Goal: Task Accomplishment & Management: Use online tool/utility

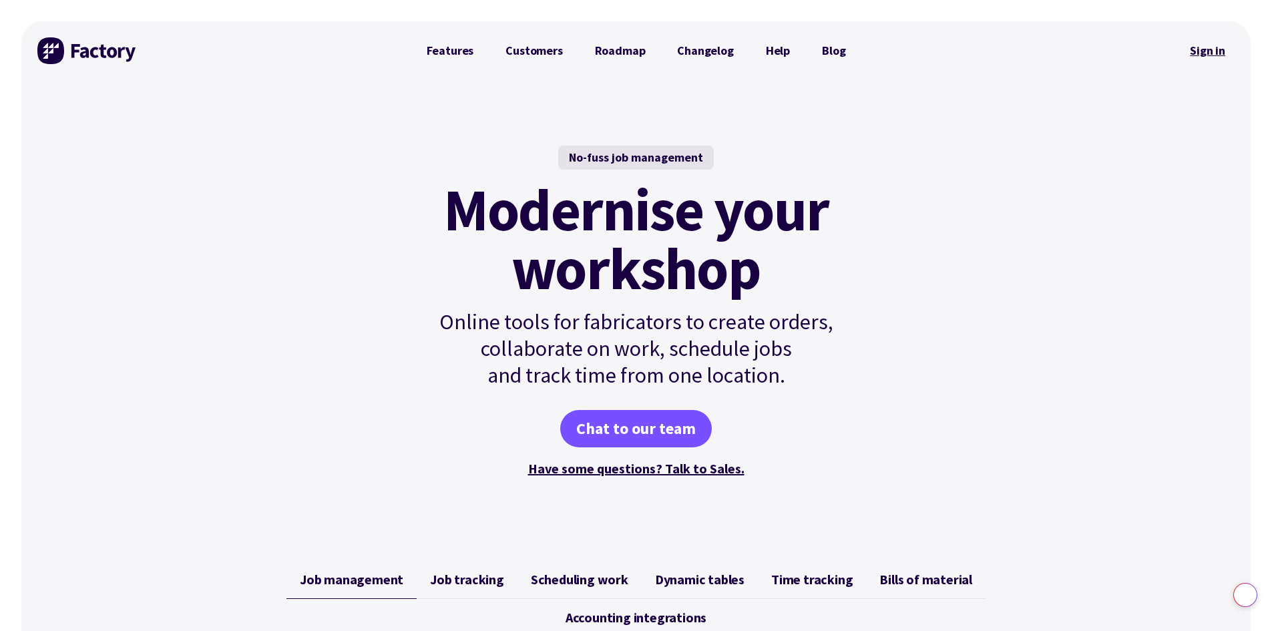
click at [1203, 51] on link "Sign in" at bounding box center [1208, 50] width 54 height 31
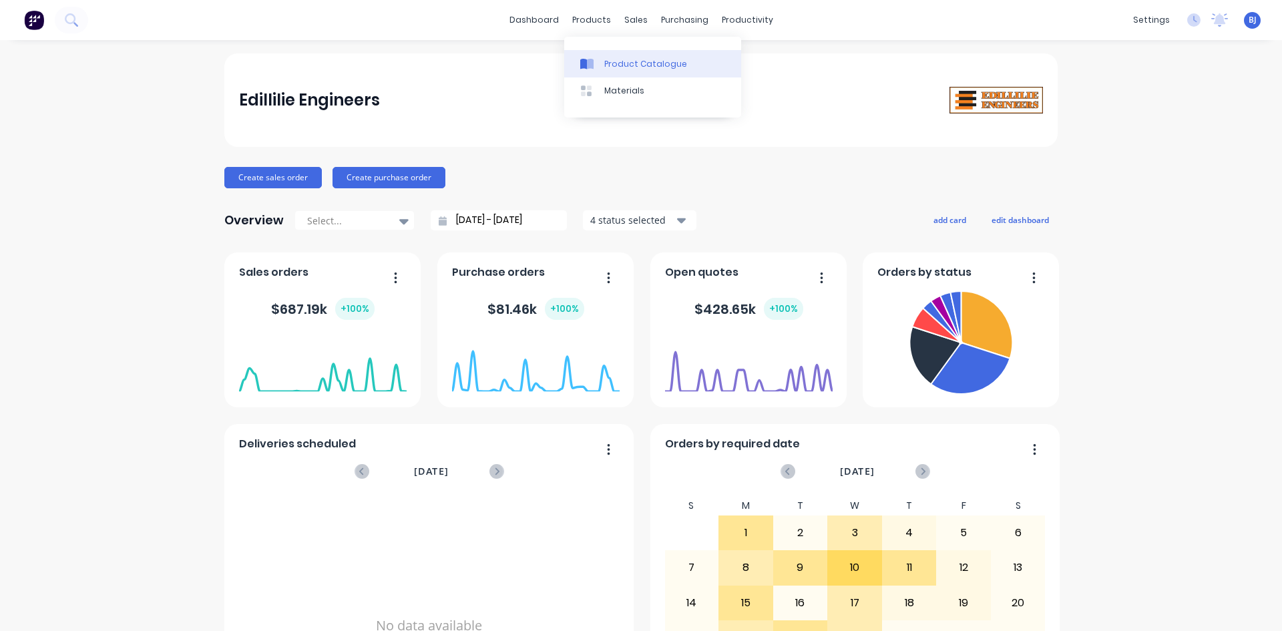
click at [589, 64] on icon at bounding box center [590, 64] width 7 height 11
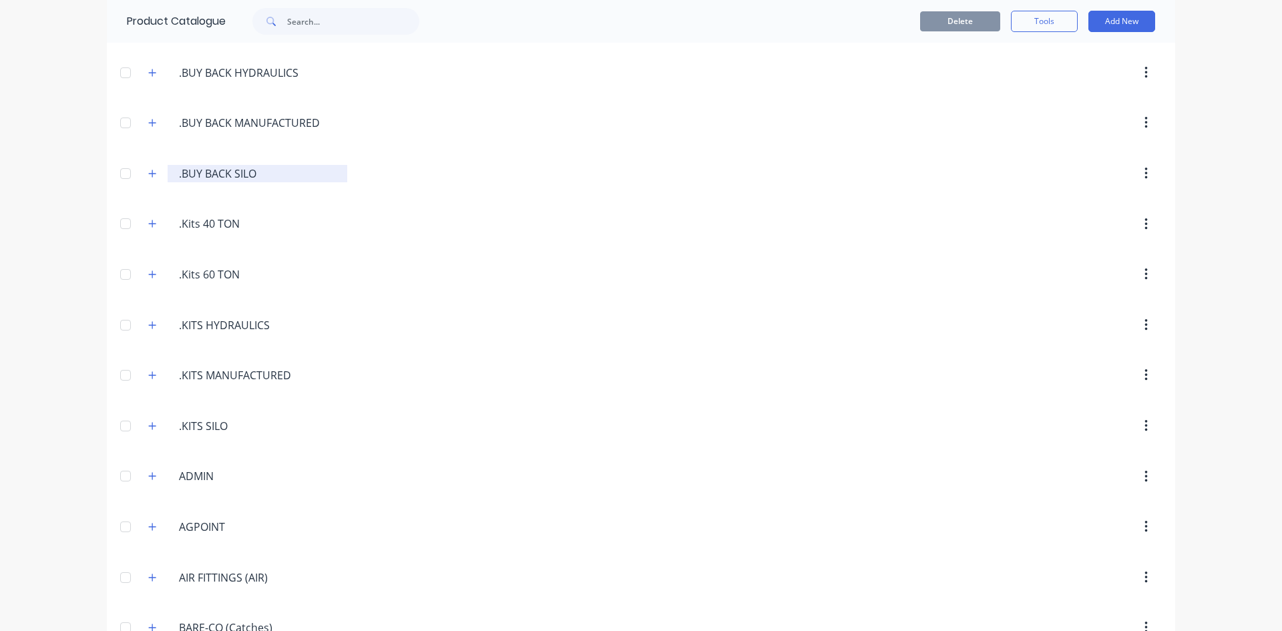
scroll to position [267, 0]
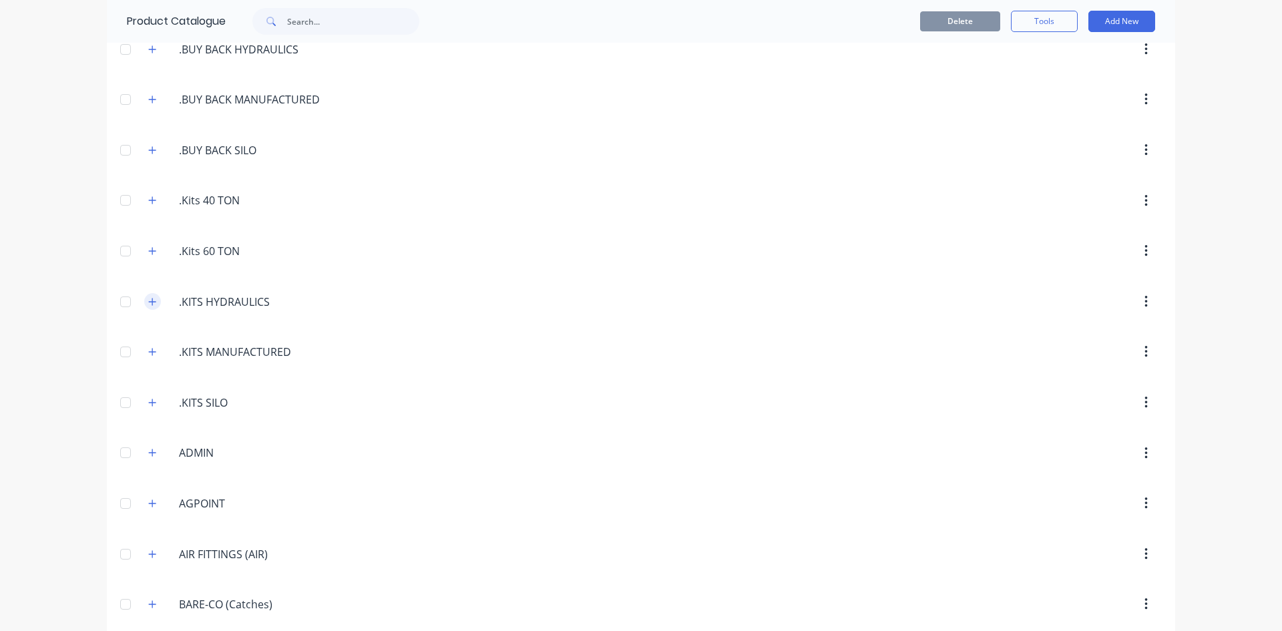
click at [154, 302] on button "button" at bounding box center [152, 301] width 17 height 17
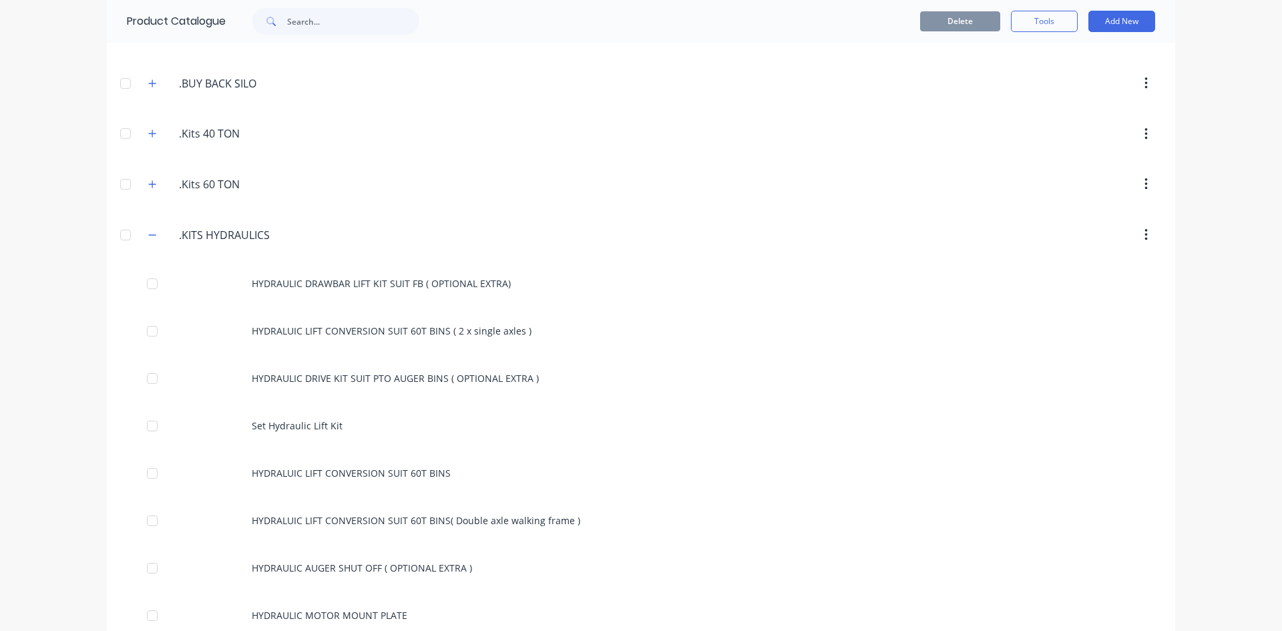
scroll to position [401, 0]
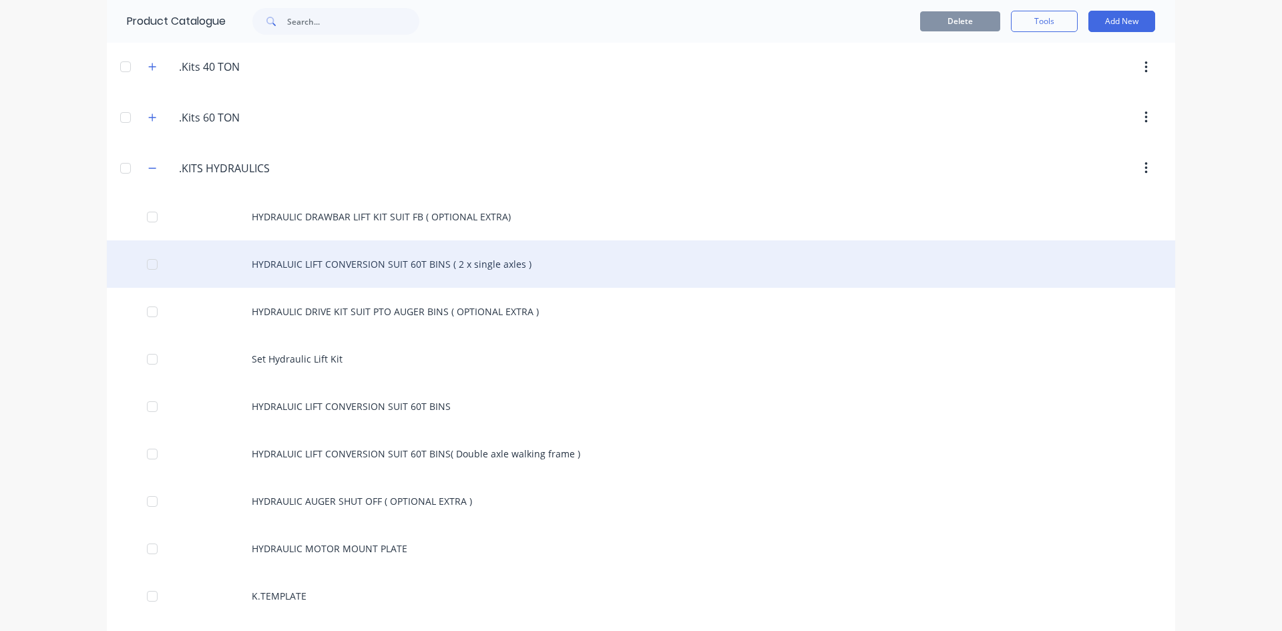
click at [280, 268] on div "HYDRALUIC LIFT CONVERSION SUIT 60T BINS ( 2 x single axles )" at bounding box center [641, 263] width 1068 height 47
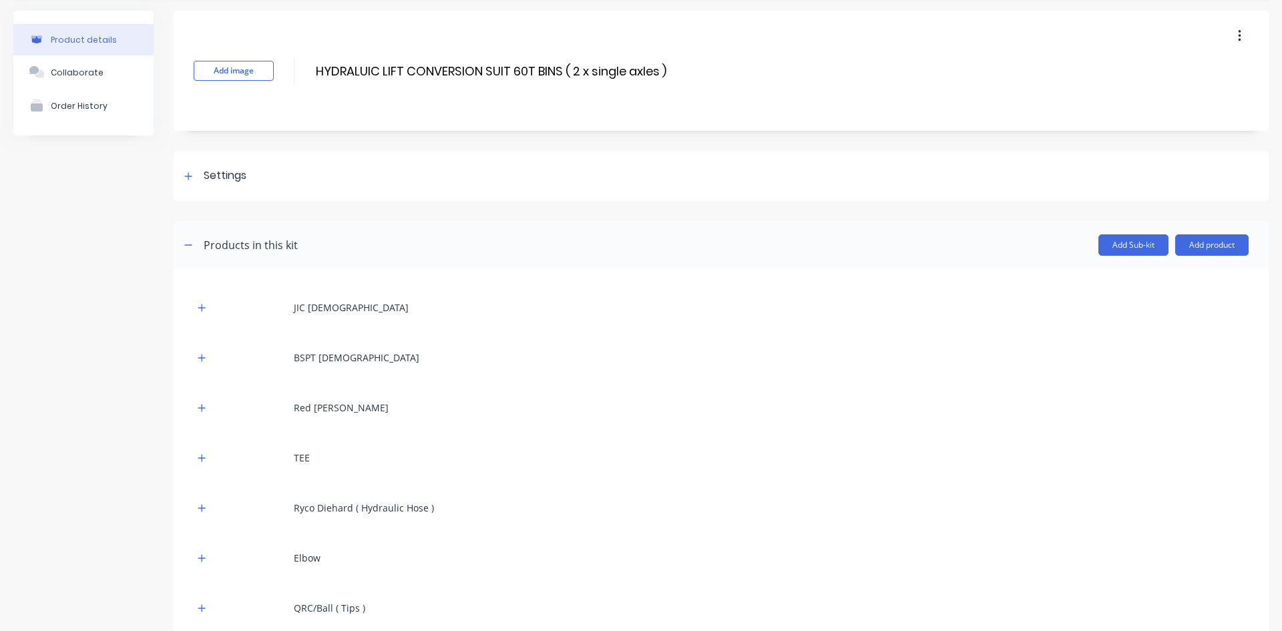
scroll to position [67, 0]
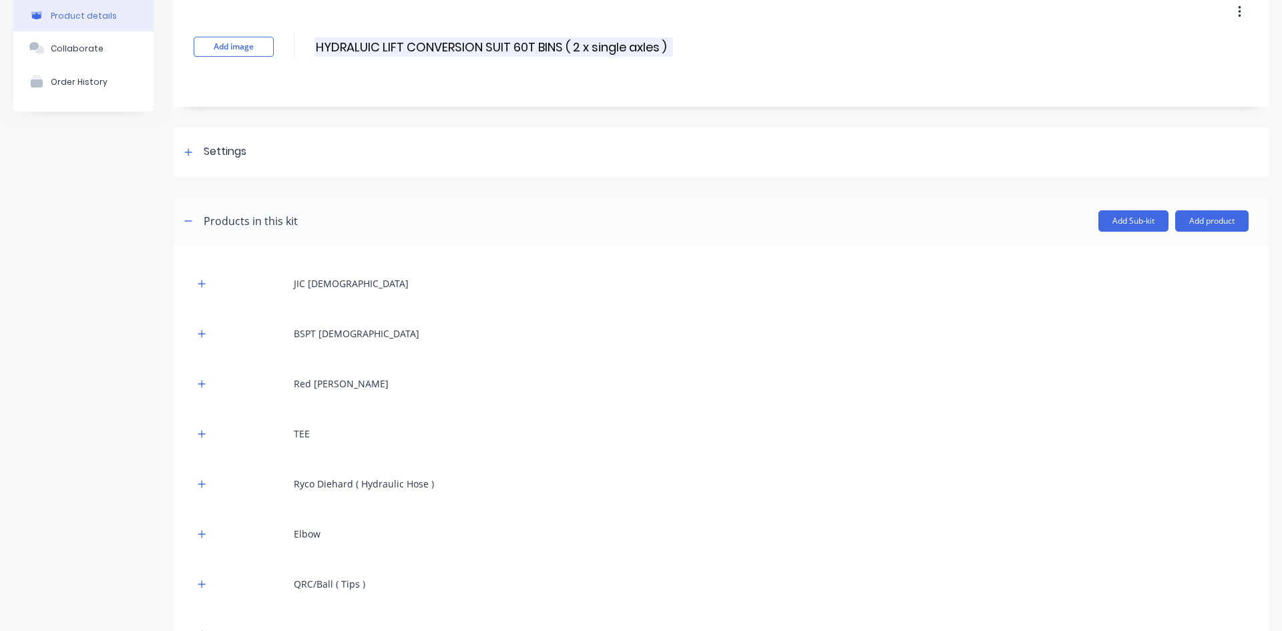
click at [662, 47] on input "HYDRALUIC LIFT CONVERSION SUIT 60T BINS ( 2 x single axles )" at bounding box center [493, 46] width 359 height 19
click at [574, 43] on input "HYDRALUIC LIFT CONVERSION SUIT 60T BINS ( )" at bounding box center [449, 46] width 270 height 19
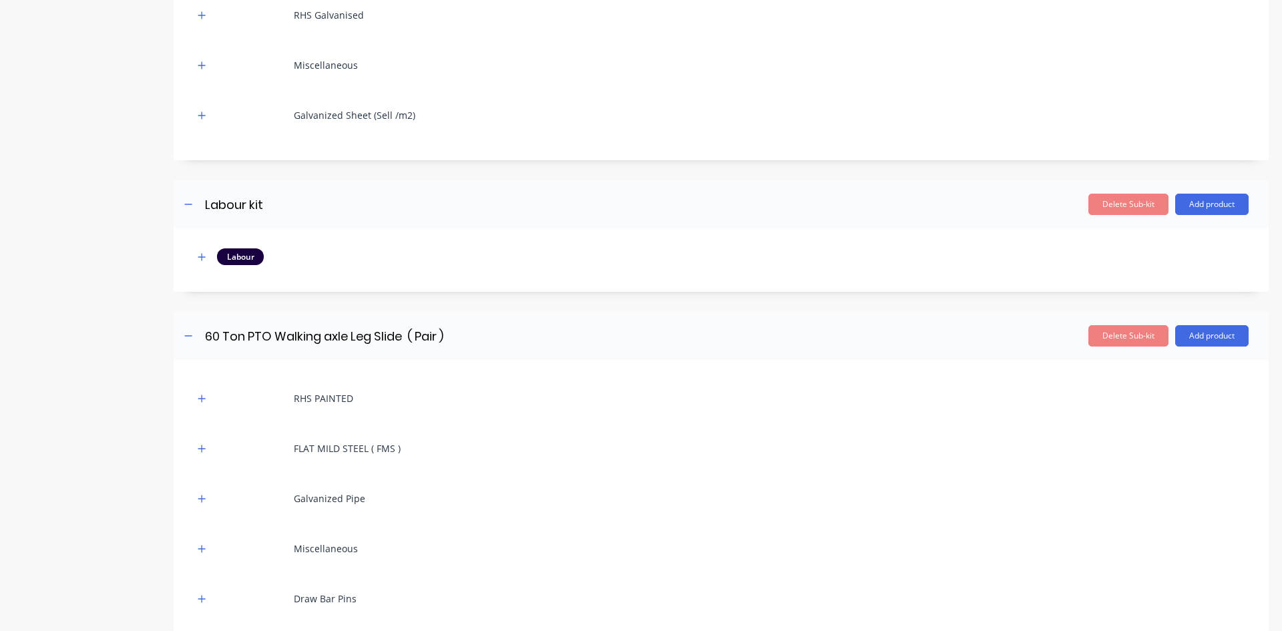
scroll to position [1269, 0]
click at [1124, 335] on button "Delete Sub-kit" at bounding box center [1128, 336] width 80 height 21
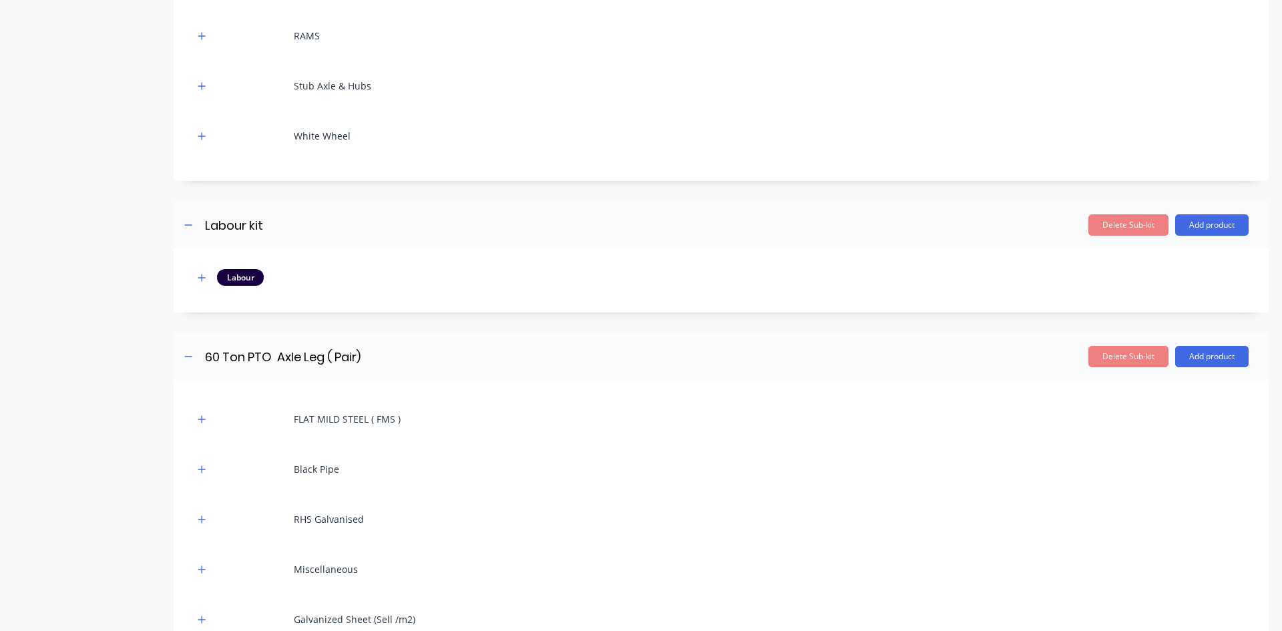
scroll to position [734, 0]
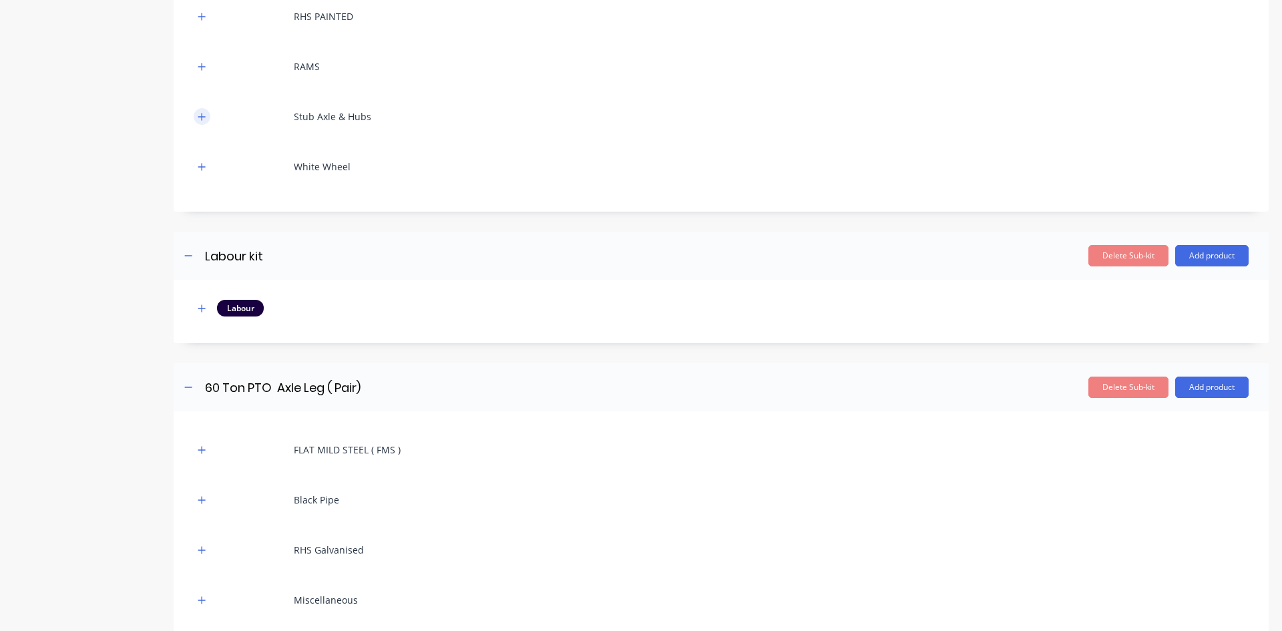
click at [202, 115] on icon "button" at bounding box center [201, 116] width 7 height 7
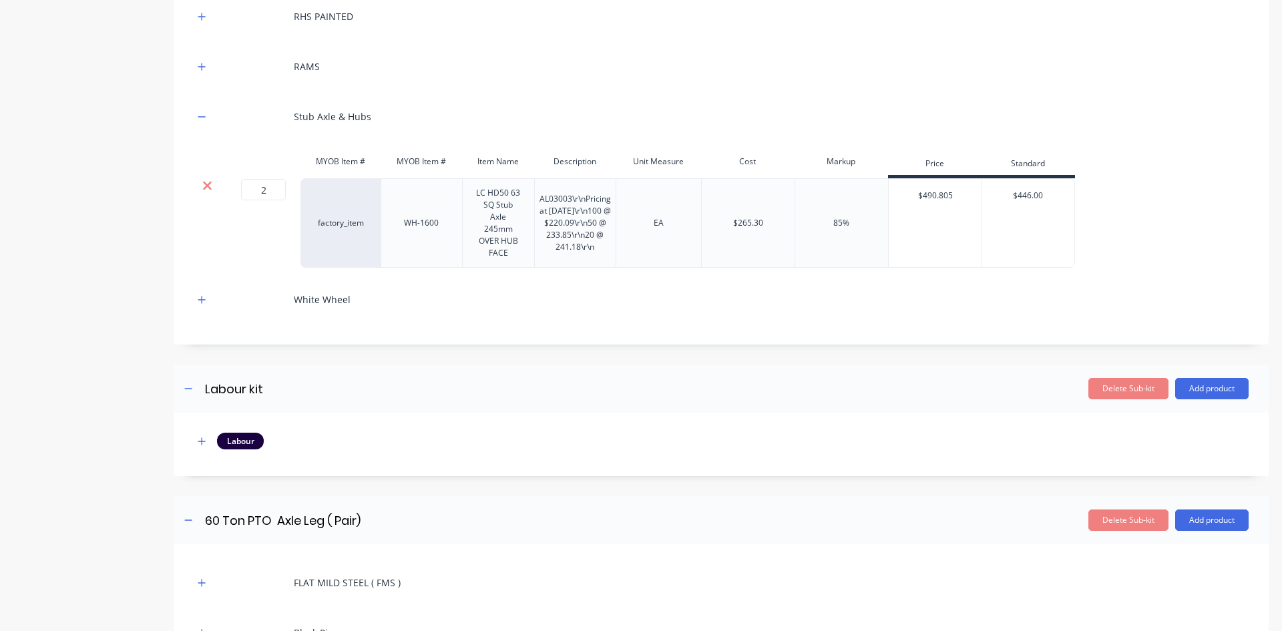
click at [206, 186] on icon at bounding box center [207, 186] width 9 height 9
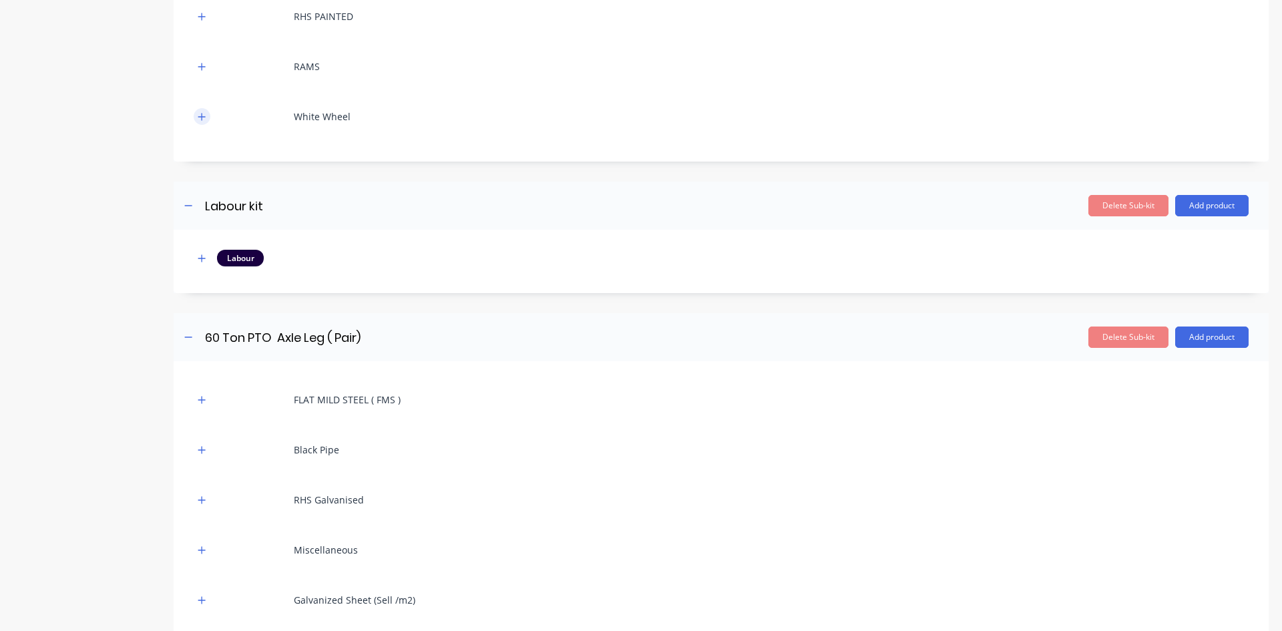
click at [206, 116] on button "button" at bounding box center [202, 116] width 17 height 17
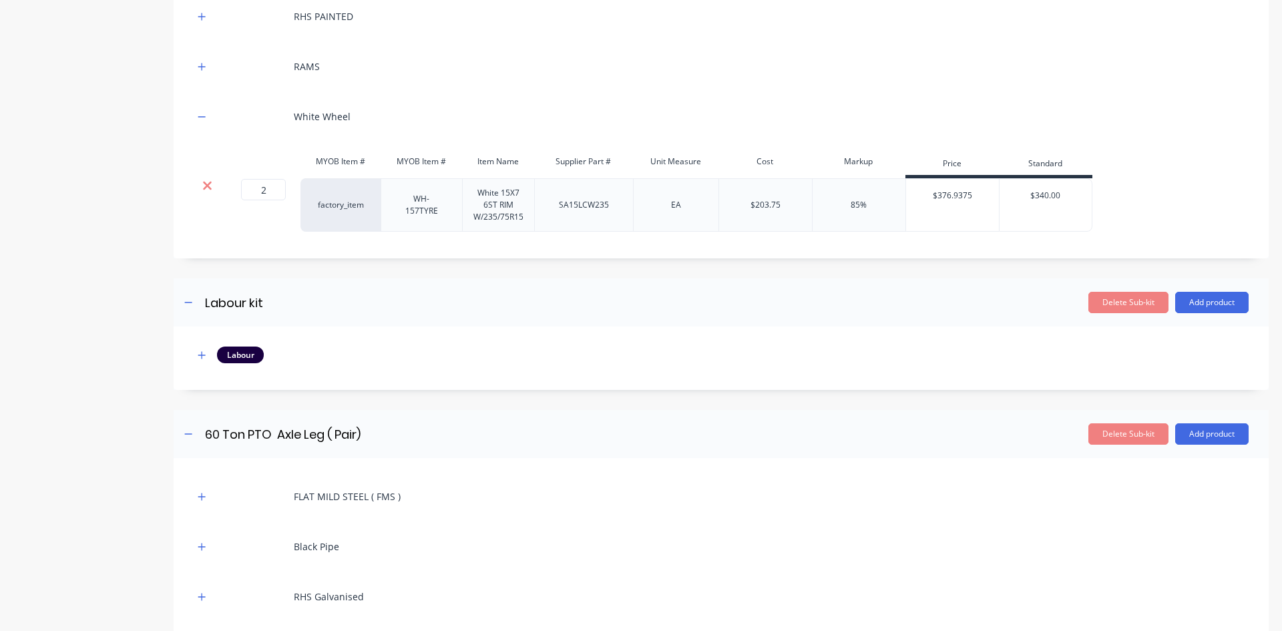
click at [211, 189] on icon at bounding box center [207, 186] width 9 height 9
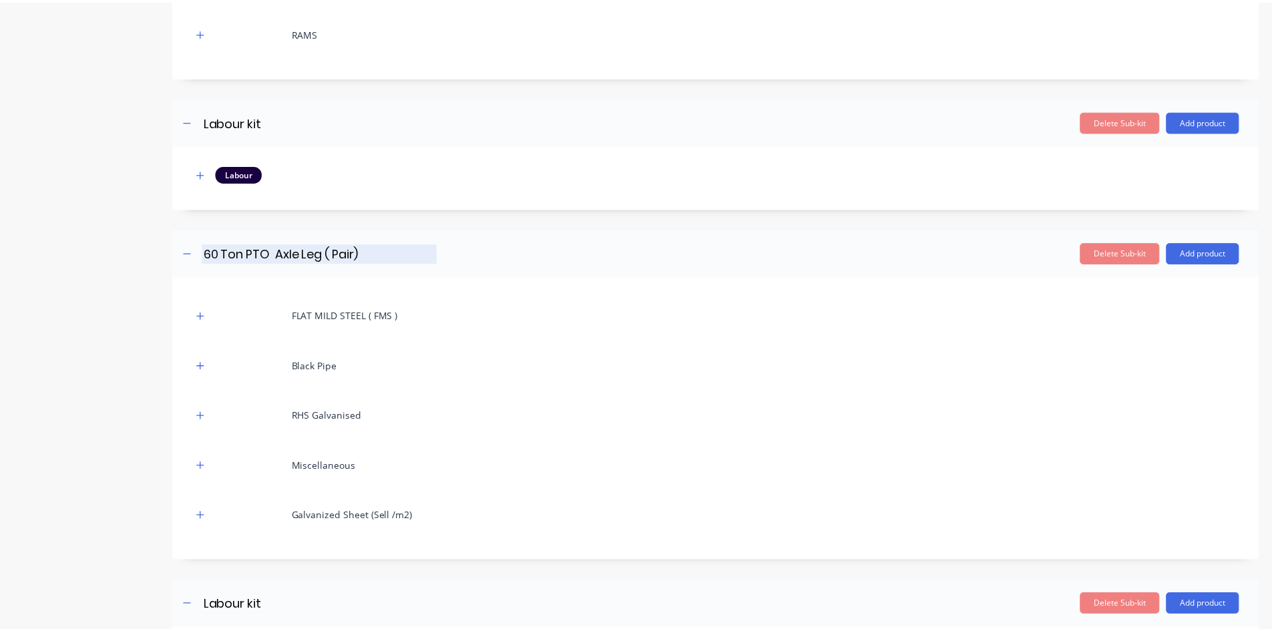
scroll to position [801, 0]
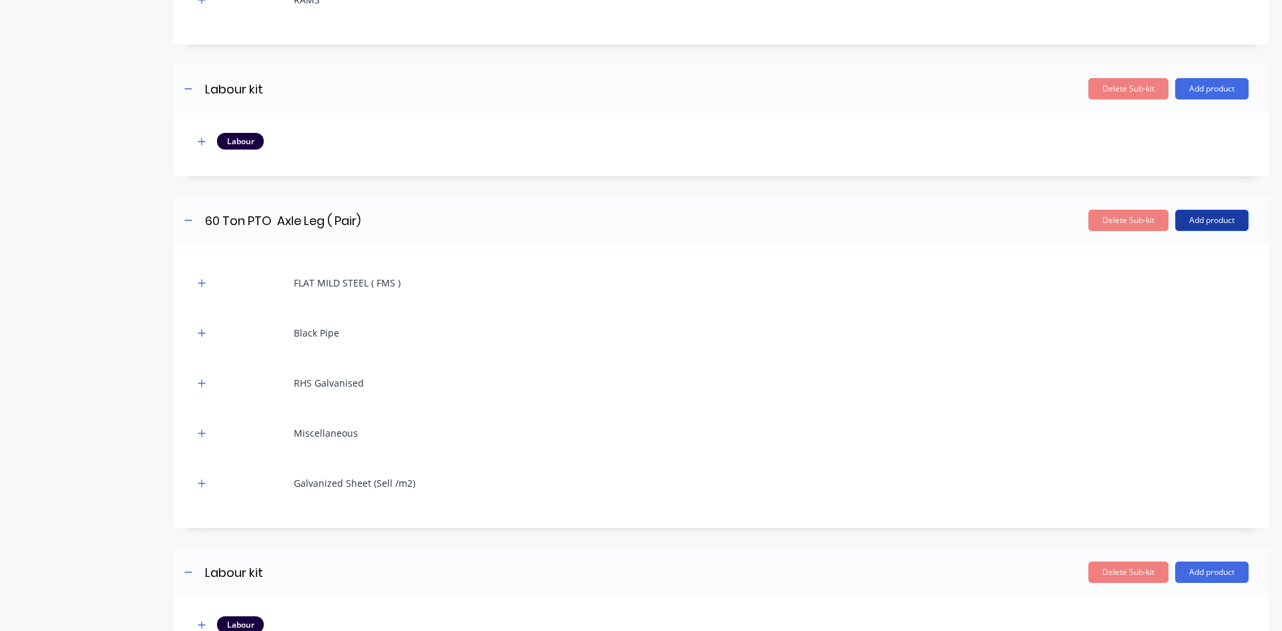
click at [1192, 217] on button "Add product" at bounding box center [1211, 220] width 73 height 21
click at [1151, 252] on div "Product catalogue" at bounding box center [1185, 254] width 103 height 19
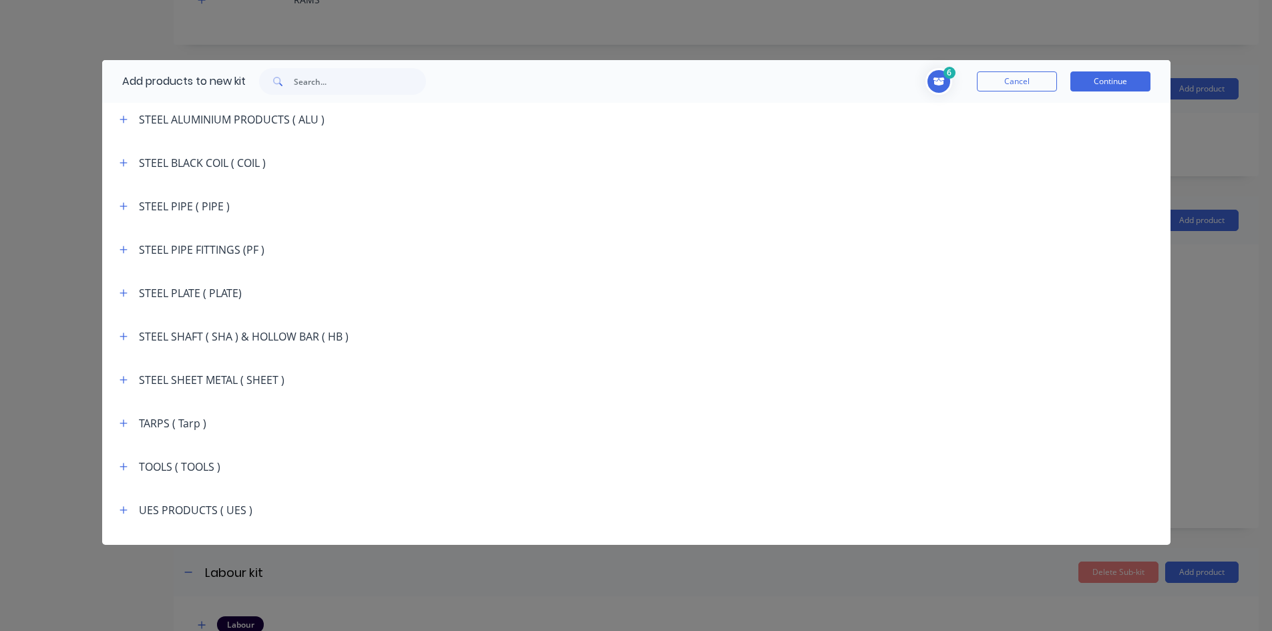
scroll to position [2422, 0]
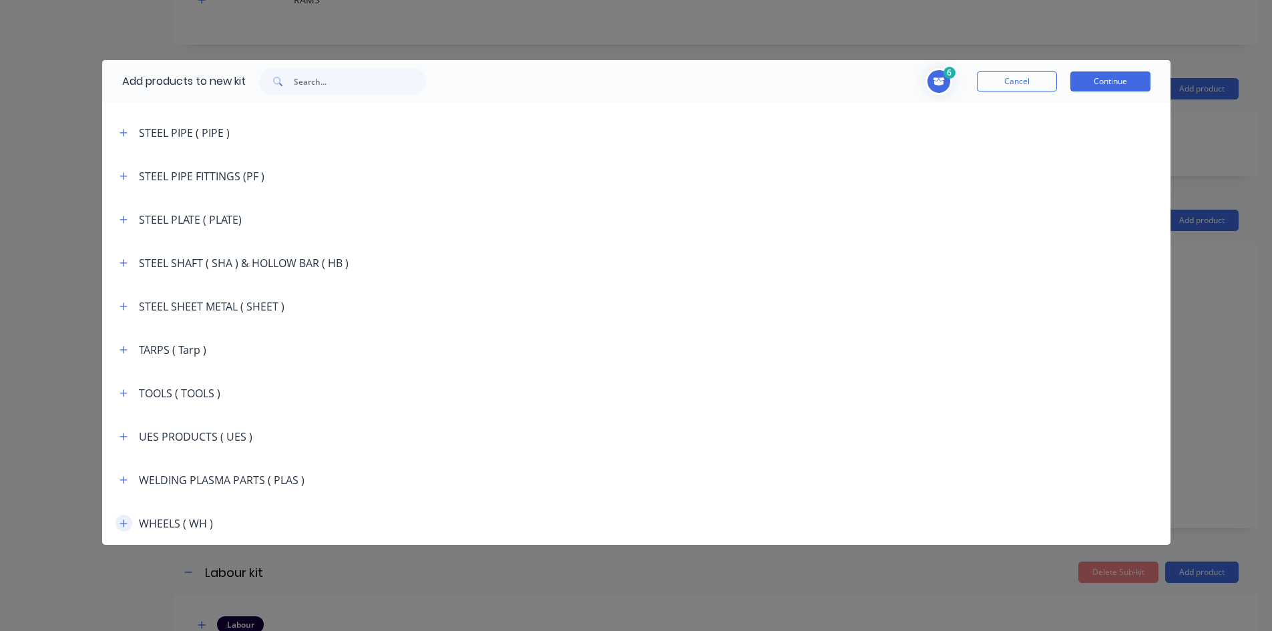
click at [121, 521] on icon "button" at bounding box center [124, 523] width 8 height 9
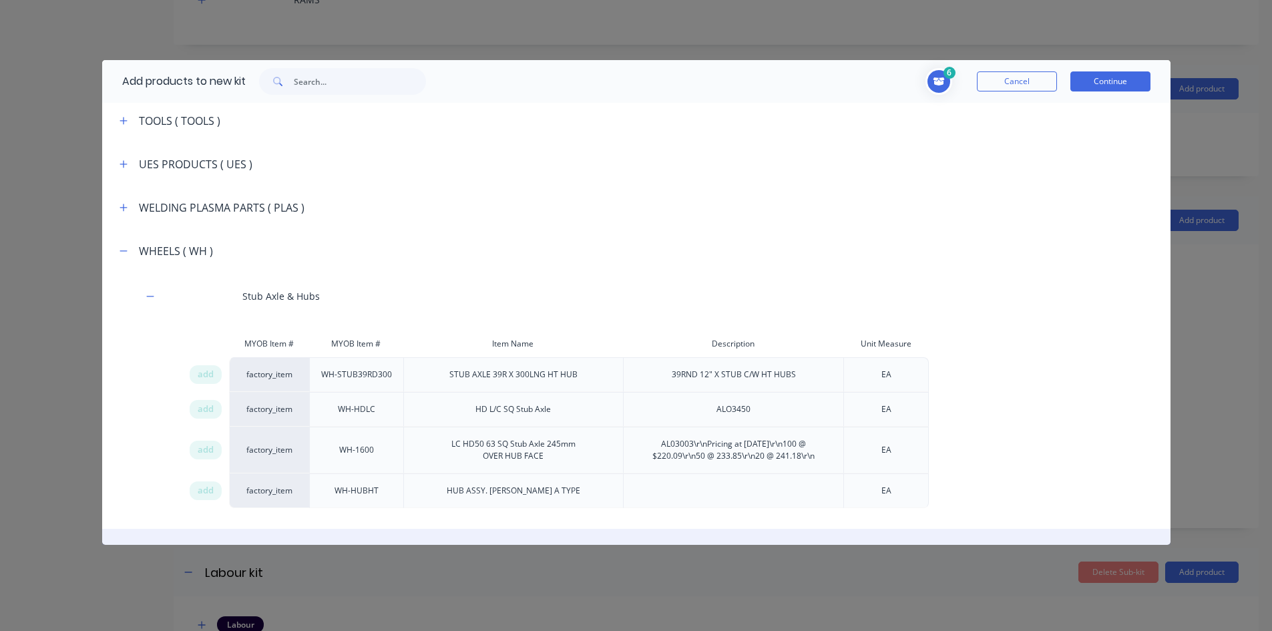
scroll to position [2756, 0]
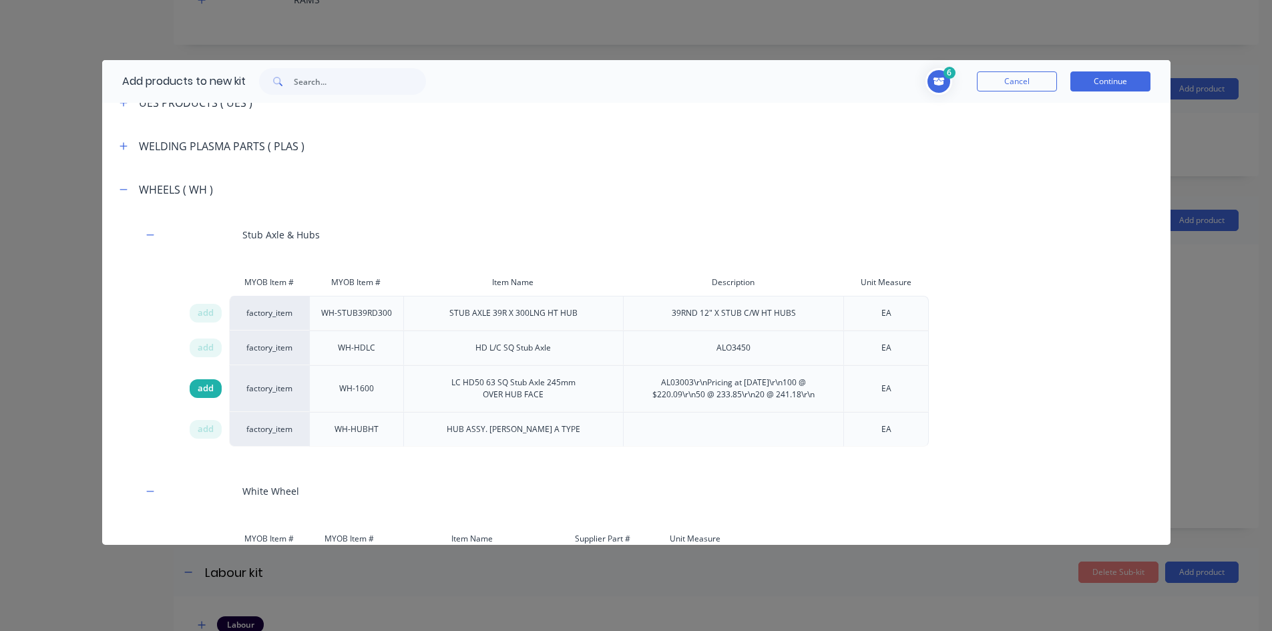
click at [207, 388] on span "add" at bounding box center [206, 388] width 16 height 13
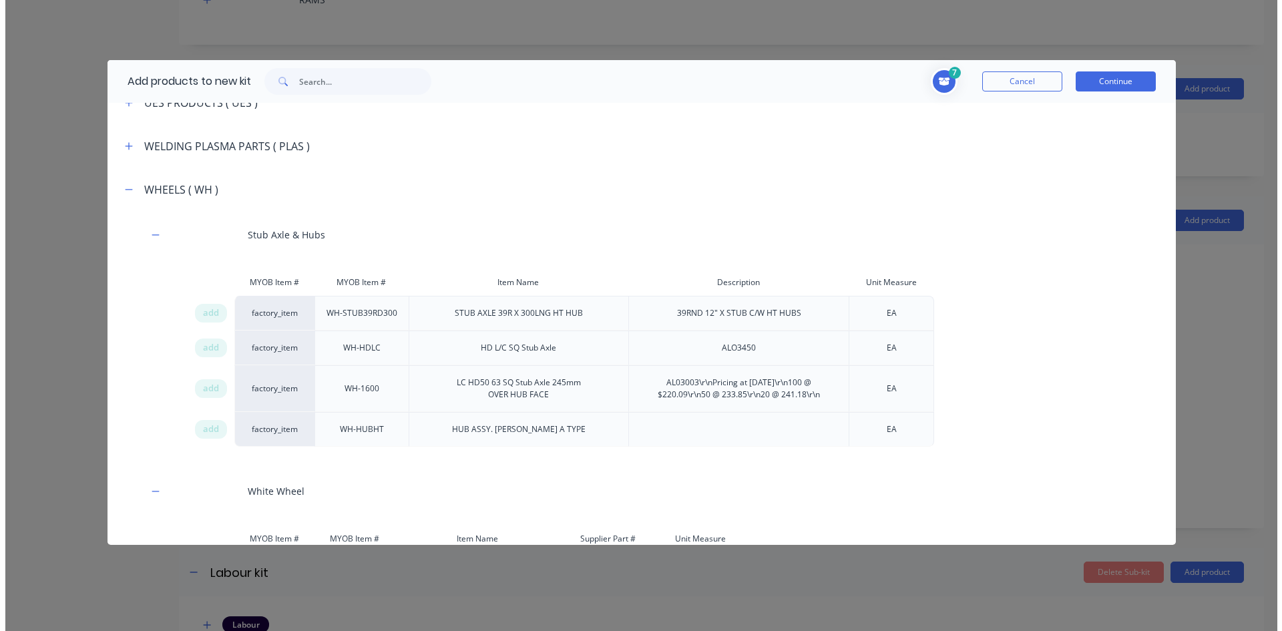
scroll to position [2854, 0]
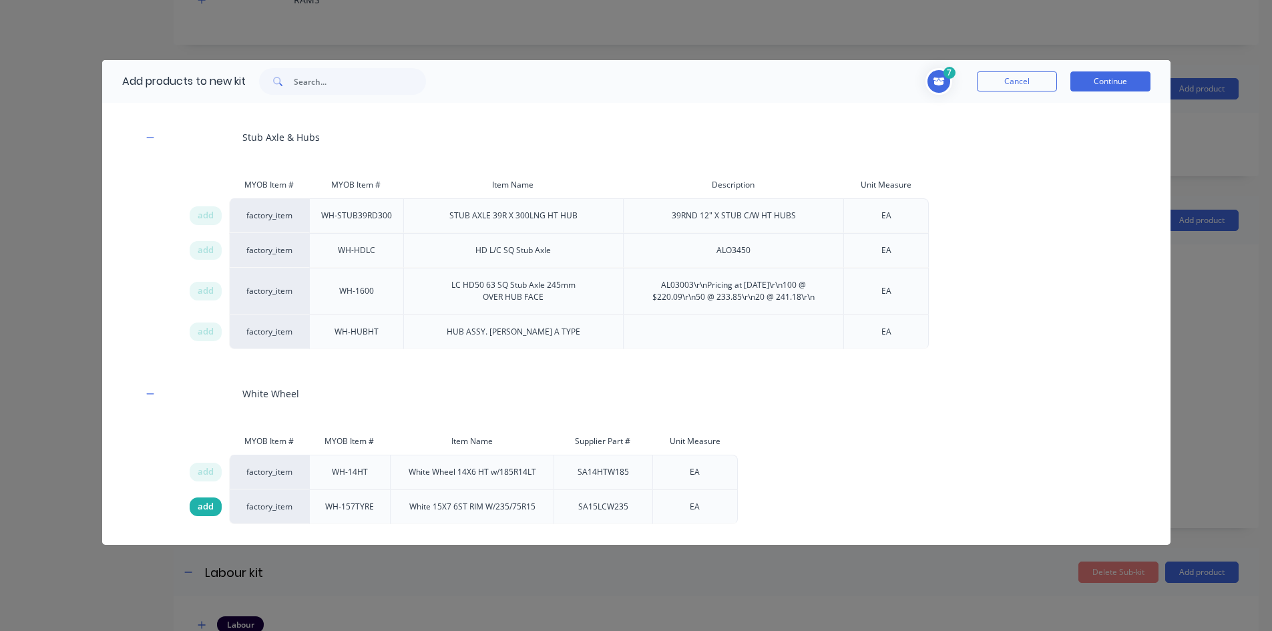
click at [200, 502] on span "add" at bounding box center [206, 506] width 16 height 13
click at [1034, 77] on button "Cancel" at bounding box center [1017, 81] width 80 height 20
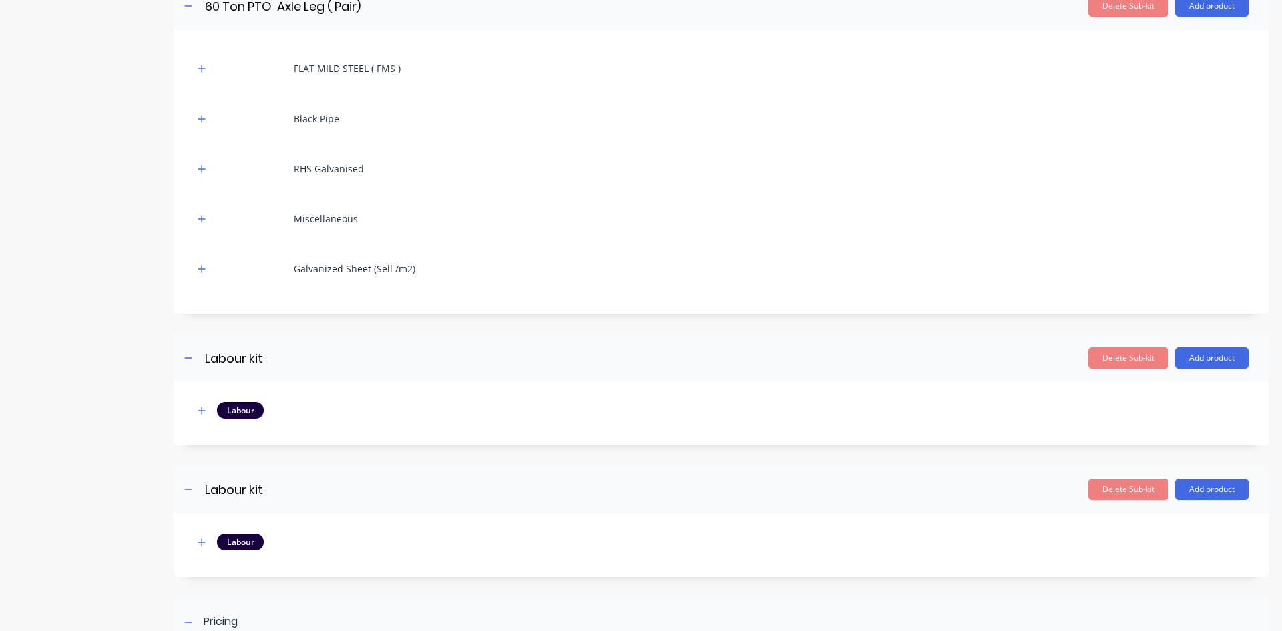
scroll to position [1052, 0]
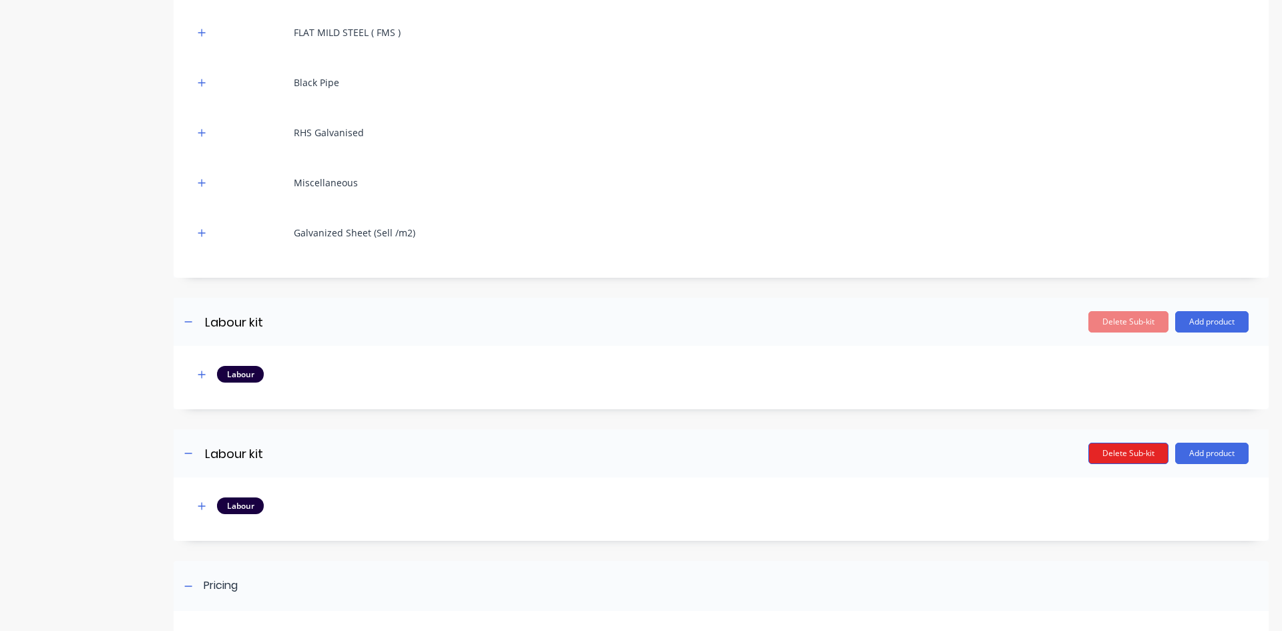
click at [1129, 453] on button "Delete Sub-kit" at bounding box center [1128, 453] width 80 height 21
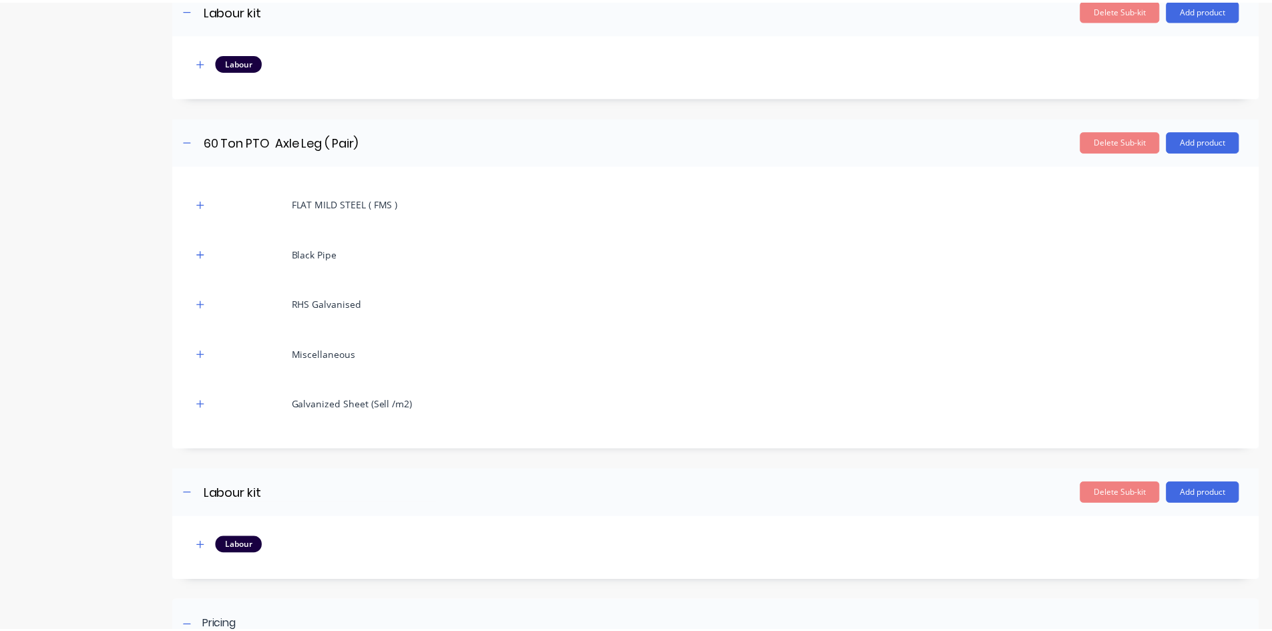
scroll to position [851, 0]
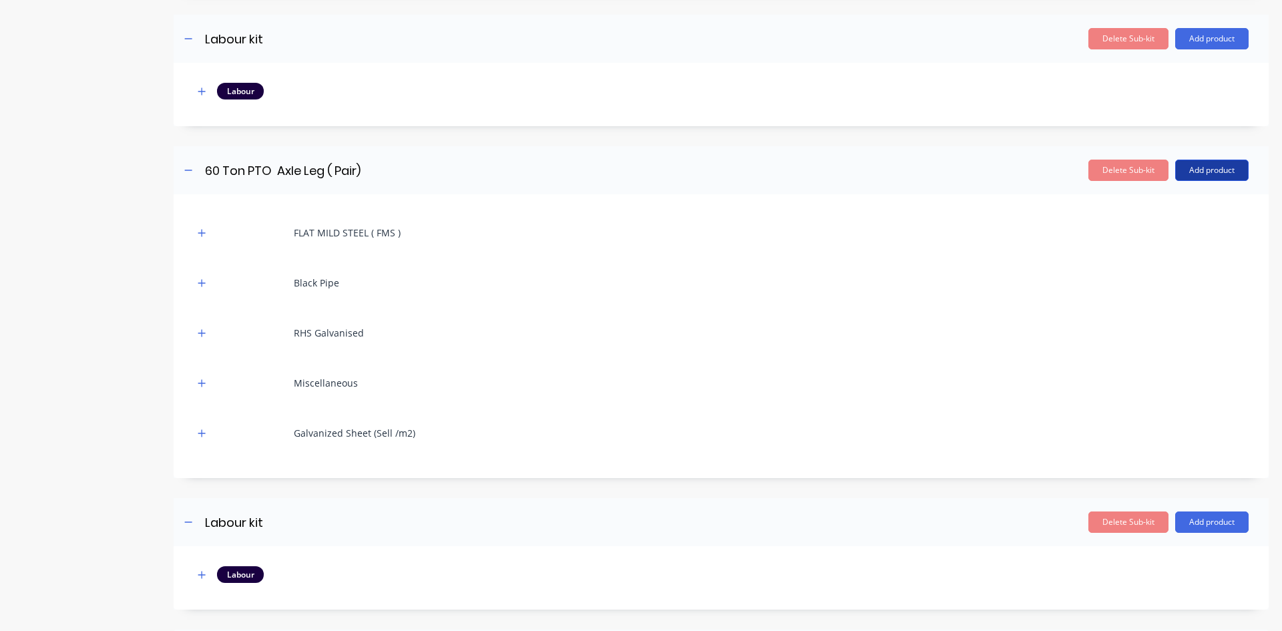
click at [1189, 168] on button "Add product" at bounding box center [1211, 170] width 73 height 21
click at [1152, 202] on div "Product catalogue" at bounding box center [1185, 204] width 103 height 19
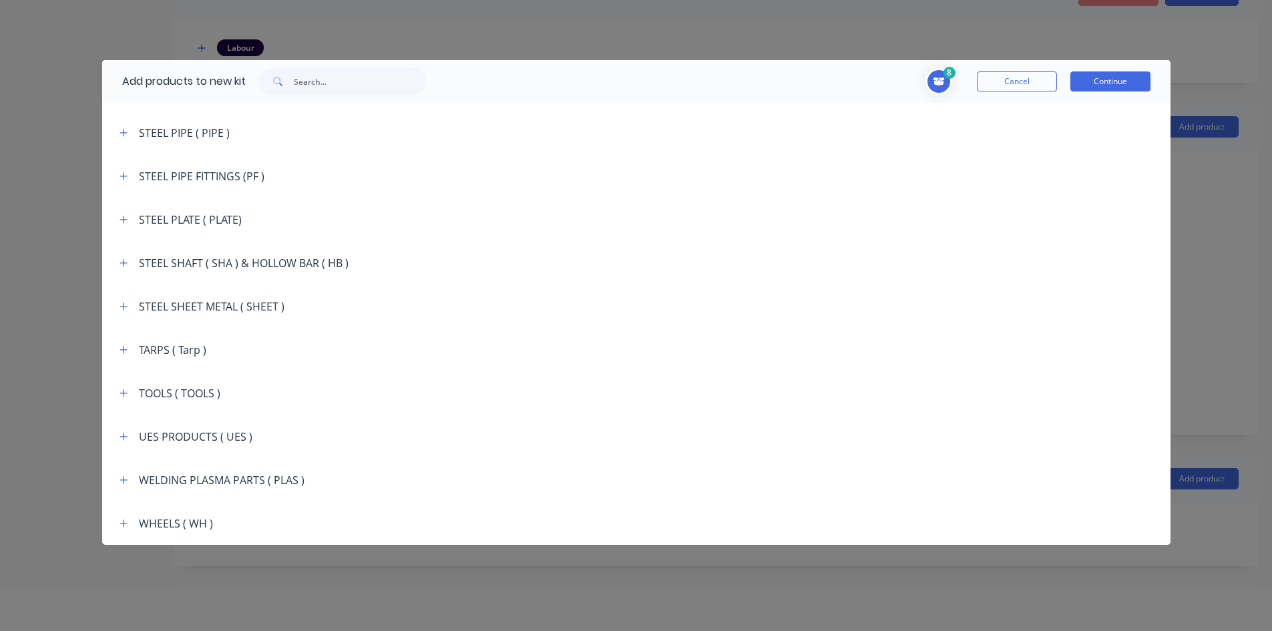
scroll to position [67, 0]
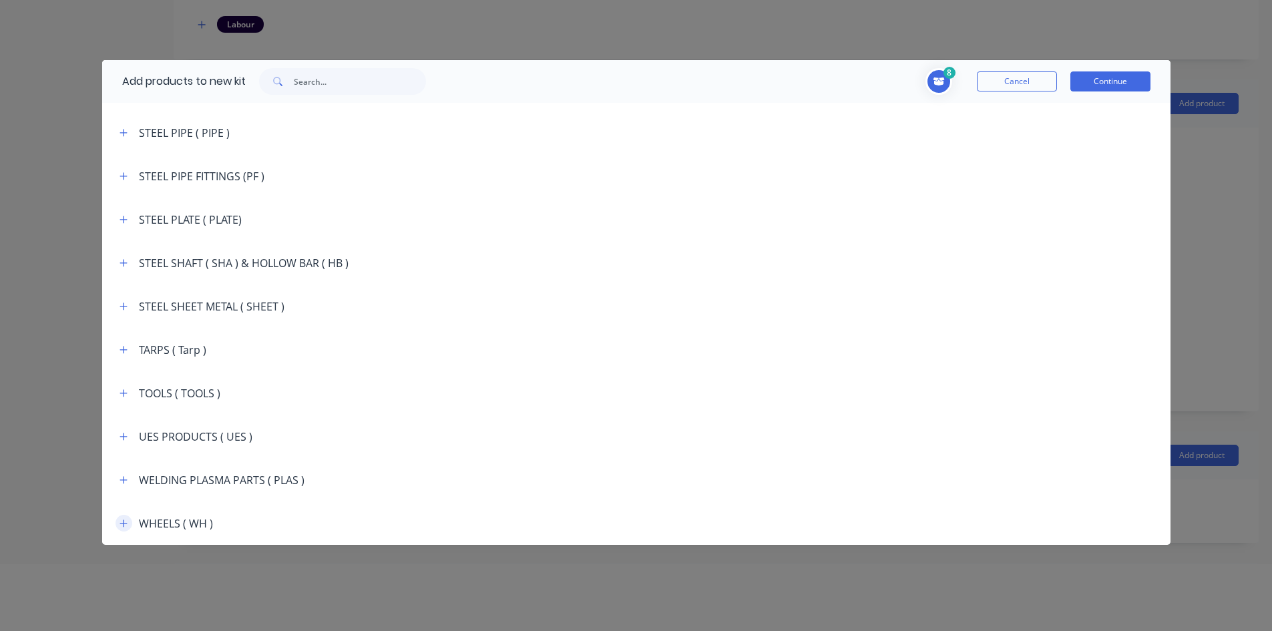
click at [122, 523] on icon "button" at bounding box center [123, 522] width 7 height 7
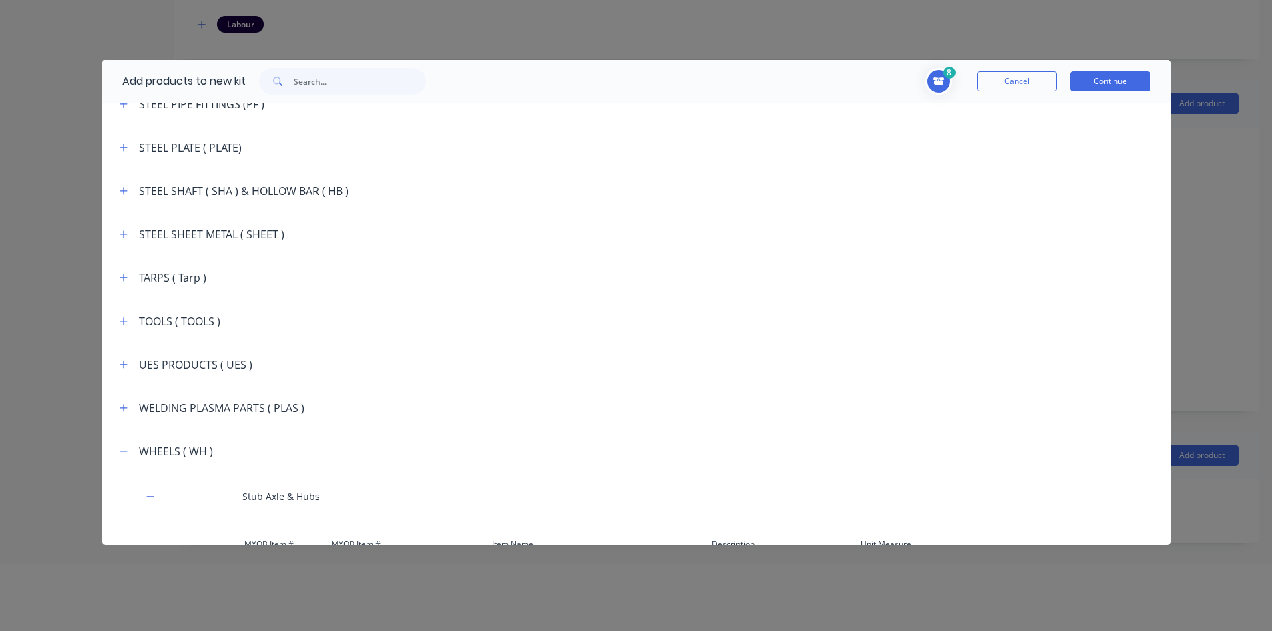
scroll to position [2756, 0]
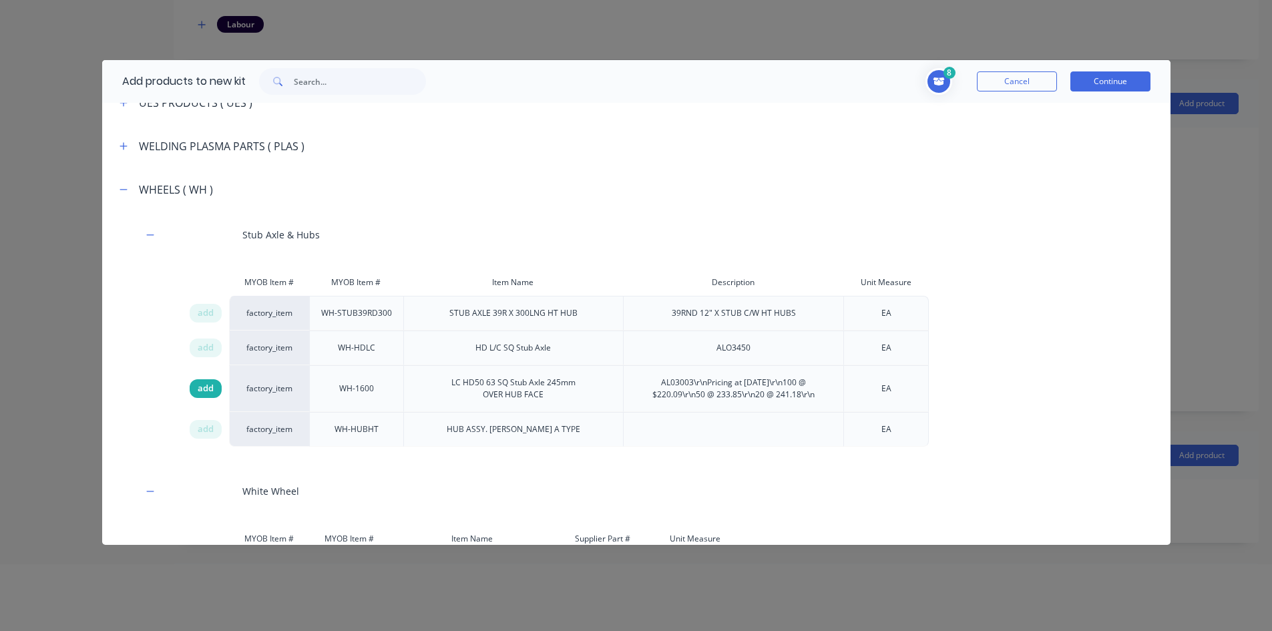
click at [211, 389] on span "add" at bounding box center [206, 388] width 16 height 13
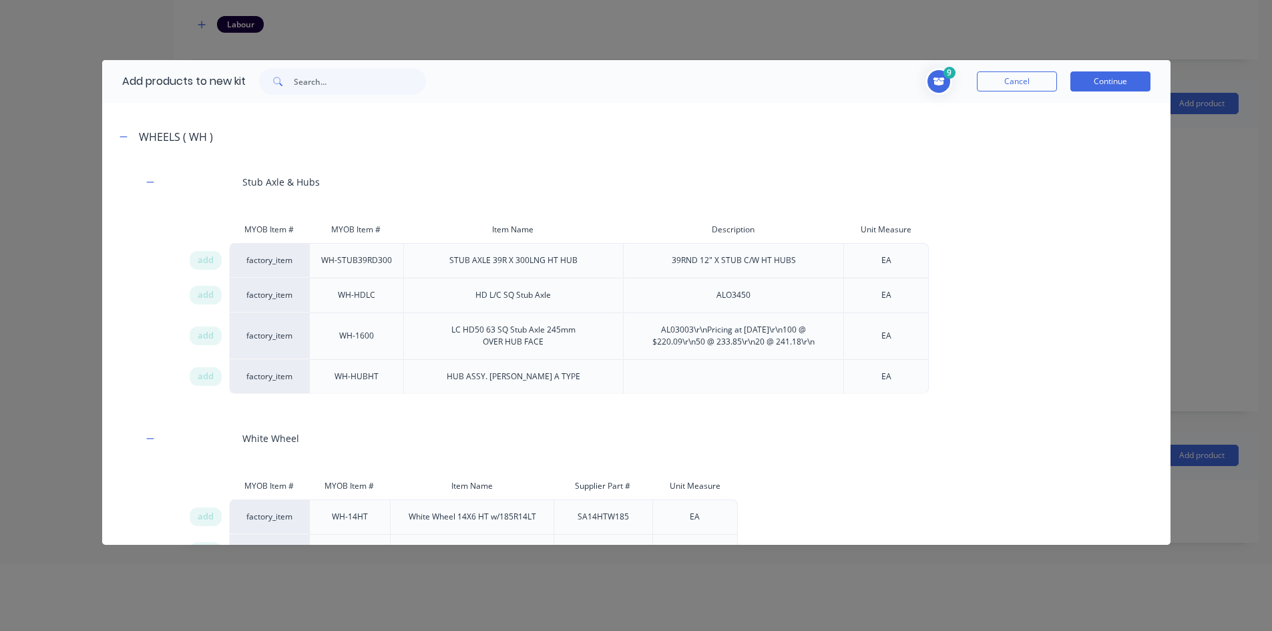
scroll to position [2854, 0]
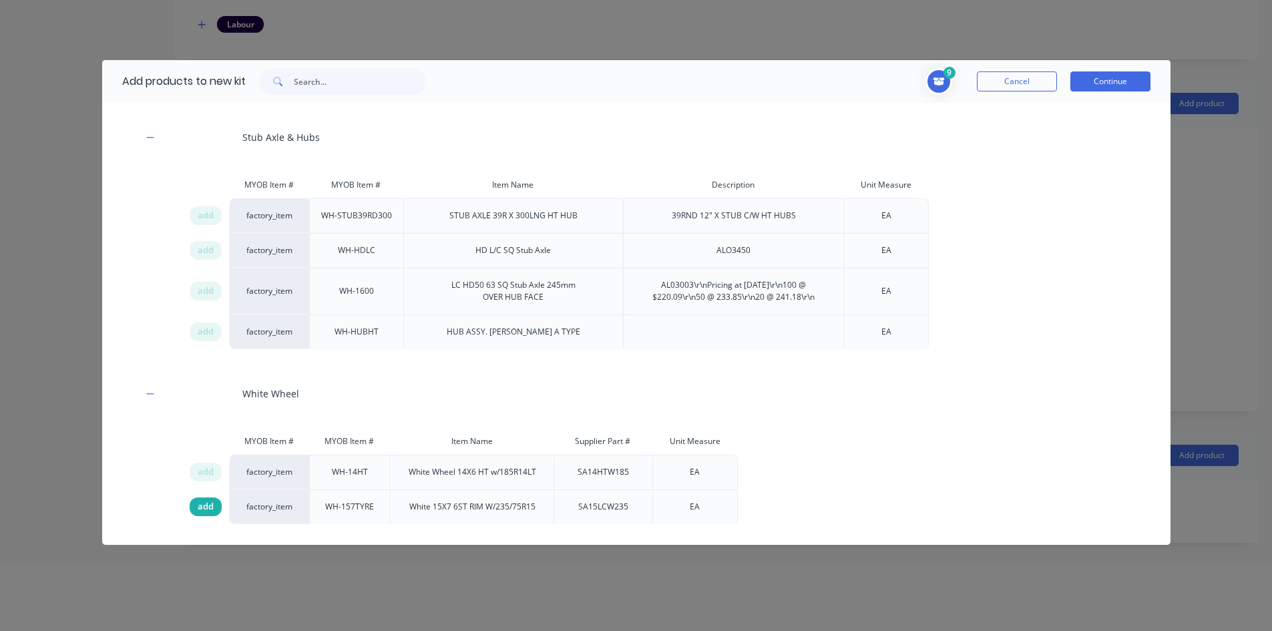
click at [204, 503] on span "add" at bounding box center [206, 506] width 16 height 13
click at [1130, 78] on button "Continue" at bounding box center [1110, 81] width 80 height 20
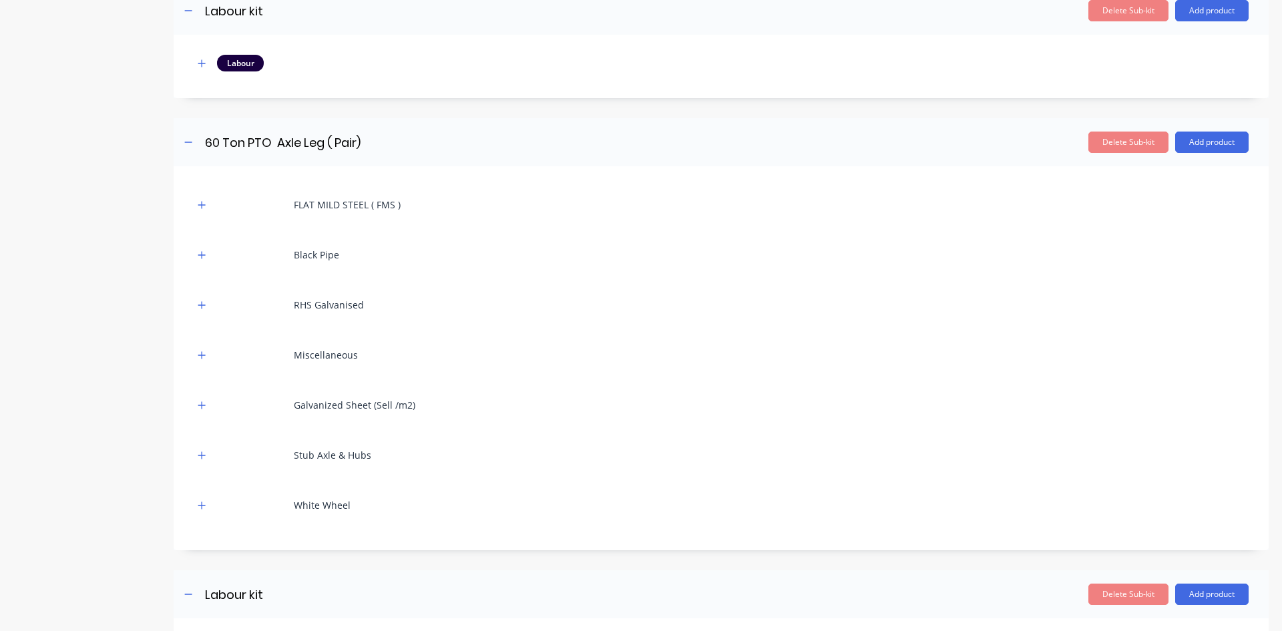
scroll to position [887, 0]
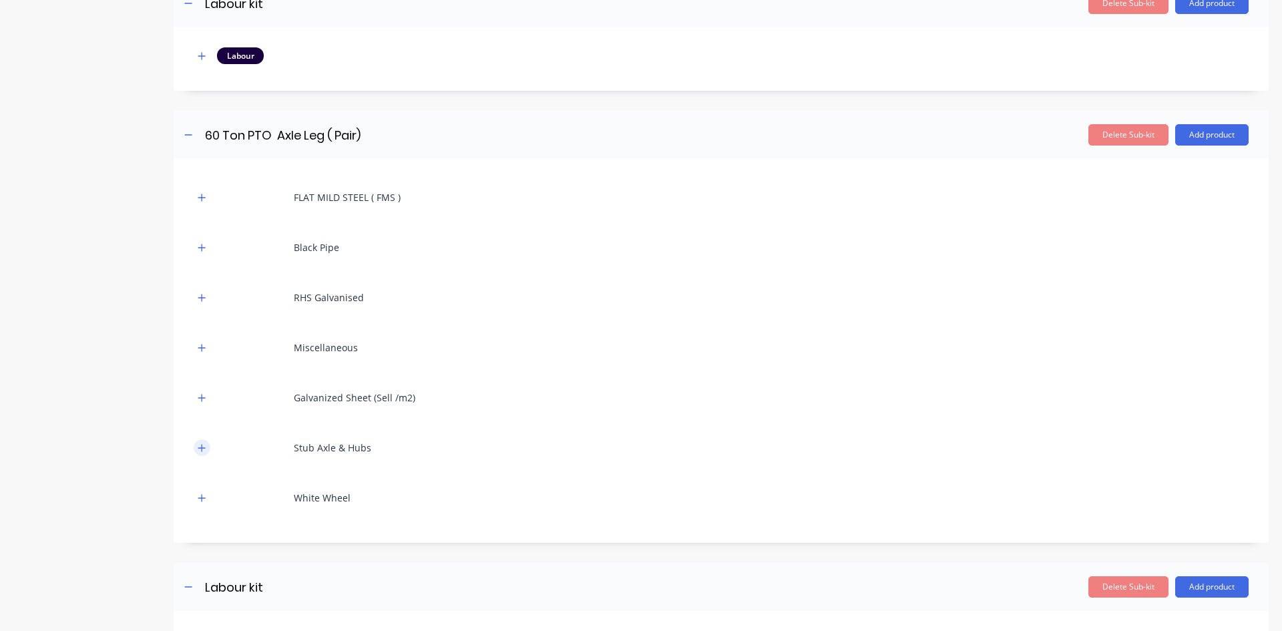
click at [202, 447] on icon "button" at bounding box center [201, 447] width 7 height 7
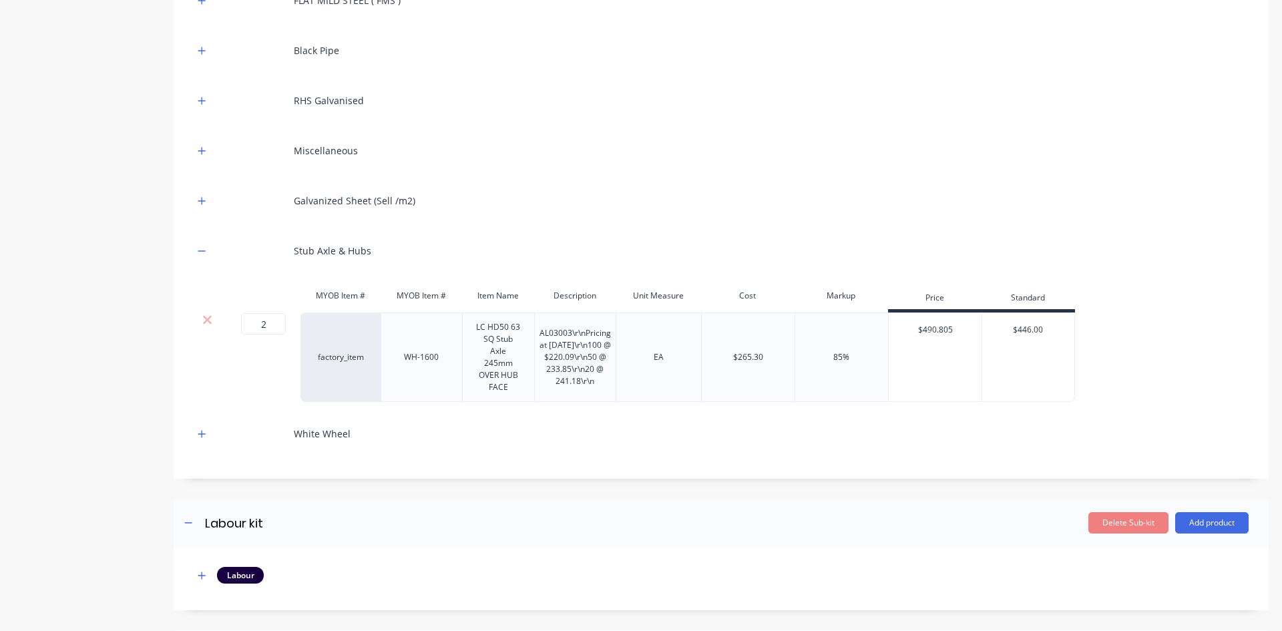
scroll to position [1087, 0]
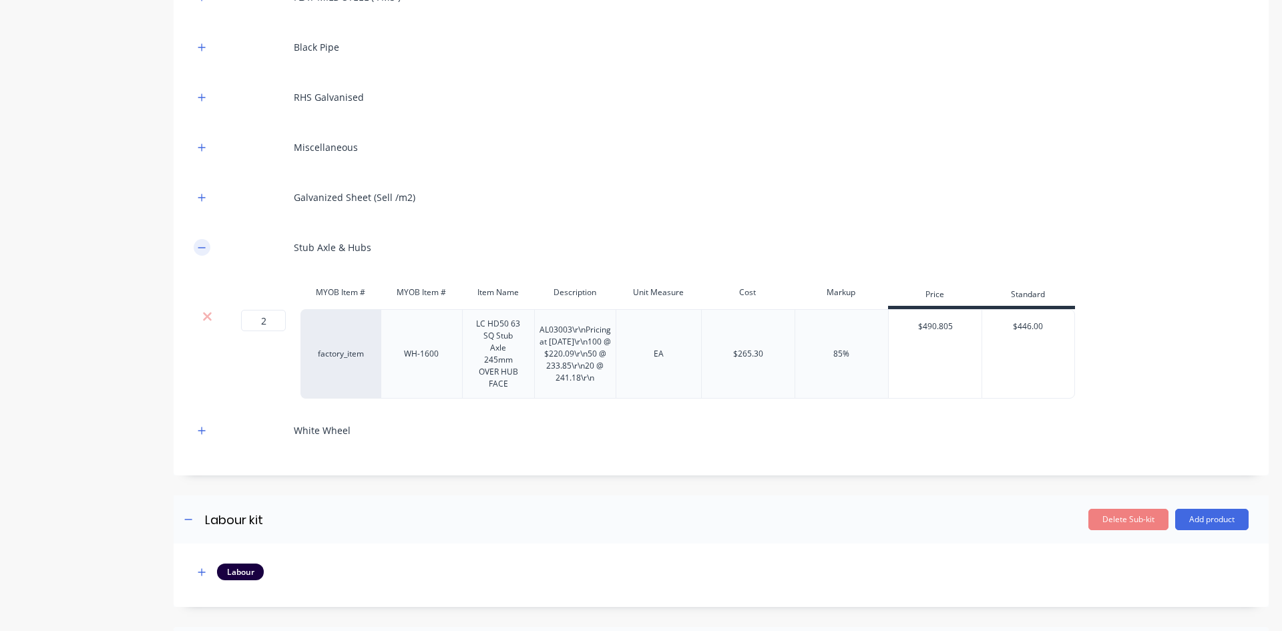
click at [200, 244] on icon "button" at bounding box center [202, 247] width 8 height 9
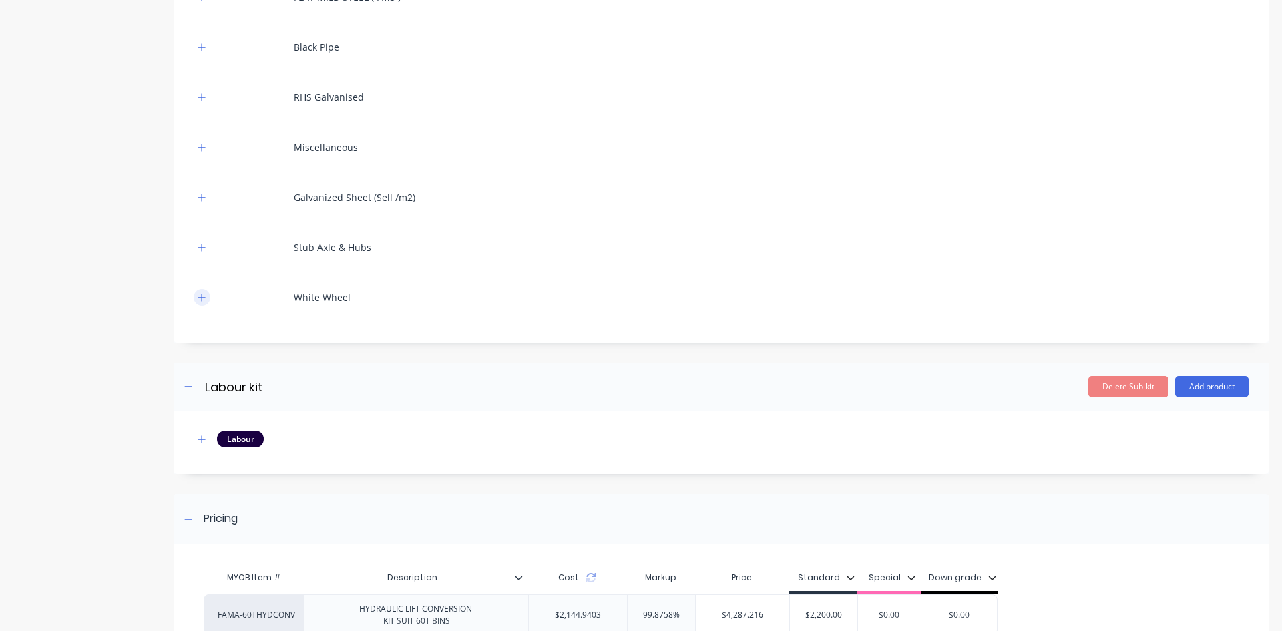
click at [199, 298] on icon "button" at bounding box center [202, 297] width 8 height 9
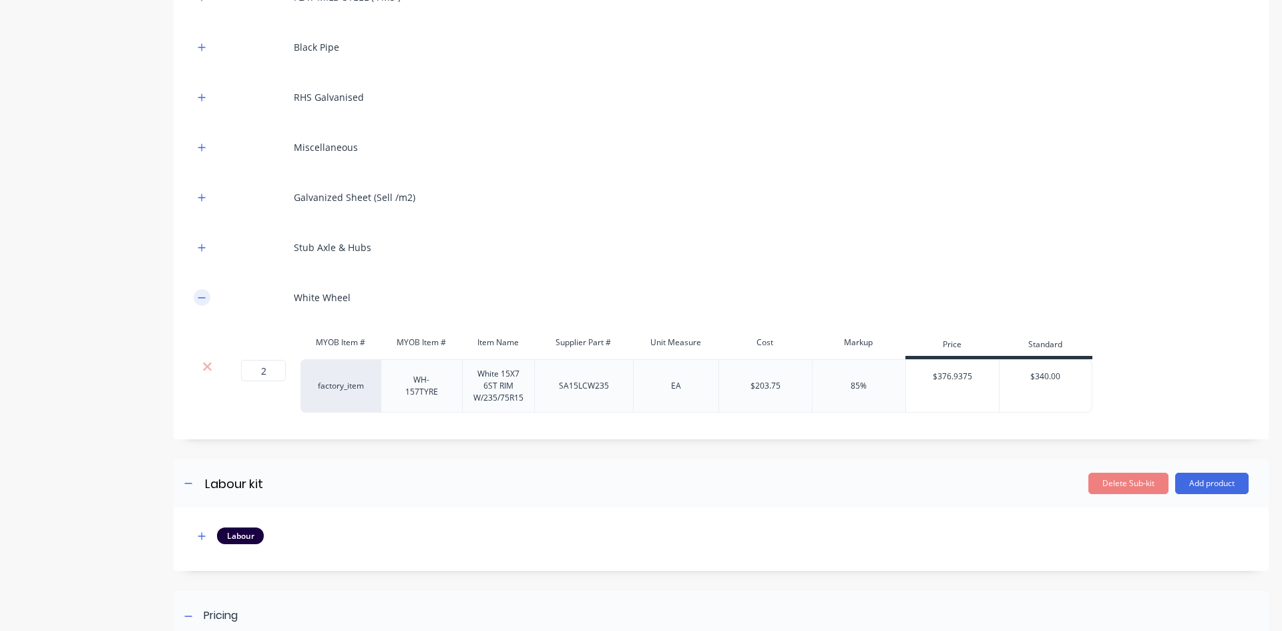
click at [199, 298] on icon "button" at bounding box center [202, 297] width 8 height 9
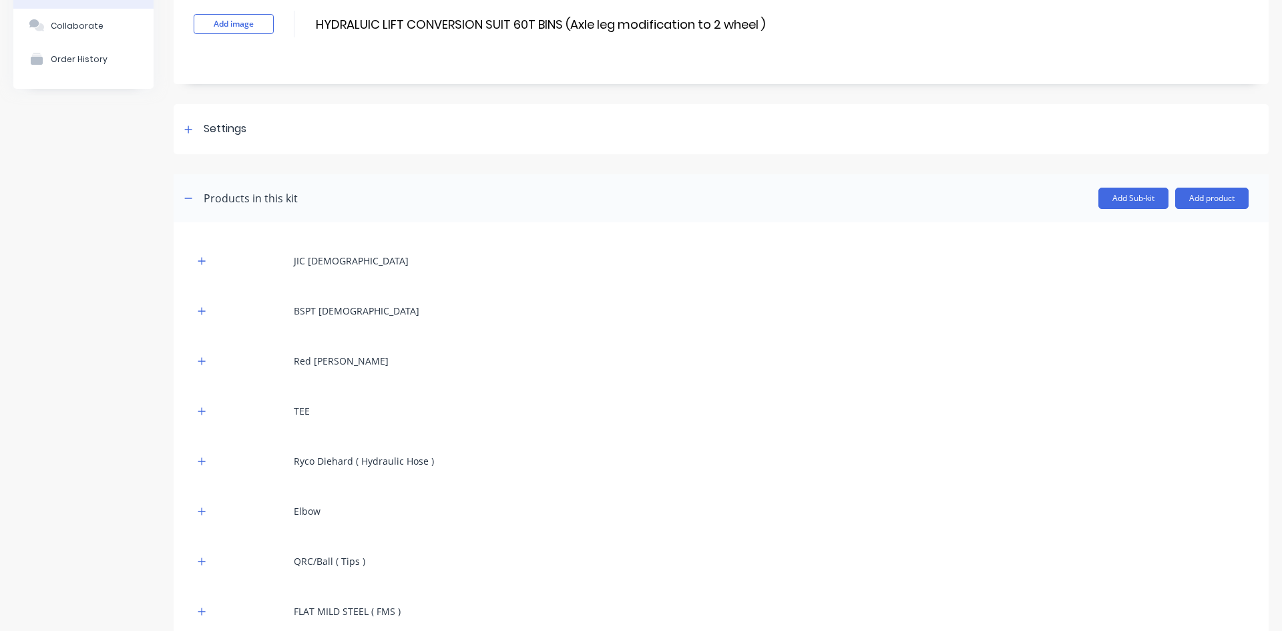
scroll to position [85, 0]
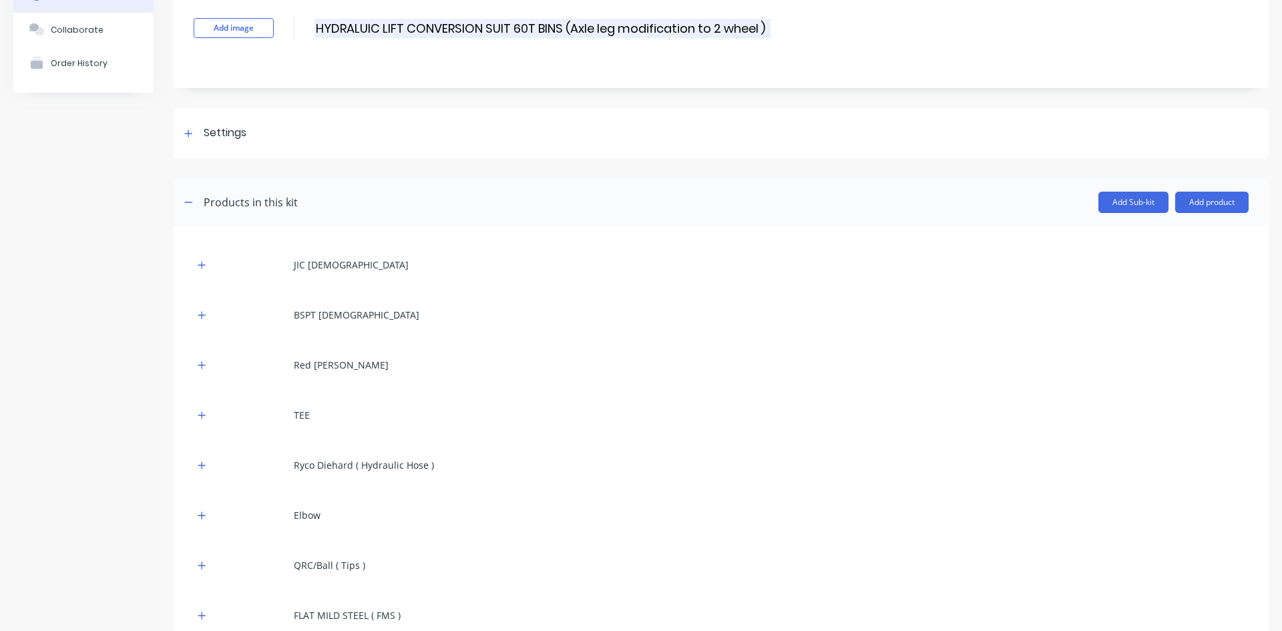
click at [711, 28] on input "HYDRALUIC LIFT CONVERSION SUIT 60T BINS (Axle leg modification to 2 wheel )" at bounding box center [542, 28] width 456 height 19
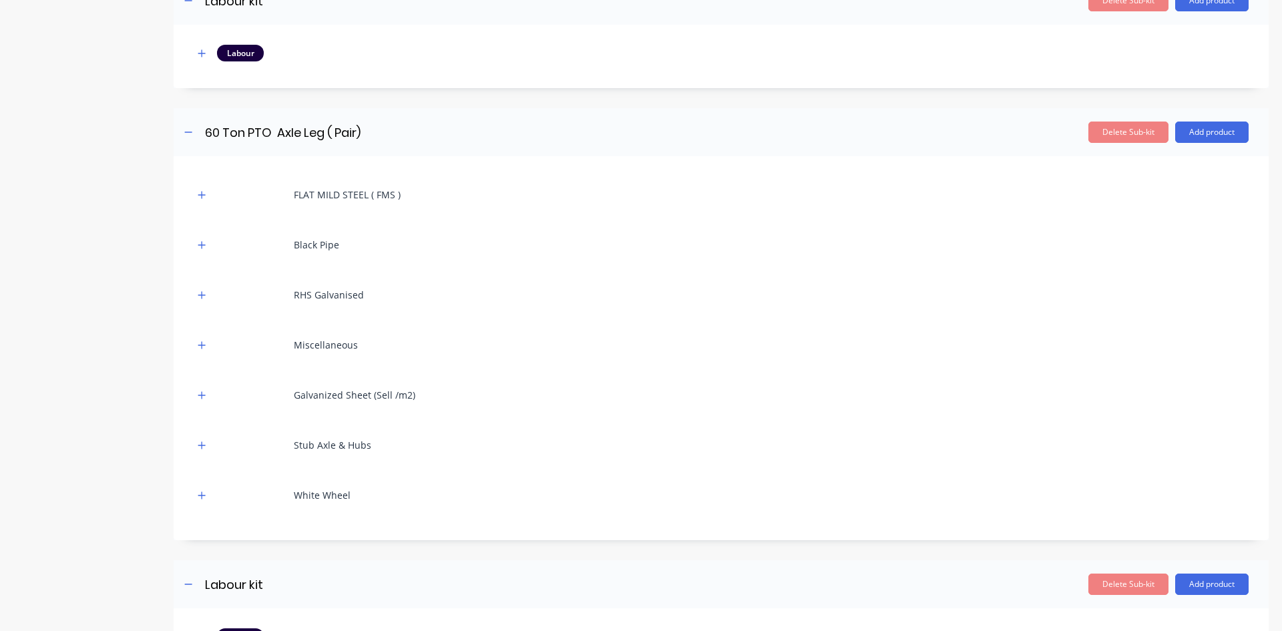
scroll to position [887, 0]
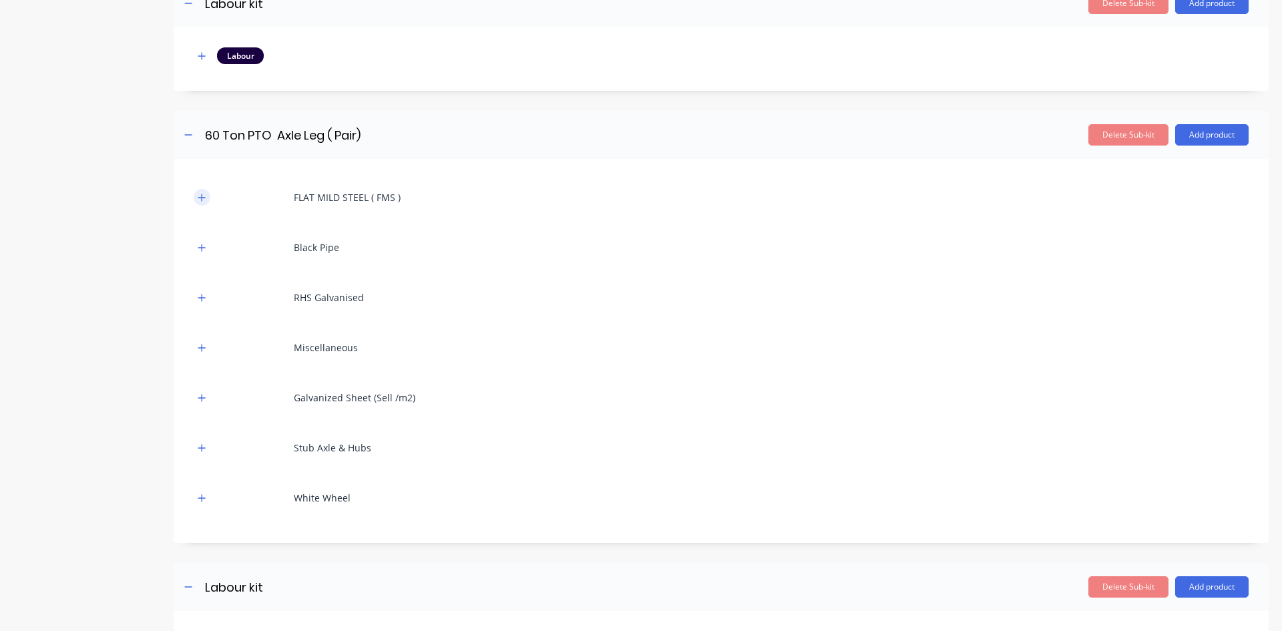
type input "HYDRALUIC LIFT CONVERSION SUIT 60T BINS (Axle leg modification 2 wheel )"
click at [207, 201] on button "button" at bounding box center [202, 197] width 17 height 17
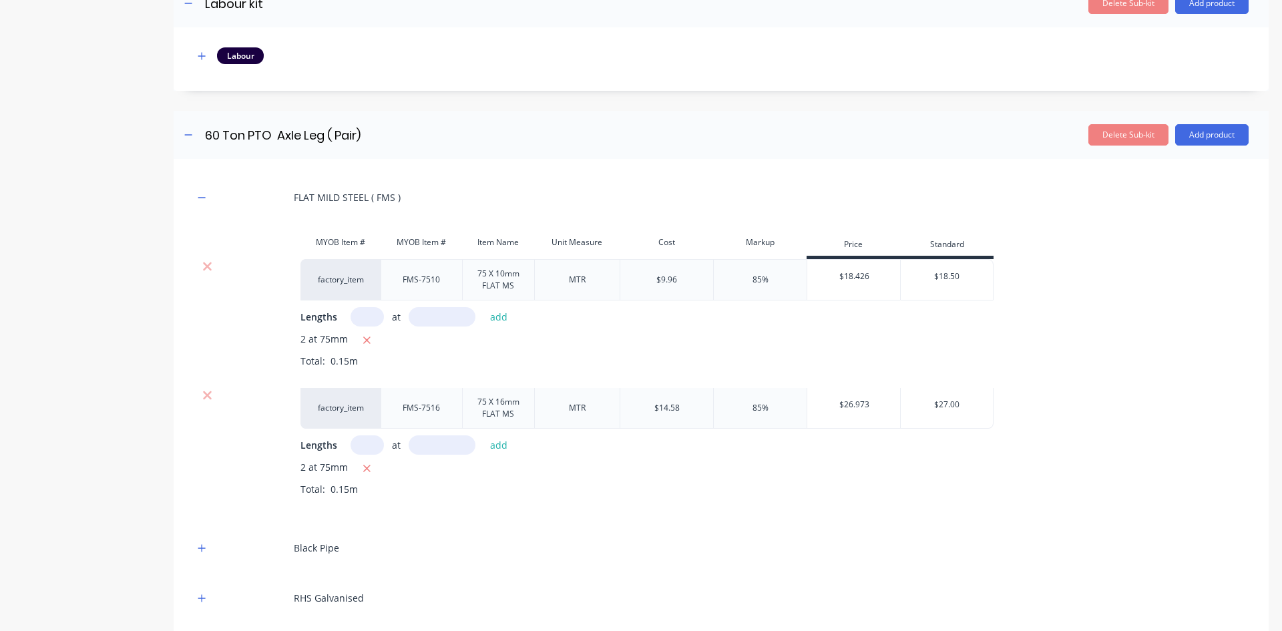
click at [210, 198] on div "FLAT MILD STEEL ( FMS )" at bounding box center [721, 197] width 1055 height 37
click at [198, 198] on icon "button" at bounding box center [202, 197] width 8 height 9
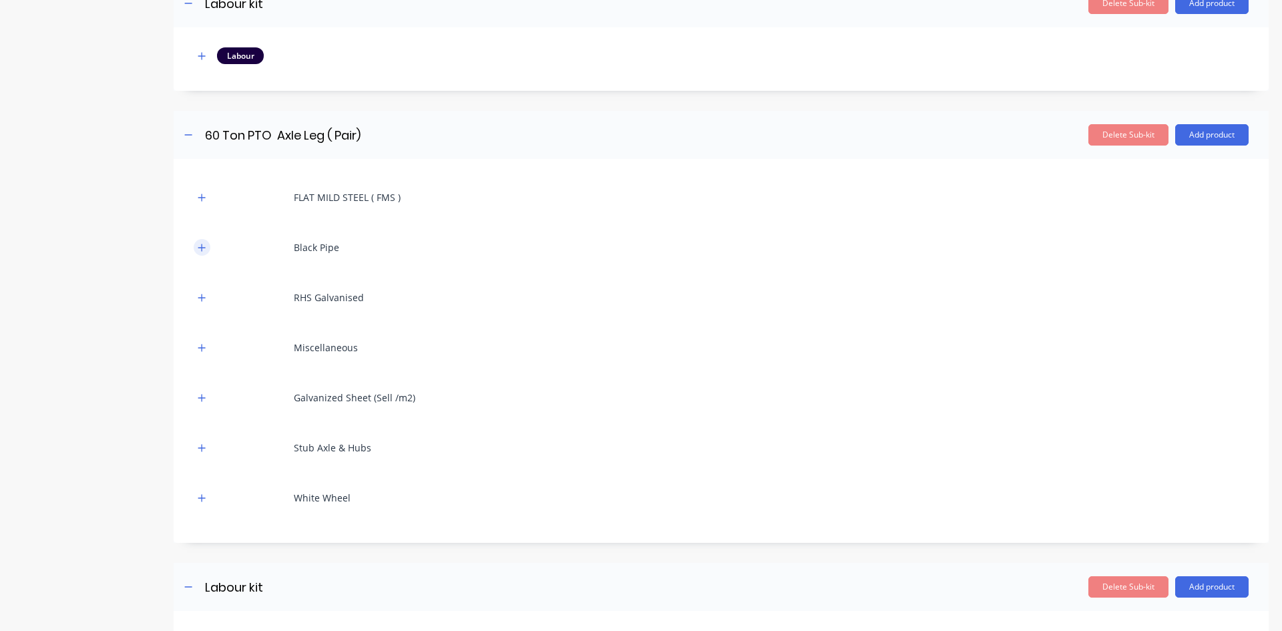
click at [202, 250] on icon "button" at bounding box center [201, 247] width 7 height 7
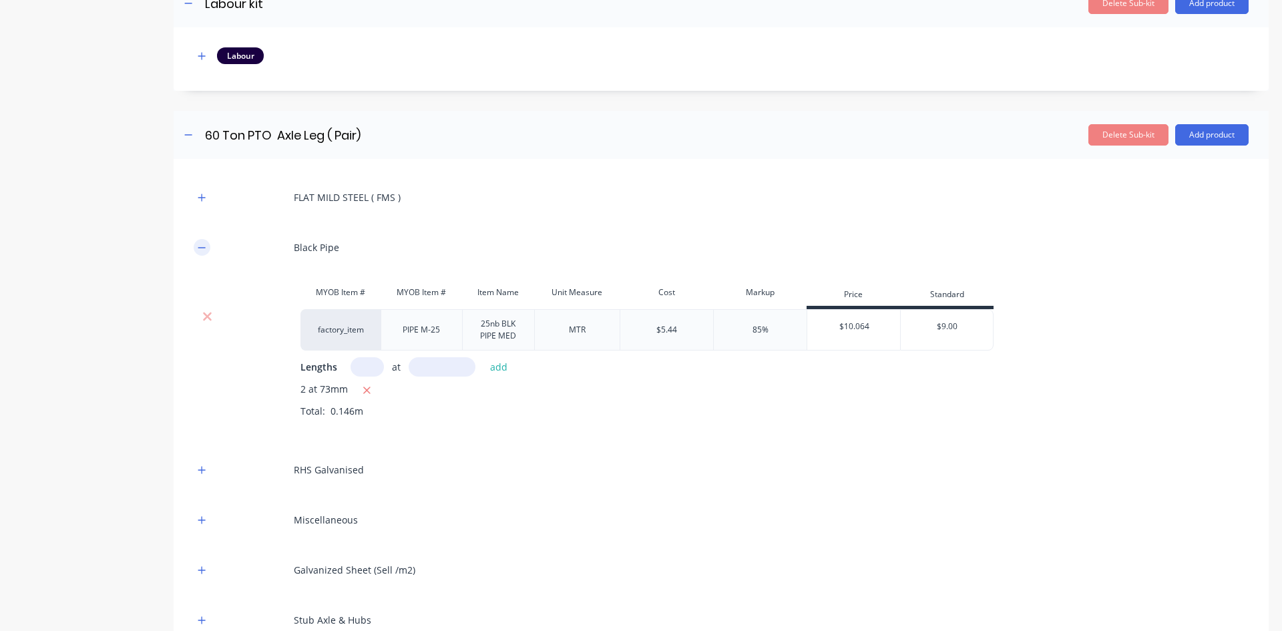
click at [205, 242] on button "button" at bounding box center [202, 247] width 17 height 17
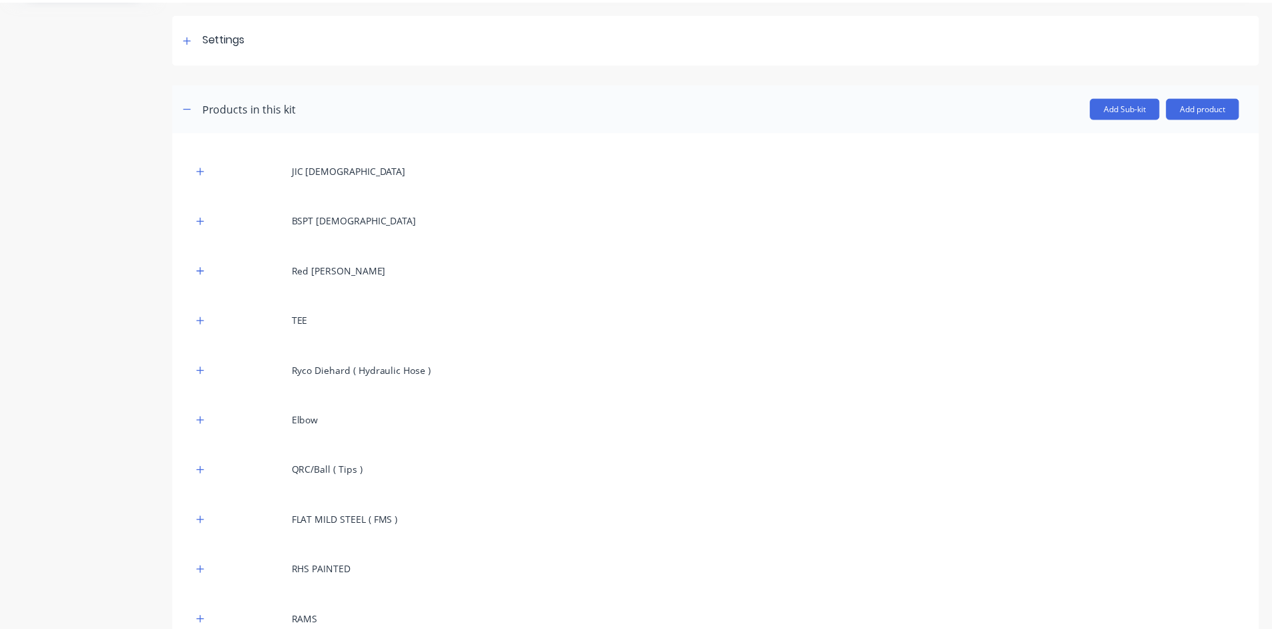
scroll to position [0, 0]
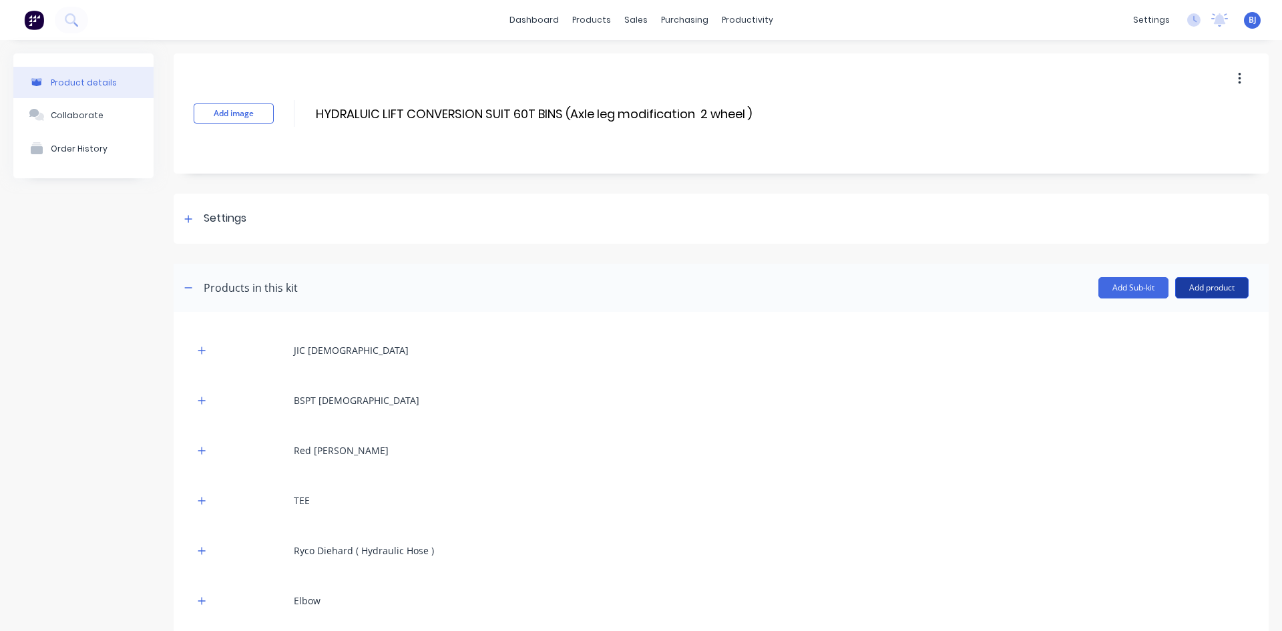
click at [1200, 286] on button "Add product" at bounding box center [1211, 287] width 73 height 21
click at [1158, 317] on div "Product catalogue" at bounding box center [1185, 321] width 103 height 19
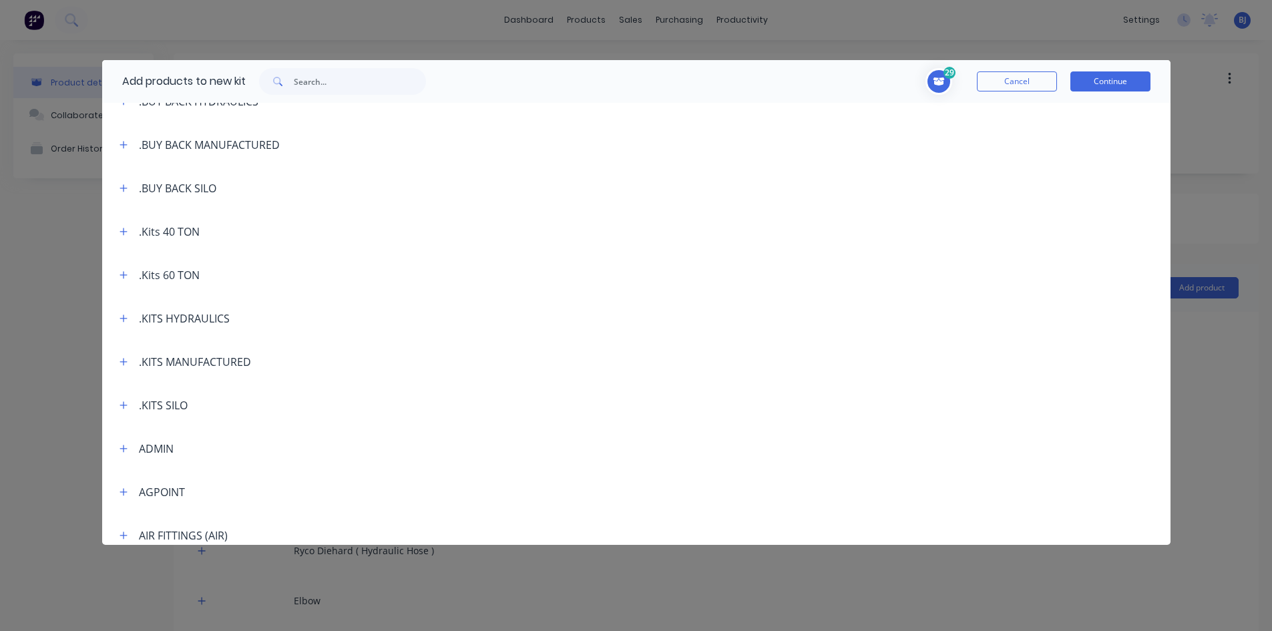
scroll to position [267, 0]
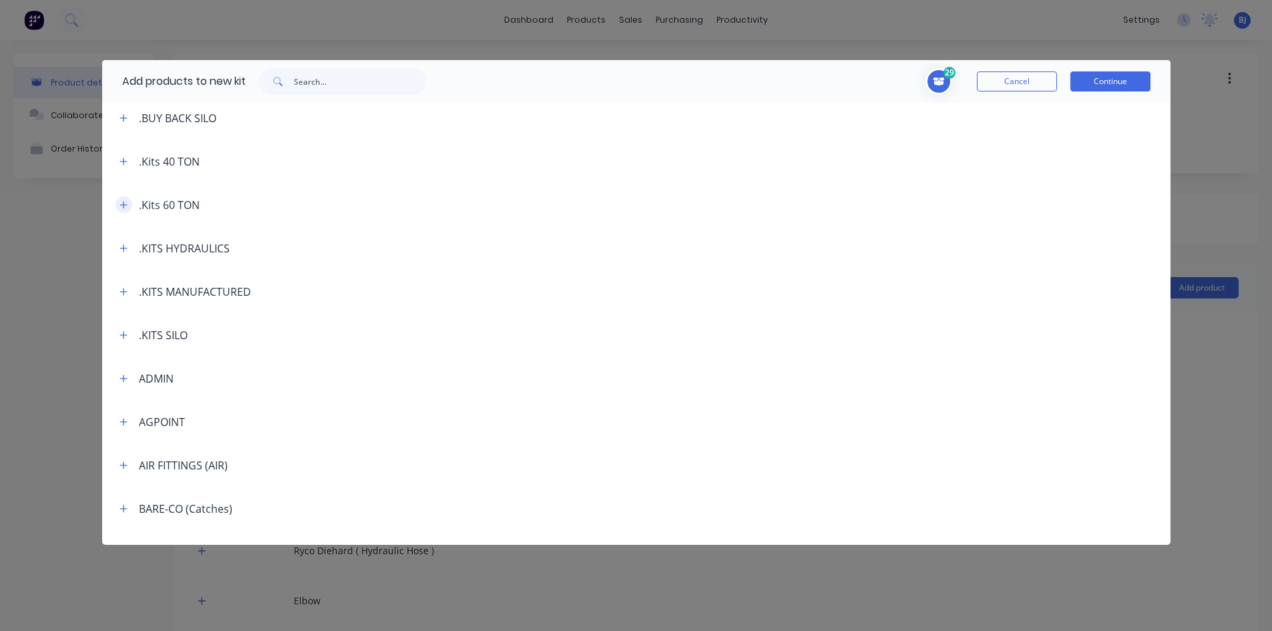
click at [128, 208] on icon "button" at bounding box center [124, 204] width 8 height 9
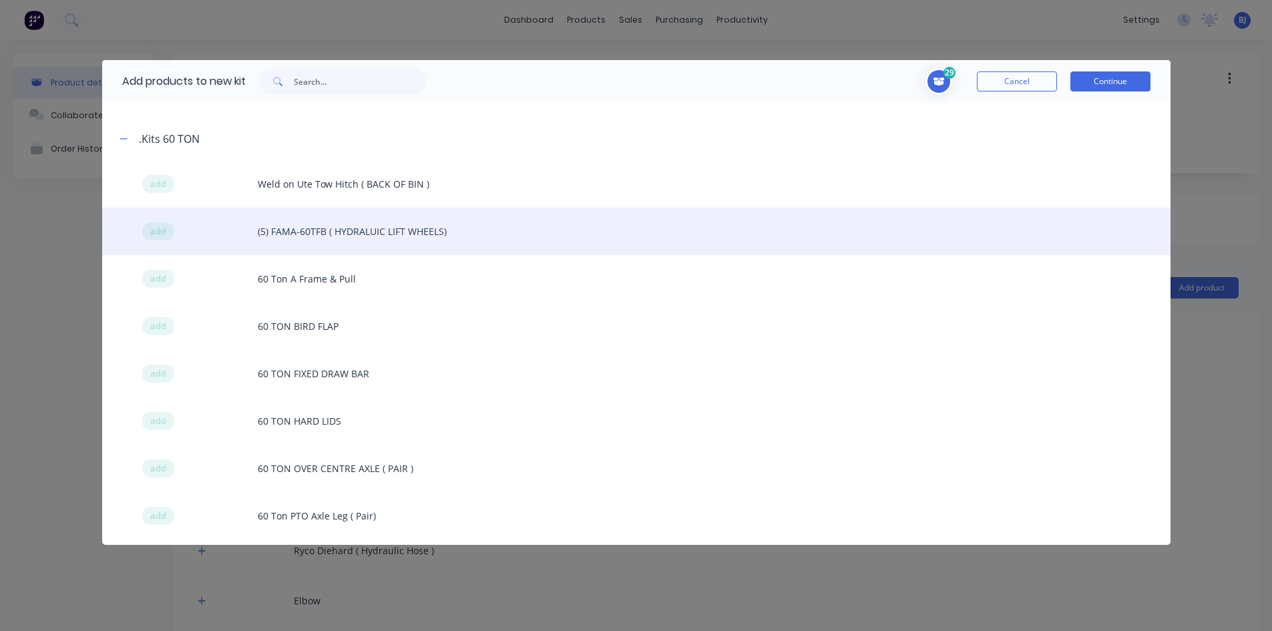
scroll to position [334, 0]
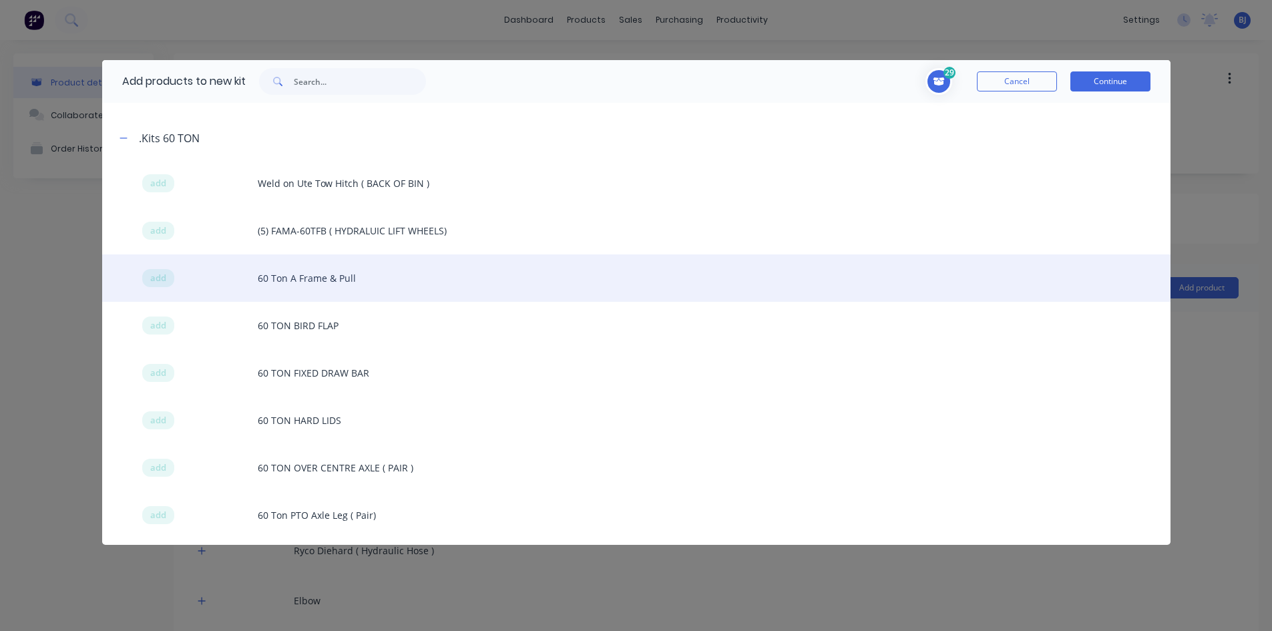
click at [333, 281] on div "add 60 Ton A Frame & Pull" at bounding box center [636, 277] width 1068 height 47
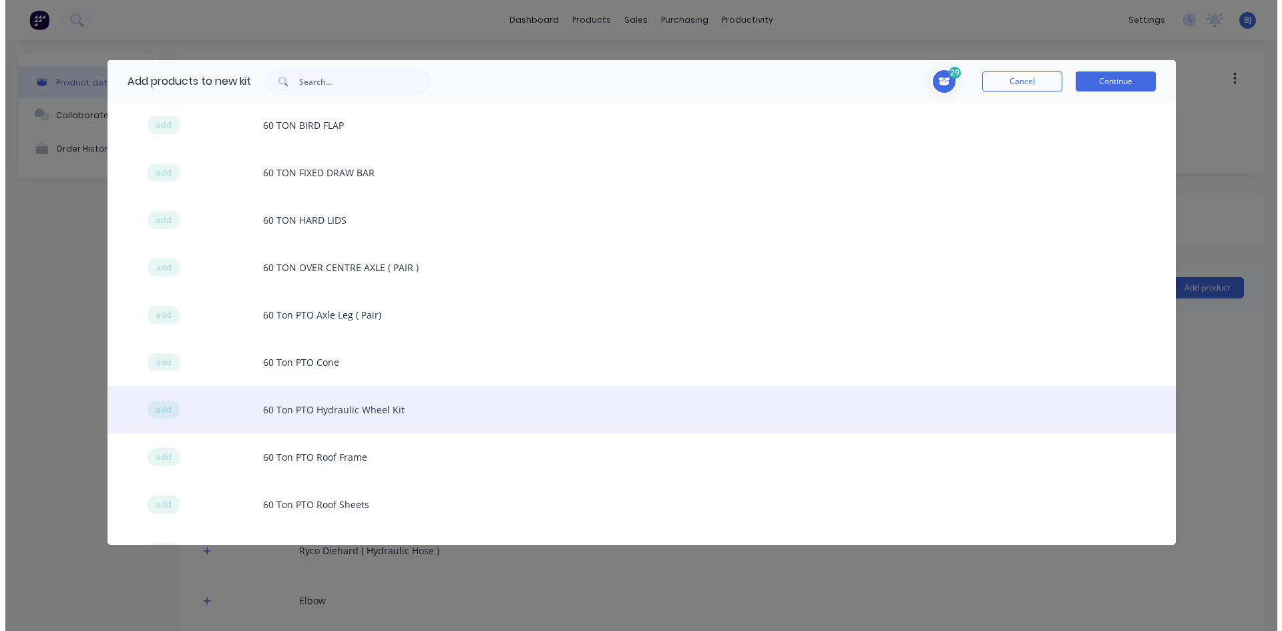
scroll to position [601, 0]
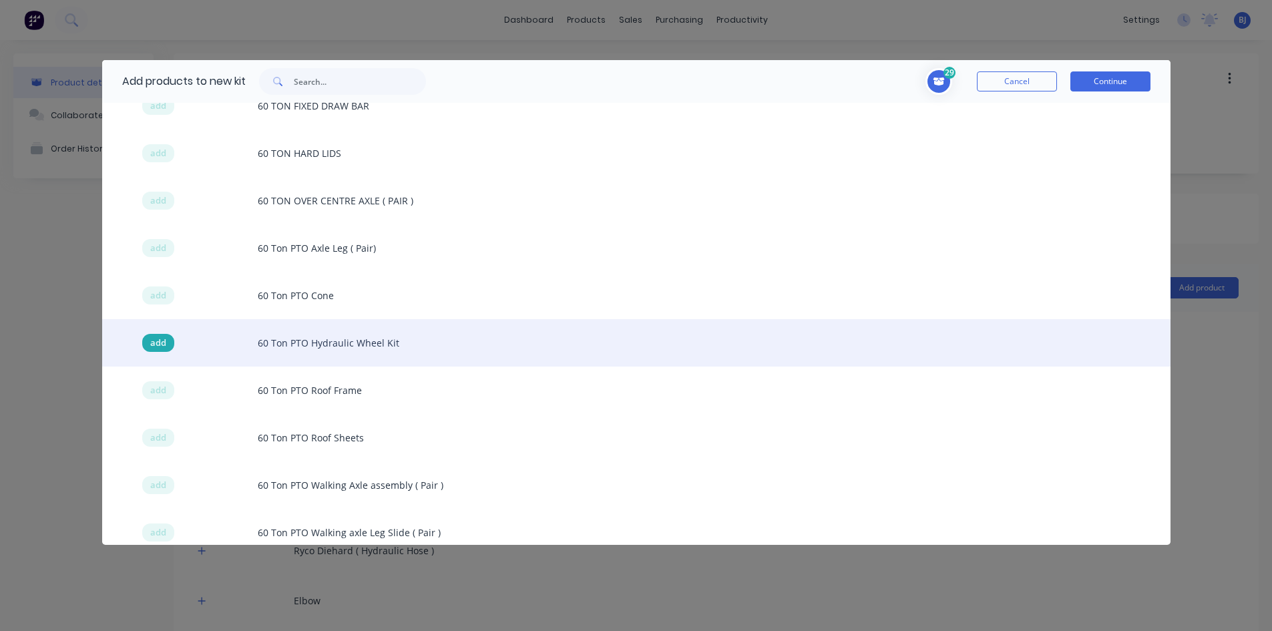
click at [161, 339] on span "add" at bounding box center [158, 343] width 16 height 13
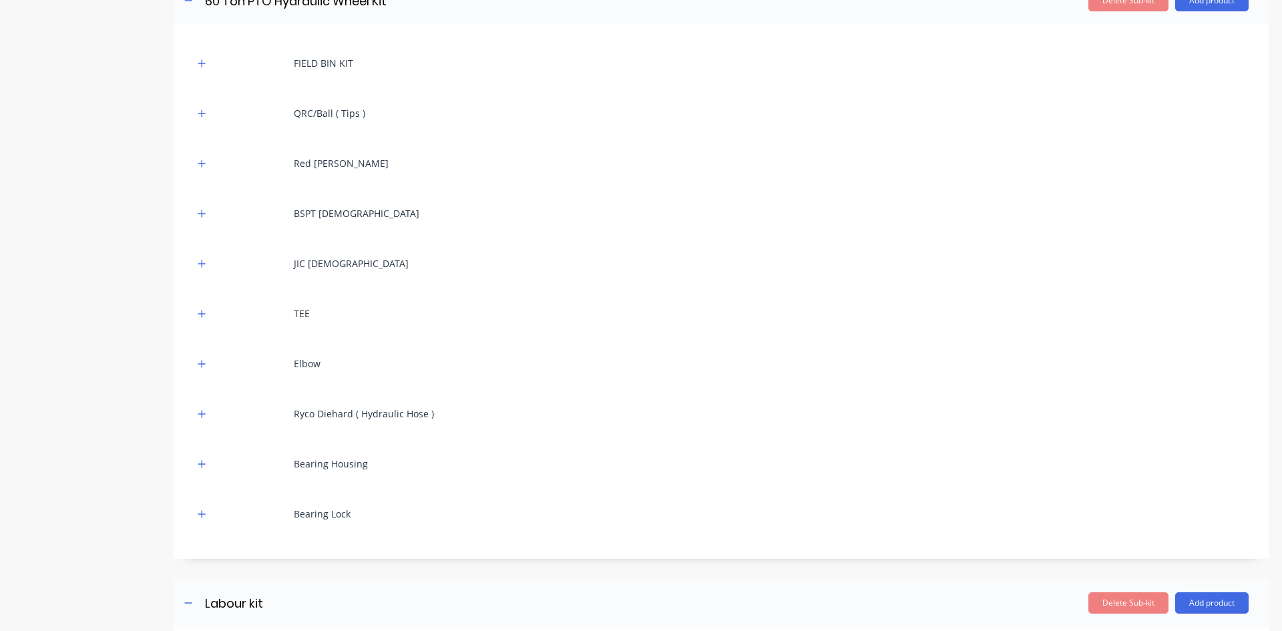
scroll to position [1485, 0]
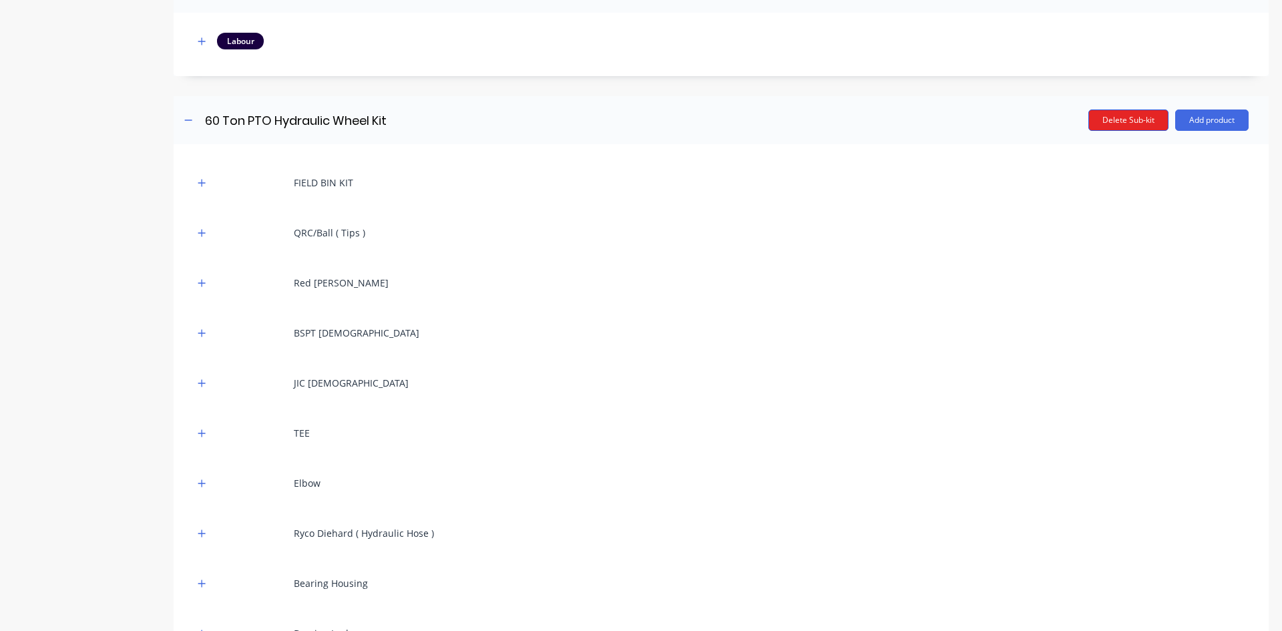
click at [1112, 124] on button "Delete Sub-kit" at bounding box center [1128, 120] width 80 height 21
type input "Labour kit"
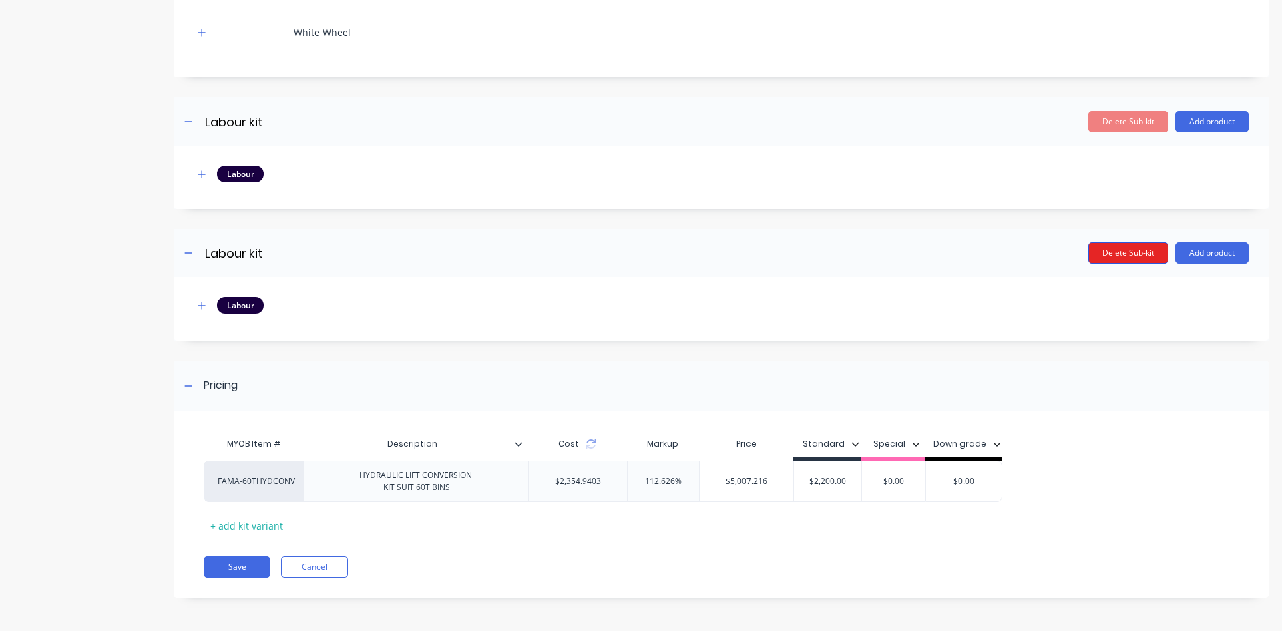
scroll to position [1352, 0]
click at [1096, 253] on button "Delete Sub-kit" at bounding box center [1128, 252] width 80 height 21
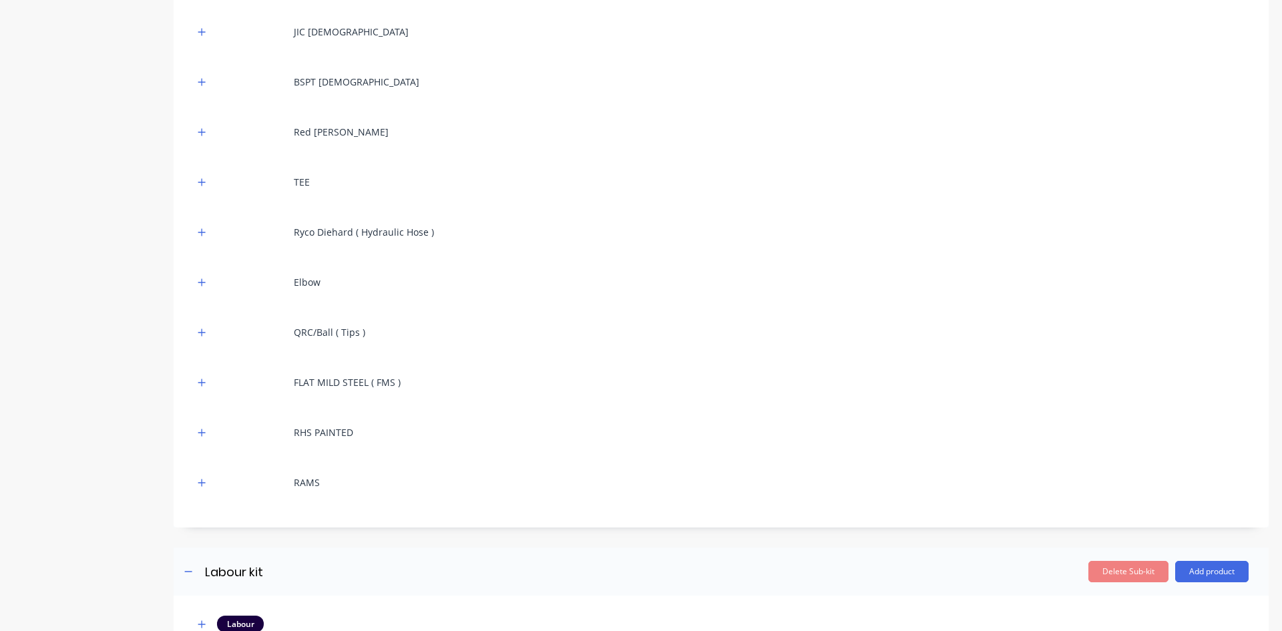
scroll to position [401, 0]
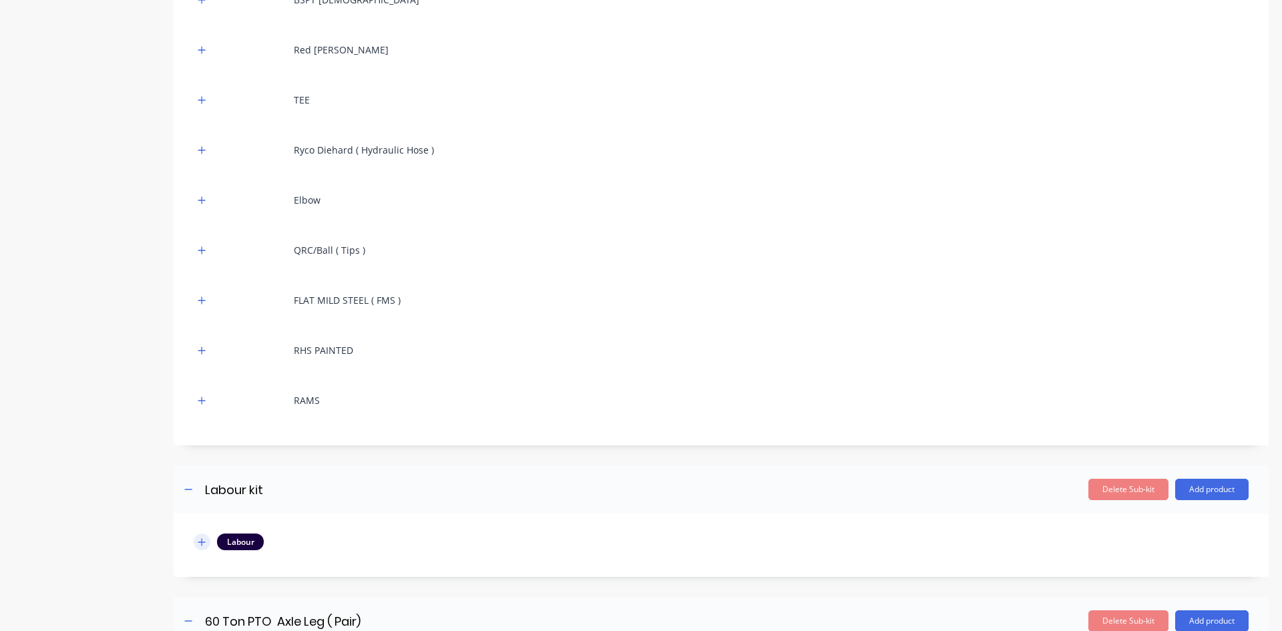
click at [204, 541] on icon "button" at bounding box center [202, 542] width 8 height 9
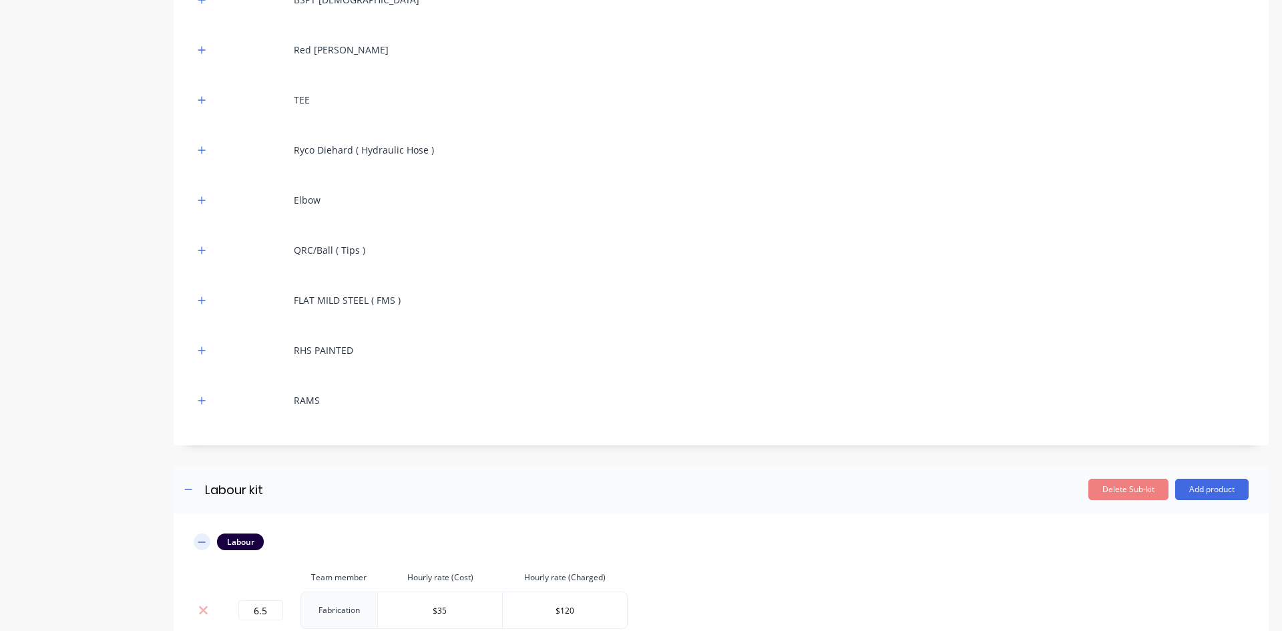
click at [204, 541] on icon "button" at bounding box center [202, 542] width 8 height 9
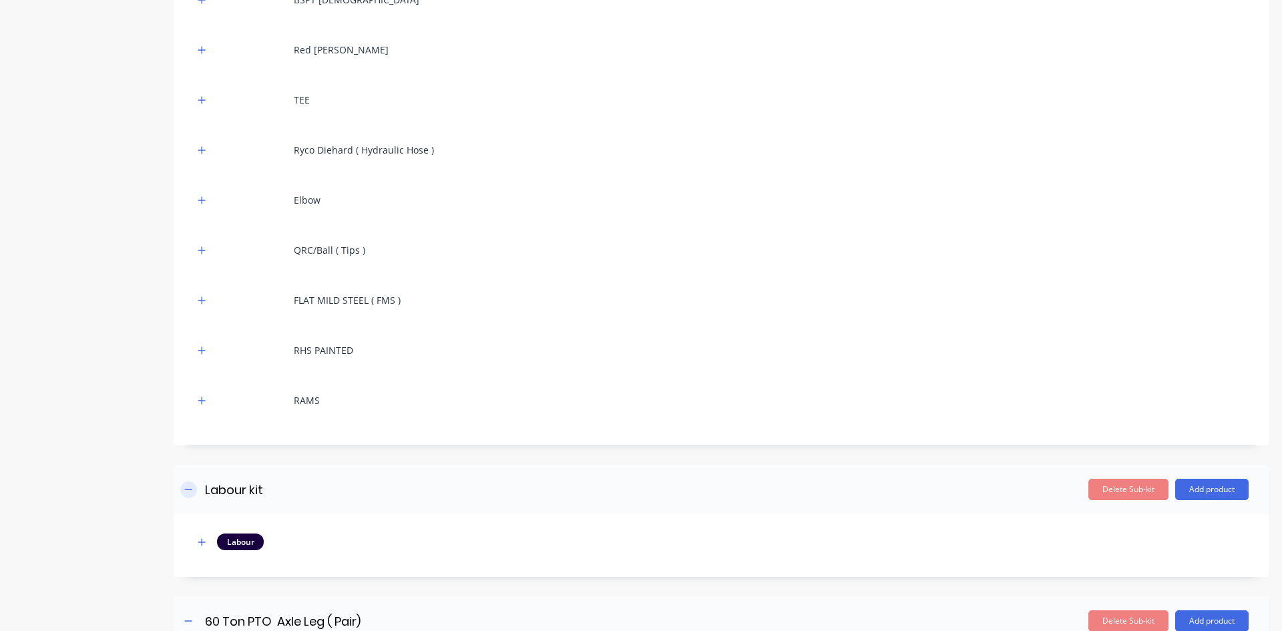
click at [192, 493] on icon "button" at bounding box center [188, 489] width 8 height 9
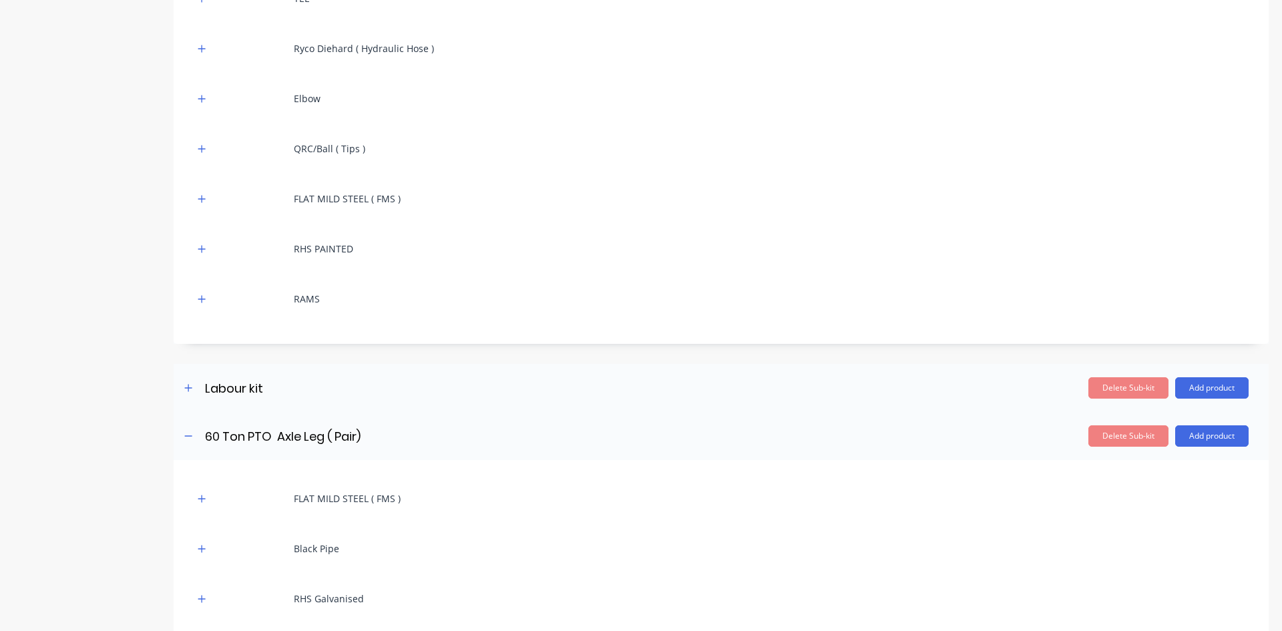
scroll to position [534, 0]
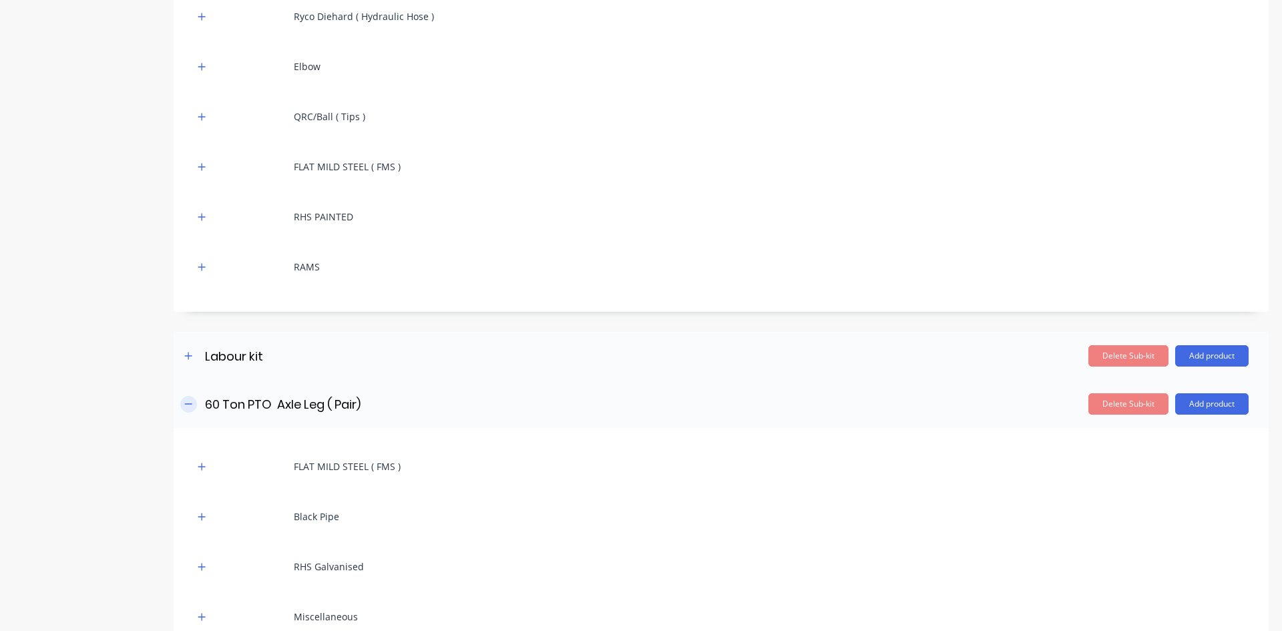
click at [188, 405] on icon "button" at bounding box center [188, 403] width 8 height 9
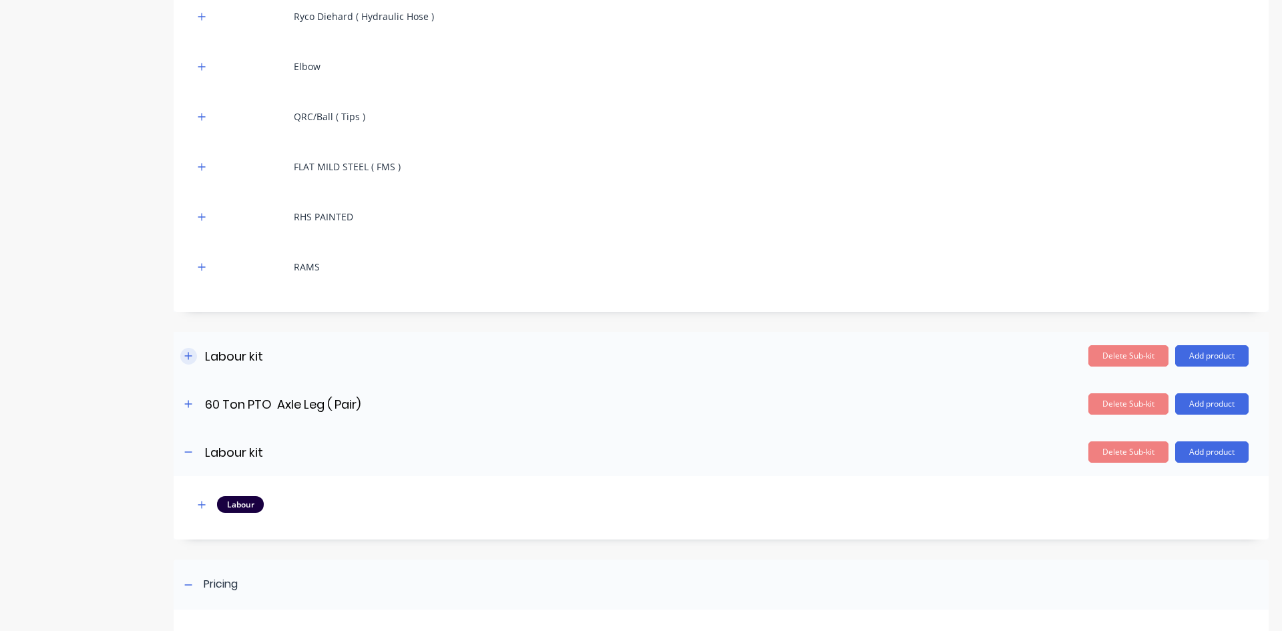
click at [188, 355] on icon "button" at bounding box center [188, 355] width 8 height 9
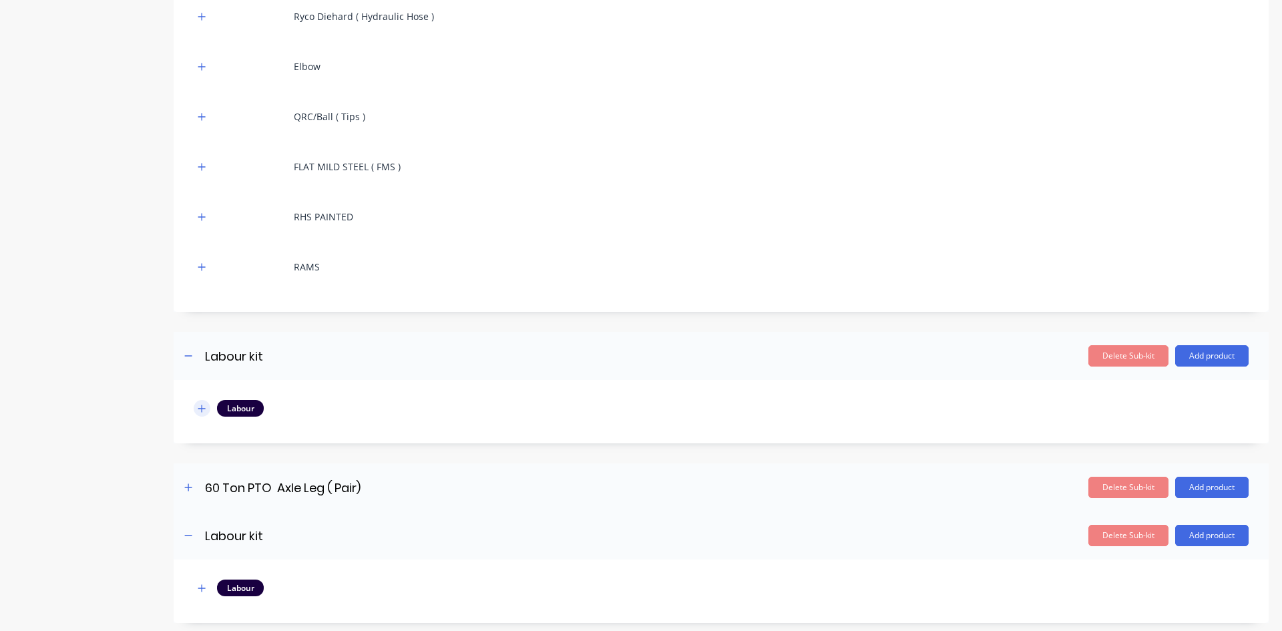
click at [202, 407] on icon "button" at bounding box center [201, 408] width 7 height 7
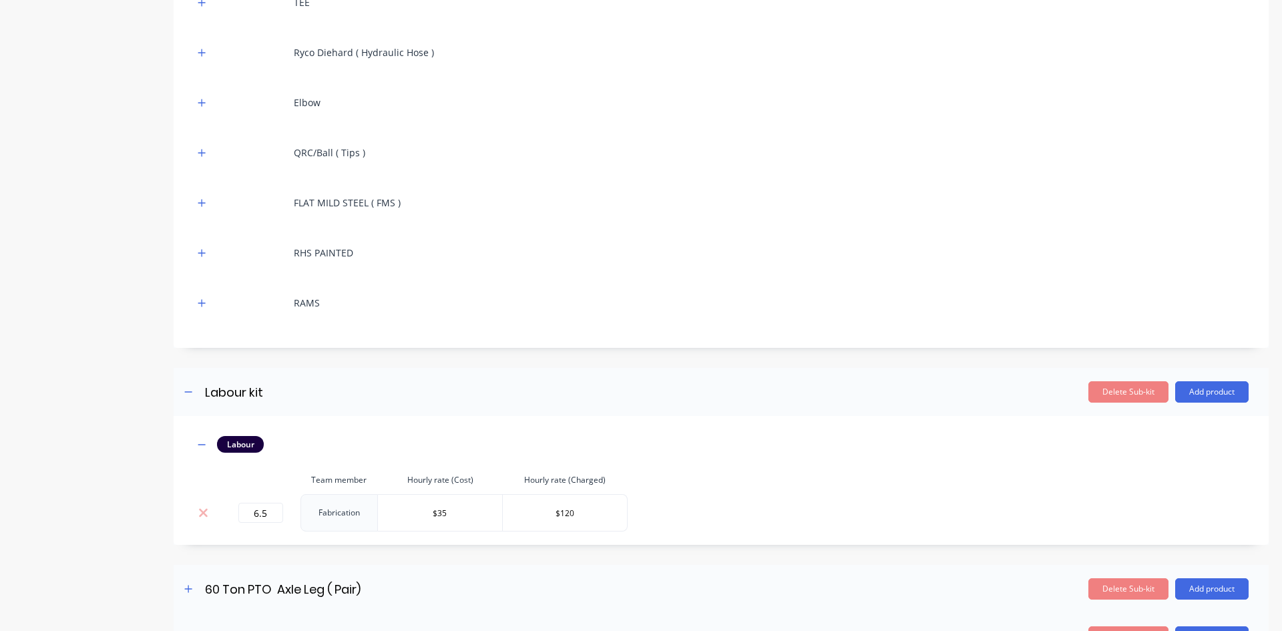
scroll to position [467, 0]
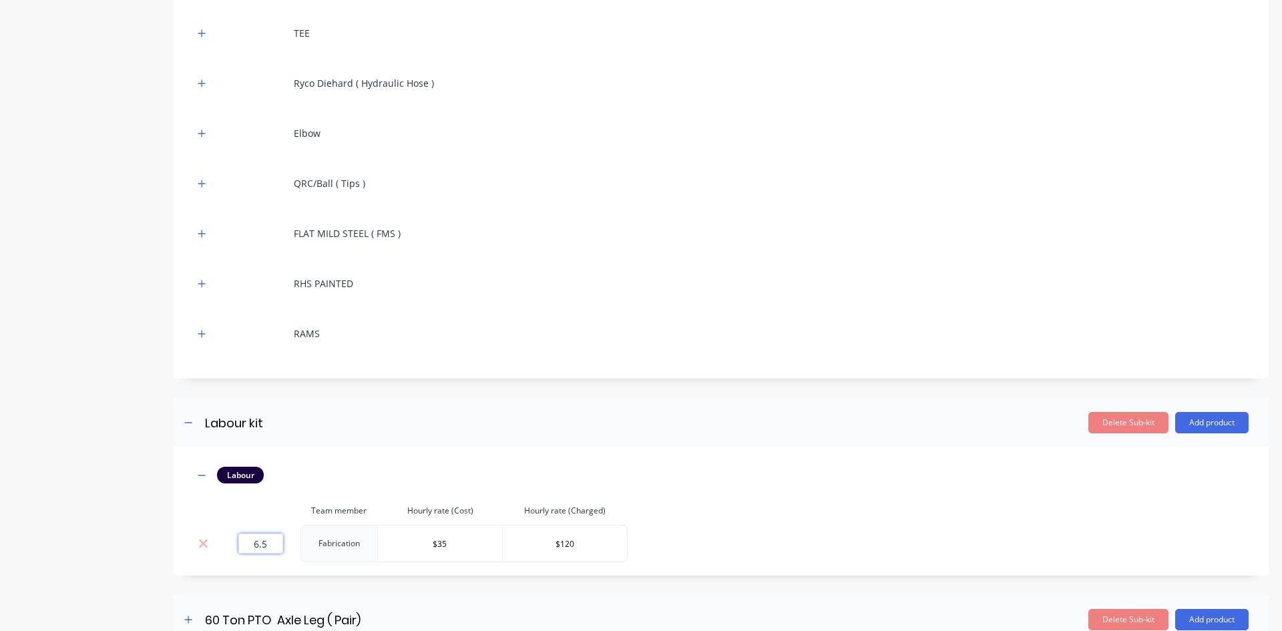
drag, startPoint x: 262, startPoint y: 546, endPoint x: 241, endPoint y: 556, distance: 23.3
click at [246, 550] on input "6.5" at bounding box center [260, 543] width 45 height 20
type input "4"
click at [453, 476] on div "Labour" at bounding box center [721, 475] width 1055 height 17
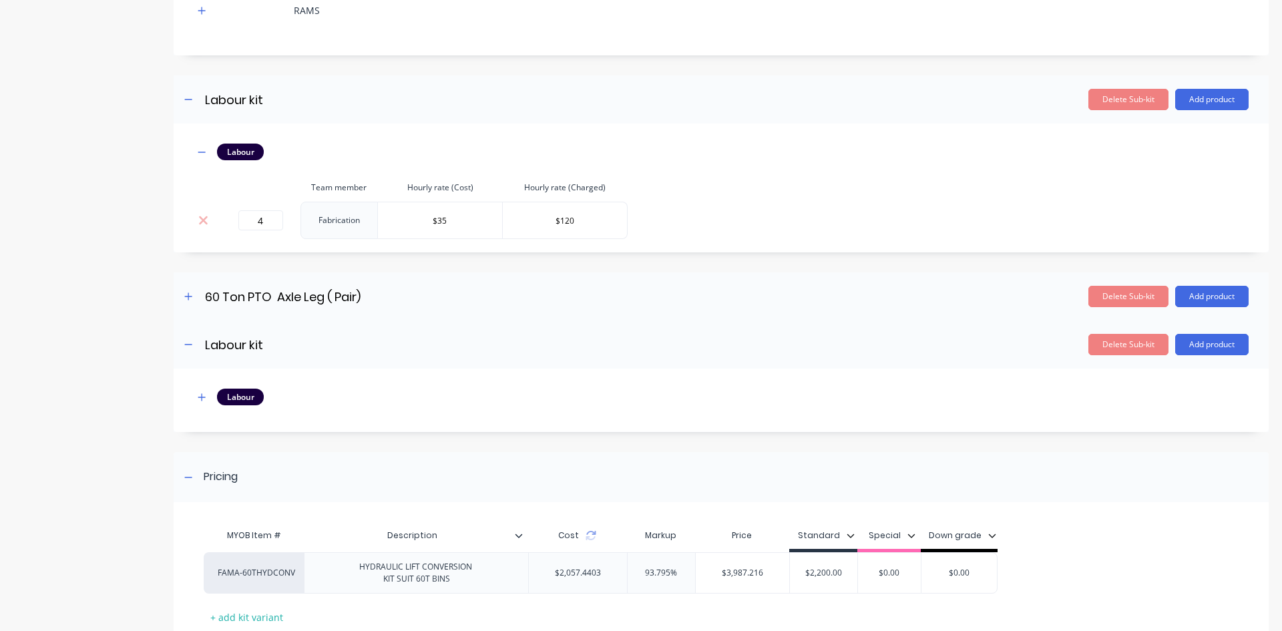
scroll to position [801, 0]
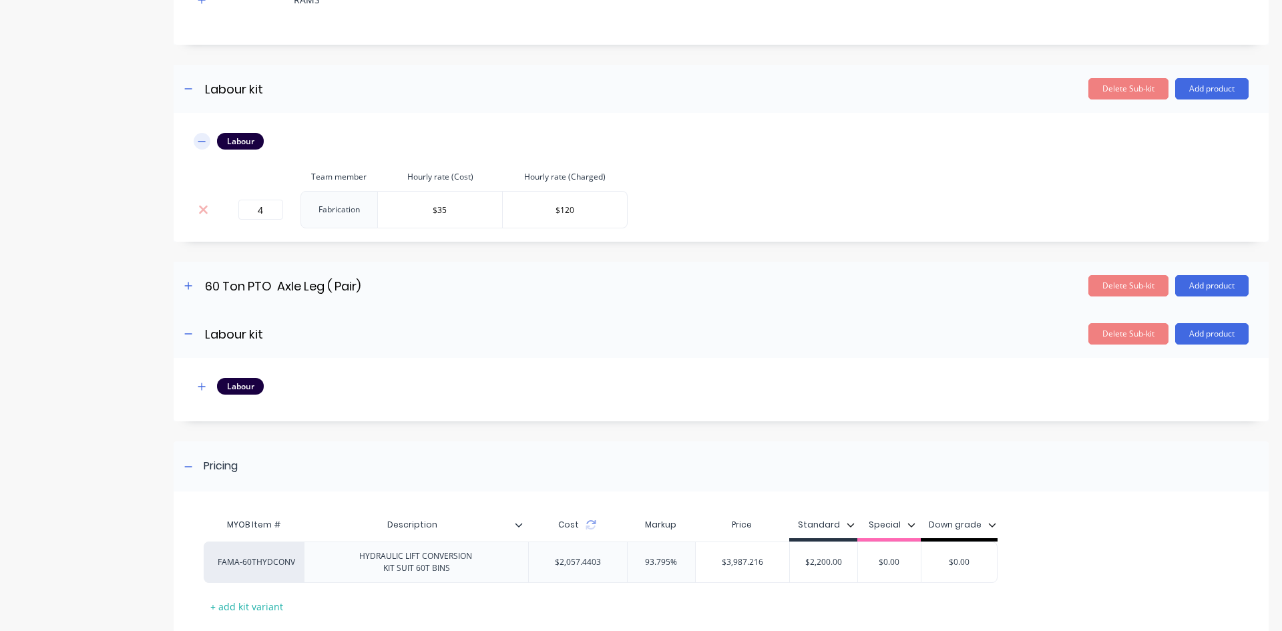
click at [202, 141] on icon "button" at bounding box center [201, 141] width 7 height 1
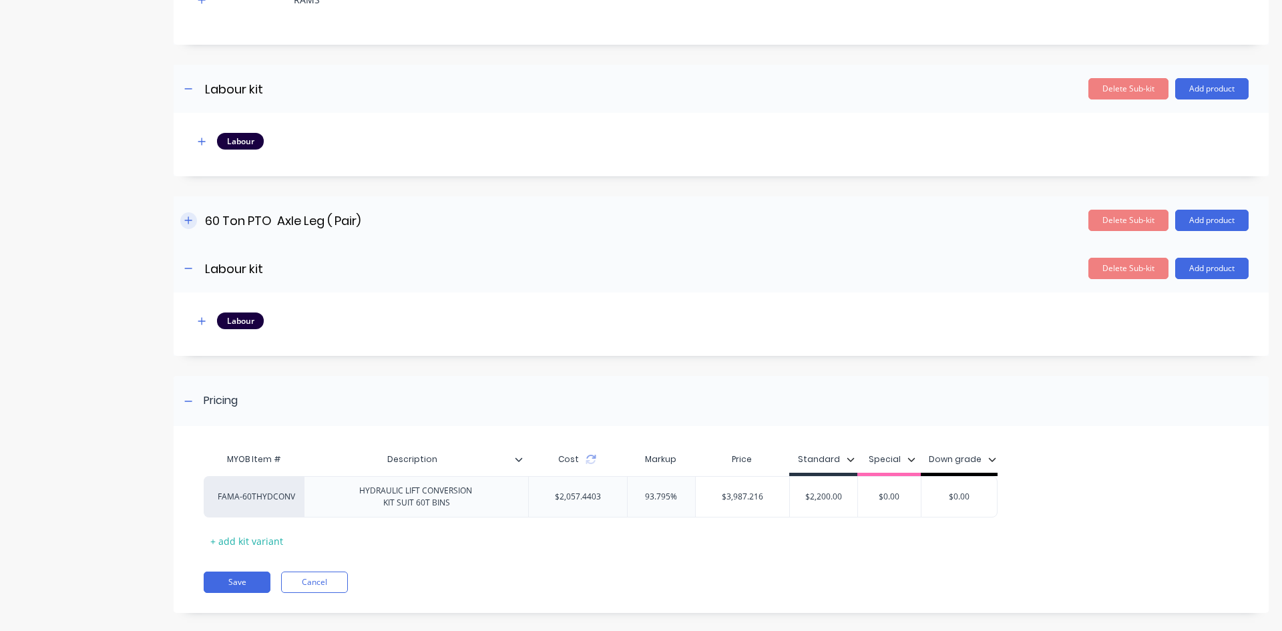
click at [190, 217] on icon "button" at bounding box center [188, 220] width 8 height 9
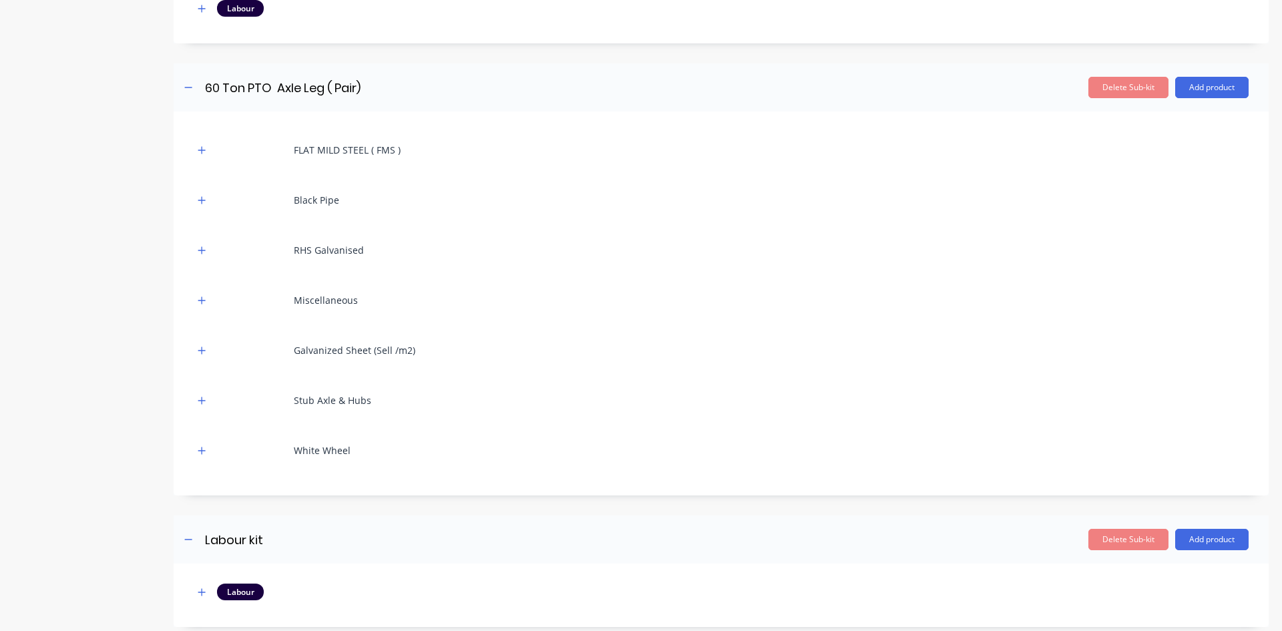
scroll to position [935, 0]
click at [201, 400] on icon "button" at bounding box center [201, 399] width 7 height 7
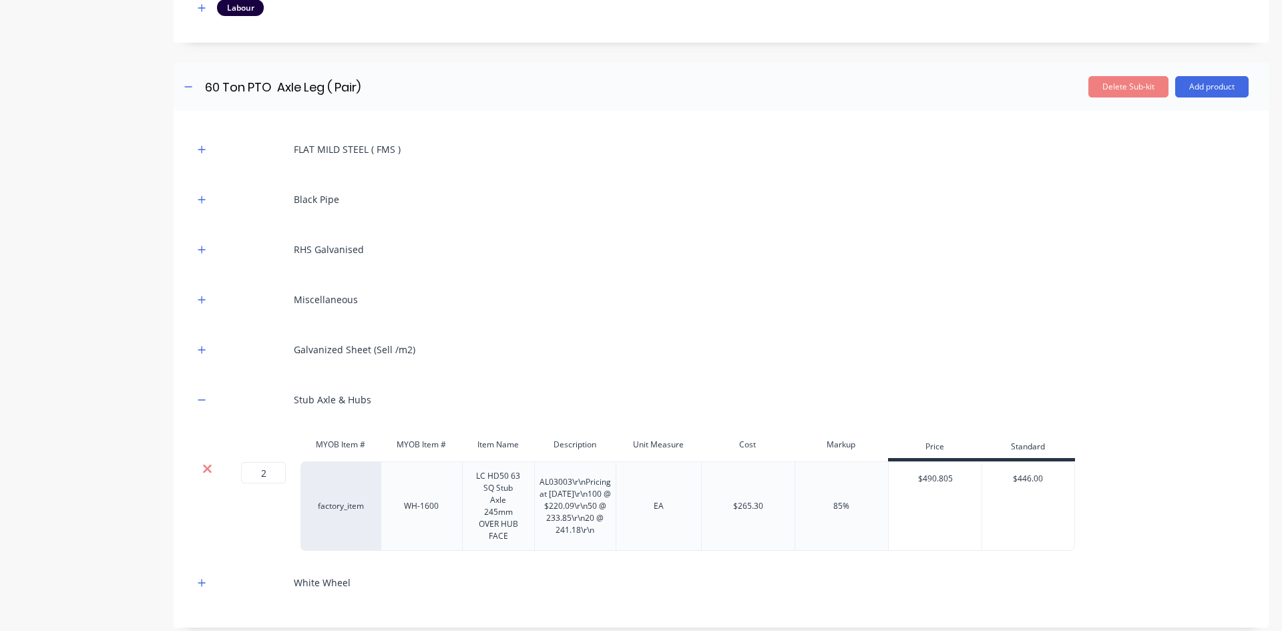
click at [208, 467] on icon at bounding box center [207, 469] width 9 height 9
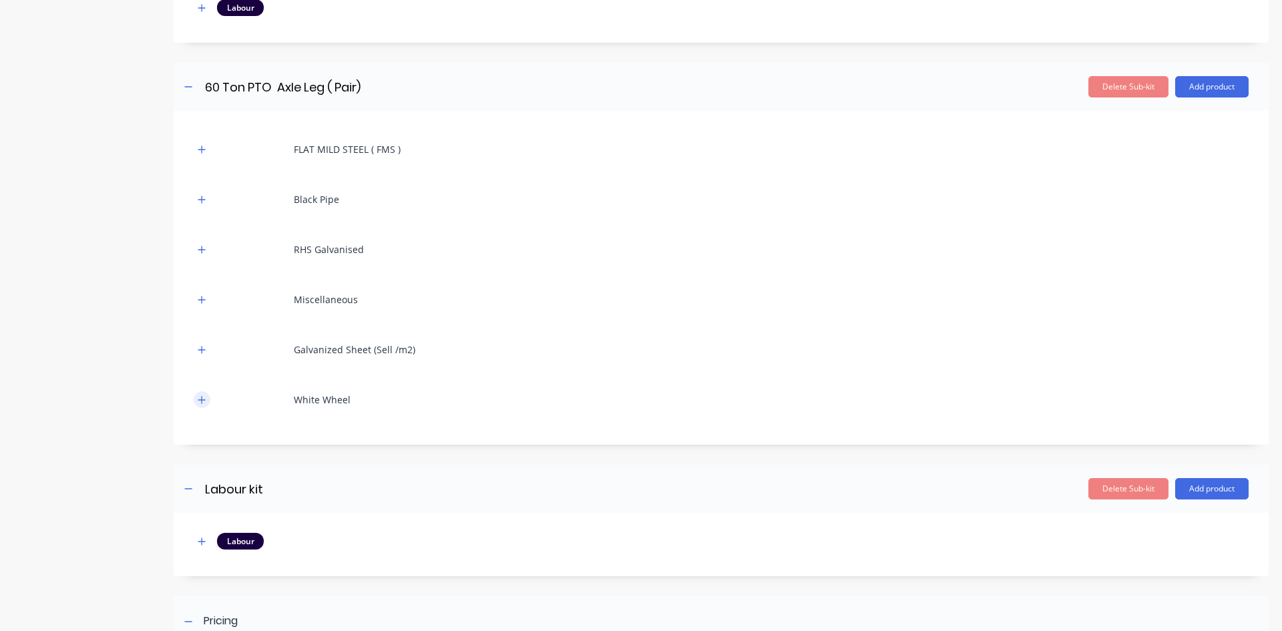
click at [200, 403] on icon "button" at bounding box center [202, 399] width 8 height 9
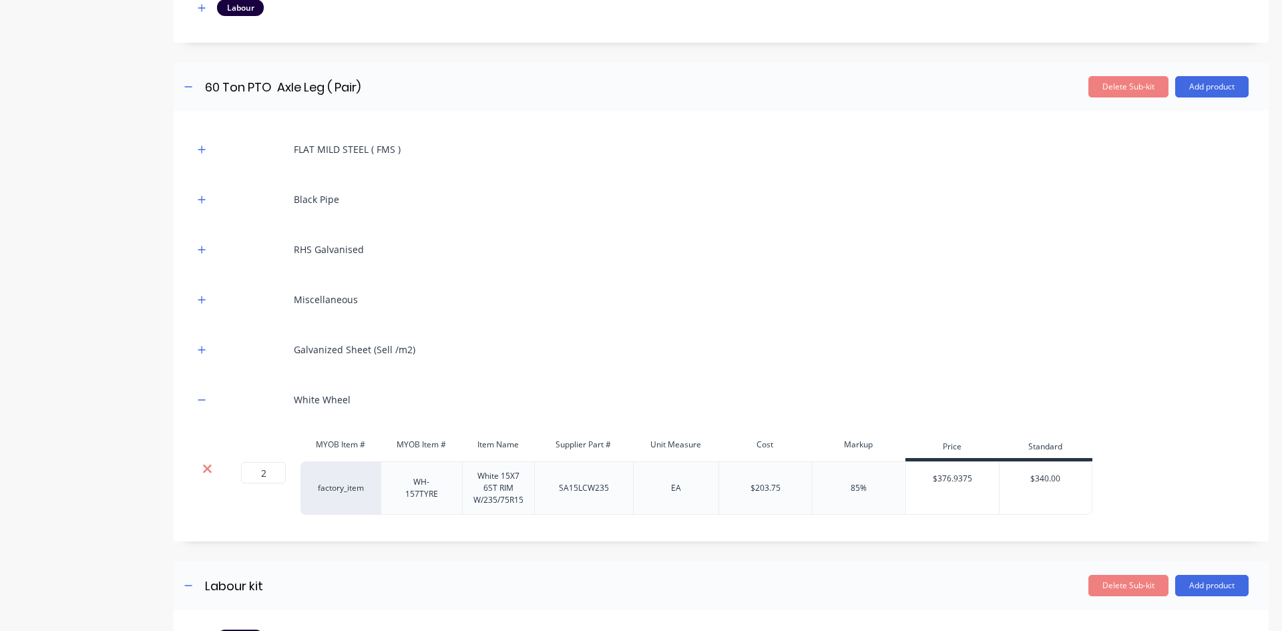
click at [211, 466] on icon at bounding box center [207, 468] width 10 height 13
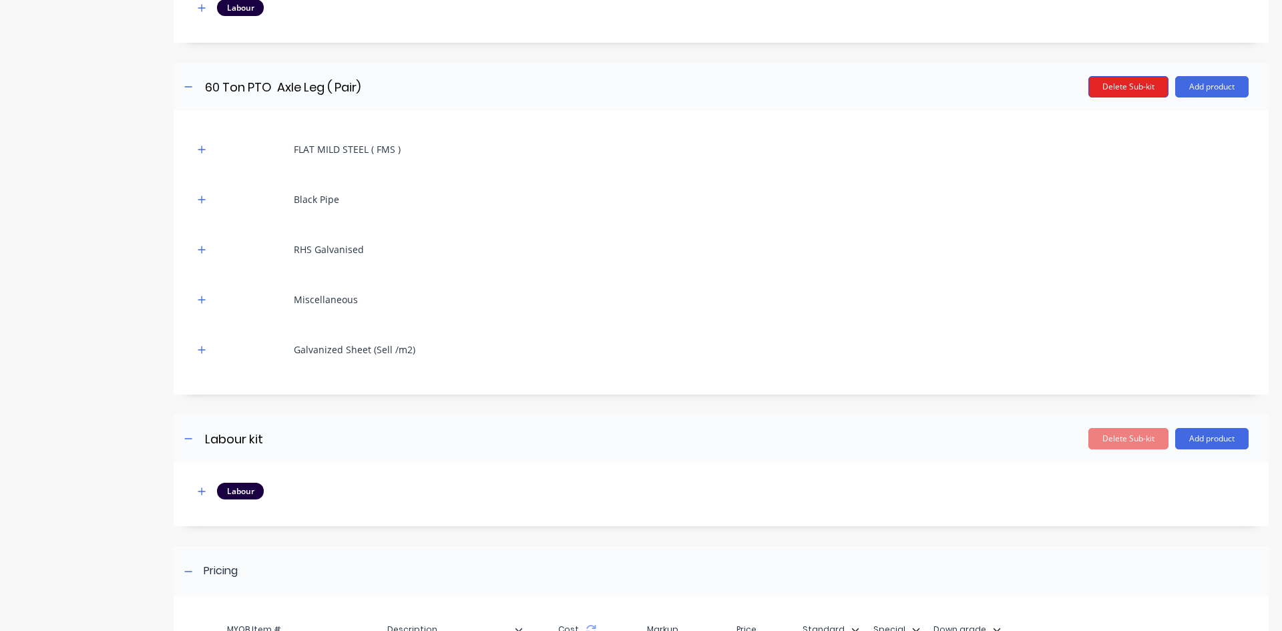
click at [1115, 89] on button "Delete Sub-kit" at bounding box center [1128, 86] width 80 height 21
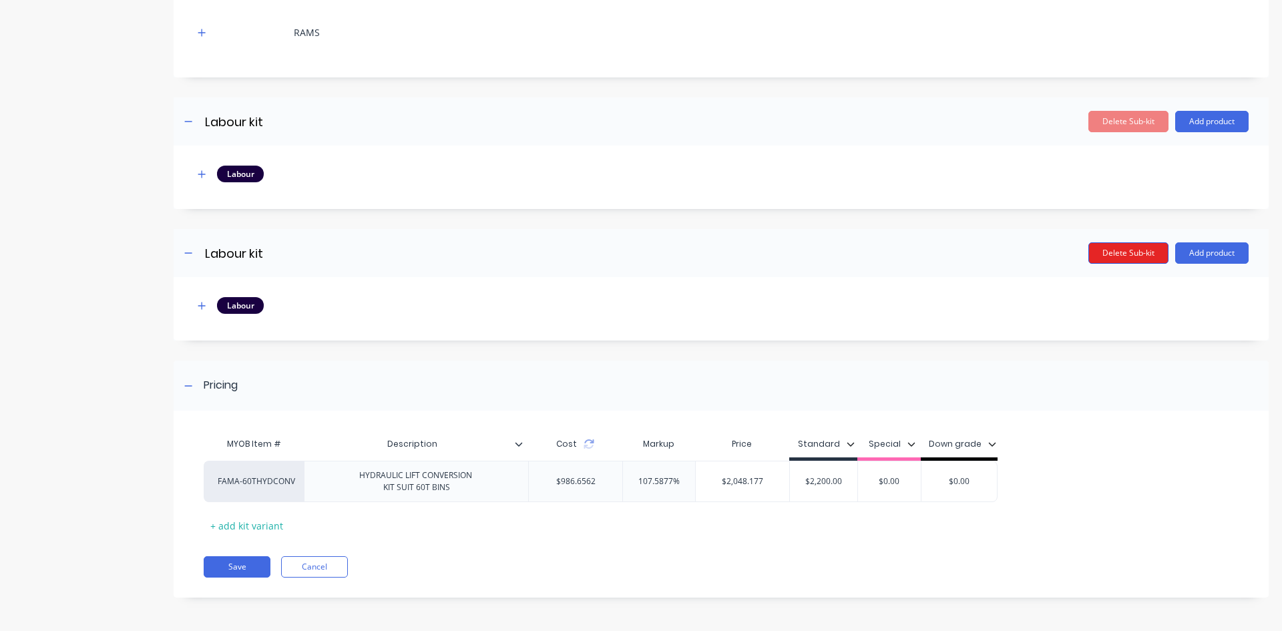
click at [1127, 252] on button "Delete Sub-kit" at bounding box center [1128, 252] width 80 height 21
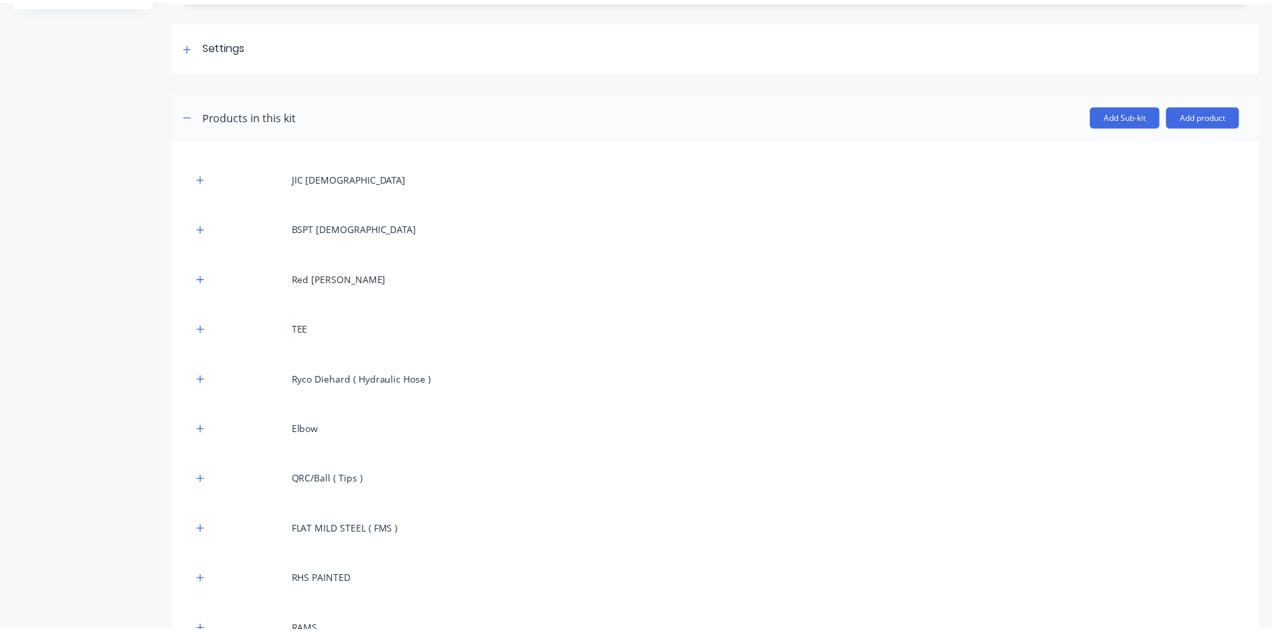
scroll to position [170, 0]
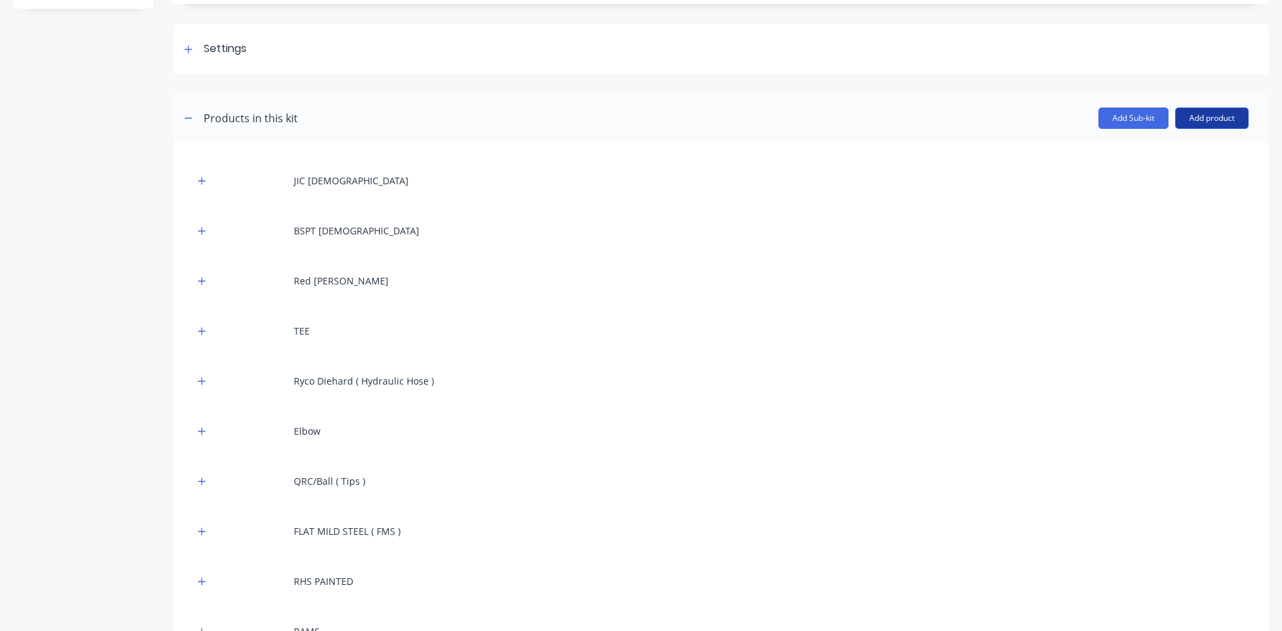
click at [1197, 120] on button "Add product" at bounding box center [1211, 118] width 73 height 21
click at [1157, 154] on div "Product catalogue" at bounding box center [1185, 152] width 103 height 19
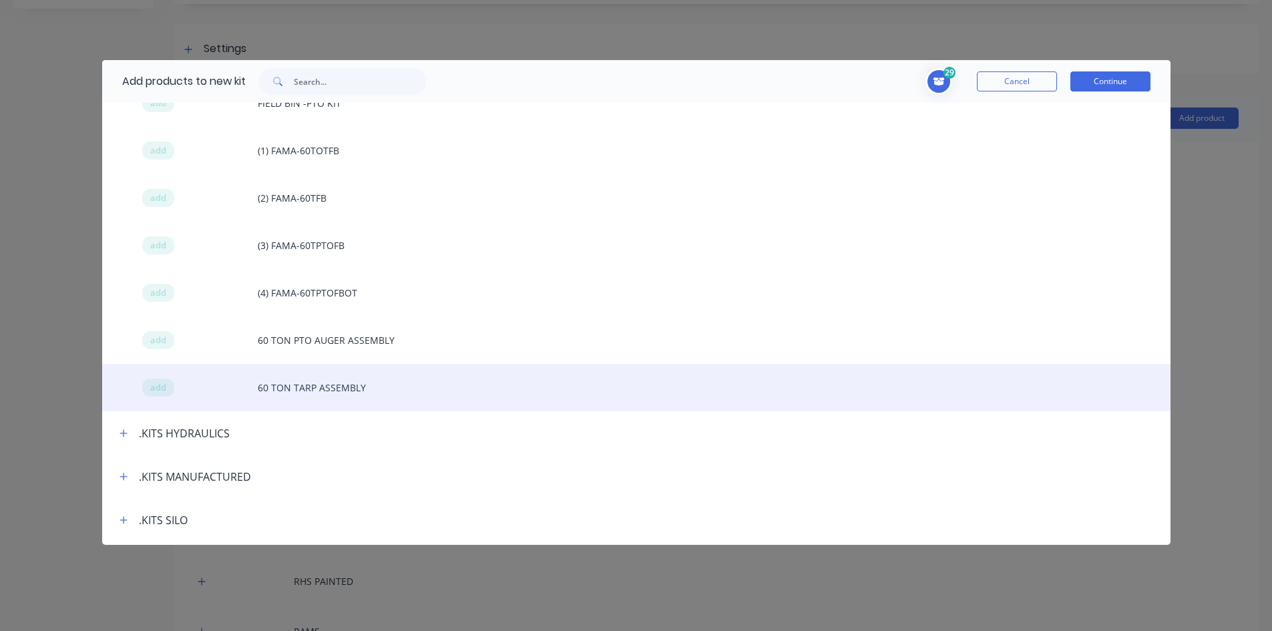
scroll to position [1402, 0]
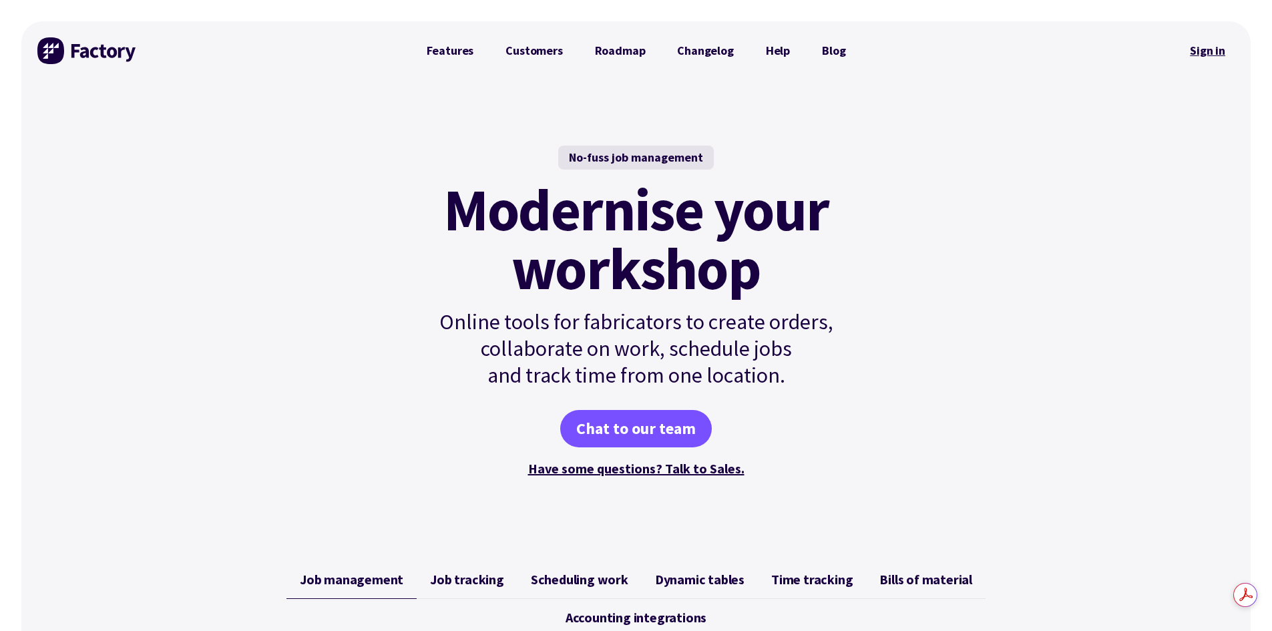
click at [1209, 51] on link "Sign in" at bounding box center [1208, 50] width 54 height 31
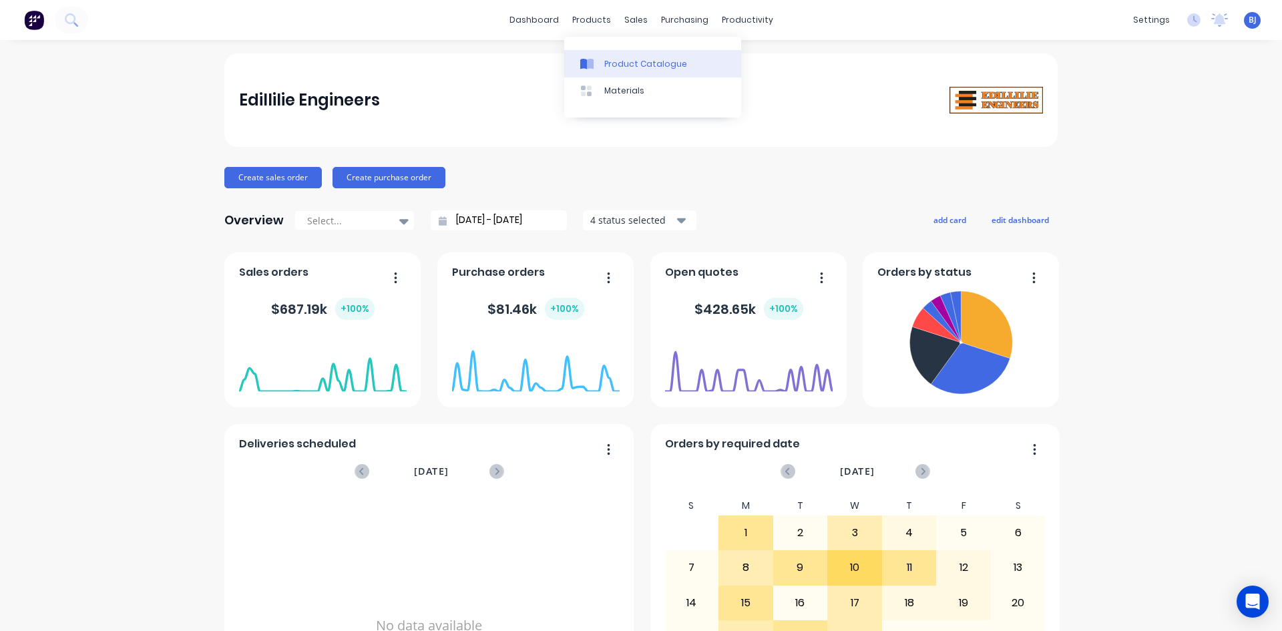
click at [600, 63] on div at bounding box center [590, 64] width 20 height 12
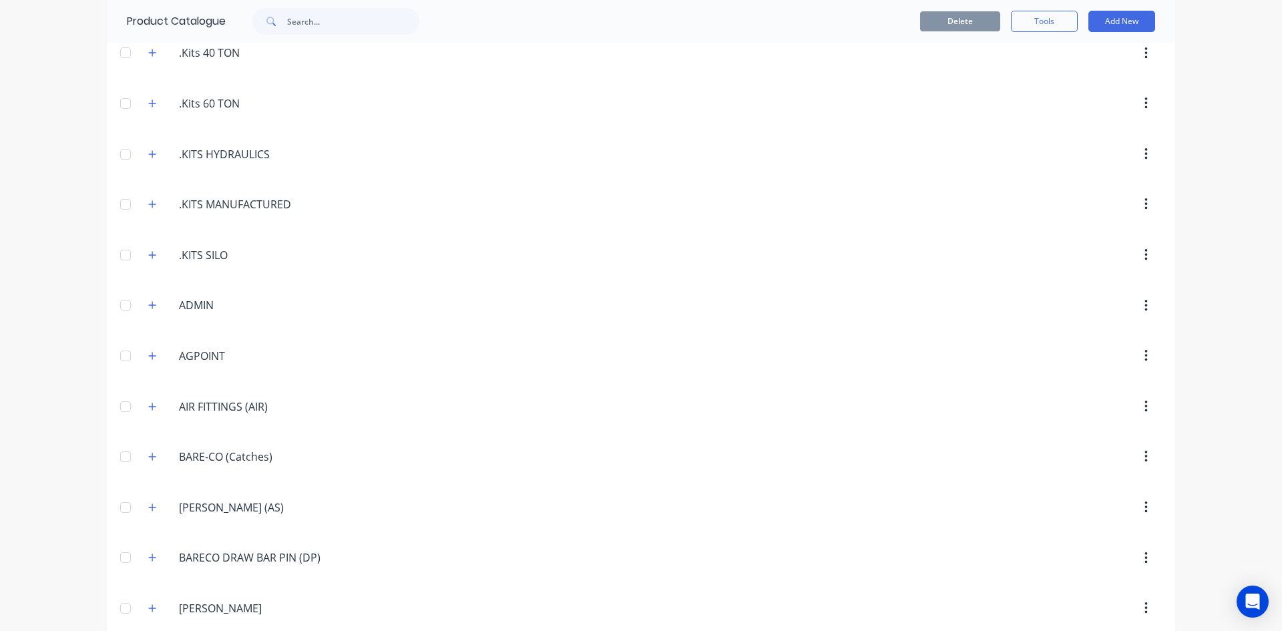
scroll to position [334, 0]
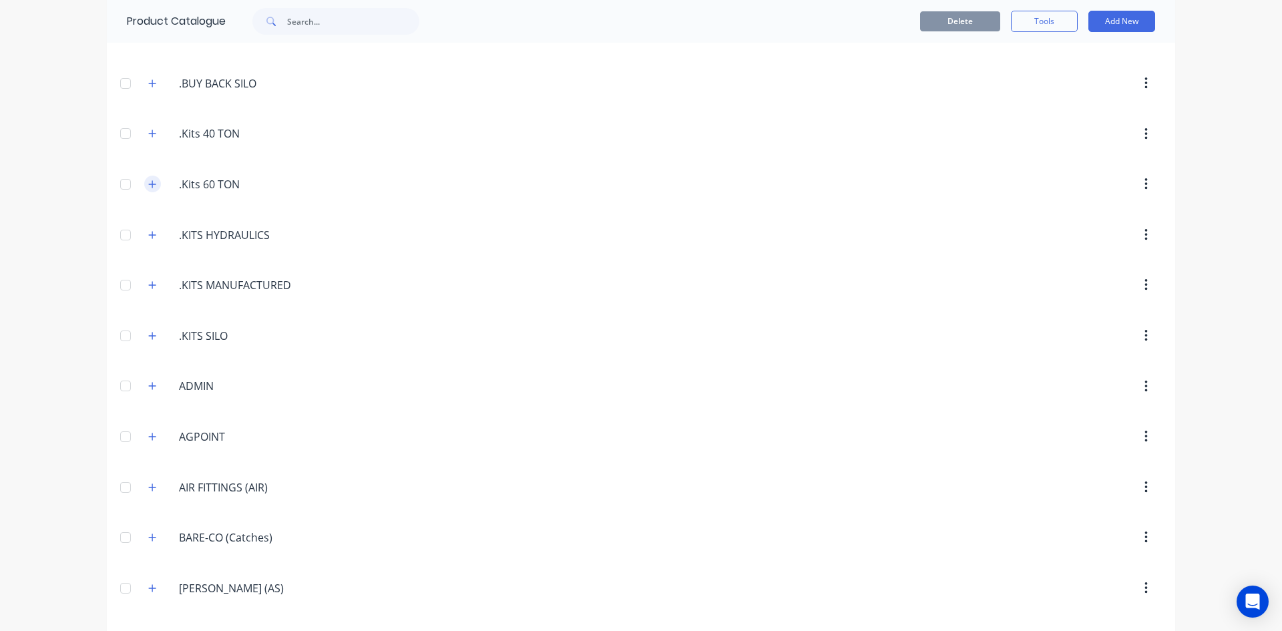
click at [149, 184] on icon "button" at bounding box center [152, 183] width 7 height 7
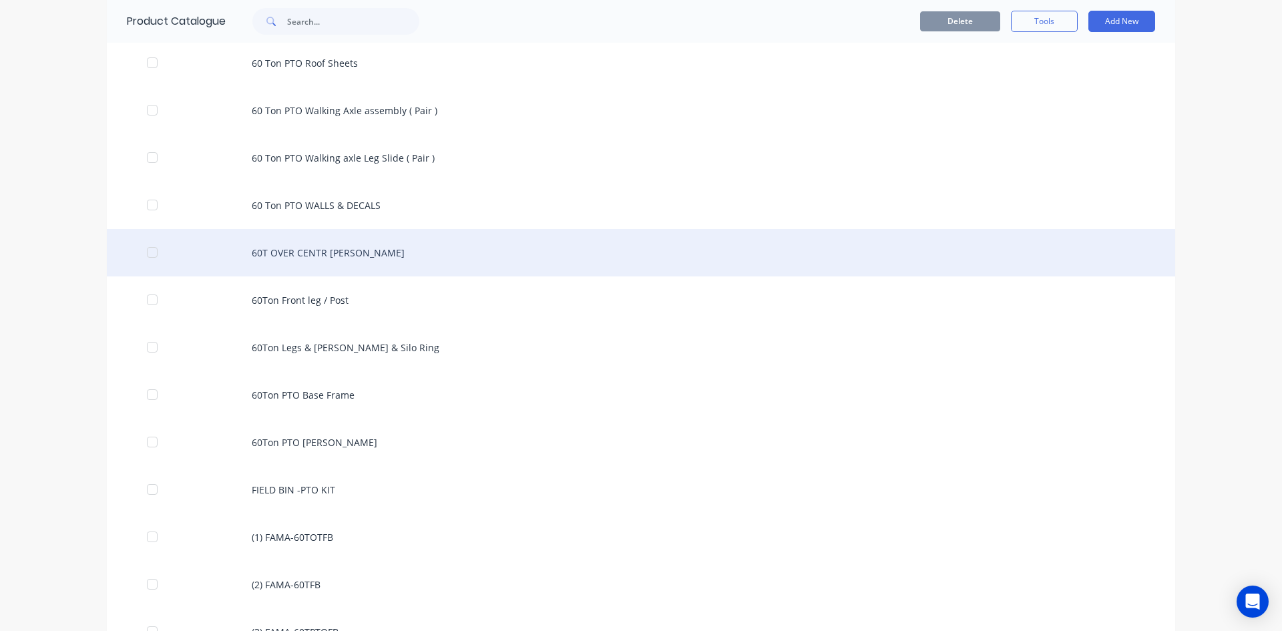
scroll to position [1002, 0]
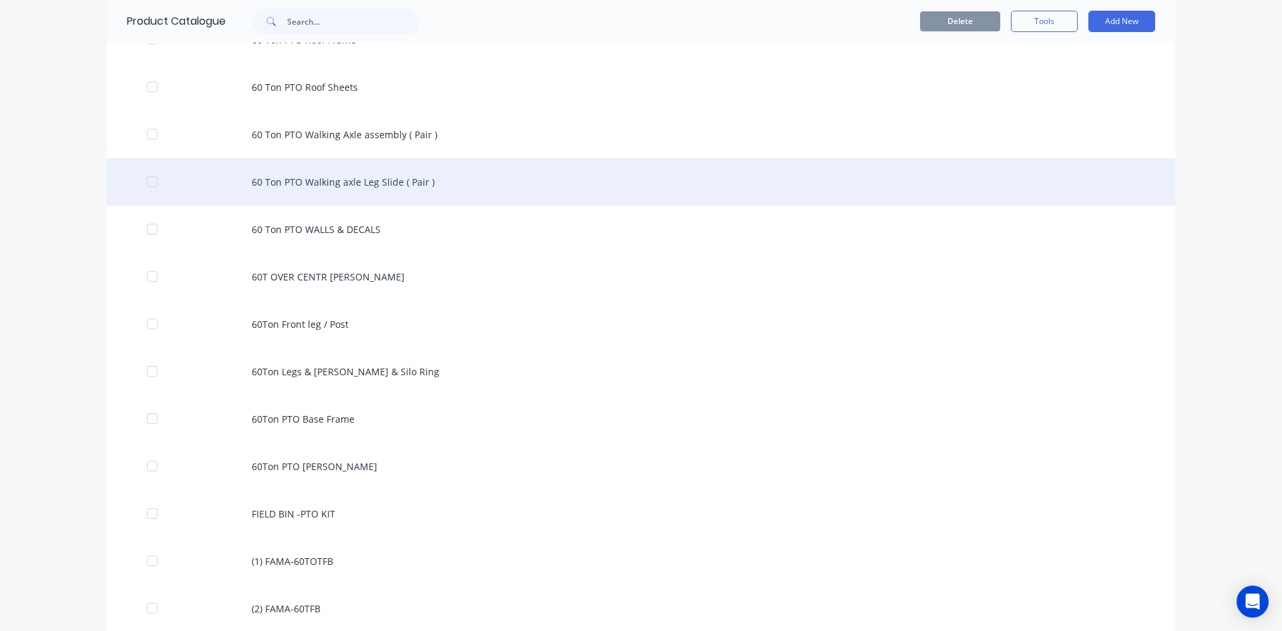
click at [359, 183] on div "60 Ton PTO Walking axle Leg Slide ( Pair )" at bounding box center [641, 181] width 1068 height 47
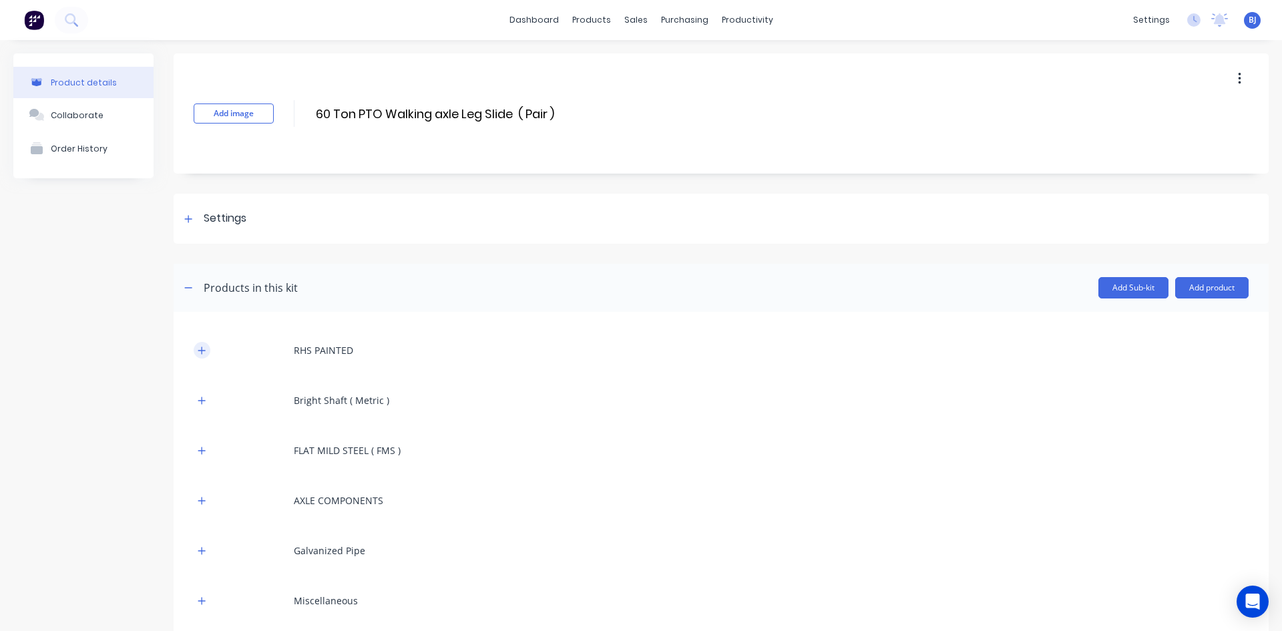
click at [201, 347] on icon "button" at bounding box center [202, 350] width 8 height 9
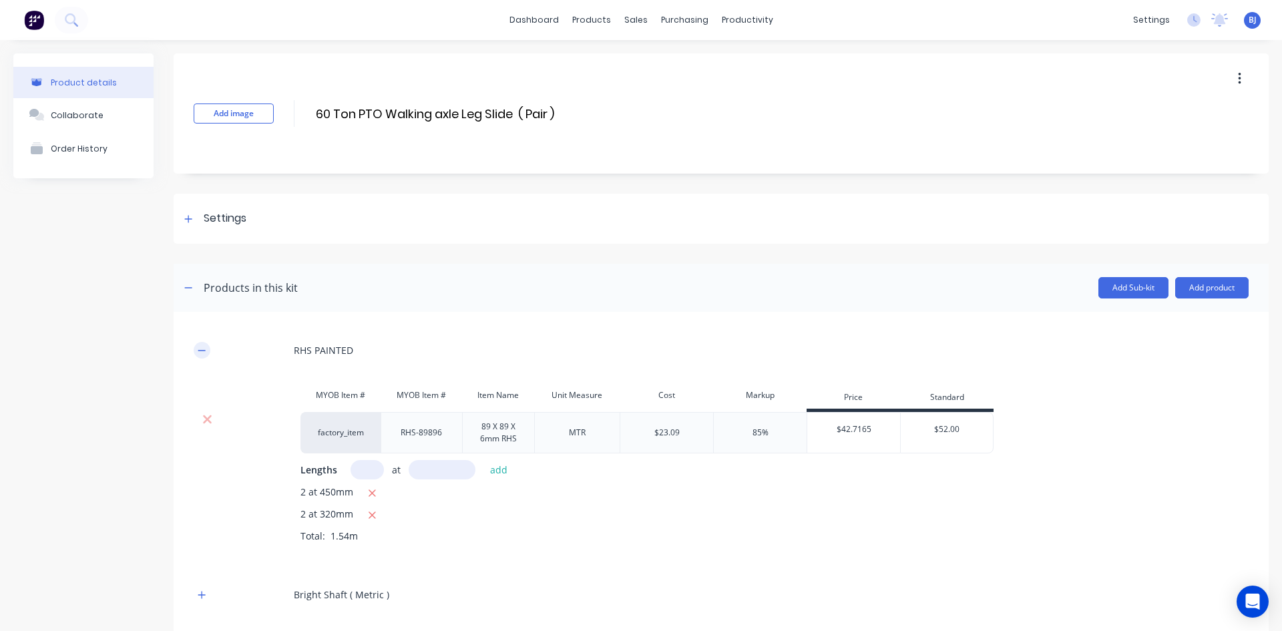
click at [203, 351] on icon "button" at bounding box center [202, 350] width 8 height 9
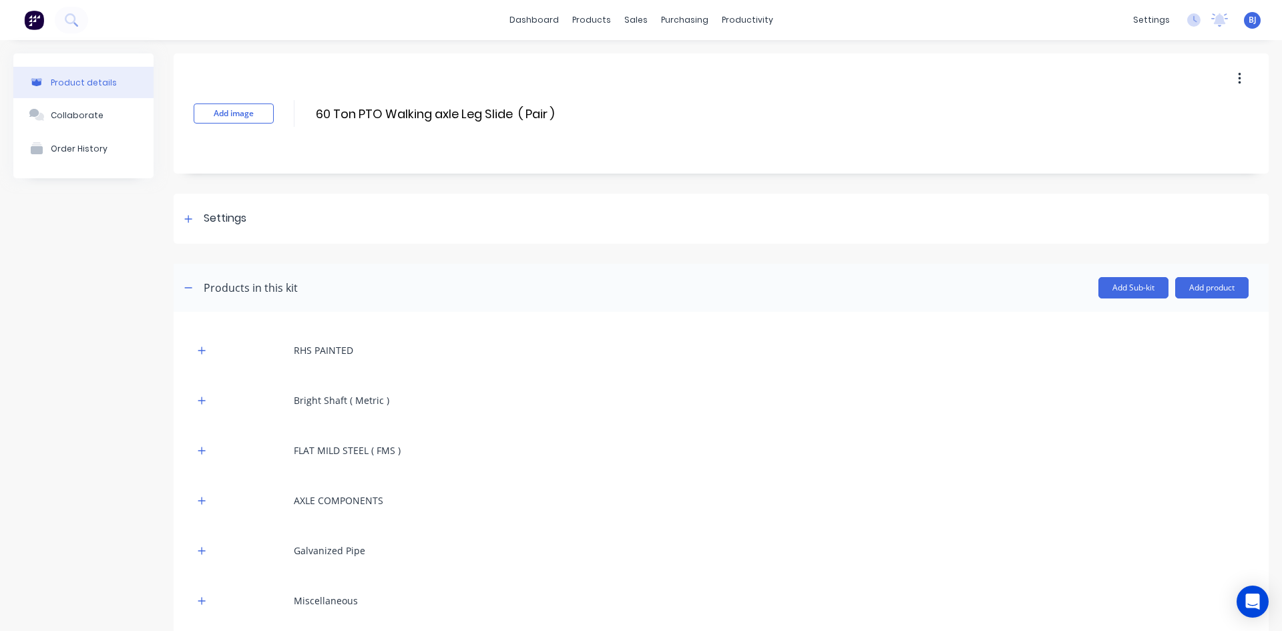
click at [1238, 81] on icon "button" at bounding box center [1239, 78] width 3 height 15
click at [1167, 114] on span "Duplicate" at bounding box center [1190, 114] width 100 height 14
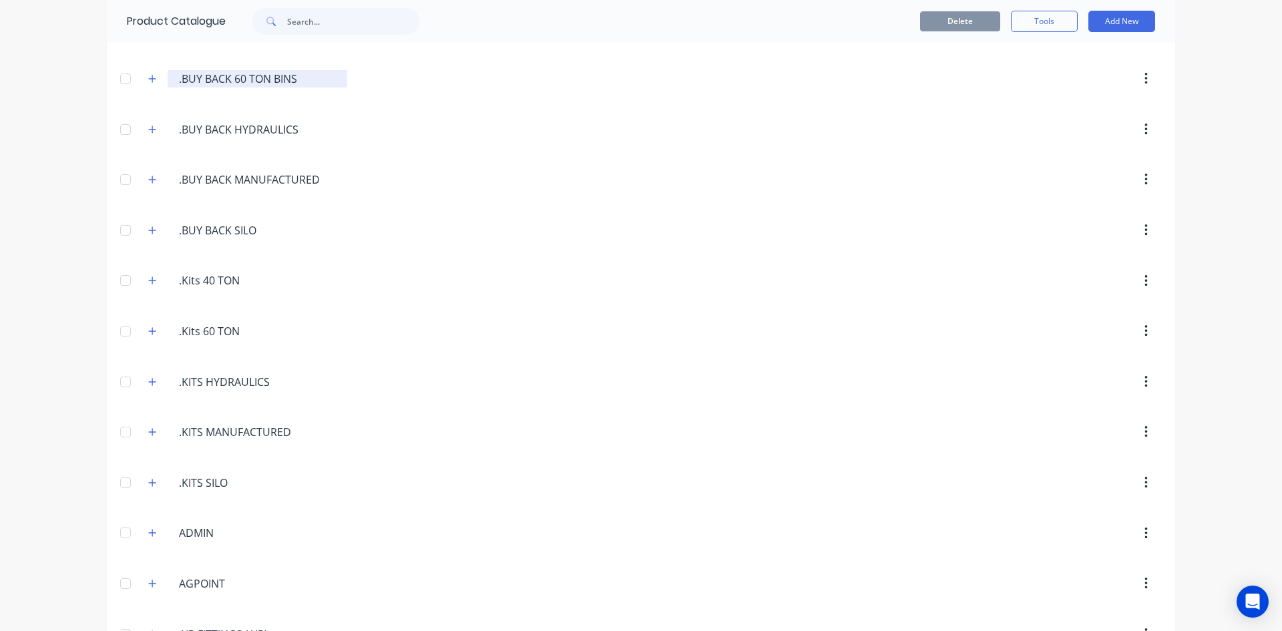
scroll to position [200, 0]
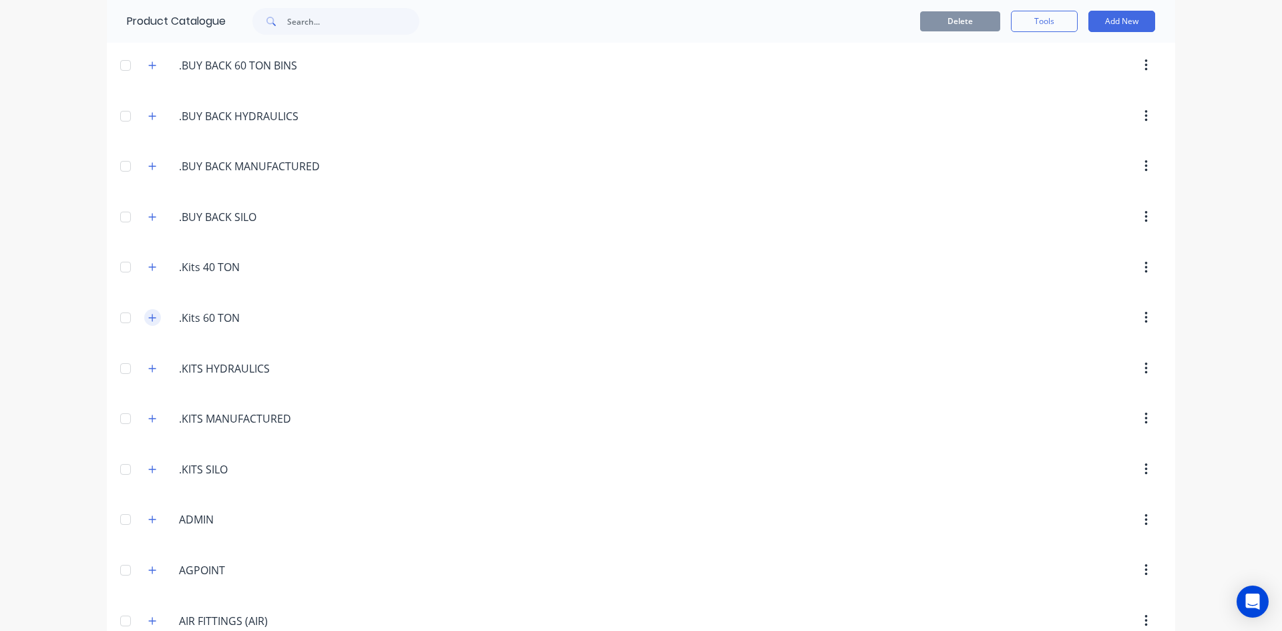
click at [148, 317] on icon "button" at bounding box center [152, 317] width 8 height 9
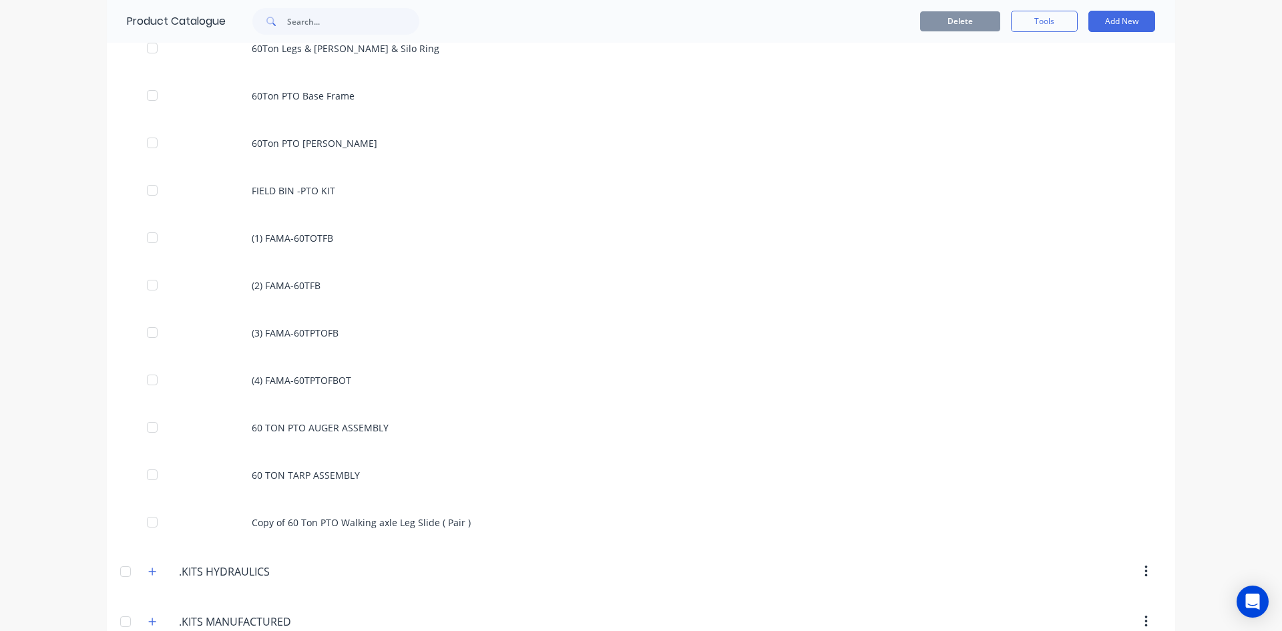
scroll to position [1335, 0]
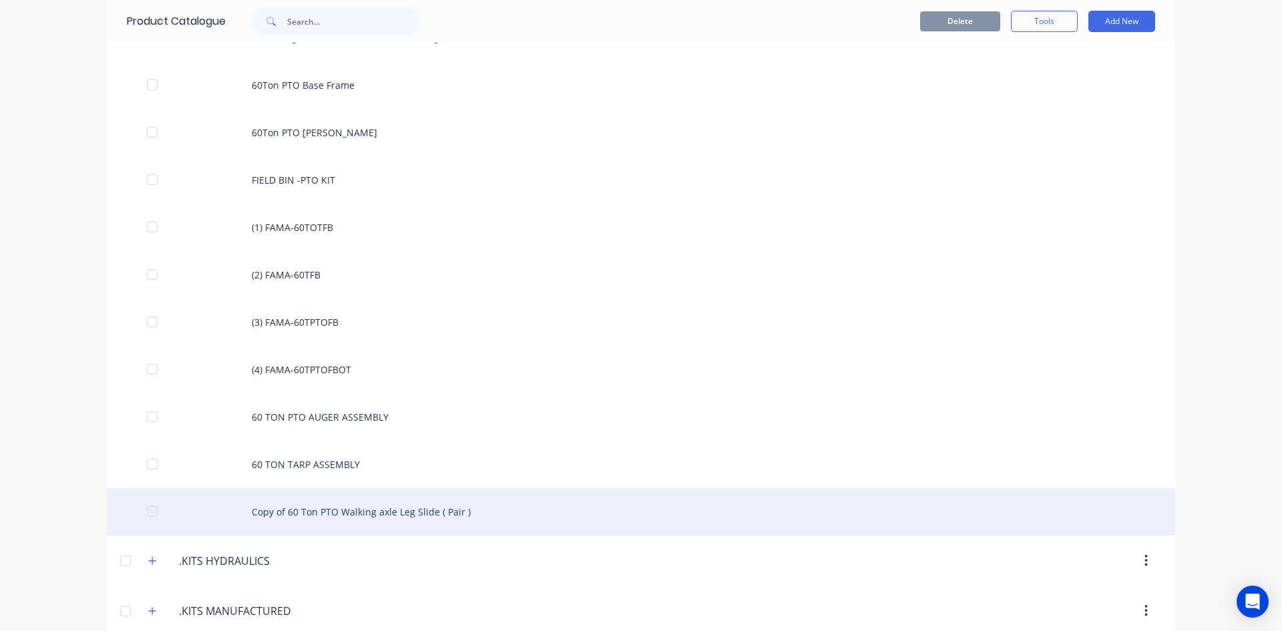
click at [338, 513] on div "Copy of 60 Ton PTO Walking axle Leg Slide ( Pair )" at bounding box center [641, 511] width 1068 height 47
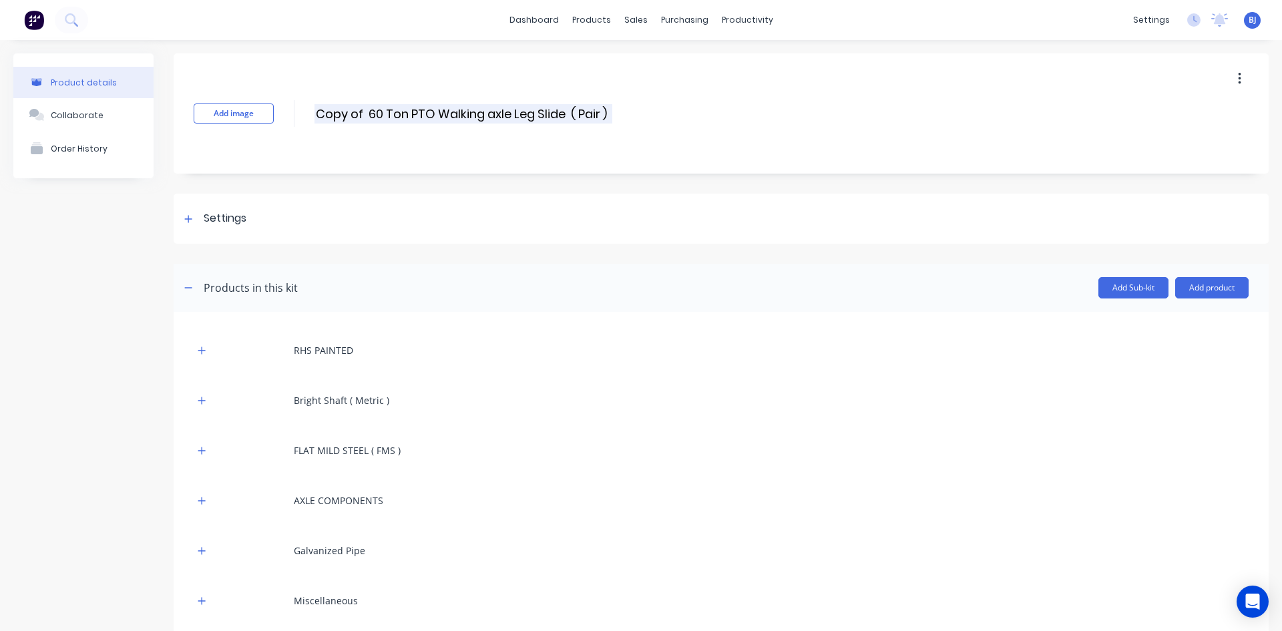
drag, startPoint x: 367, startPoint y: 112, endPoint x: 375, endPoint y: 120, distance: 11.3
click at [368, 113] on input "Copy of 60 Ton PTO Walking axle Leg Slide ( Pair )" at bounding box center [463, 113] width 298 height 19
click at [381, 113] on input "60 Ton PTO Walking axle Leg Slide ( Pair )" at bounding box center [436, 113] width 245 height 19
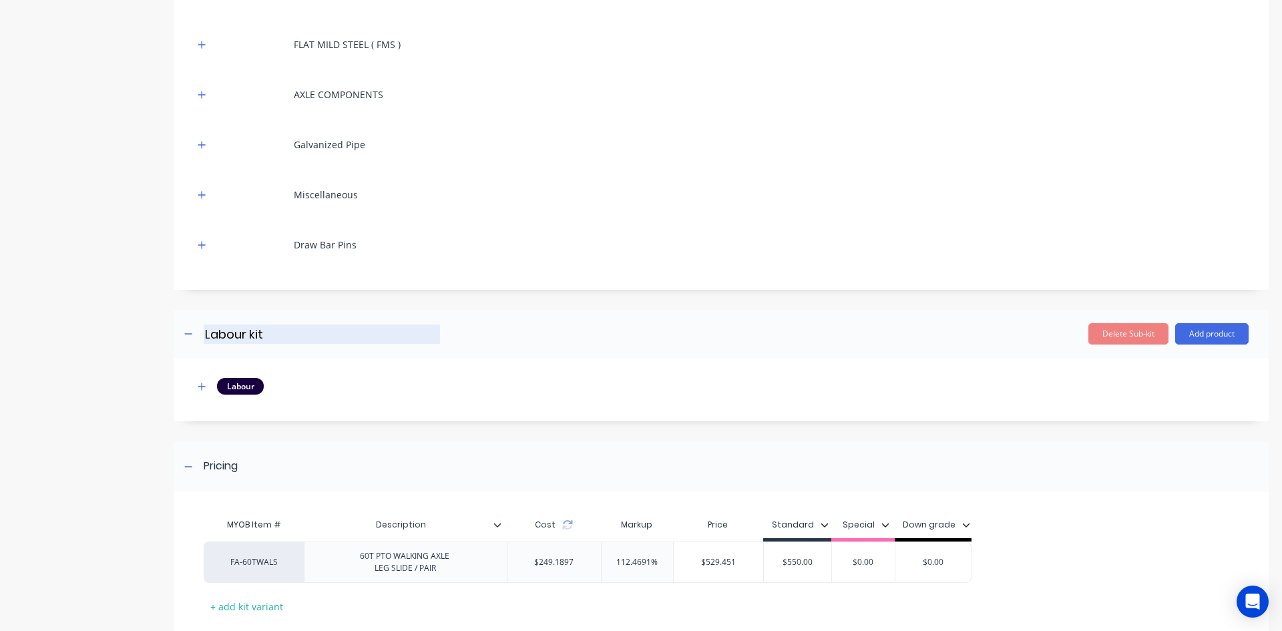
scroll to position [467, 0]
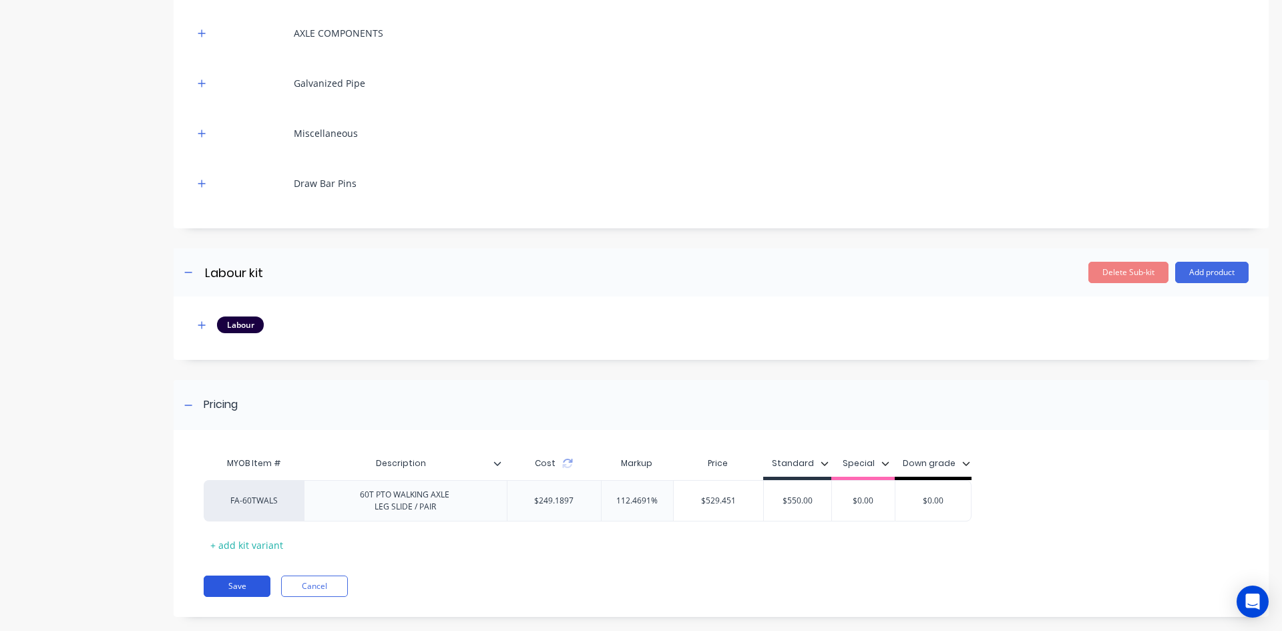
type input "60 Ton STD Walking axle Leg Slide ( Pair )"
click at [239, 586] on button "Save" at bounding box center [237, 586] width 67 height 21
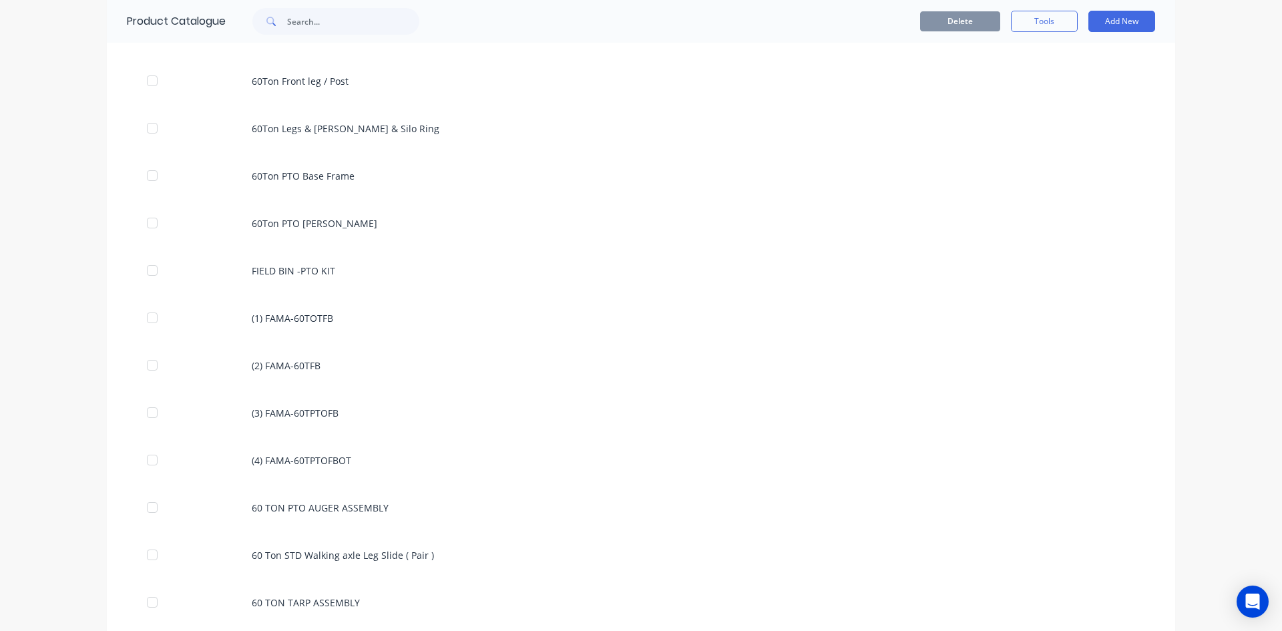
scroll to position [1269, 0]
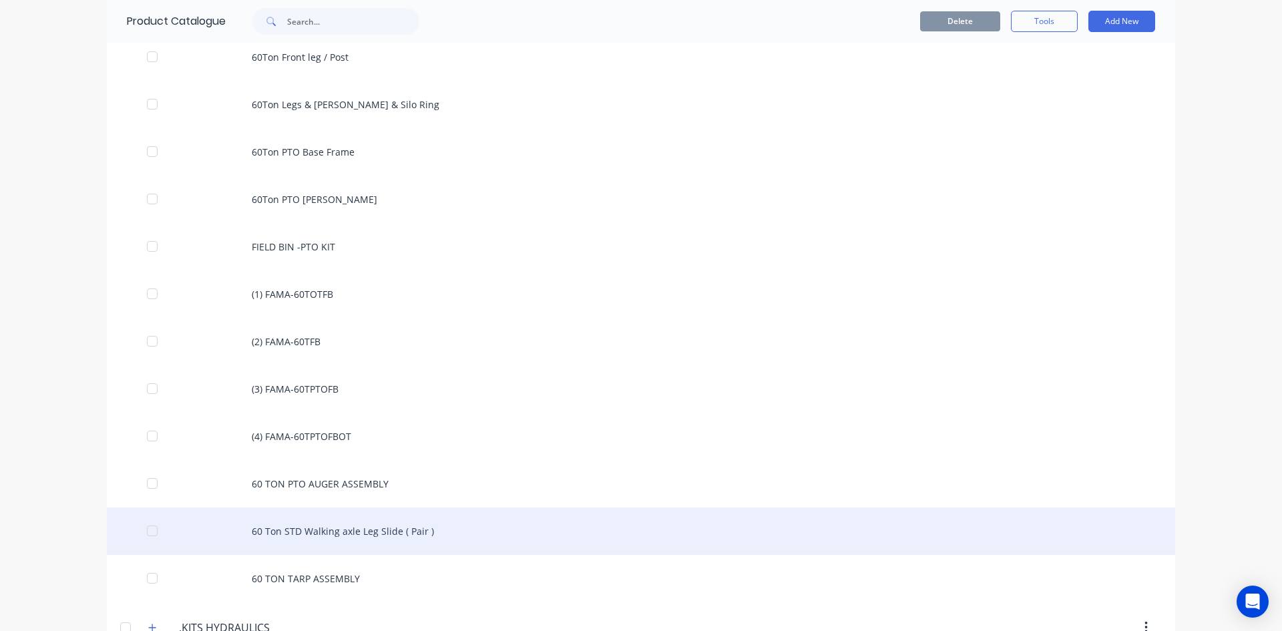
click at [276, 534] on div "60 Ton STD Walking axle Leg Slide ( Pair )" at bounding box center [641, 530] width 1068 height 47
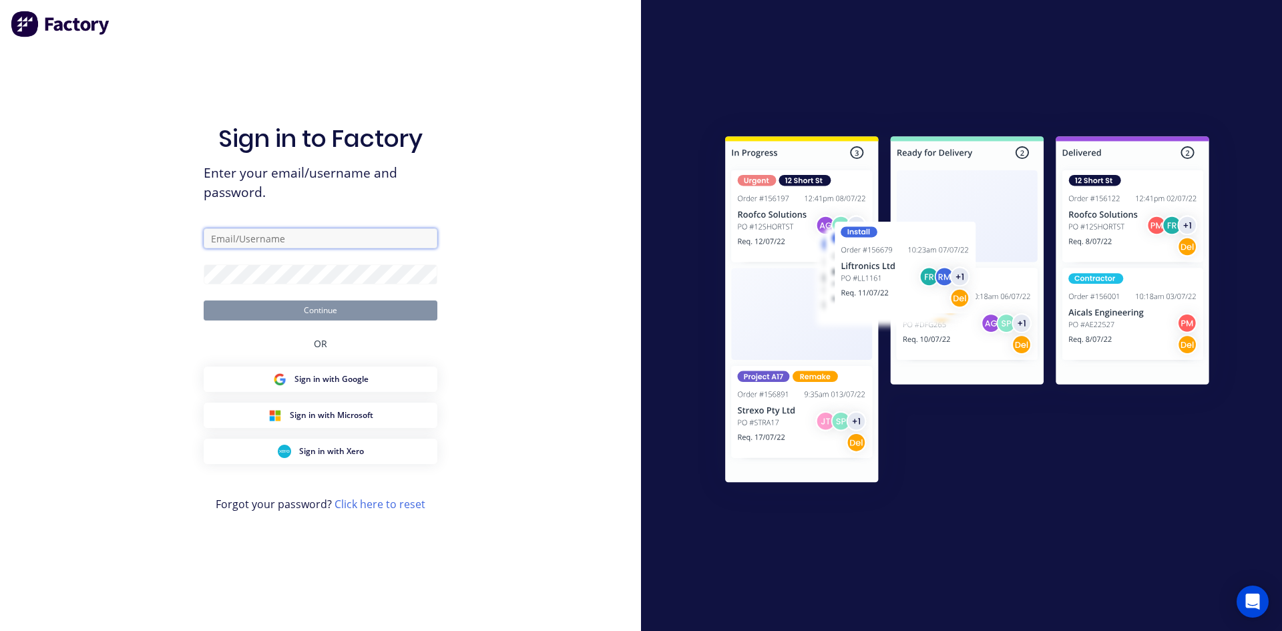
type input "zimmie.joubert@gmail.com"
click at [349, 310] on button "Continue" at bounding box center [321, 310] width 234 height 20
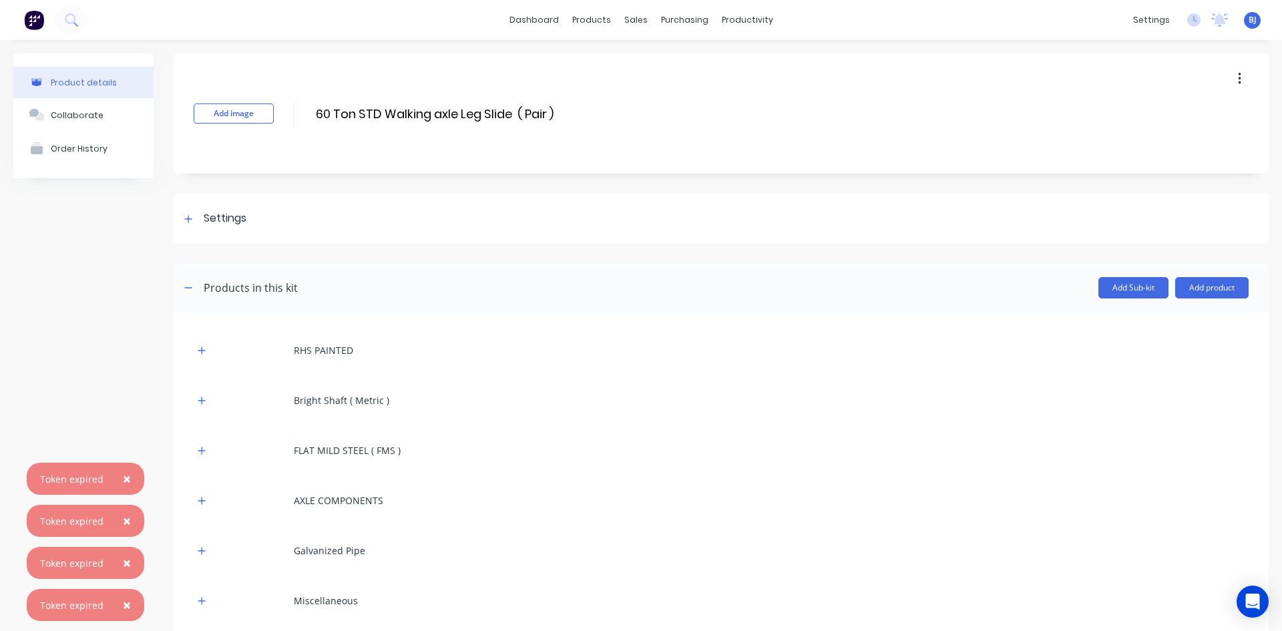
drag, startPoint x: 125, startPoint y: 479, endPoint x: 126, endPoint y: 499, distance: 19.4
click at [125, 481] on span "×" at bounding box center [127, 478] width 8 height 19
drag, startPoint x: 126, startPoint y: 520, endPoint x: 126, endPoint y: 533, distance: 12.7
click at [126, 521] on span "×" at bounding box center [127, 520] width 8 height 19
drag, startPoint x: 125, startPoint y: 562, endPoint x: 124, endPoint y: 570, distance: 8.0
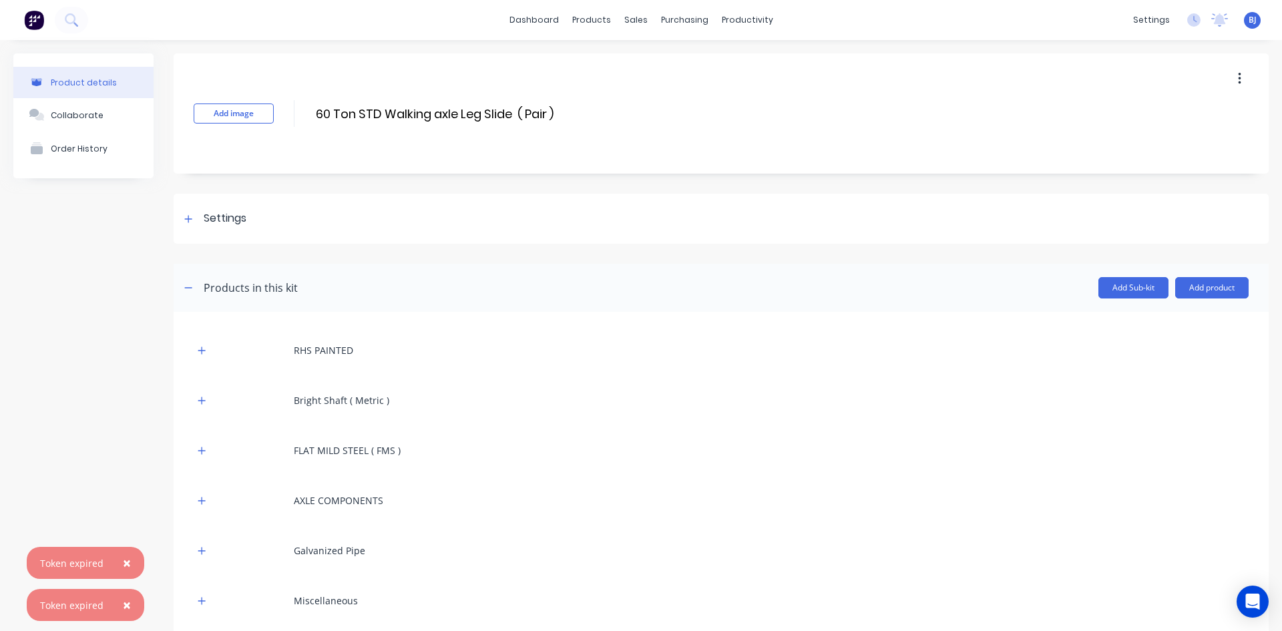
click at [125, 564] on span "×" at bounding box center [127, 563] width 8 height 19
click at [119, 599] on button "×" at bounding box center [127, 605] width 35 height 32
click at [200, 350] on icon "button" at bounding box center [201, 350] width 7 height 7
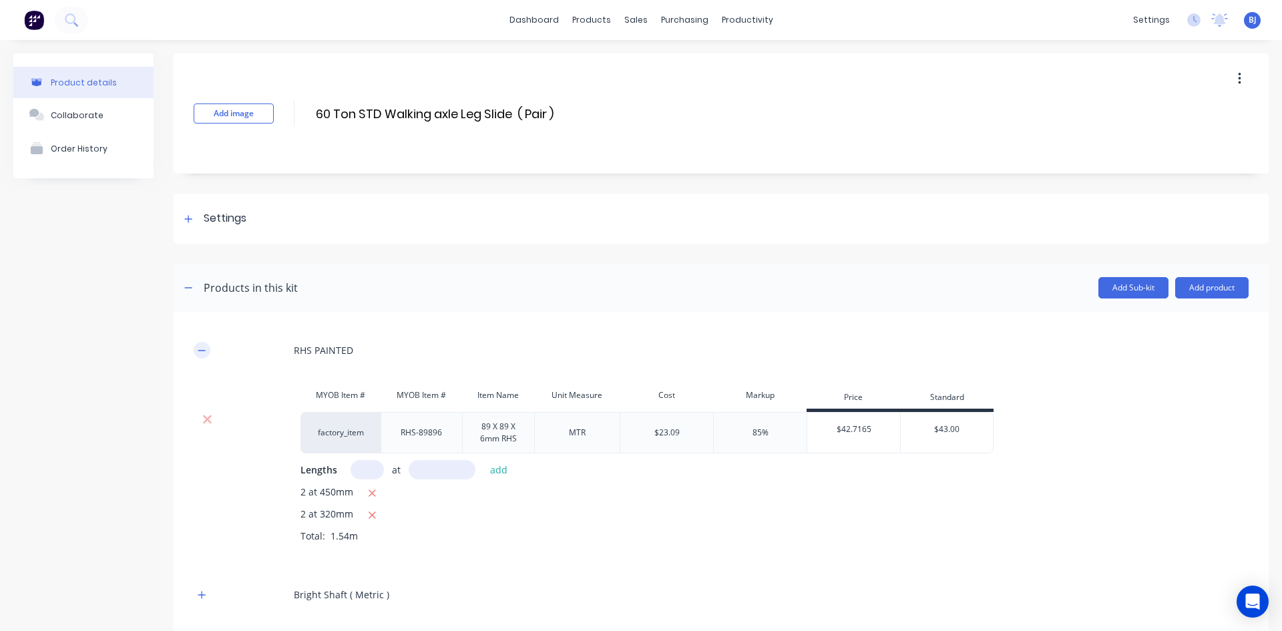
click at [206, 344] on button "button" at bounding box center [202, 350] width 17 height 17
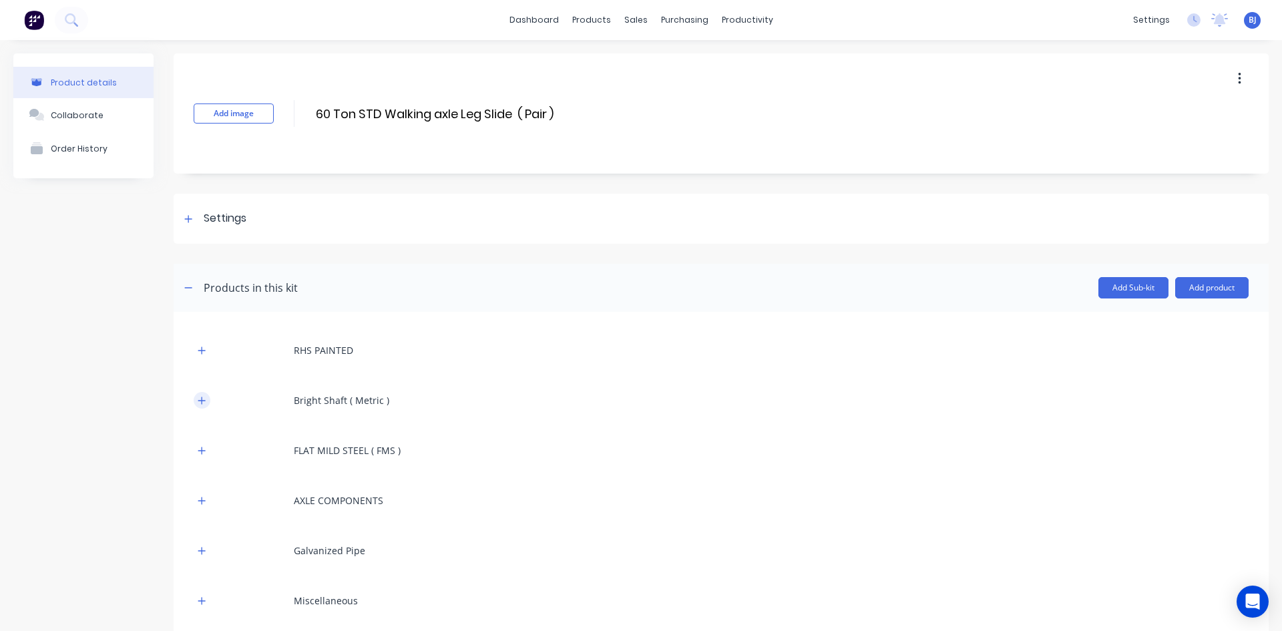
click at [200, 400] on icon "button" at bounding box center [201, 400] width 7 height 7
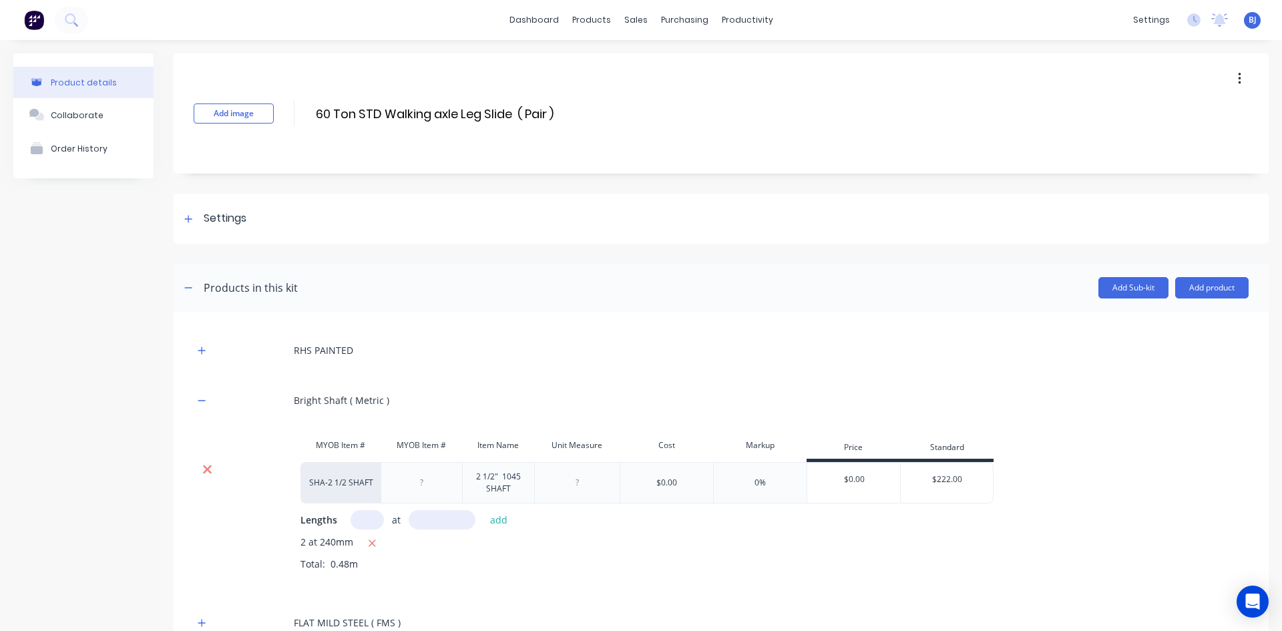
click at [206, 469] on icon at bounding box center [207, 469] width 9 height 9
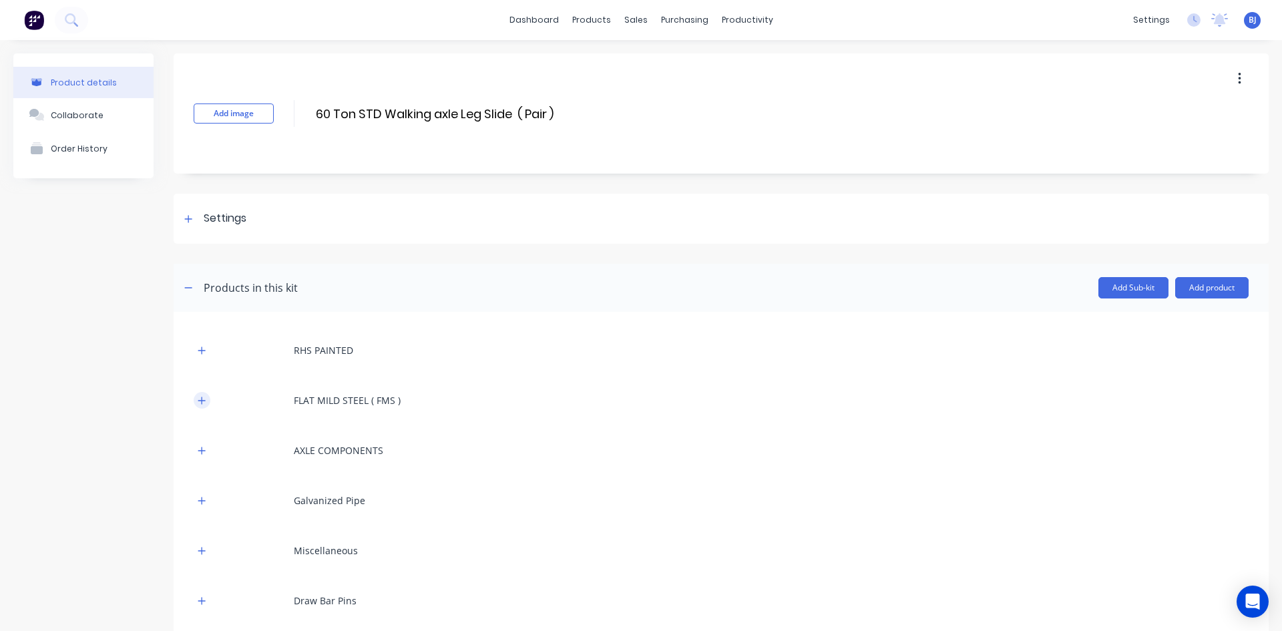
click at [202, 399] on icon "button" at bounding box center [201, 400] width 7 height 7
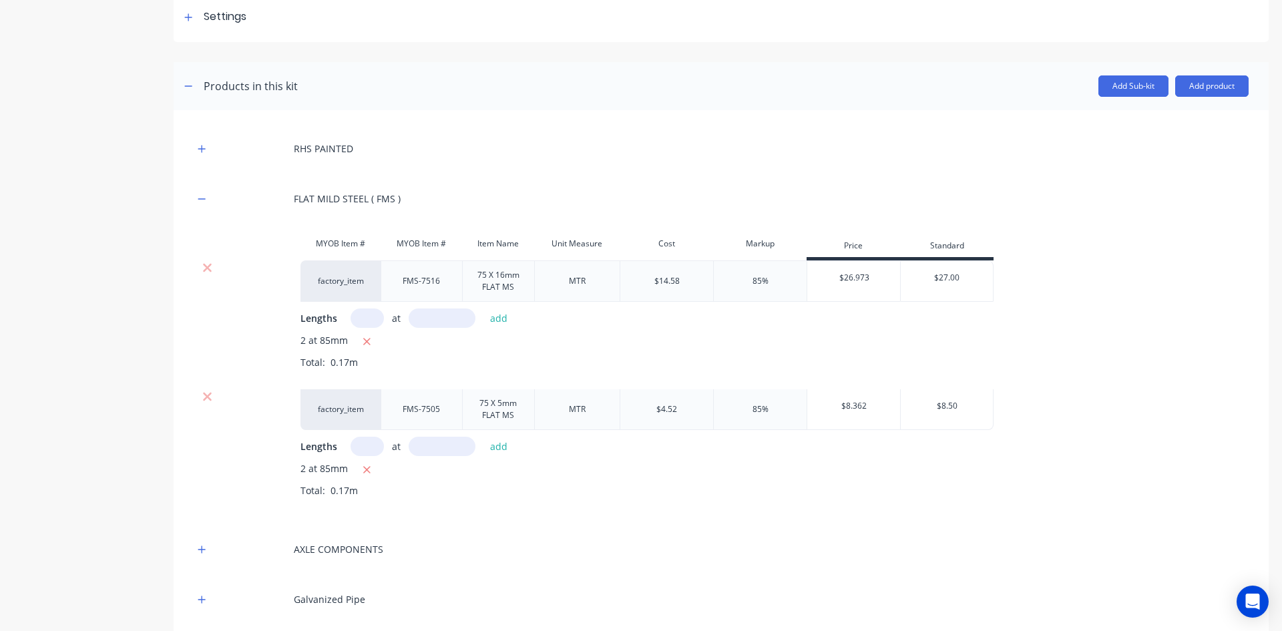
scroll to position [267, 0]
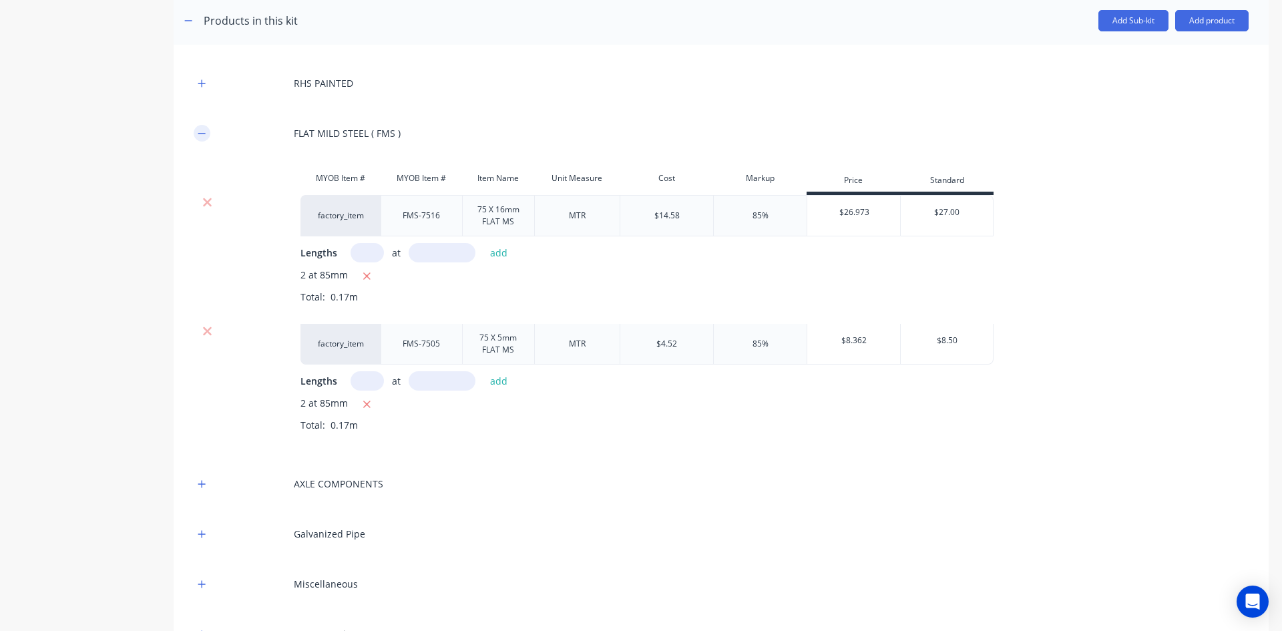
click at [201, 132] on icon "button" at bounding box center [202, 133] width 8 height 9
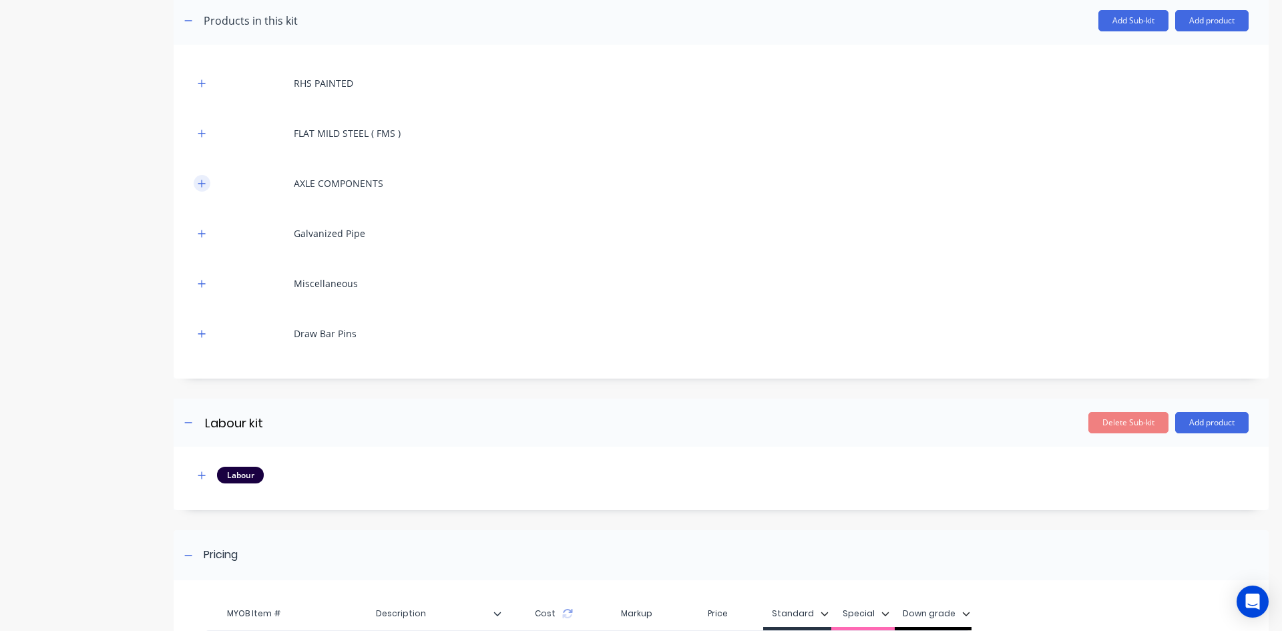
click at [202, 182] on icon "button" at bounding box center [201, 183] width 7 height 7
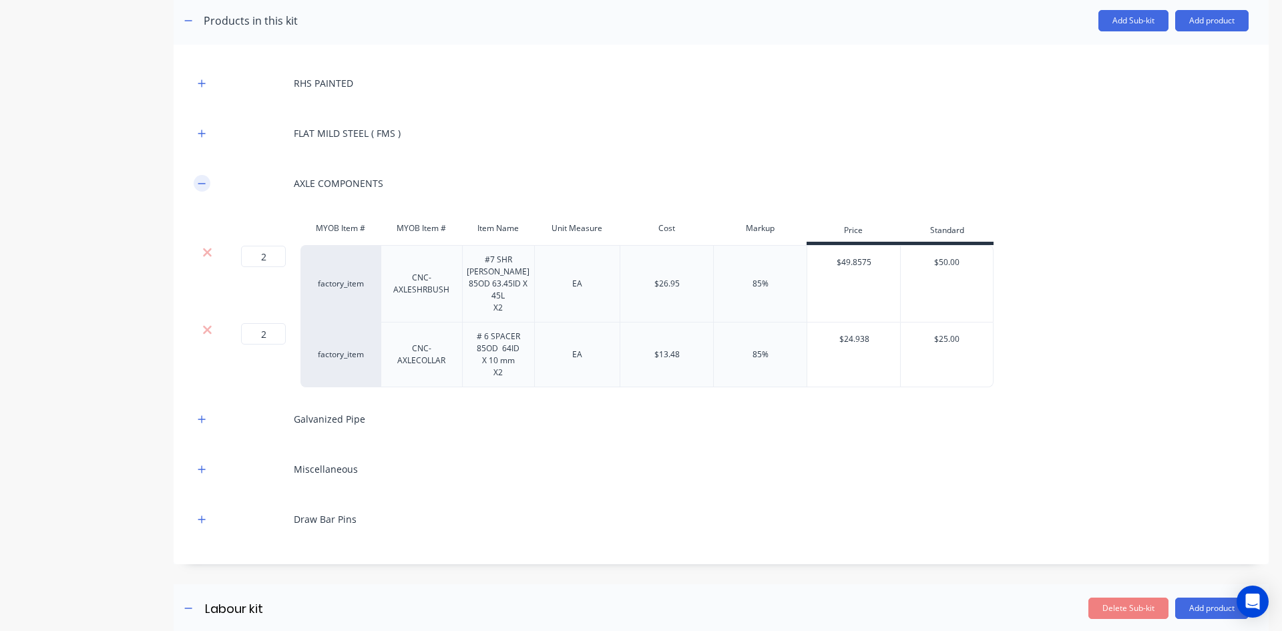
click at [199, 185] on icon "button" at bounding box center [202, 183] width 8 height 9
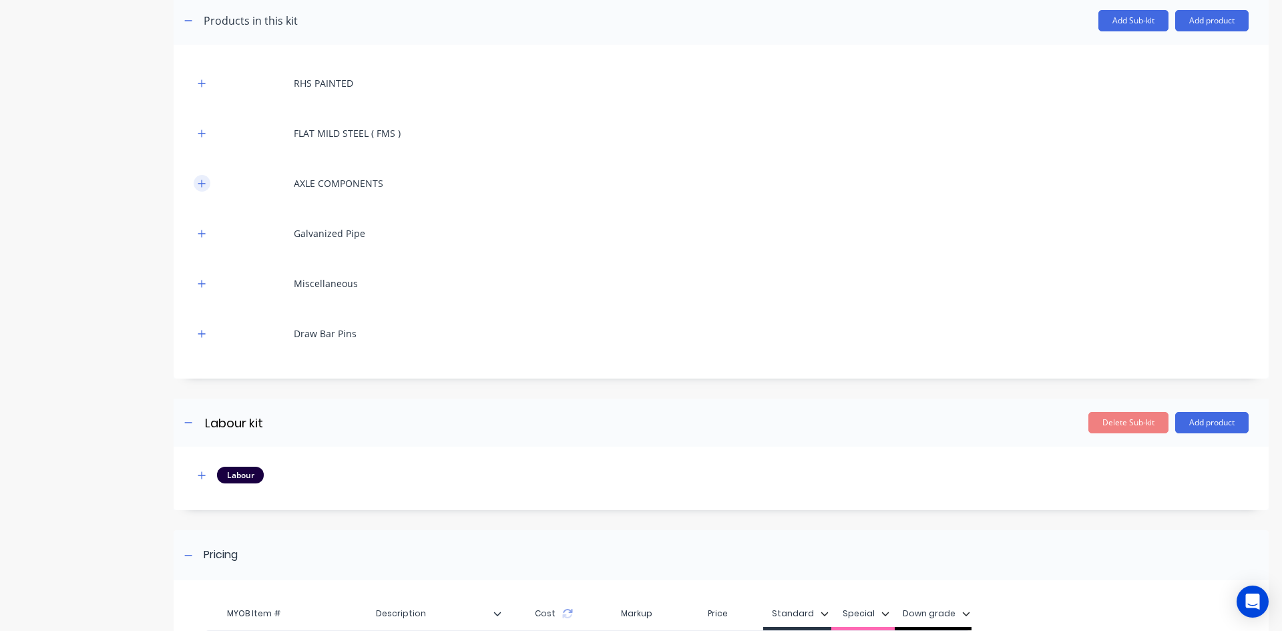
click at [198, 186] on icon "button" at bounding box center [202, 183] width 8 height 9
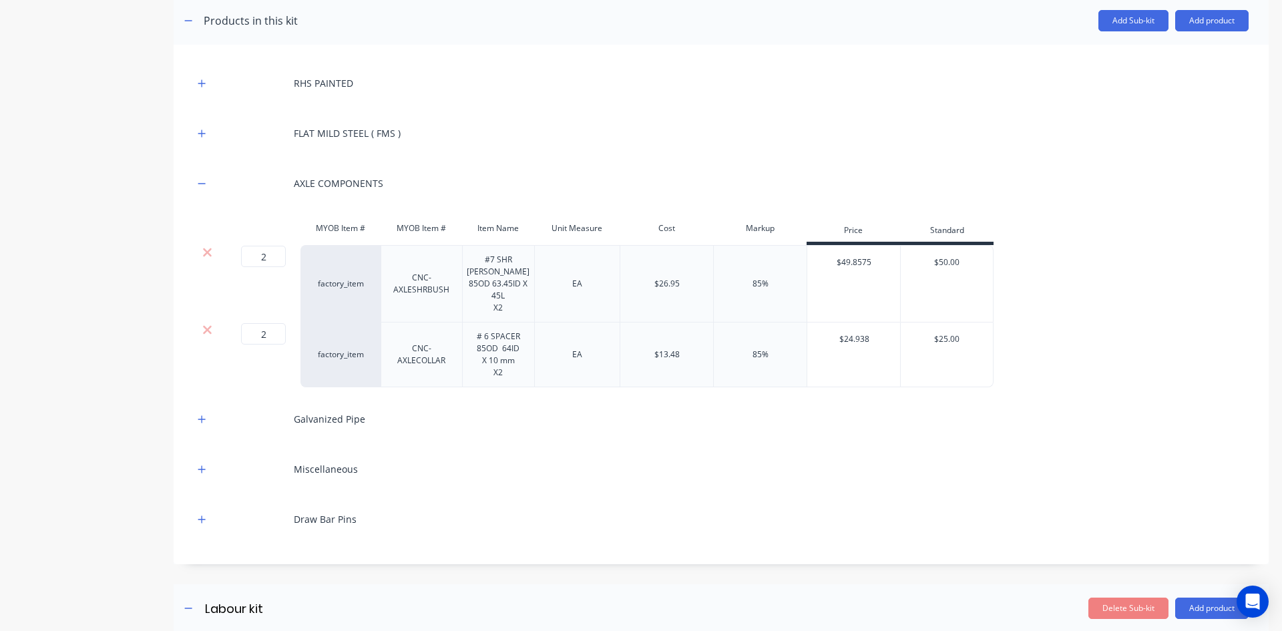
drag, startPoint x: 208, startPoint y: 249, endPoint x: 207, endPoint y: 256, distance: 7.4
click at [208, 250] on icon at bounding box center [207, 252] width 10 height 13
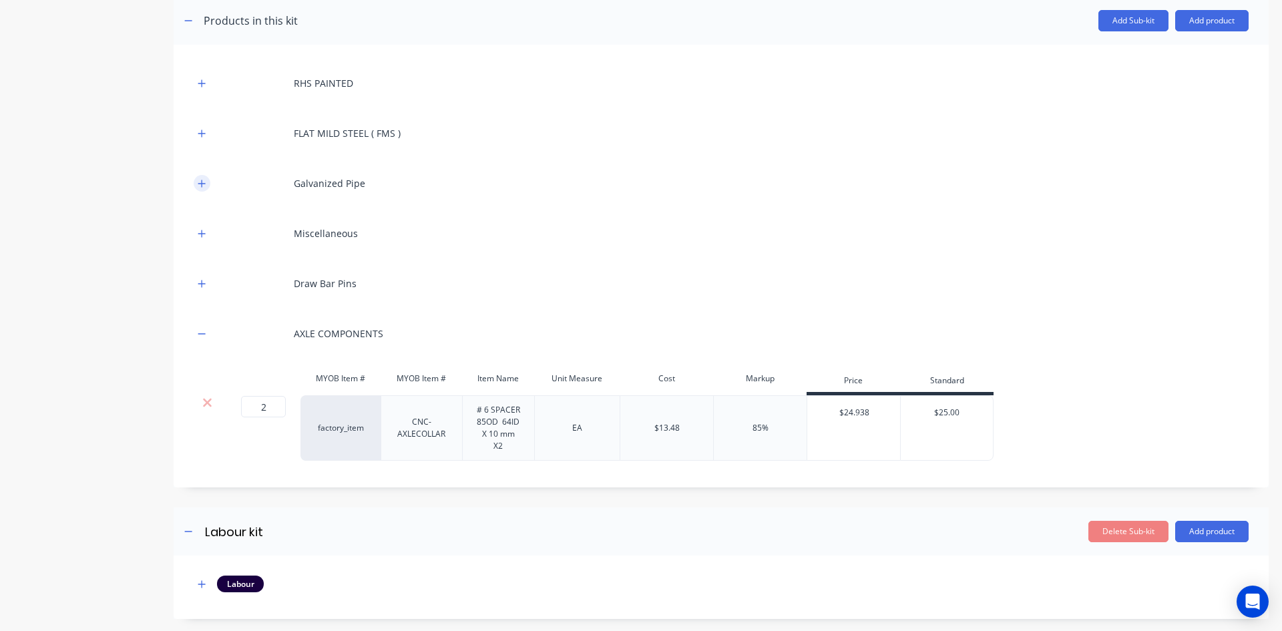
click at [200, 184] on icon "button" at bounding box center [202, 183] width 8 height 9
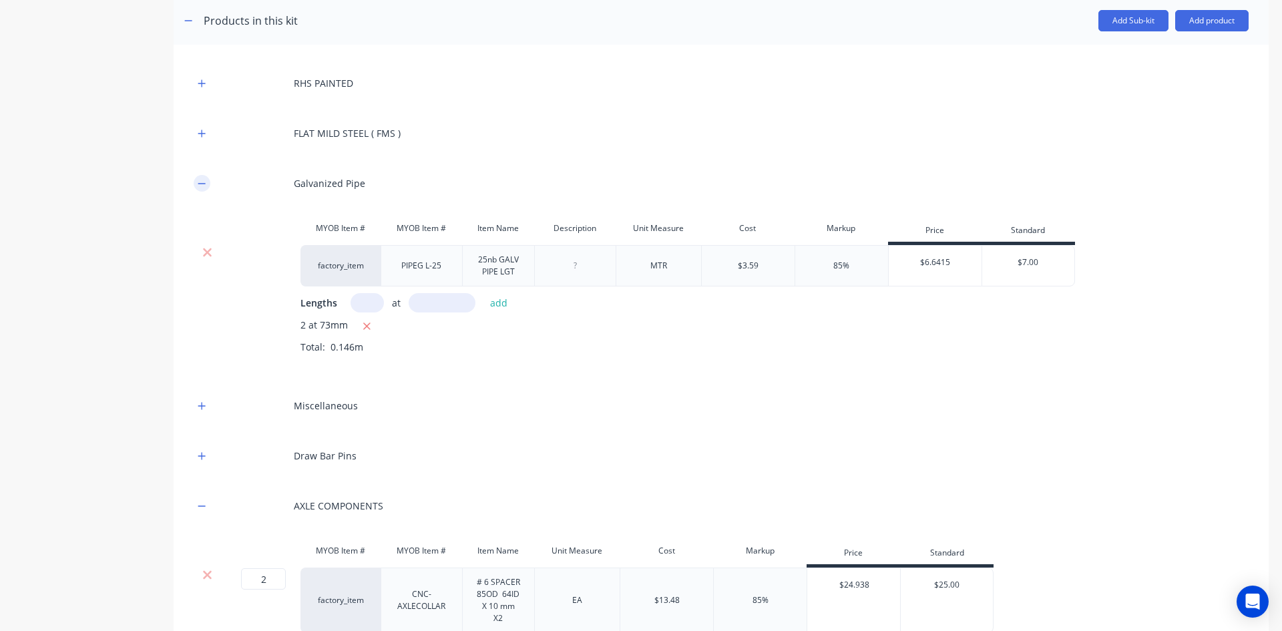
click at [200, 184] on icon "button" at bounding box center [202, 183] width 8 height 9
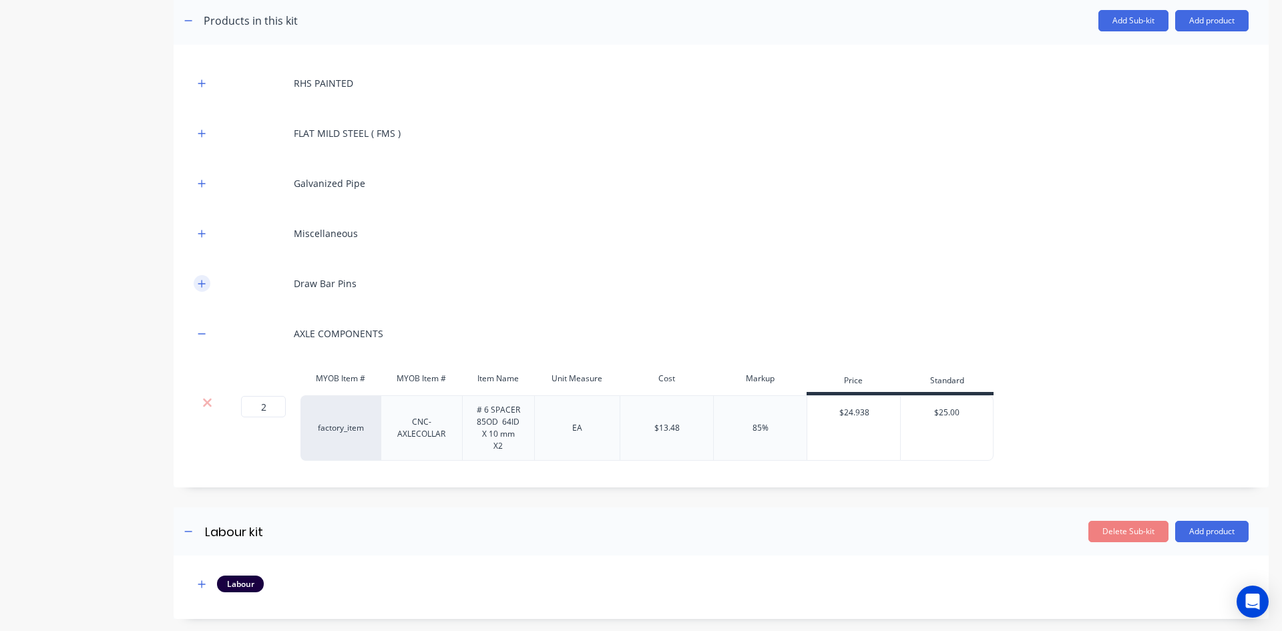
click at [203, 288] on icon "button" at bounding box center [202, 283] width 8 height 9
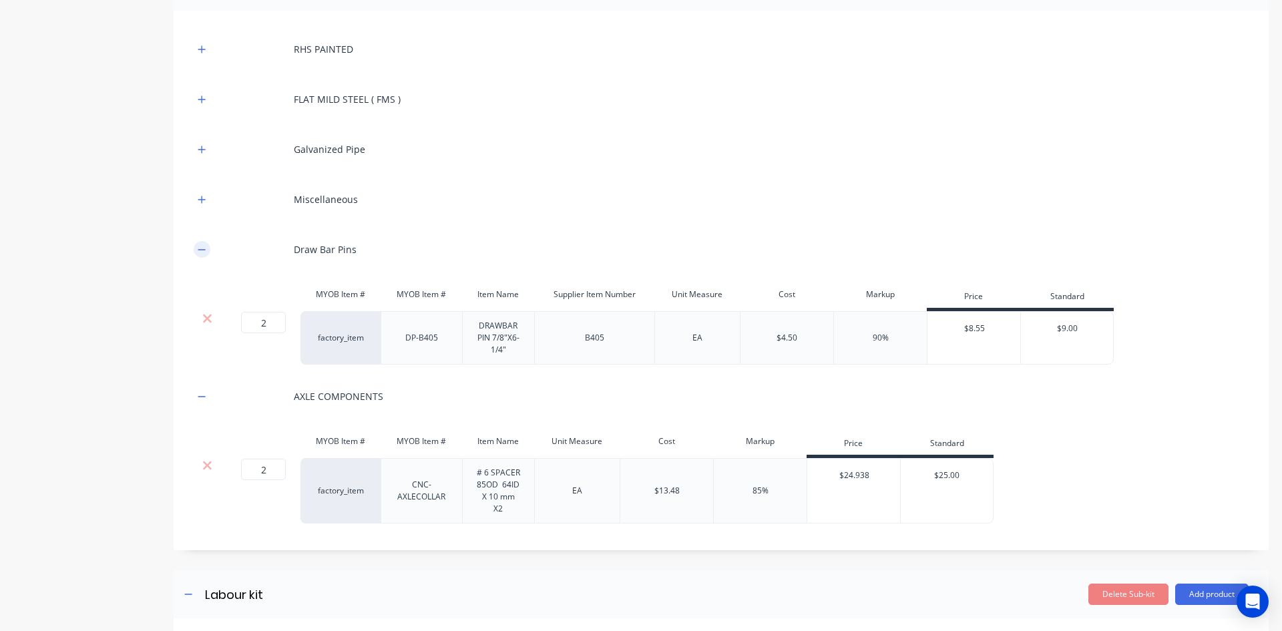
scroll to position [334, 0]
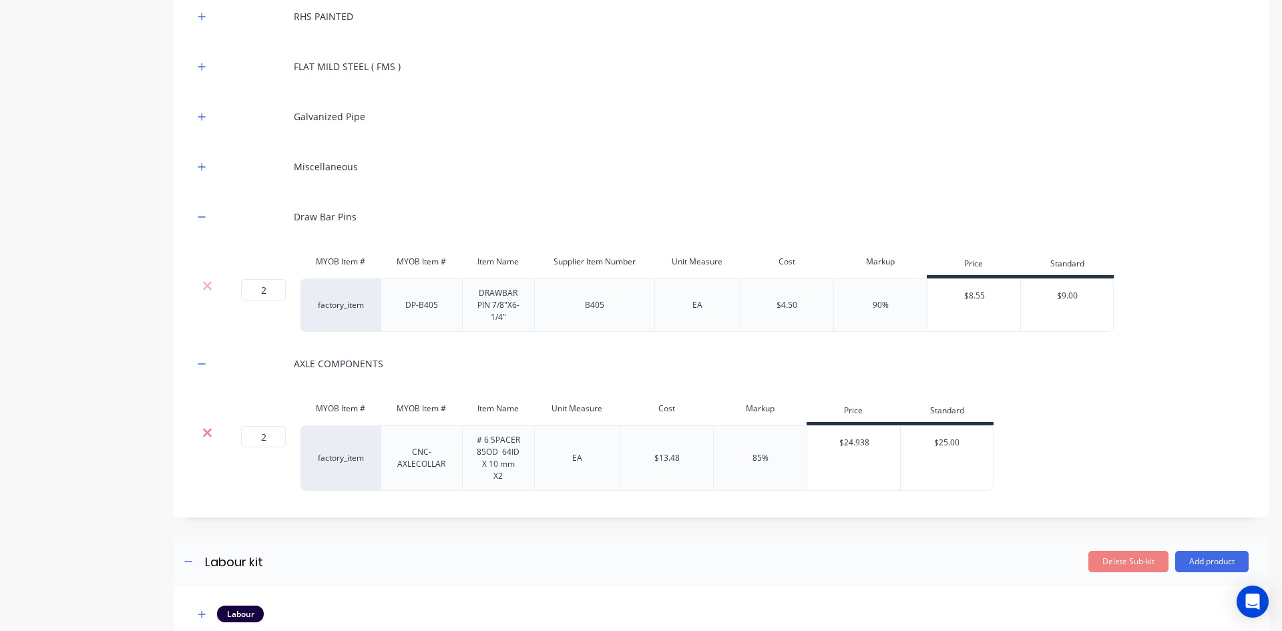
click at [204, 429] on icon at bounding box center [207, 432] width 10 height 13
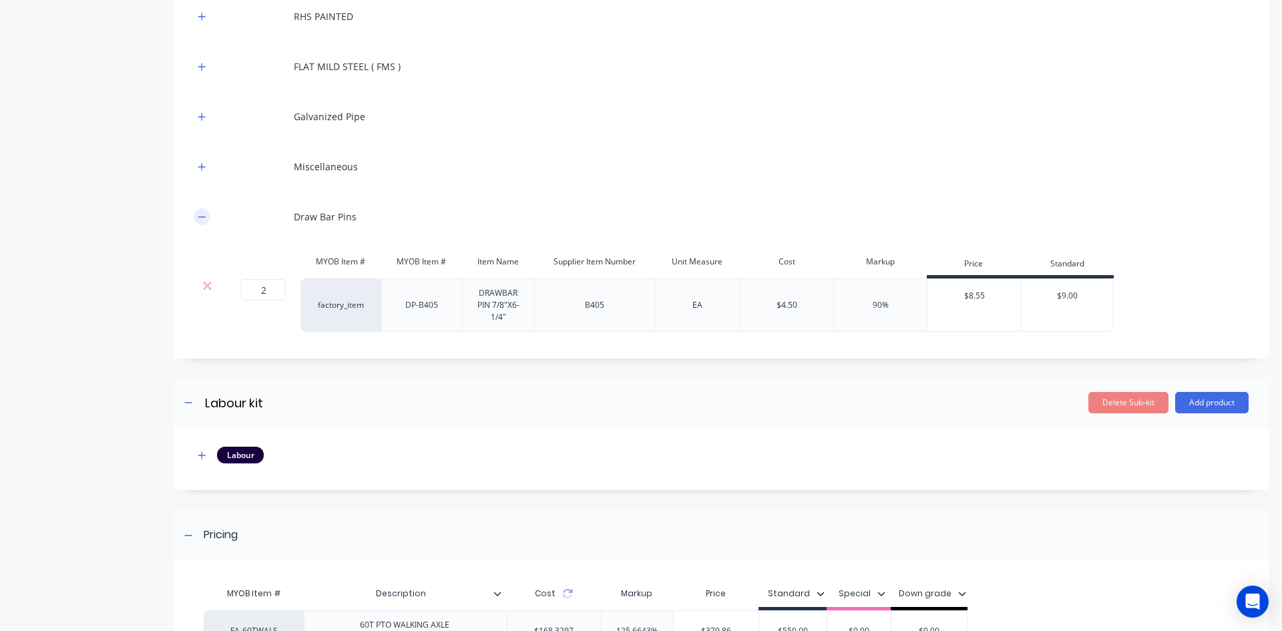
click at [204, 218] on icon "button" at bounding box center [202, 216] width 8 height 9
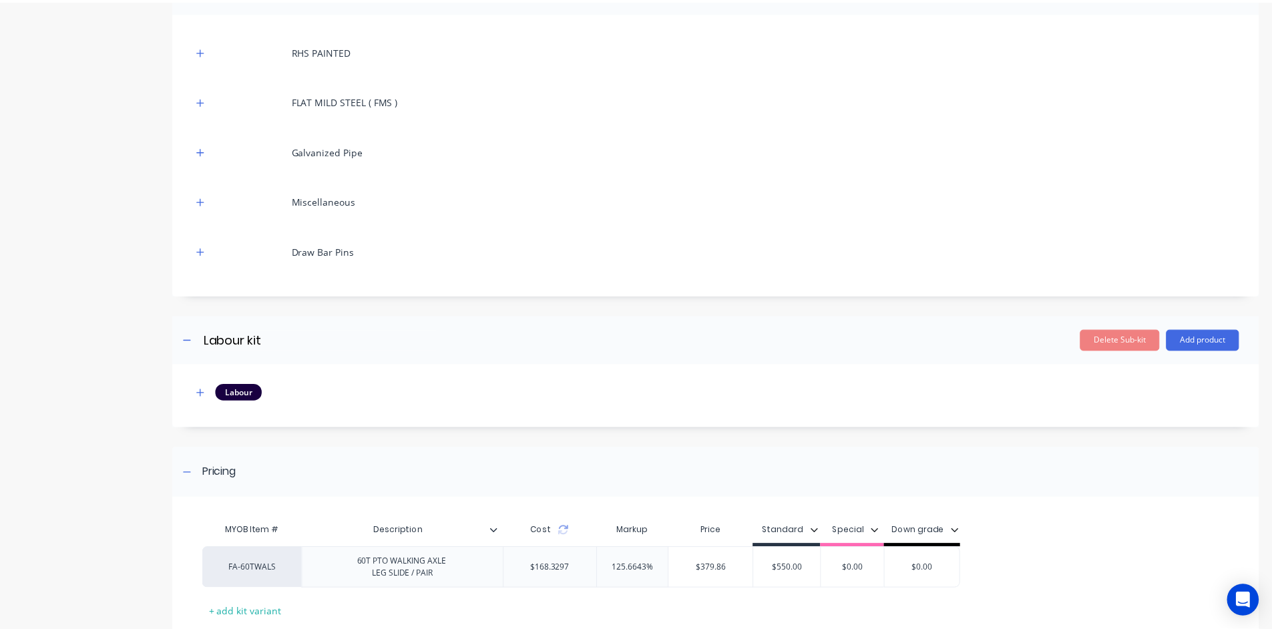
scroll to position [267, 0]
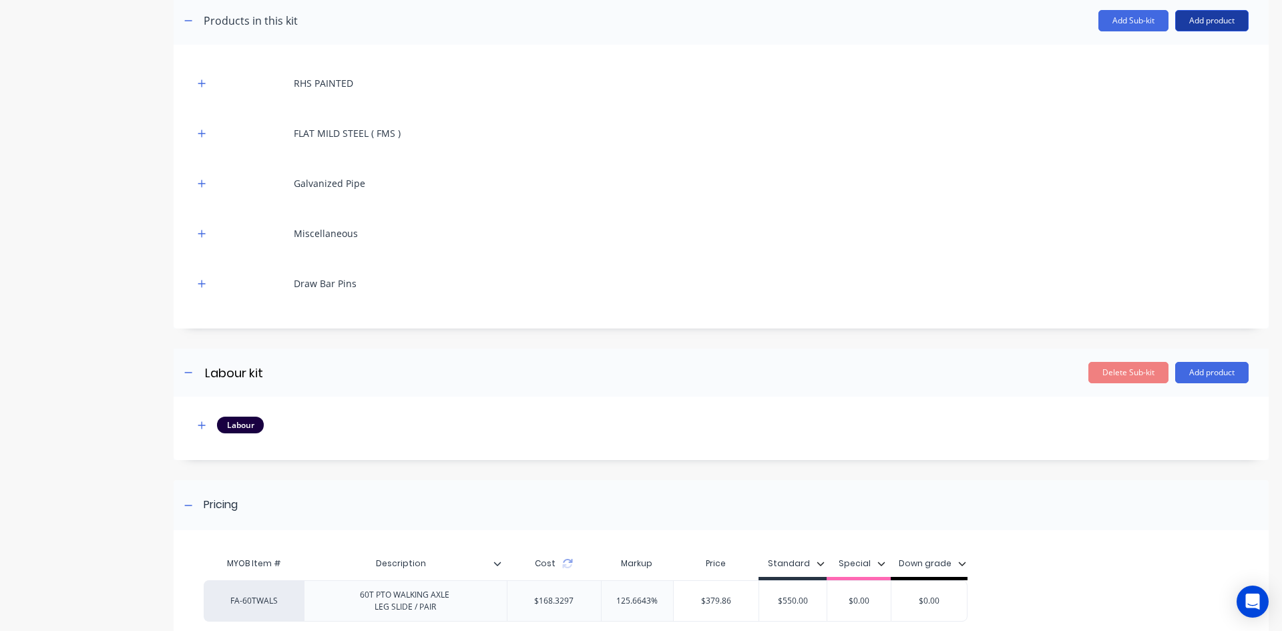
click at [1189, 17] on button "Add product" at bounding box center [1211, 20] width 73 height 21
click at [1146, 55] on div "Product catalogue" at bounding box center [1185, 54] width 103 height 19
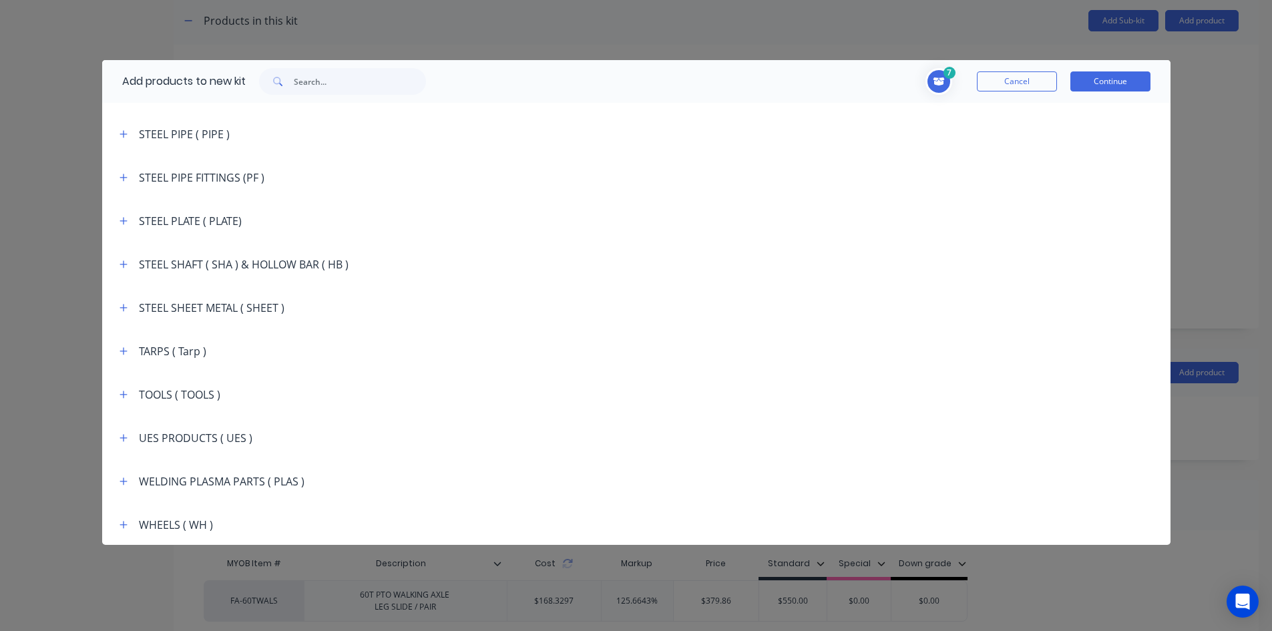
scroll to position [2422, 0]
click at [123, 523] on icon "button" at bounding box center [123, 522] width 7 height 7
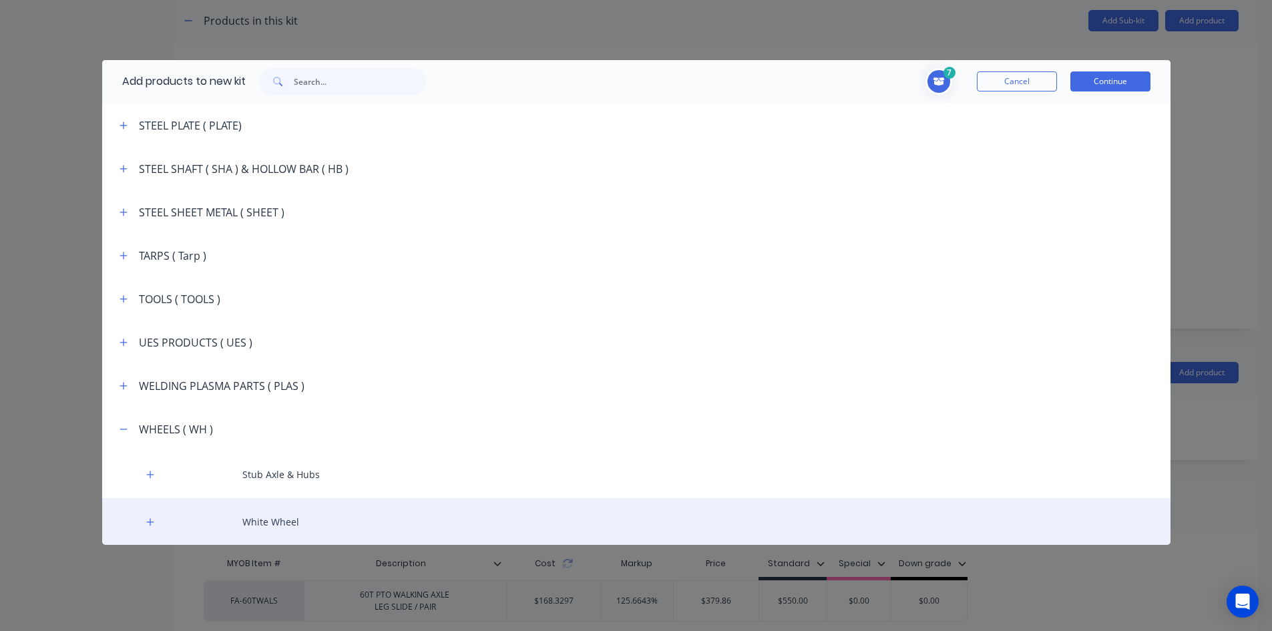
scroll to position [2517, 0]
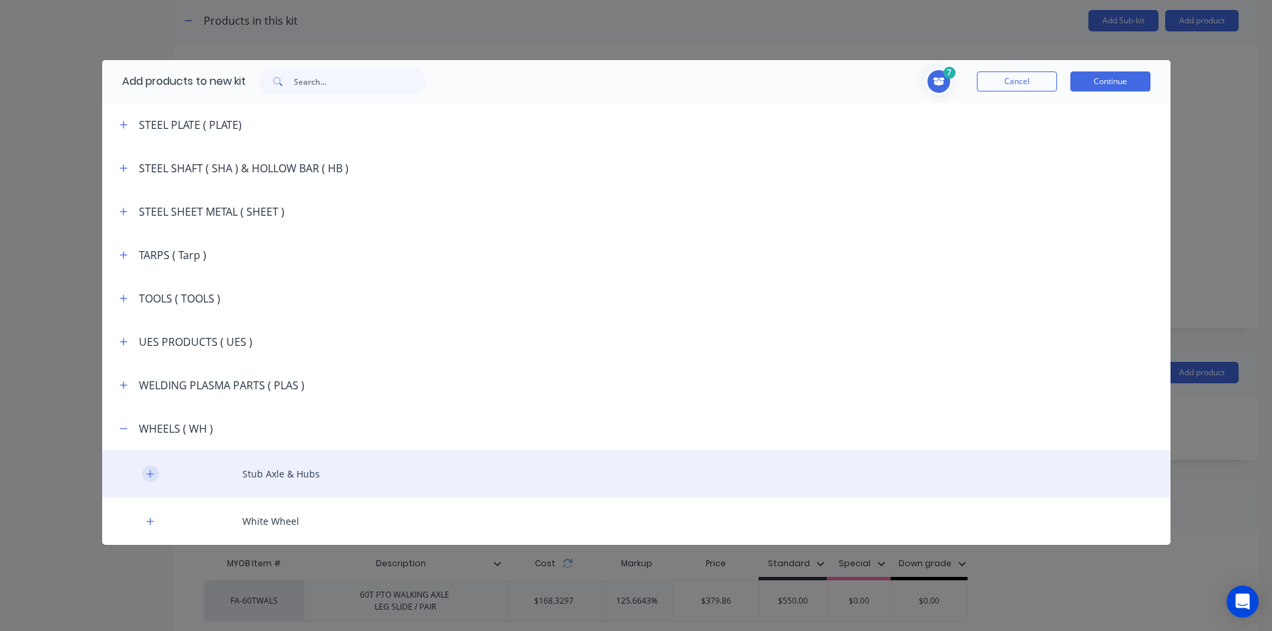
click at [150, 471] on icon "button" at bounding box center [150, 473] width 8 height 9
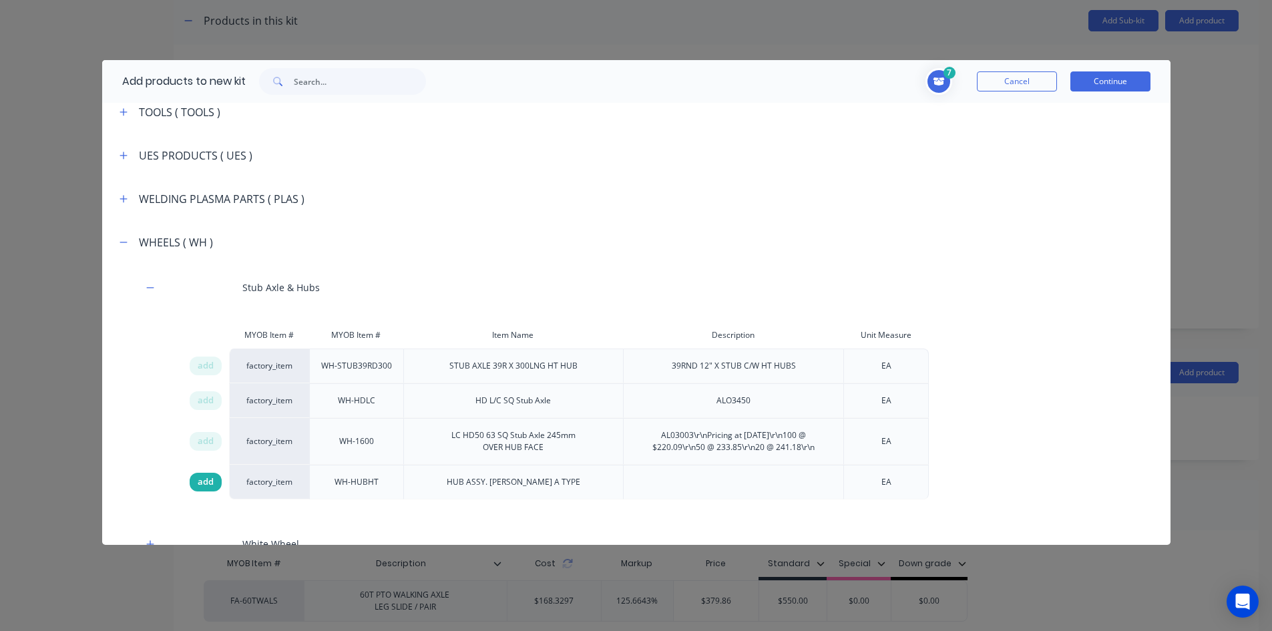
scroll to position [2726, 0]
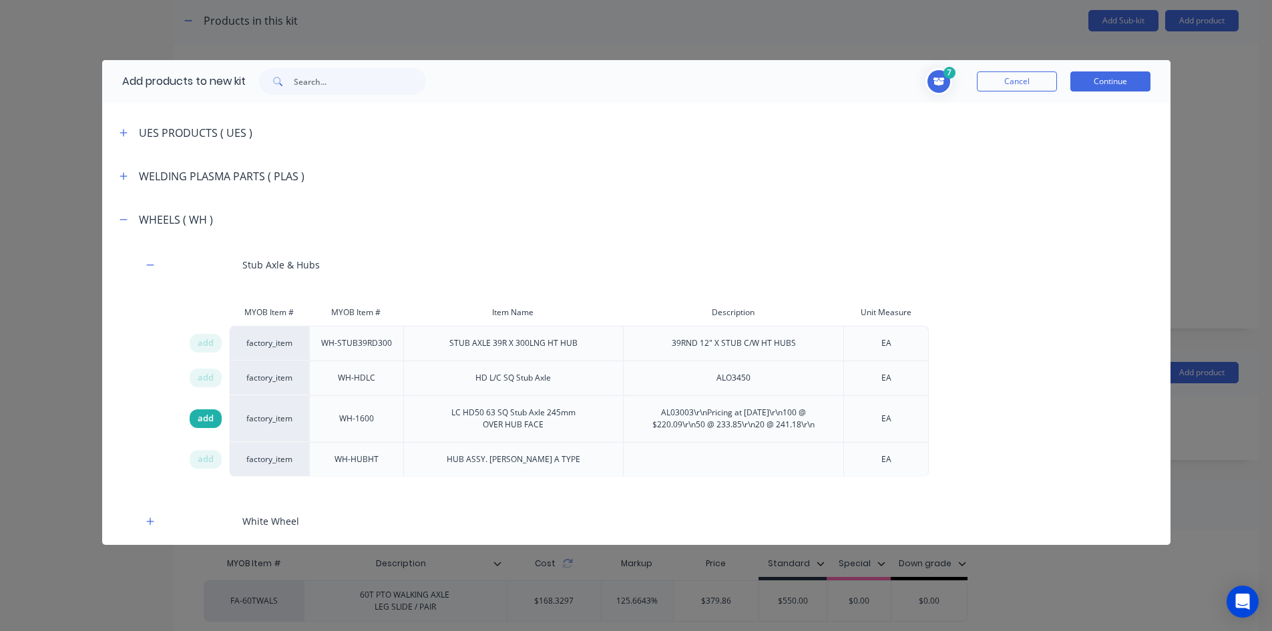
click at [208, 419] on span "add" at bounding box center [206, 418] width 16 height 13
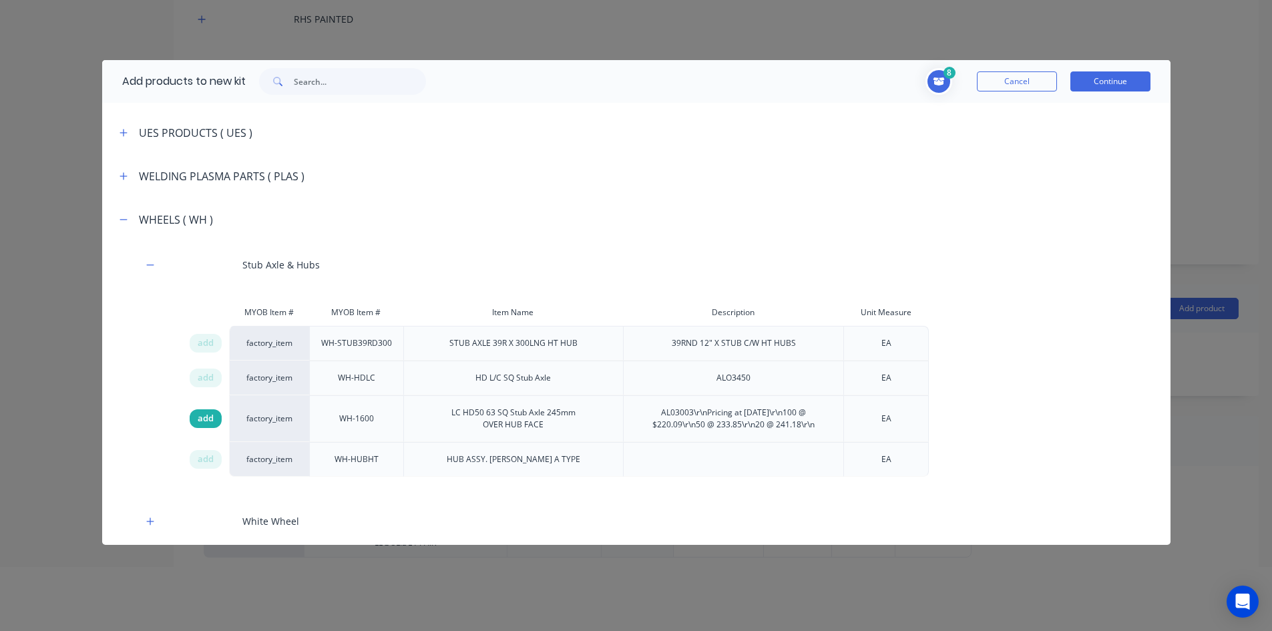
scroll to position [67, 0]
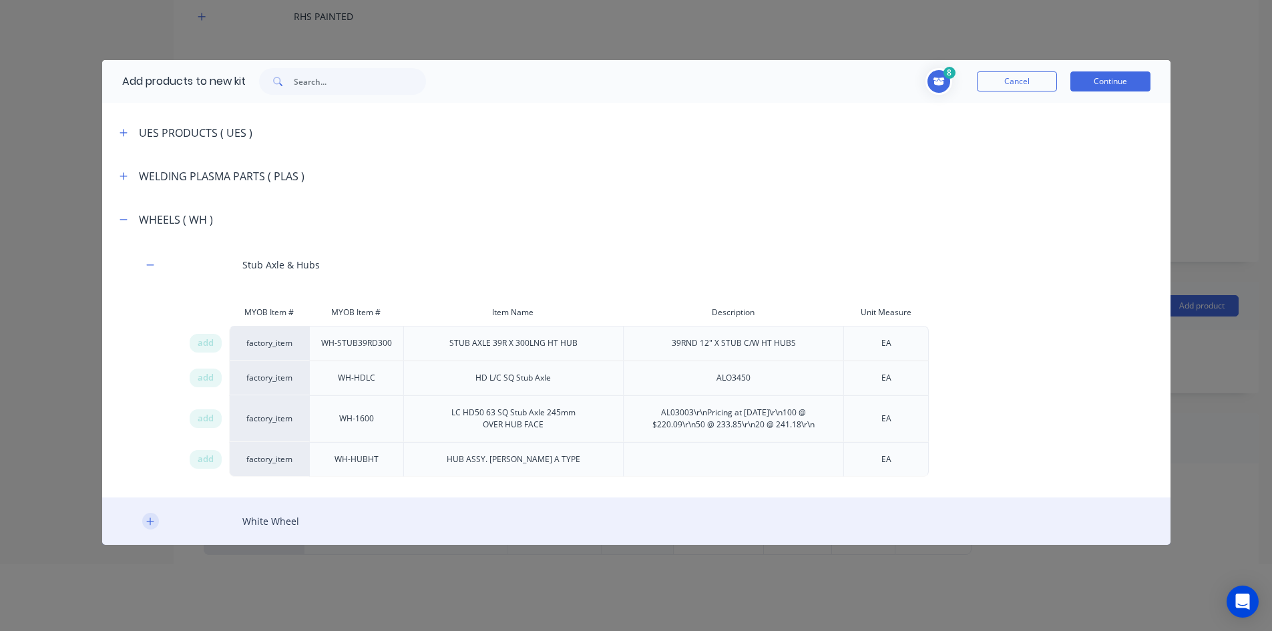
click at [152, 521] on icon "button" at bounding box center [149, 520] width 7 height 7
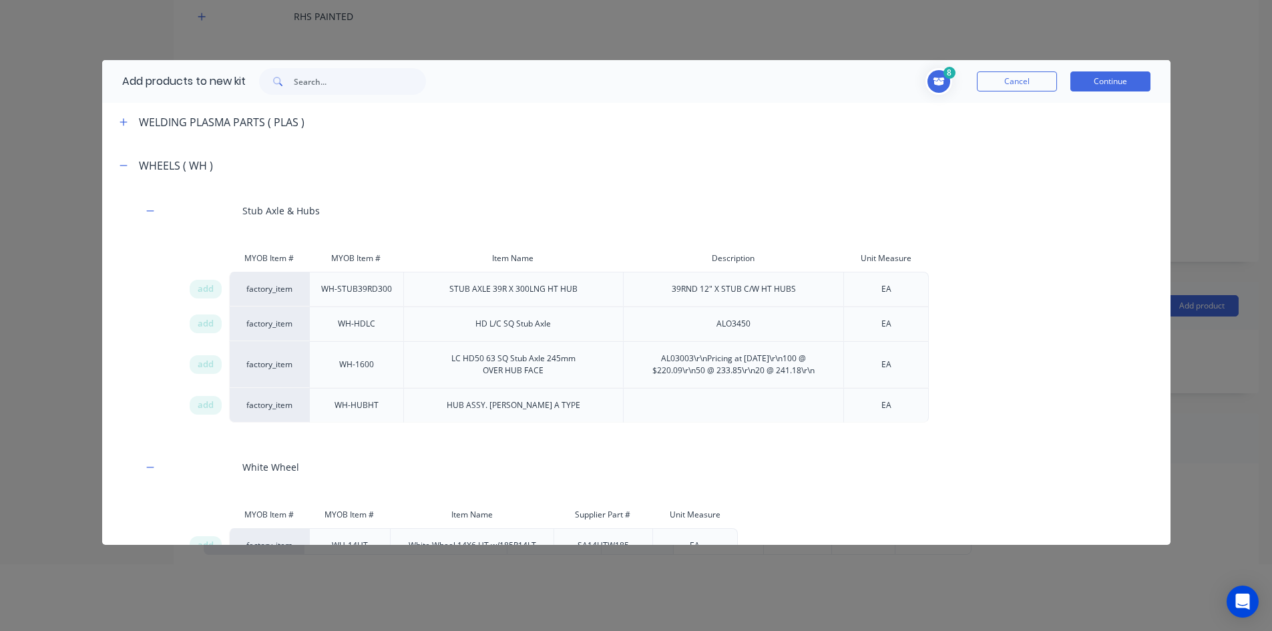
scroll to position [2854, 0]
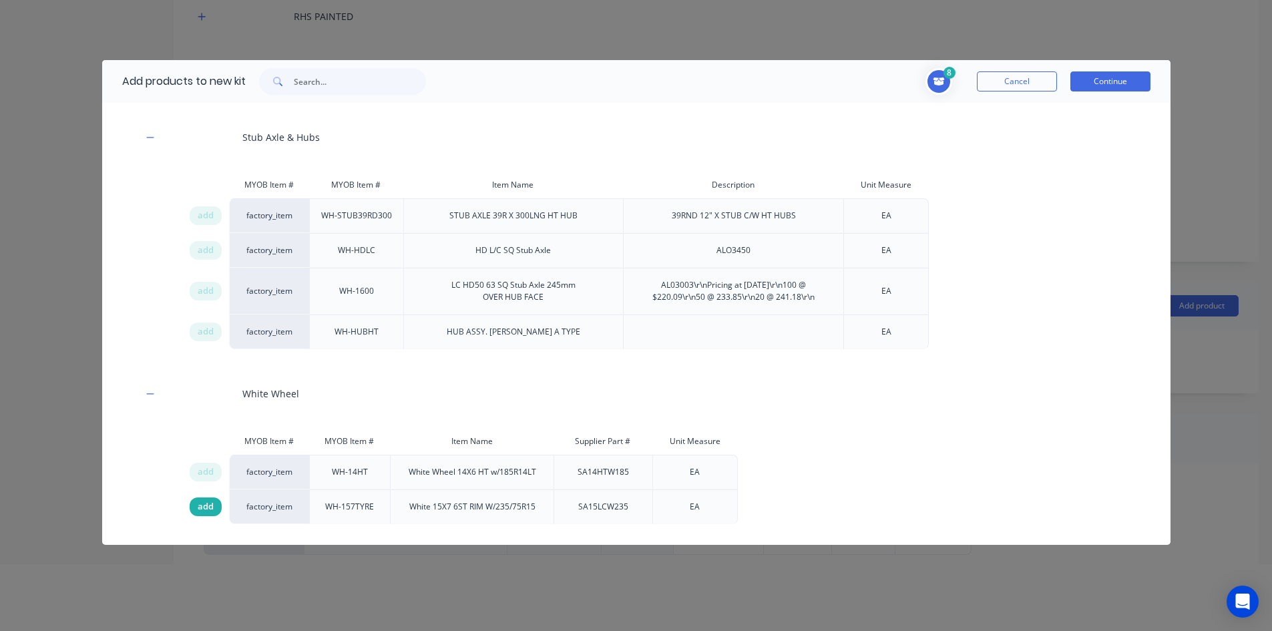
click at [211, 505] on span "add" at bounding box center [206, 506] width 16 height 13
click at [1096, 79] on button "Continue" at bounding box center [1110, 81] width 80 height 20
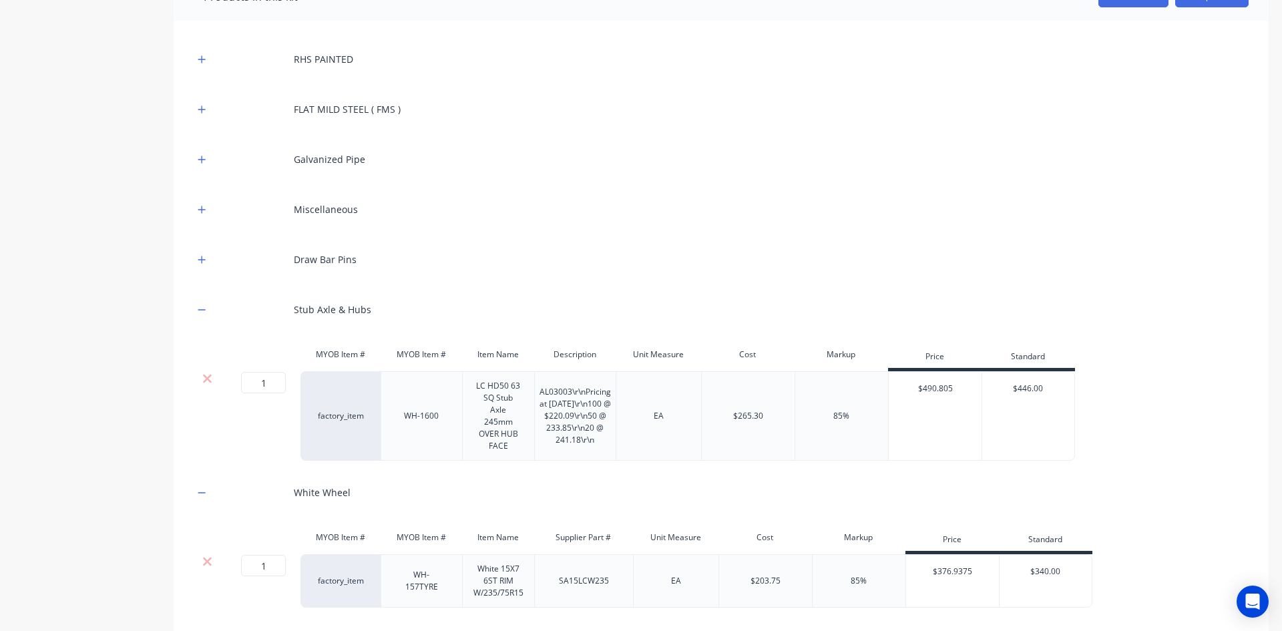
scroll to position [334, 0]
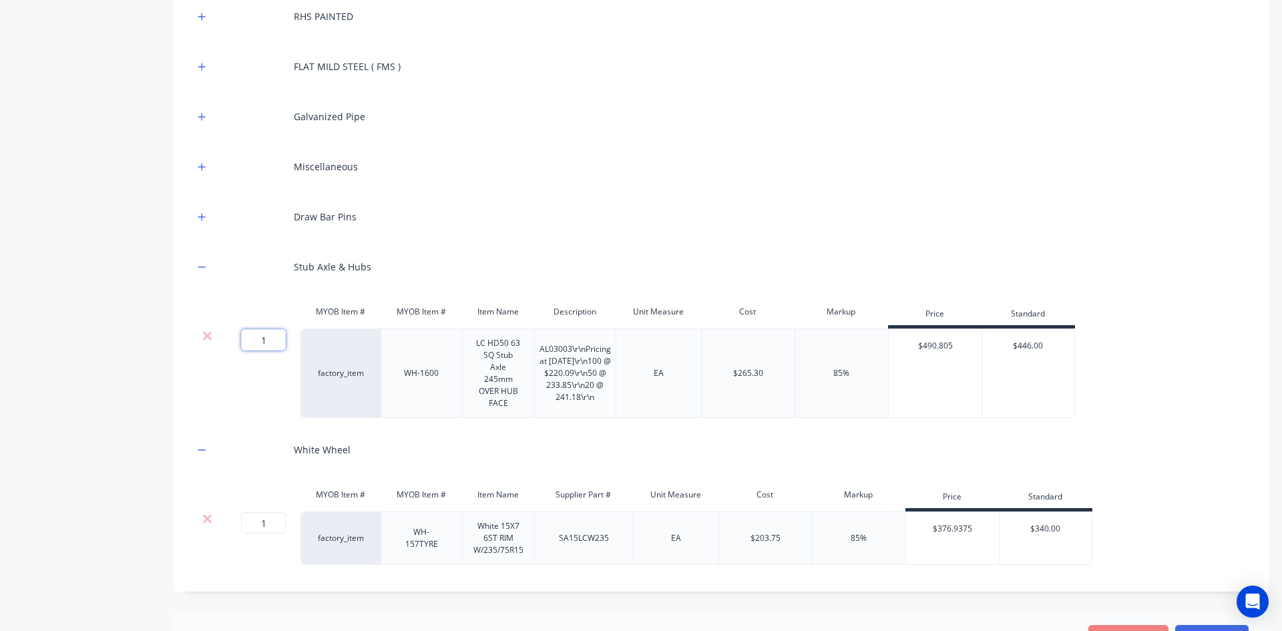
drag, startPoint x: 267, startPoint y: 335, endPoint x: 247, endPoint y: 343, distance: 21.6
click at [247, 343] on input "1" at bounding box center [263, 339] width 45 height 21
type input "2"
drag, startPoint x: 266, startPoint y: 524, endPoint x: 253, endPoint y: 528, distance: 13.9
type input "2"
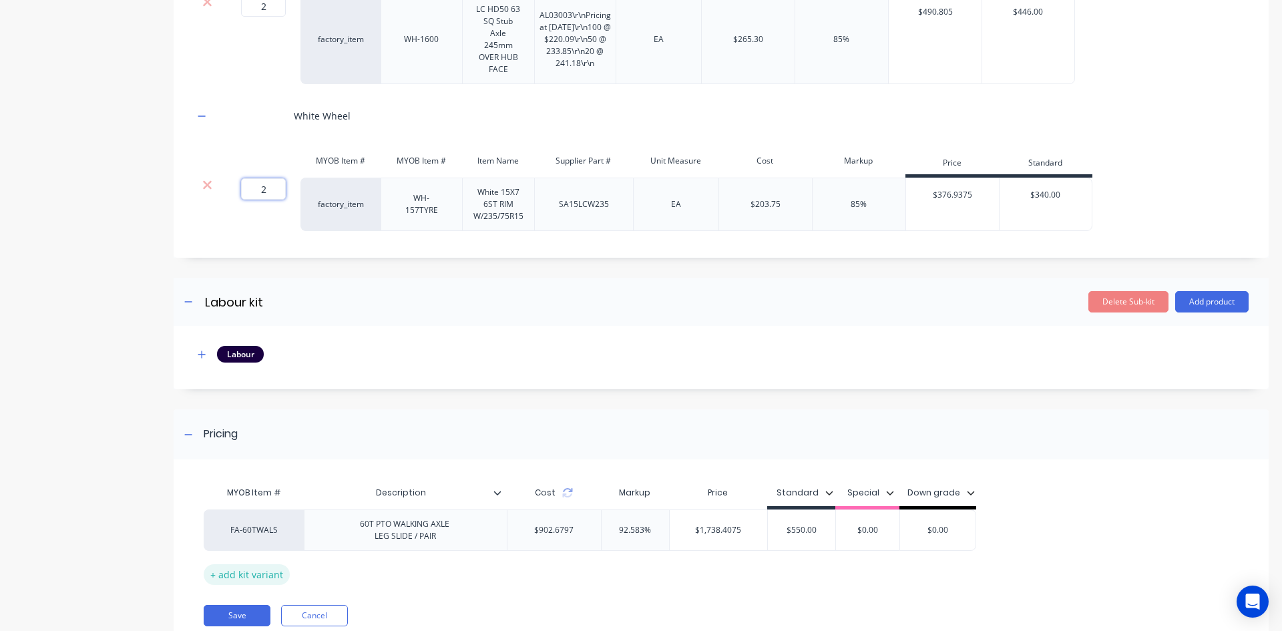
scroll to position [716, 0]
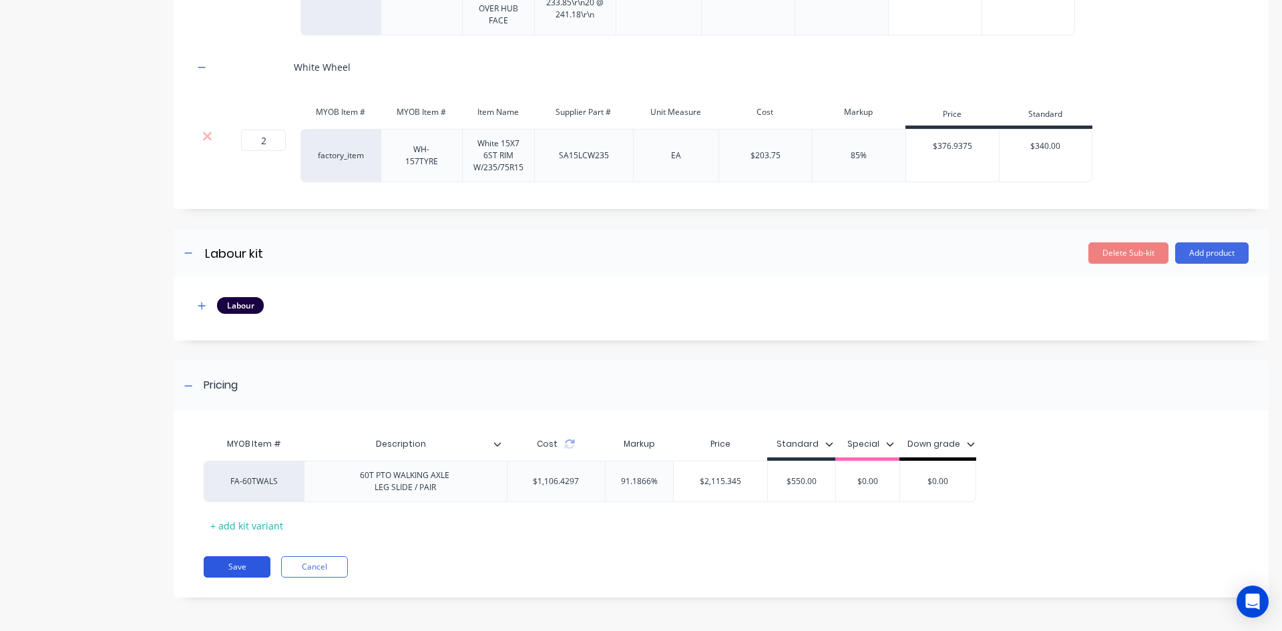
click at [238, 568] on button "Save" at bounding box center [237, 566] width 67 height 21
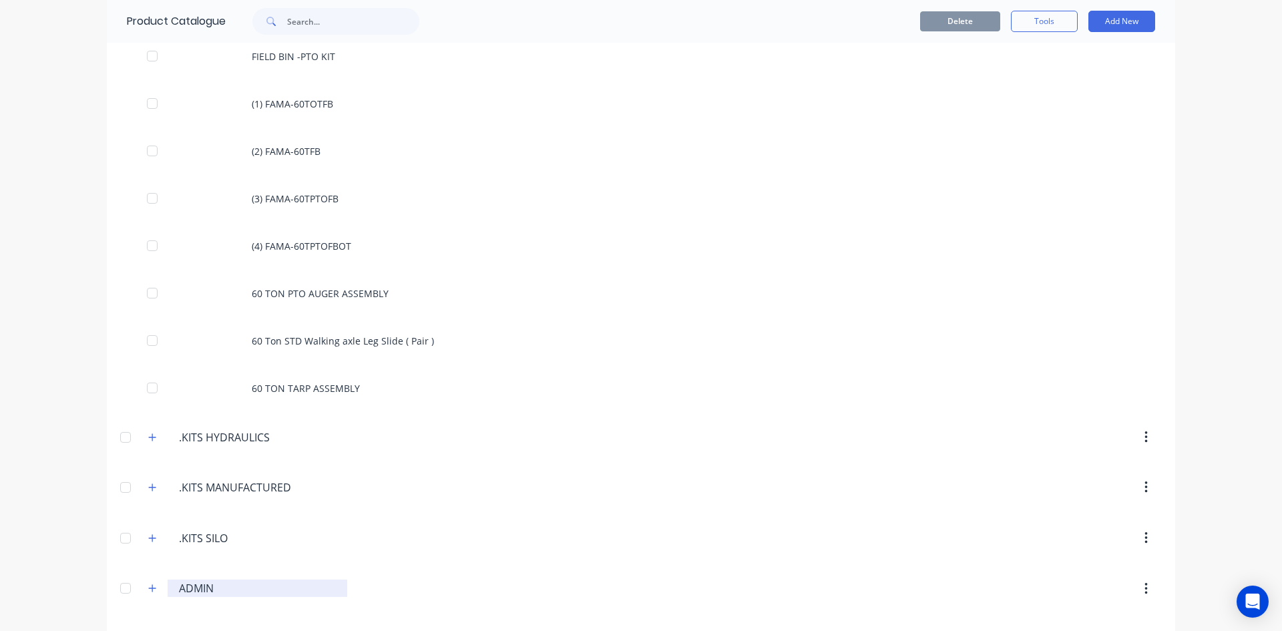
scroll to position [1469, 0]
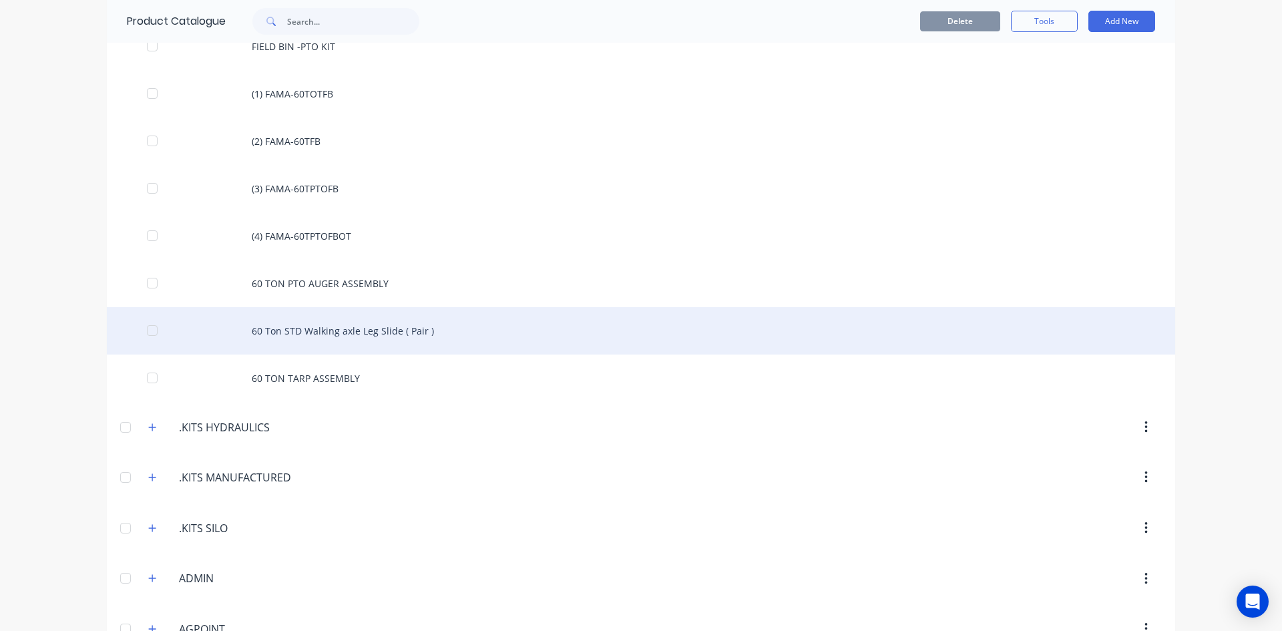
click at [286, 336] on div "60 Ton STD Walking axle Leg Slide ( Pair )" at bounding box center [641, 330] width 1068 height 47
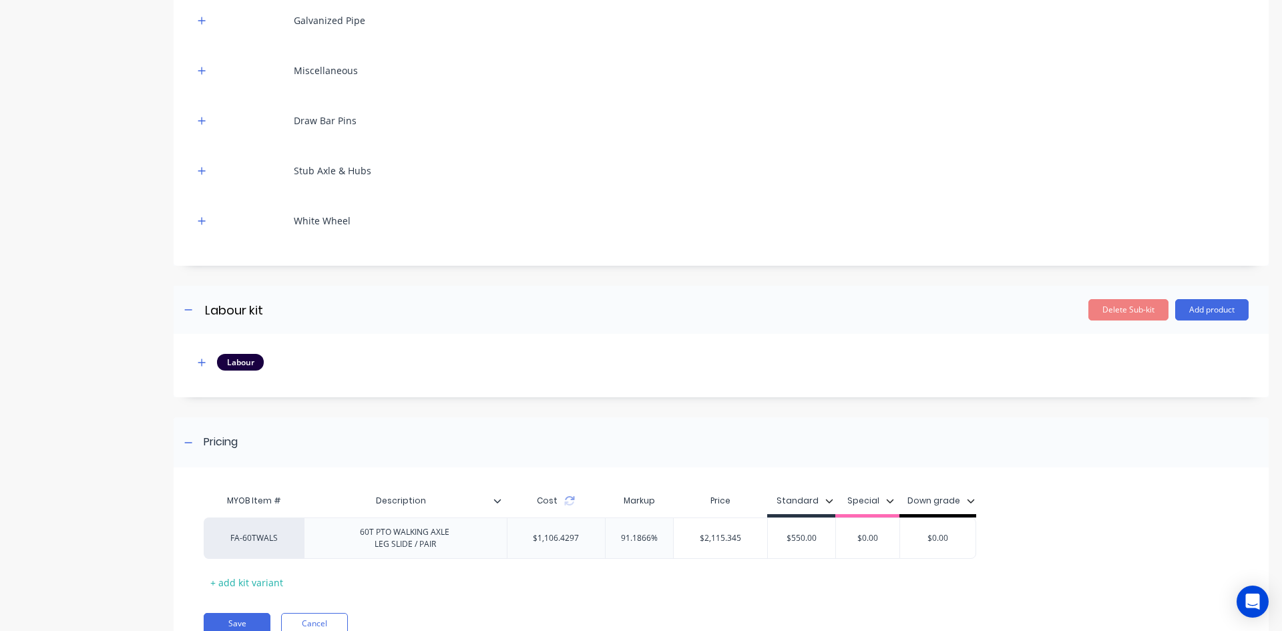
scroll to position [467, 0]
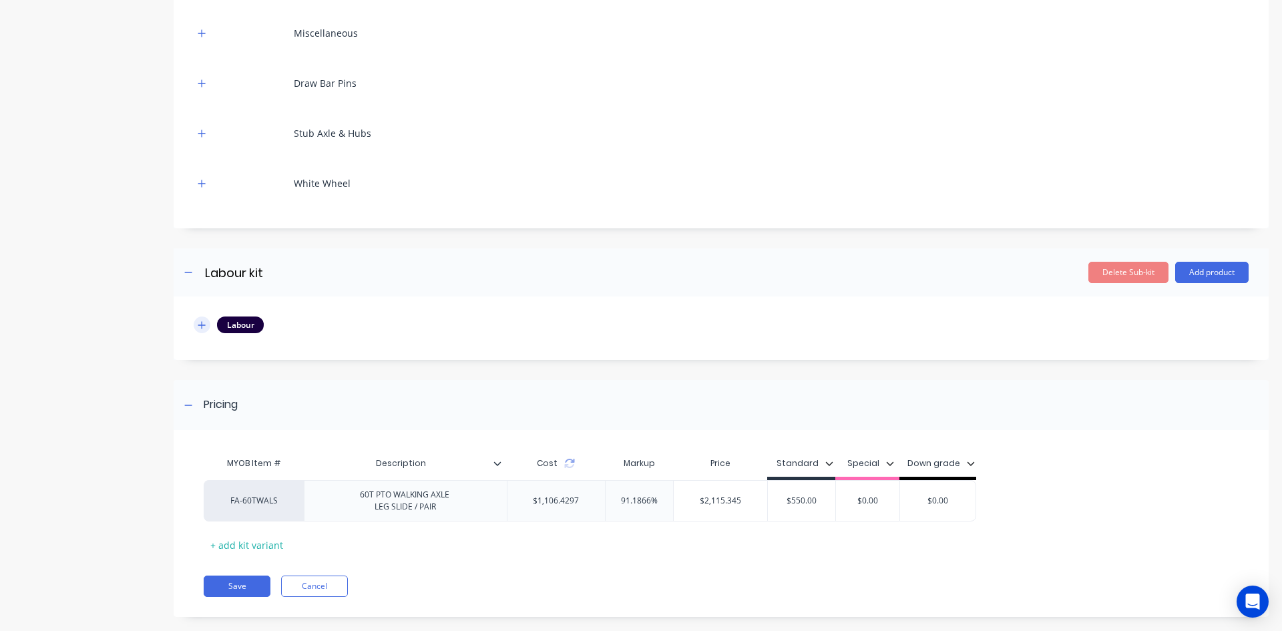
click at [203, 327] on icon "button" at bounding box center [202, 324] width 8 height 9
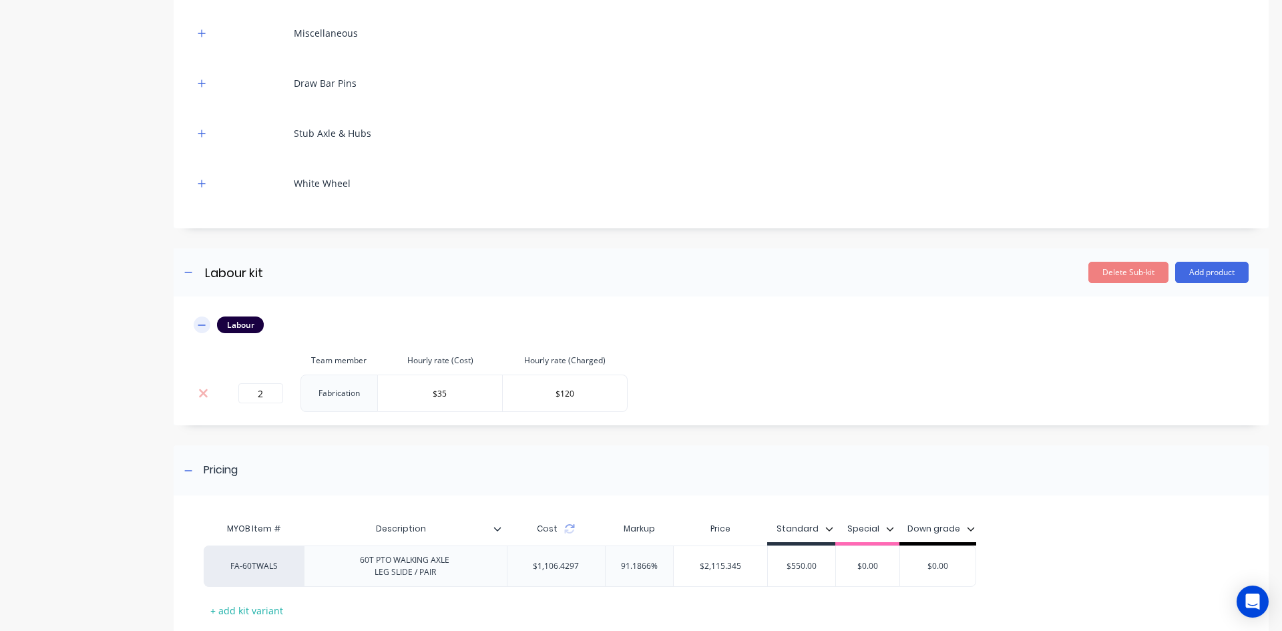
click at [203, 327] on icon "button" at bounding box center [202, 324] width 8 height 9
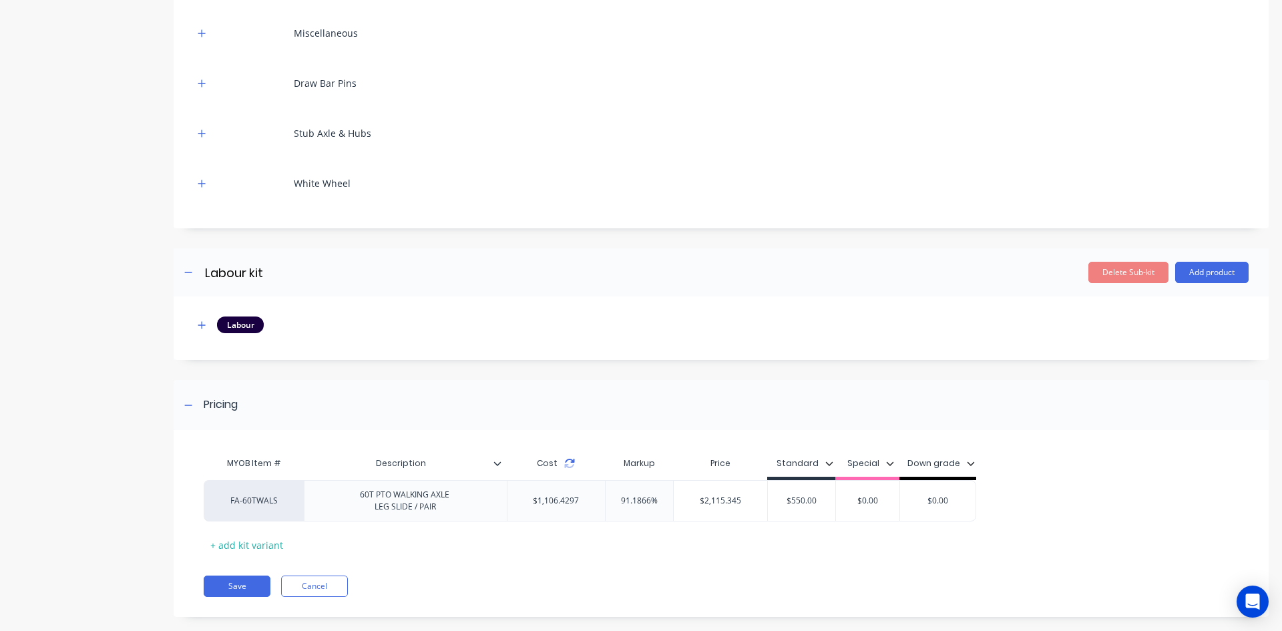
click at [568, 467] on icon at bounding box center [569, 463] width 11 height 11
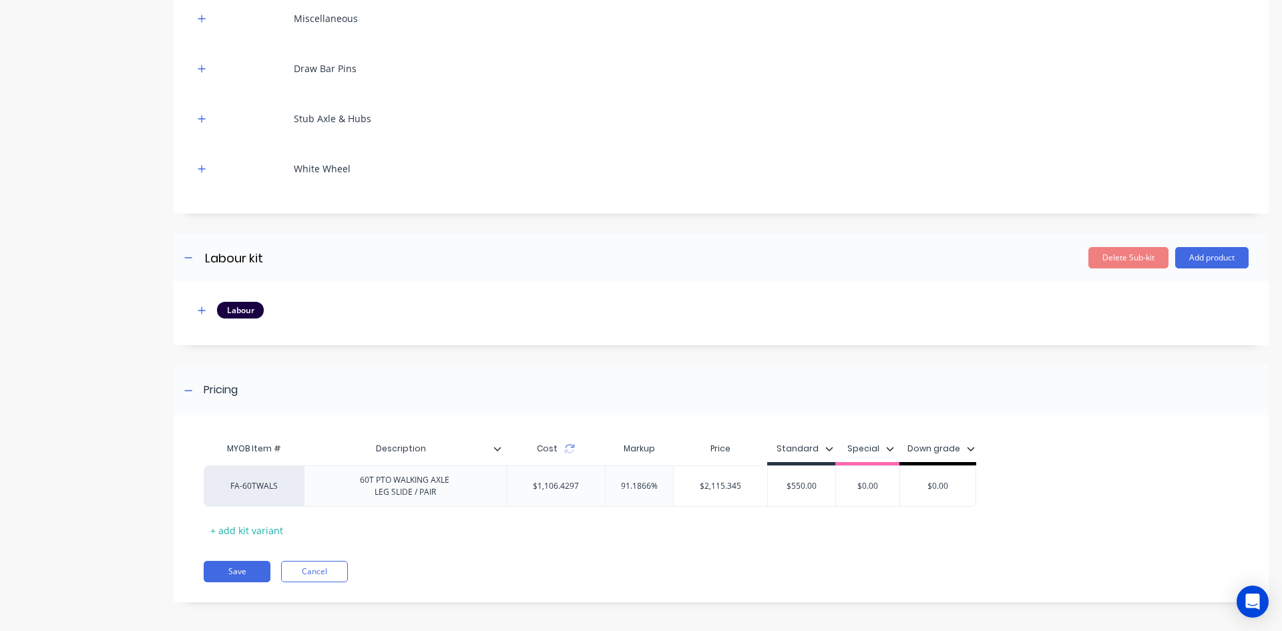
scroll to position [487, 0]
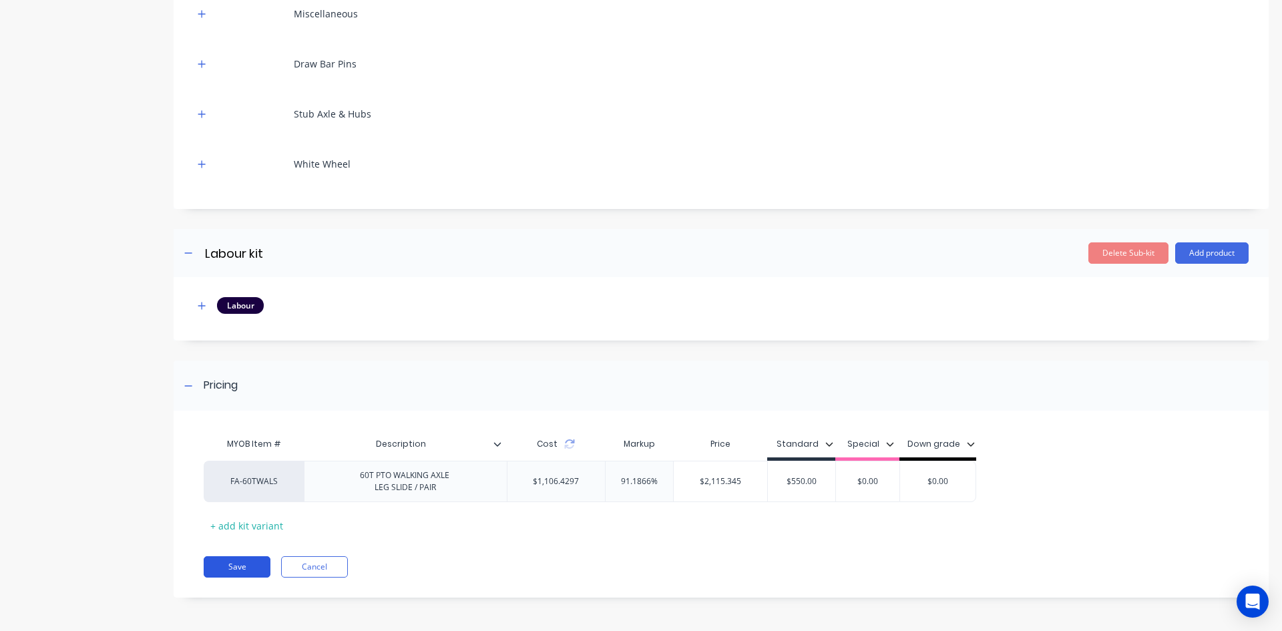
click at [224, 565] on button "Save" at bounding box center [237, 566] width 67 height 21
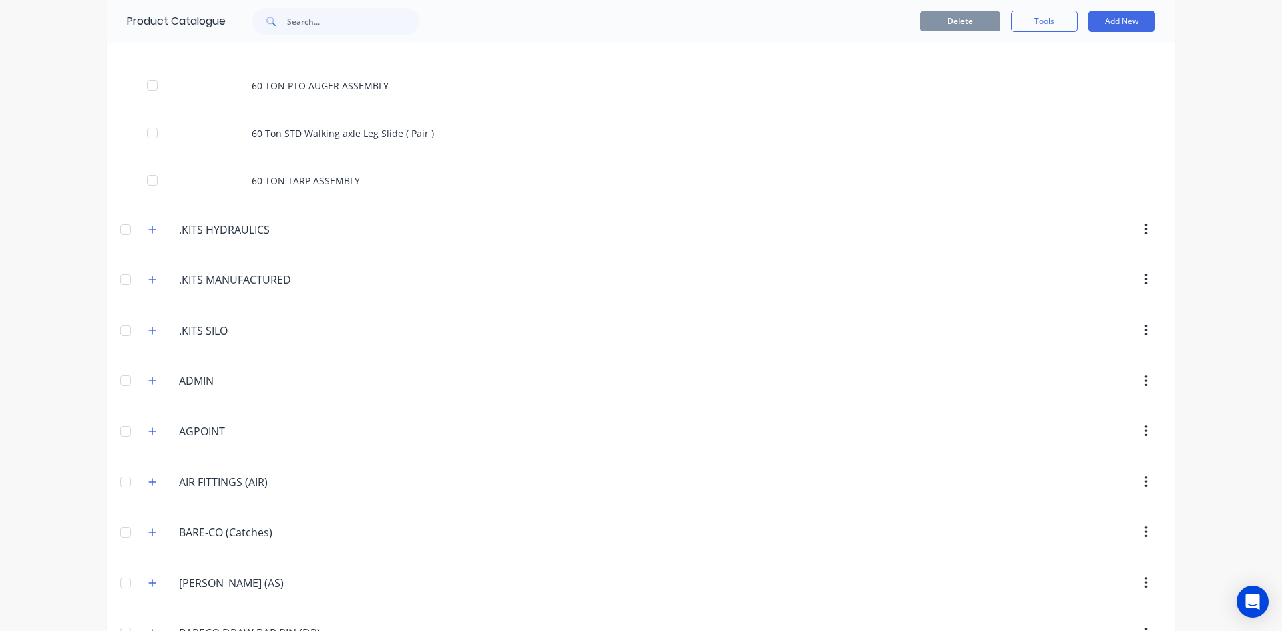
scroll to position [1669, 0]
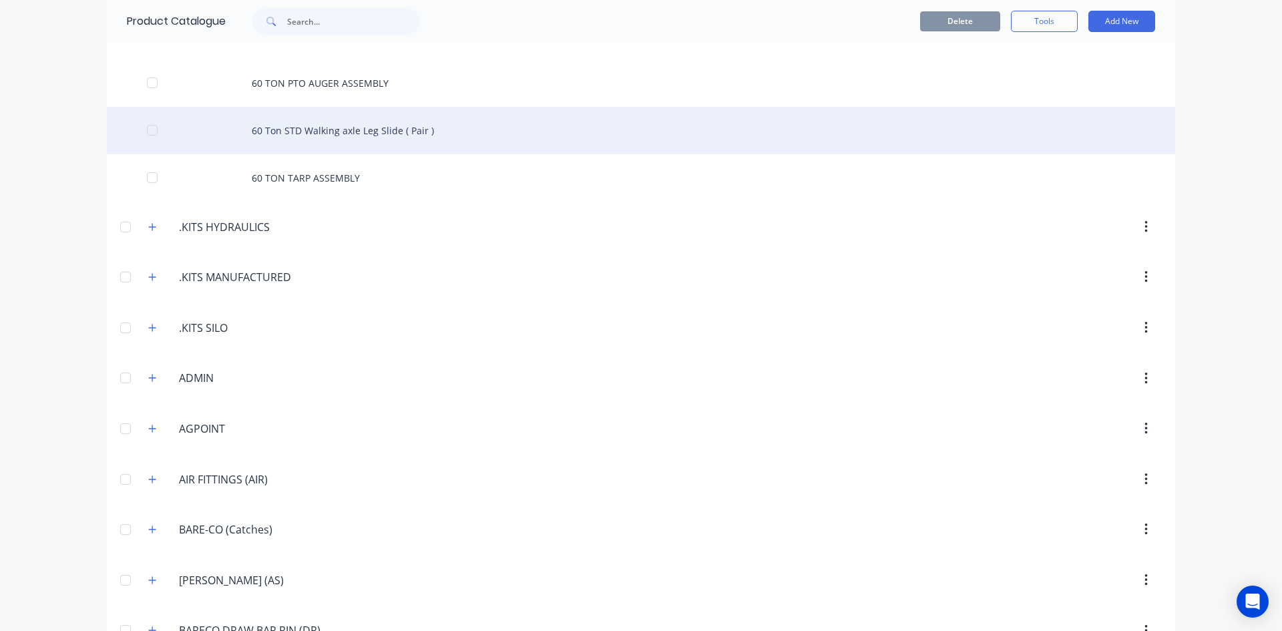
click at [328, 133] on div "60 Ton STD Walking axle Leg Slide ( Pair )" at bounding box center [641, 130] width 1068 height 47
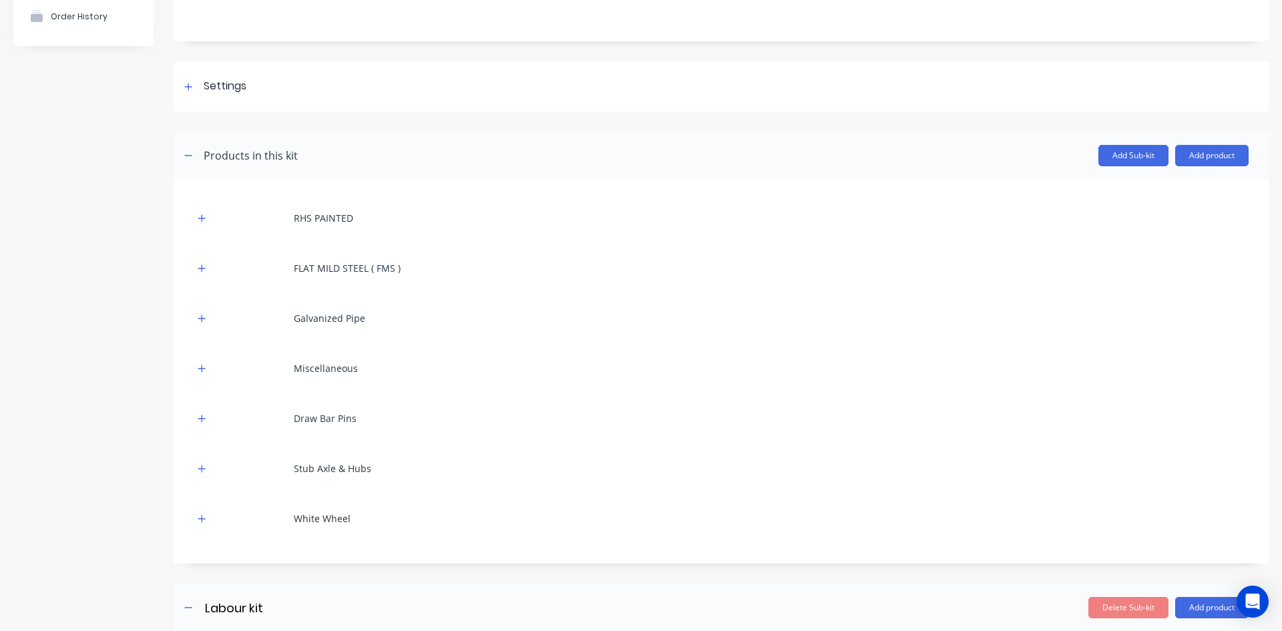
scroll to position [134, 0]
click at [206, 219] on icon "button" at bounding box center [202, 216] width 8 height 9
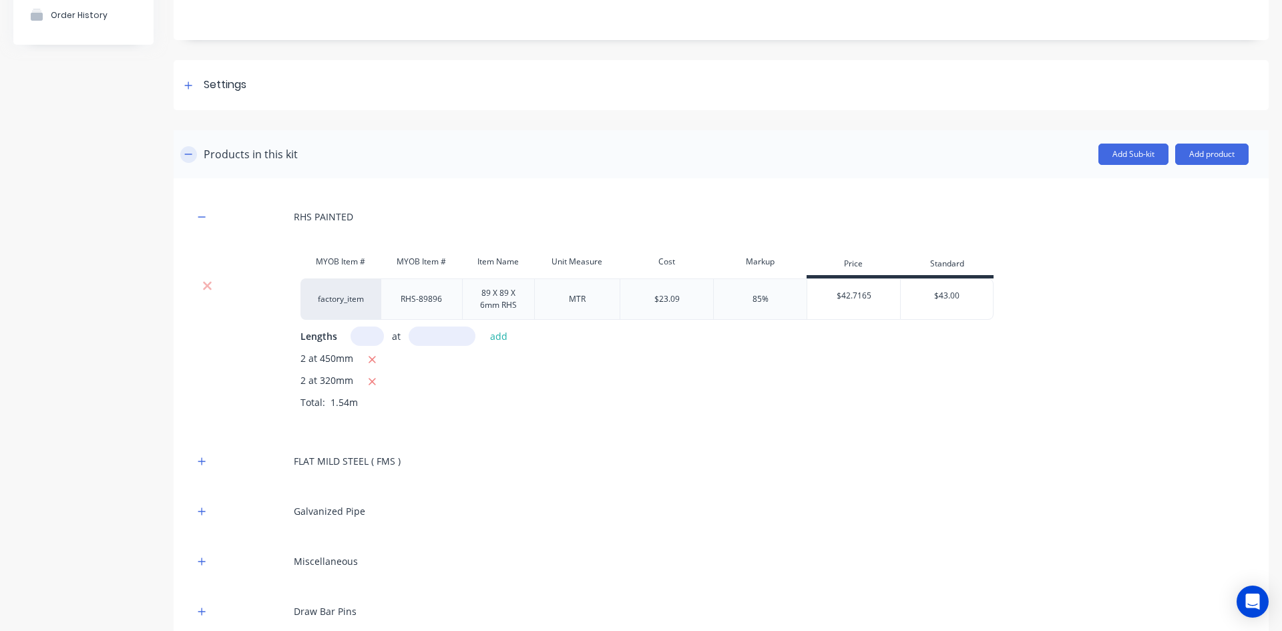
click at [192, 156] on icon "button" at bounding box center [188, 154] width 8 height 9
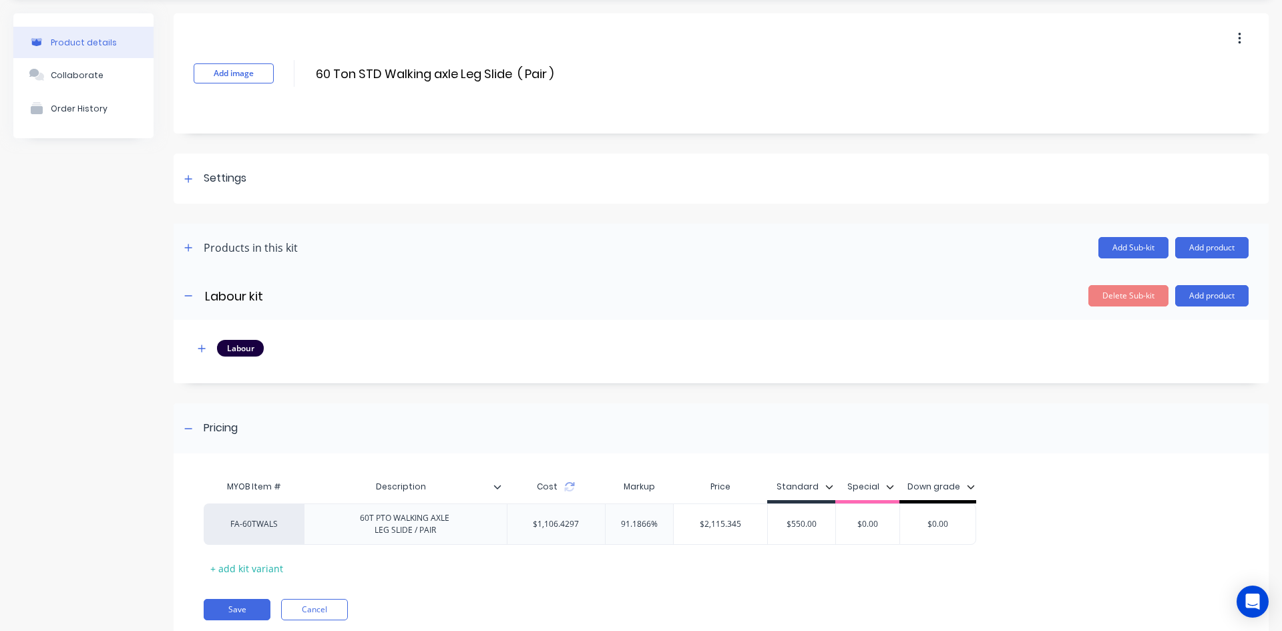
scroll to position [16, 0]
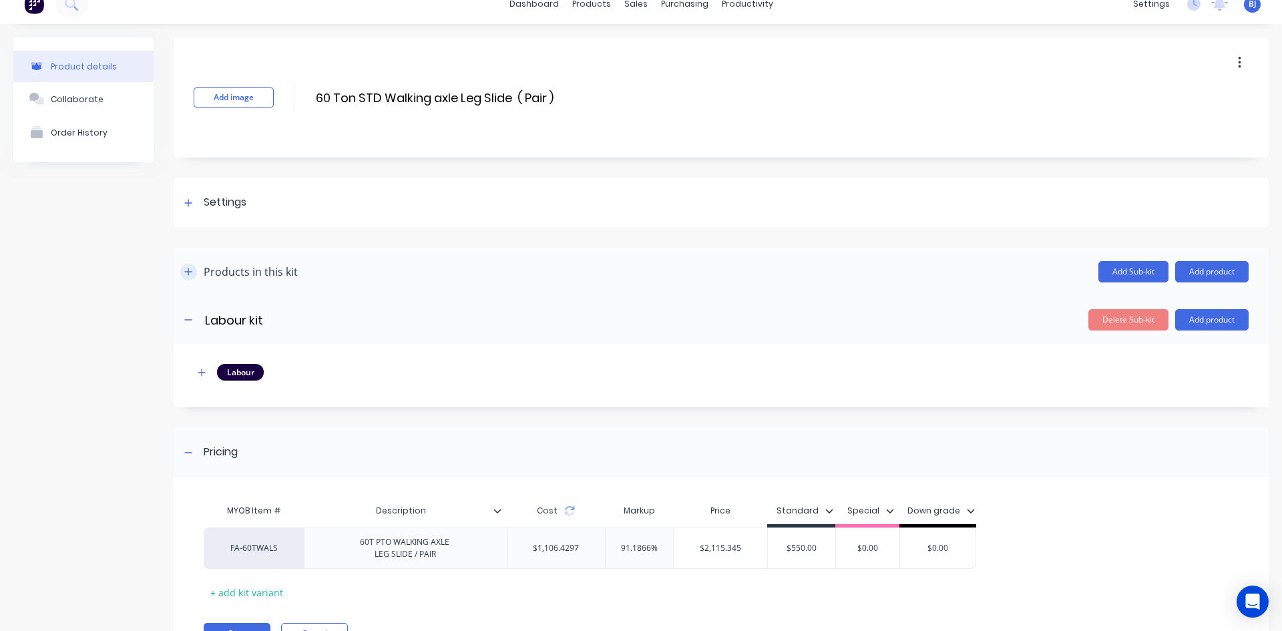
click at [194, 272] on button "button" at bounding box center [188, 272] width 17 height 17
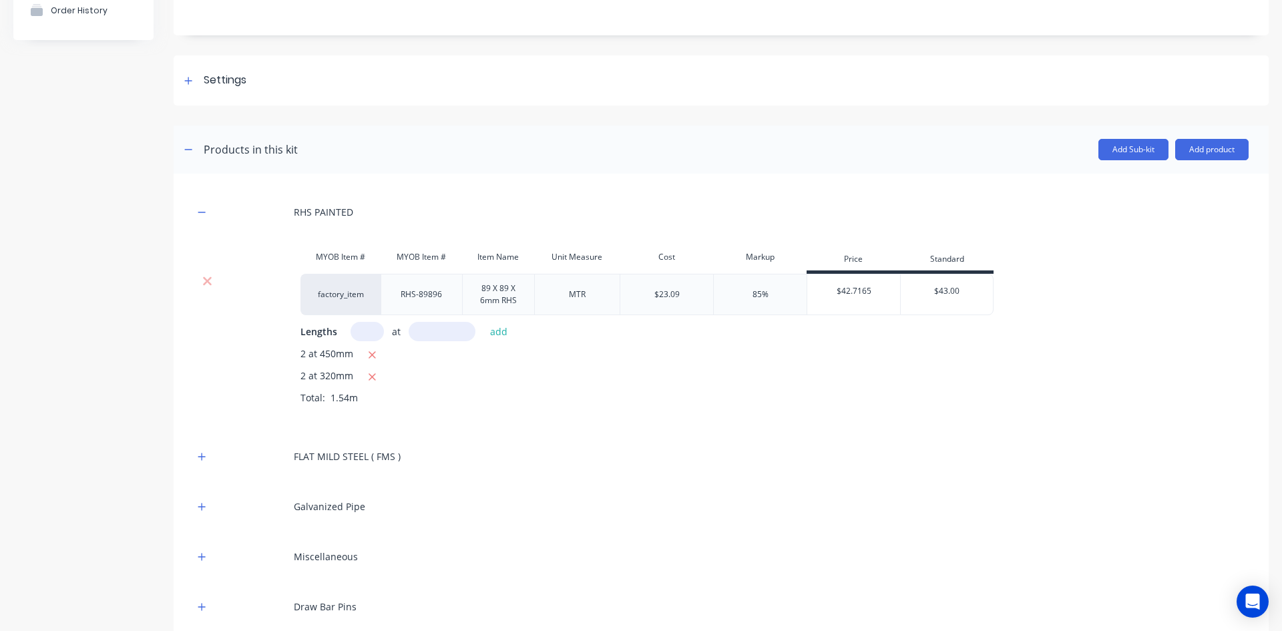
scroll to position [150, 0]
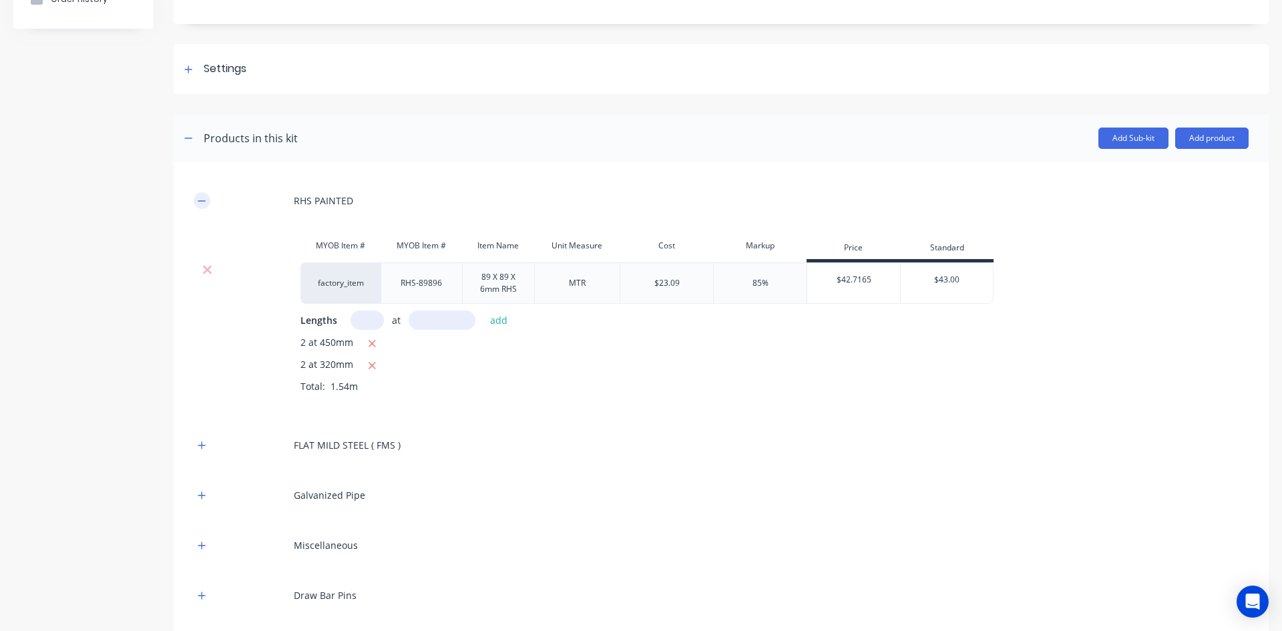
click at [206, 202] on icon "button" at bounding box center [202, 200] width 8 height 9
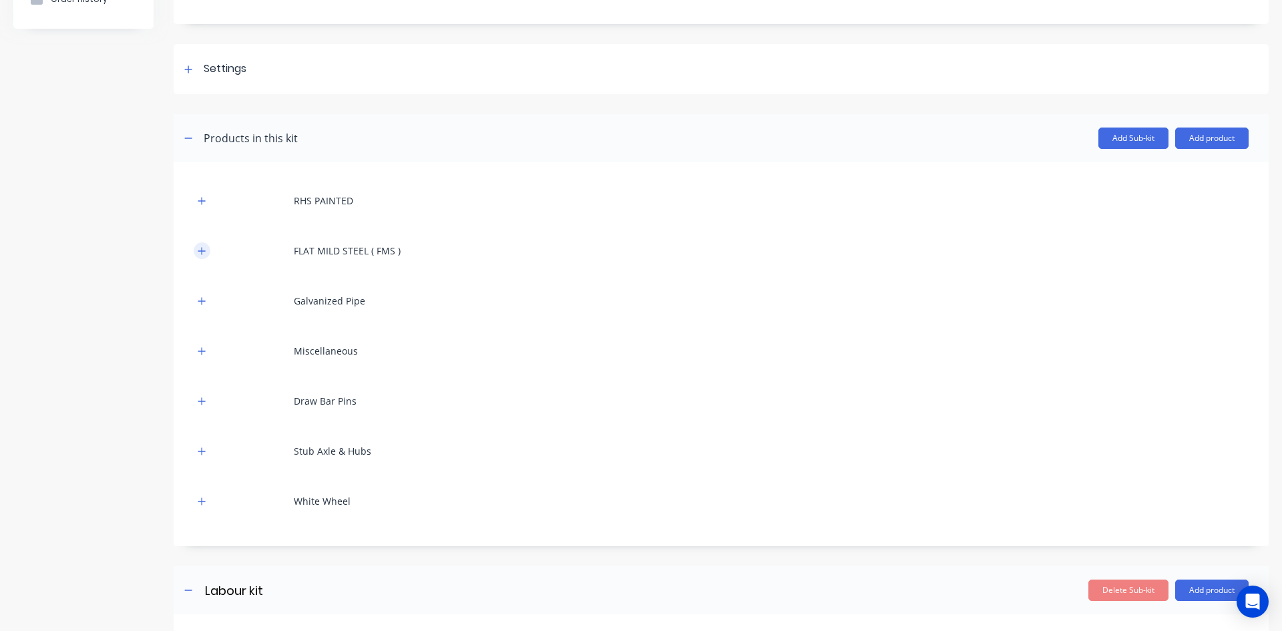
click at [205, 253] on icon "button" at bounding box center [202, 250] width 8 height 9
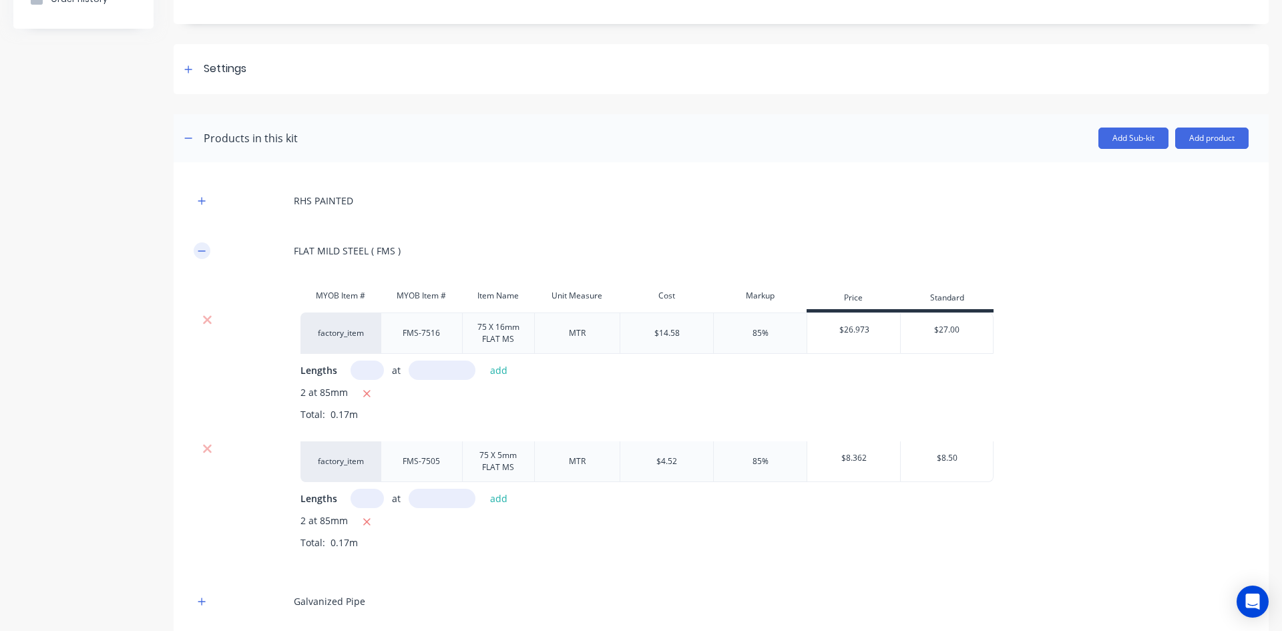
click at [204, 252] on icon "button" at bounding box center [202, 250] width 8 height 9
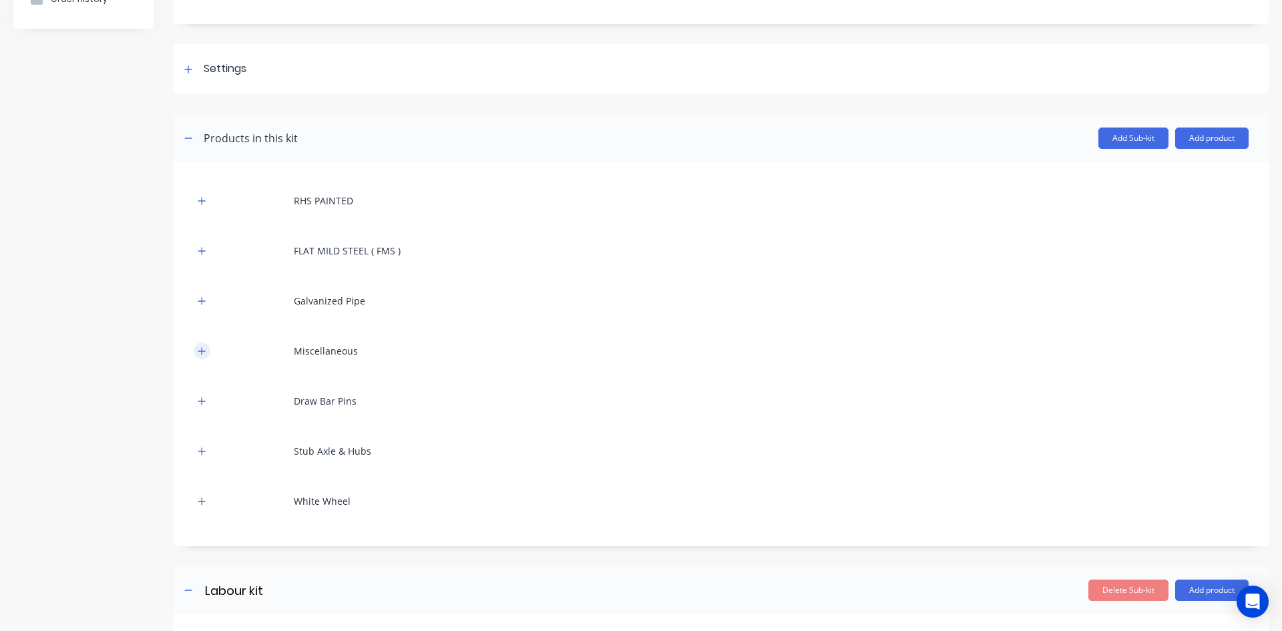
click at [204, 348] on icon "button" at bounding box center [202, 351] width 8 height 9
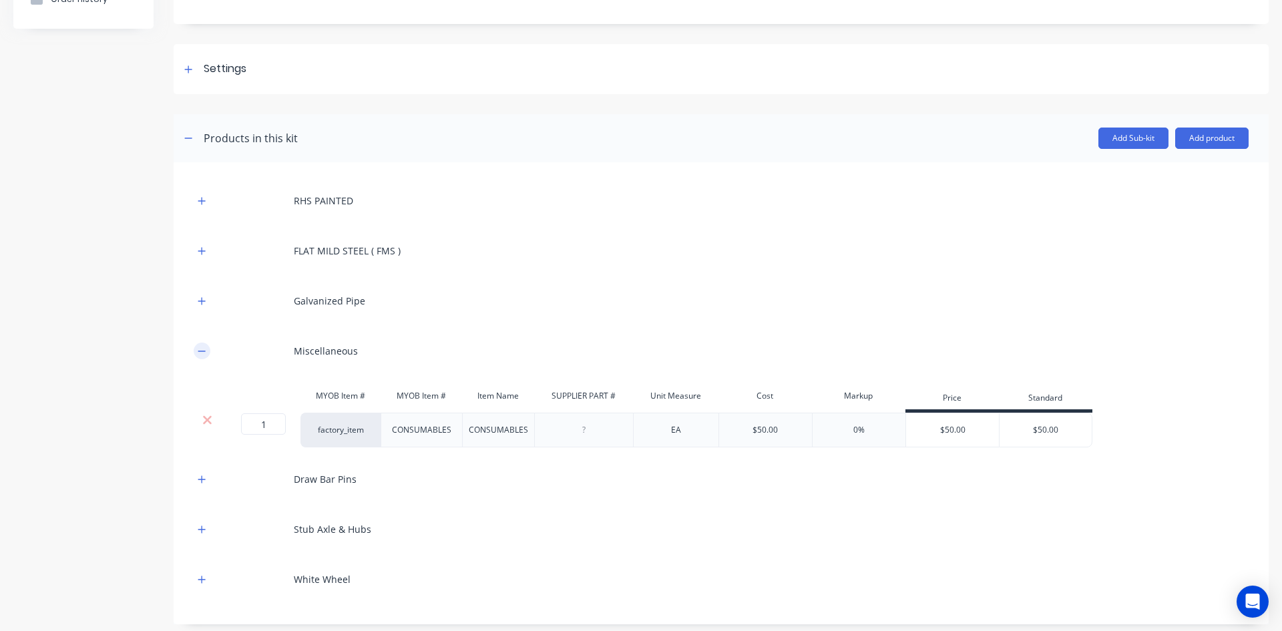
click at [204, 347] on icon "button" at bounding box center [202, 351] width 8 height 9
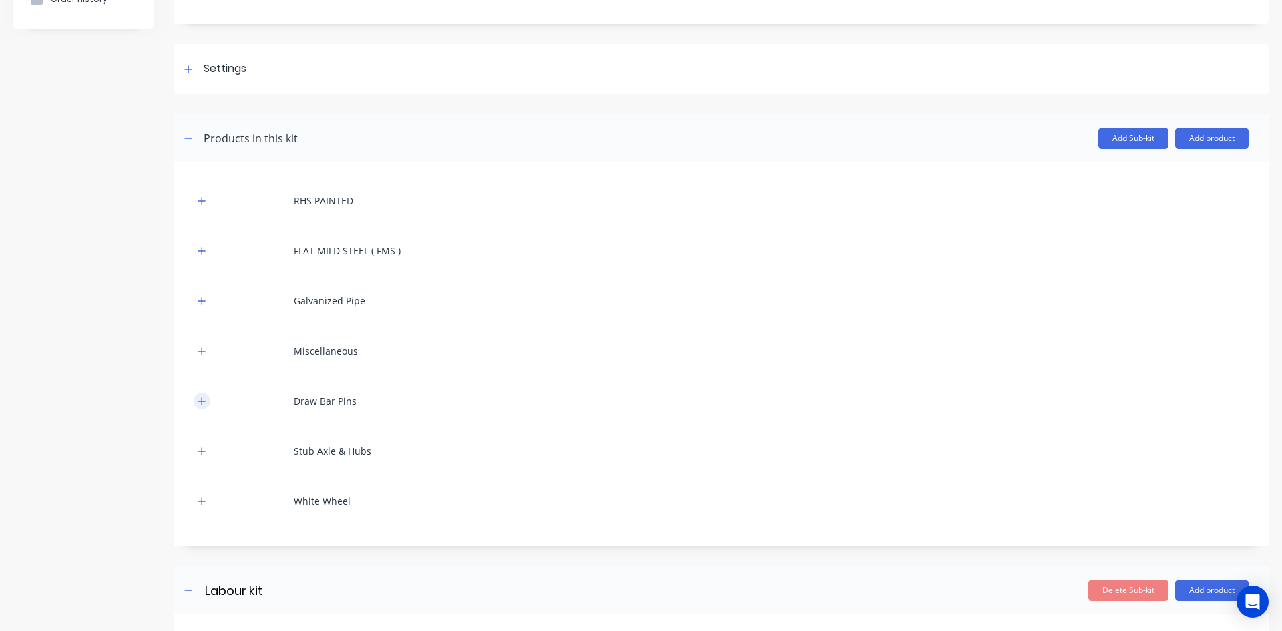
click at [207, 399] on button "button" at bounding box center [202, 401] width 17 height 17
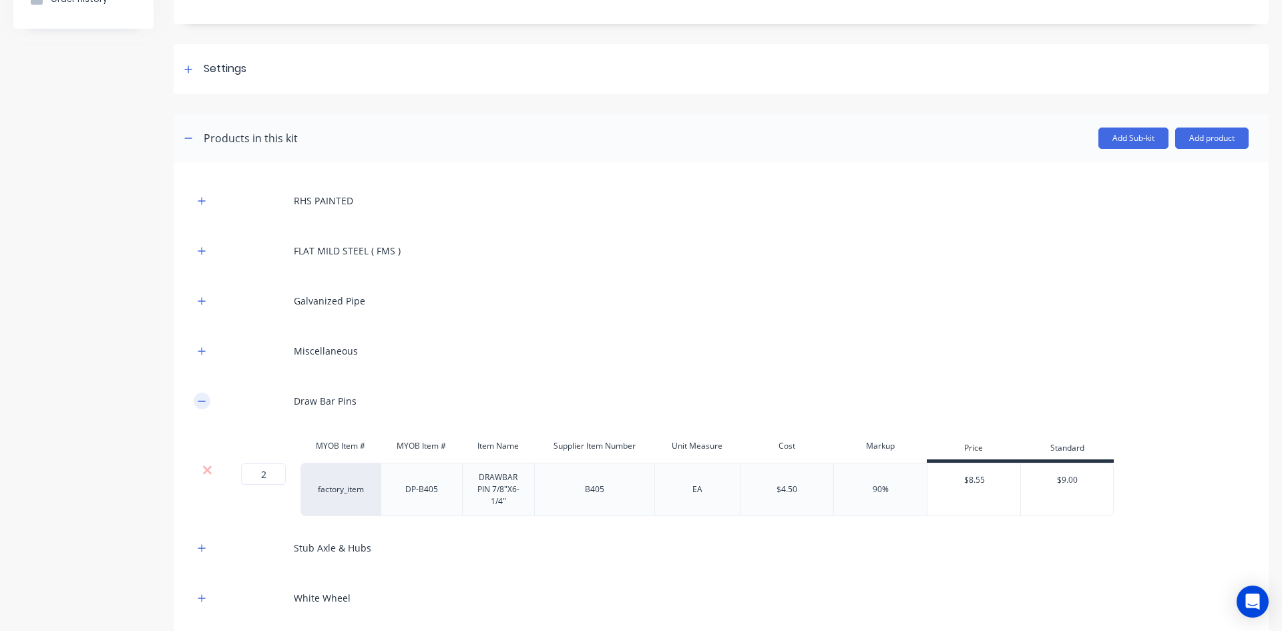
click at [207, 399] on button "button" at bounding box center [202, 401] width 17 height 17
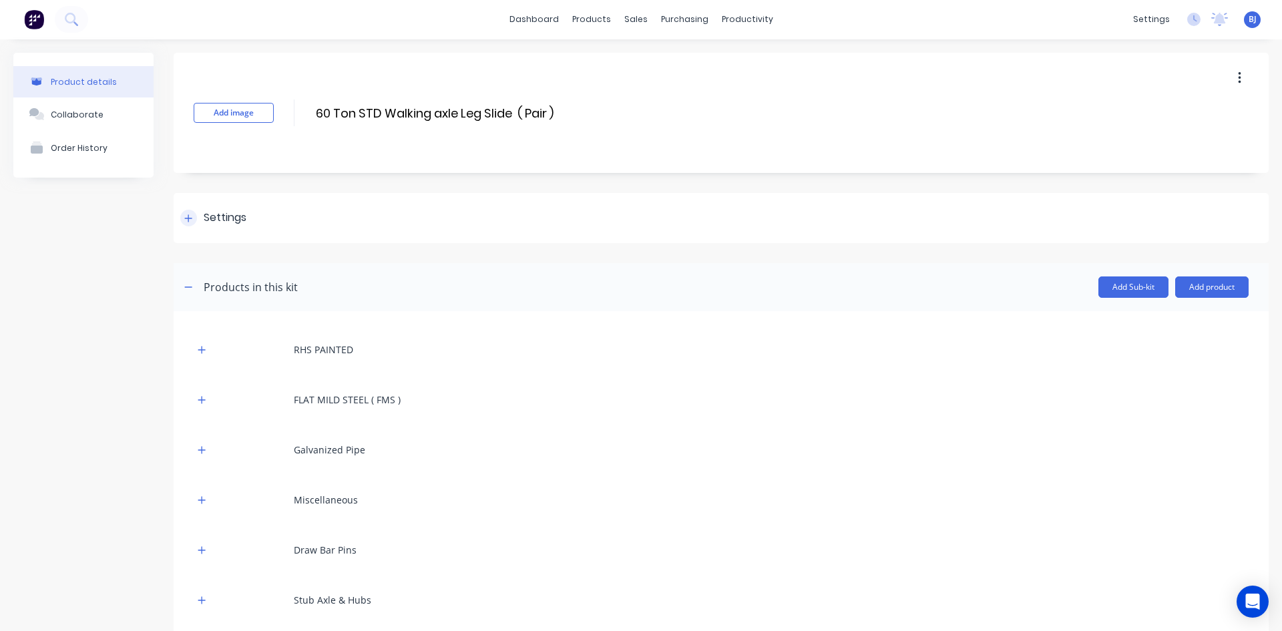
scroll to position [0, 0]
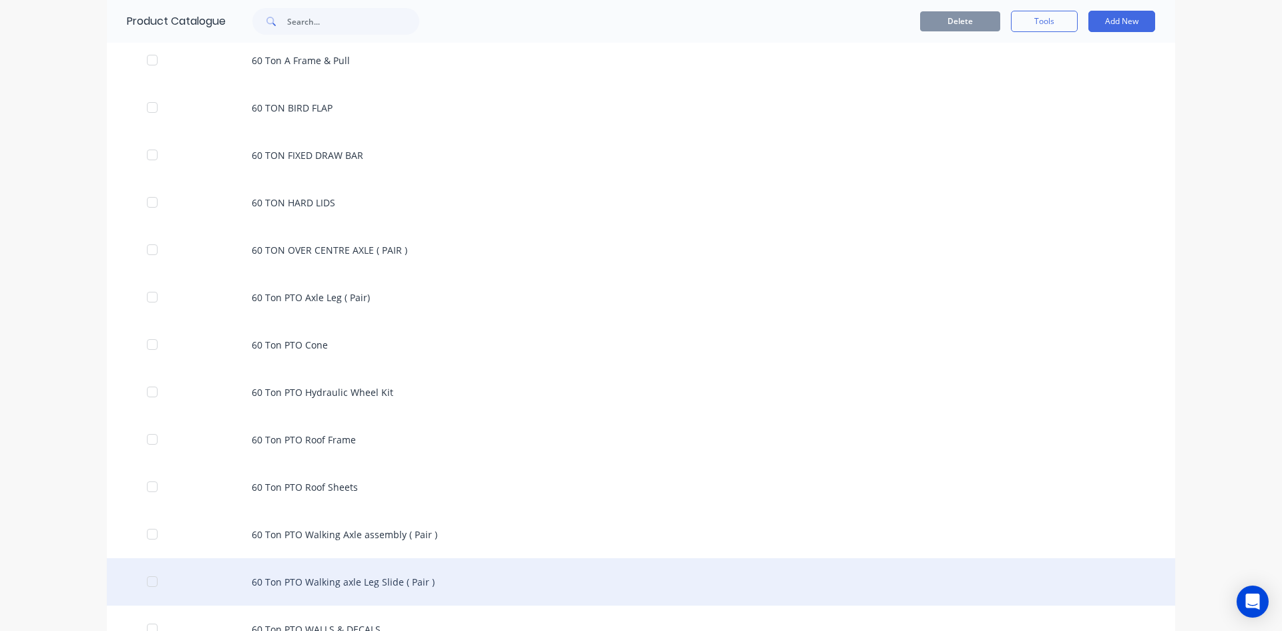
scroll to position [601, 0]
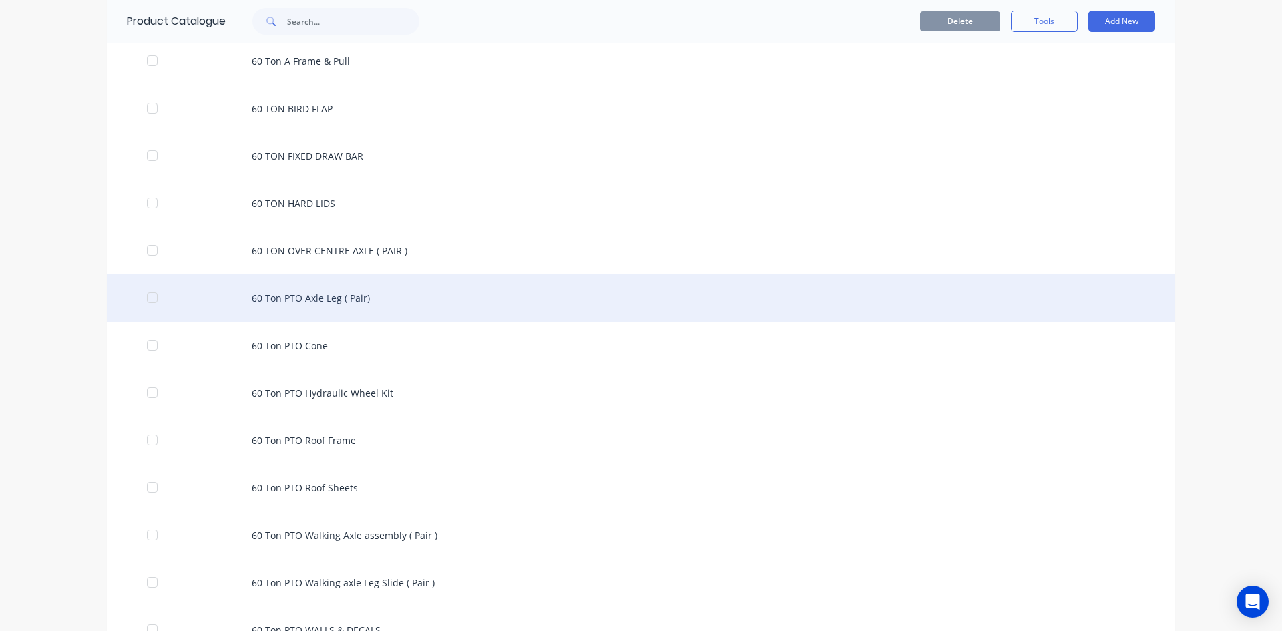
click at [267, 300] on div "60 Ton PTO Axle Leg ( Pair)" at bounding box center [641, 297] width 1068 height 47
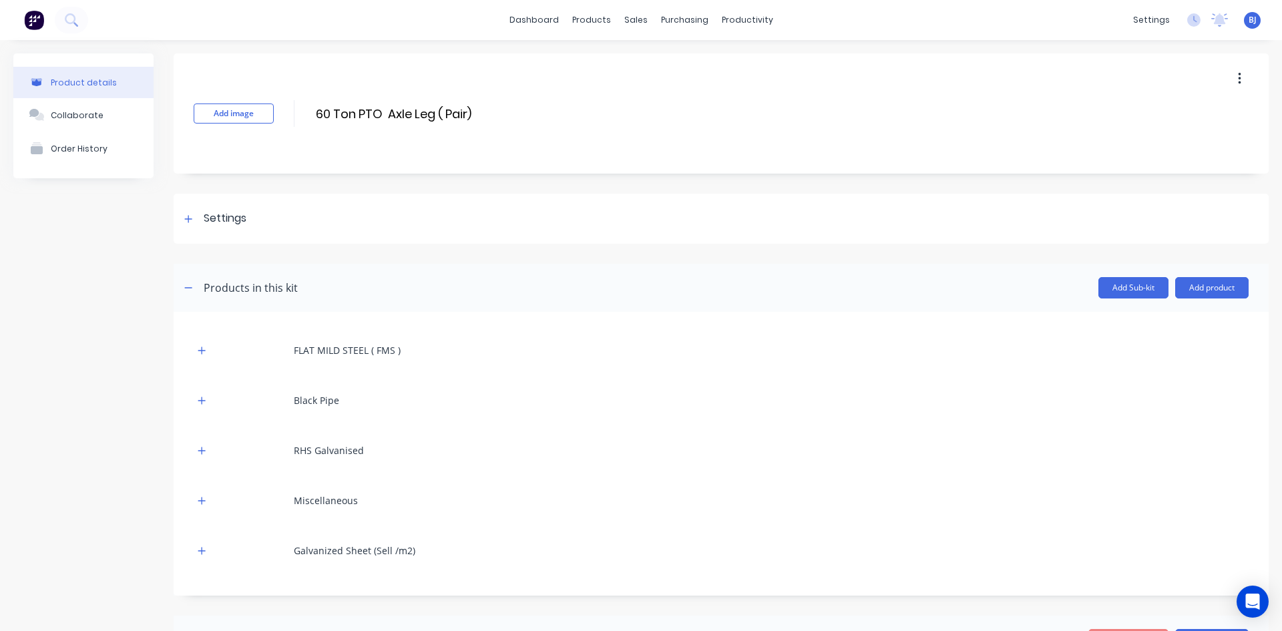
scroll to position [67, 0]
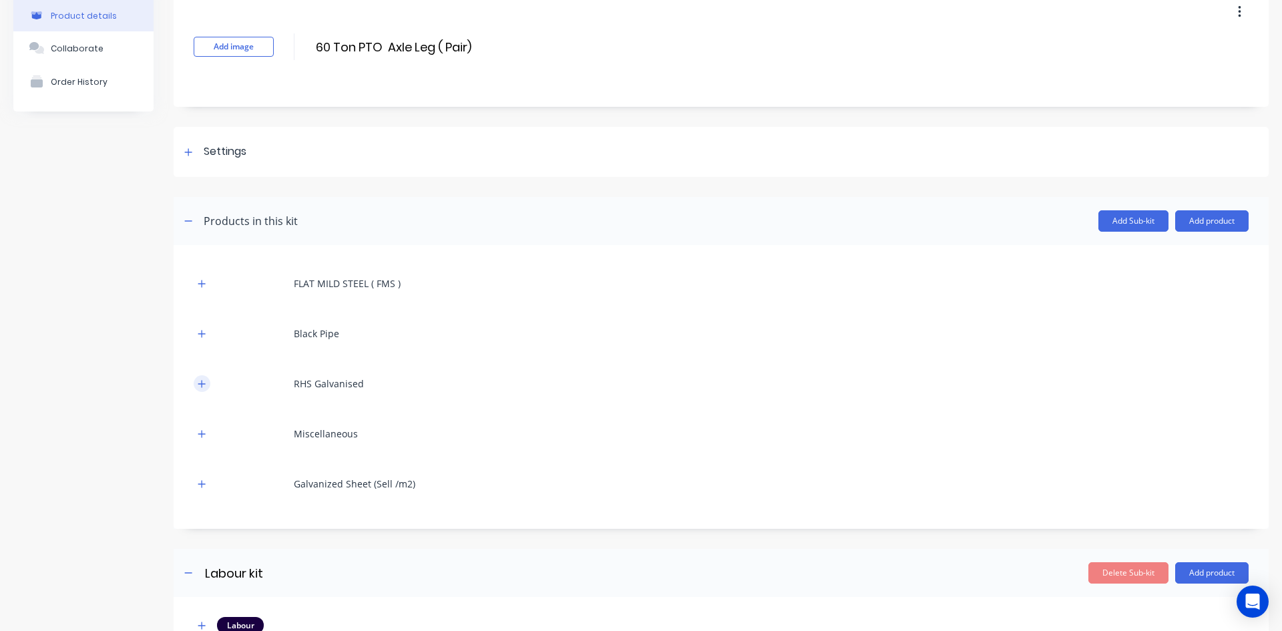
click at [200, 386] on icon "button" at bounding box center [202, 383] width 8 height 9
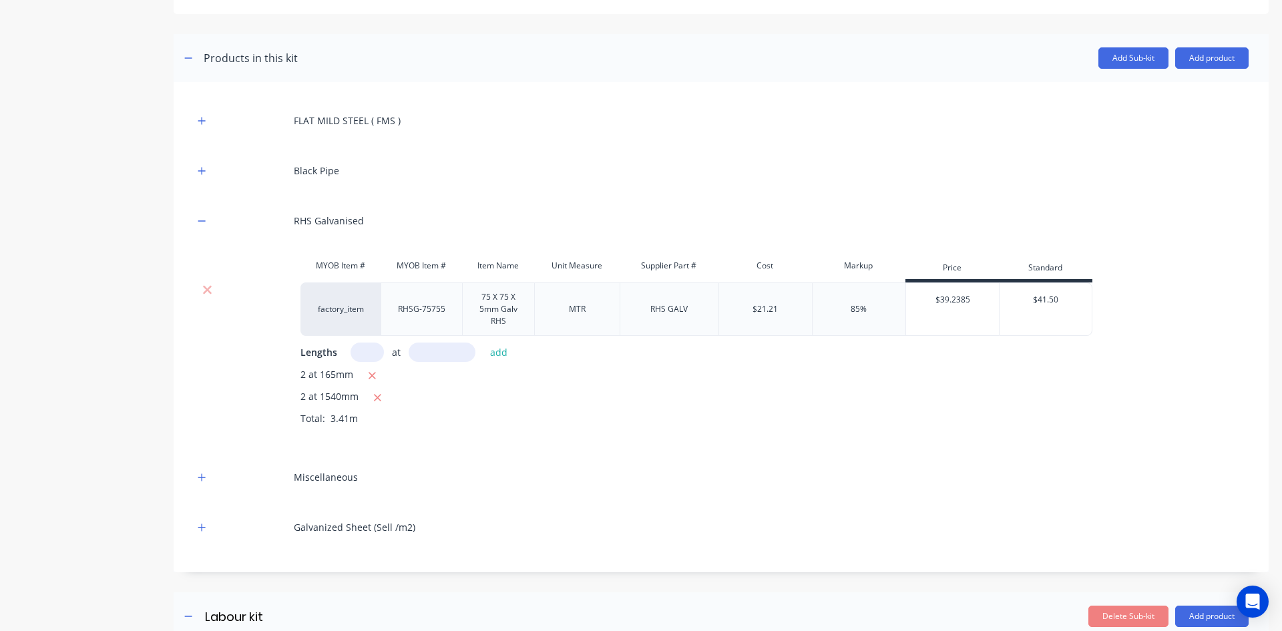
scroll to position [267, 0]
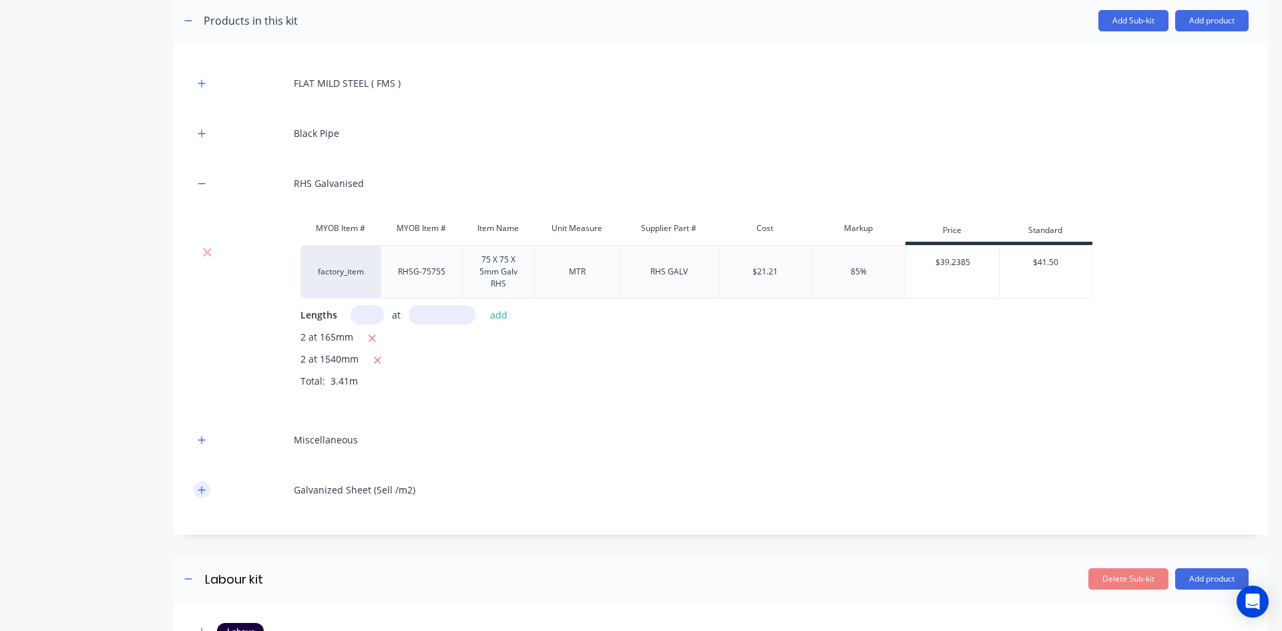
click at [202, 491] on icon "button" at bounding box center [201, 489] width 7 height 7
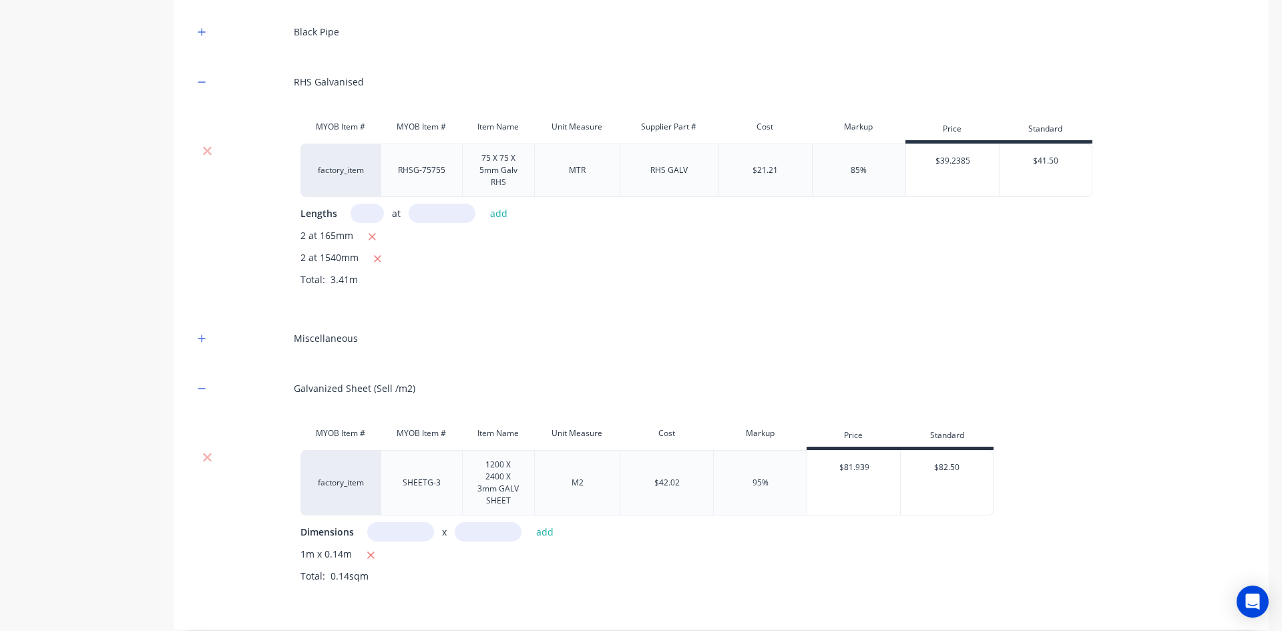
scroll to position [334, 0]
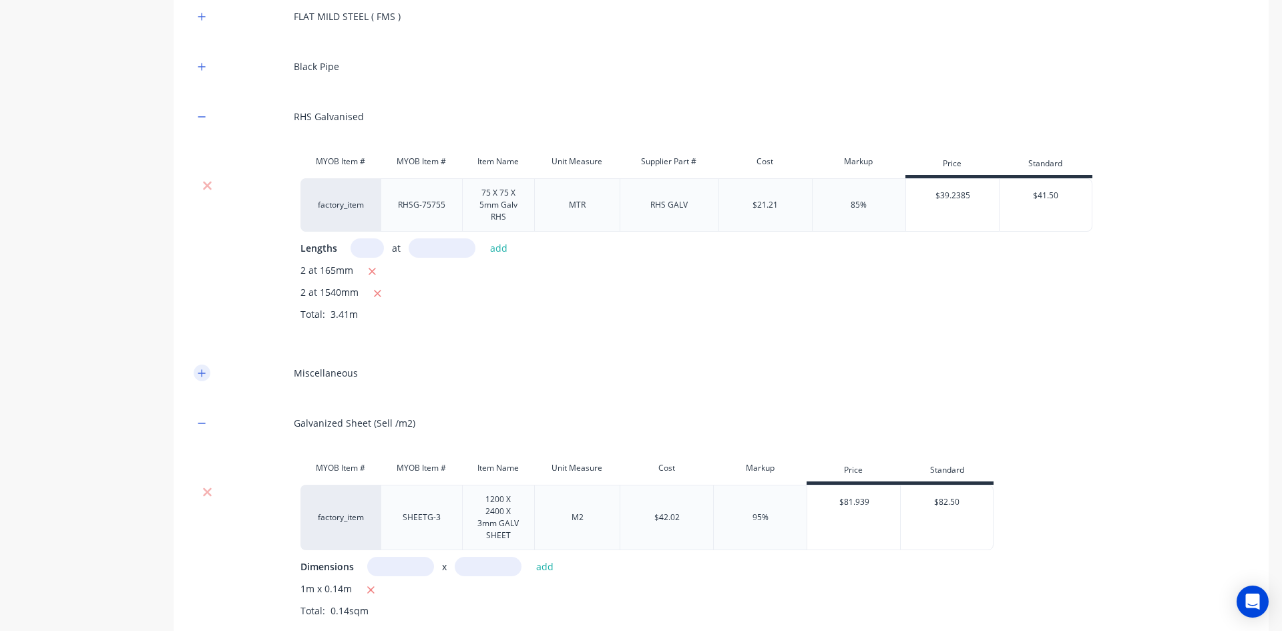
click at [197, 373] on button "button" at bounding box center [202, 373] width 17 height 17
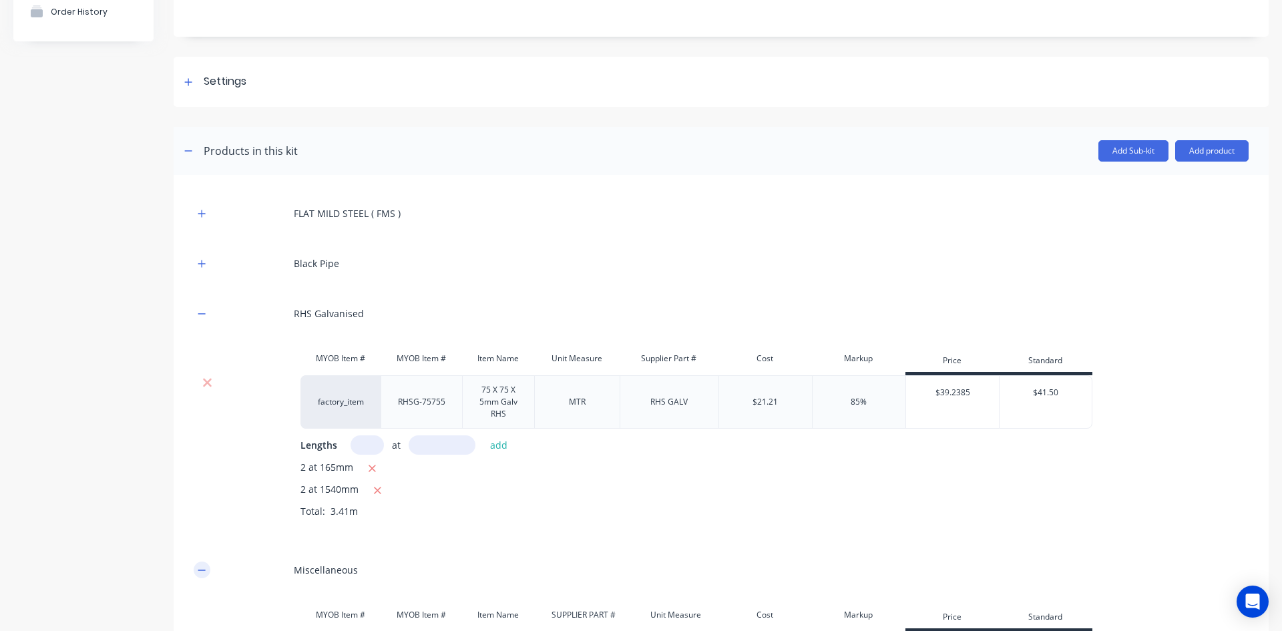
scroll to position [134, 0]
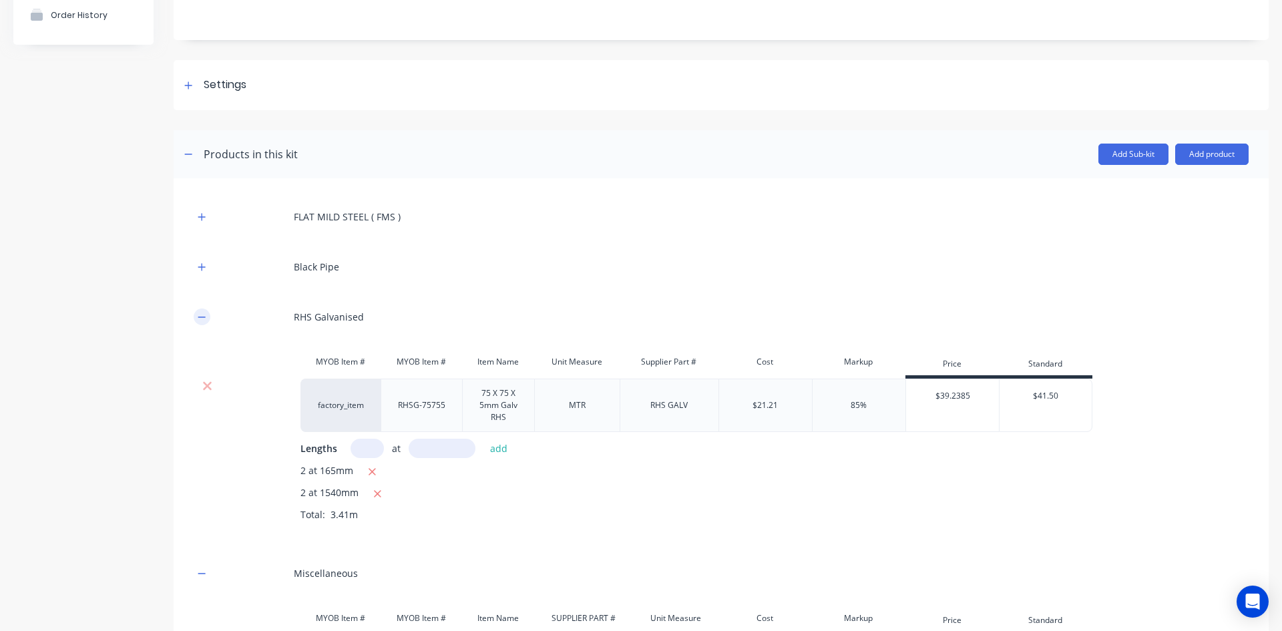
click at [201, 318] on icon "button" at bounding box center [202, 316] width 8 height 9
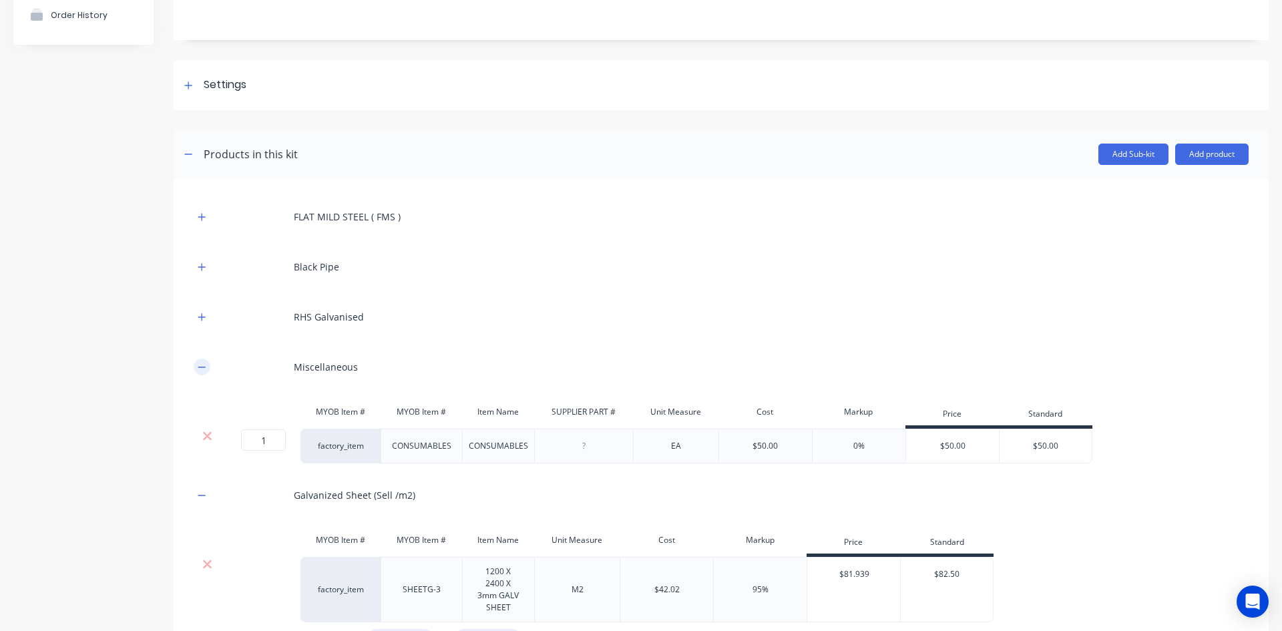
click at [204, 371] on icon "button" at bounding box center [202, 367] width 8 height 9
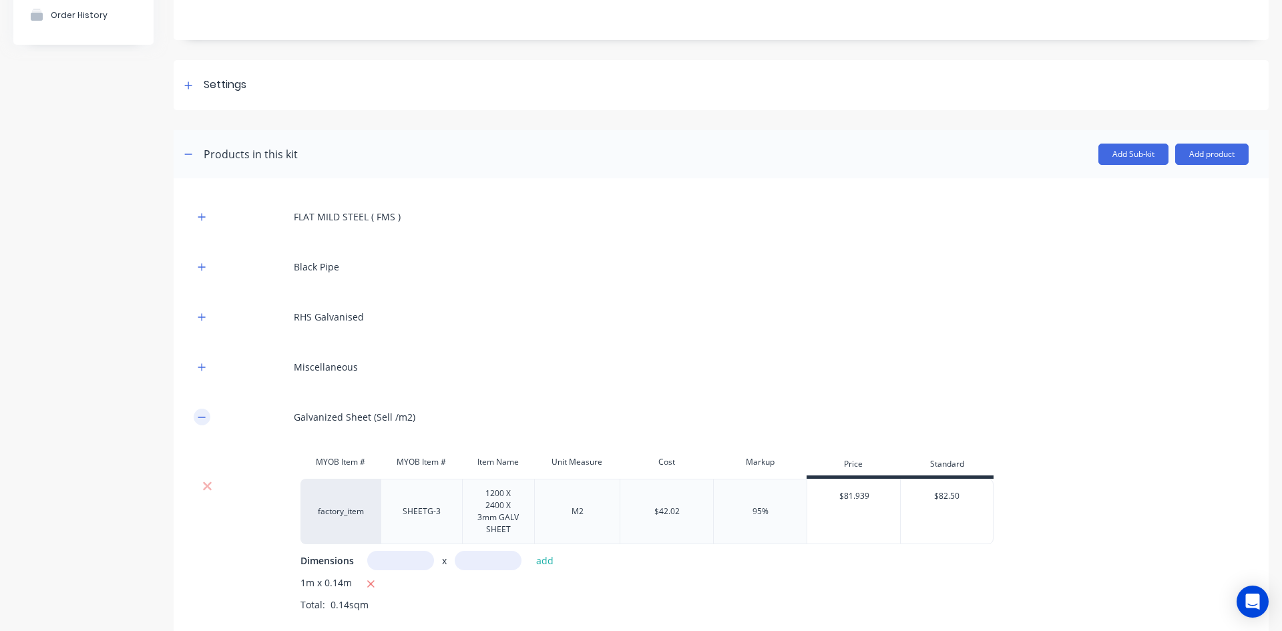
click at [200, 421] on icon "button" at bounding box center [202, 417] width 8 height 9
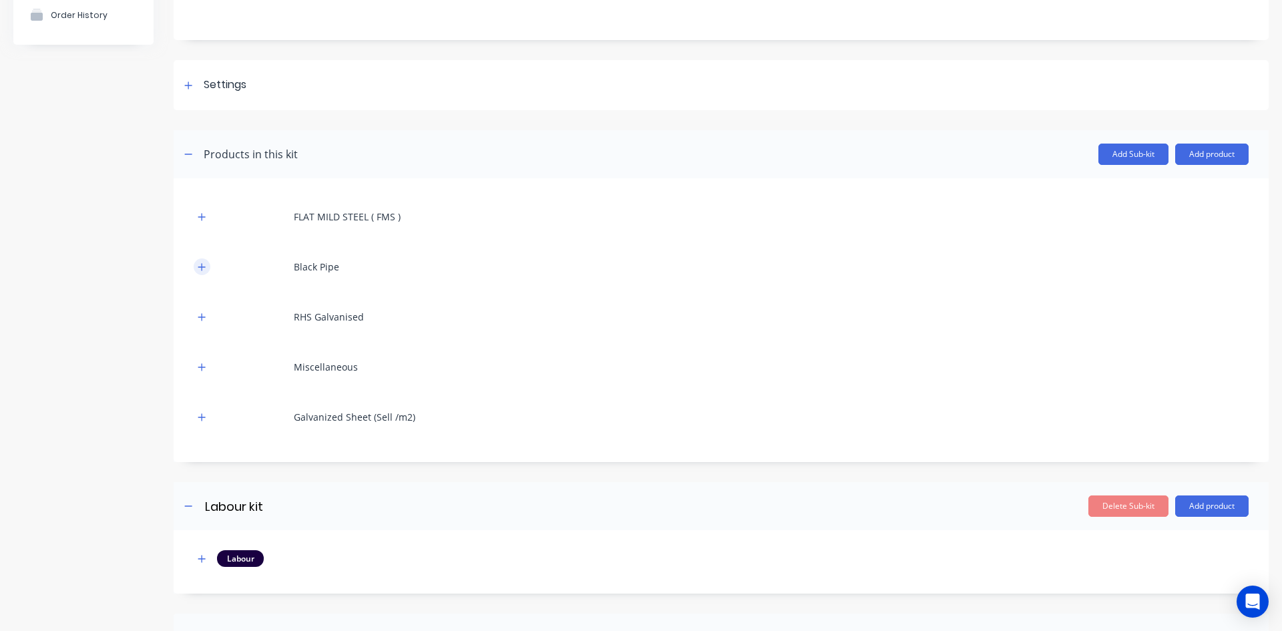
click at [204, 270] on icon "button" at bounding box center [202, 266] width 8 height 9
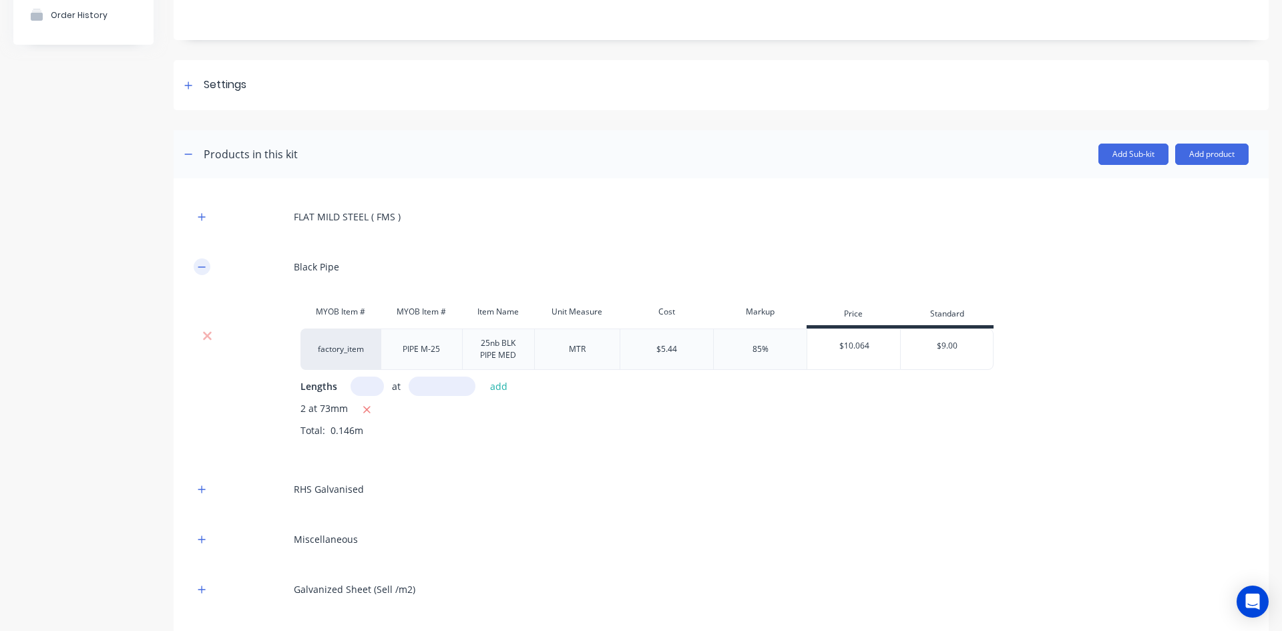
click at [204, 270] on icon "button" at bounding box center [202, 266] width 8 height 9
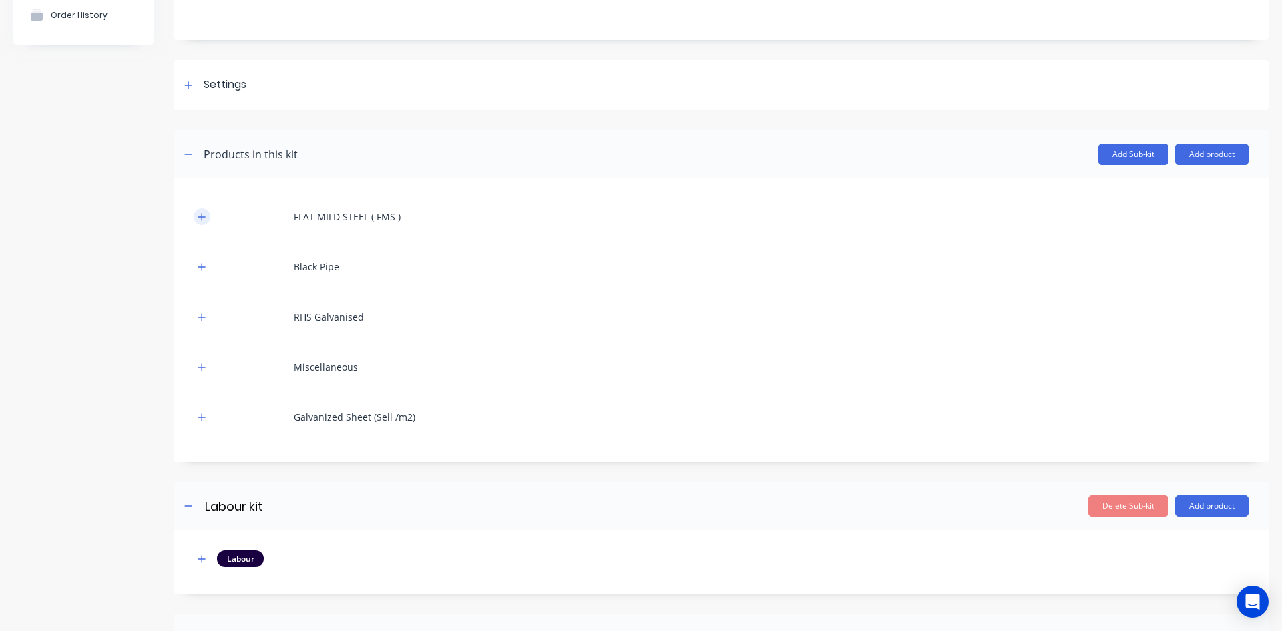
click at [204, 216] on icon "button" at bounding box center [201, 216] width 7 height 7
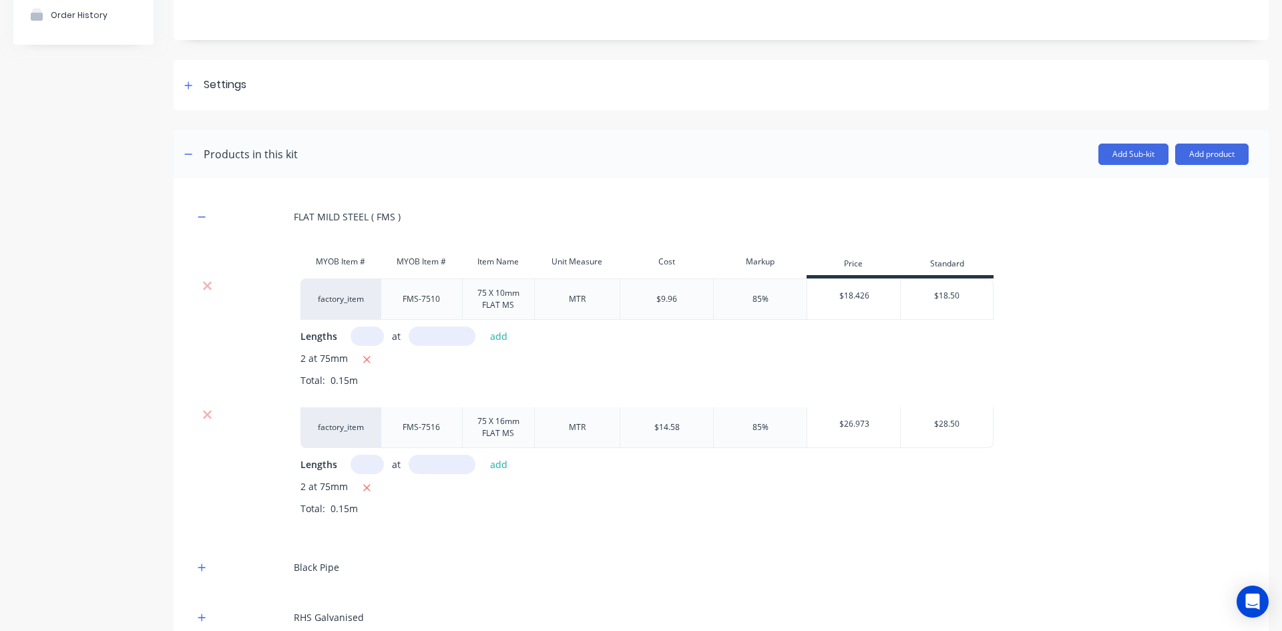
scroll to position [67, 0]
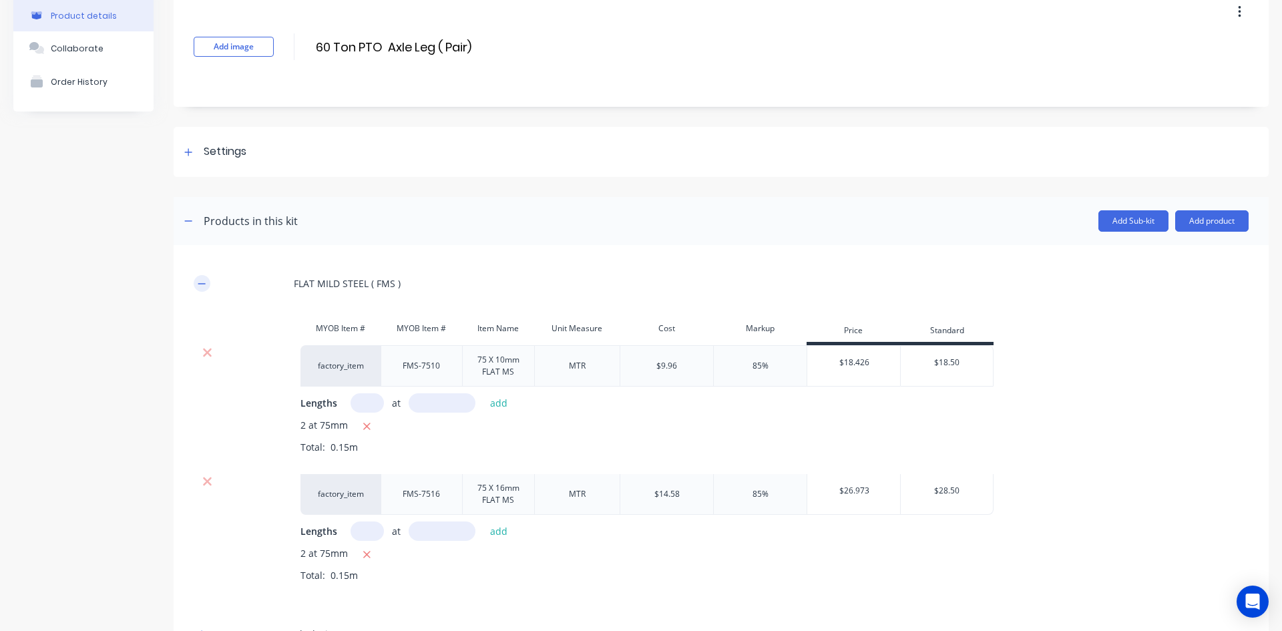
click at [198, 280] on icon "button" at bounding box center [202, 283] width 8 height 9
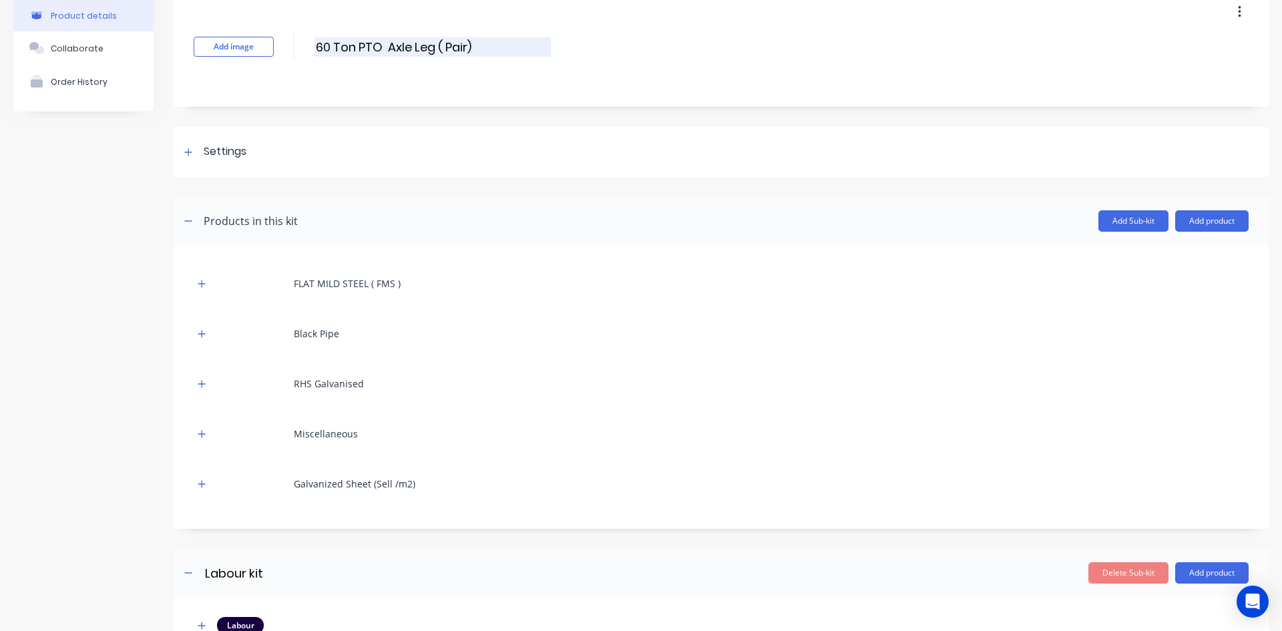
click at [386, 45] on input "60 Ton PTO Axle Leg ( Pair)" at bounding box center [432, 46] width 236 height 19
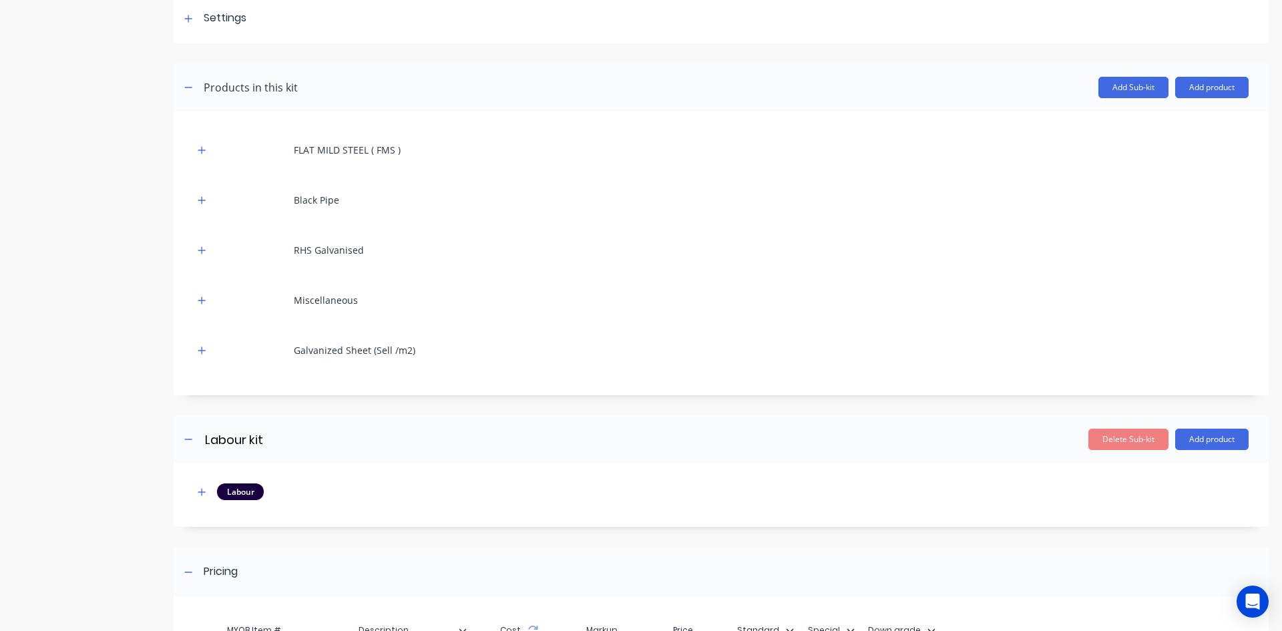
scroll to position [380, 0]
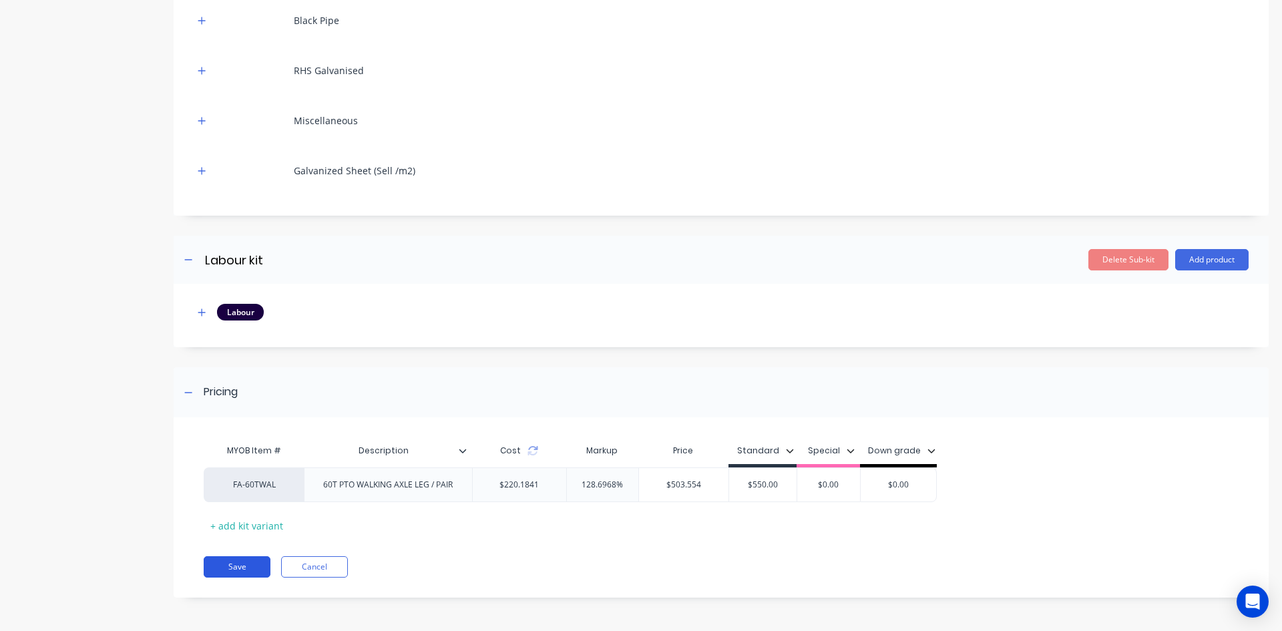
type input "60 Ton PTO / STD Axle Leg ( Pair)"
click at [241, 562] on button "Save" at bounding box center [237, 566] width 67 height 21
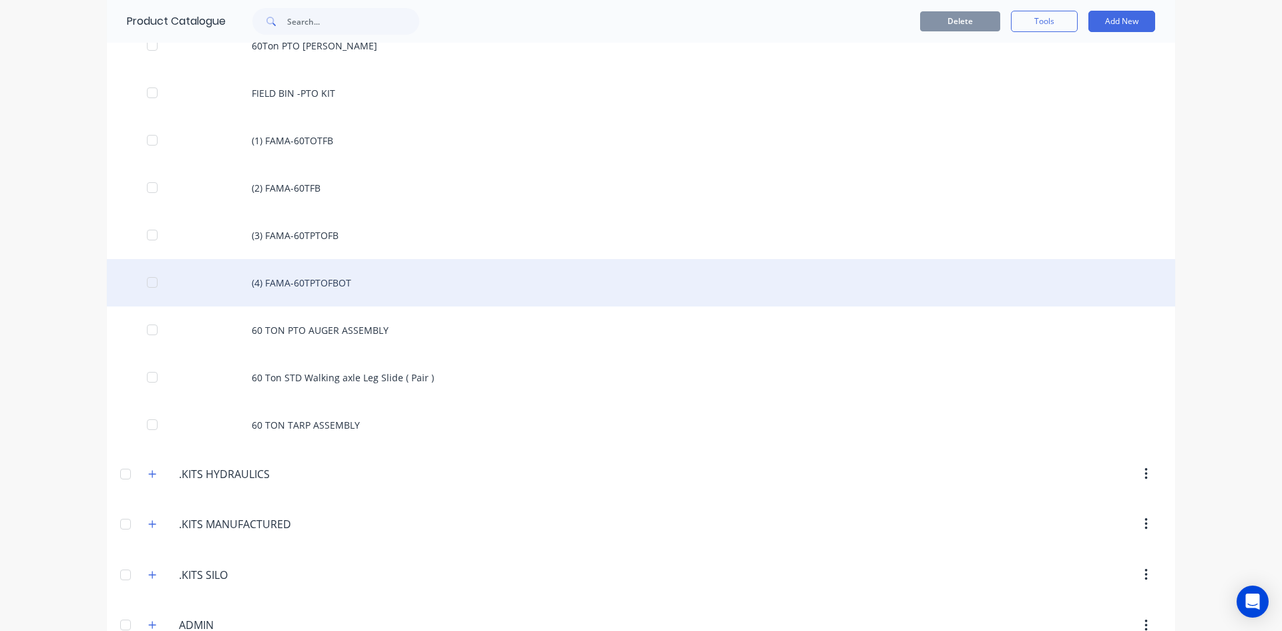
scroll to position [1469, 0]
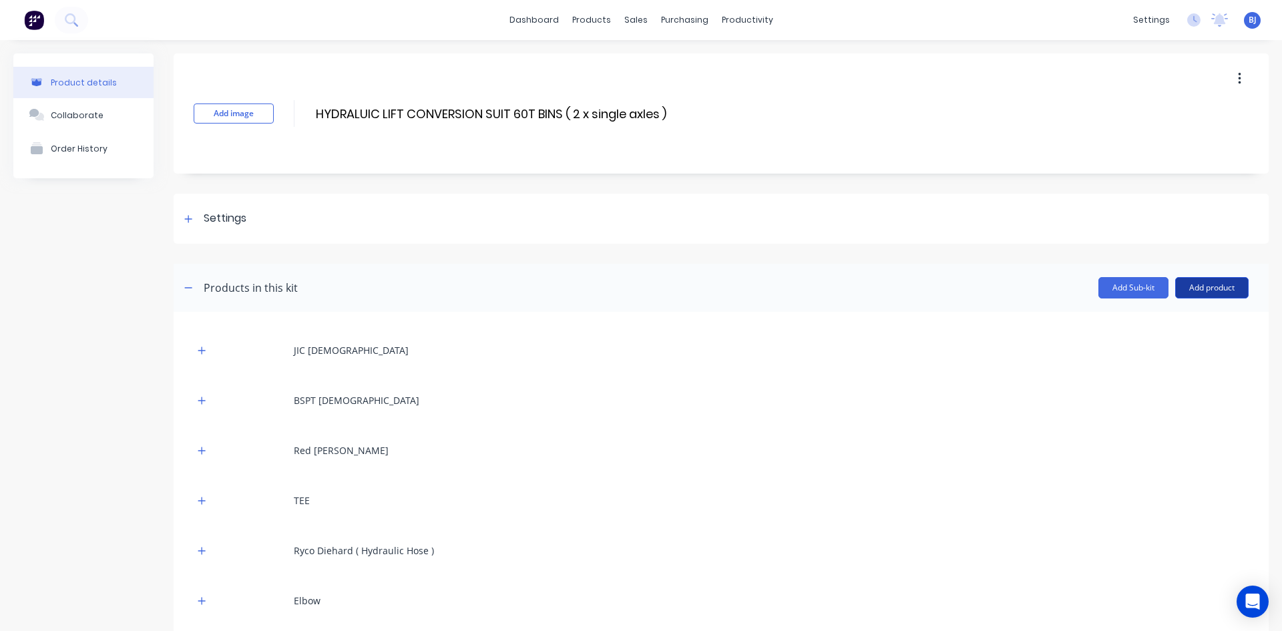
click at [1180, 284] on button "Add product" at bounding box center [1211, 287] width 73 height 21
click at [1152, 322] on div "Product catalogue" at bounding box center [1185, 321] width 103 height 19
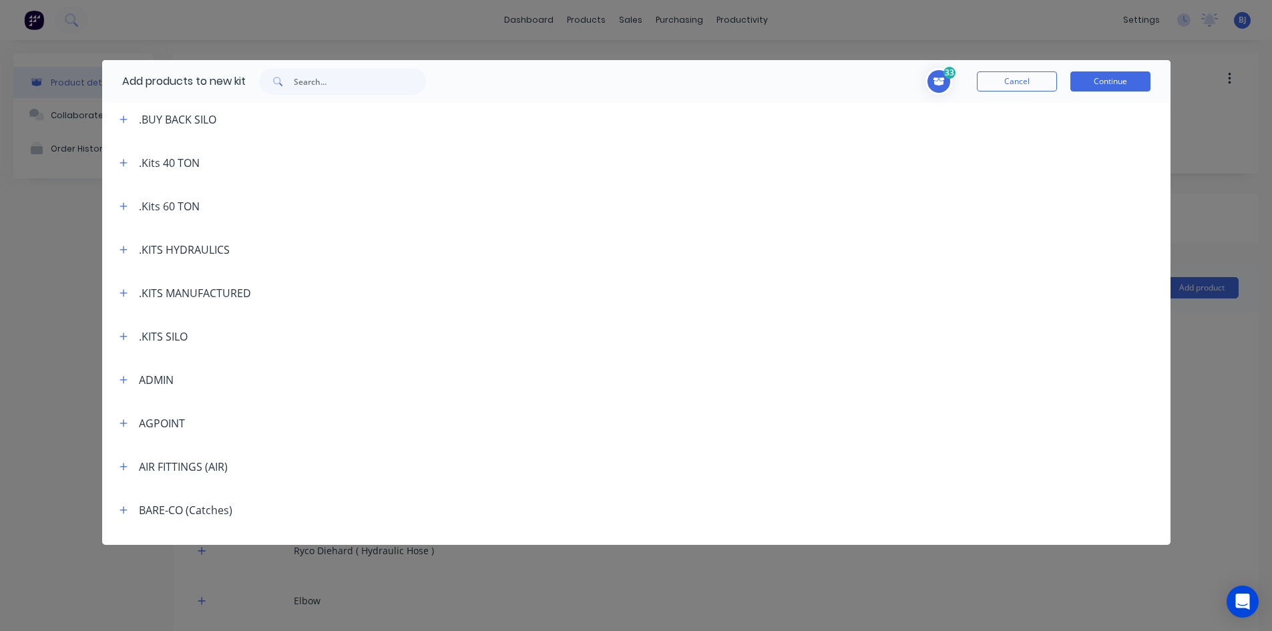
scroll to position [267, 0]
click at [120, 203] on icon "button" at bounding box center [124, 204] width 8 height 9
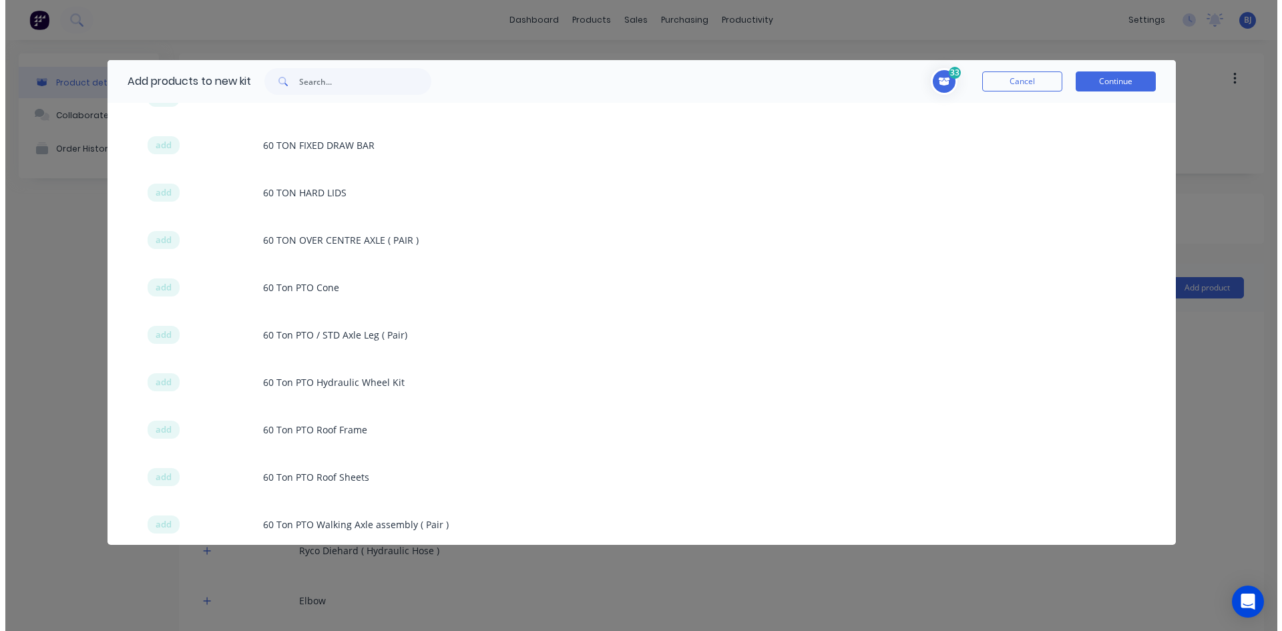
scroll to position [601, 0]
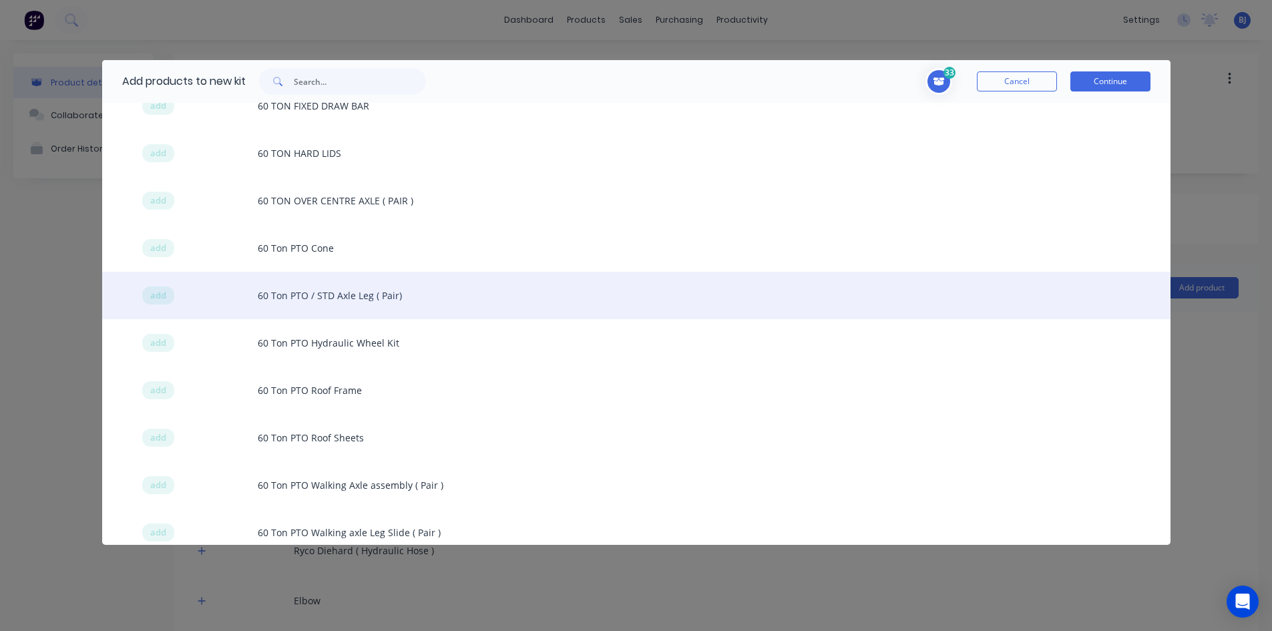
click at [161, 296] on span "add" at bounding box center [158, 295] width 16 height 13
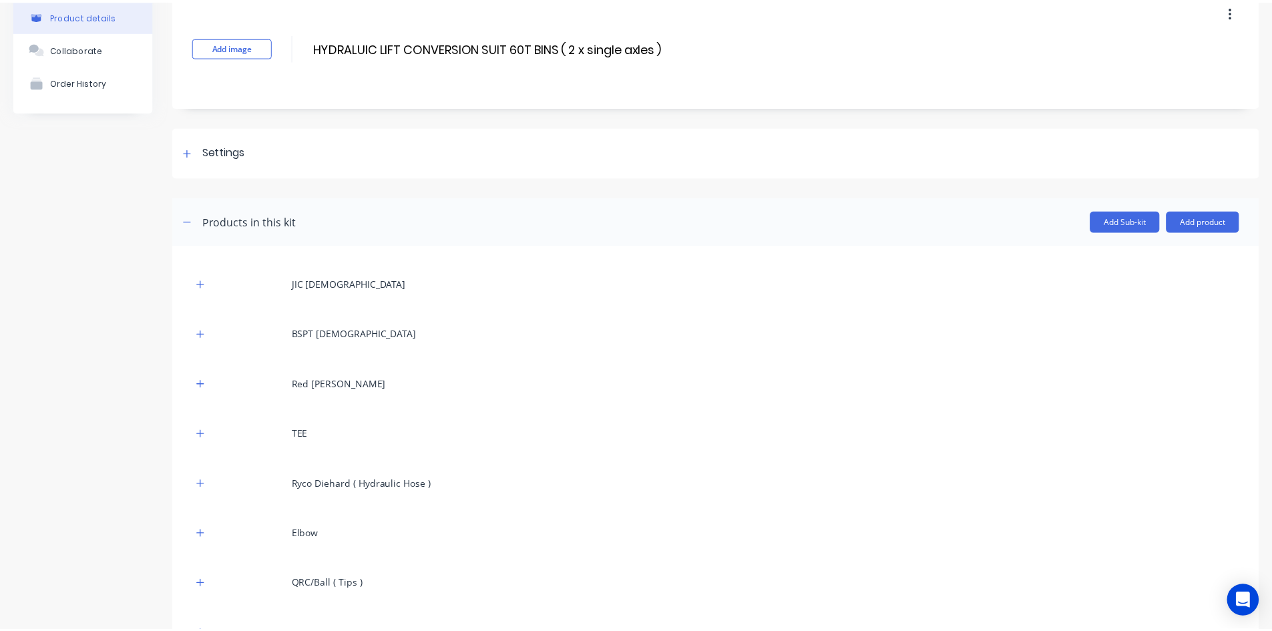
scroll to position [134, 0]
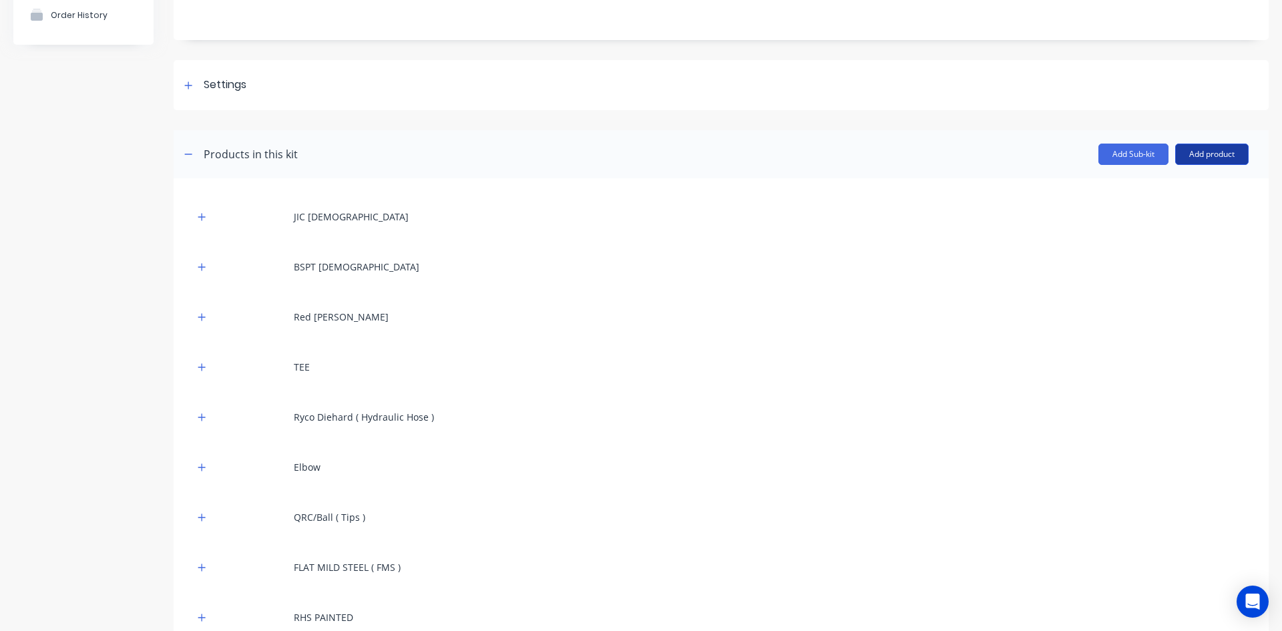
click at [1203, 151] on button "Add product" at bounding box center [1211, 154] width 73 height 21
click at [1150, 185] on div "Product catalogue" at bounding box center [1185, 188] width 103 height 19
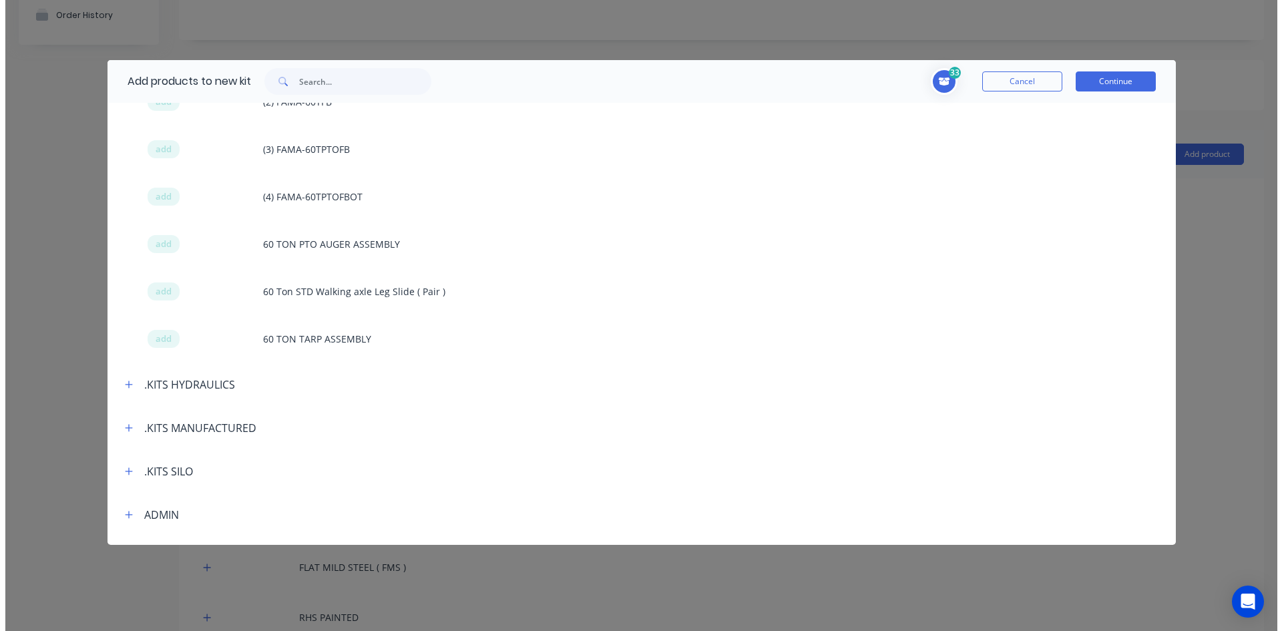
scroll to position [1469, 0]
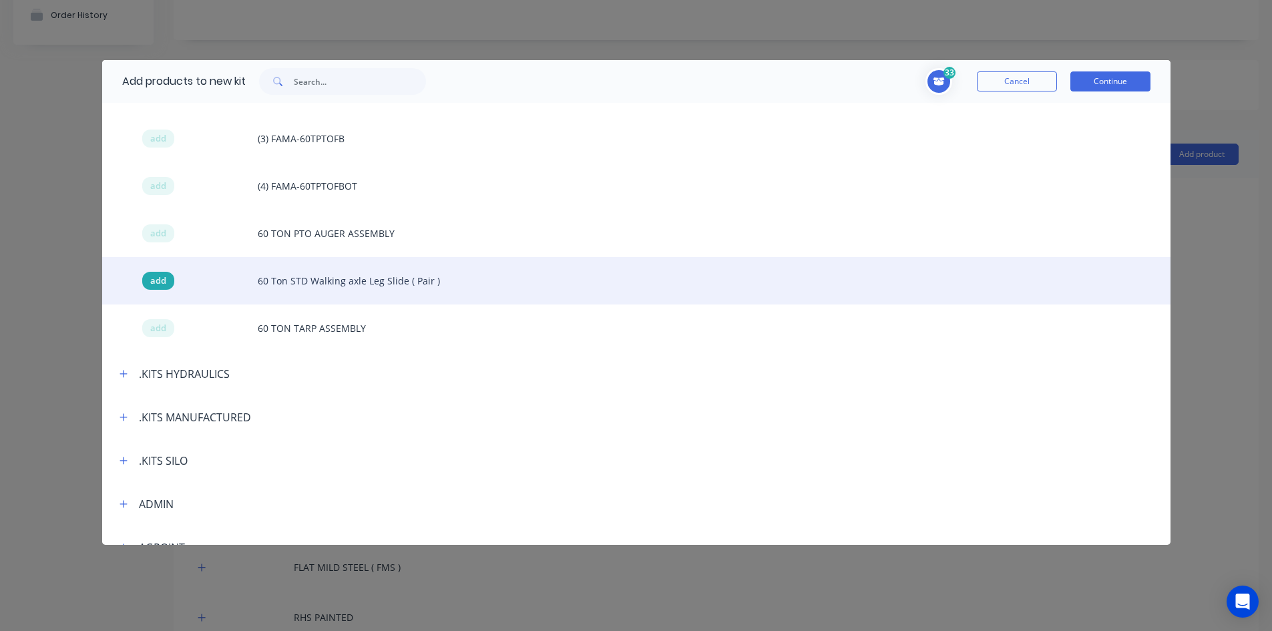
click at [158, 277] on span "add" at bounding box center [158, 280] width 16 height 13
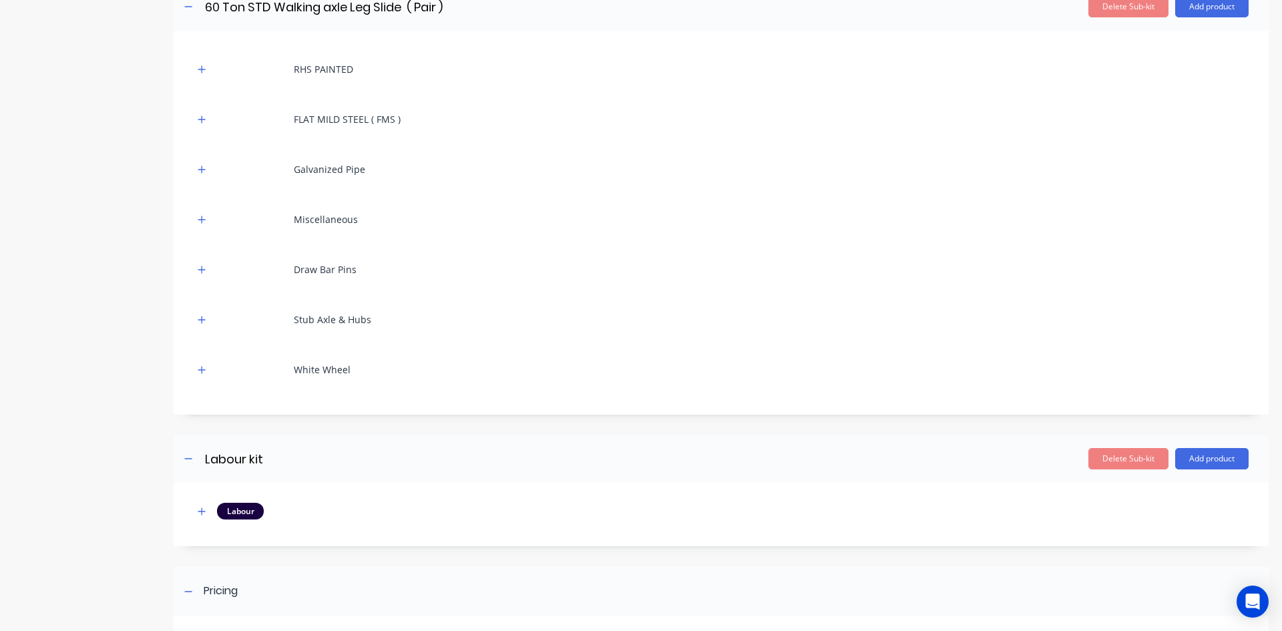
scroll to position [2771, 0]
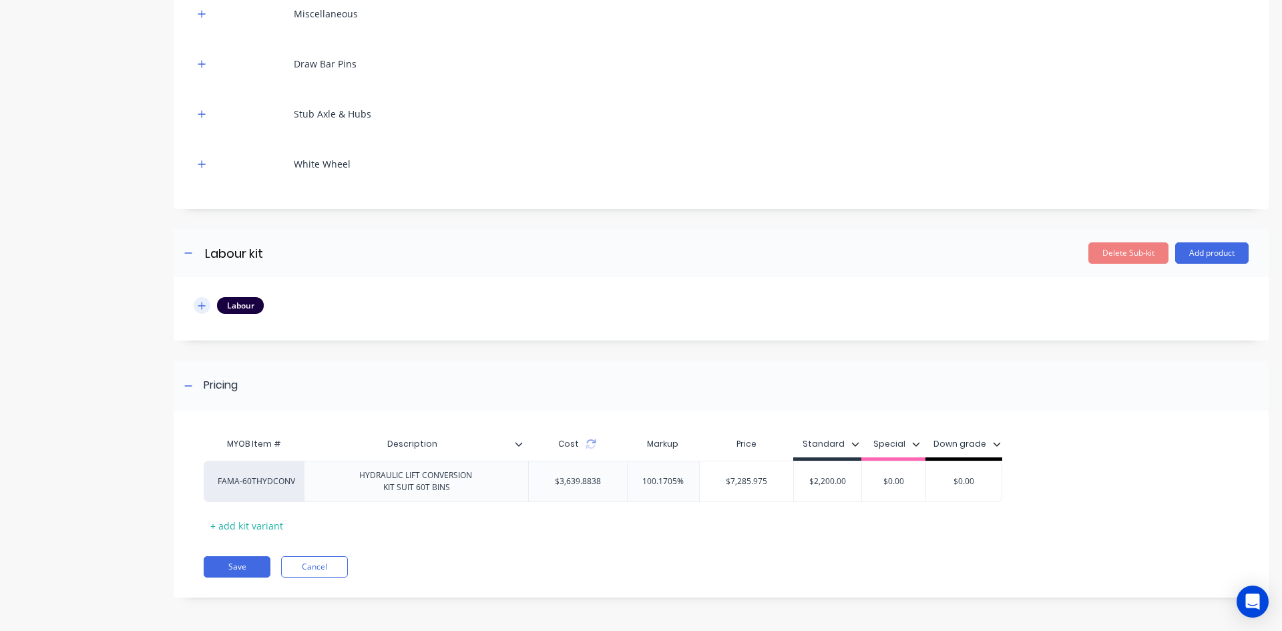
click at [201, 306] on icon "button" at bounding box center [201, 305] width 7 height 7
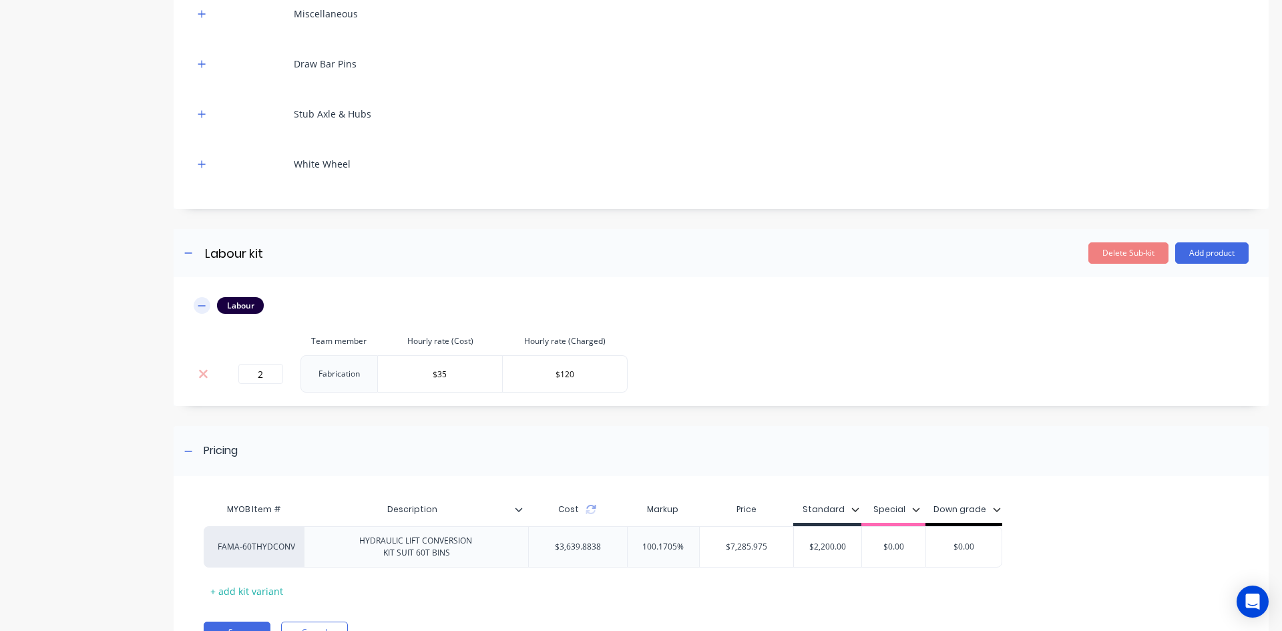
click at [201, 306] on icon "button" at bounding box center [201, 305] width 7 height 1
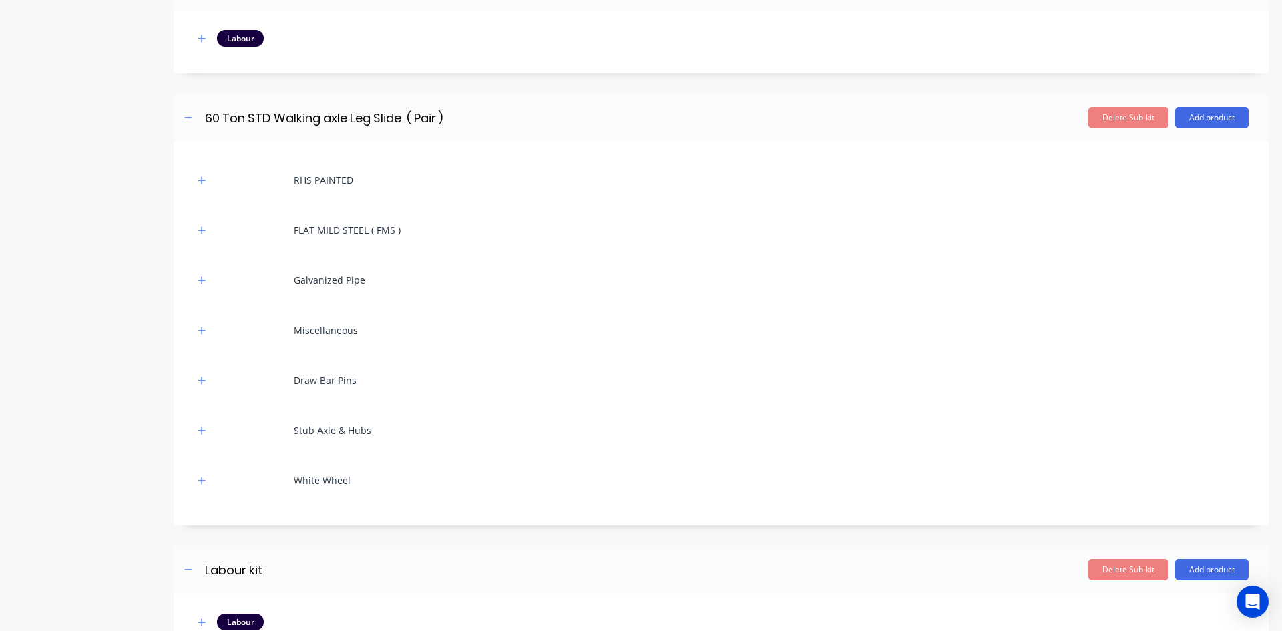
scroll to position [2370, 0]
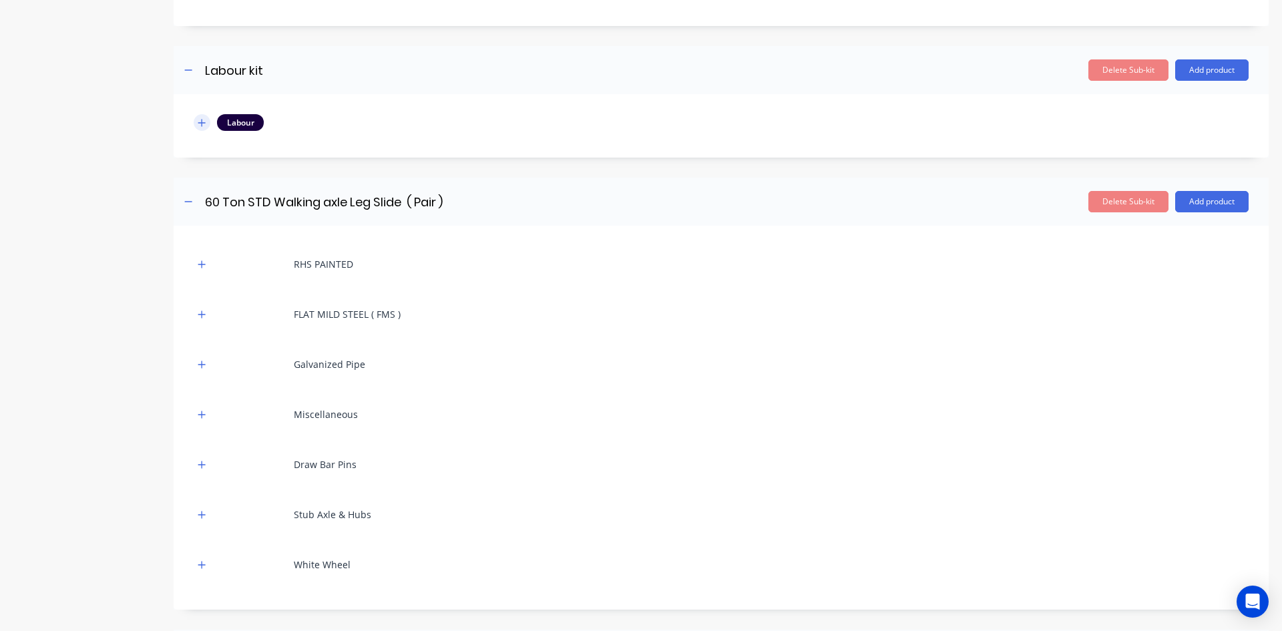
click at [203, 122] on icon "button" at bounding box center [201, 122] width 7 height 7
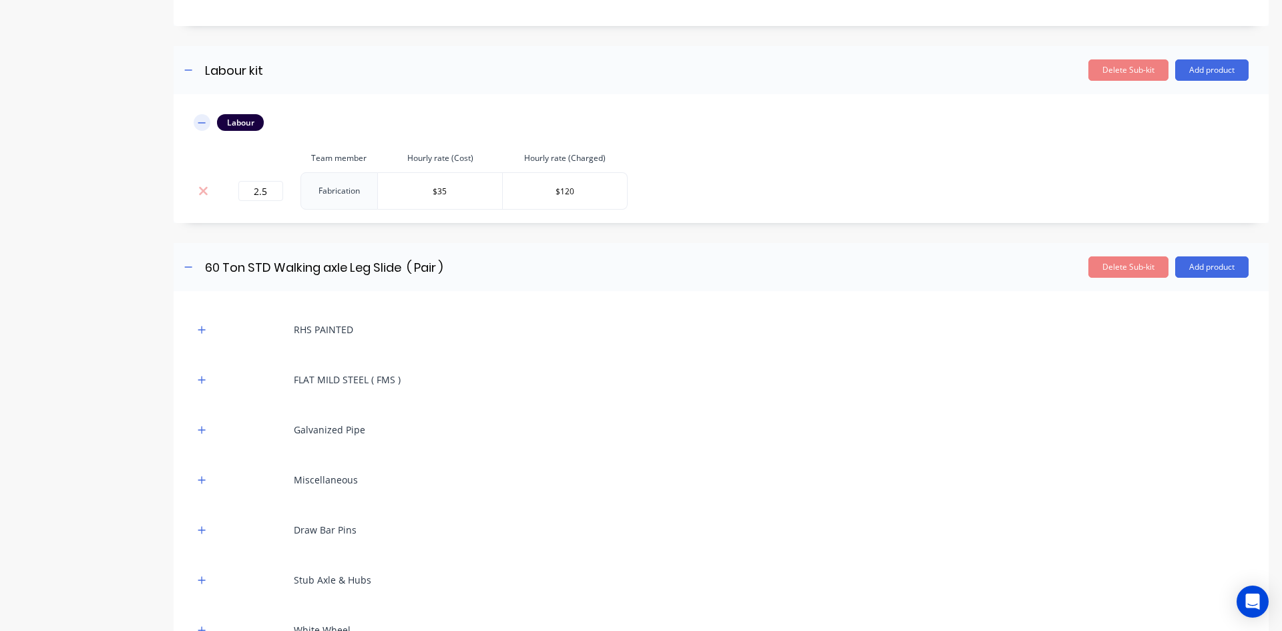
click at [203, 122] on icon "button" at bounding box center [201, 122] width 7 height 1
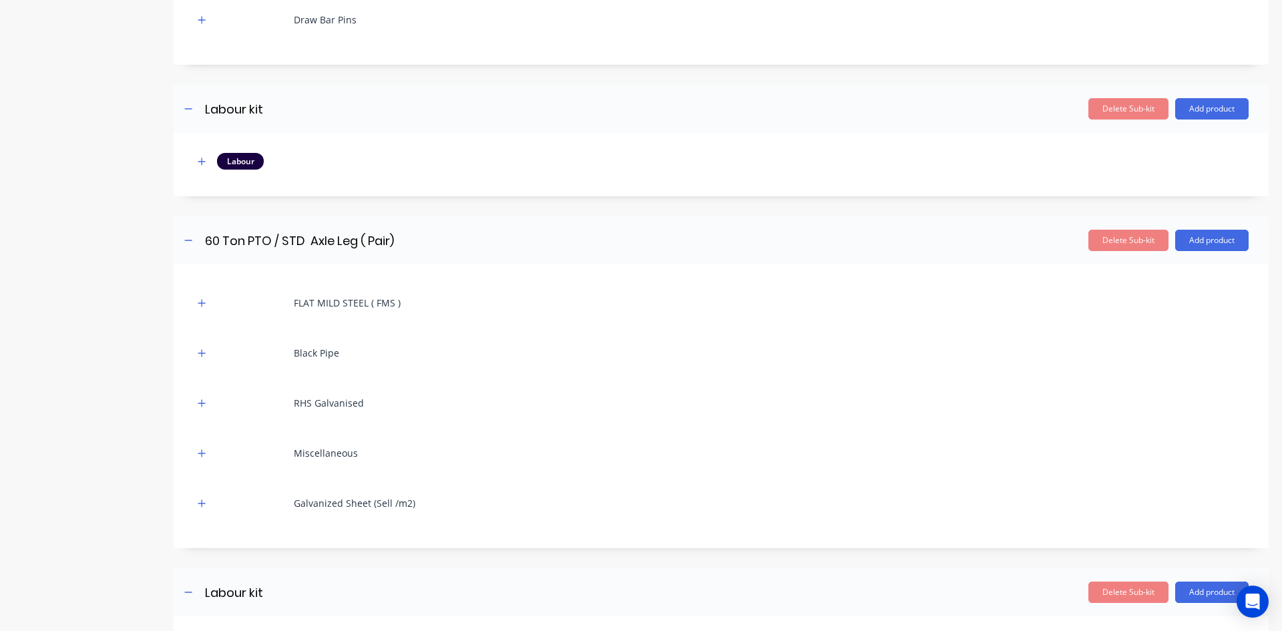
scroll to position [1836, 0]
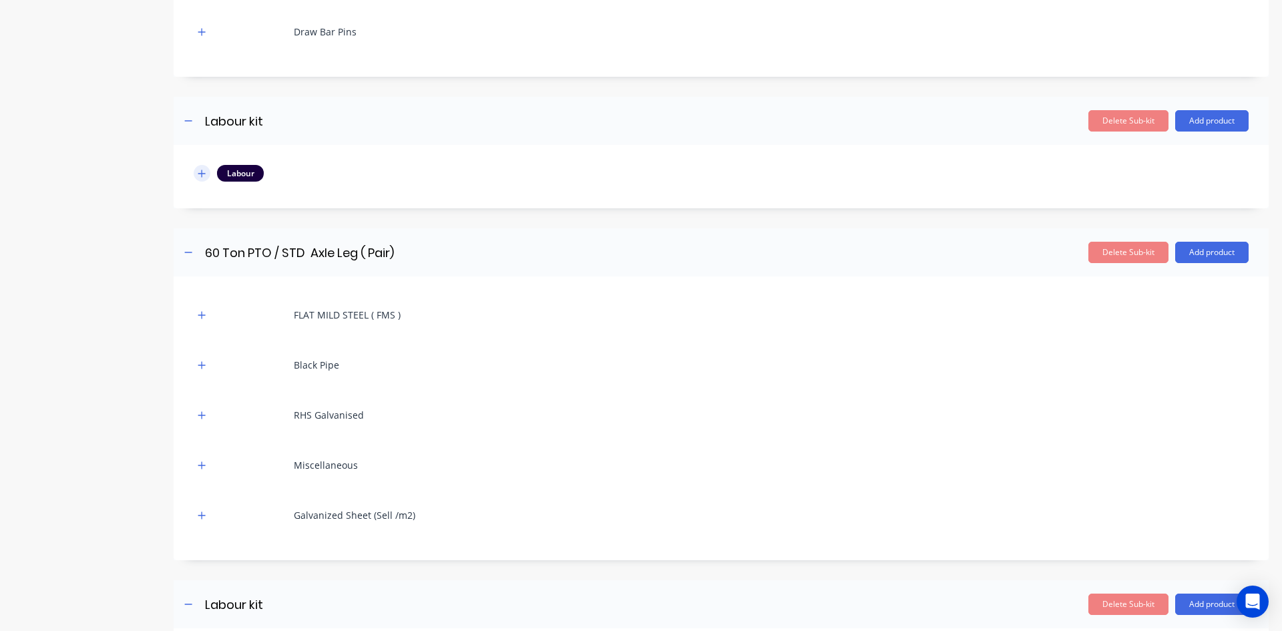
click at [203, 170] on icon "button" at bounding box center [202, 173] width 8 height 9
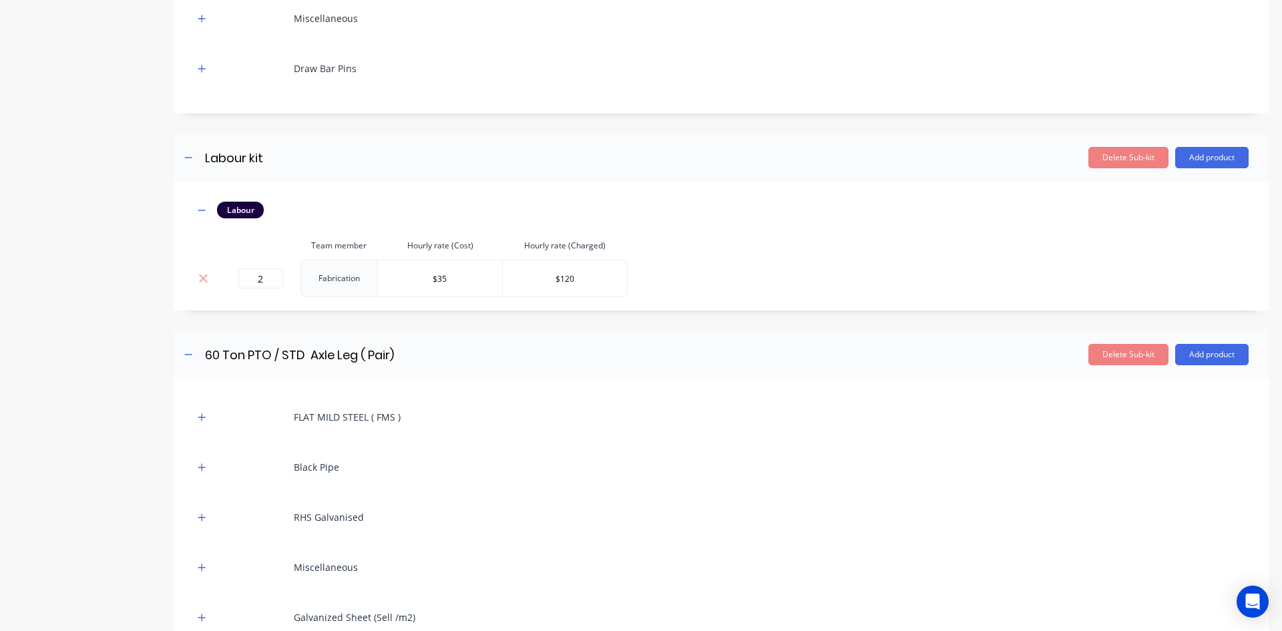
scroll to position [1768, 0]
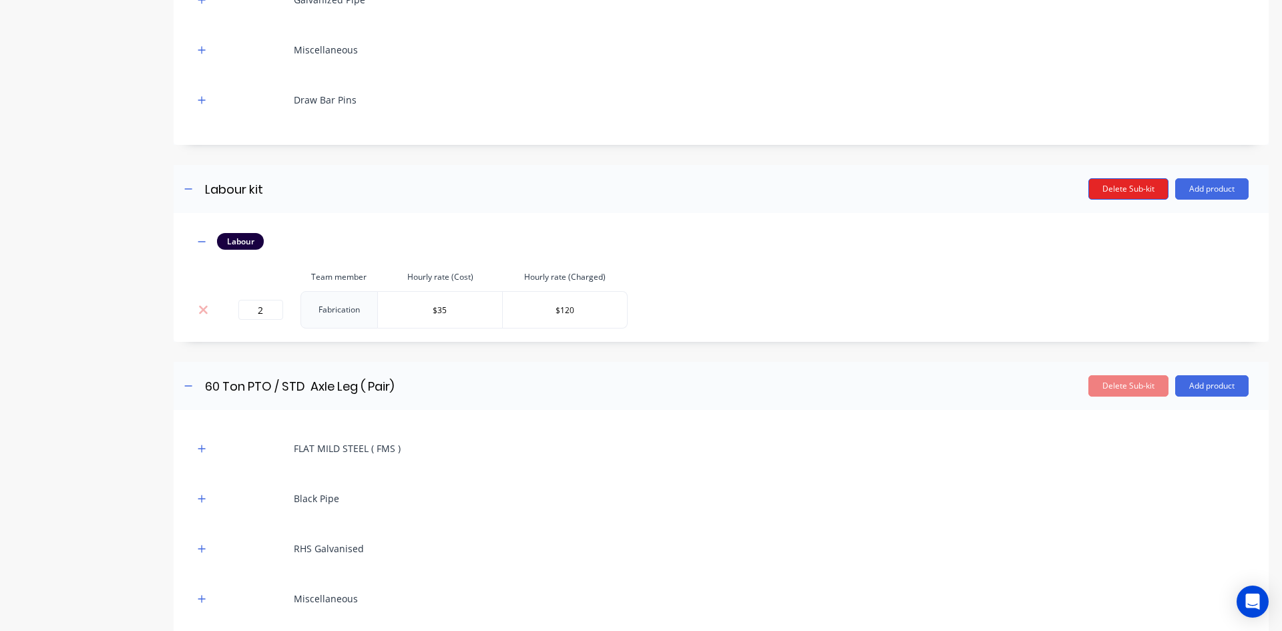
click at [1120, 188] on button "Delete Sub-kit" at bounding box center [1128, 188] width 80 height 21
type input "Labour kit"
type input "60 Ton STD Walking axle Leg Slide ( Pair )"
type input "Labour kit"
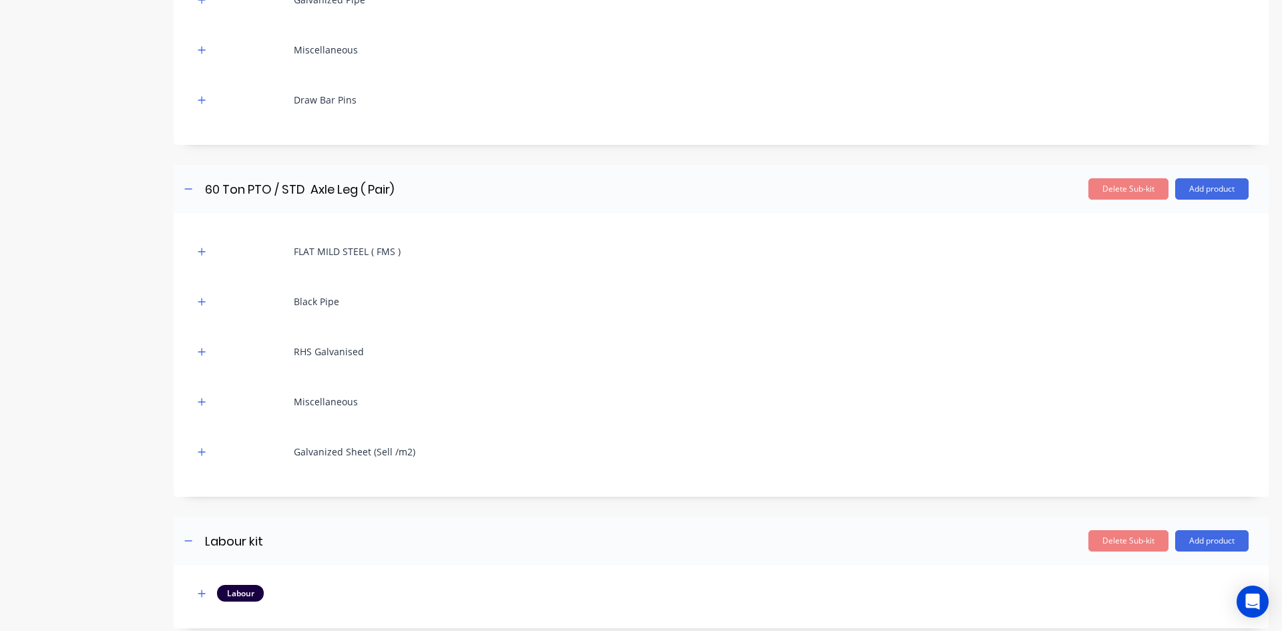
click at [1120, 188] on button "Delete Sub-kit" at bounding box center [1128, 188] width 80 height 21
type input "60 Ton STD Walking axle Leg Slide ( Pair )"
type input "Labour kit"
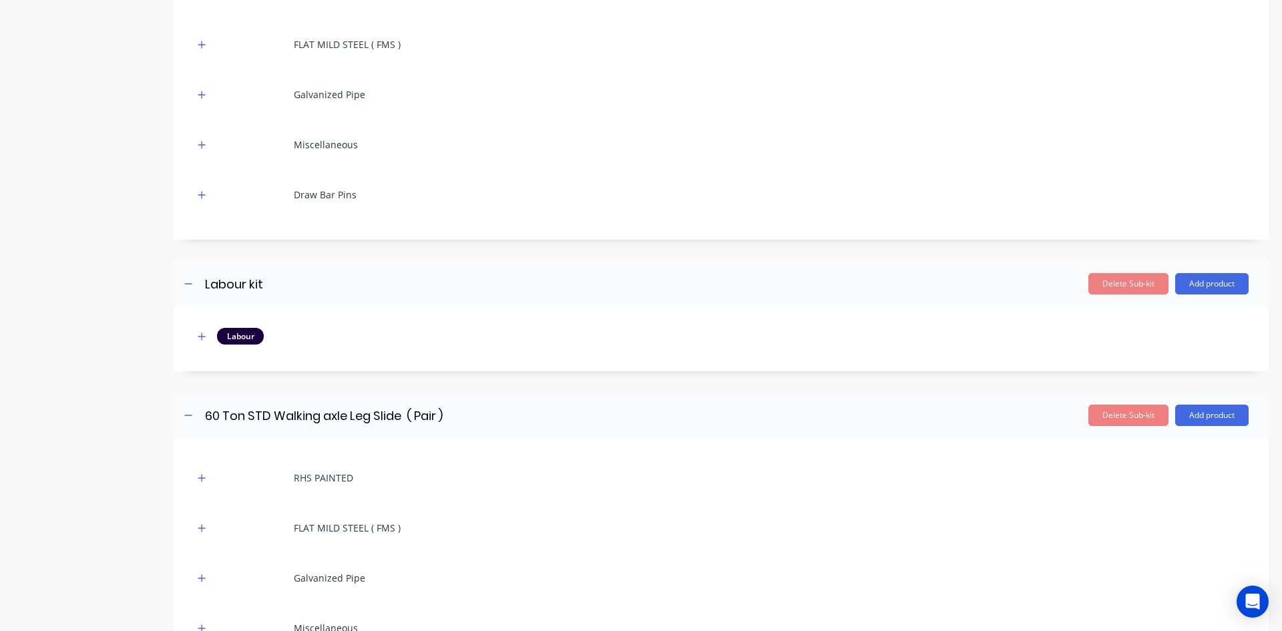
scroll to position [1701, 0]
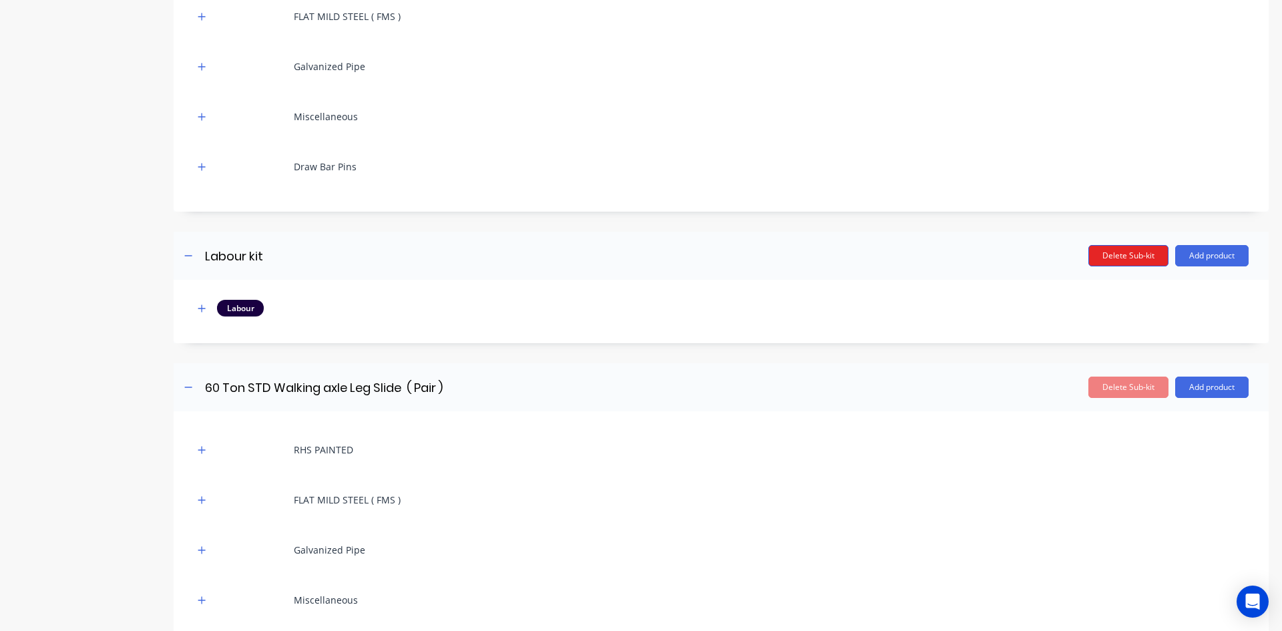
click at [1108, 252] on button "Delete Sub-kit" at bounding box center [1128, 255] width 80 height 21
type input "Labour kit"
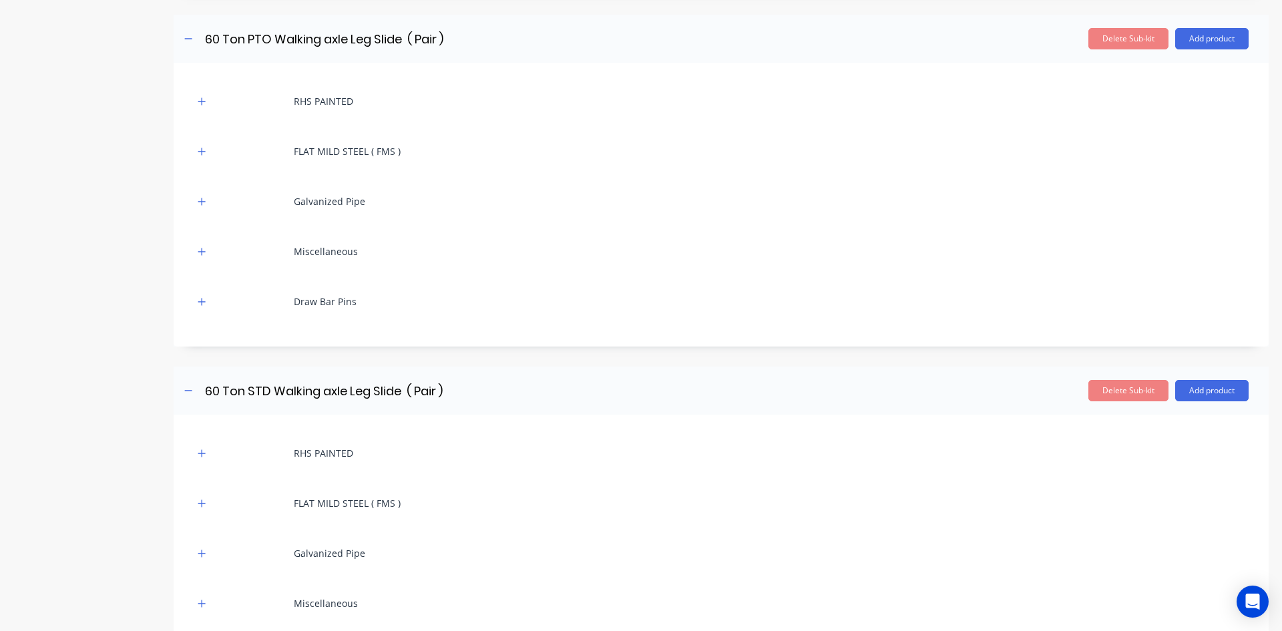
scroll to position [1501, 0]
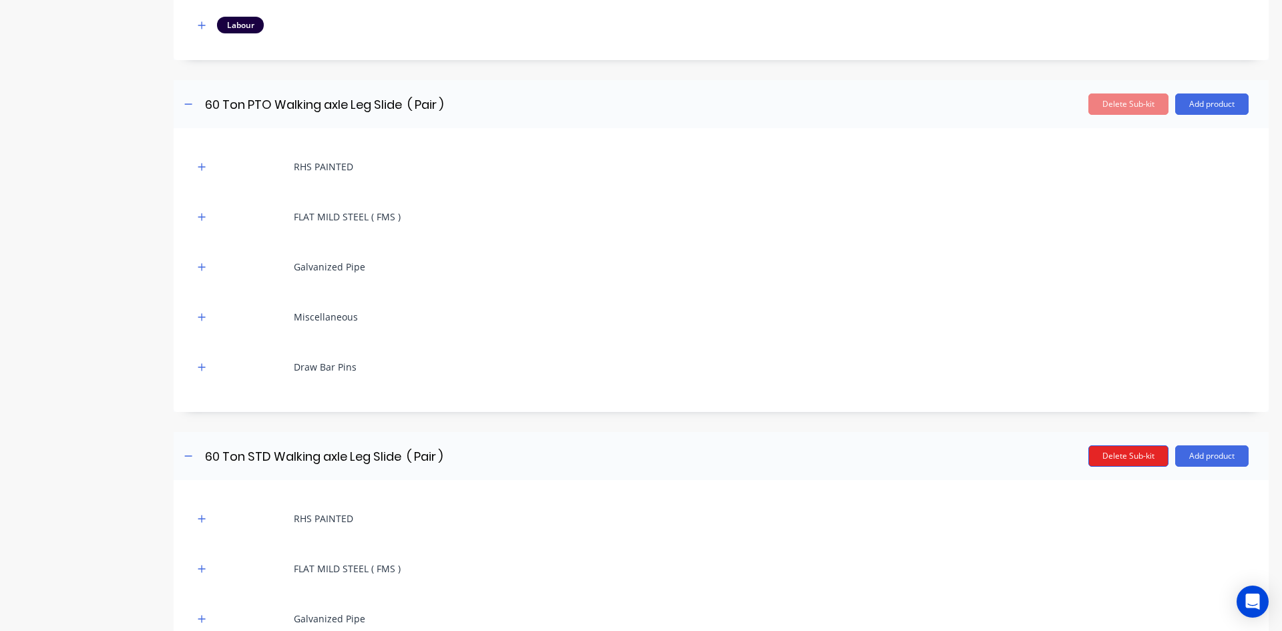
click at [1114, 457] on button "Delete Sub-kit" at bounding box center [1128, 455] width 80 height 21
type input "Labour kit"
click at [1114, 455] on button "Delete Sub-kit" at bounding box center [1128, 455] width 80 height 21
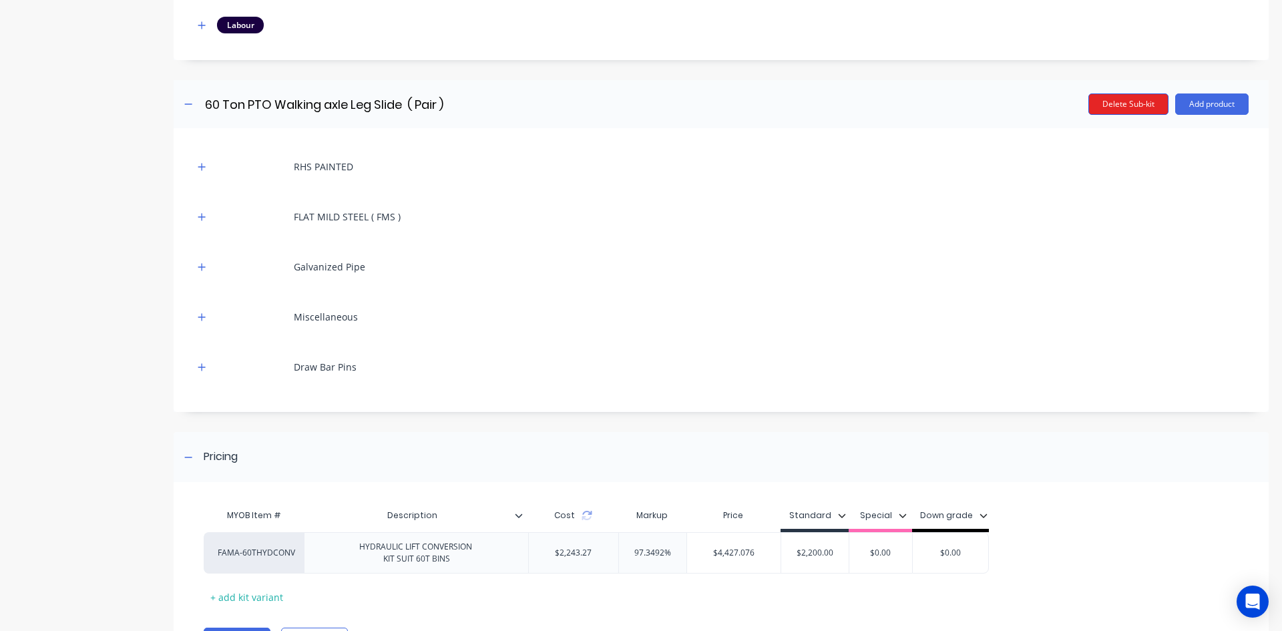
click at [1116, 104] on button "Delete Sub-kit" at bounding box center [1128, 103] width 80 height 21
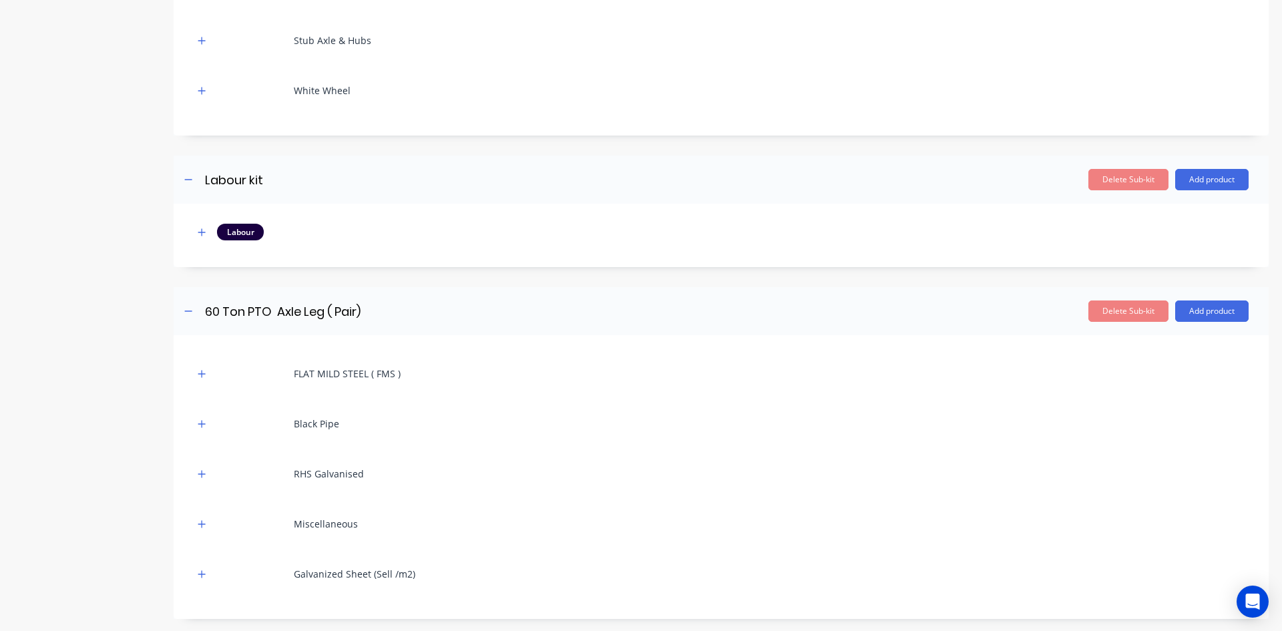
scroll to position [1020, 0]
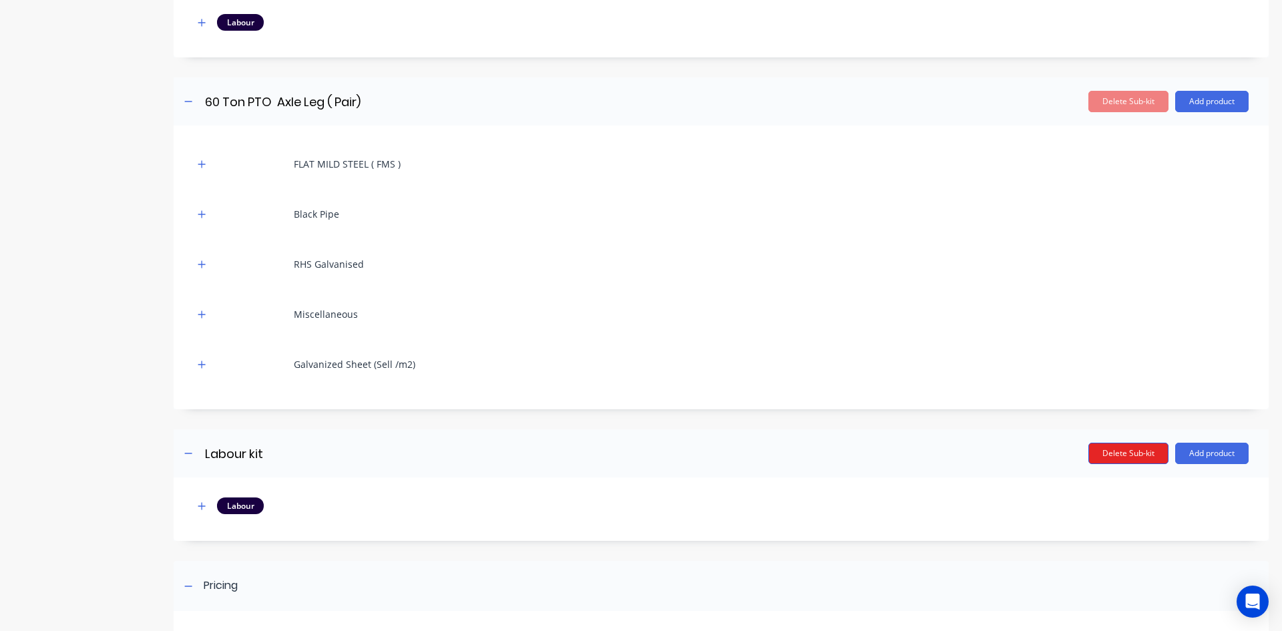
click at [1112, 454] on button "Delete Sub-kit" at bounding box center [1128, 453] width 80 height 21
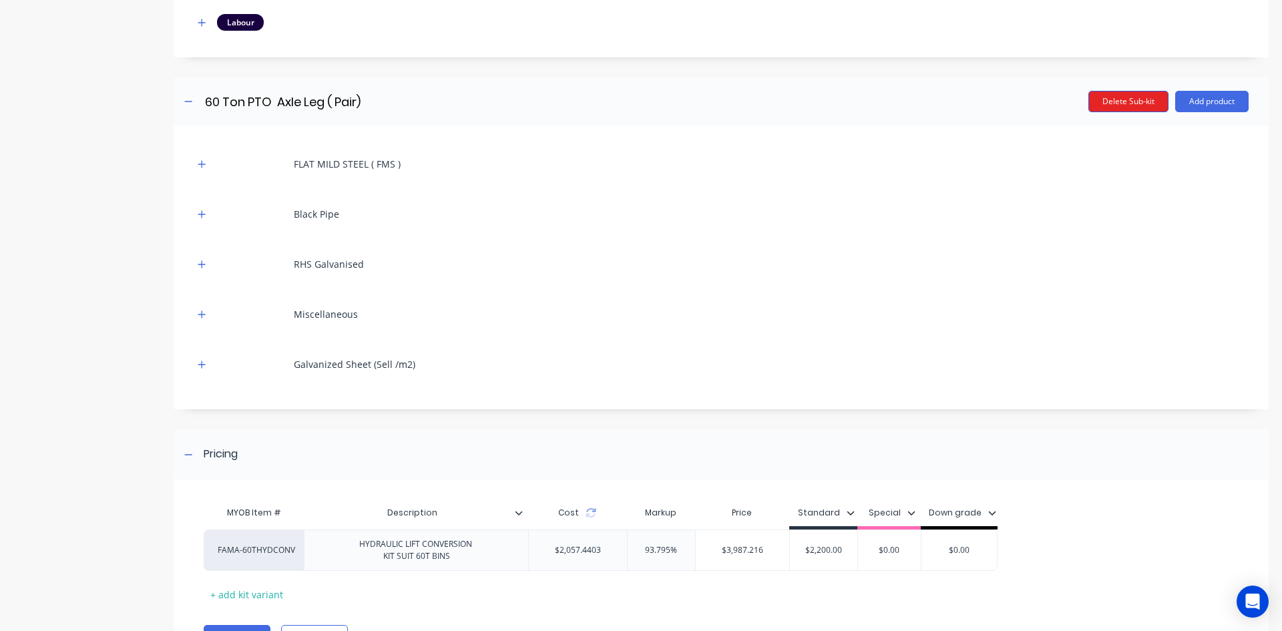
click at [1121, 103] on button "Delete Sub-kit" at bounding box center [1128, 101] width 80 height 21
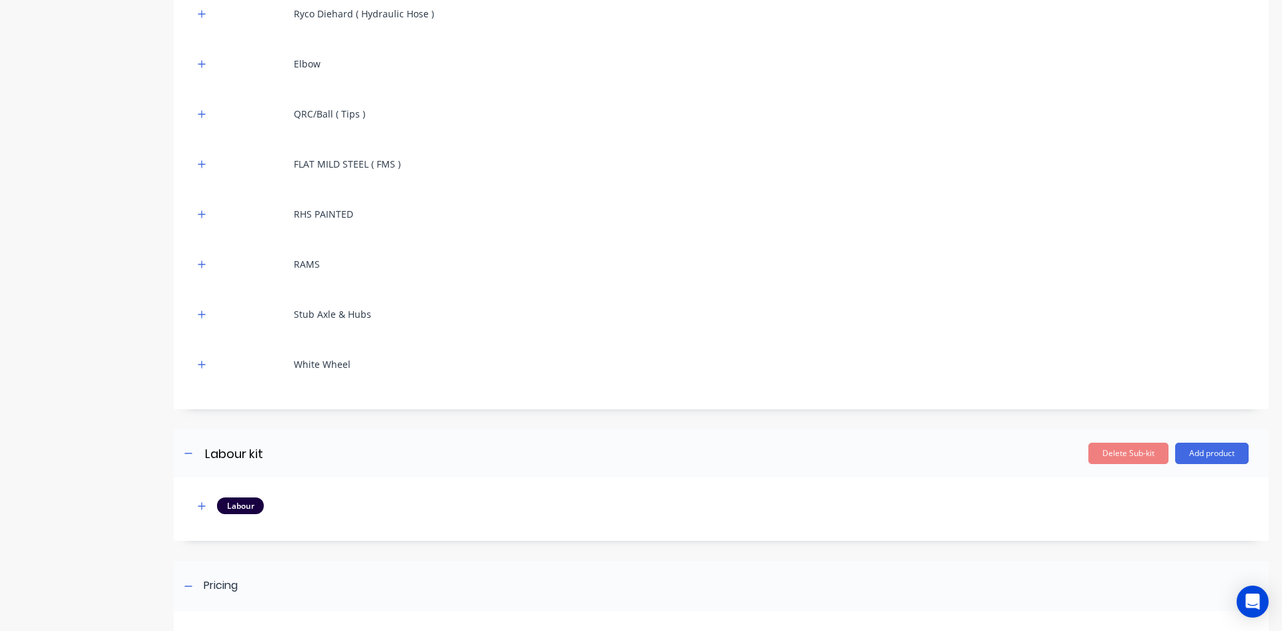
scroll to position [737, 0]
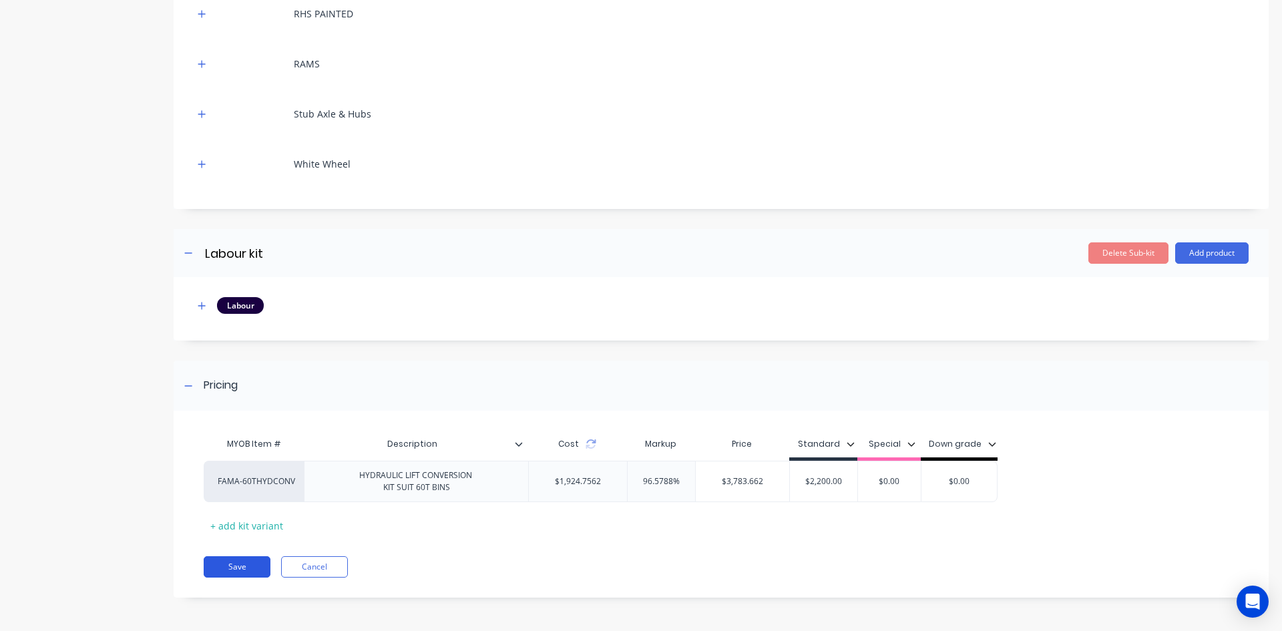
click at [230, 566] on button "Save" at bounding box center [237, 566] width 67 height 21
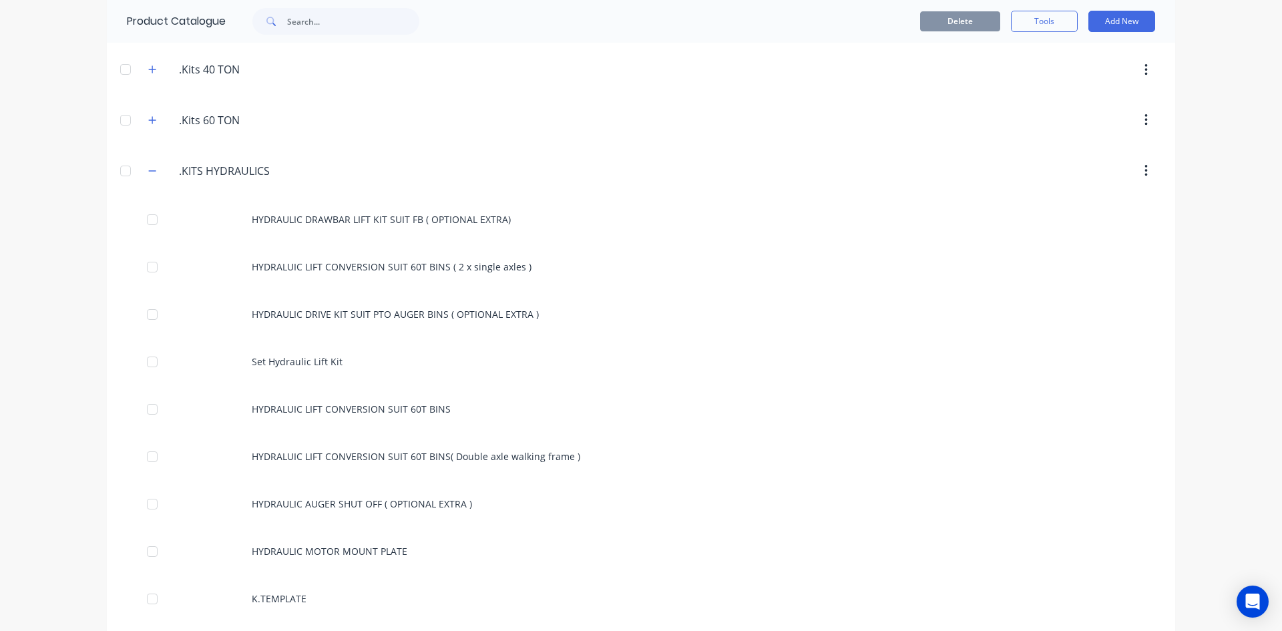
scroll to position [334, 0]
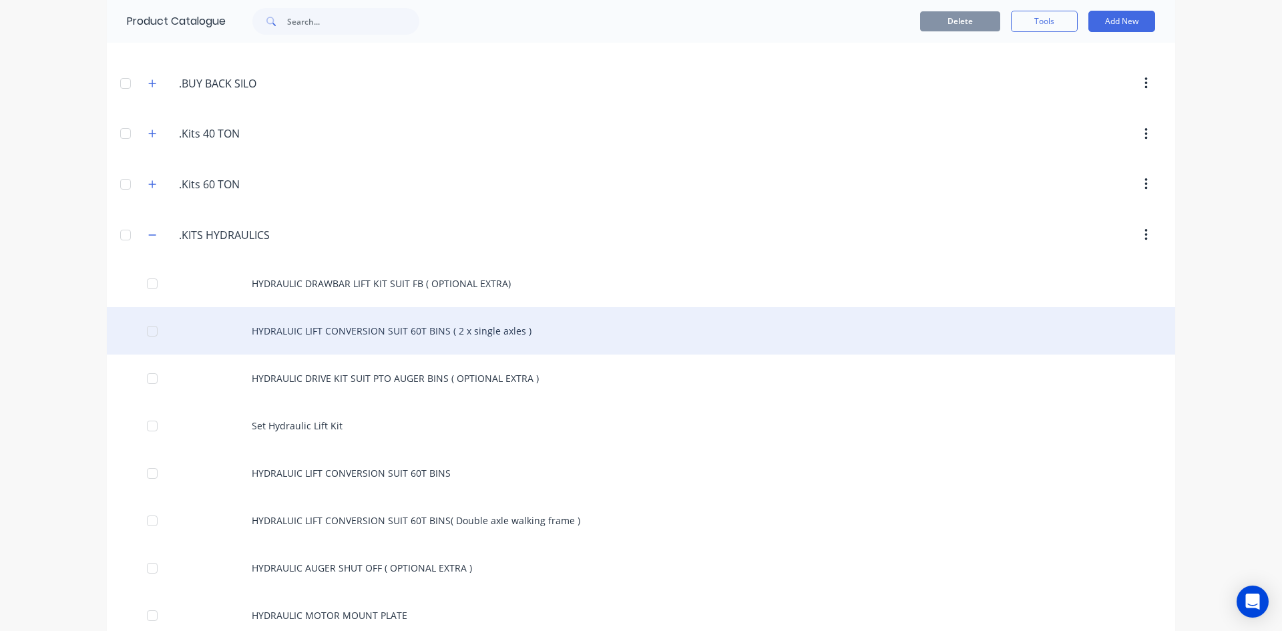
click at [433, 327] on div "HYDRALUIC LIFT CONVERSION SUIT 60T BINS ( 2 x single axles )" at bounding box center [641, 330] width 1068 height 47
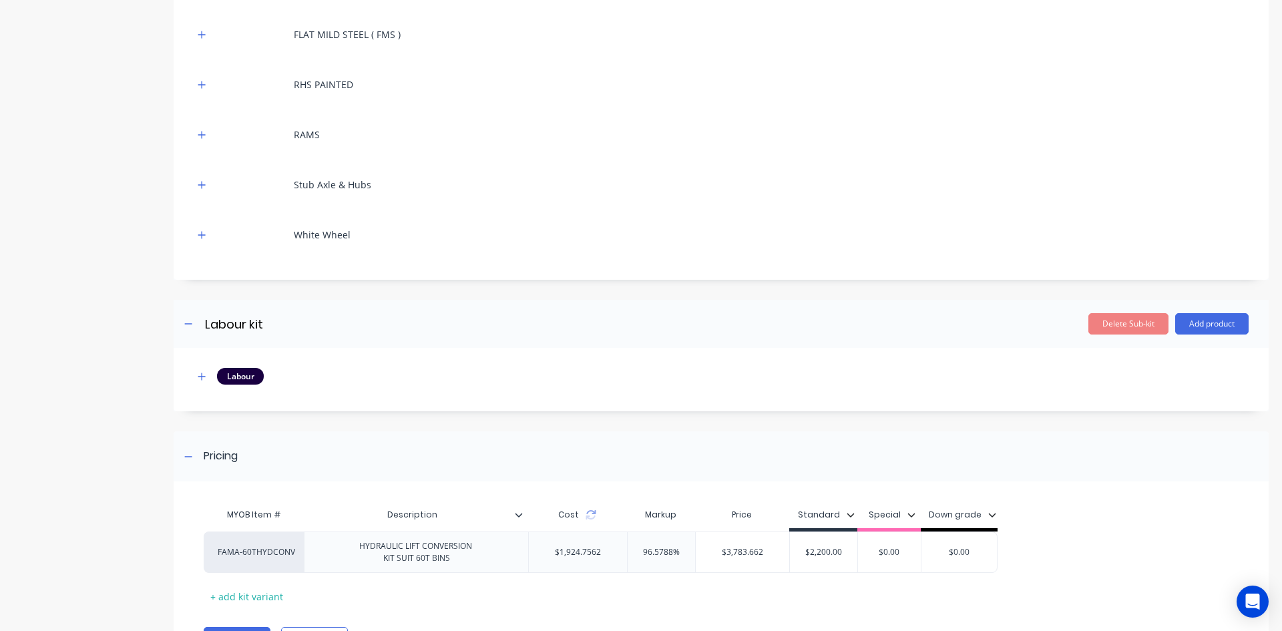
scroll to position [670, 0]
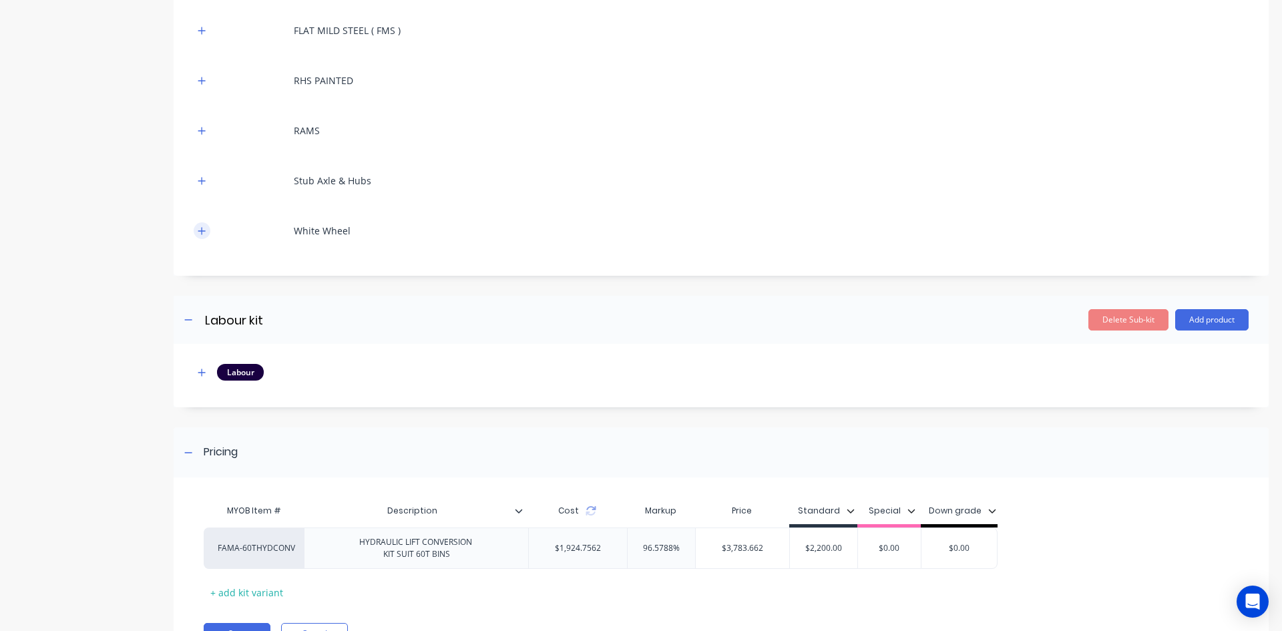
click at [204, 230] on icon "button" at bounding box center [201, 230] width 7 height 7
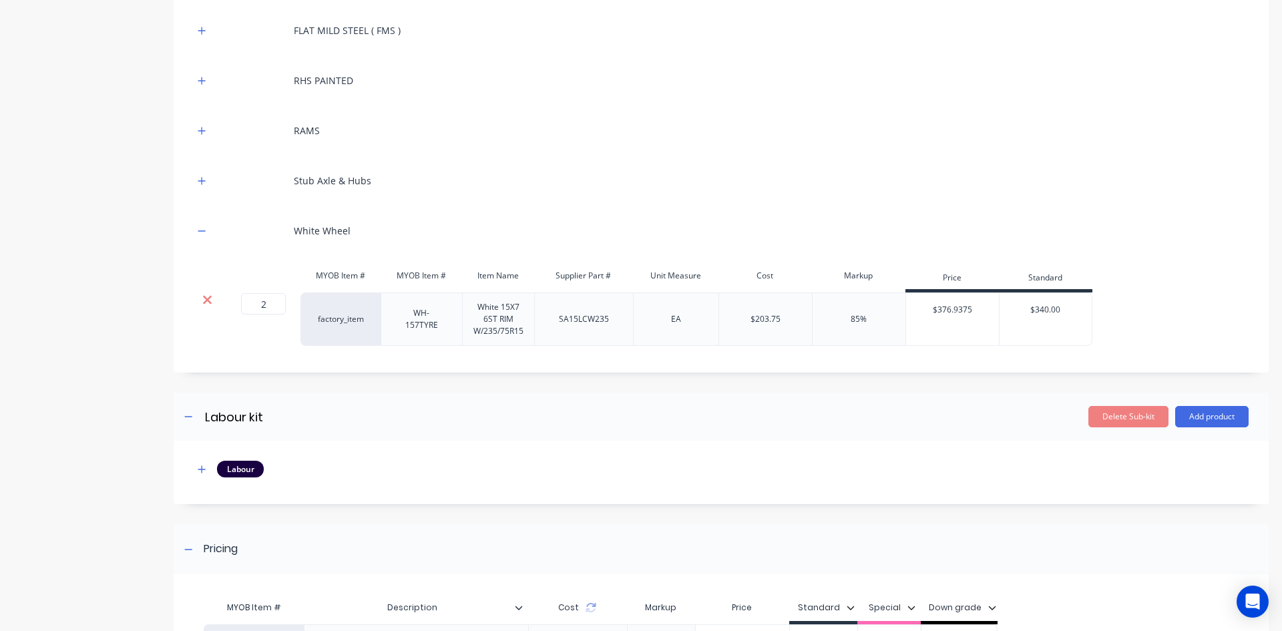
click at [210, 301] on icon at bounding box center [207, 299] width 10 height 13
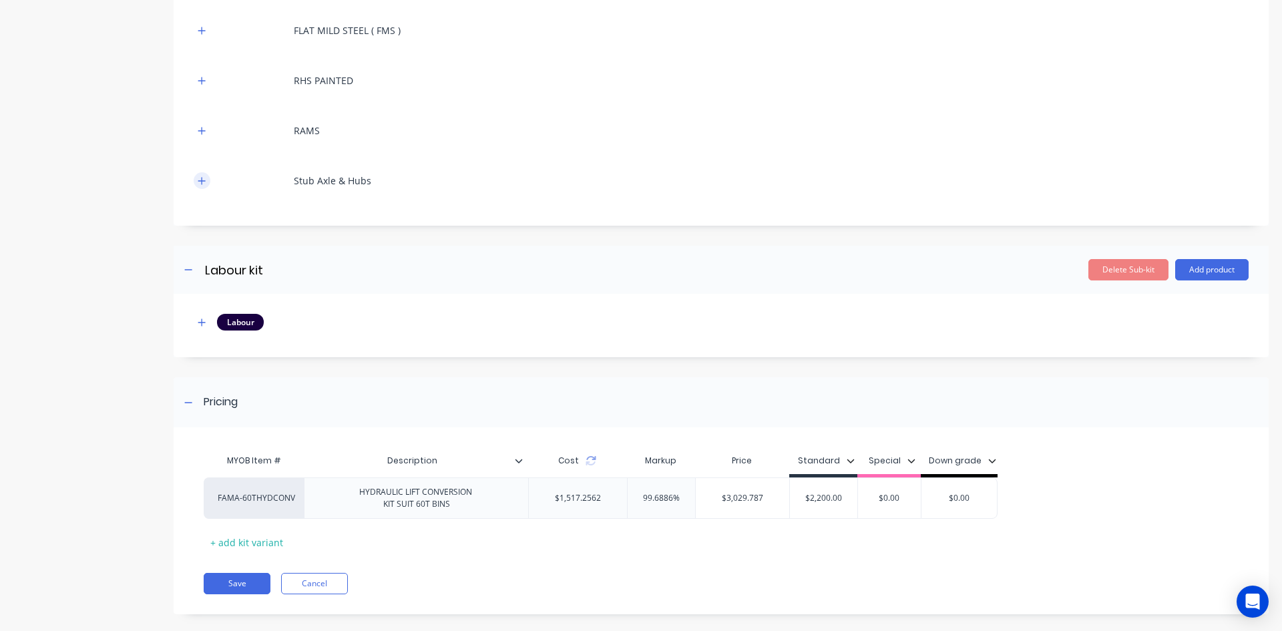
click at [202, 184] on icon "button" at bounding box center [201, 180] width 7 height 7
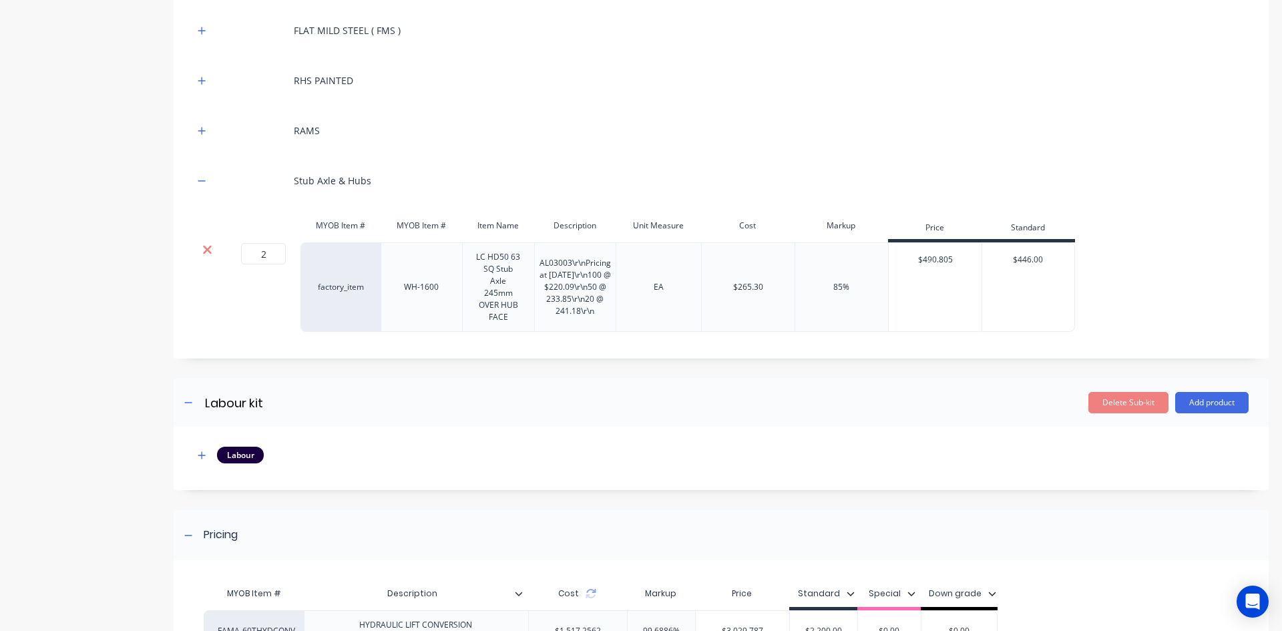
click at [209, 252] on icon at bounding box center [207, 250] width 9 height 9
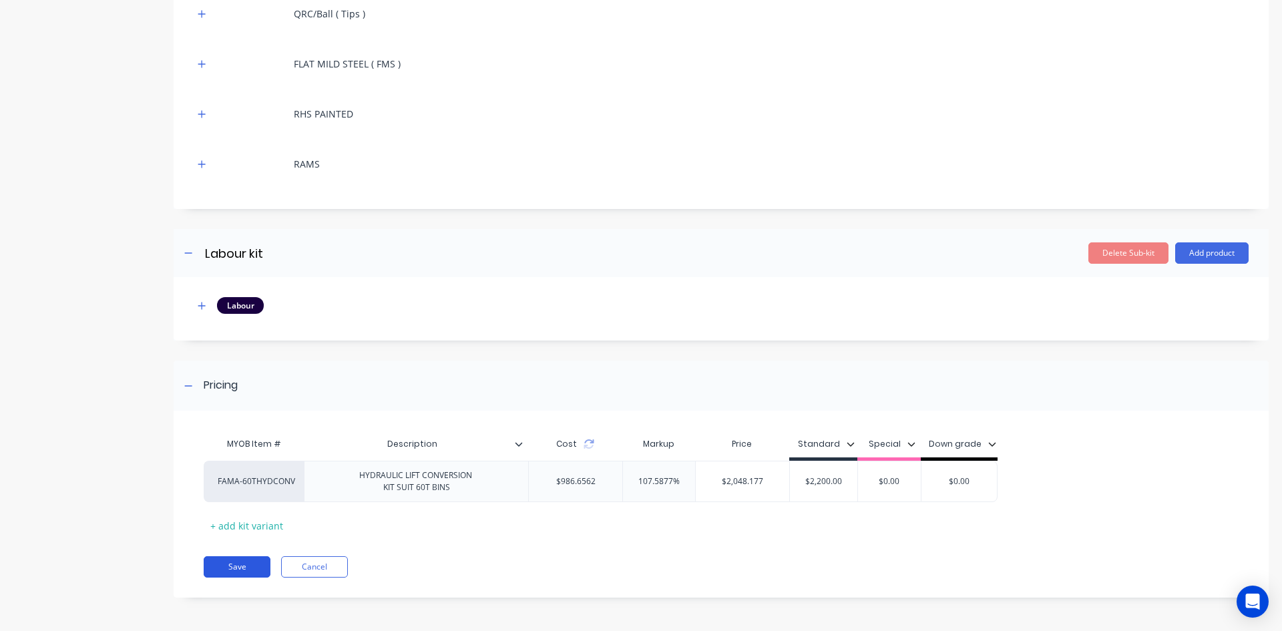
click at [248, 563] on button "Save" at bounding box center [237, 566] width 67 height 21
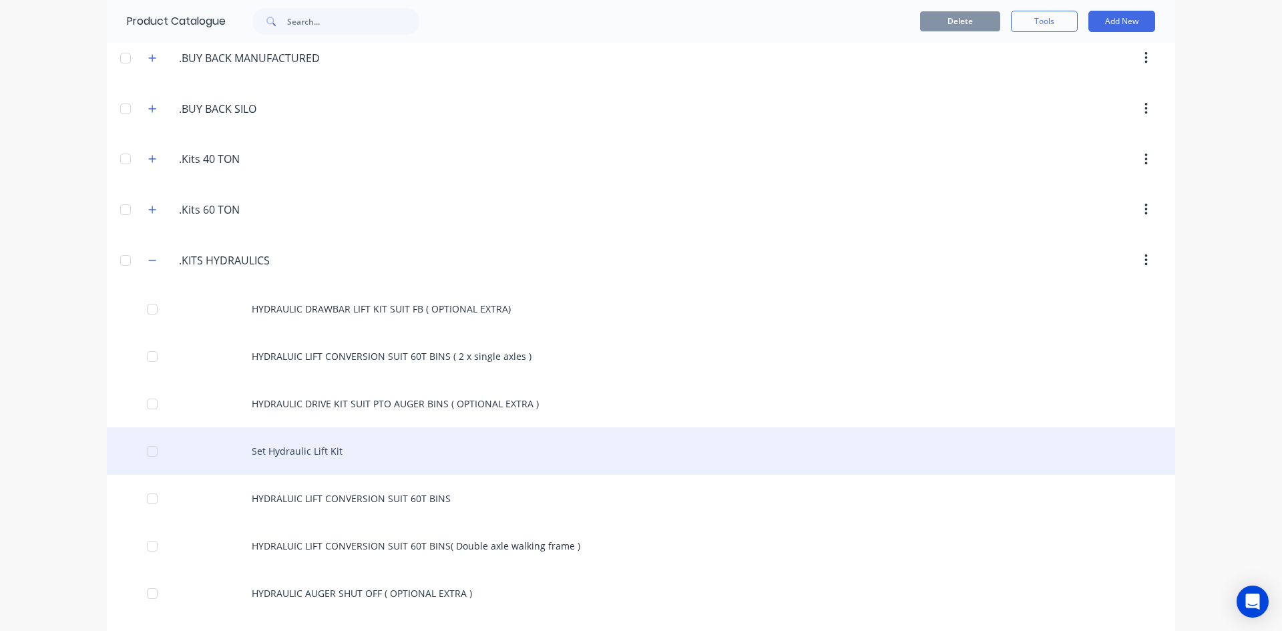
scroll to position [334, 0]
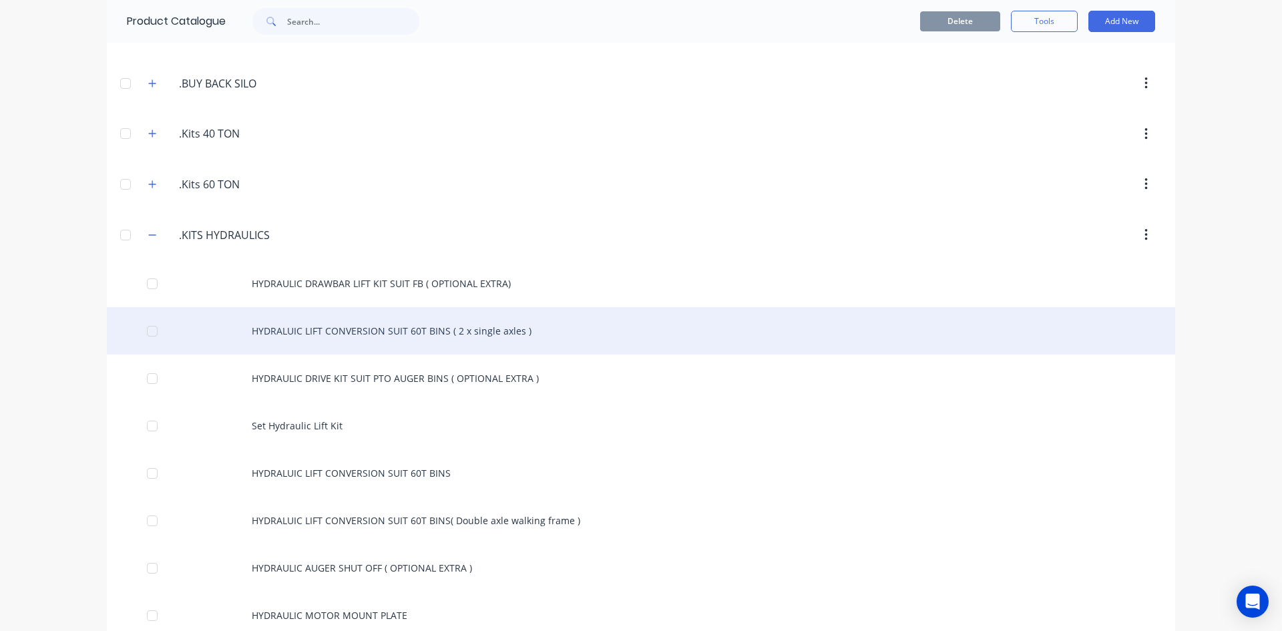
click at [403, 334] on div "HYDRALUIC LIFT CONVERSION SUIT 60T BINS ( 2 x single axles )" at bounding box center [641, 330] width 1068 height 47
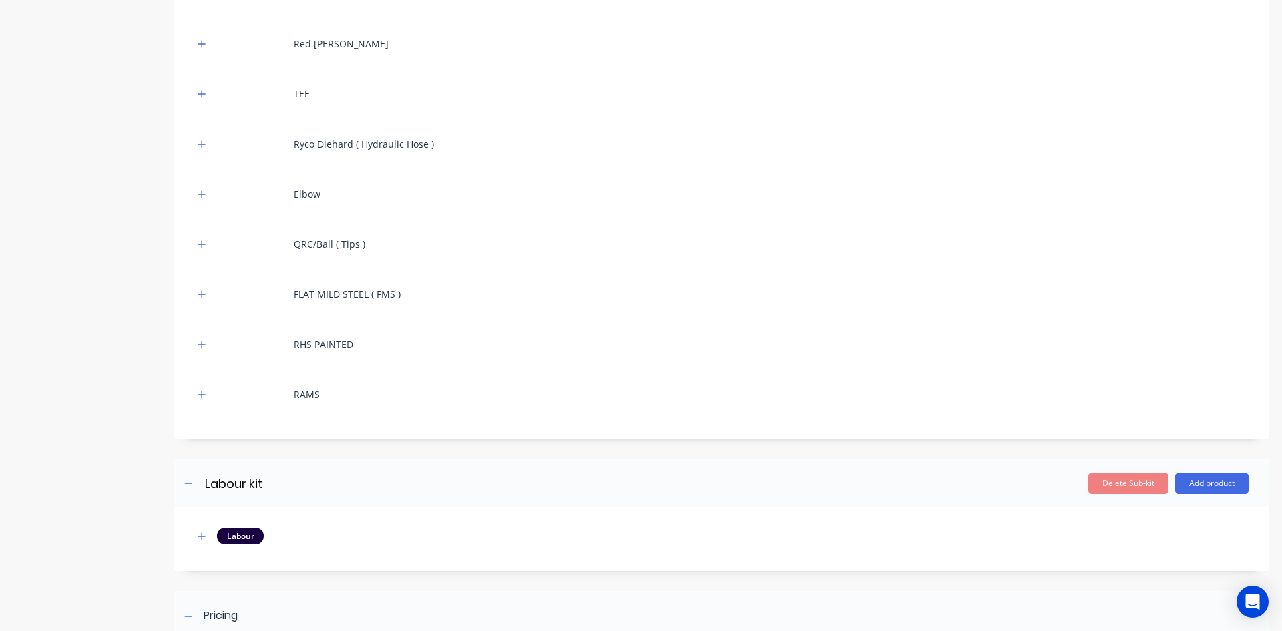
scroll to position [534, 0]
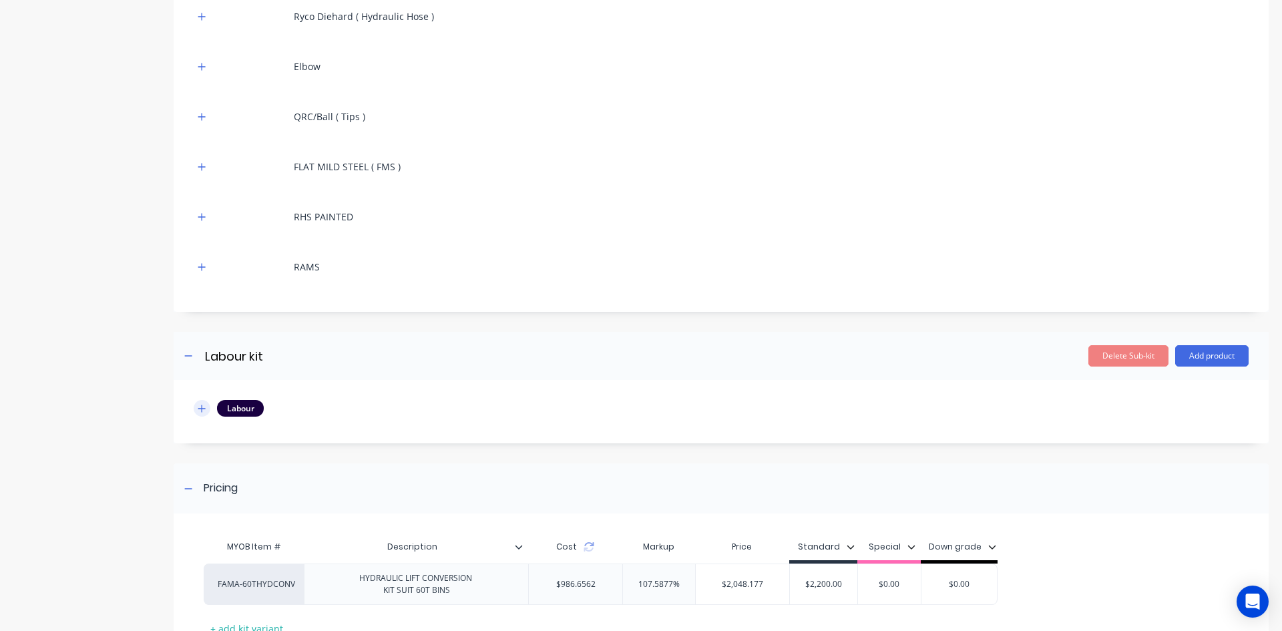
click at [203, 411] on icon "button" at bounding box center [202, 408] width 8 height 9
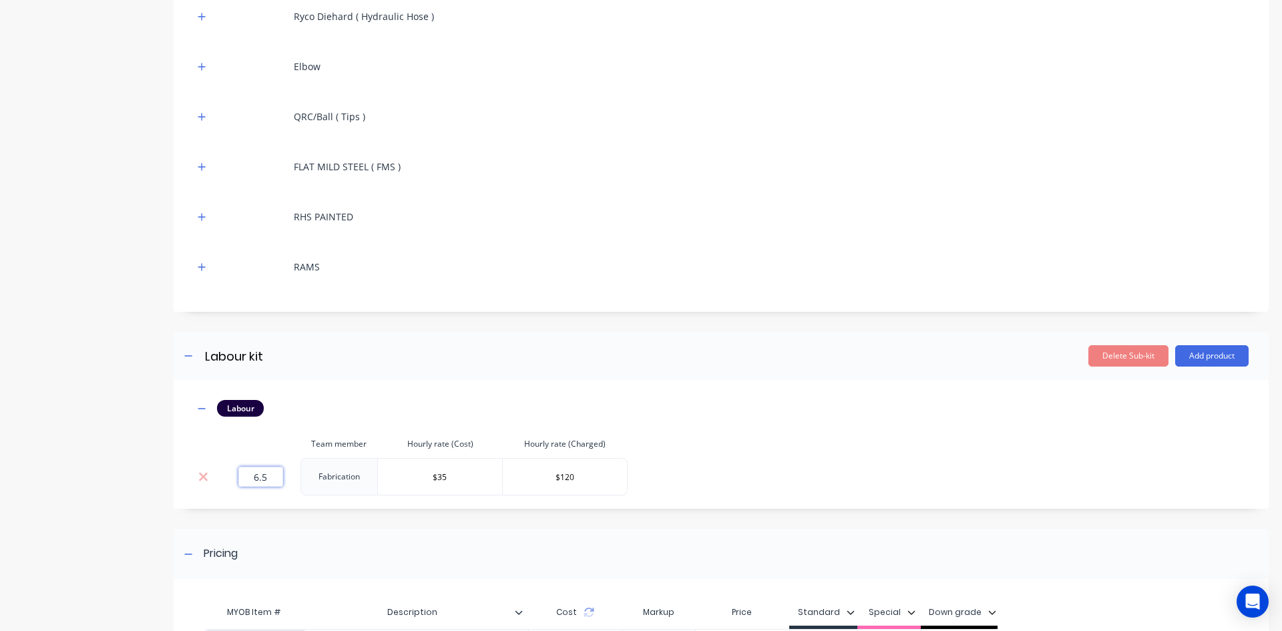
drag, startPoint x: 267, startPoint y: 475, endPoint x: 252, endPoint y: 475, distance: 15.4
click at [252, 475] on input "6.5" at bounding box center [260, 477] width 45 height 20
type input "3.5"
click at [869, 415] on div "Labour" at bounding box center [721, 408] width 1055 height 17
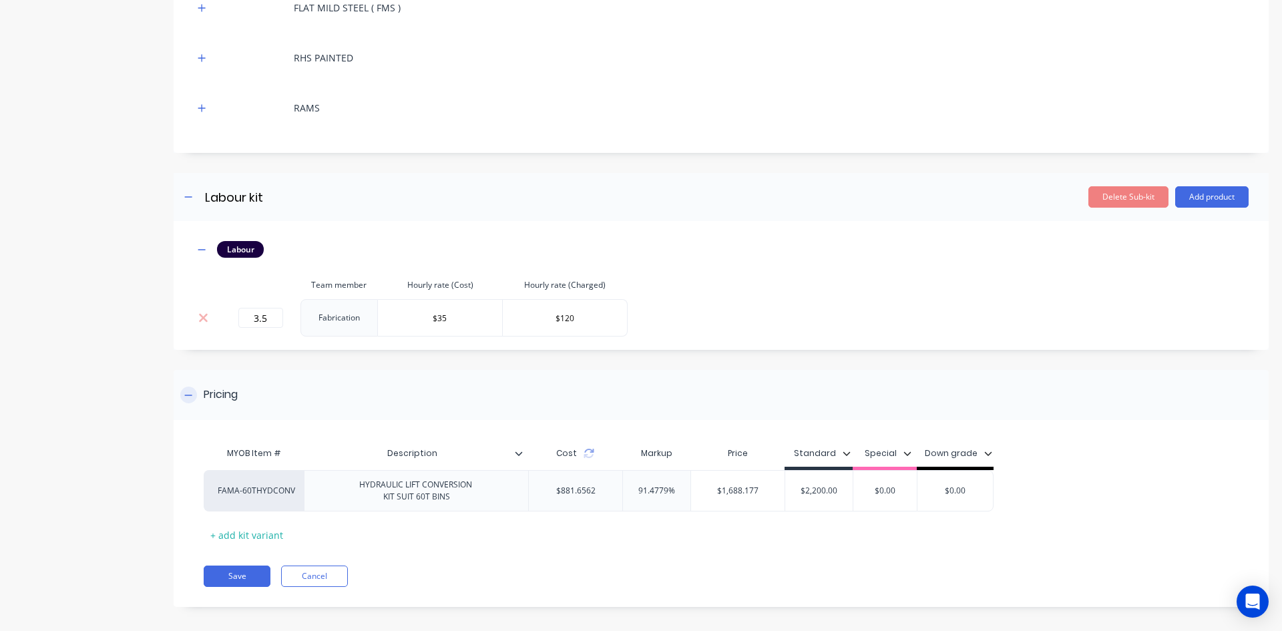
scroll to position [702, 0]
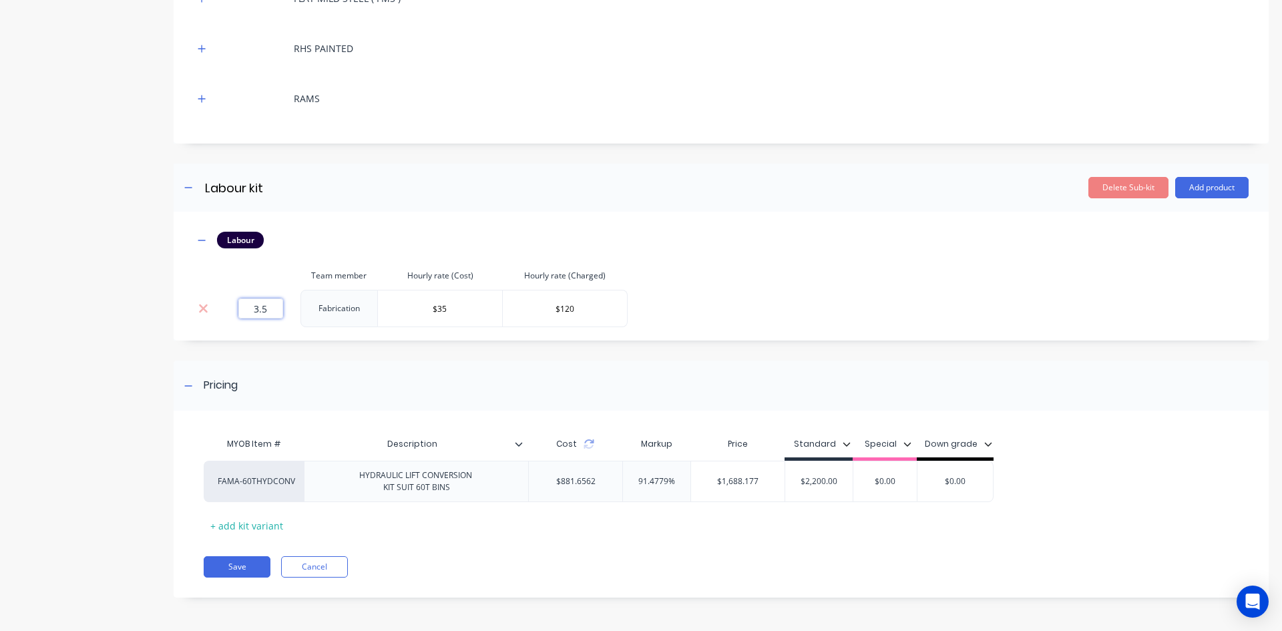
click at [260, 309] on input "3.5" at bounding box center [260, 308] width 45 height 20
type input "4"
click at [694, 274] on div "Labour Team member Hourly rate (Cost) Hourly rate (Charged) 4 Fabrication $35 $…" at bounding box center [721, 279] width 1055 height 95
click at [238, 566] on button "Save" at bounding box center [237, 566] width 67 height 21
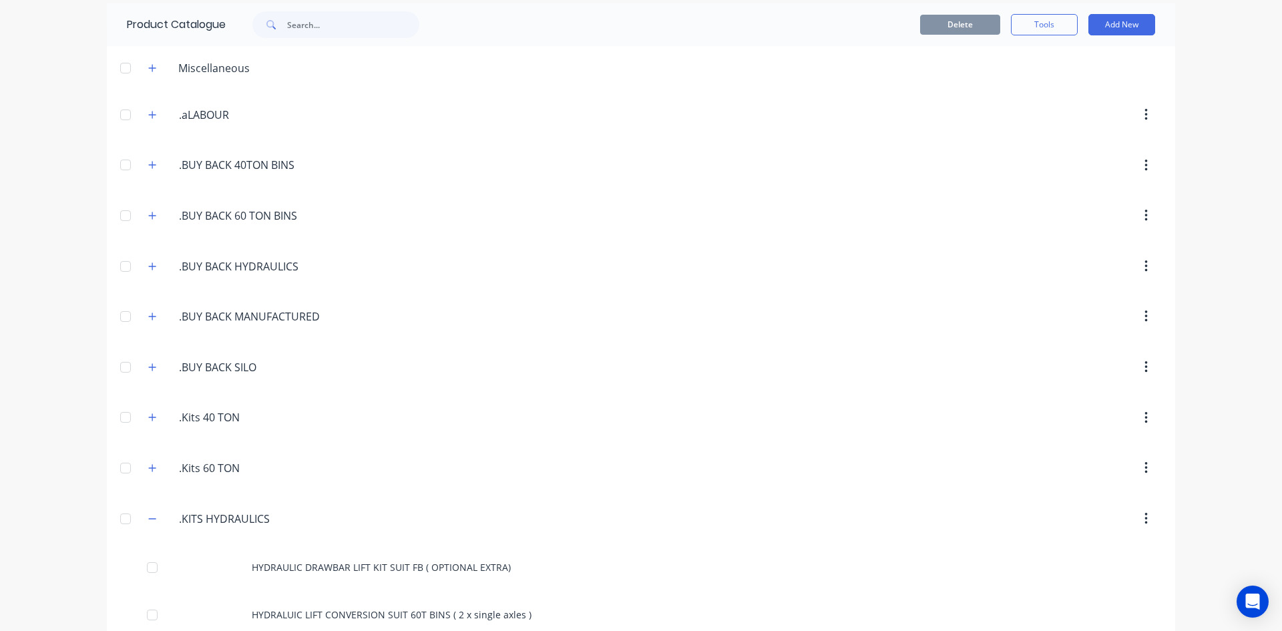
scroll to position [200, 0]
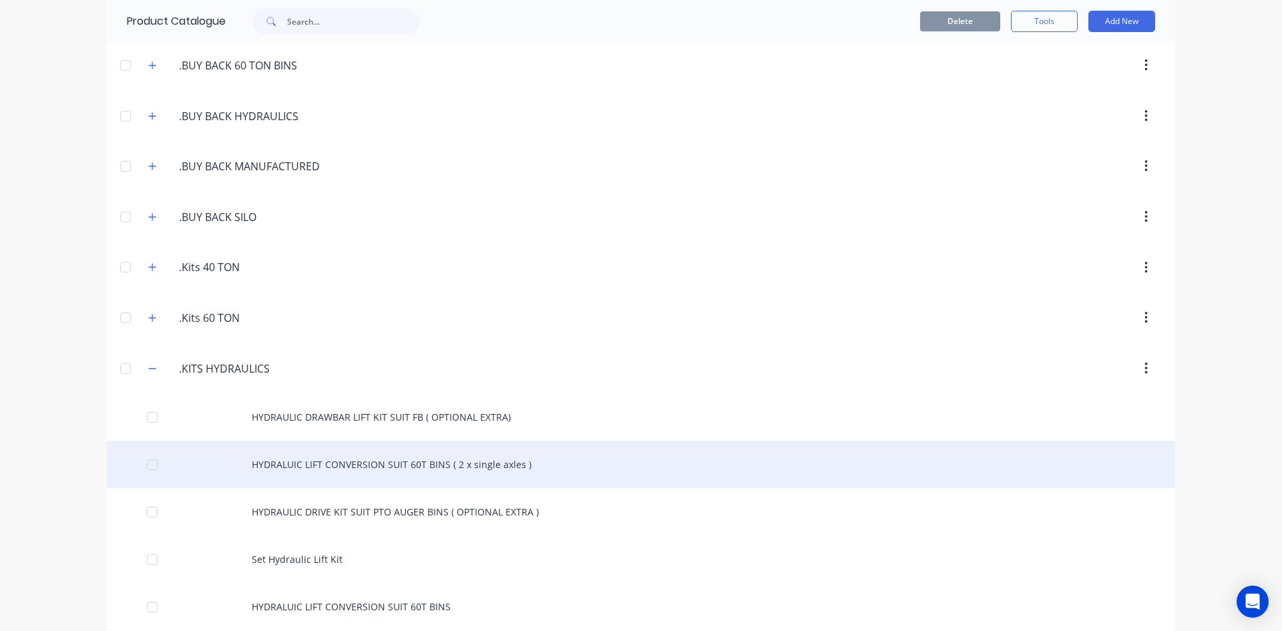
click at [355, 468] on div "HYDRALUIC LIFT CONVERSION SUIT 60T BINS ( 2 x single axles )" at bounding box center [641, 464] width 1068 height 47
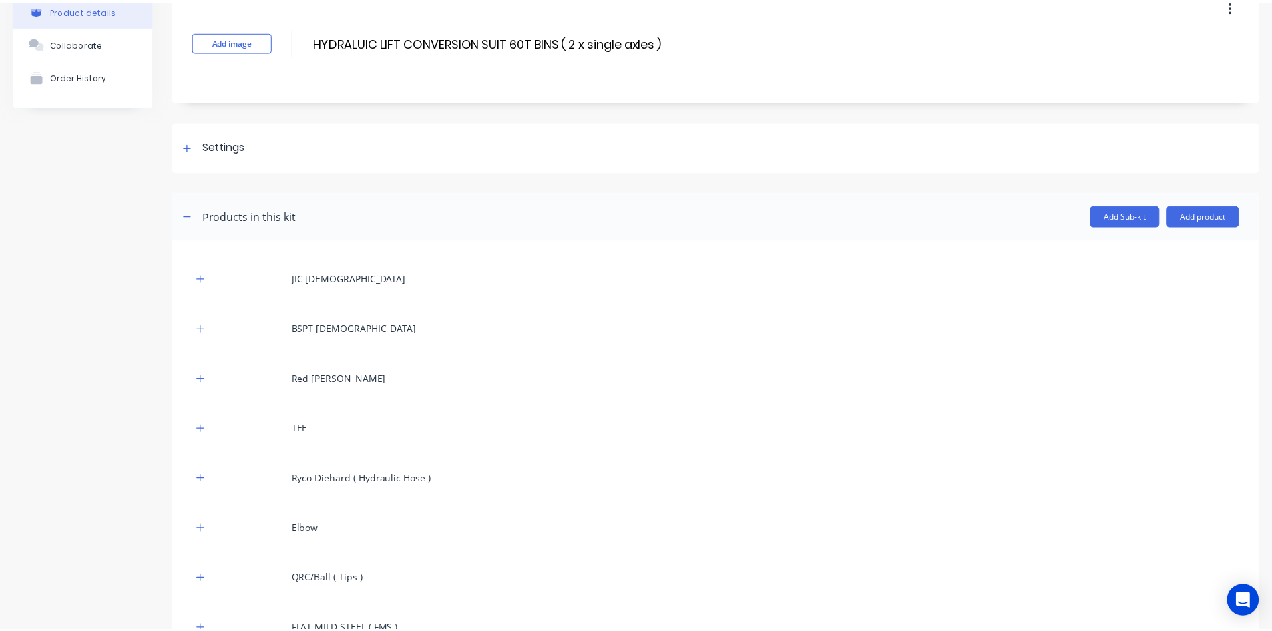
scroll to position [67, 0]
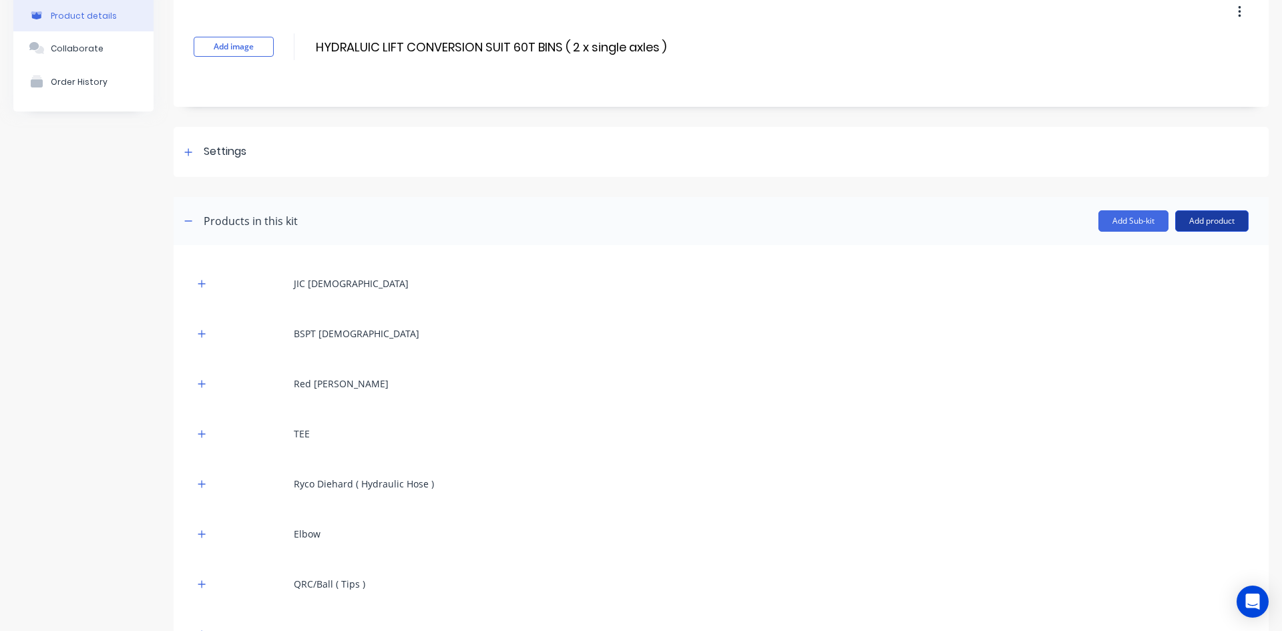
click at [1205, 218] on button "Add product" at bounding box center [1211, 220] width 73 height 21
click at [1177, 254] on div "Product catalogue" at bounding box center [1185, 255] width 103 height 19
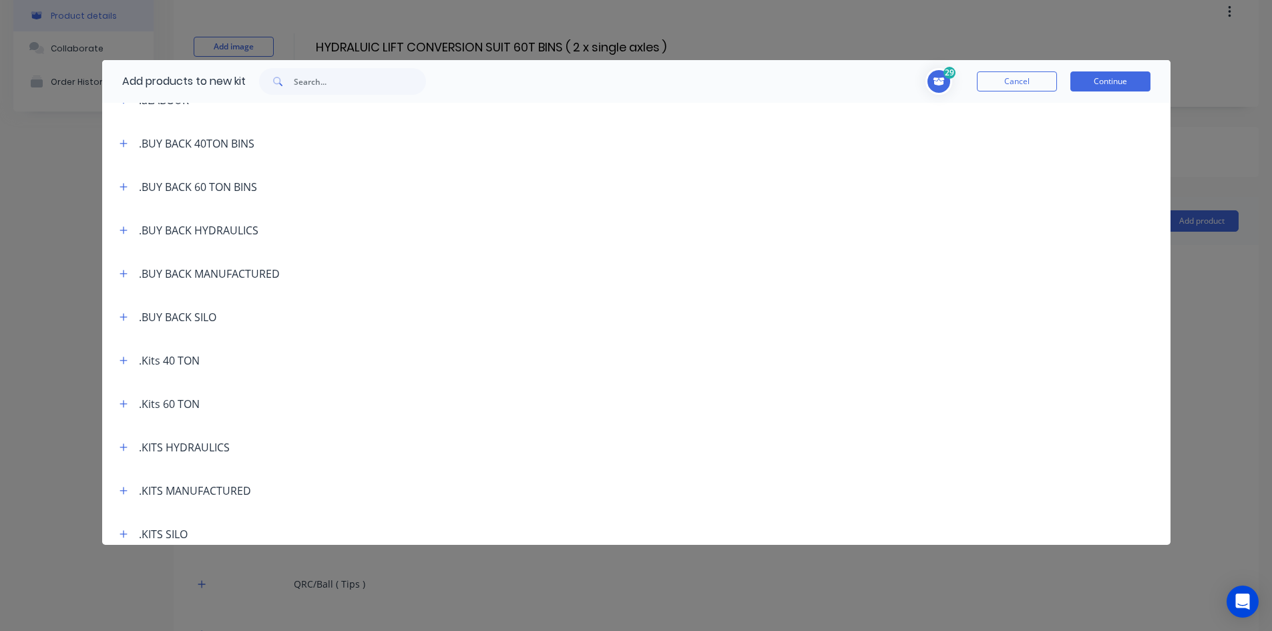
scroll to position [267, 0]
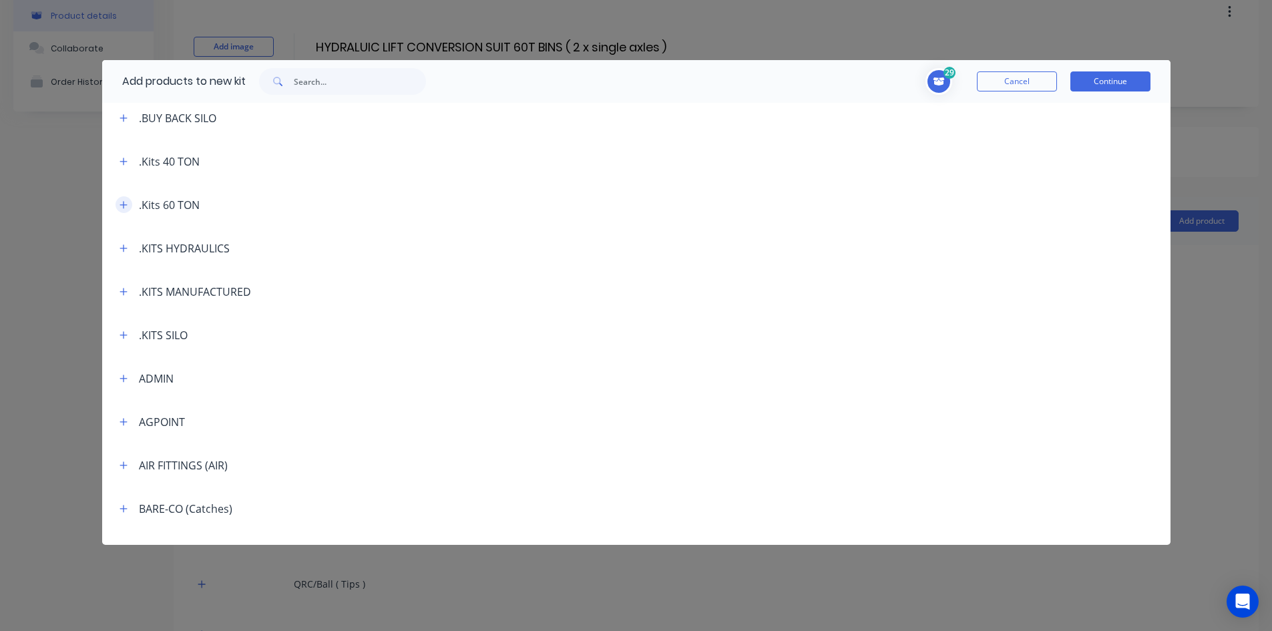
click at [120, 204] on icon "button" at bounding box center [124, 204] width 8 height 9
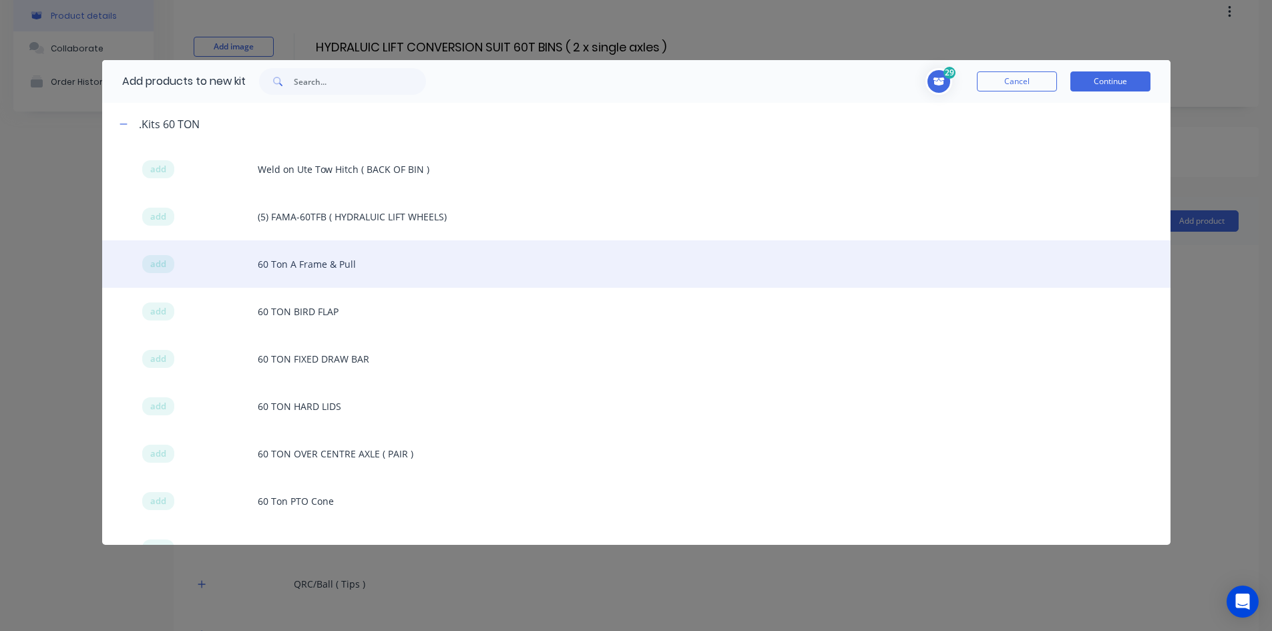
scroll to position [401, 0]
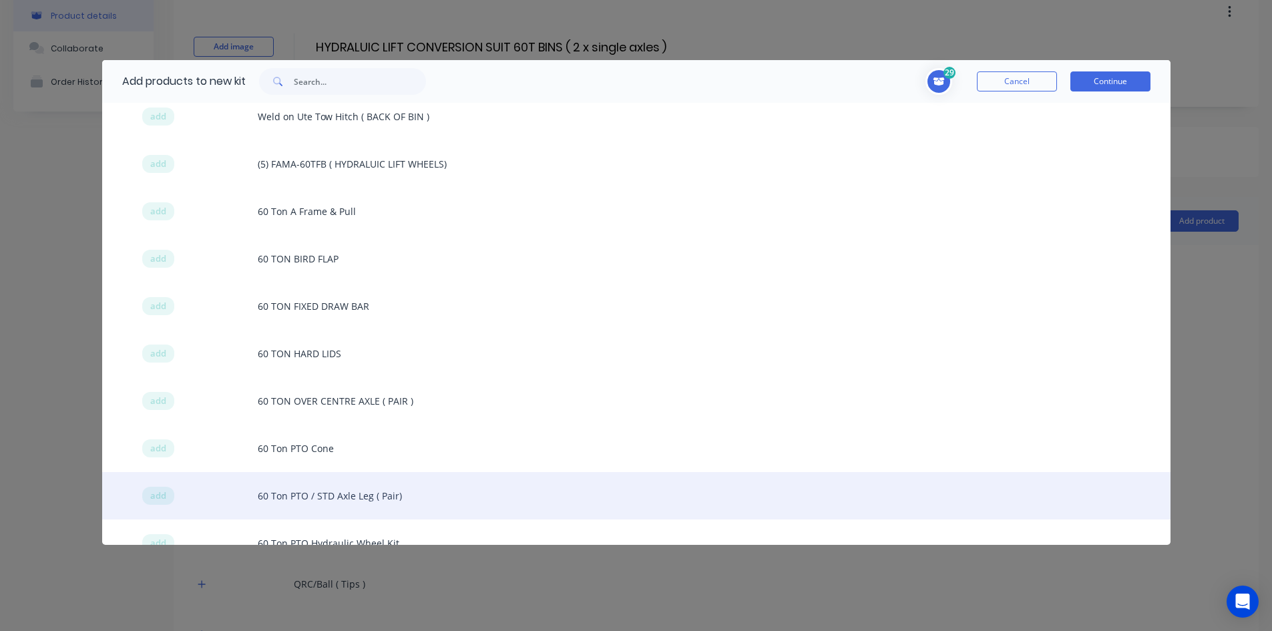
click at [158, 496] on span "add" at bounding box center [158, 495] width 16 height 13
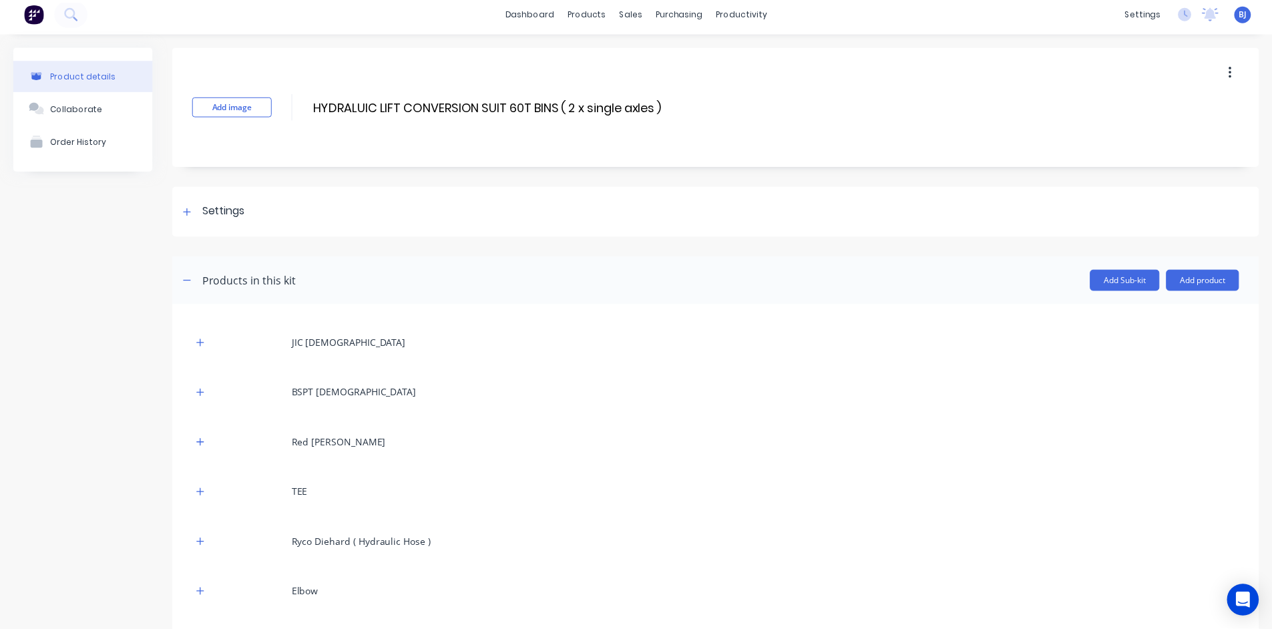
scroll to position [0, 0]
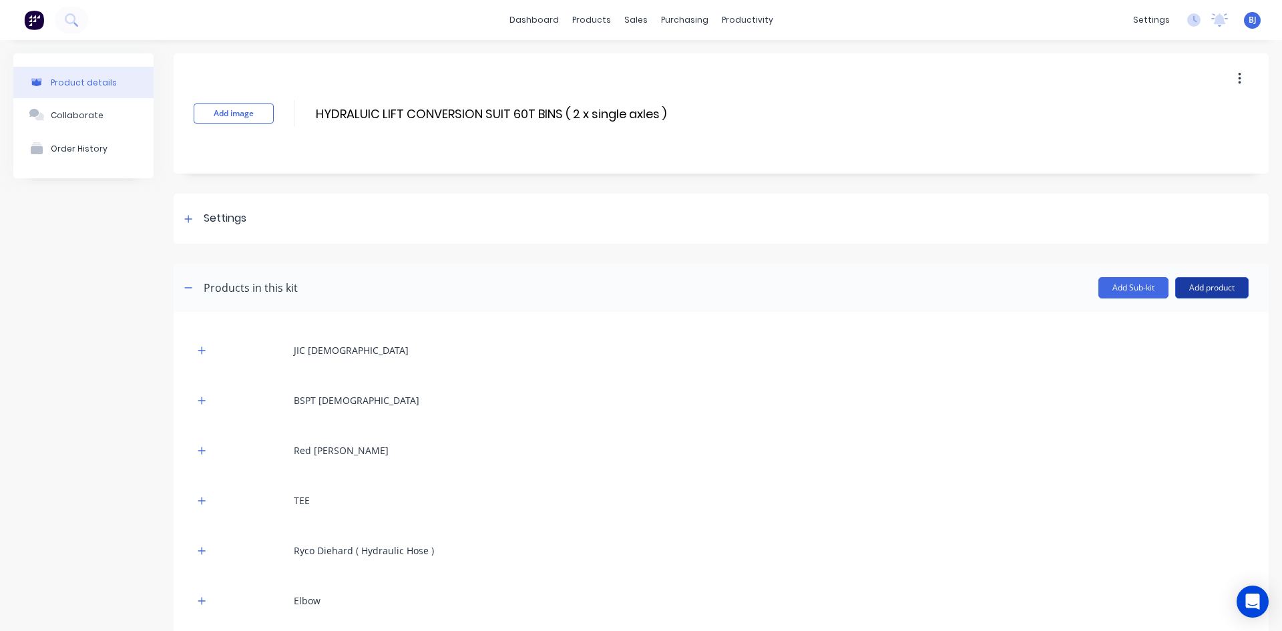
click at [1193, 286] on button "Add product" at bounding box center [1211, 287] width 73 height 21
click at [1158, 321] on div "Product catalogue" at bounding box center [1185, 321] width 103 height 19
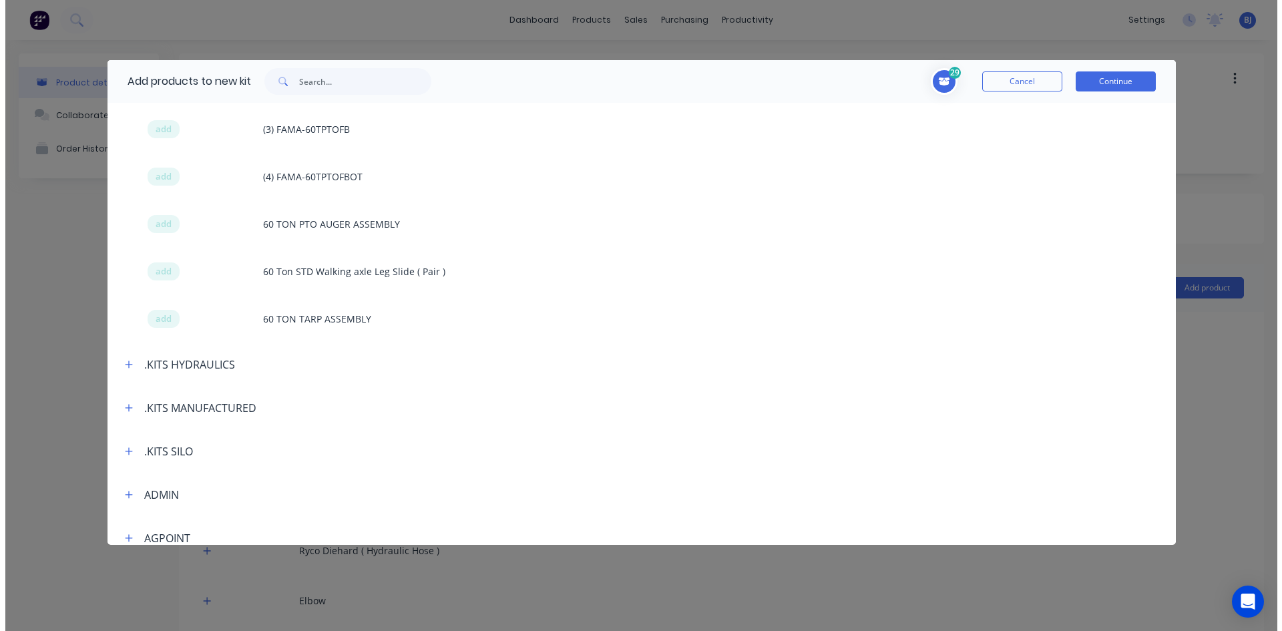
scroll to position [1402, 0]
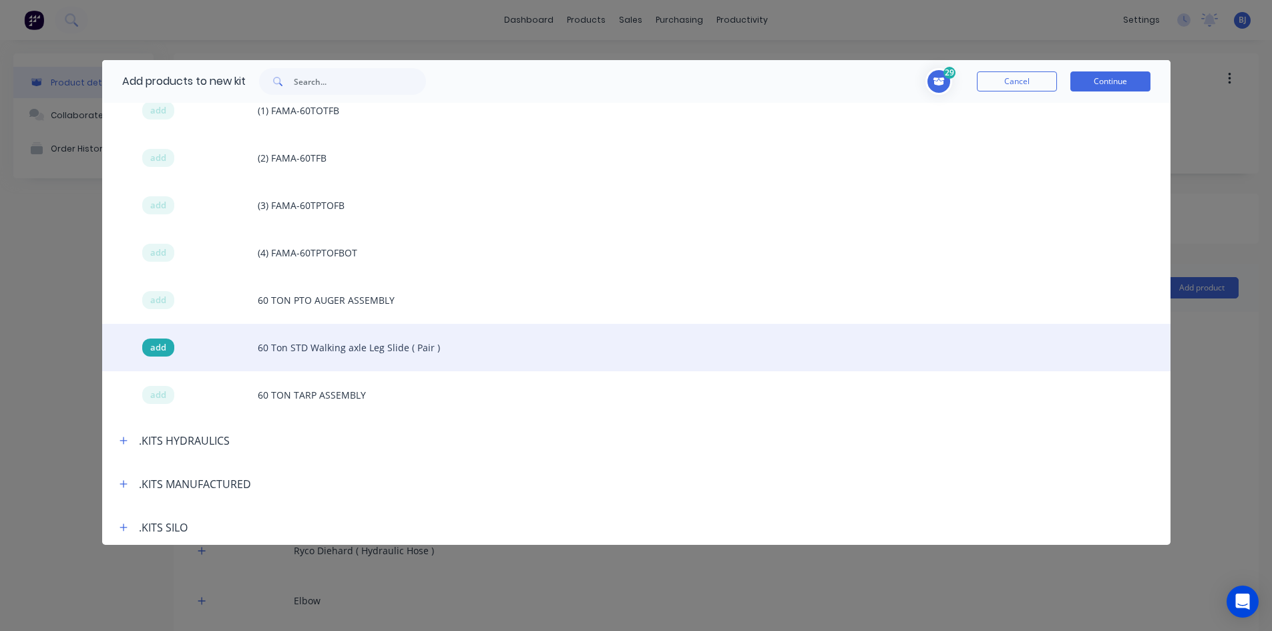
click at [156, 346] on span "add" at bounding box center [158, 347] width 16 height 13
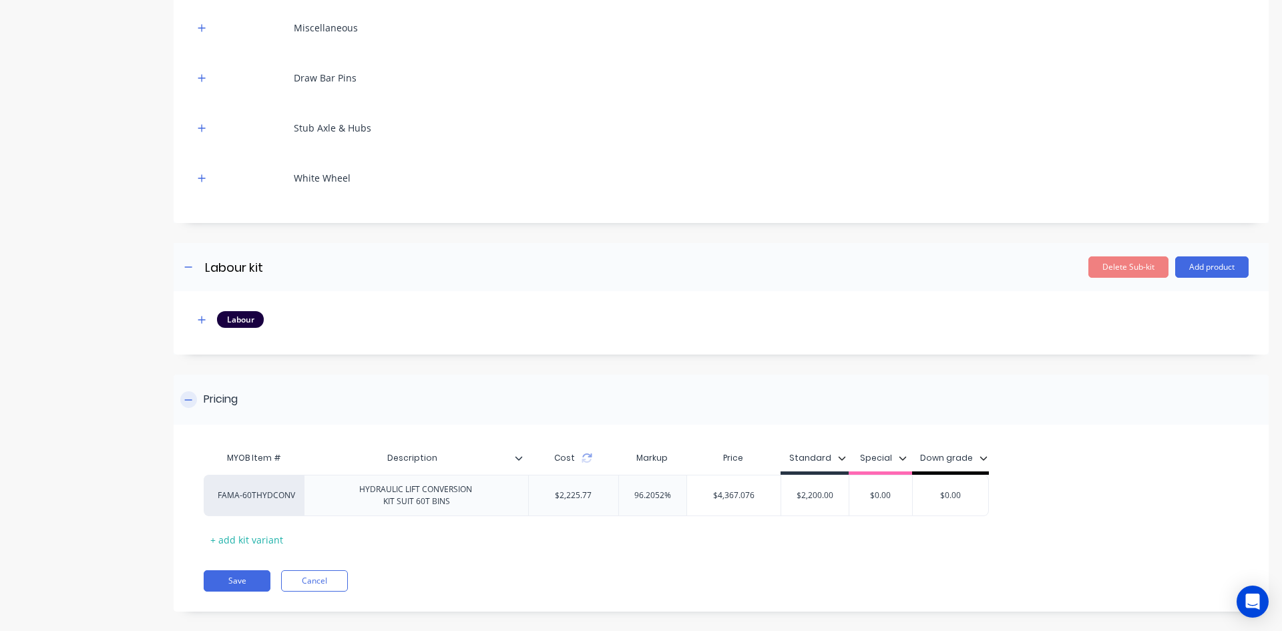
scroll to position [1704, 0]
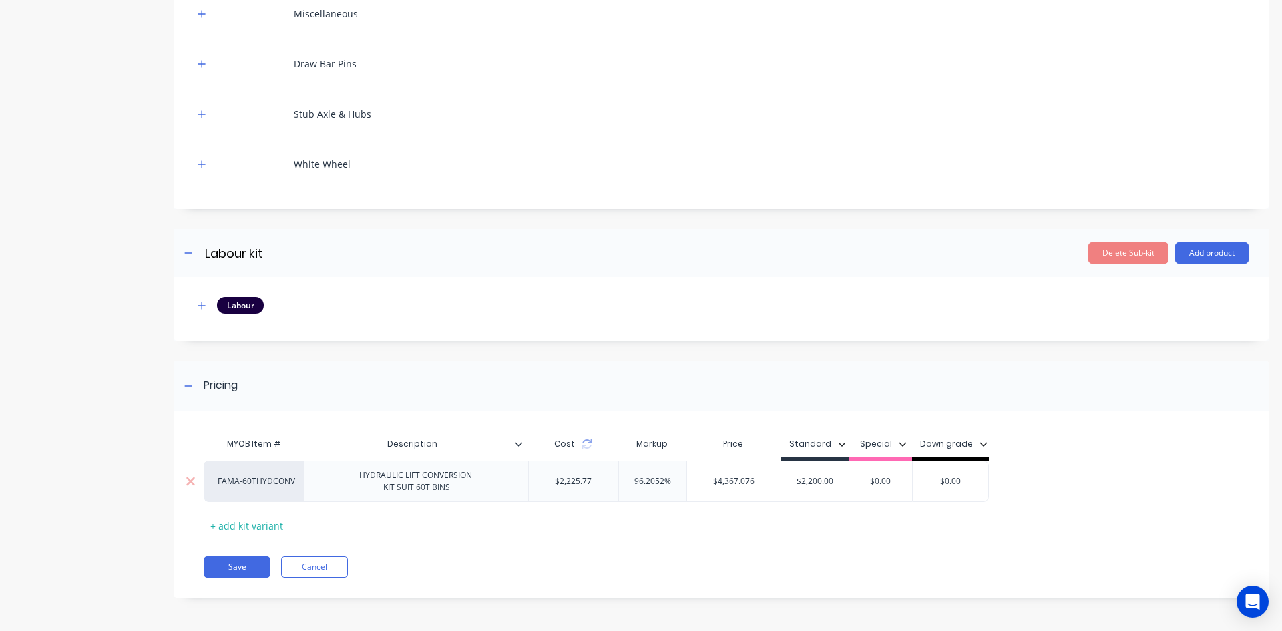
drag, startPoint x: 833, startPoint y: 481, endPoint x: 757, endPoint y: 481, distance: 76.8
click at [781, 479] on input "$2,200.00" at bounding box center [814, 481] width 67 height 12
type input "4400.0"
click at [589, 542] on div "MYOB Item # Description Cost Markup Price Standard Special Down grade FAMA-60TH…" at bounding box center [721, 511] width 1095 height 174
click at [250, 566] on button "Save" at bounding box center [237, 566] width 67 height 21
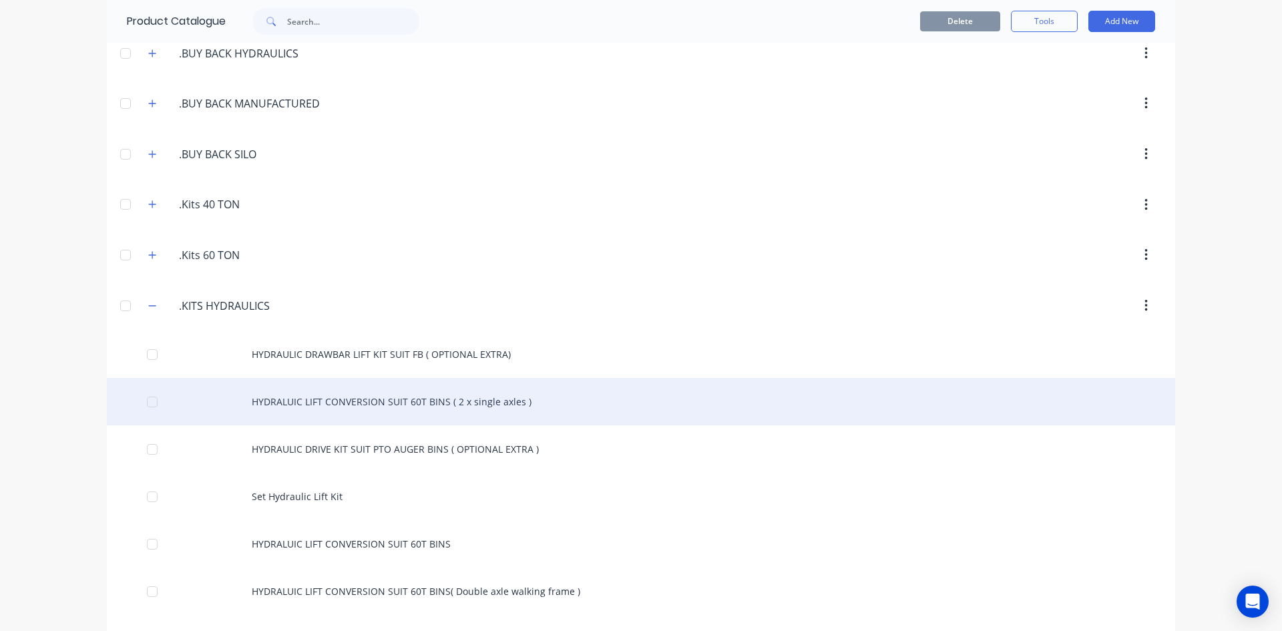
scroll to position [267, 0]
click at [359, 396] on div "HYDRALUIC LIFT CONVERSION SUIT 60T BINS ( 2 x single axles )" at bounding box center [641, 397] width 1068 height 47
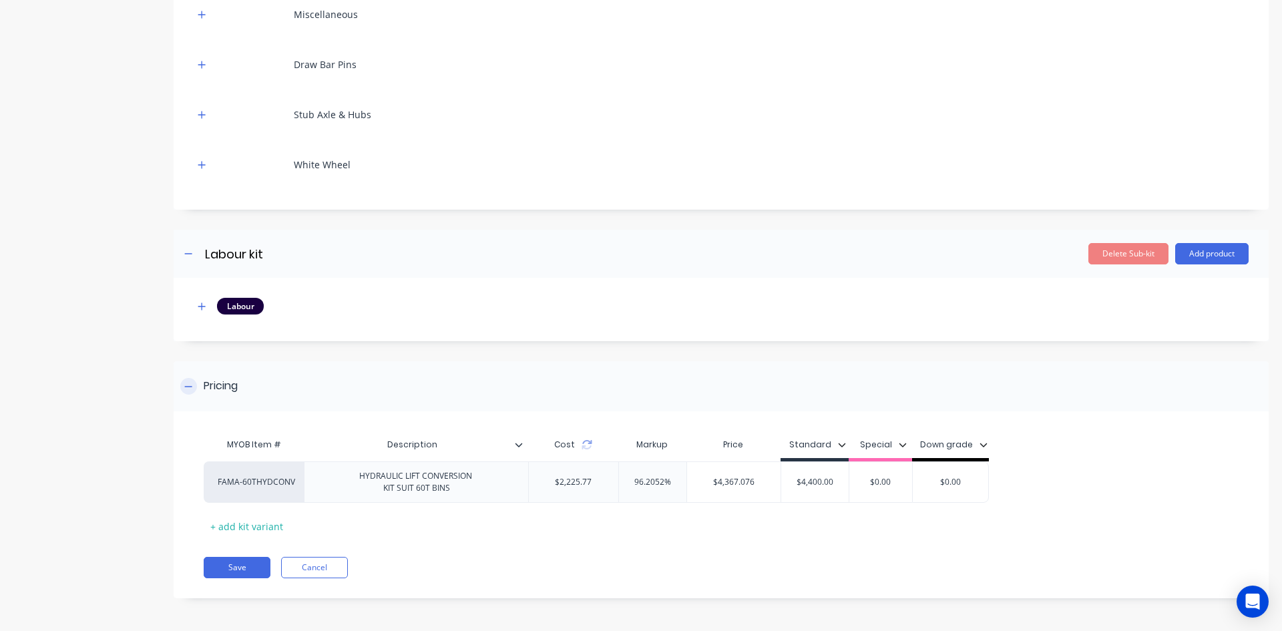
scroll to position [1704, 0]
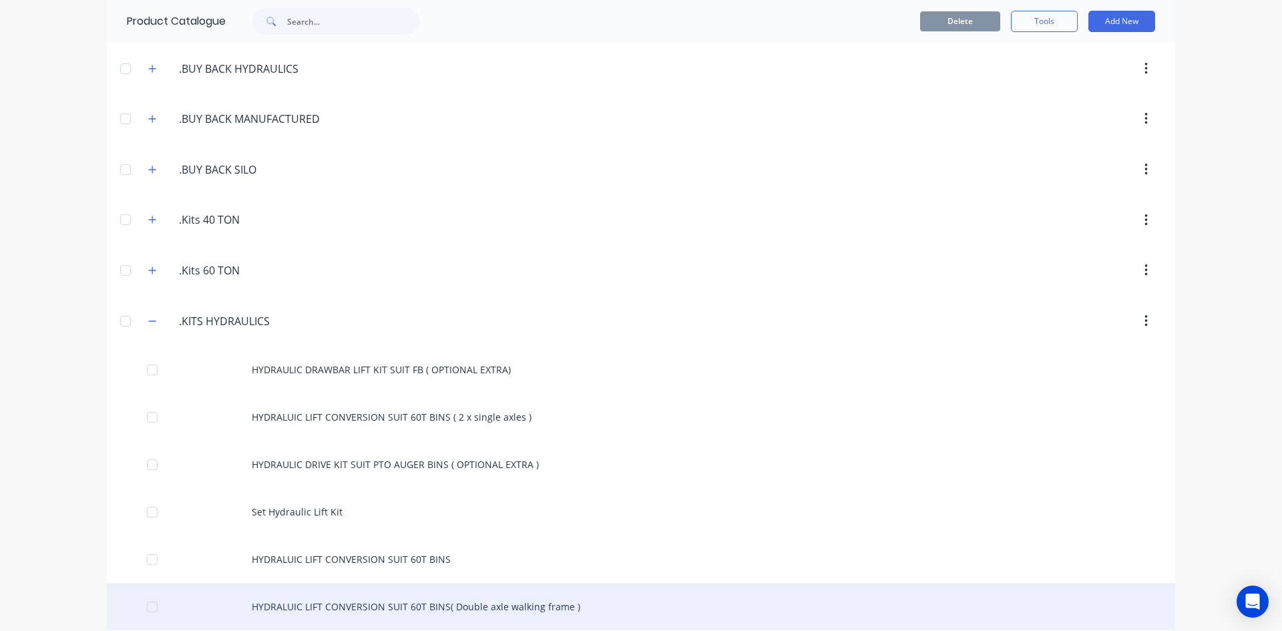
scroll to position [200, 0]
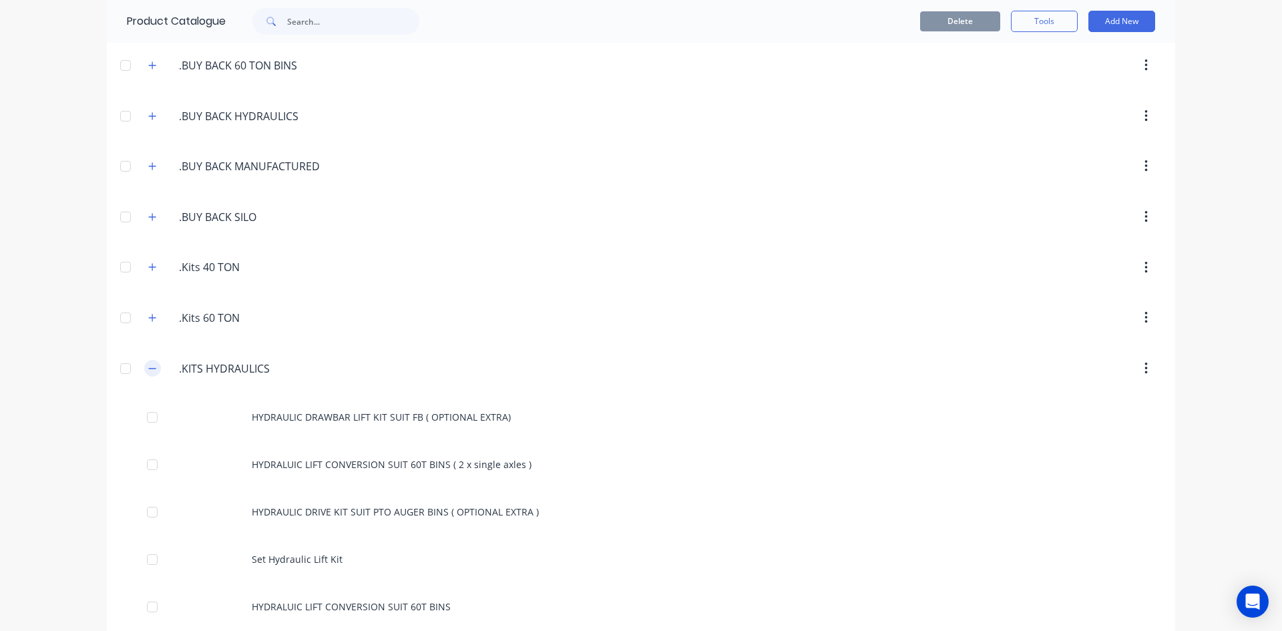
click at [148, 366] on icon "button" at bounding box center [152, 368] width 8 height 9
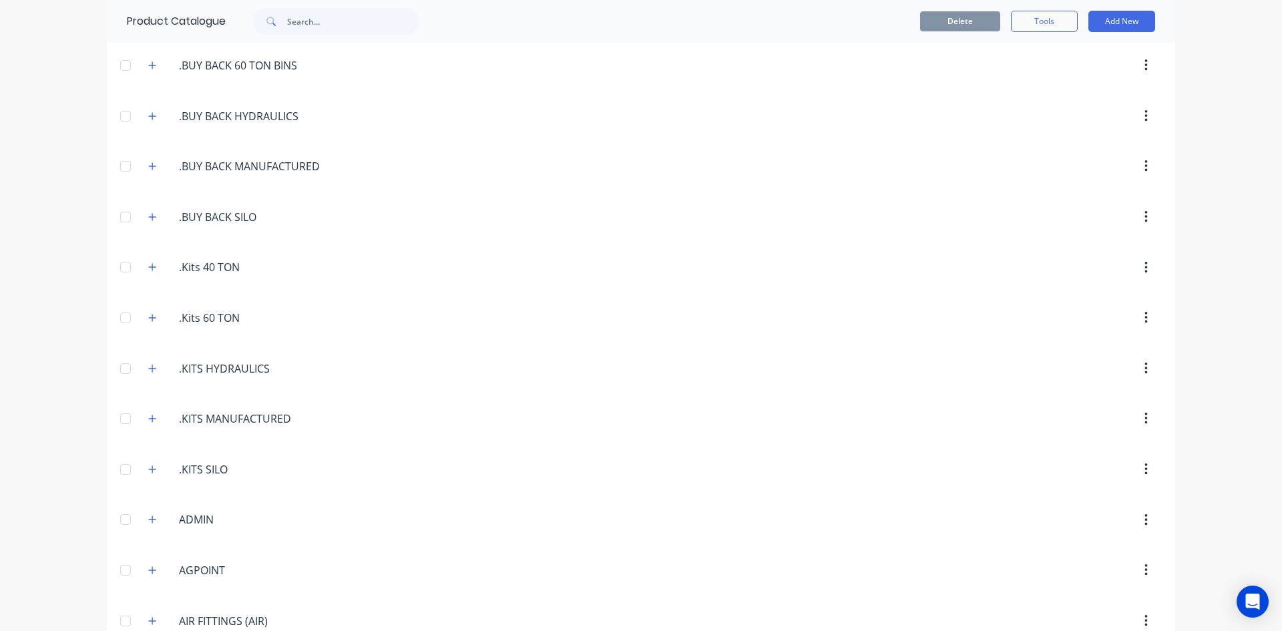
scroll to position [267, 0]
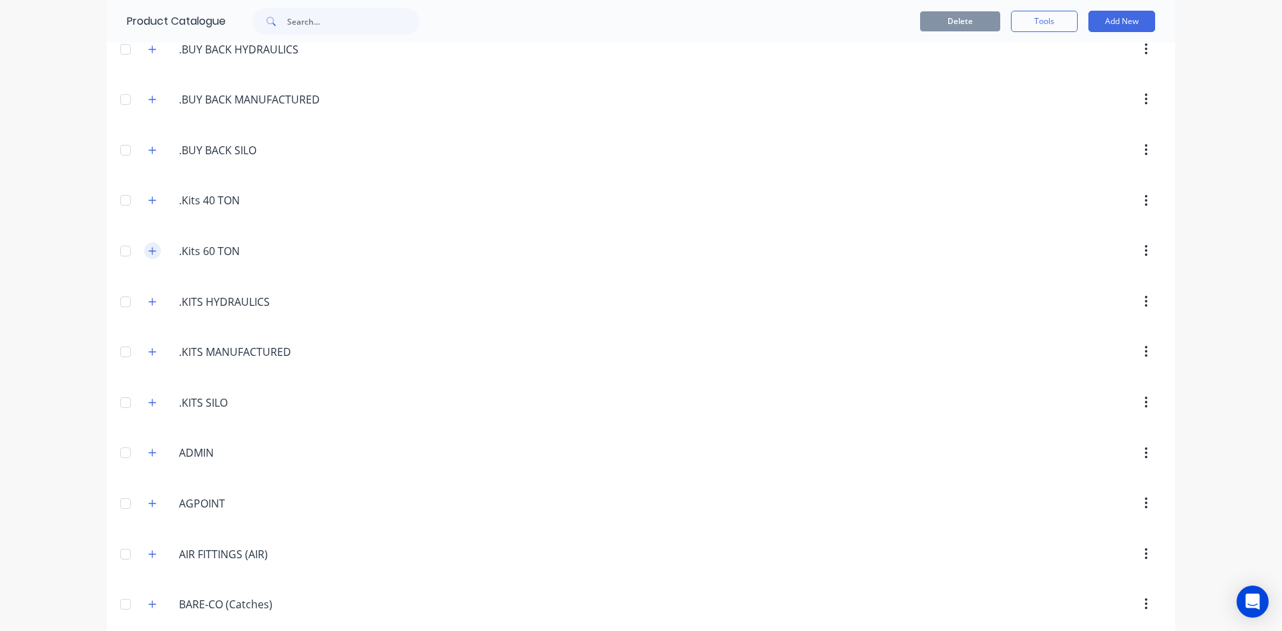
click at [148, 252] on icon "button" at bounding box center [152, 250] width 8 height 9
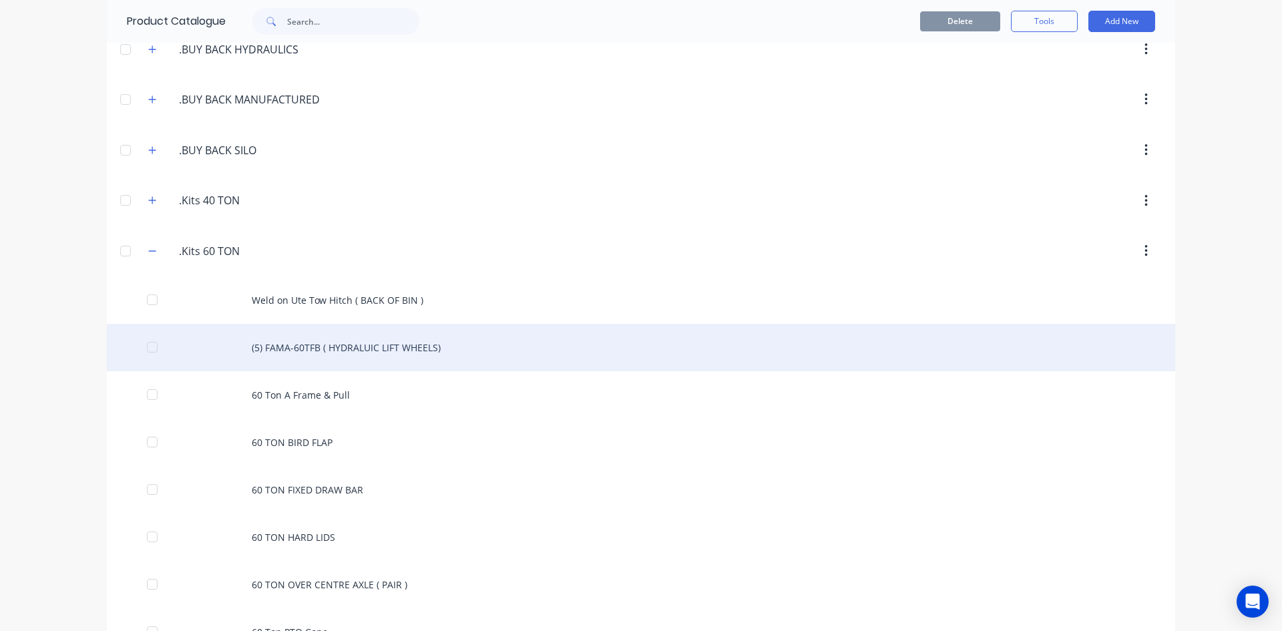
click at [290, 348] on div "(5) FAMA-60TFB ( HYDRALUIC LIFT WHEELS)" at bounding box center [641, 347] width 1068 height 47
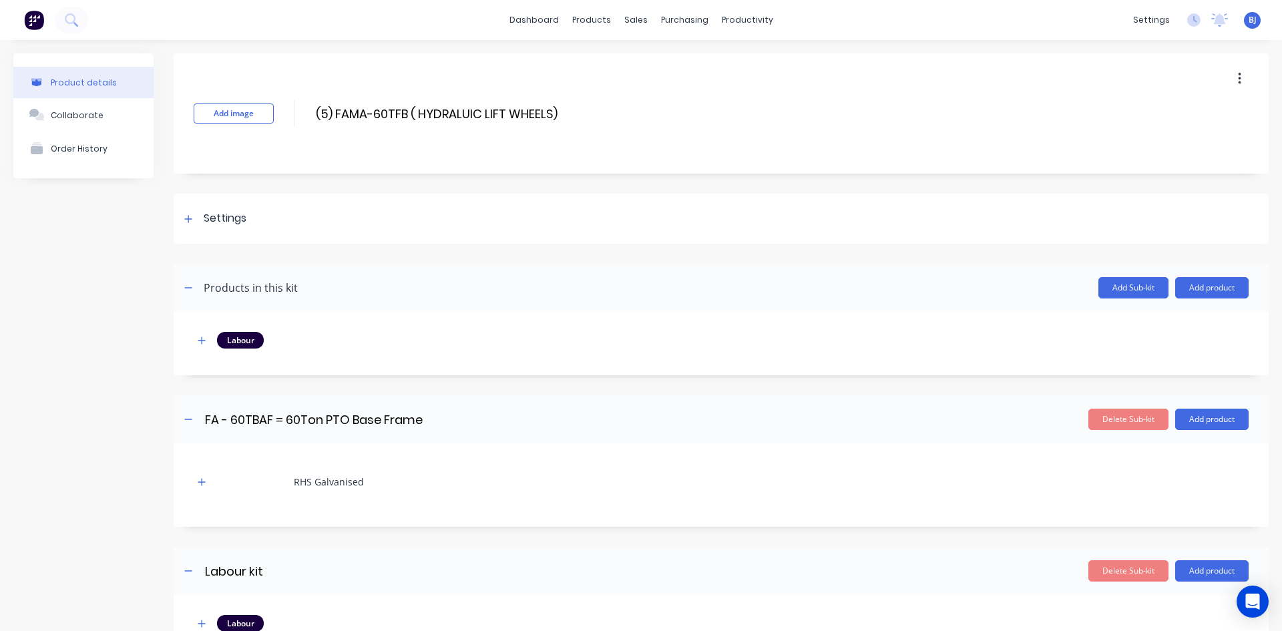
drag, startPoint x: 562, startPoint y: 110, endPoint x: 582, endPoint y: 119, distance: 21.5
click at [566, 113] on div "Add image (5) FAMA-60TFB ( HYDRALUIC LIFT WHEELS) (5) FAMA-60TFB ( HYDRALUIC LI…" at bounding box center [721, 113] width 1095 height 120
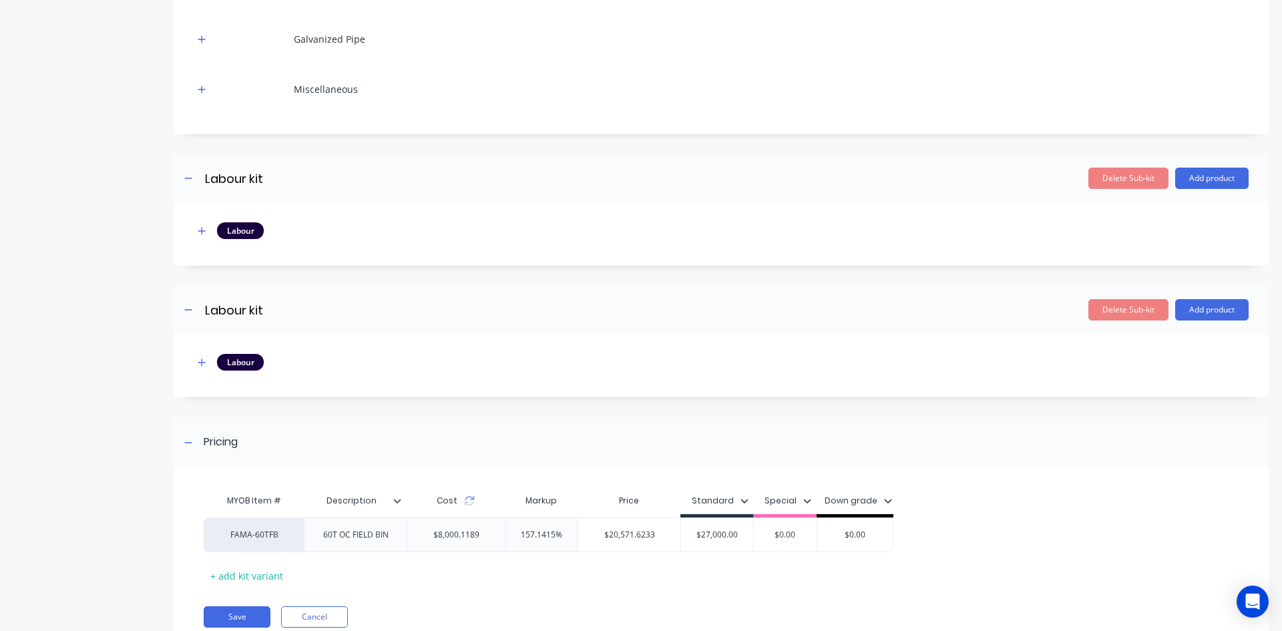
scroll to position [4894, 0]
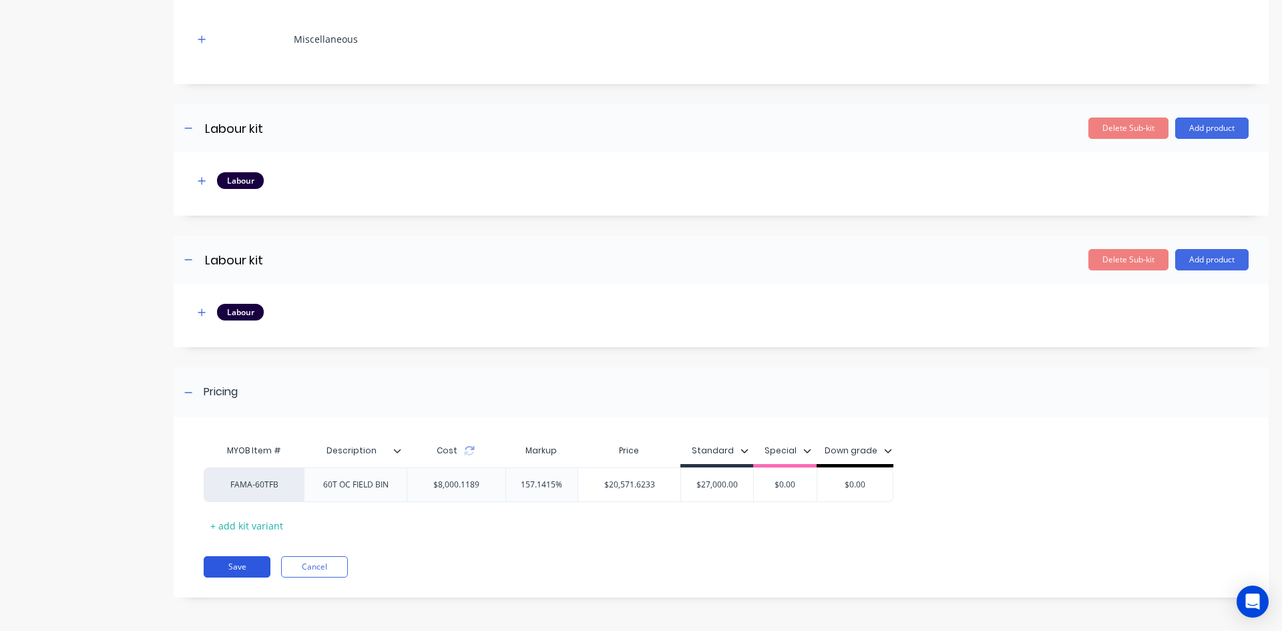
type input "(5) 60T STD HYD LIFT"
click at [239, 566] on button "Save" at bounding box center [237, 566] width 67 height 21
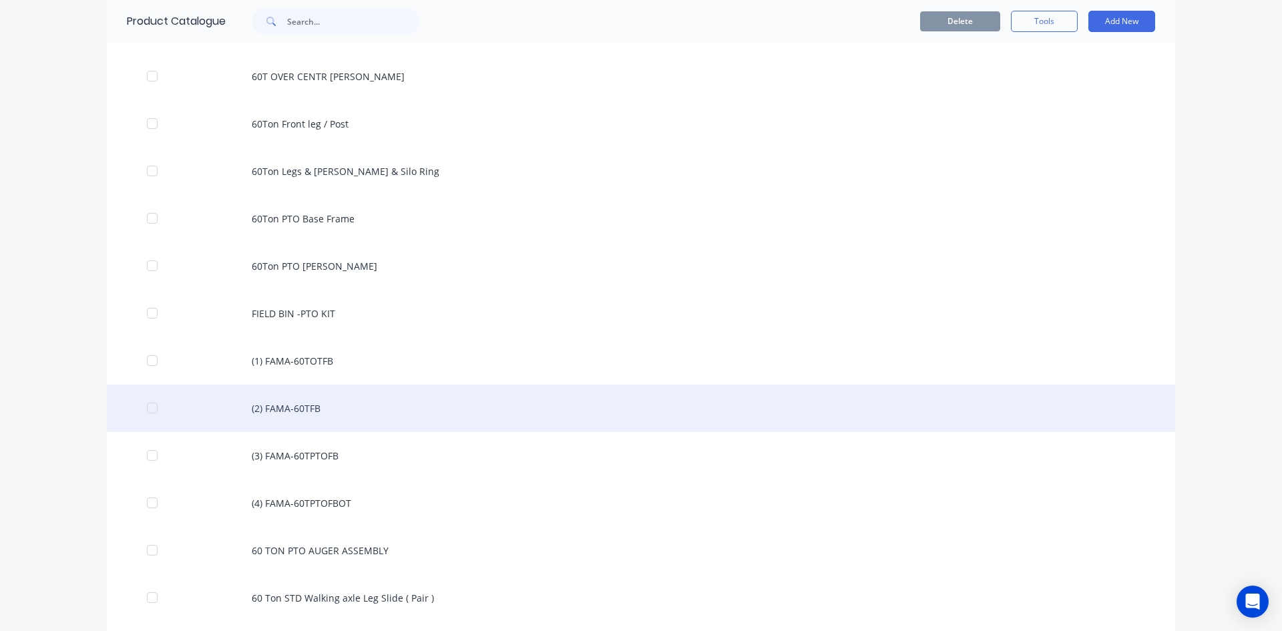
scroll to position [1269, 0]
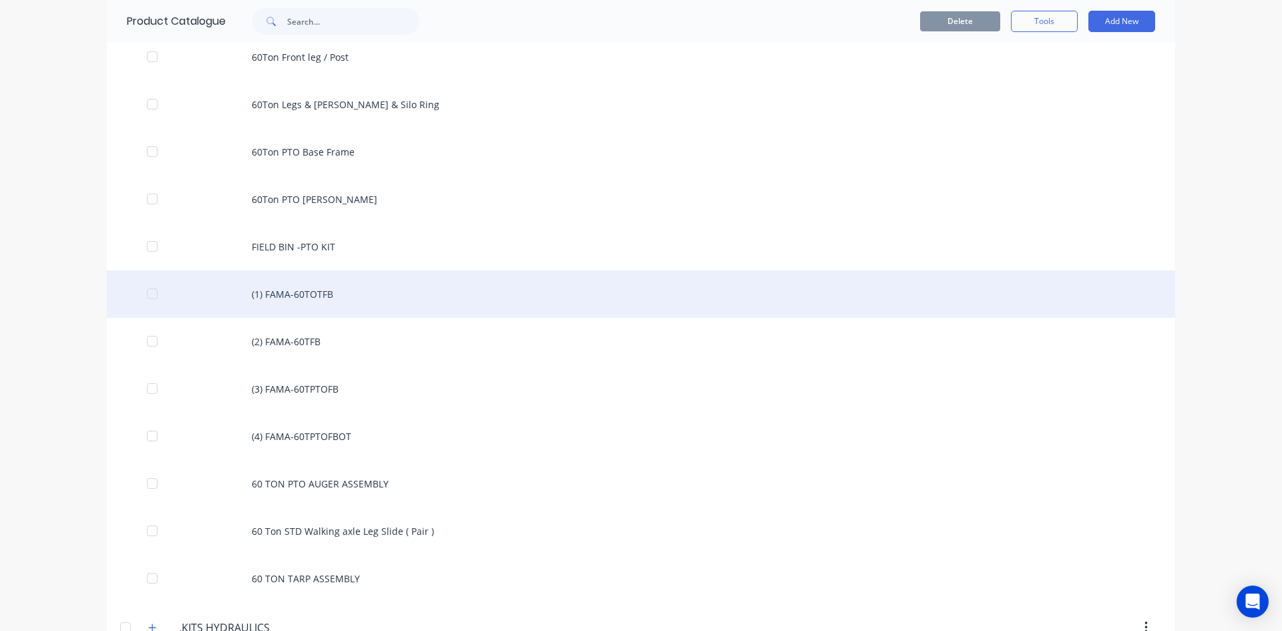
click at [312, 297] on div "(1) FAMA-60TOTFB" at bounding box center [641, 293] width 1068 height 47
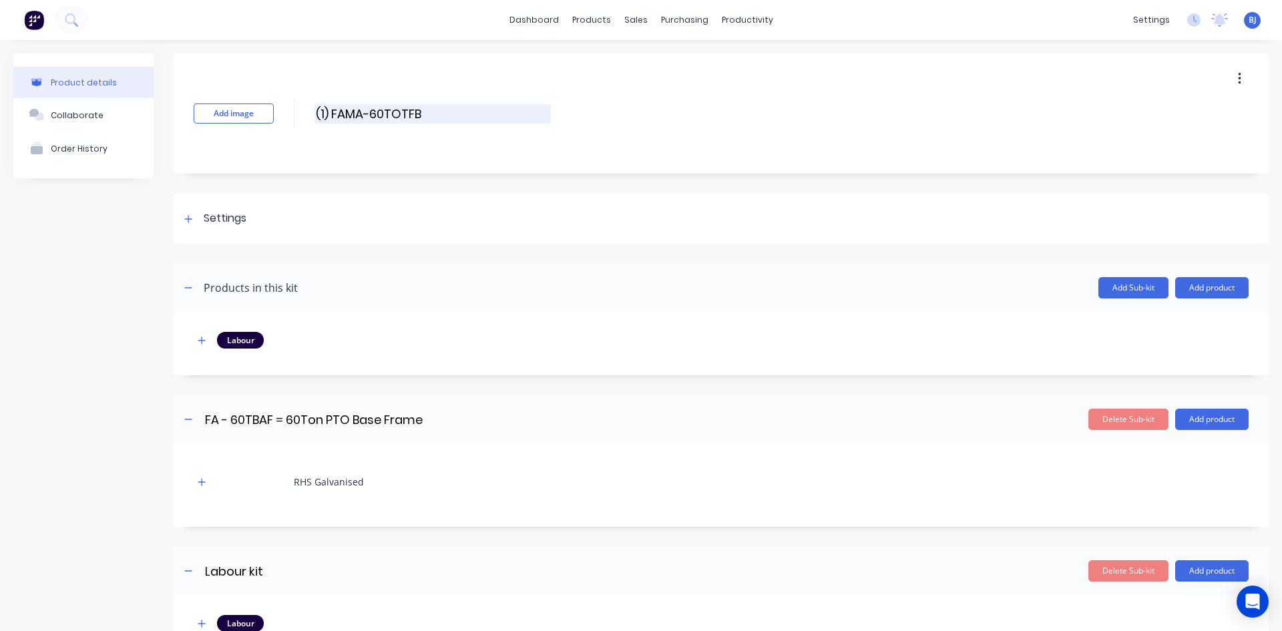
drag, startPoint x: 427, startPoint y: 116, endPoint x: 434, endPoint y: 116, distance: 7.3
click at [428, 116] on input "(1) FAMA-60TOTFB" at bounding box center [432, 113] width 236 height 19
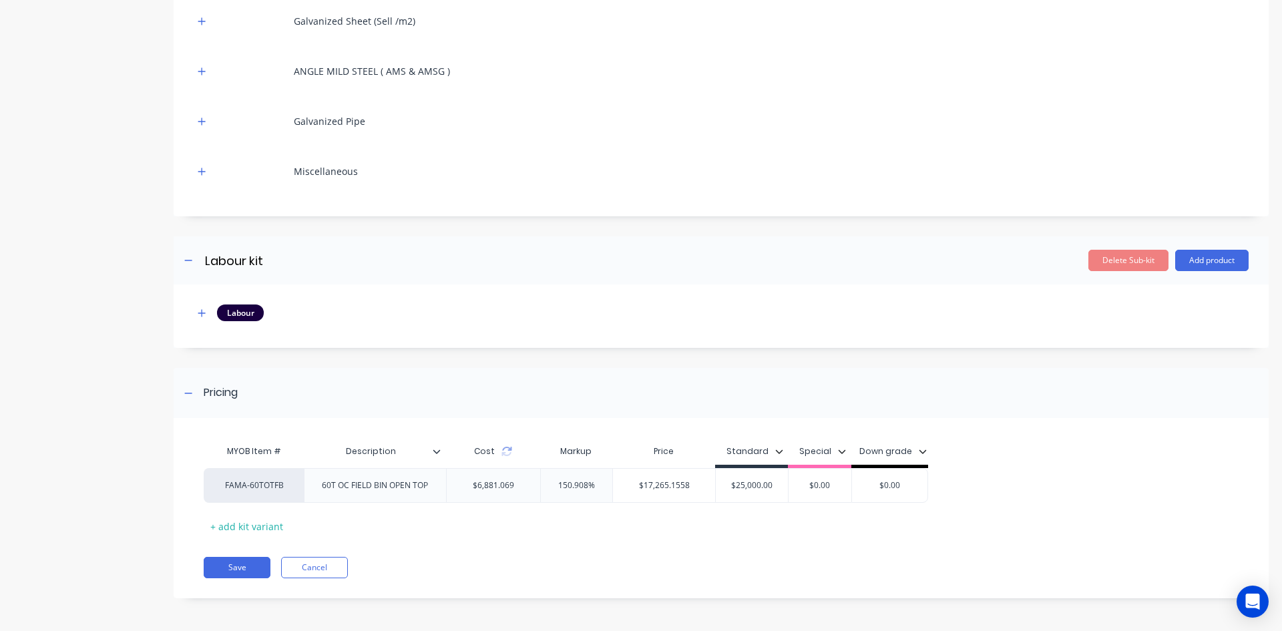
scroll to position [3895, 0]
type input "(1) FAMA-60TOTFB ( 60T STD OPEN TOP )"
click at [376, 489] on div "60T OC FIELD BIN OPEN TOP" at bounding box center [375, 484] width 128 height 17
click at [387, 491] on div "60T OC/ STD BIN OPEN TOP" at bounding box center [374, 484] width 125 height 17
click at [427, 490] on div "60T OC/ STD OPEN TOP" at bounding box center [375, 484] width 110 height 17
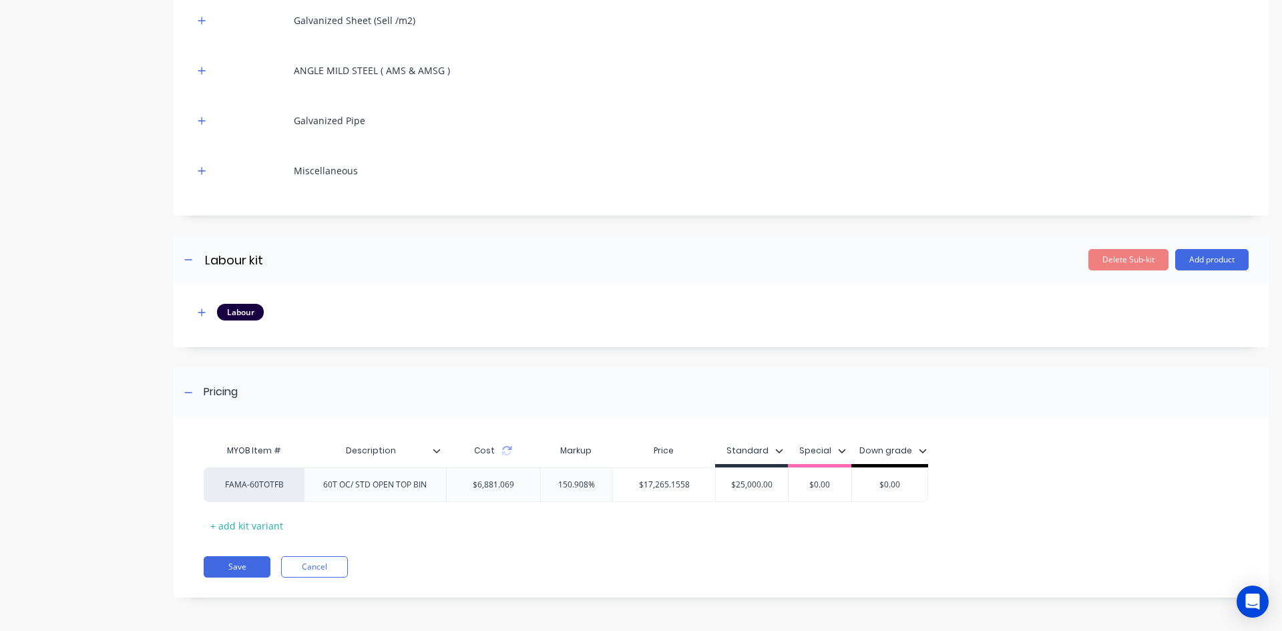
drag, startPoint x: 352, startPoint y: 487, endPoint x: 379, endPoint y: 520, distance: 42.8
click at [355, 494] on div "60T OC/ STD OPEN TOP BIN" at bounding box center [375, 484] width 142 height 35
click at [351, 487] on div "60T OC/ STD OPEN TOP BIN" at bounding box center [374, 484] width 125 height 17
click at [357, 489] on div "60T OC/ STD OPEN TOP BIN" at bounding box center [374, 484] width 125 height 17
click at [349, 488] on div "60T OC/ STD OPEN TOP BIN" at bounding box center [374, 484] width 125 height 17
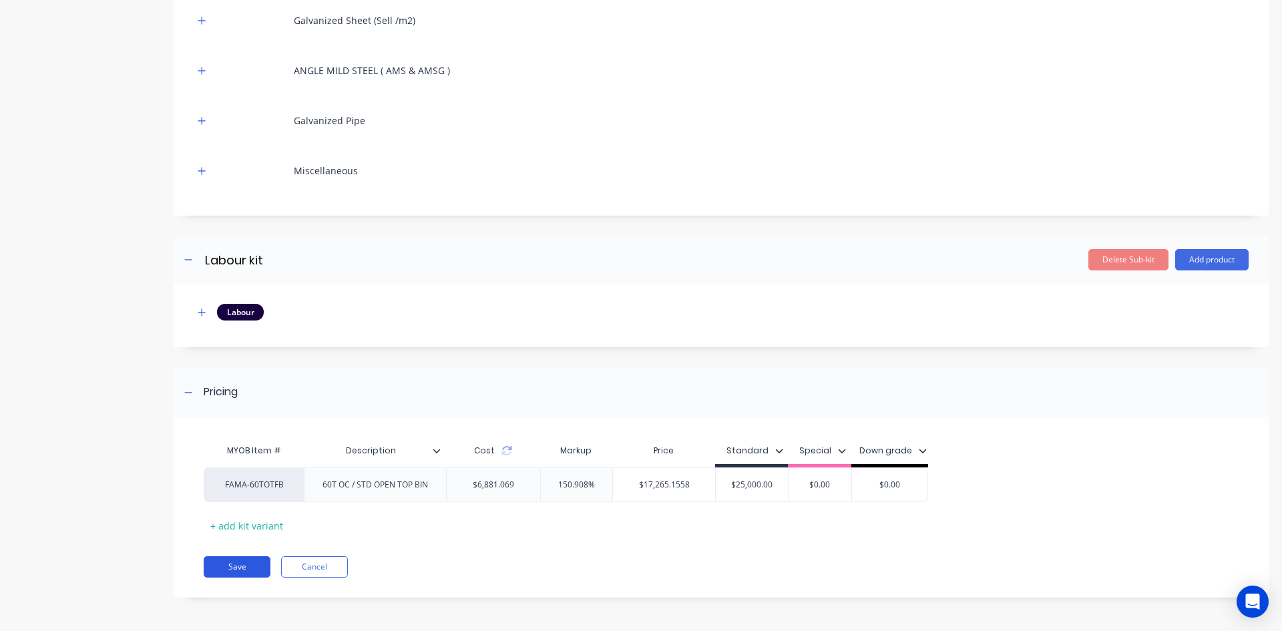
click at [244, 568] on button "Save" at bounding box center [237, 566] width 67 height 21
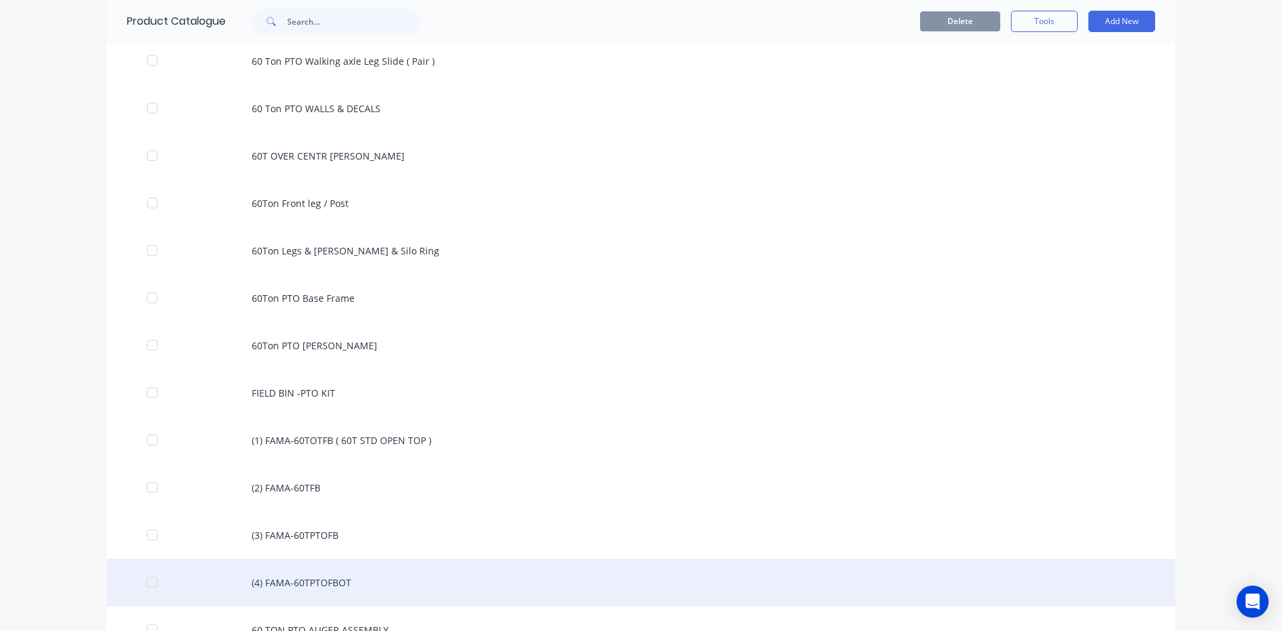
scroll to position [1135, 0]
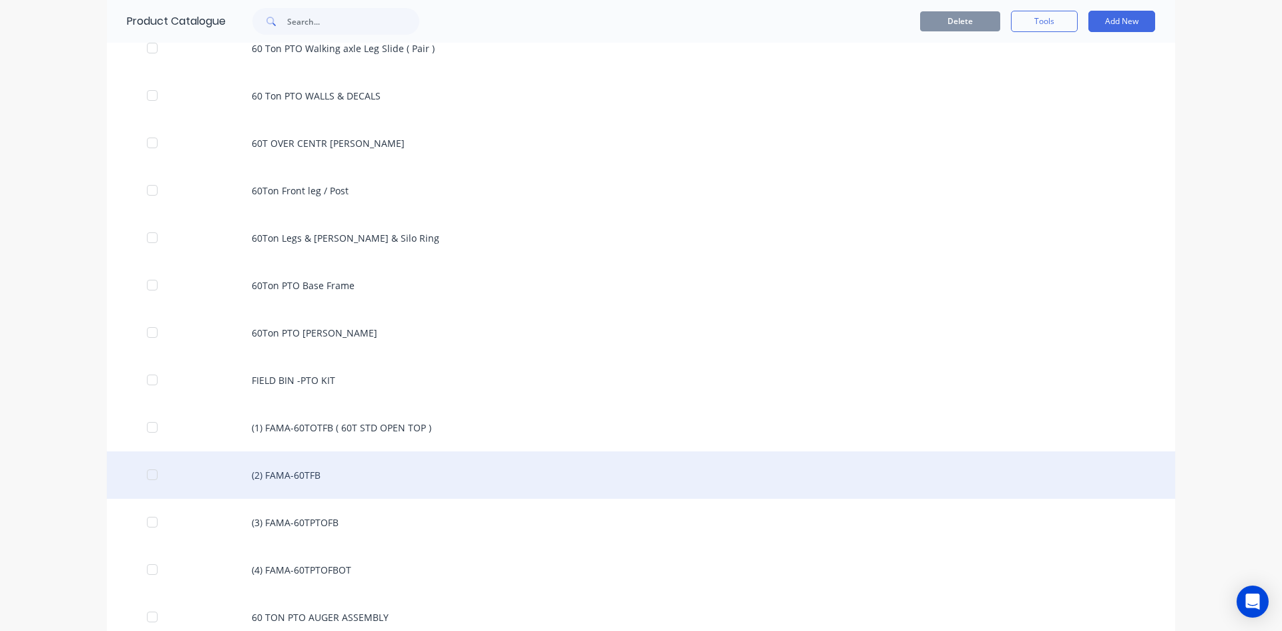
click at [318, 477] on div "(2) FAMA-60TFB" at bounding box center [641, 474] width 1068 height 47
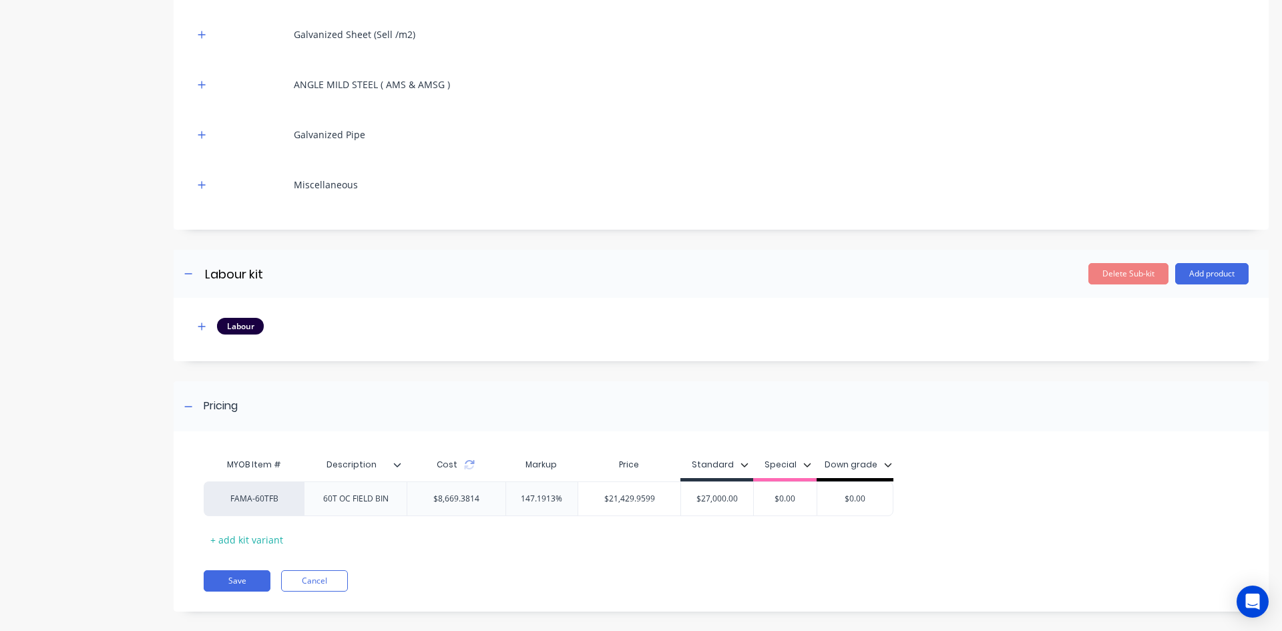
scroll to position [5646, 0]
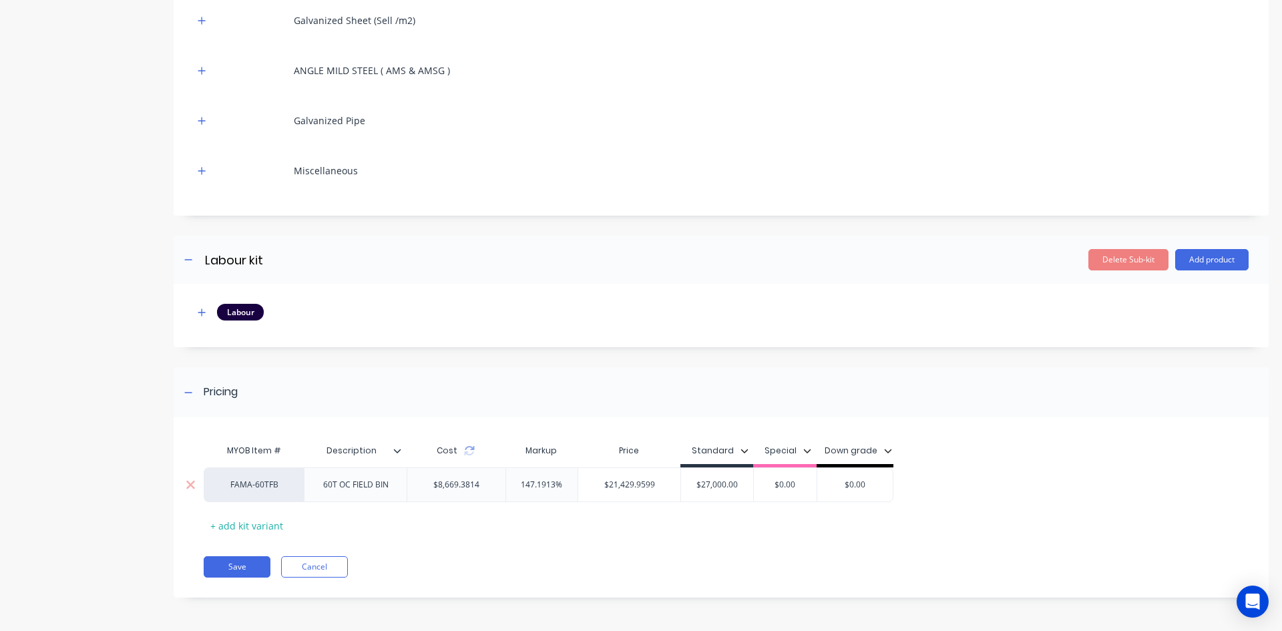
drag, startPoint x: 351, startPoint y: 491, endPoint x: 361, endPoint y: 507, distance: 19.3
click at [351, 491] on div "60T OC FIELD BIN" at bounding box center [355, 484] width 87 height 17
click at [357, 480] on div "60T OC FI ELD BIN" at bounding box center [355, 484] width 89 height 17
drag, startPoint x: 393, startPoint y: 487, endPoint x: 449, endPoint y: 527, distance: 68.9
click at [394, 488] on div "60T OC / STD ELD BIN" at bounding box center [355, 487] width 91 height 29
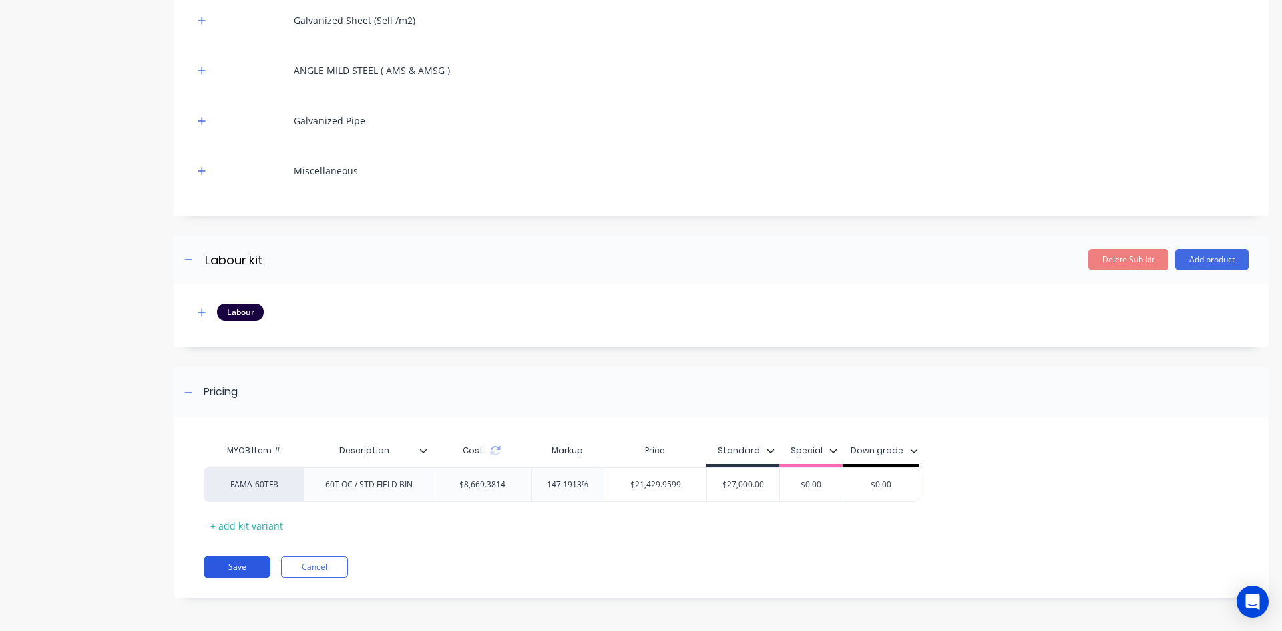
click at [247, 575] on button "Save" at bounding box center [237, 566] width 67 height 21
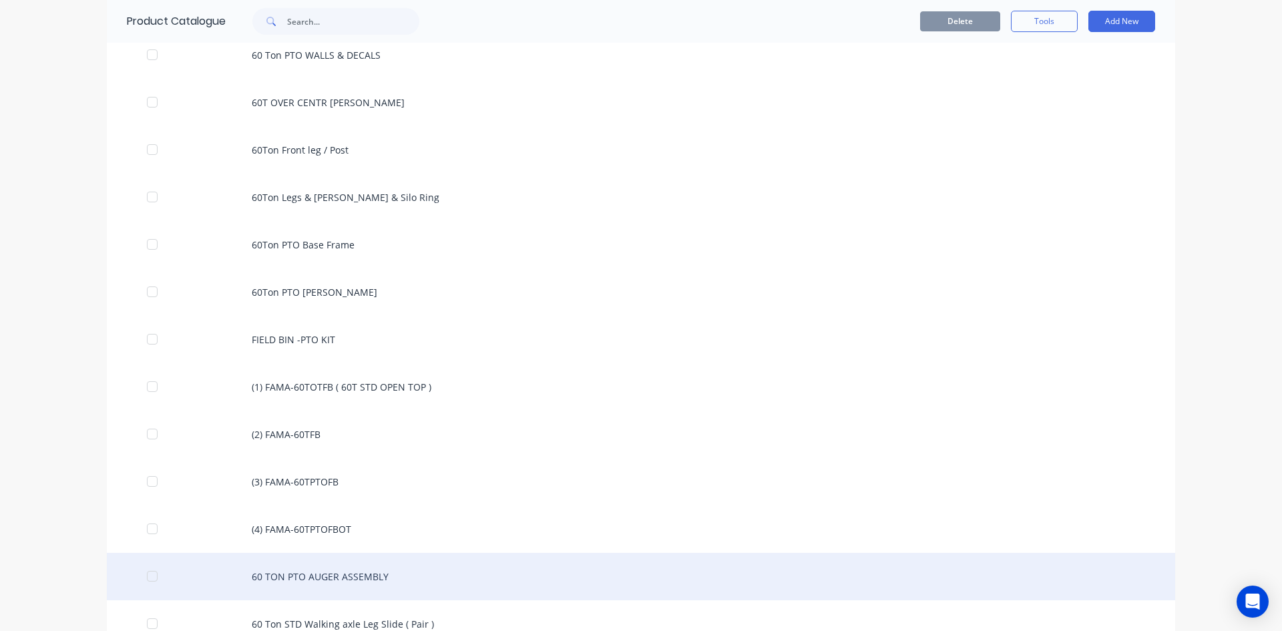
scroll to position [1202, 0]
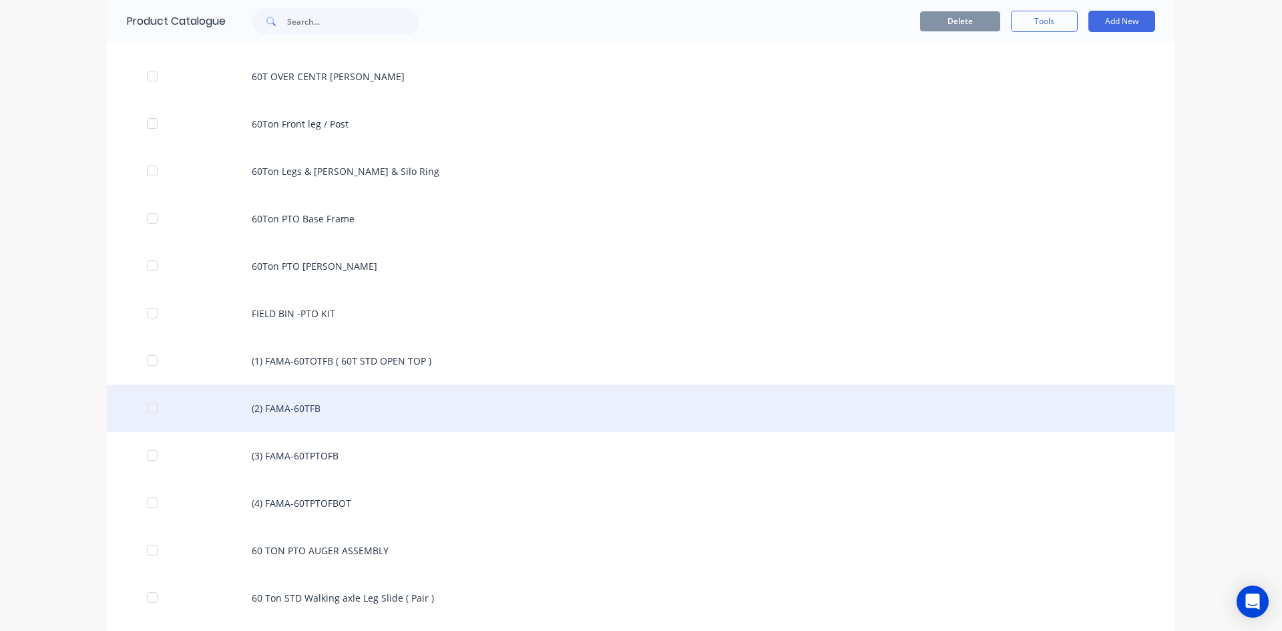
click at [318, 408] on div "(2) FAMA-60TFB" at bounding box center [641, 408] width 1068 height 47
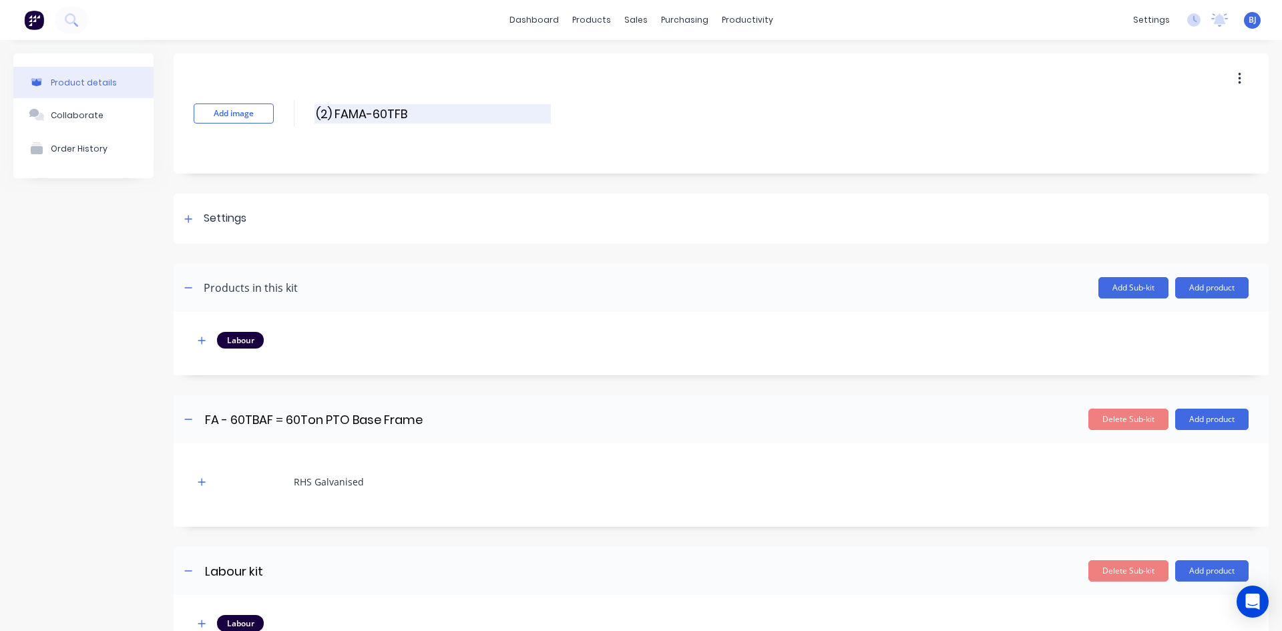
click at [419, 114] on input "(2) FAMA-60TFB" at bounding box center [432, 113] width 236 height 19
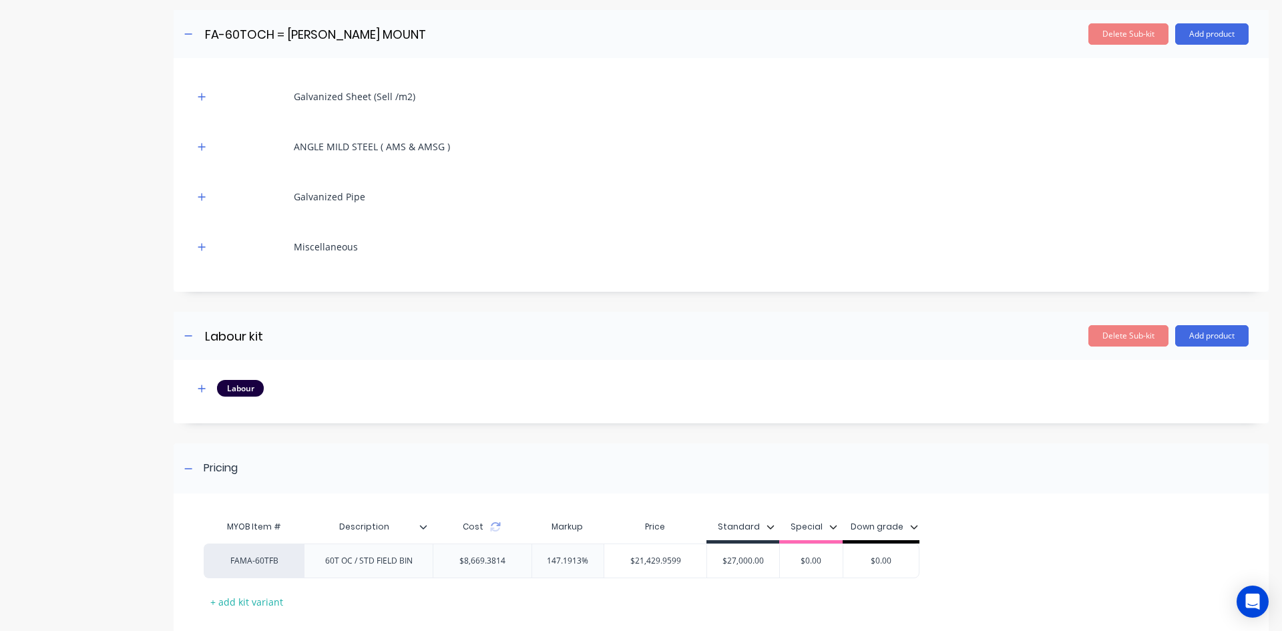
scroll to position [5646, 0]
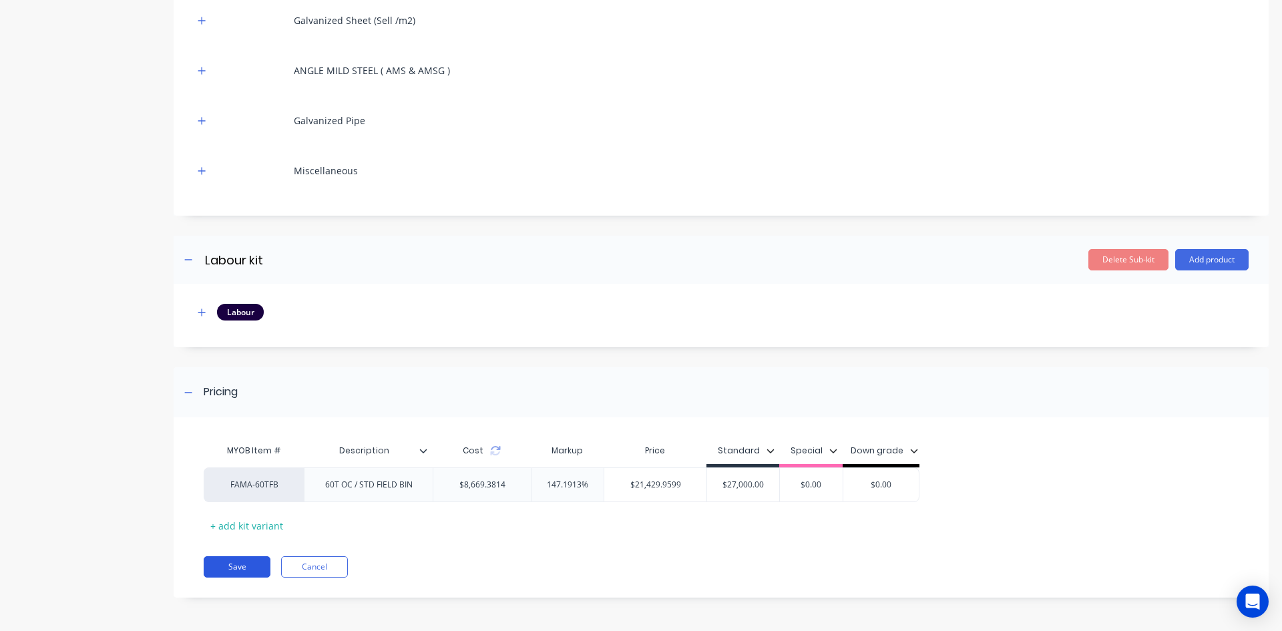
type input "(2) FAMA-60TFB ( 60T OC / STD FIELD BIN )"
click at [247, 564] on button "Save" at bounding box center [237, 566] width 67 height 21
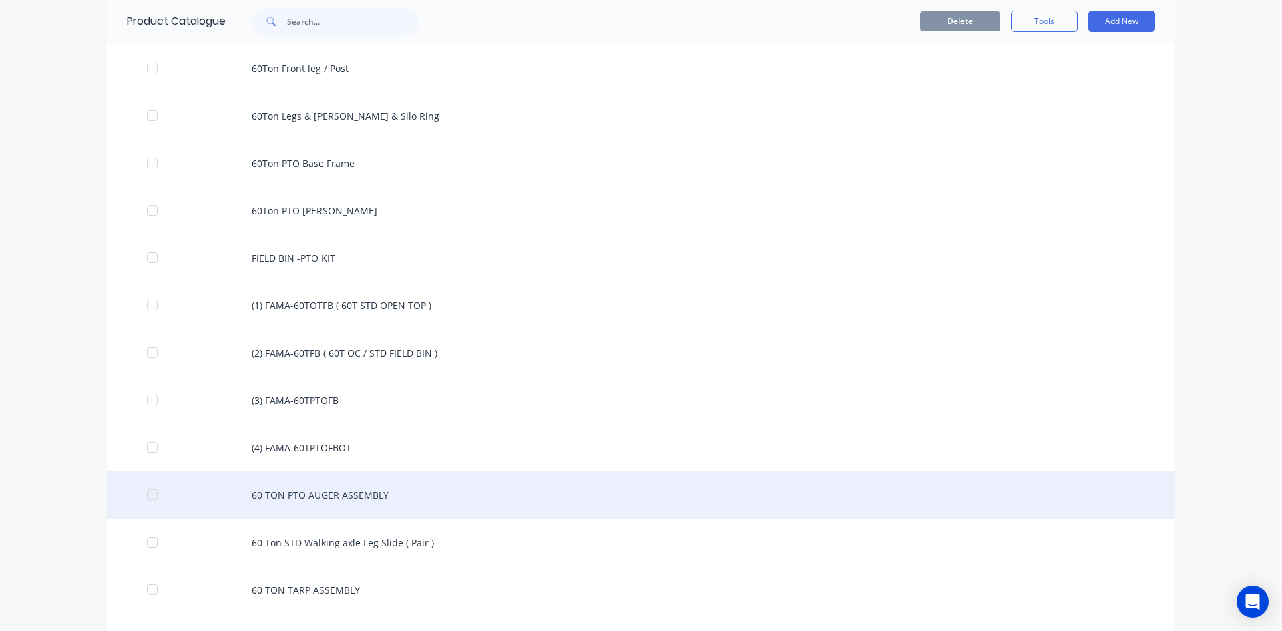
scroll to position [1269, 0]
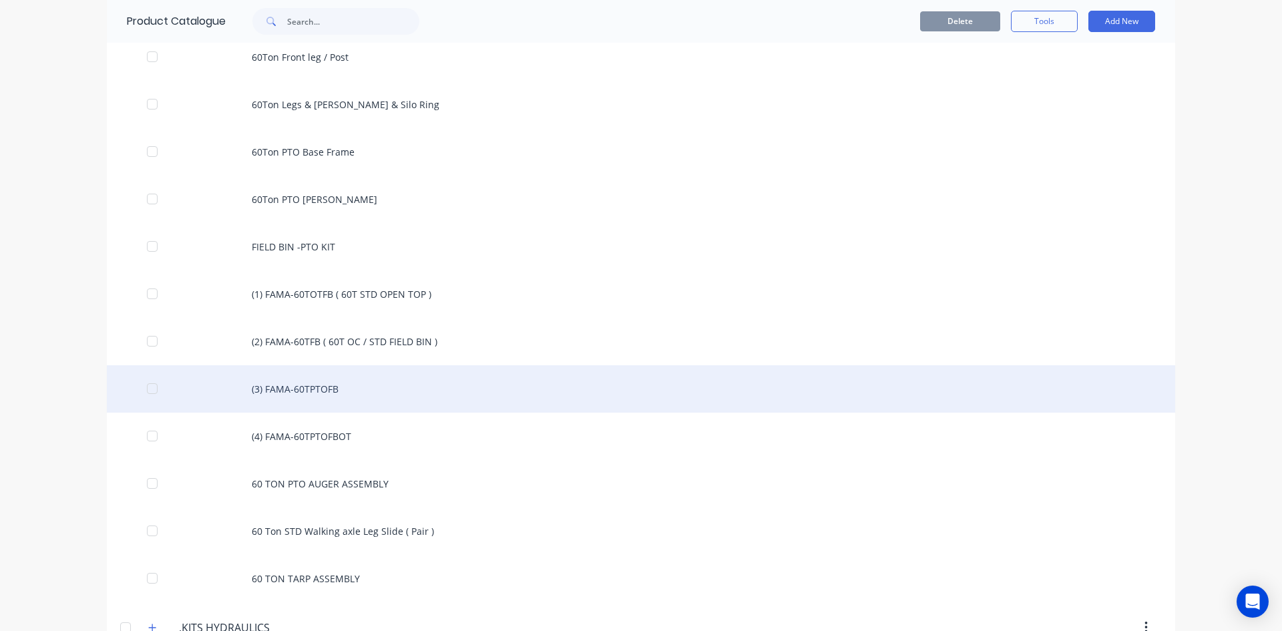
click at [317, 389] on div "(3) FAMA-60TPTOFB" at bounding box center [641, 388] width 1068 height 47
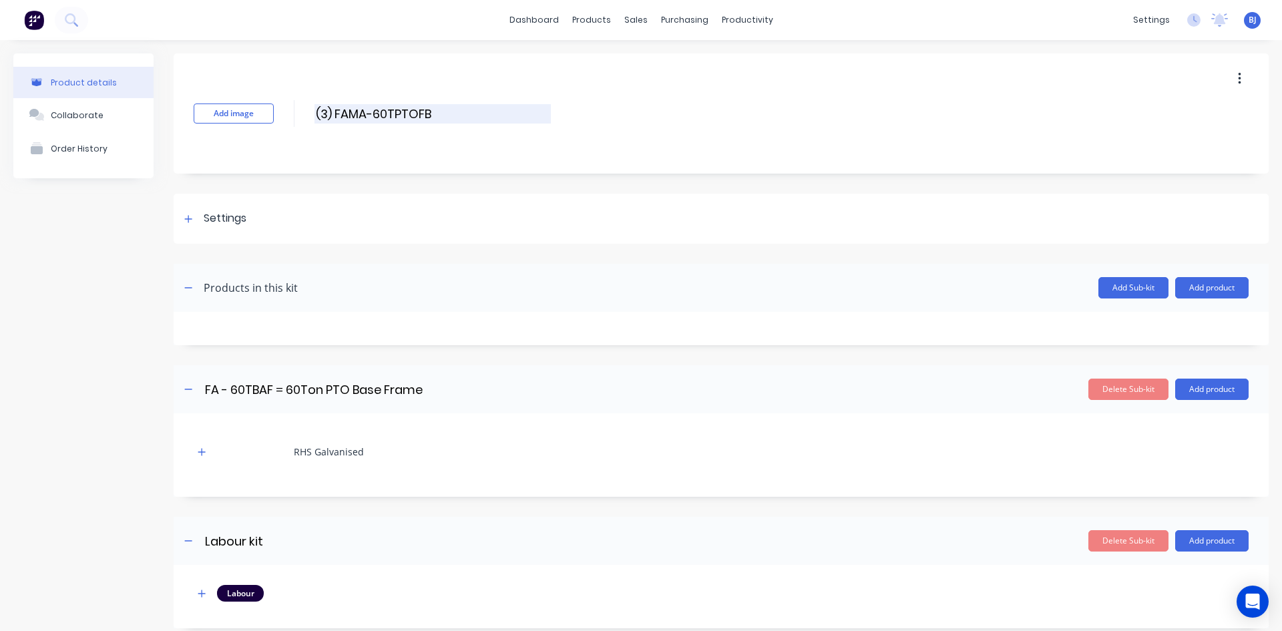
click at [439, 115] on input "(3) FAMA-60TPTOFB" at bounding box center [432, 113] width 236 height 19
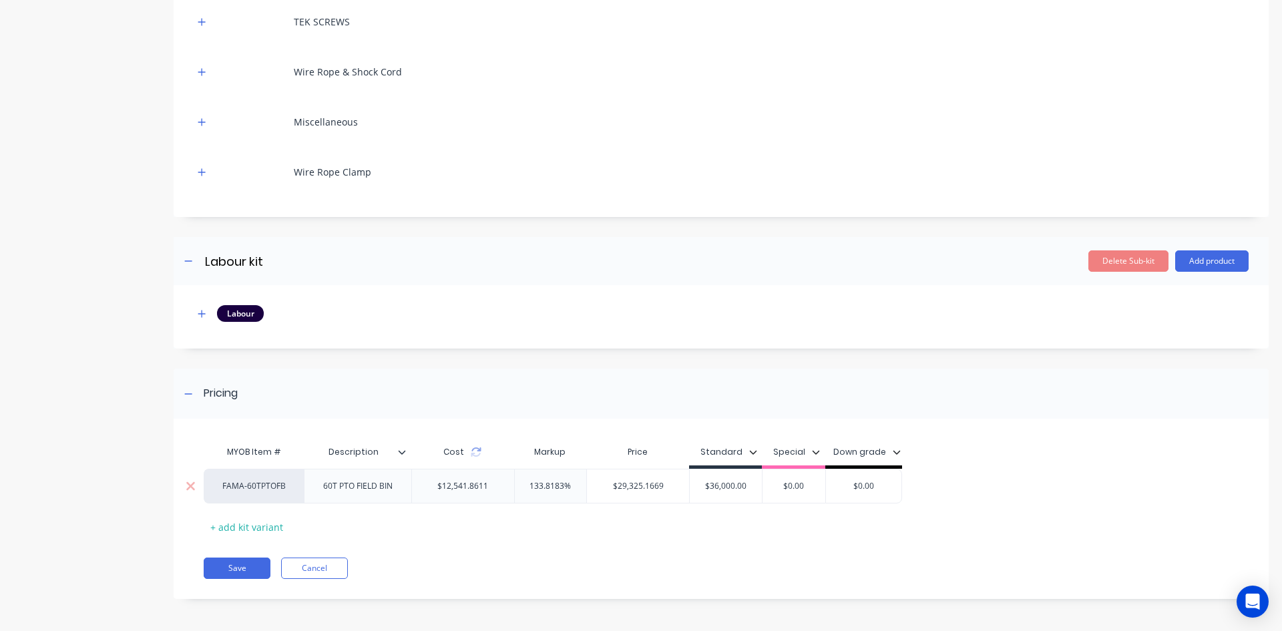
scroll to position [8201, 0]
type input "(3) FAMA-60TPTOFB (60T PTO FIELD BIN)"
click at [247, 564] on button "Save" at bounding box center [237, 566] width 67 height 21
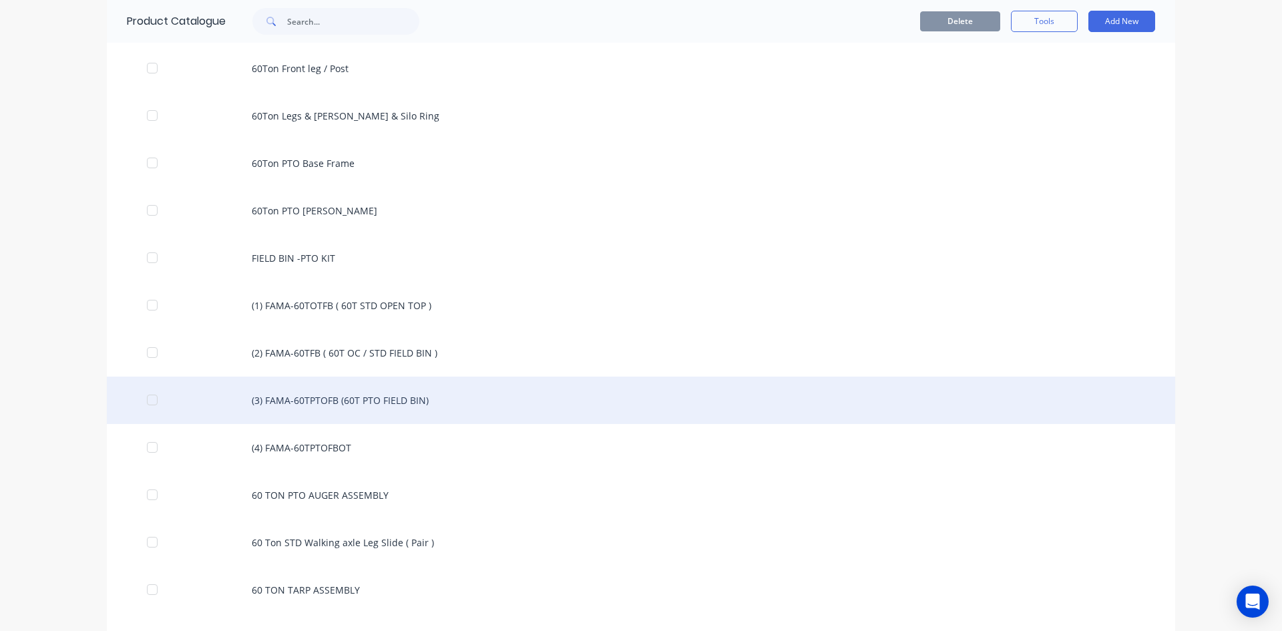
scroll to position [1269, 0]
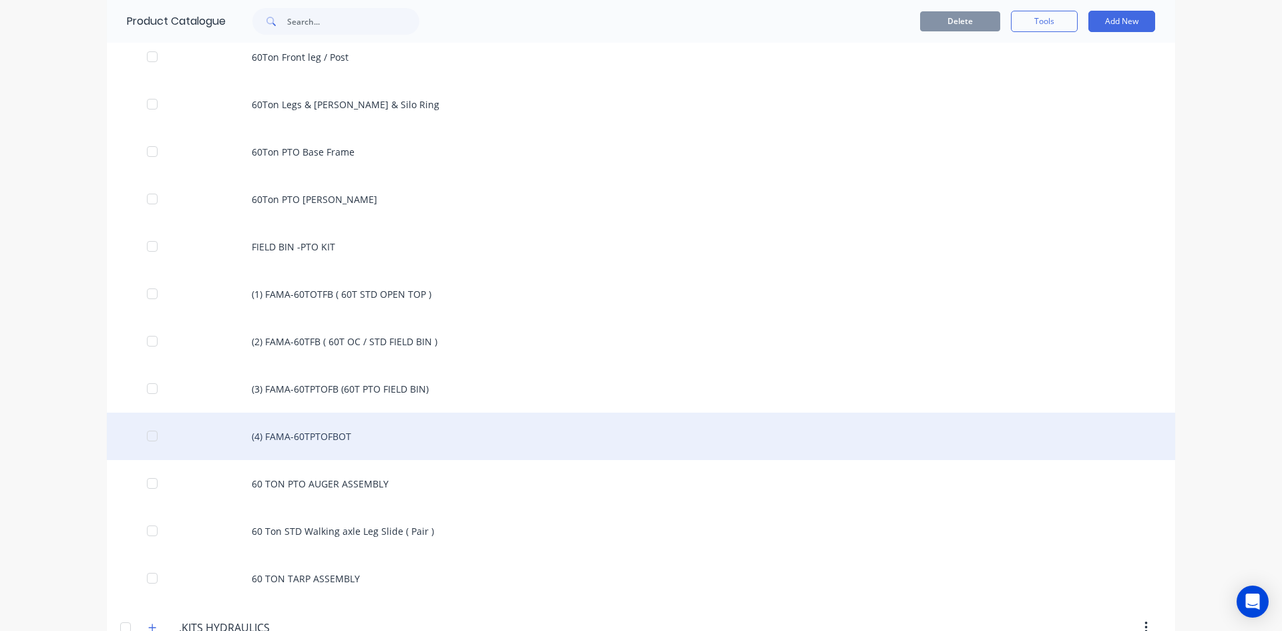
click at [314, 435] on div "(4) FAMA-60TPTOFBOT" at bounding box center [641, 436] width 1068 height 47
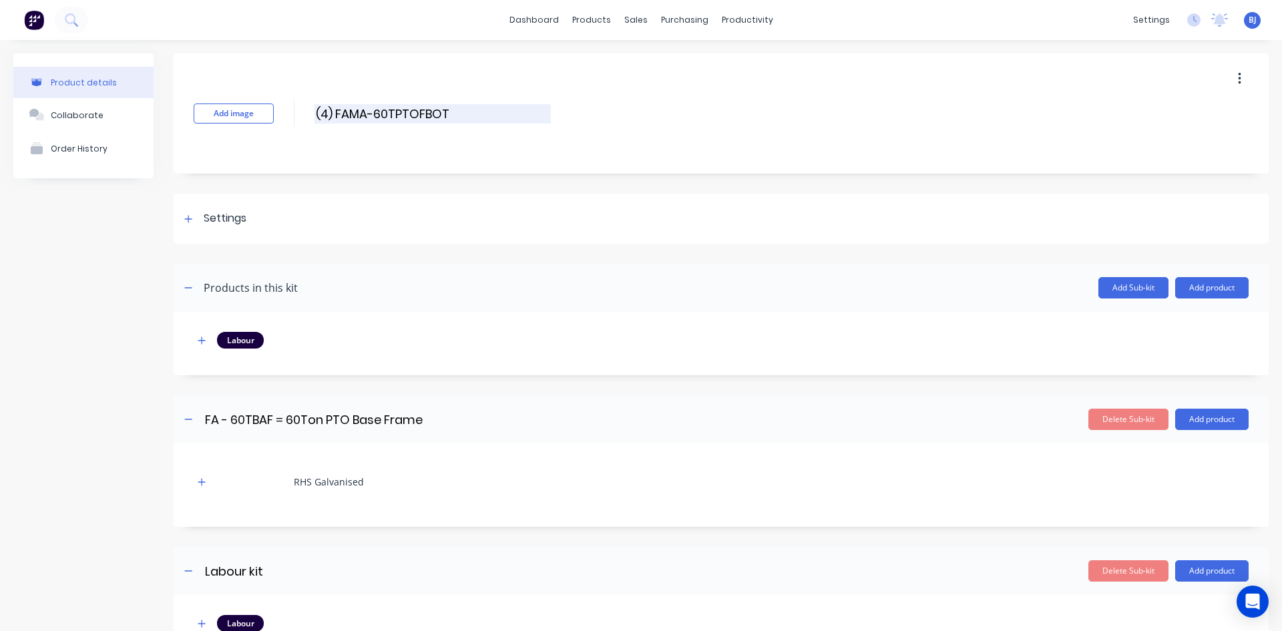
click at [459, 111] on input "(4) FAMA-60TPTOFBOT" at bounding box center [432, 113] width 236 height 19
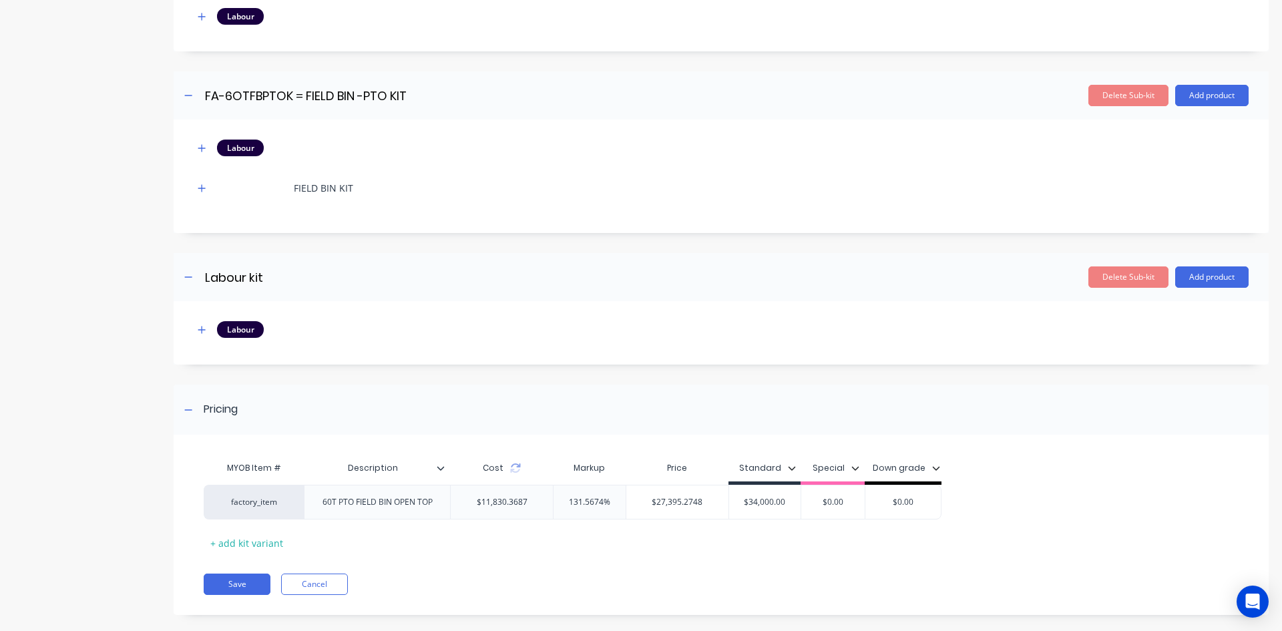
scroll to position [6793, 0]
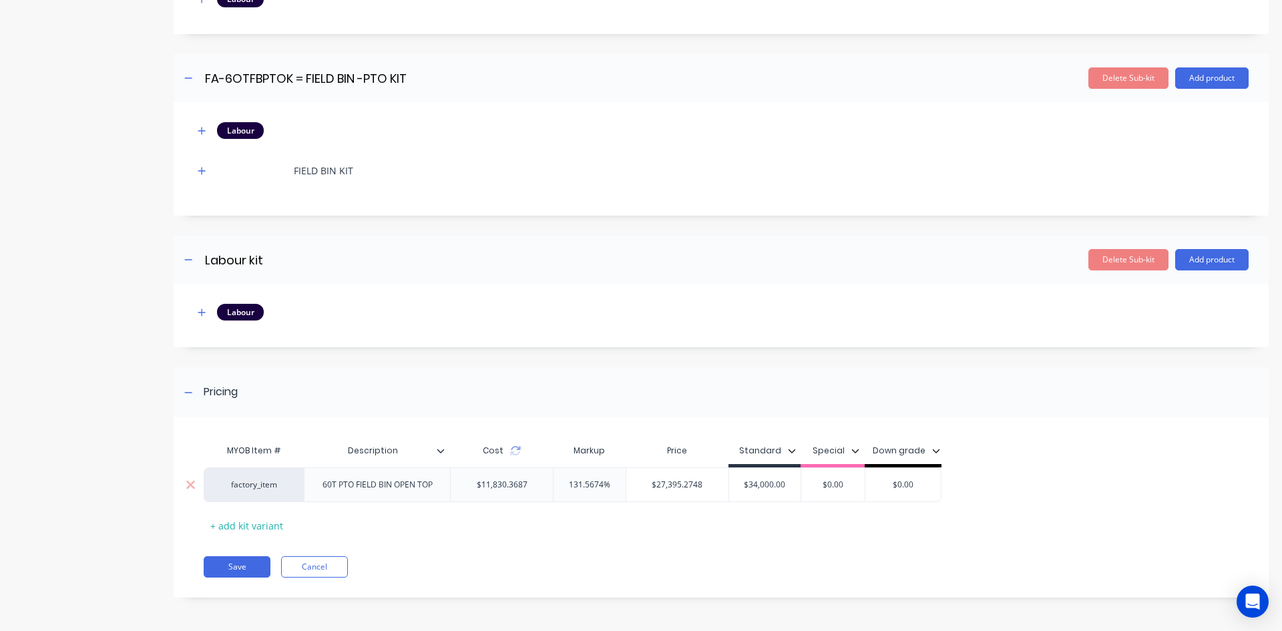
type input "(4) FAMA-60TPTOFBOT ( 60T PTO OPEN TOP BIN )"
click at [390, 490] on div "60T PTO FIELD BIN OPEN TOP" at bounding box center [378, 484] width 132 height 17
click at [421, 489] on div "60T PTO OPEN TOP" at bounding box center [377, 484] width 93 height 17
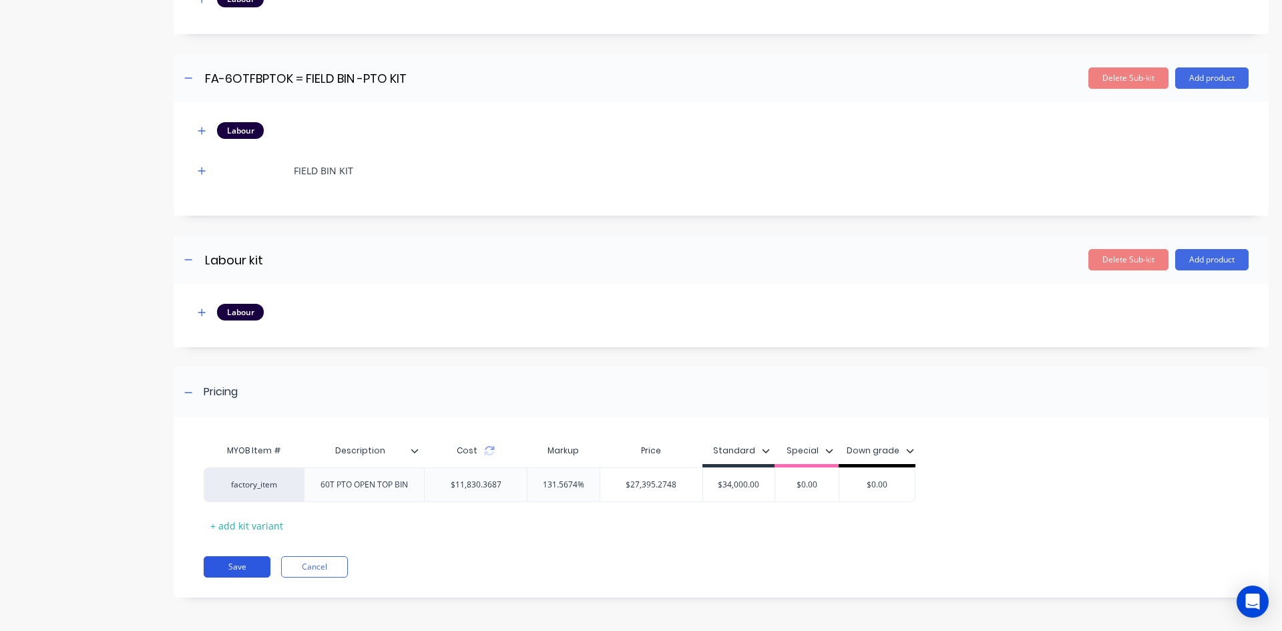
click at [234, 567] on button "Save" at bounding box center [237, 566] width 67 height 21
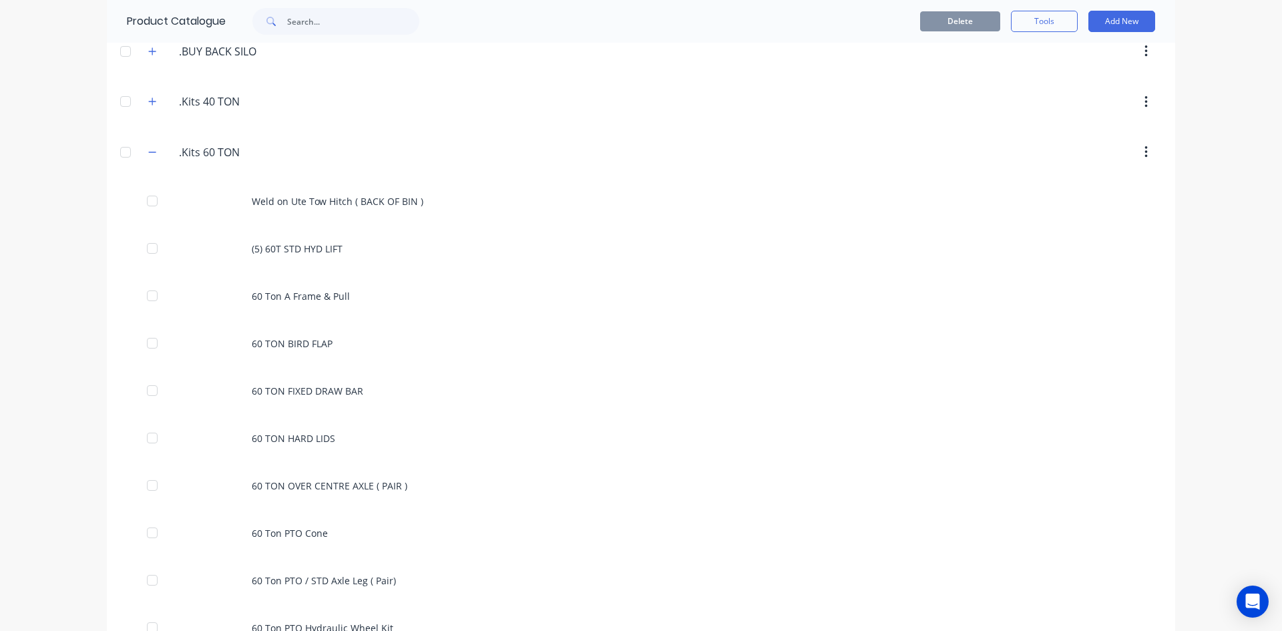
scroll to position [334, 0]
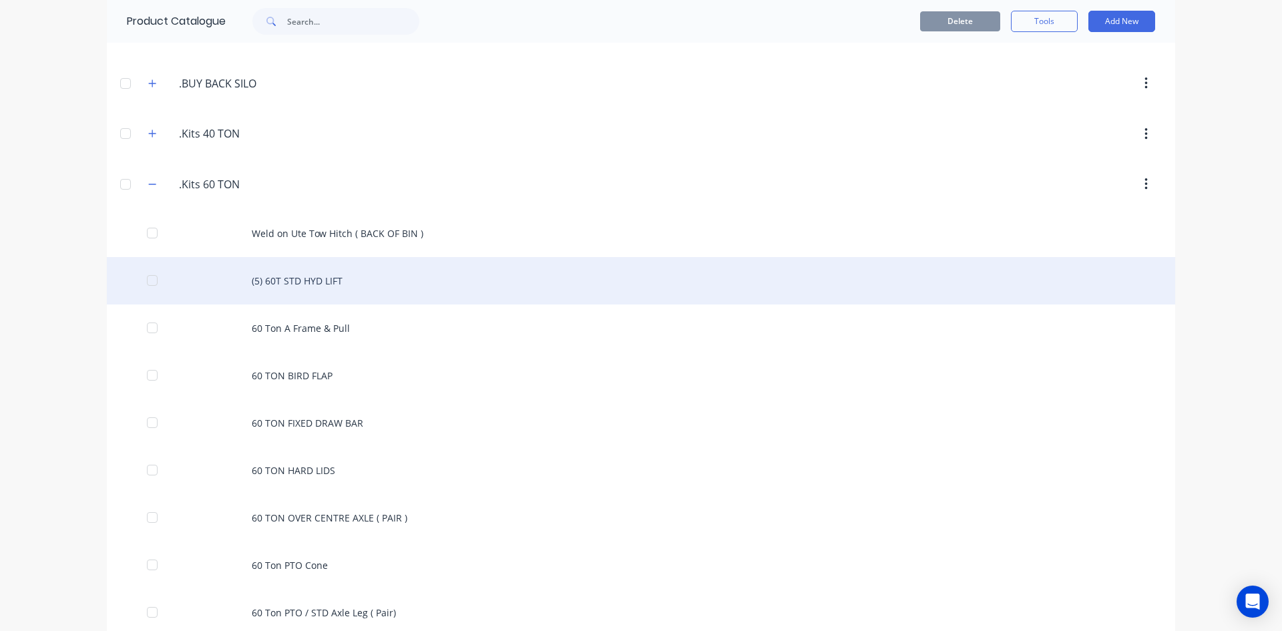
click at [268, 280] on div "(5) 60T STD HYD LIFT" at bounding box center [641, 280] width 1068 height 47
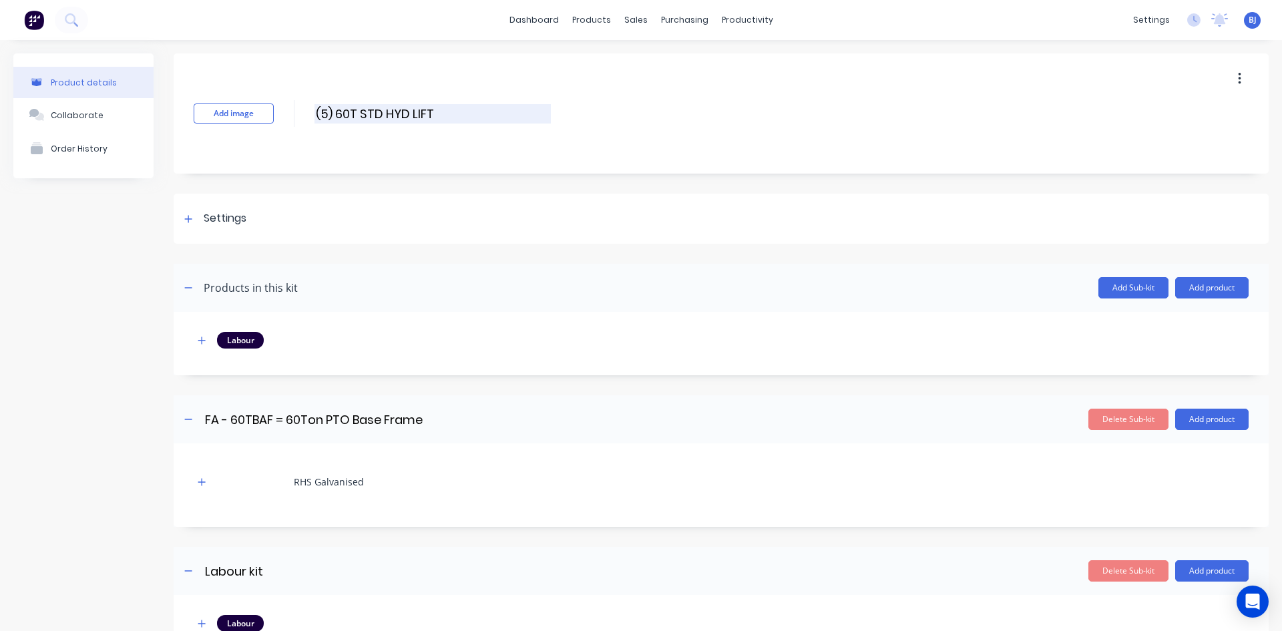
drag, startPoint x: 339, startPoint y: 112, endPoint x: 346, endPoint y: 116, distance: 8.7
click at [339, 112] on input "(5) 60T STD HYD LIFT" at bounding box center [432, 113] width 236 height 19
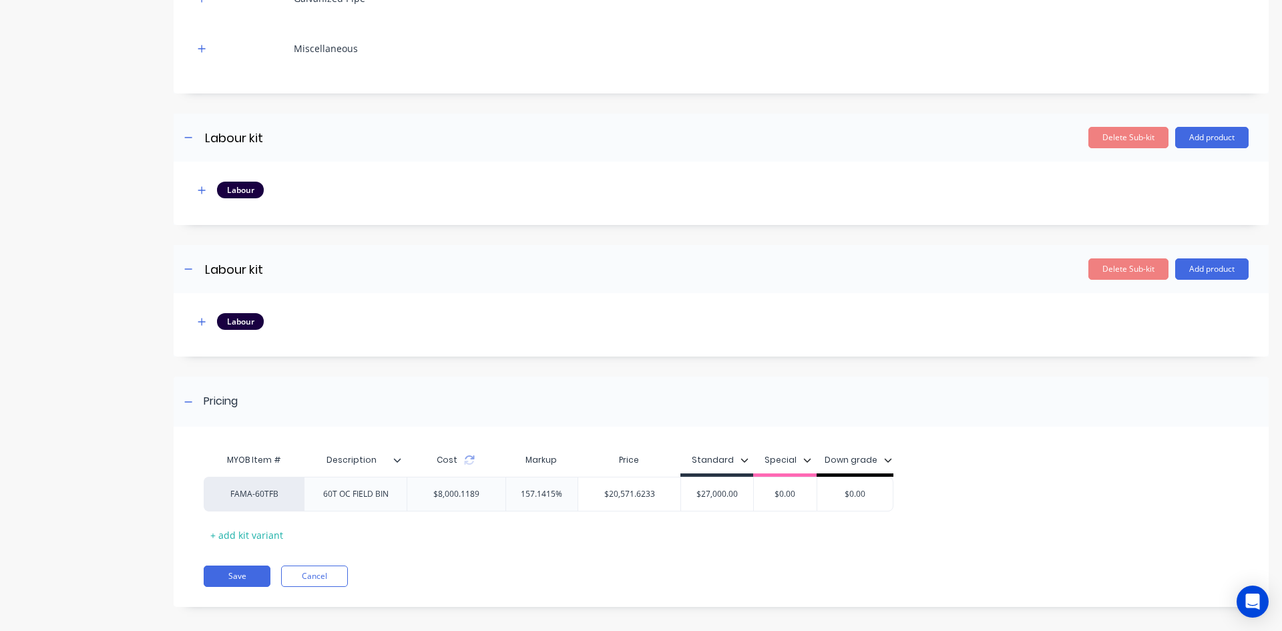
scroll to position [4894, 0]
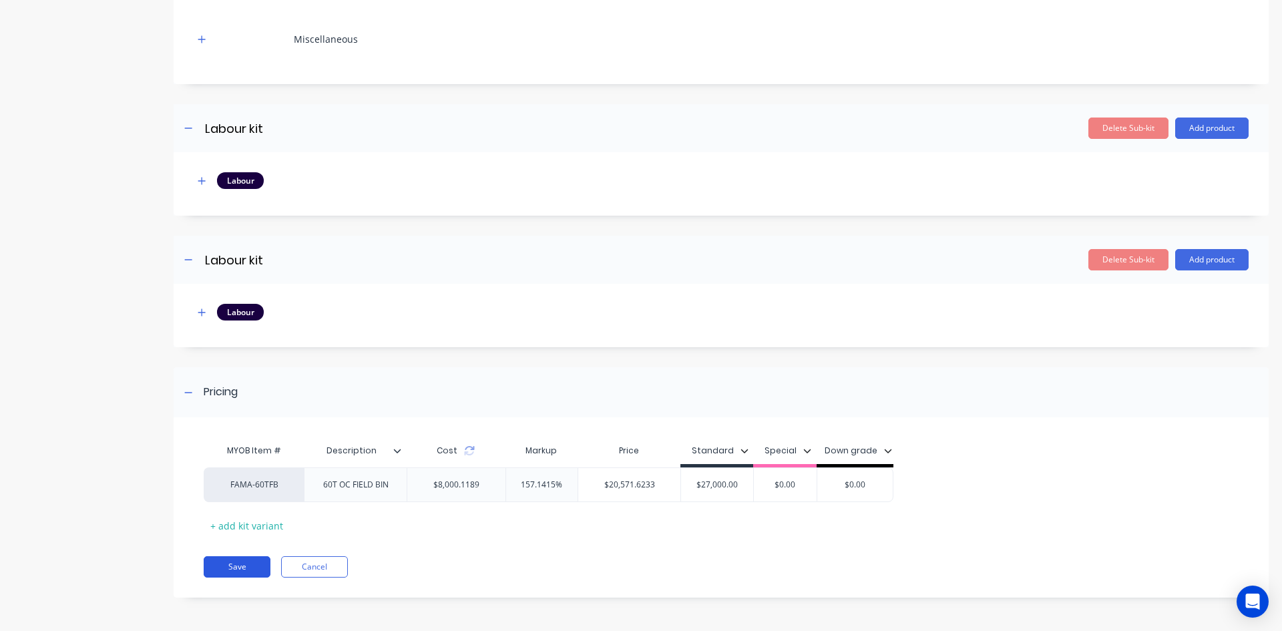
type input "(5) FAMA-60T STD HYD LIFT"
click at [242, 570] on button "Save" at bounding box center [237, 566] width 67 height 21
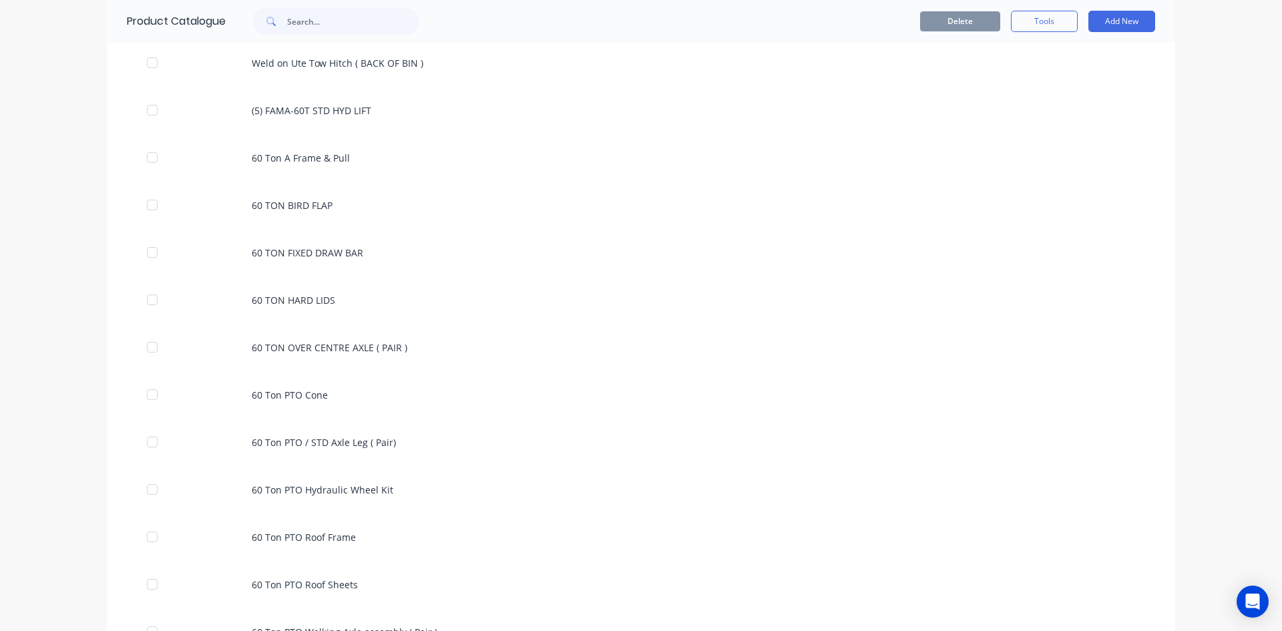
scroll to position [467, 0]
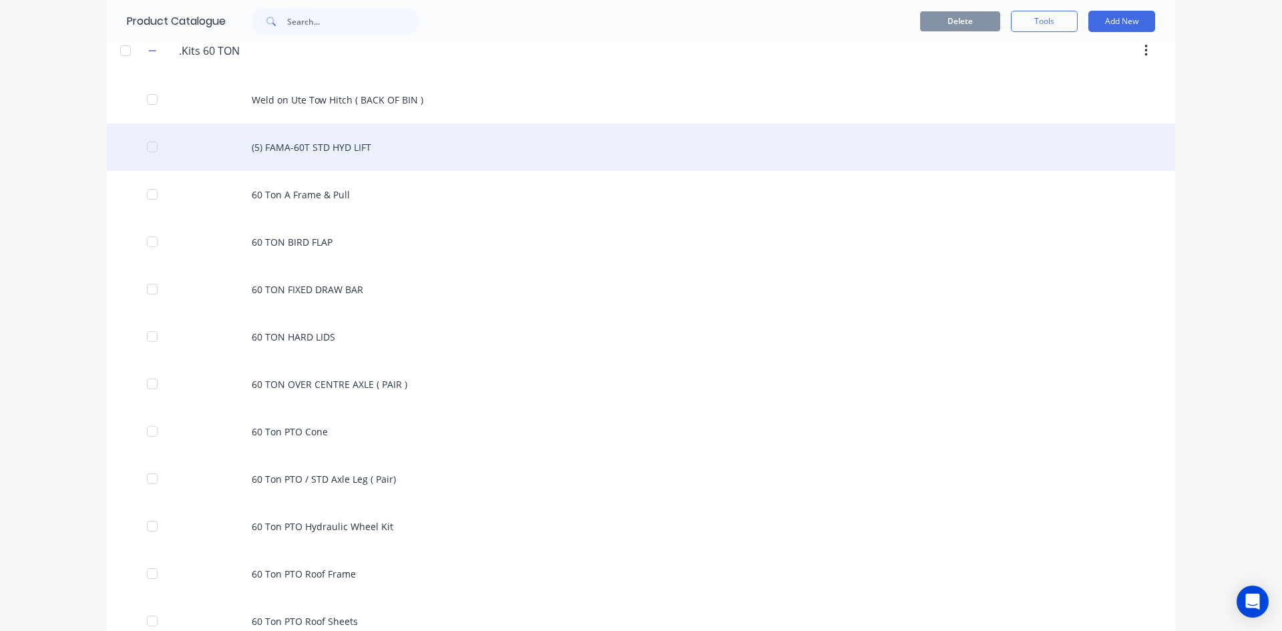
click at [321, 148] on div "(5) FAMA-60T STD HYD LIFT" at bounding box center [641, 147] width 1068 height 47
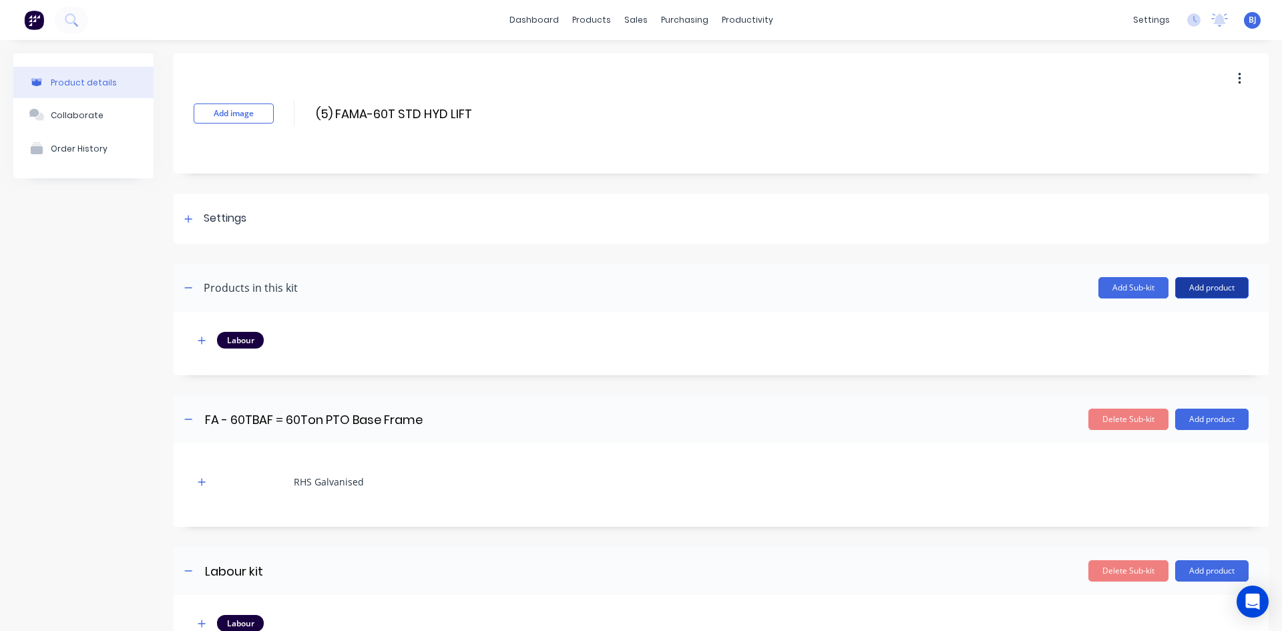
click at [1183, 286] on button "Add product" at bounding box center [1211, 287] width 73 height 21
click at [1154, 322] on div "Product catalogue" at bounding box center [1185, 321] width 103 height 19
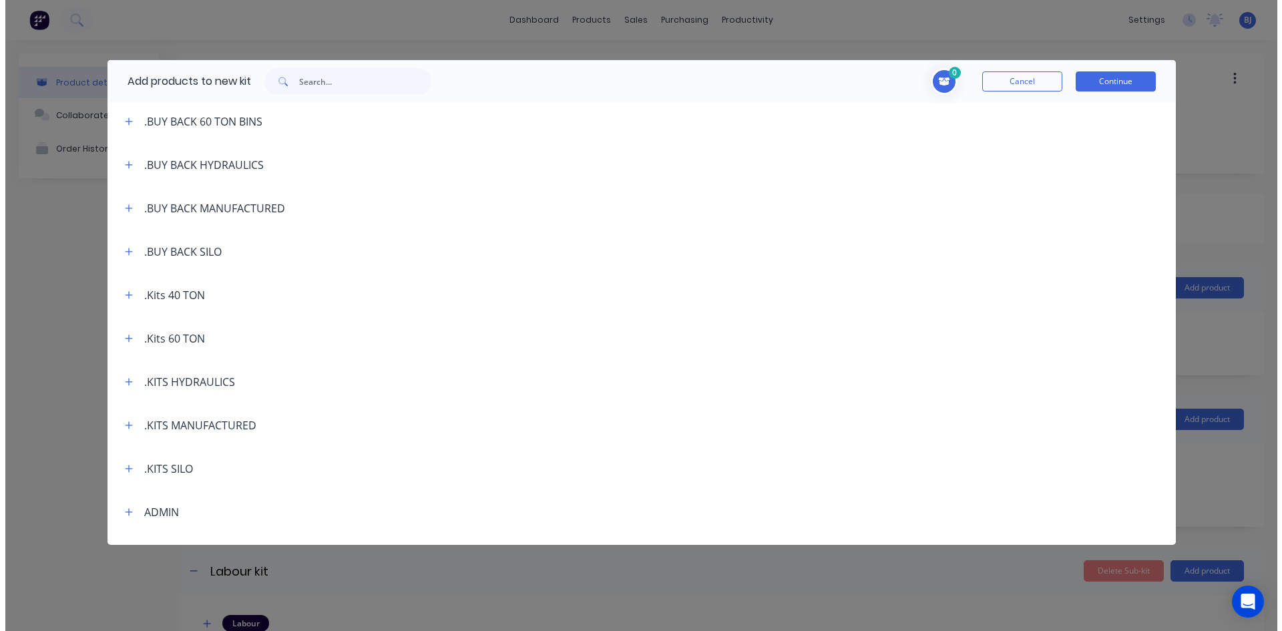
scroll to position [200, 0]
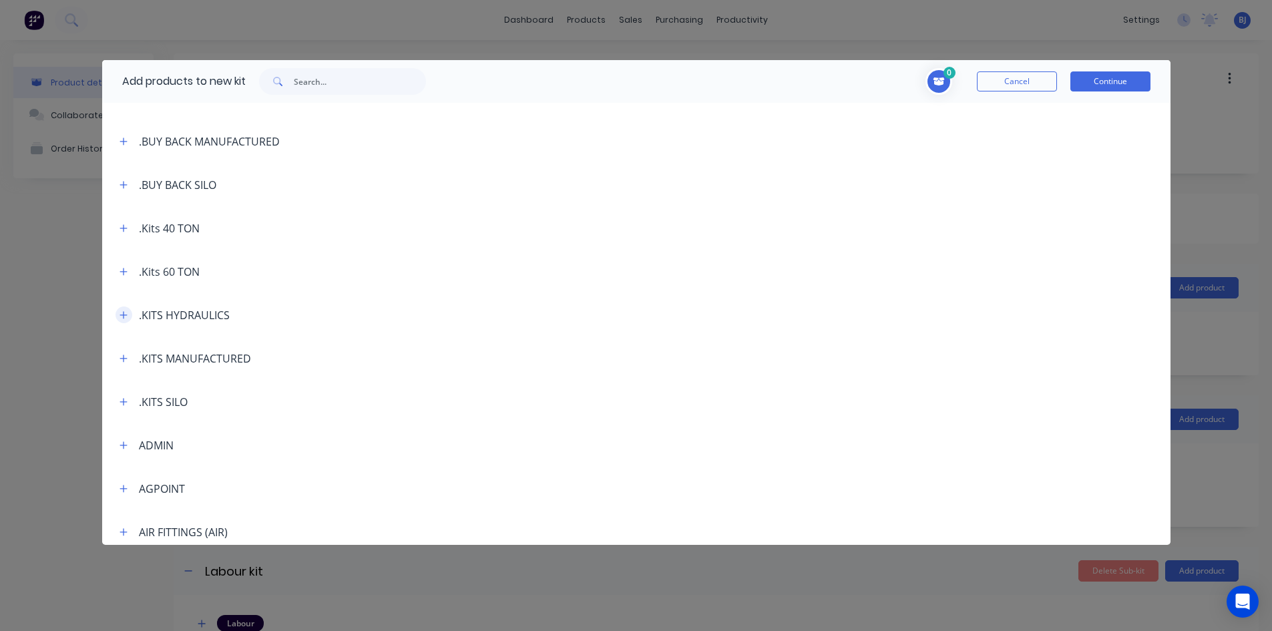
click at [124, 315] on icon "button" at bounding box center [123, 314] width 7 height 7
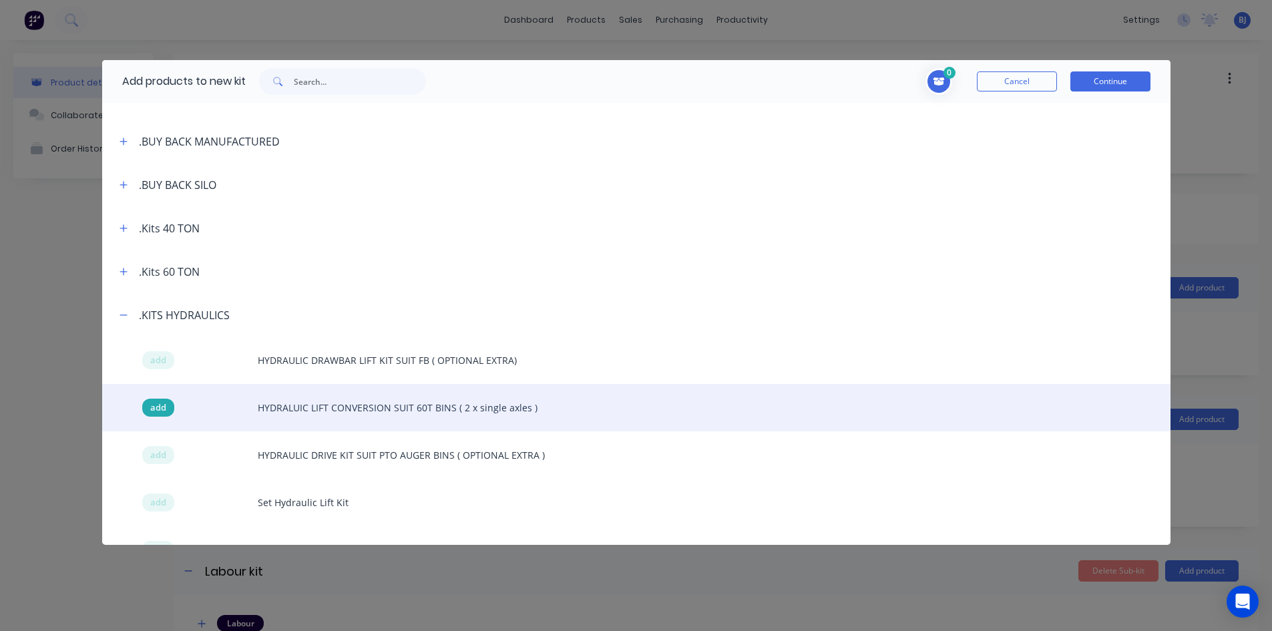
click at [158, 406] on span "add" at bounding box center [158, 407] width 16 height 13
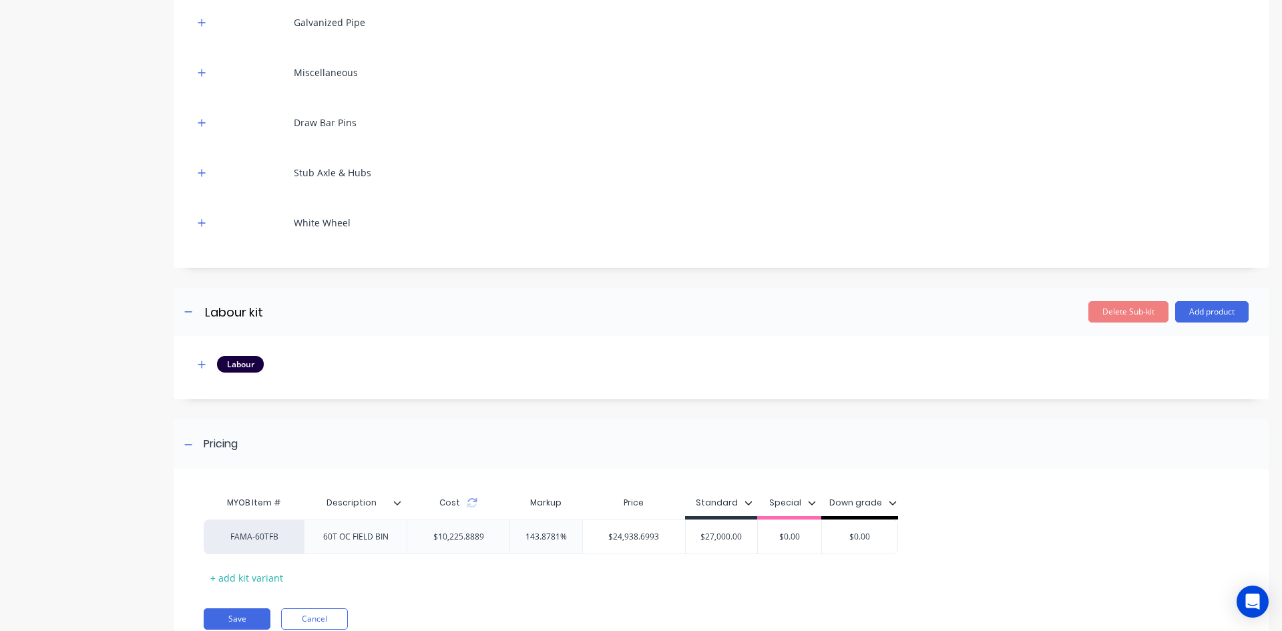
scroll to position [6694, 0]
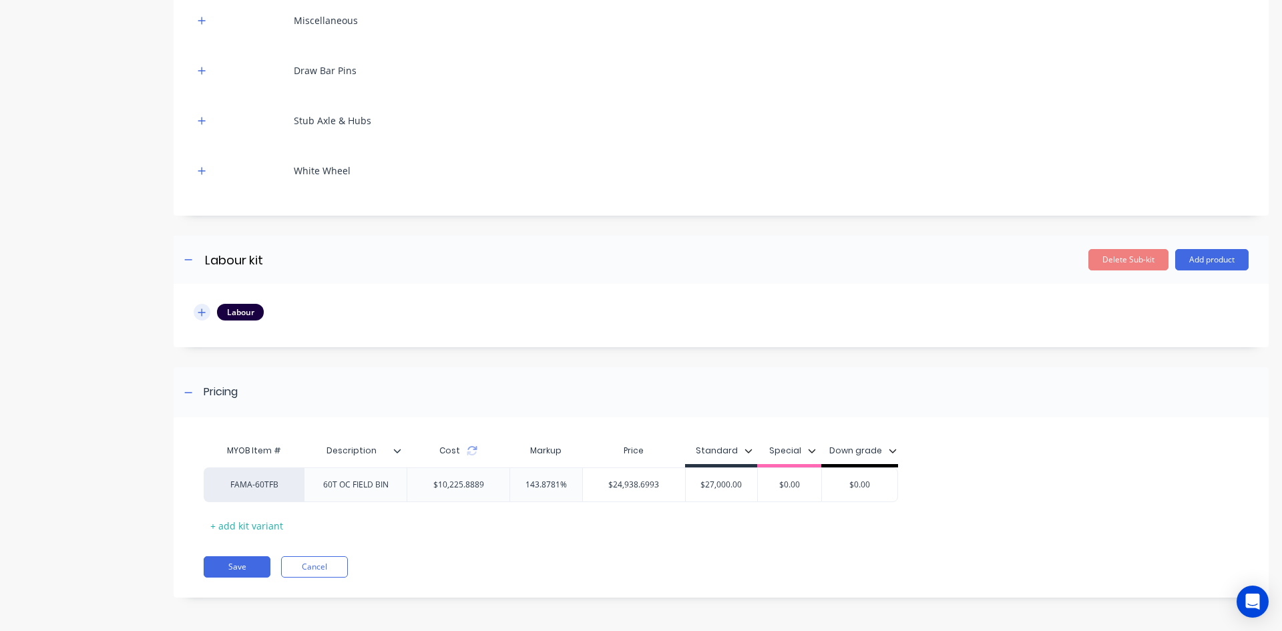
click at [202, 311] on icon "button" at bounding box center [201, 311] width 7 height 7
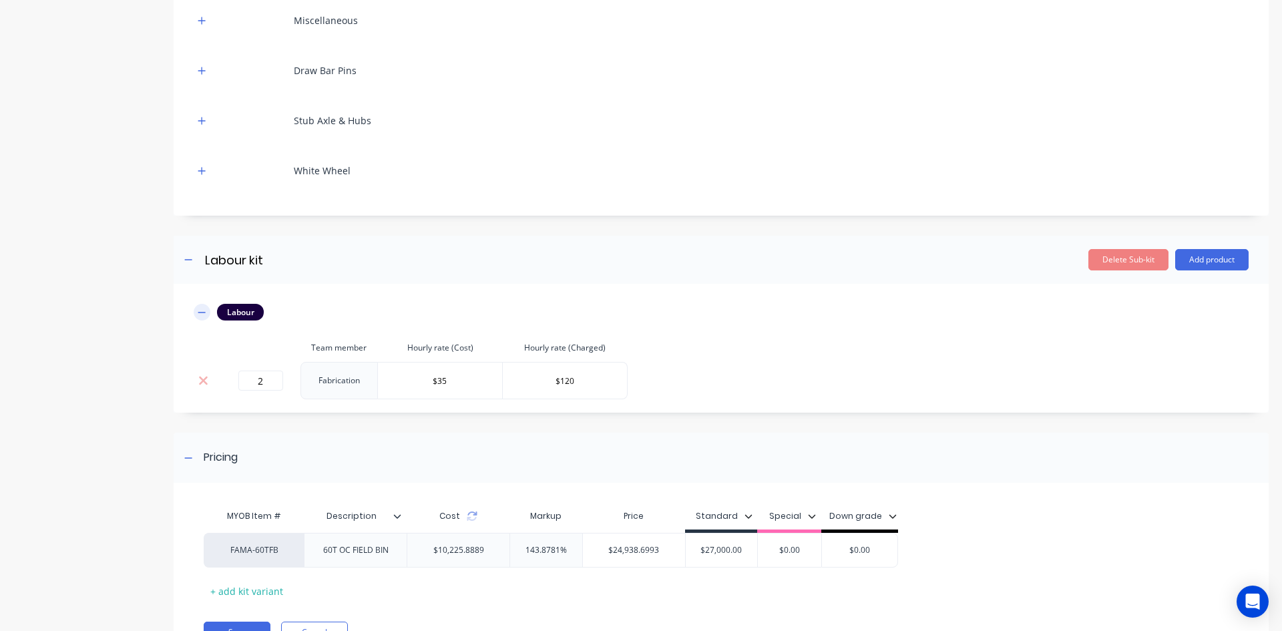
click at [202, 311] on icon "button" at bounding box center [202, 312] width 8 height 9
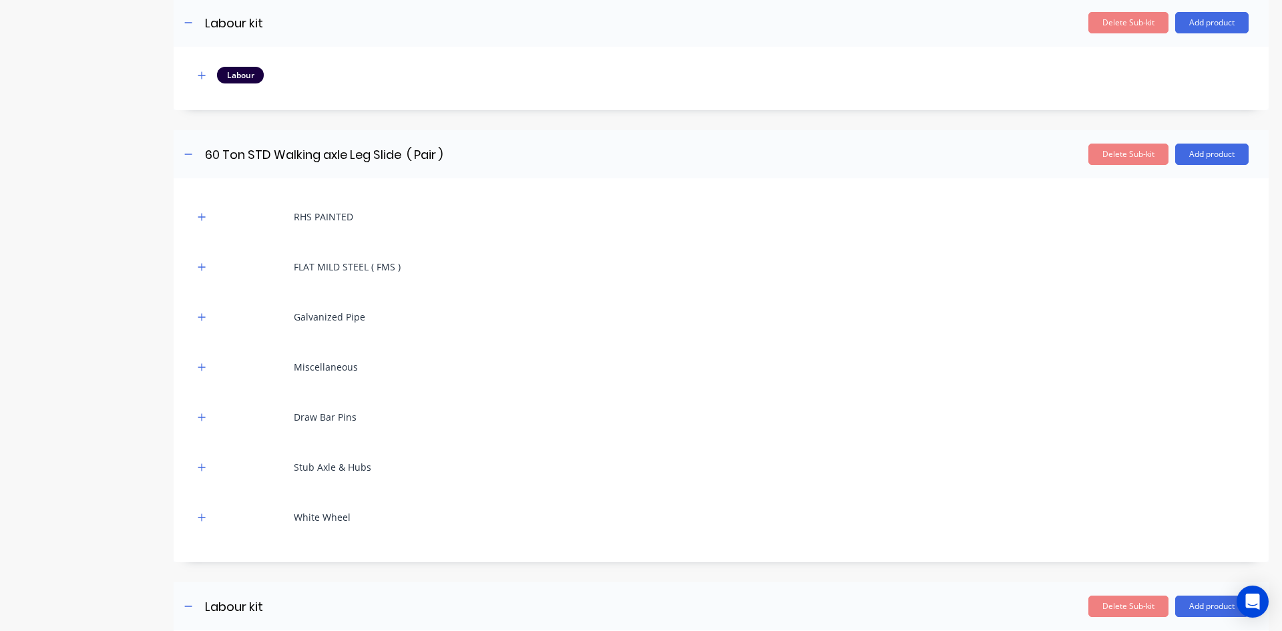
scroll to position [6294, 0]
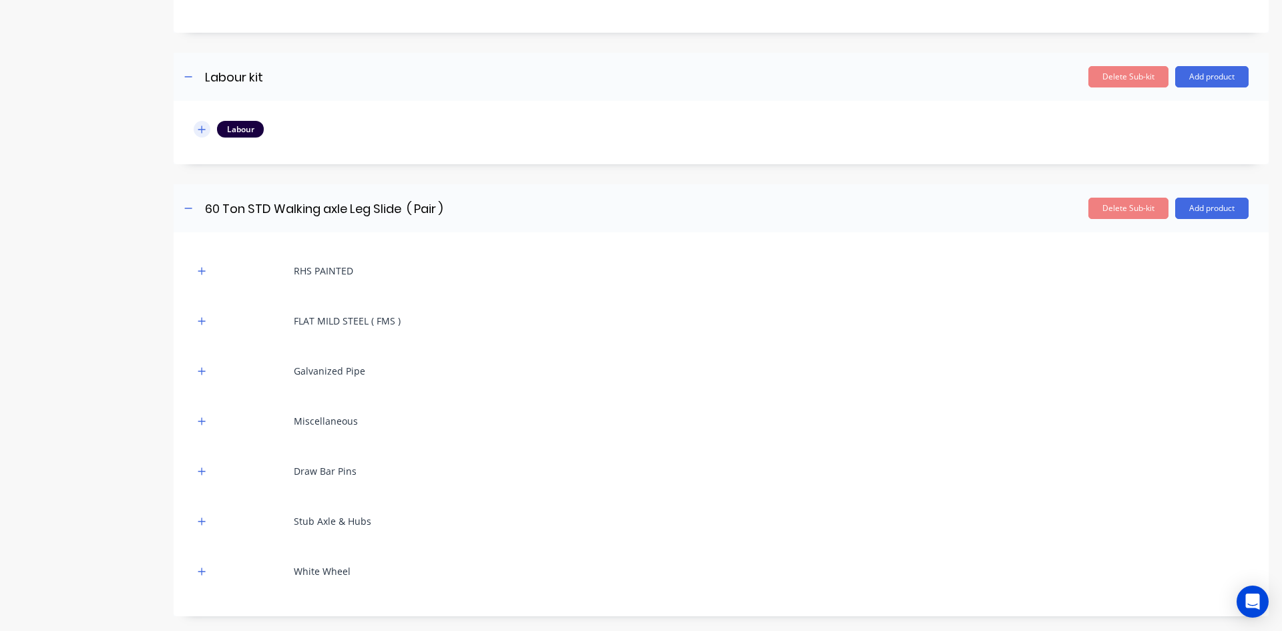
click at [201, 128] on icon "button" at bounding box center [202, 129] width 8 height 9
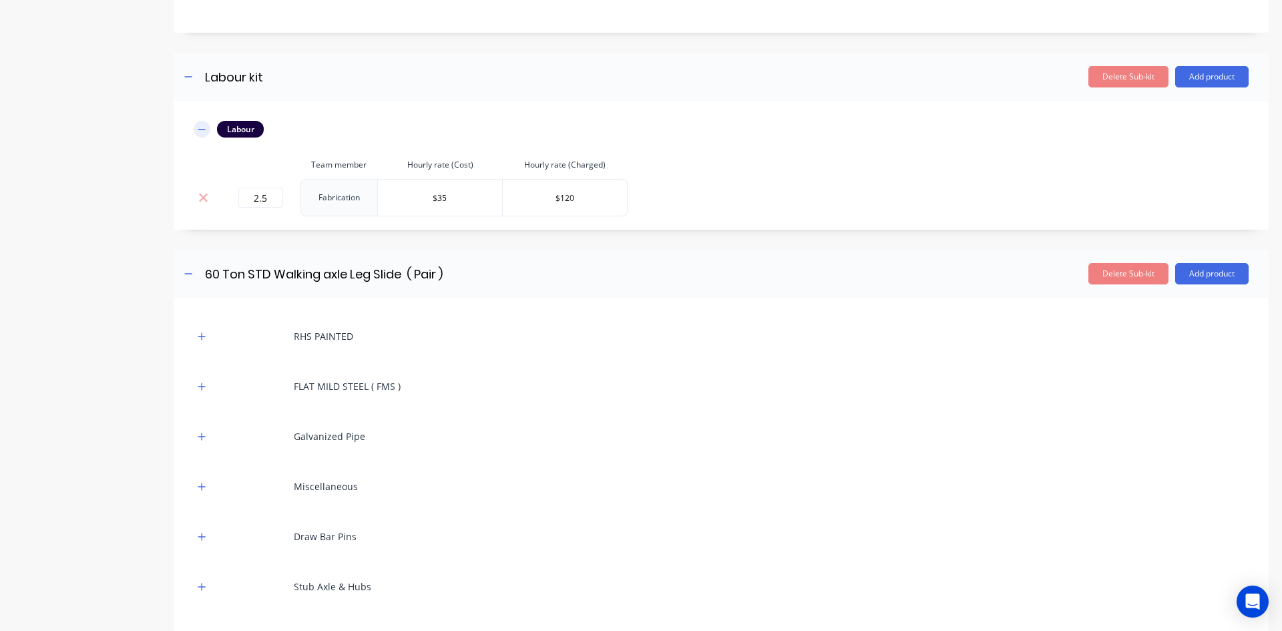
click at [201, 128] on icon "button" at bounding box center [202, 129] width 8 height 9
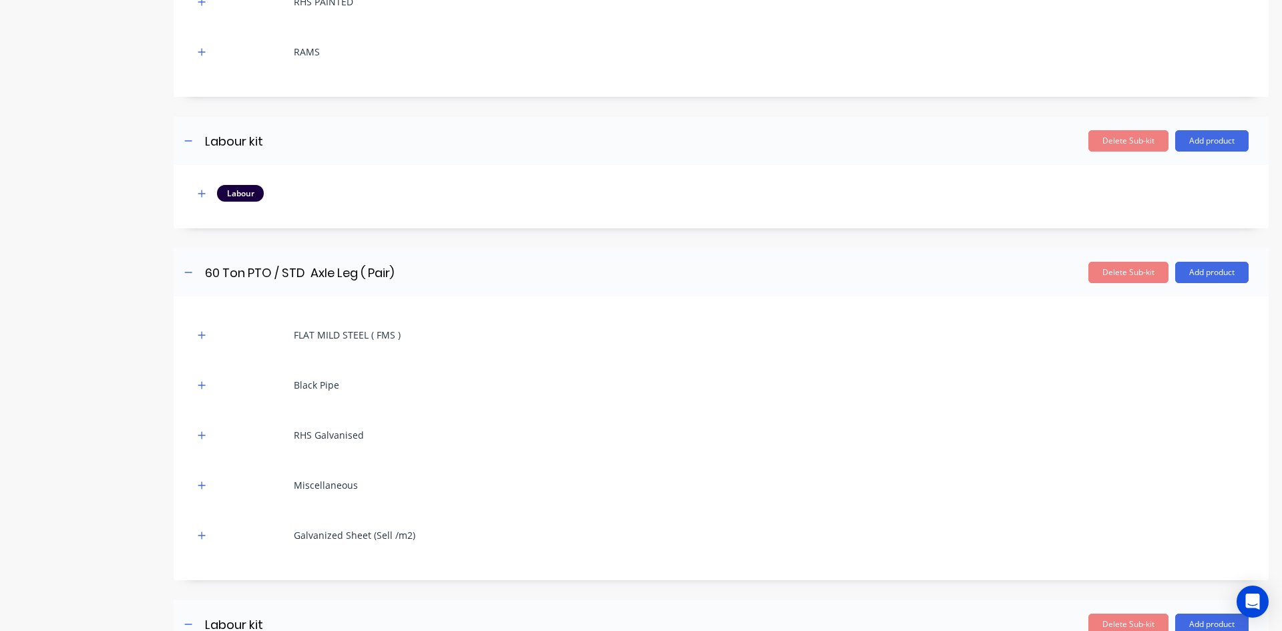
scroll to position [5693, 0]
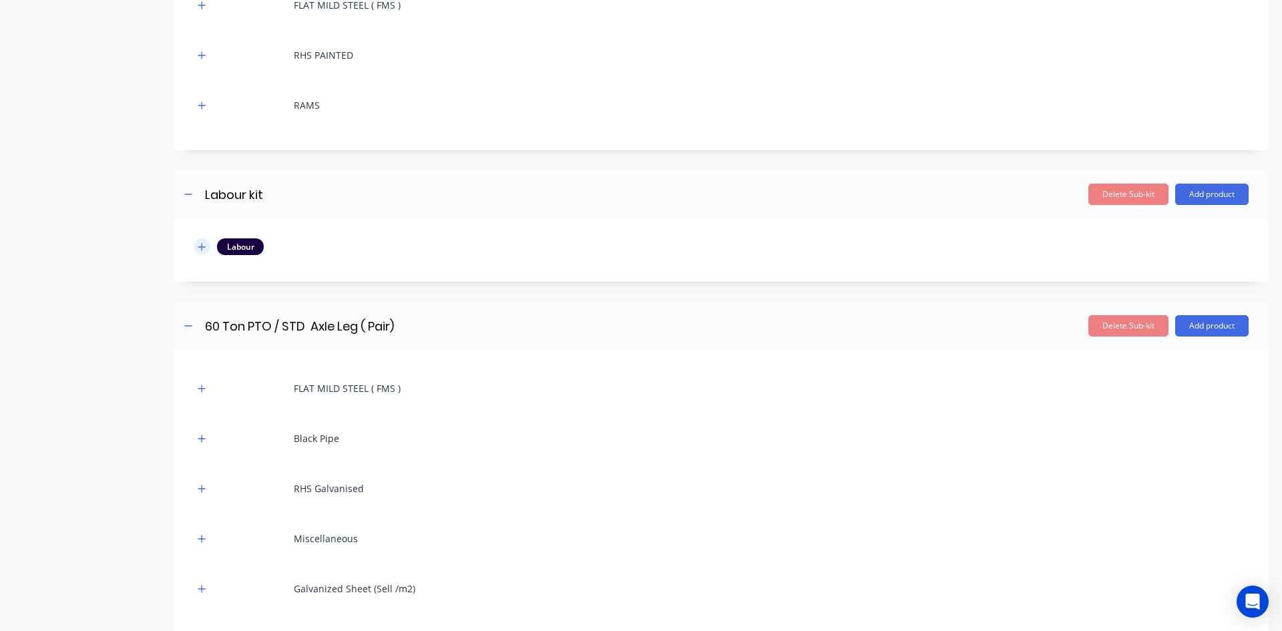
click at [200, 246] on icon "button" at bounding box center [202, 246] width 8 height 9
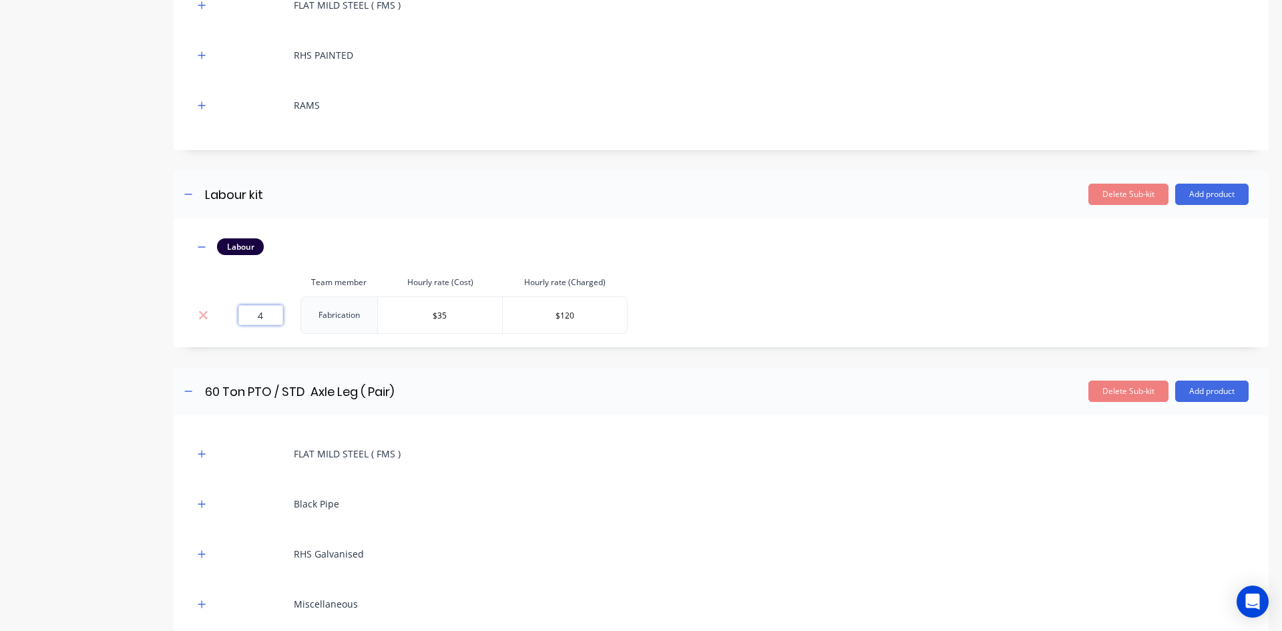
drag, startPoint x: 262, startPoint y: 315, endPoint x: 256, endPoint y: 320, distance: 8.6
click at [256, 320] on input "4" at bounding box center [260, 315] width 45 height 20
type input "12.5"
click at [492, 385] on div "Delete Sub-kit Add product" at bounding box center [844, 391] width 809 height 21
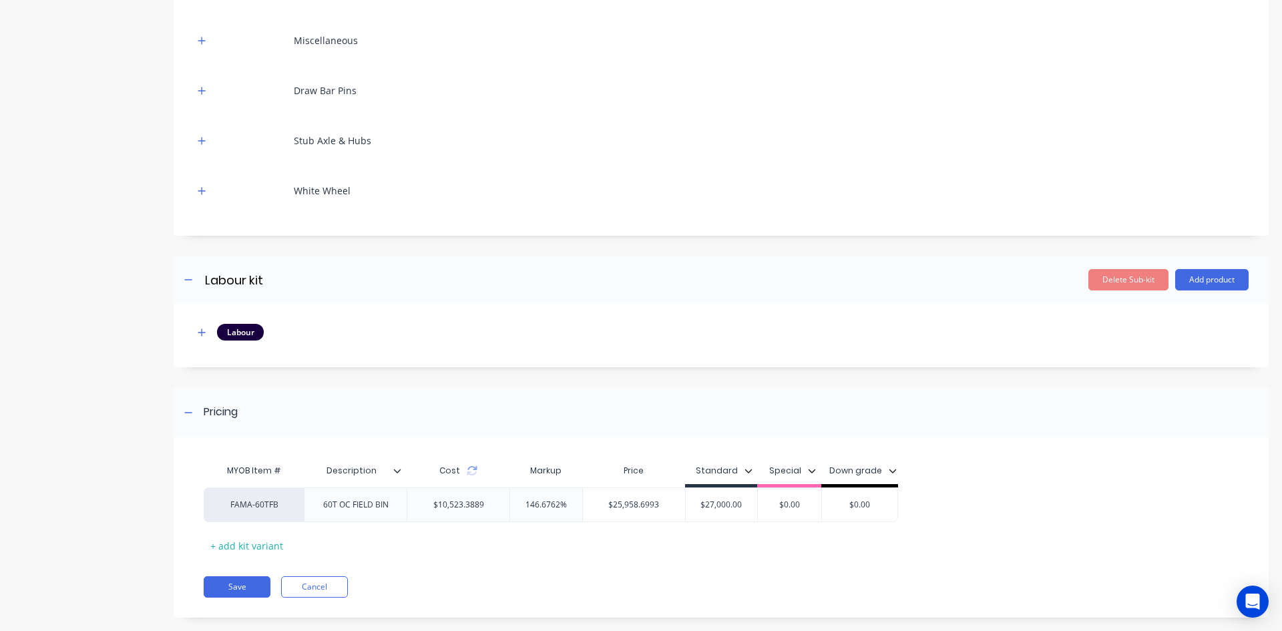
scroll to position [6760, 0]
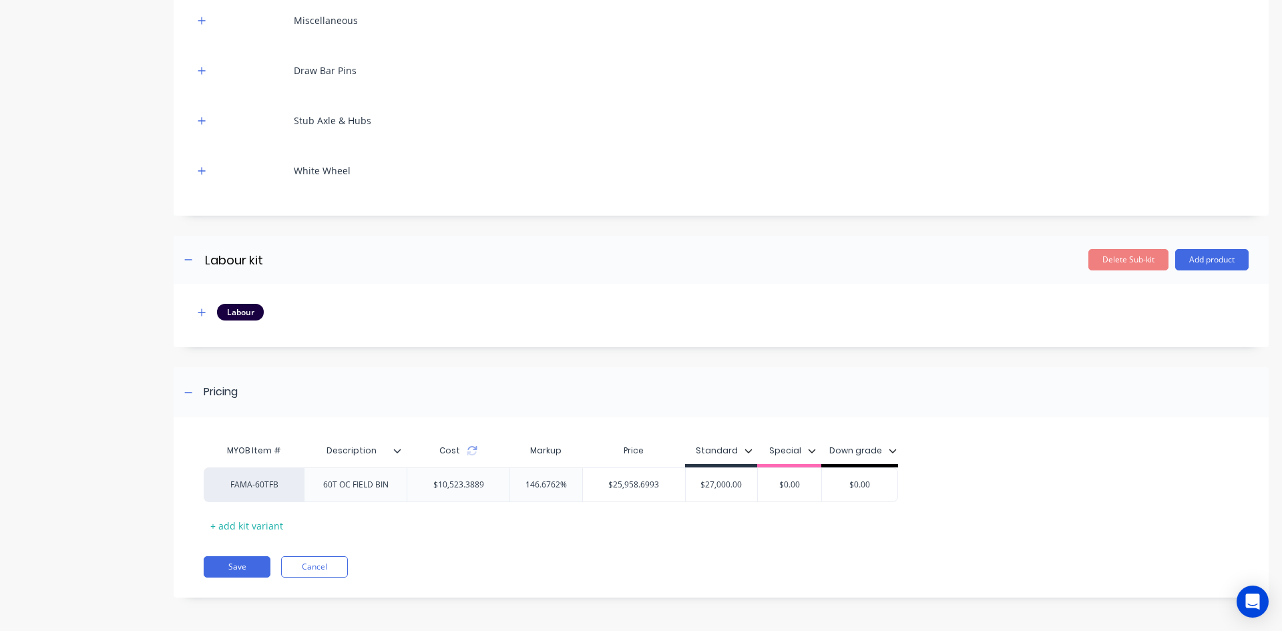
click at [469, 465] on div "Cost" at bounding box center [458, 452] width 103 height 30
click at [472, 452] on icon at bounding box center [472, 450] width 11 height 11
click at [473, 451] on icon at bounding box center [472, 450] width 11 height 11
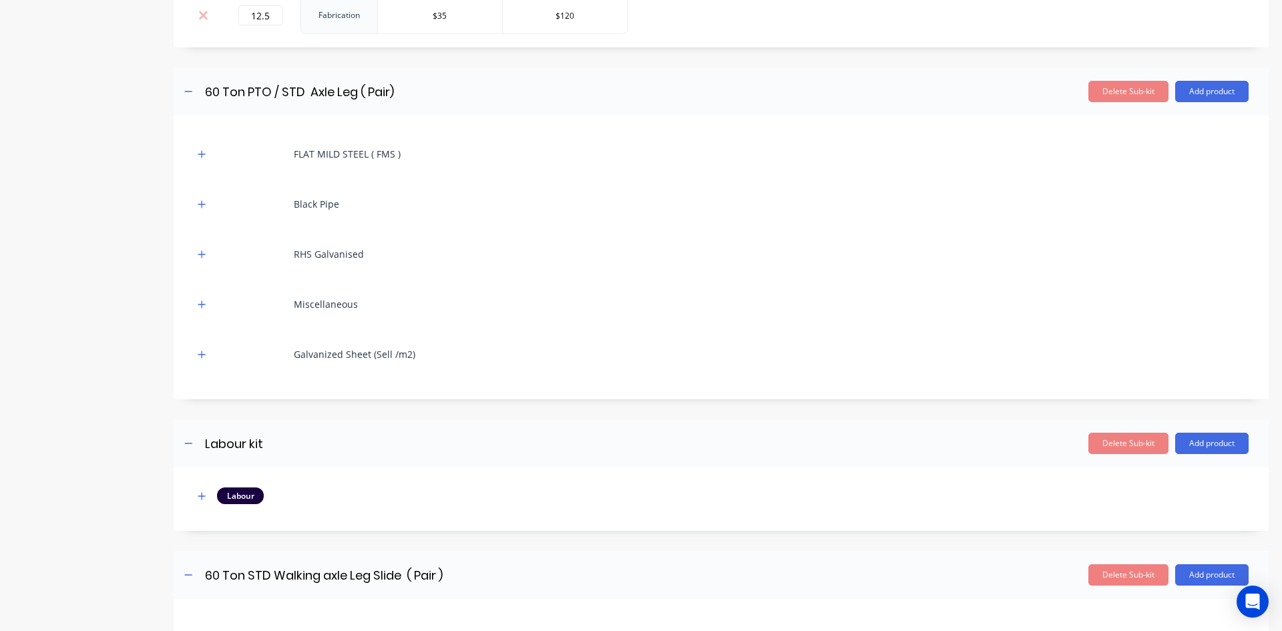
scroll to position [6025, 0]
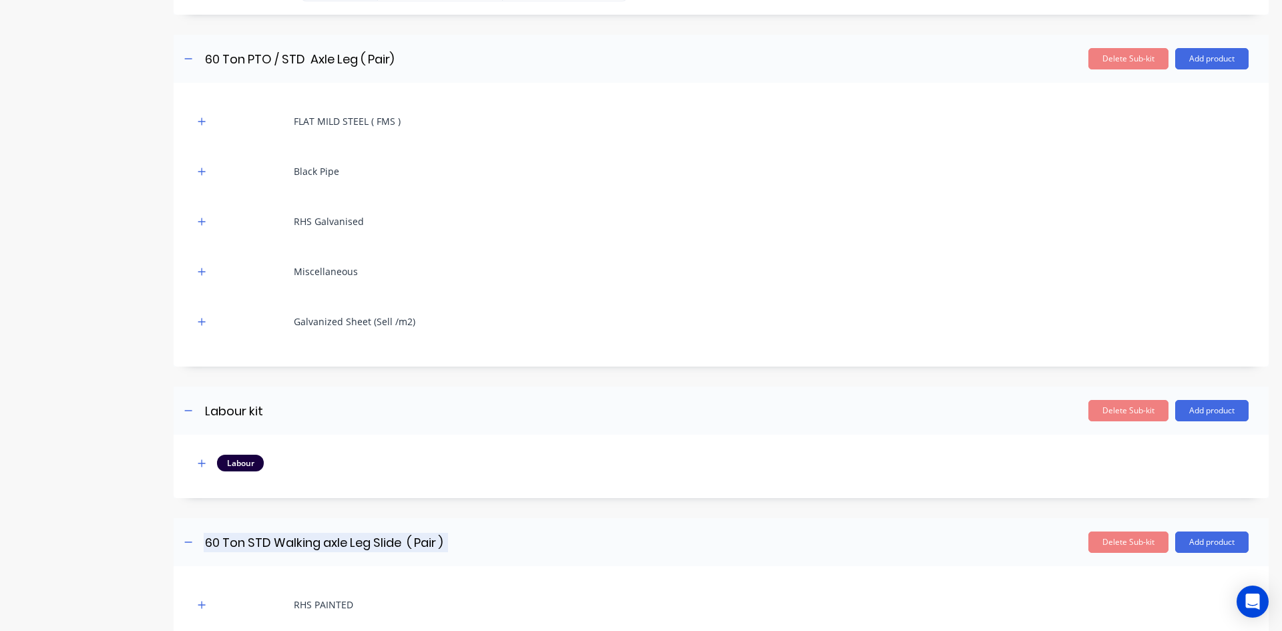
click at [268, 542] on input "60 Ton STD Walking axle Leg Slide ( Pair )" at bounding box center [326, 542] width 244 height 19
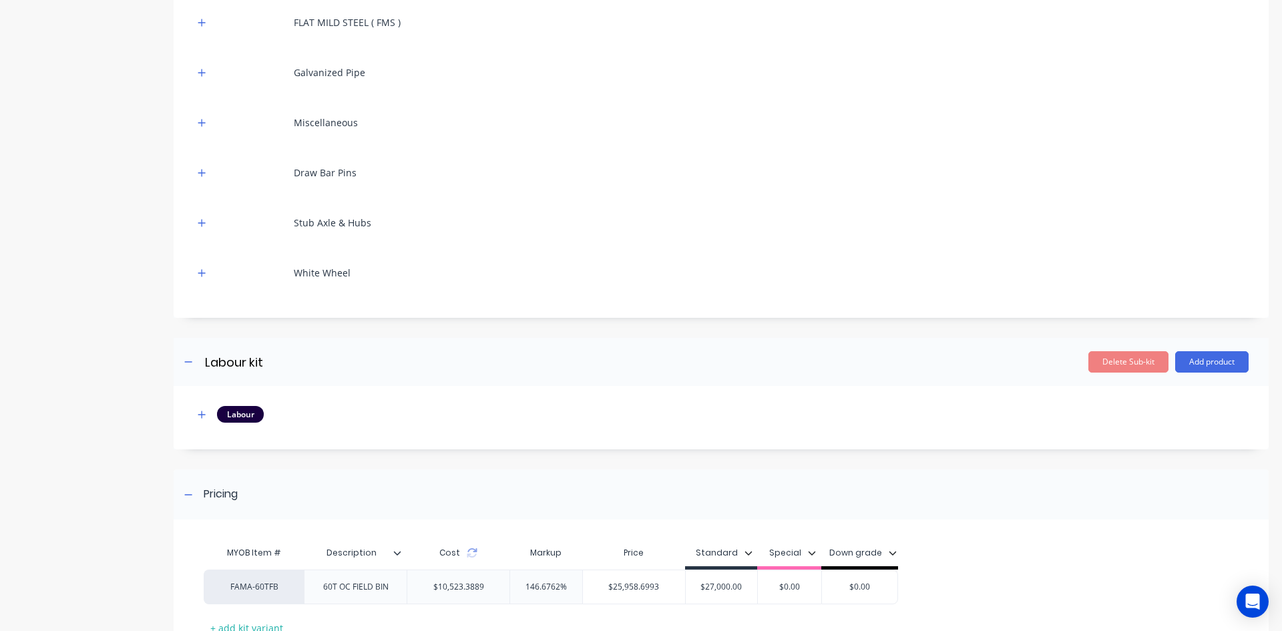
scroll to position [6760, 0]
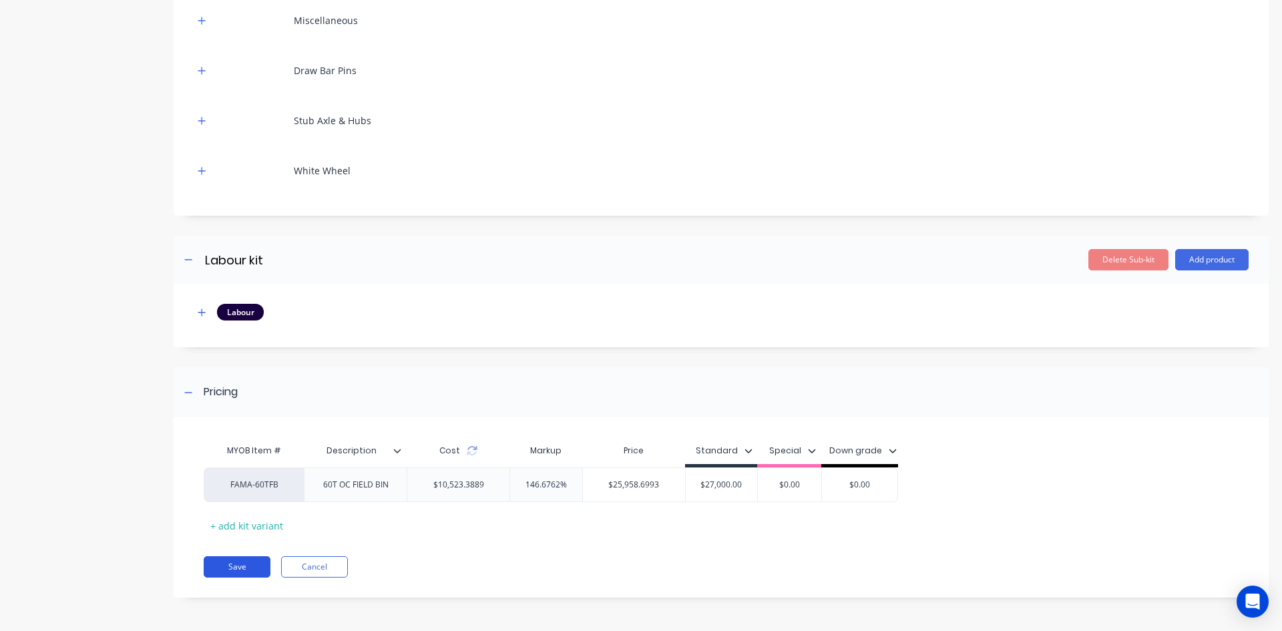
type input "60 Ton STD/ Walking axle Leg Slide ( Pair )"
click at [256, 570] on button "Save" at bounding box center [237, 566] width 67 height 21
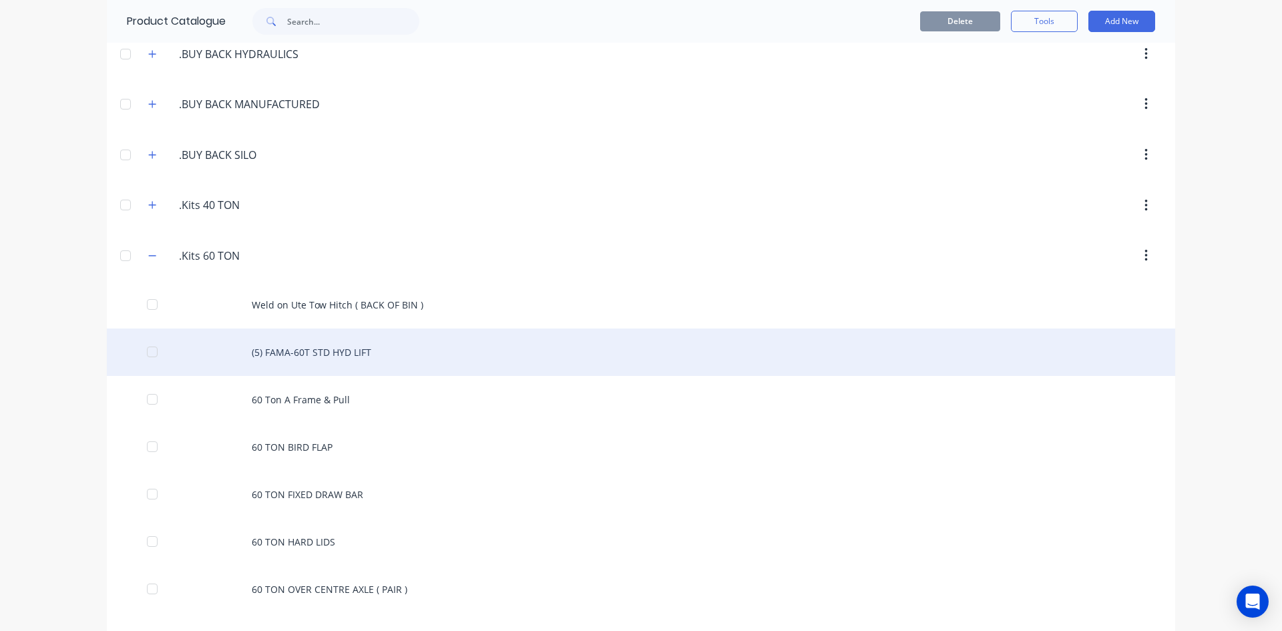
scroll to position [267, 0]
click at [330, 349] on div "(5) FAMA-60T STD HYD LIFT" at bounding box center [641, 347] width 1068 height 47
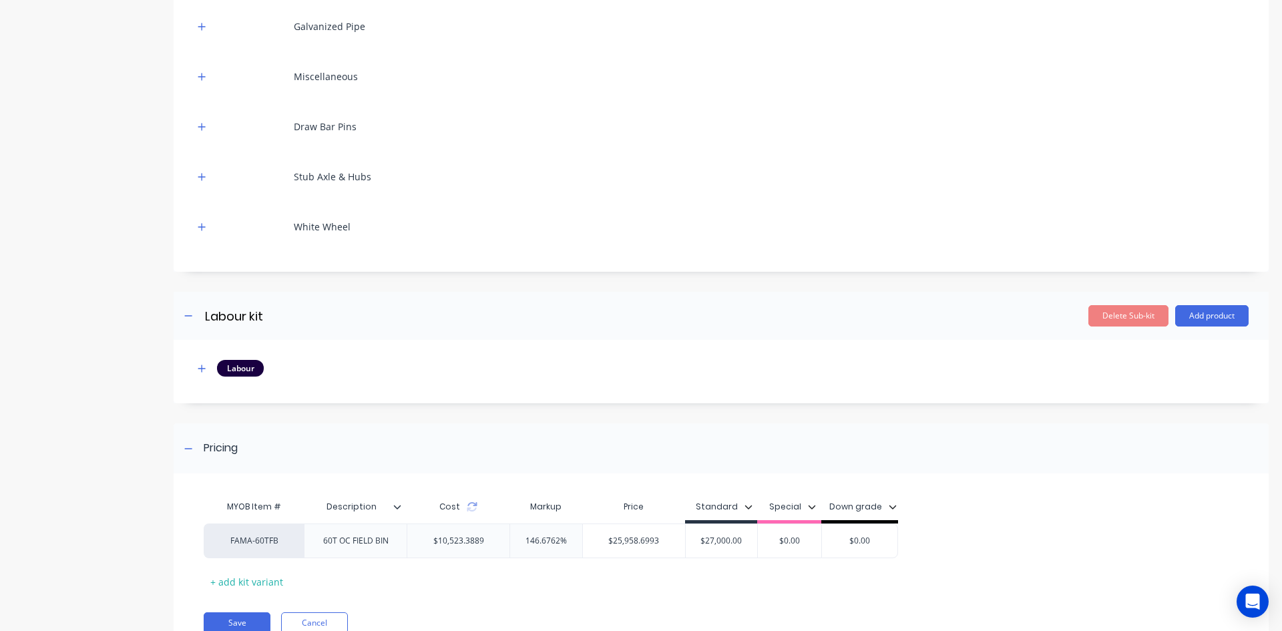
scroll to position [6694, 0]
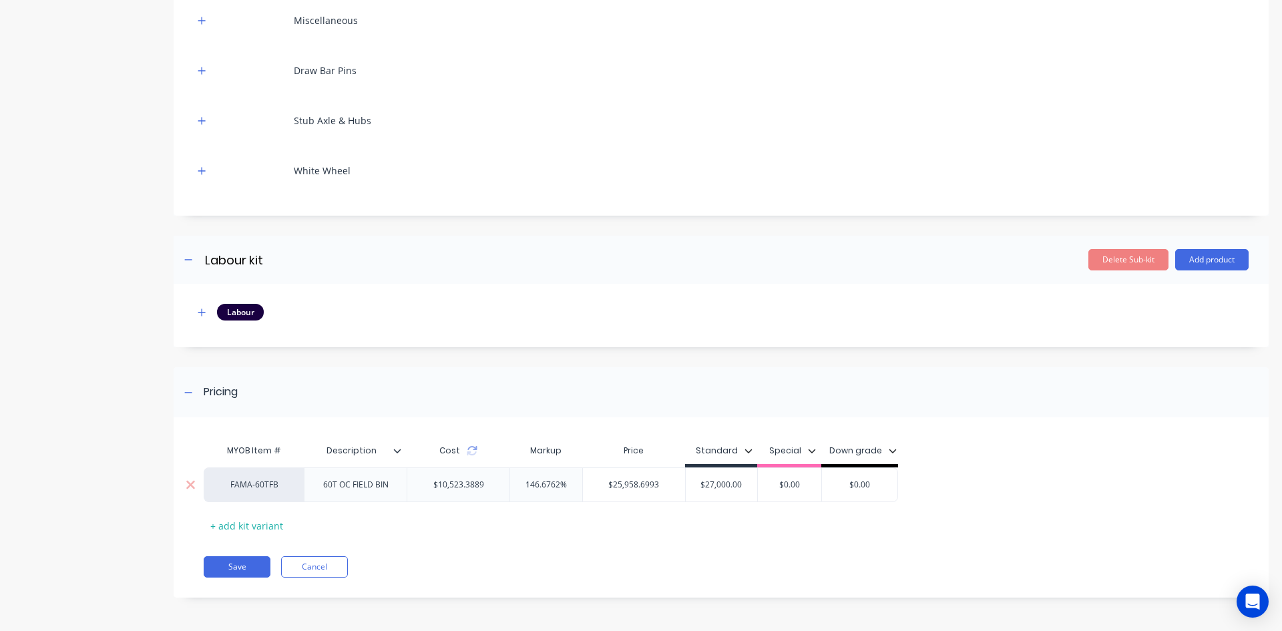
drag, startPoint x: 700, startPoint y: 485, endPoint x: 769, endPoint y: 492, distance: 69.2
click at [767, 492] on div "FAMA-60TFB 60T OC FIELD BIN $10,523.3889 146.6762% $25,958.6993 $27,000.00 $27,…" at bounding box center [551, 484] width 694 height 35
drag, startPoint x: 742, startPoint y: 484, endPoint x: 688, endPoint y: 487, distance: 53.5
click at [688, 487] on input "$27,000.00" at bounding box center [722, 485] width 72 height 12
type input "3"
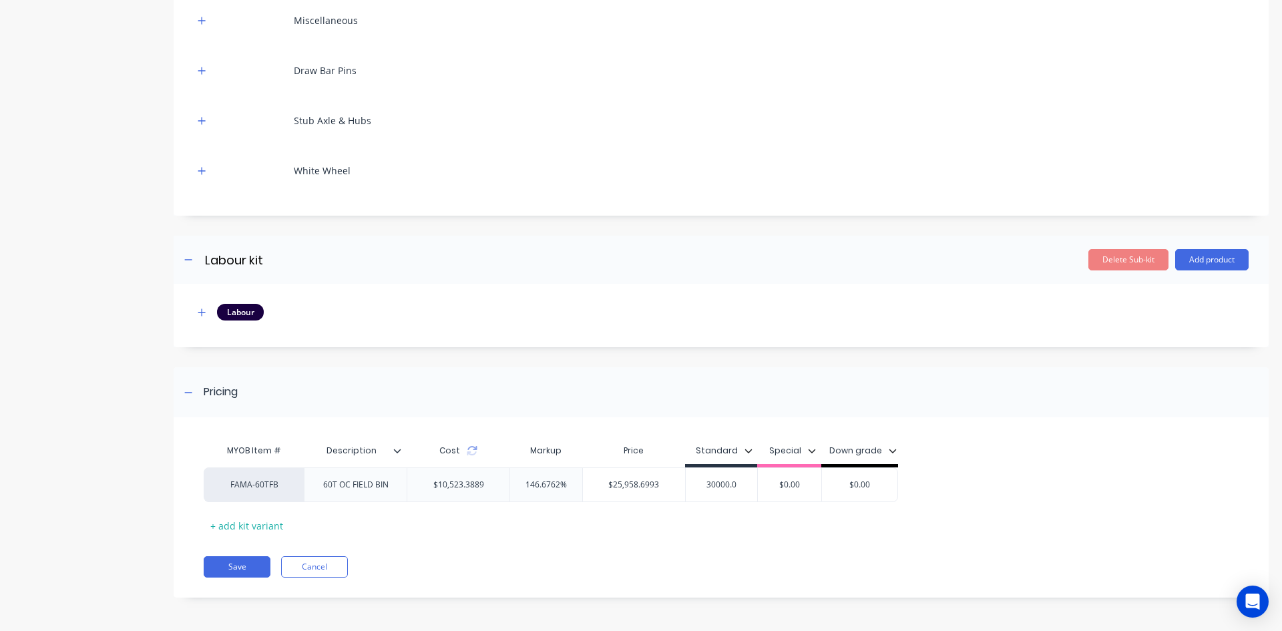
type input "30000.0"
click at [730, 523] on div "MYOB Item # Description Cost Markup Price Standard Special Down grade FAMA-60TF…" at bounding box center [716, 486] width 1024 height 99
click at [228, 564] on button "Save" at bounding box center [237, 566] width 67 height 21
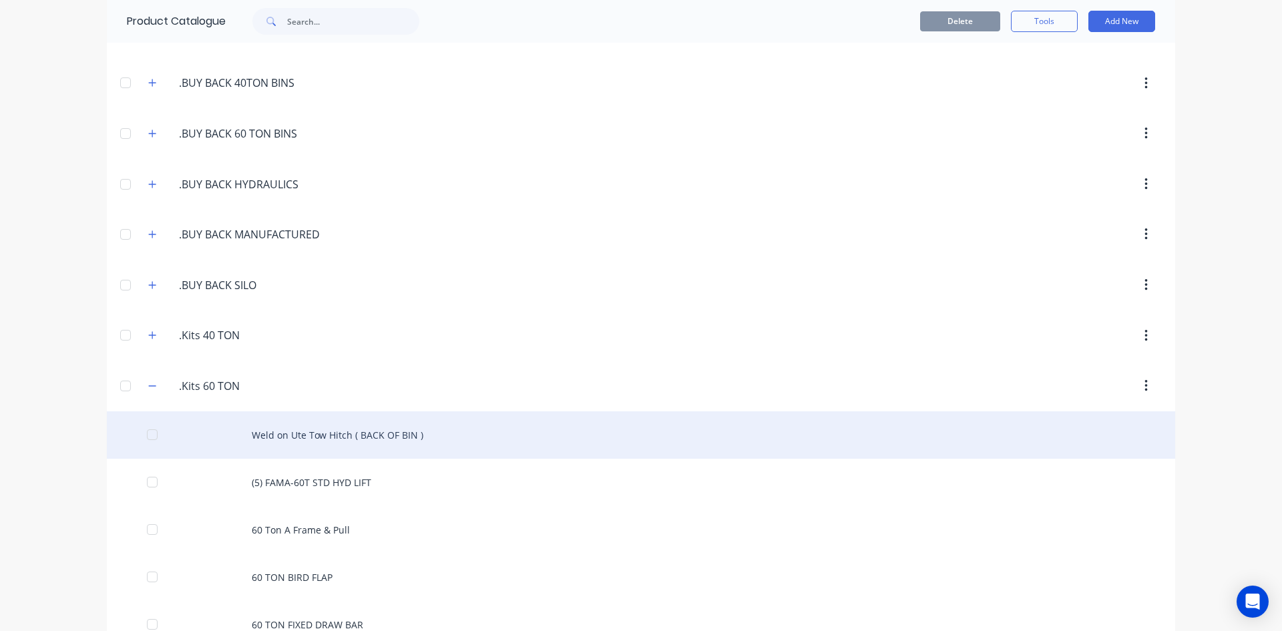
scroll to position [134, 0]
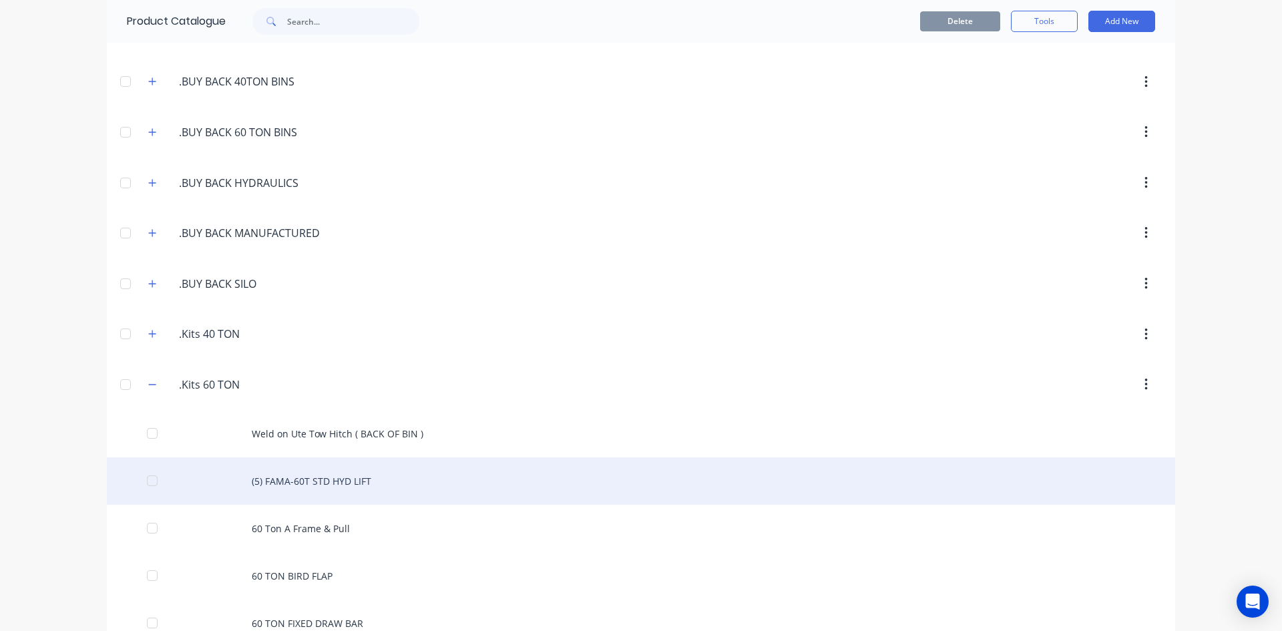
click at [303, 482] on div "(5) FAMA-60T STD HYD LIFT" at bounding box center [641, 480] width 1068 height 47
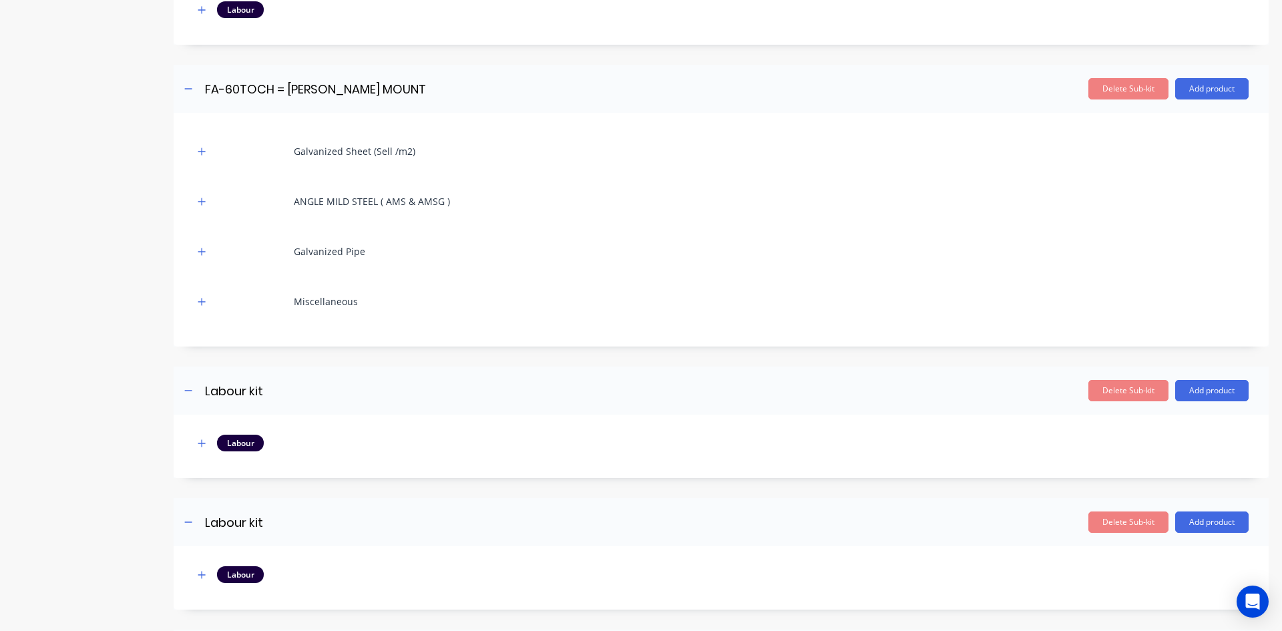
scroll to position [4674, 0]
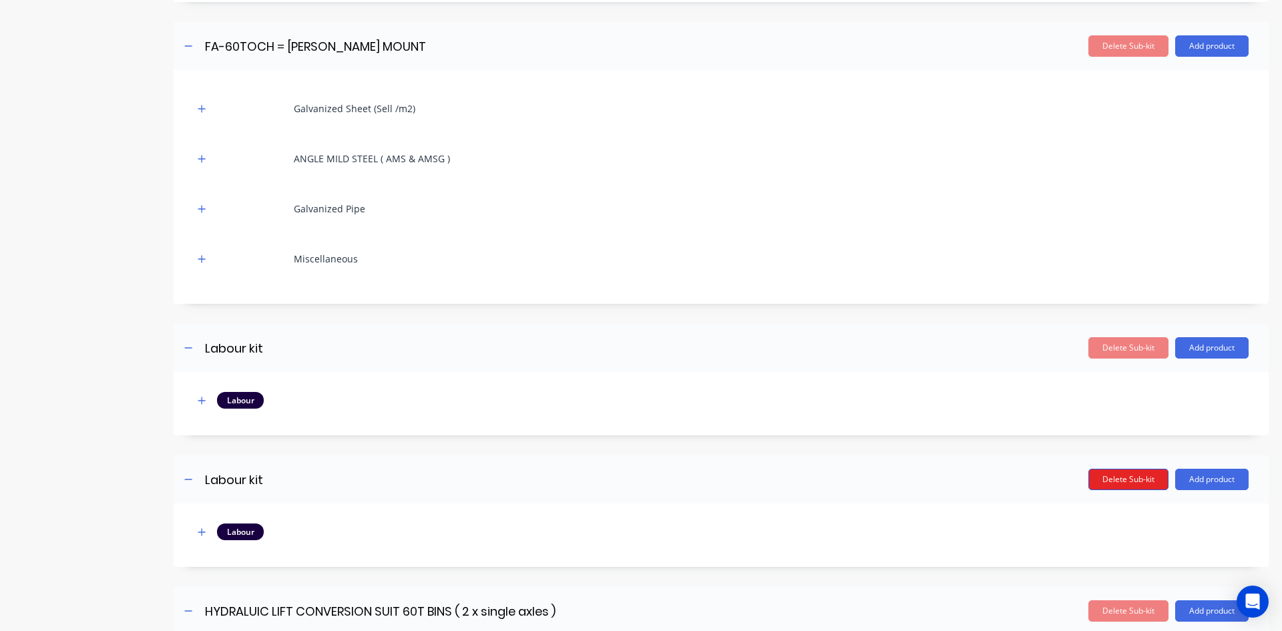
click at [1118, 481] on button "Delete Sub-kit" at bounding box center [1128, 479] width 80 height 21
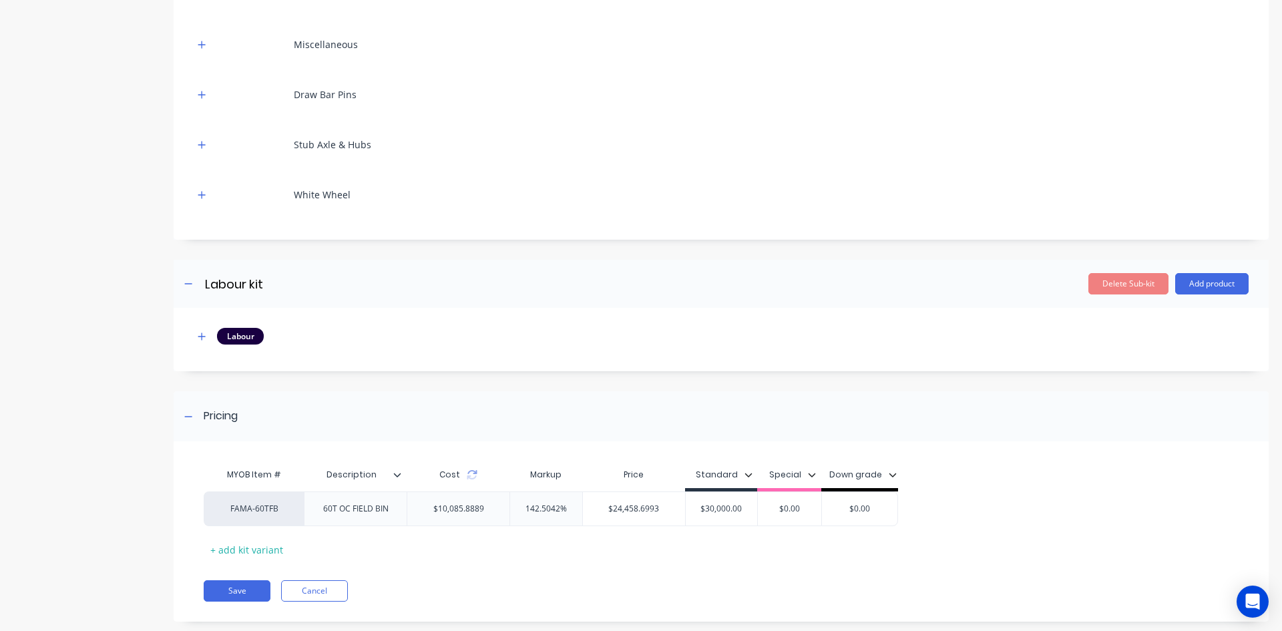
scroll to position [6563, 0]
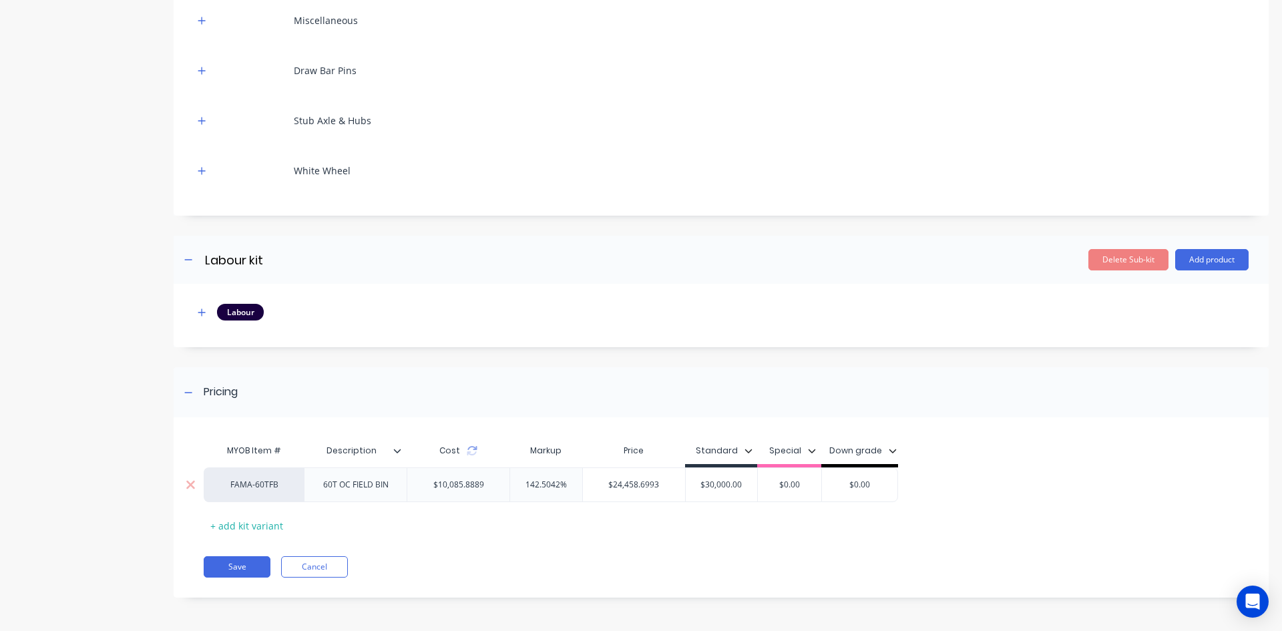
click at [730, 482] on input "$30,000.00" at bounding box center [722, 485] width 72 height 12
drag, startPoint x: 740, startPoint y: 485, endPoint x: 700, endPoint y: 483, distance: 40.1
click at [700, 483] on input "$30,000.00" at bounding box center [722, 485] width 72 height 12
drag, startPoint x: 700, startPoint y: 483, endPoint x: 789, endPoint y: 507, distance: 91.8
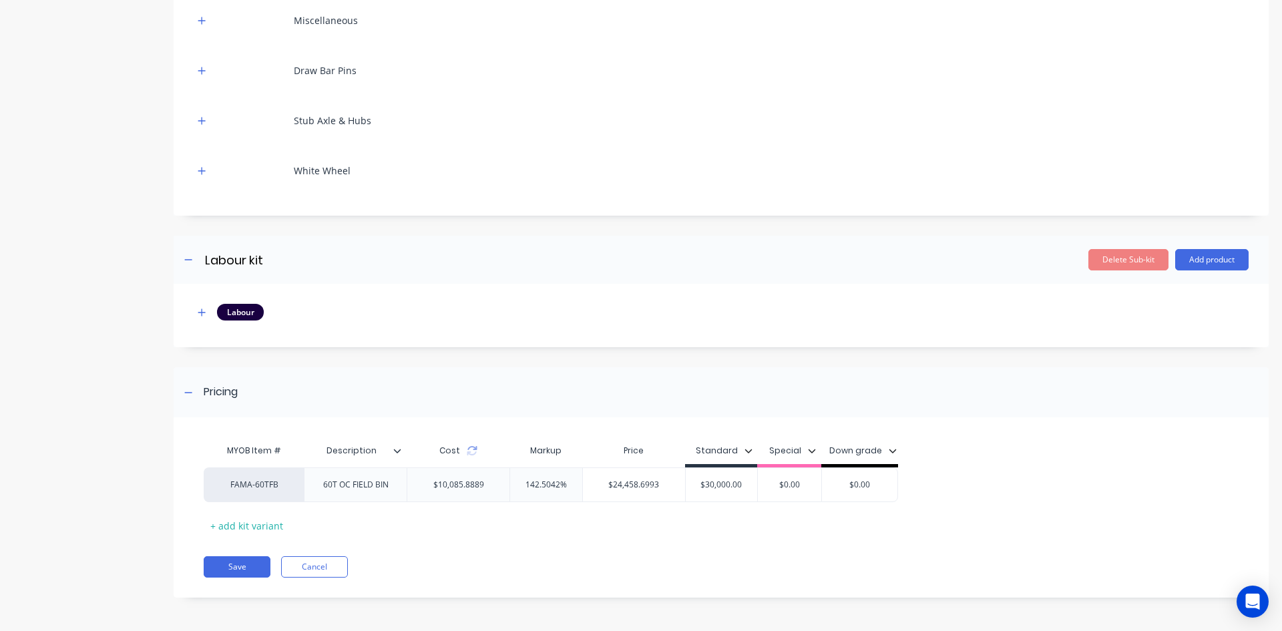
click at [759, 490] on div "FAMA-60TFB 60T OC FIELD BIN $10,085.8889 142.5042% $24,458.6993 $30,000.00 $30,…" at bounding box center [551, 484] width 694 height 35
type input "29000.00"
click at [245, 566] on button "Save" at bounding box center [237, 566] width 67 height 21
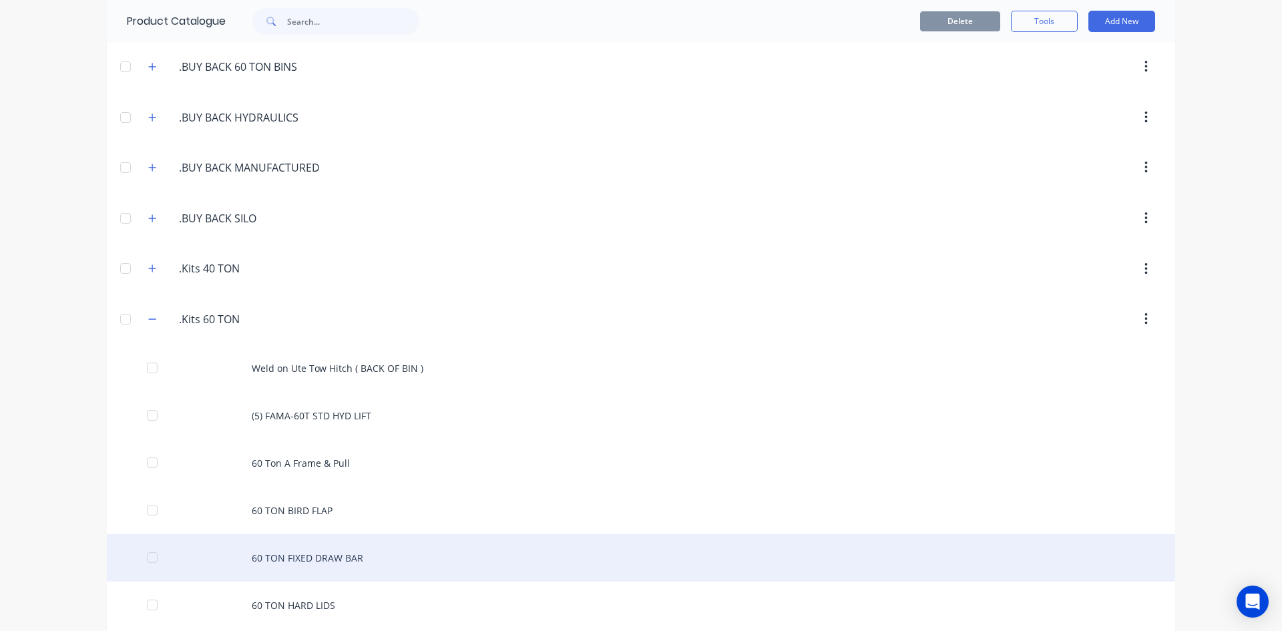
scroll to position [200, 0]
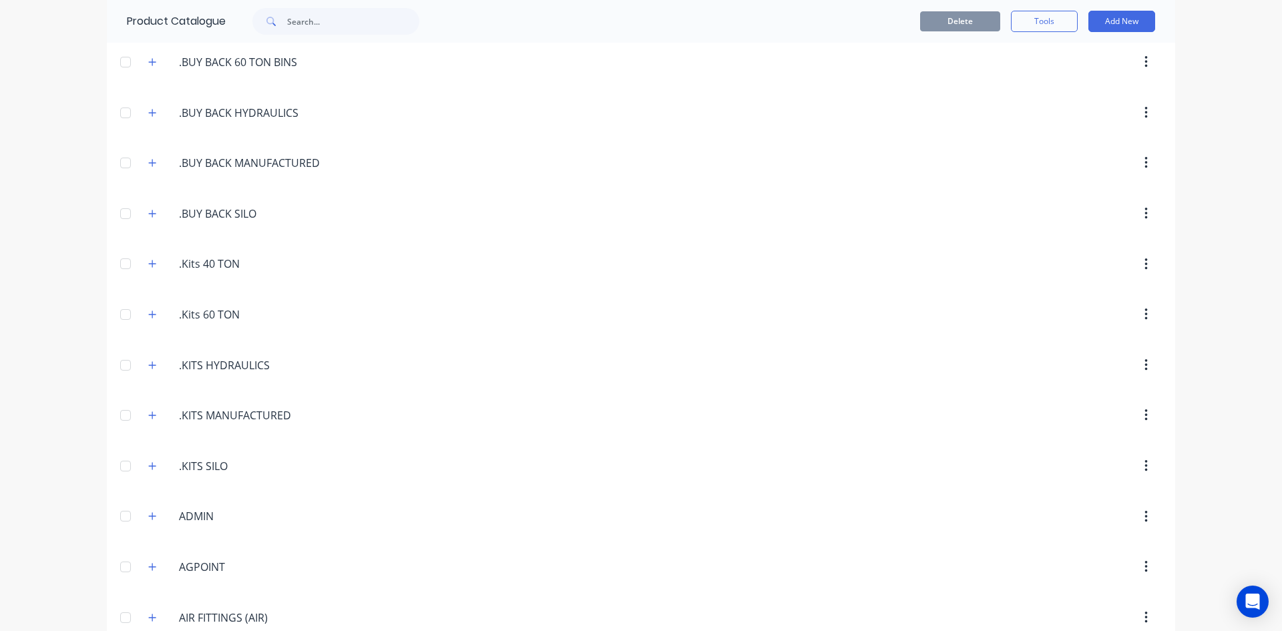
scroll to position [200, 0]
click at [148, 316] on icon "button" at bounding box center [152, 317] width 8 height 9
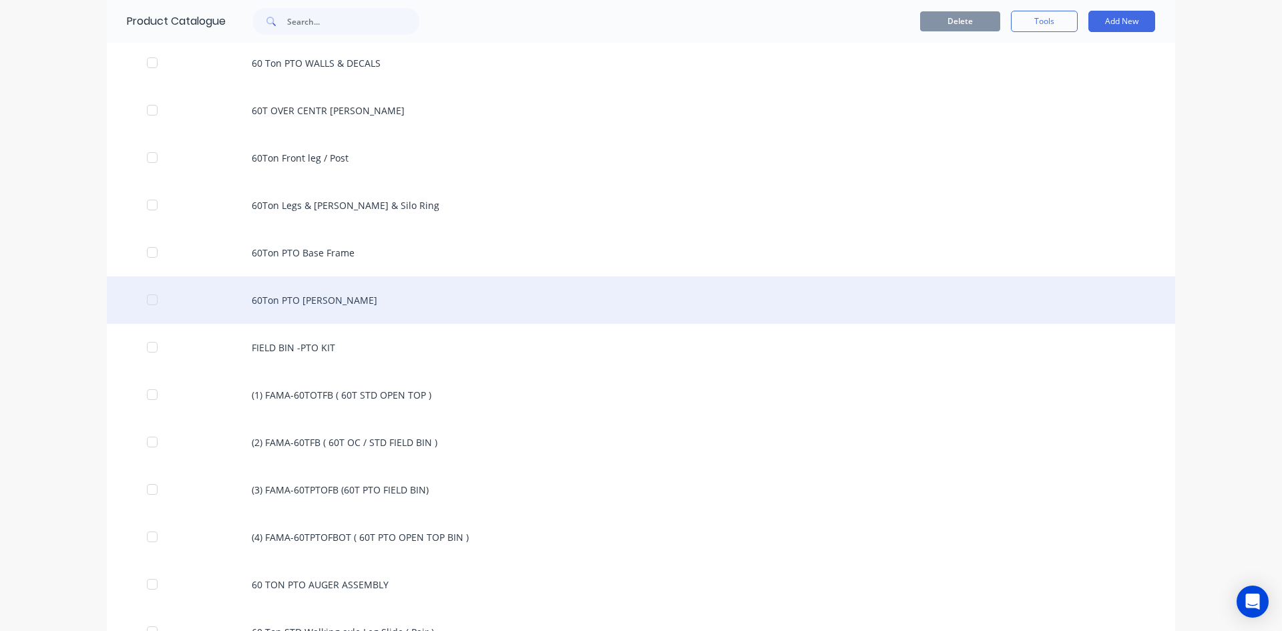
scroll to position [1202, 0]
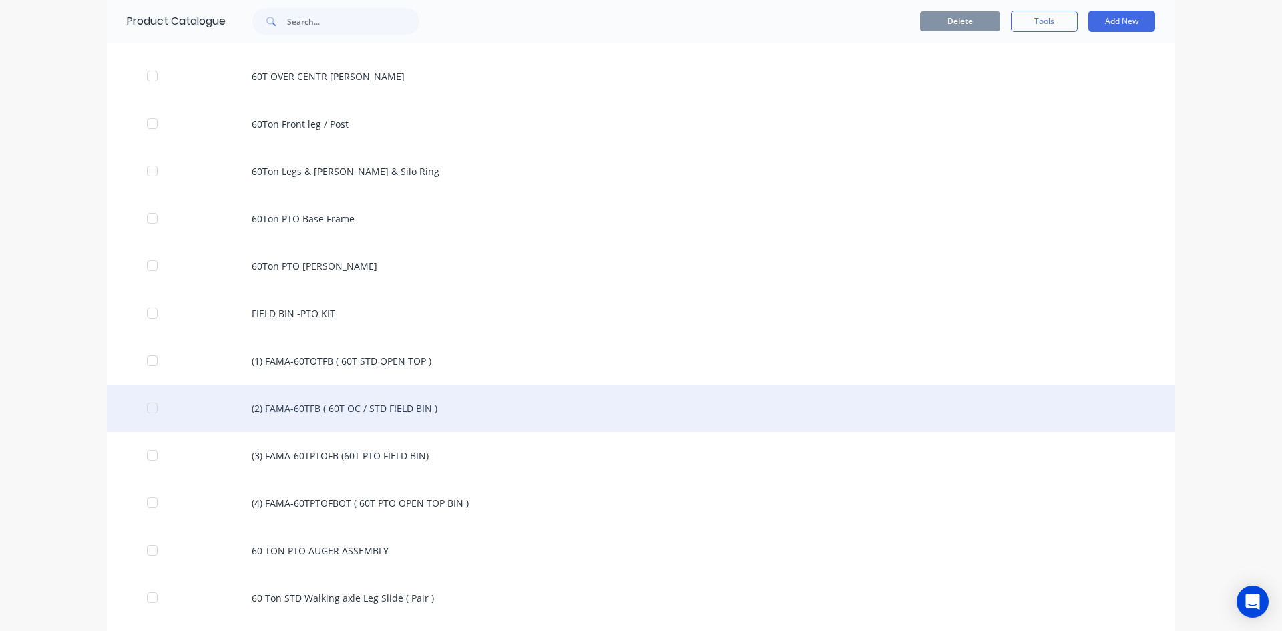
click at [258, 408] on div "(2) FAMA-60TFB ( 60T OC / STD FIELD BIN )" at bounding box center [641, 408] width 1068 height 47
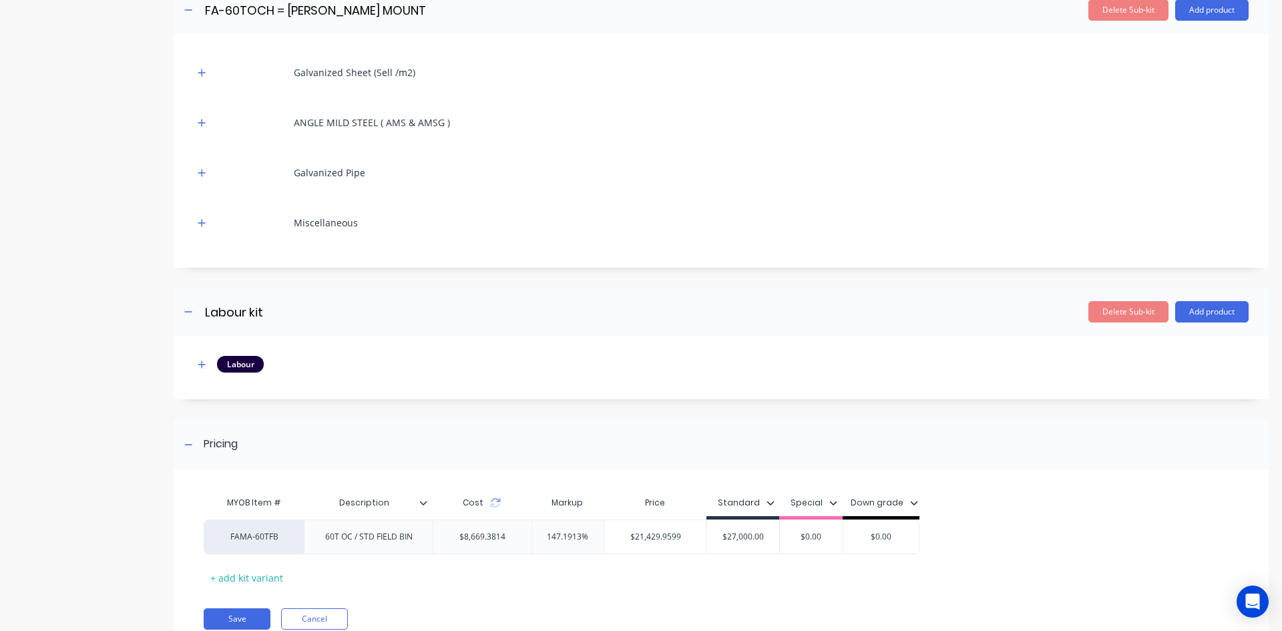
scroll to position [5646, 0]
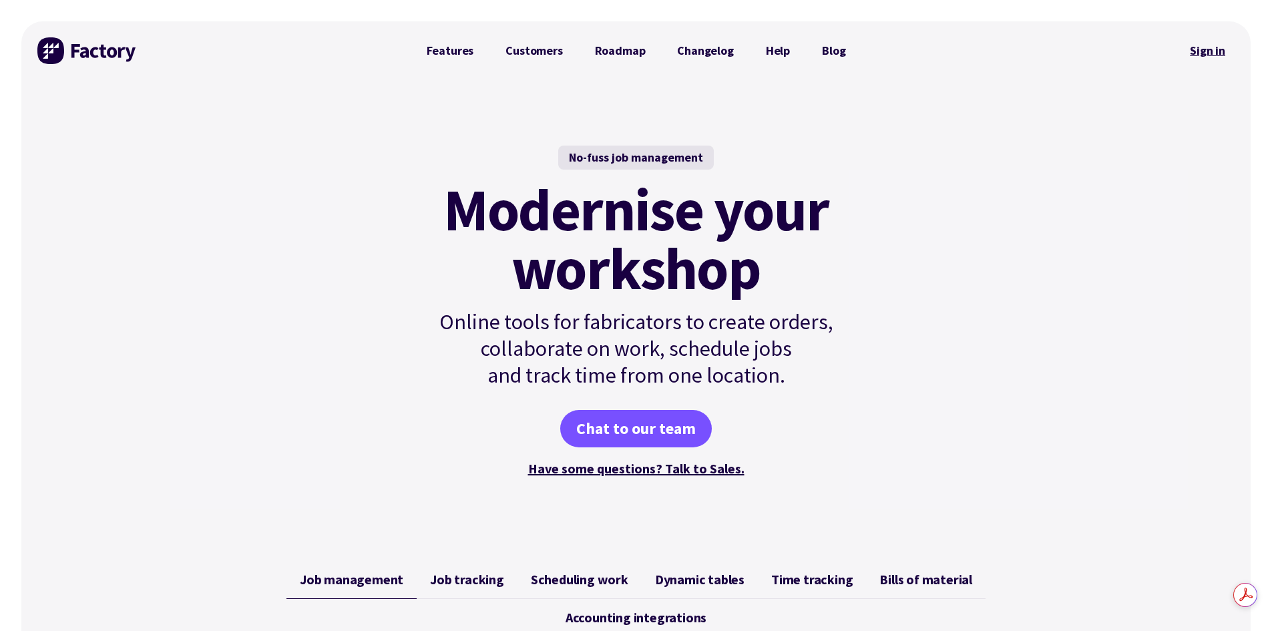
click at [1199, 52] on link "Sign in" at bounding box center [1208, 50] width 54 height 31
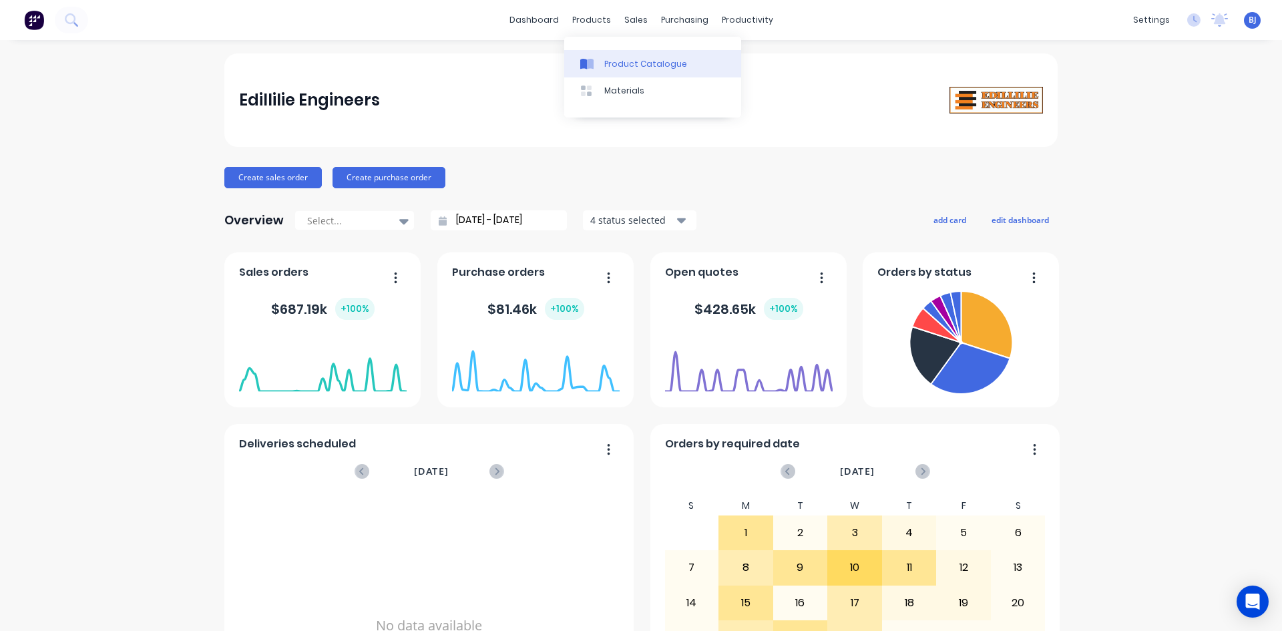
click at [585, 62] on icon at bounding box center [583, 64] width 7 height 11
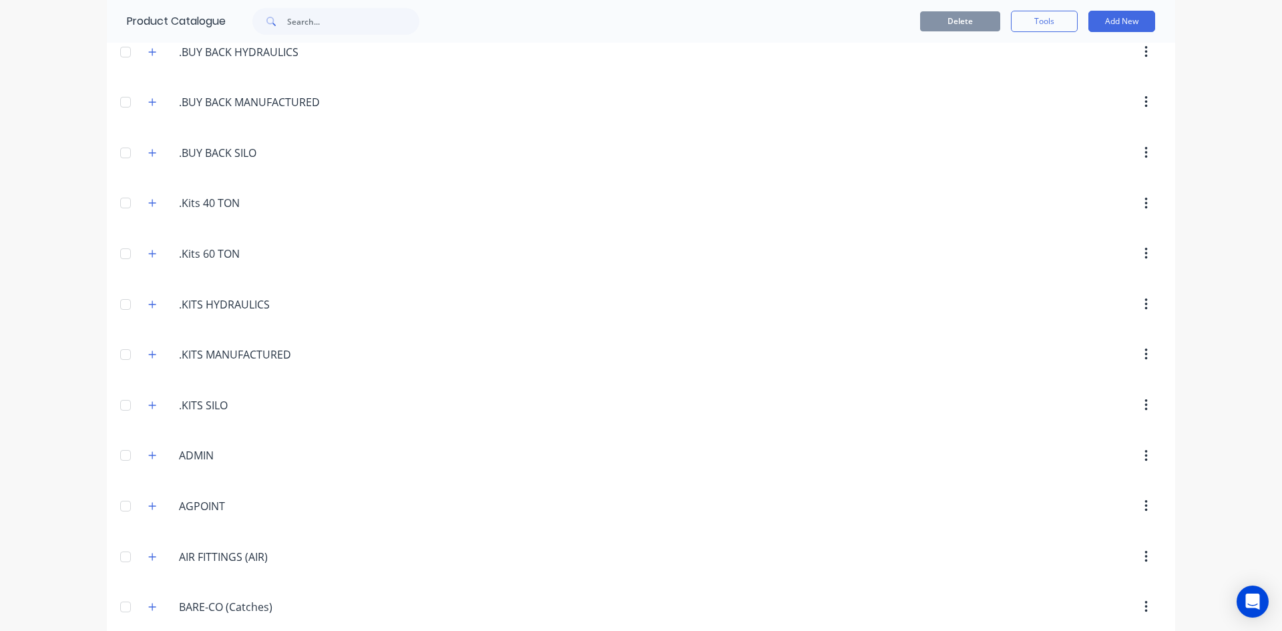
scroll to position [267, 0]
click at [152, 251] on icon "button" at bounding box center [152, 250] width 8 height 9
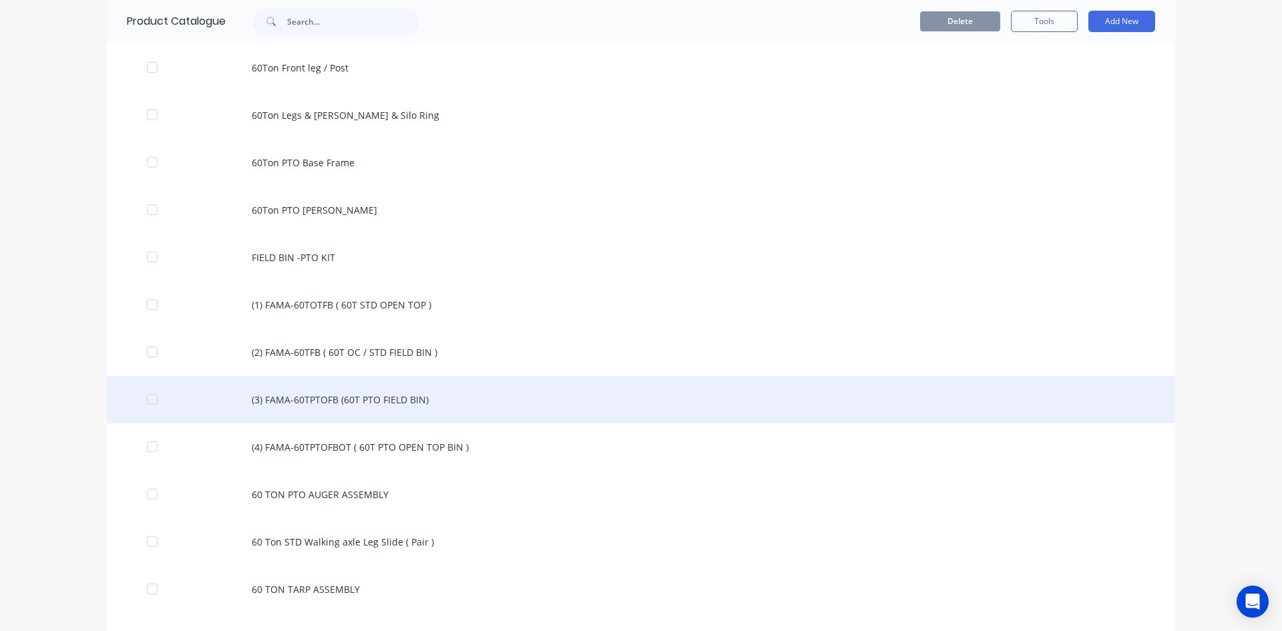
scroll to position [1402, 0]
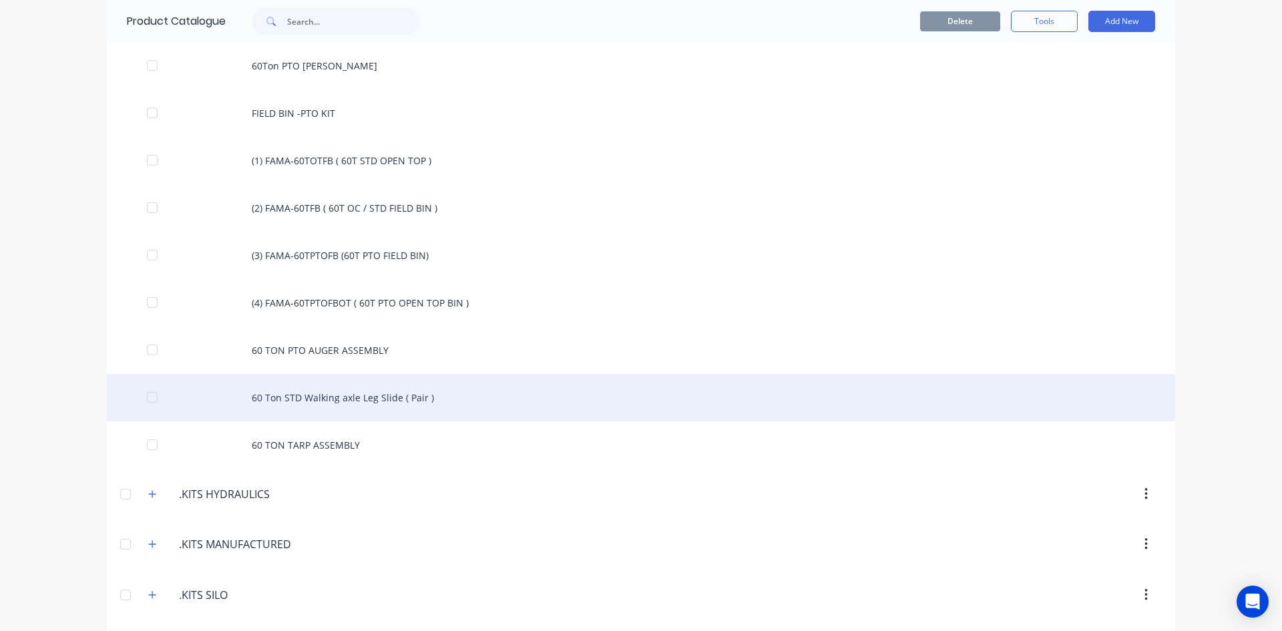
click at [323, 401] on div "60 Ton STD Walking axle Leg Slide ( Pair )" at bounding box center [641, 397] width 1068 height 47
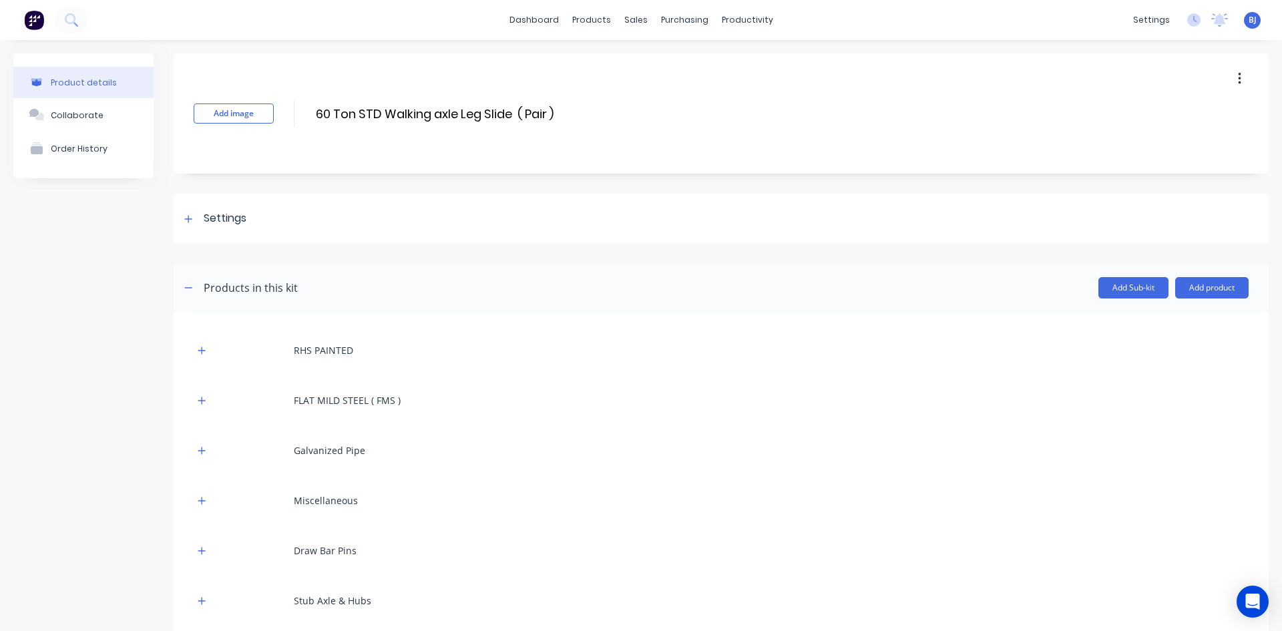
drag, startPoint x: 431, startPoint y: 116, endPoint x: 470, endPoint y: 148, distance: 50.8
click at [434, 119] on input "60 Ton STD Walking axle Leg Slide ( Pair )" at bounding box center [436, 113] width 244 height 19
drag, startPoint x: 391, startPoint y: 114, endPoint x: 425, endPoint y: 152, distance: 52.0
click at [391, 118] on input "60 Ton STD axle Leg Slide ( Pair )" at bounding box center [432, 113] width 236 height 19
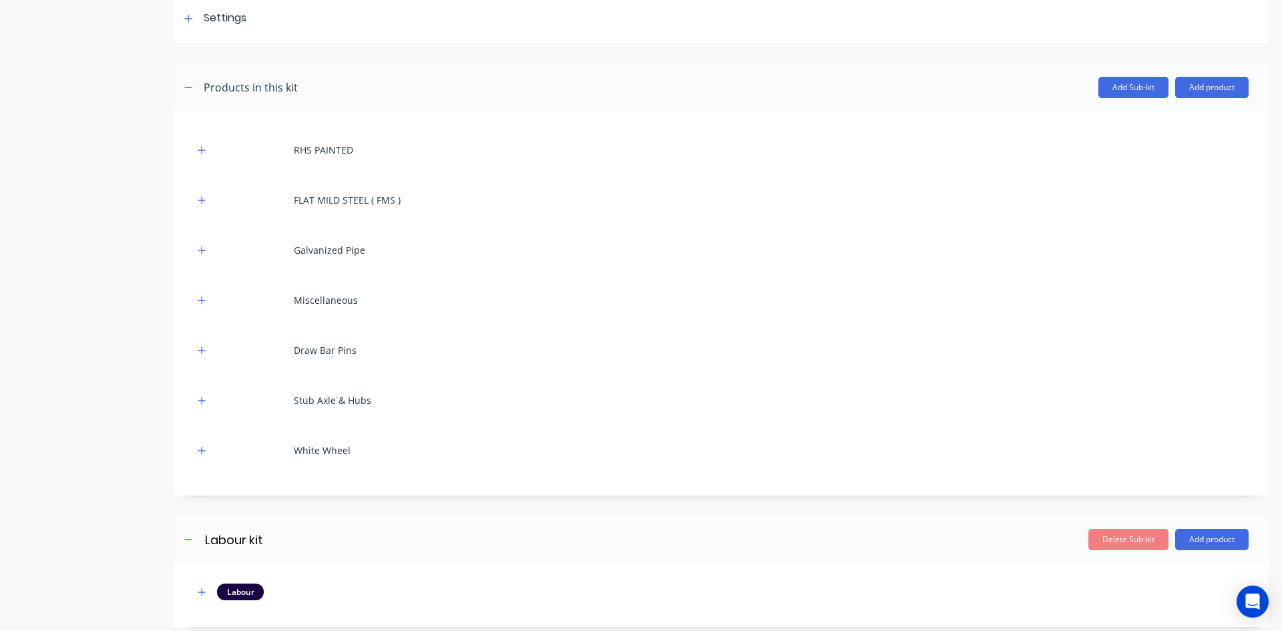
scroll to position [487, 0]
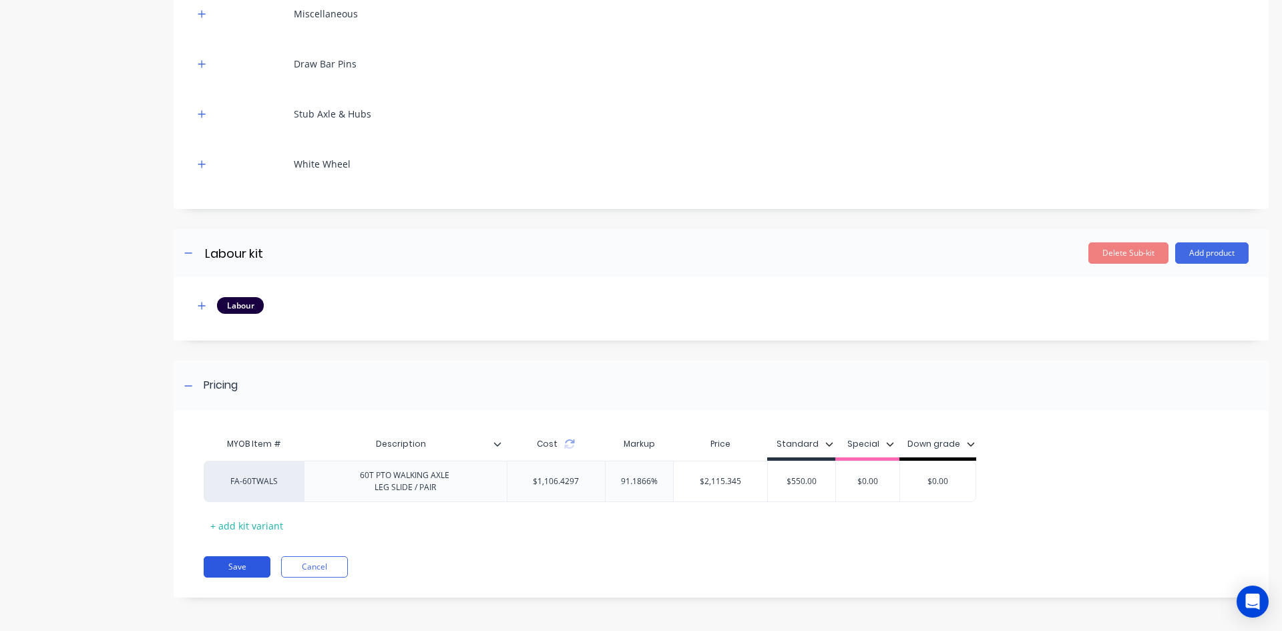
type input "60 Ton STD Axle Leg Slide ( Pair )"
click at [248, 566] on button "Save" at bounding box center [237, 566] width 67 height 21
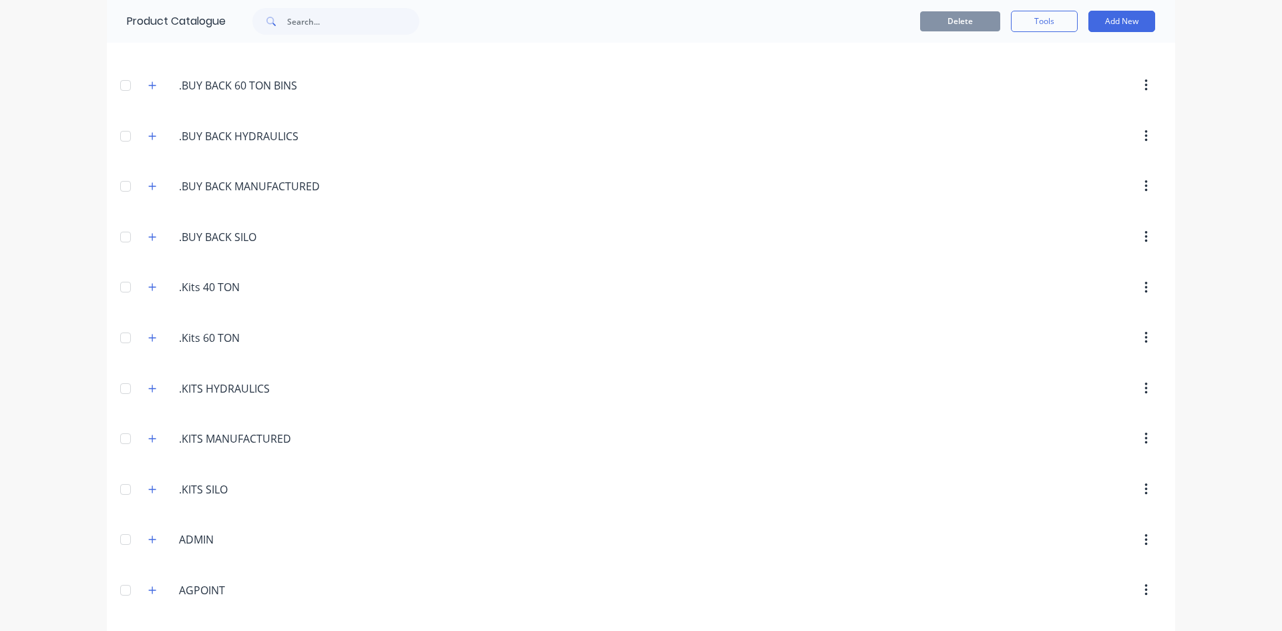
scroll to position [200, 0]
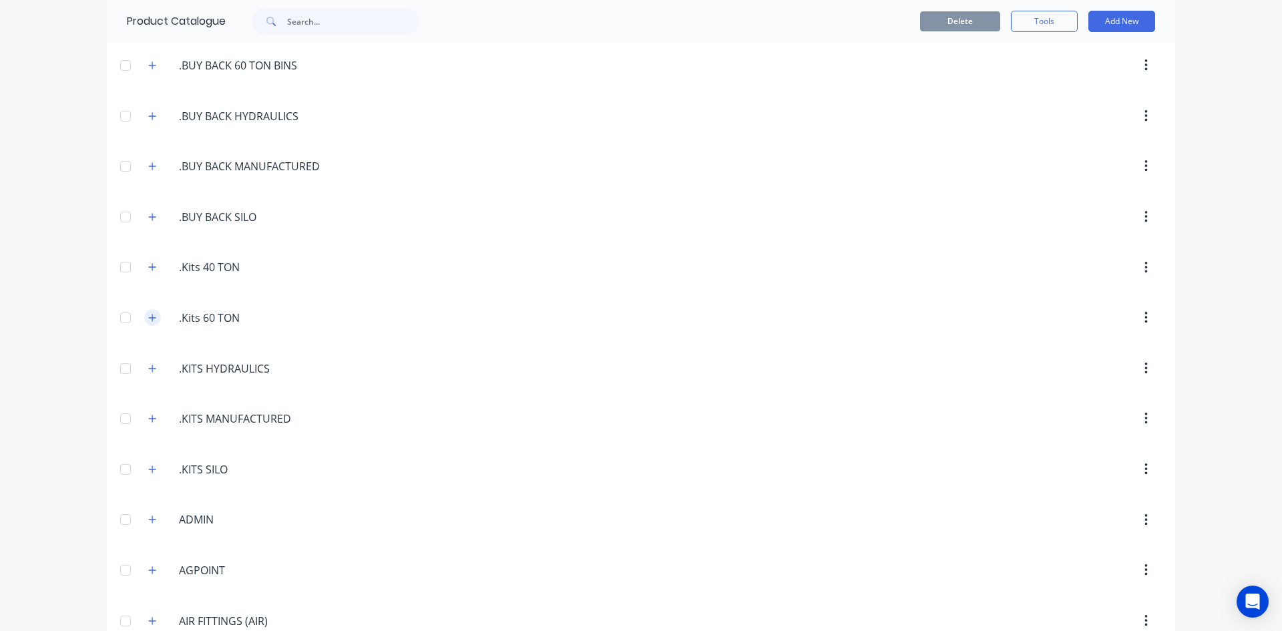
click at [148, 318] on icon "button" at bounding box center [152, 317] width 8 height 9
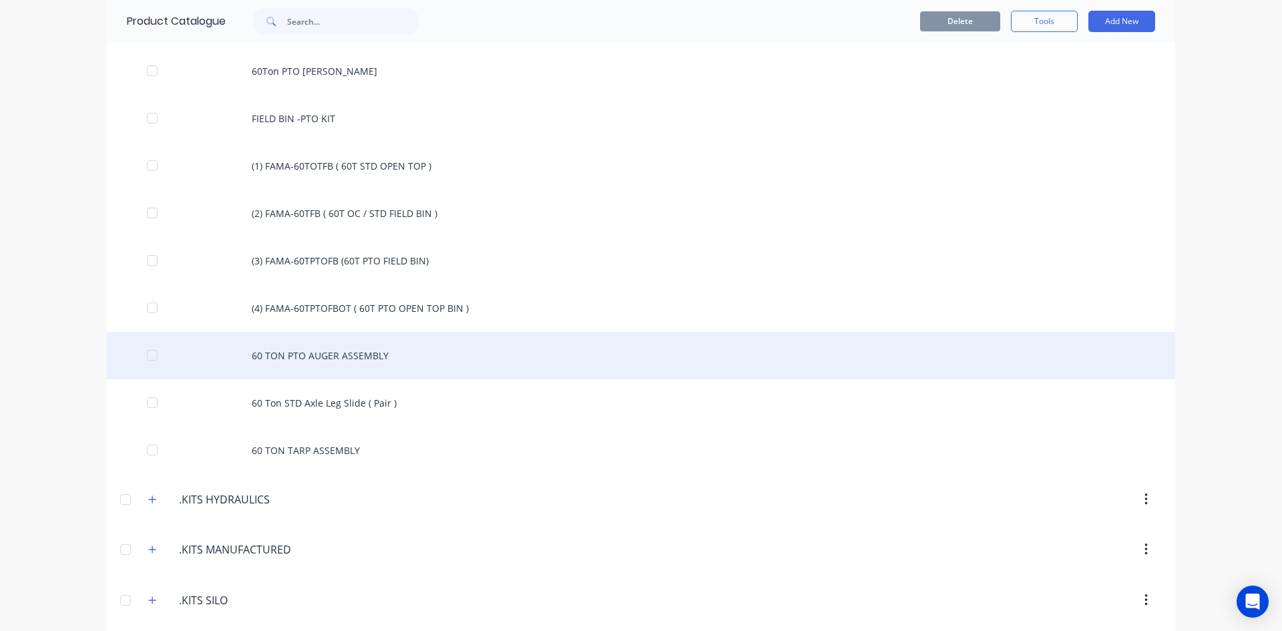
scroll to position [1402, 0]
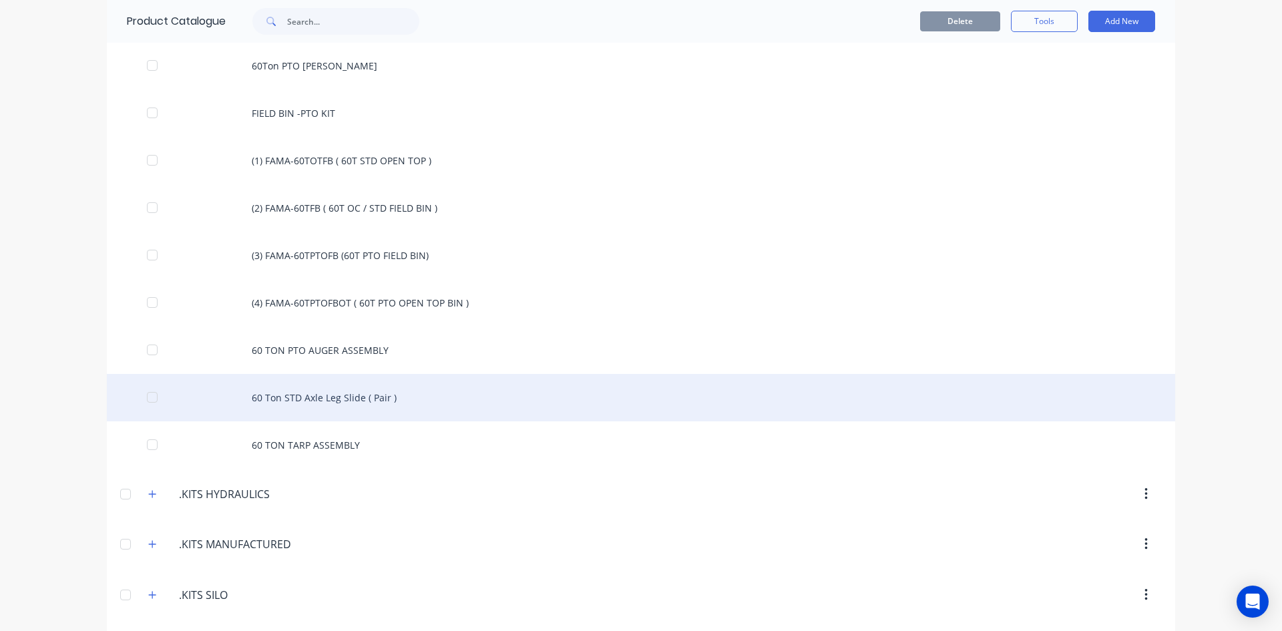
click at [335, 402] on div "60 Ton STD Axle Leg Slide ( Pair )" at bounding box center [641, 397] width 1068 height 47
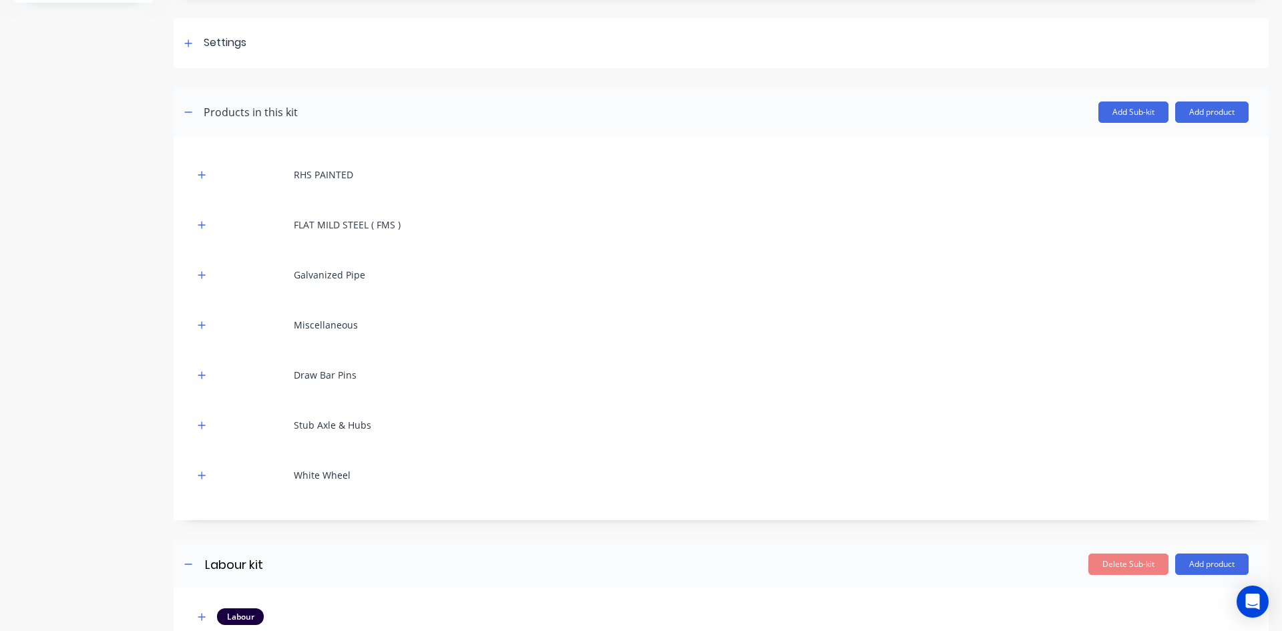
scroll to position [200, 0]
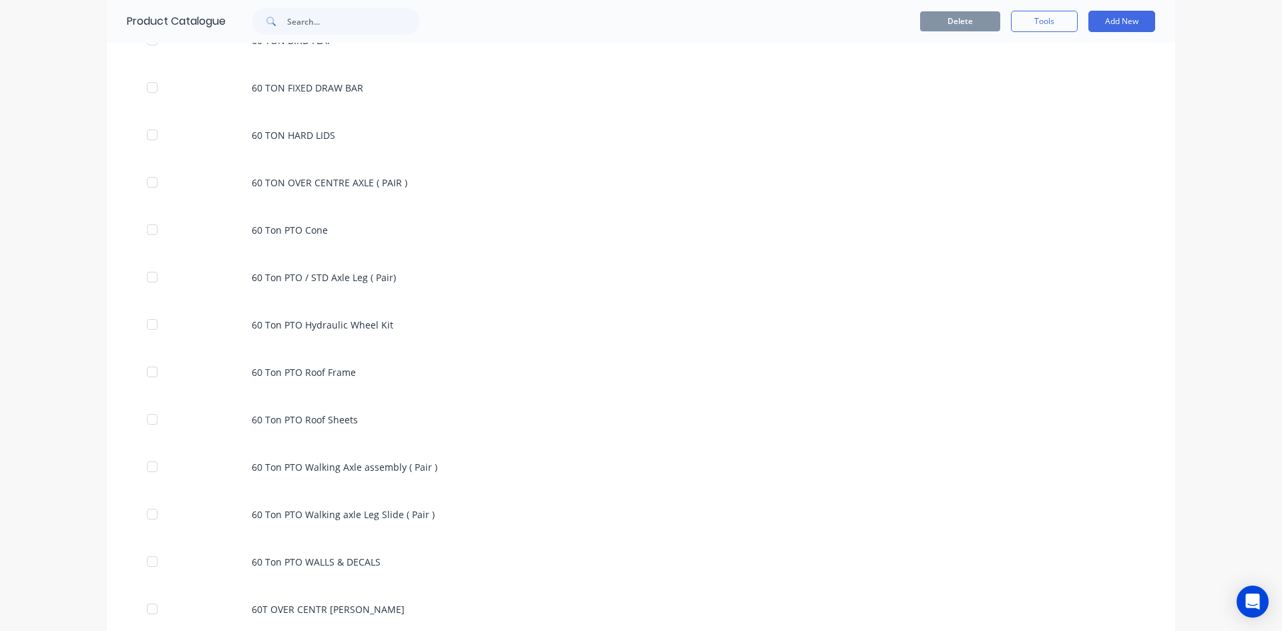
scroll to position [734, 0]
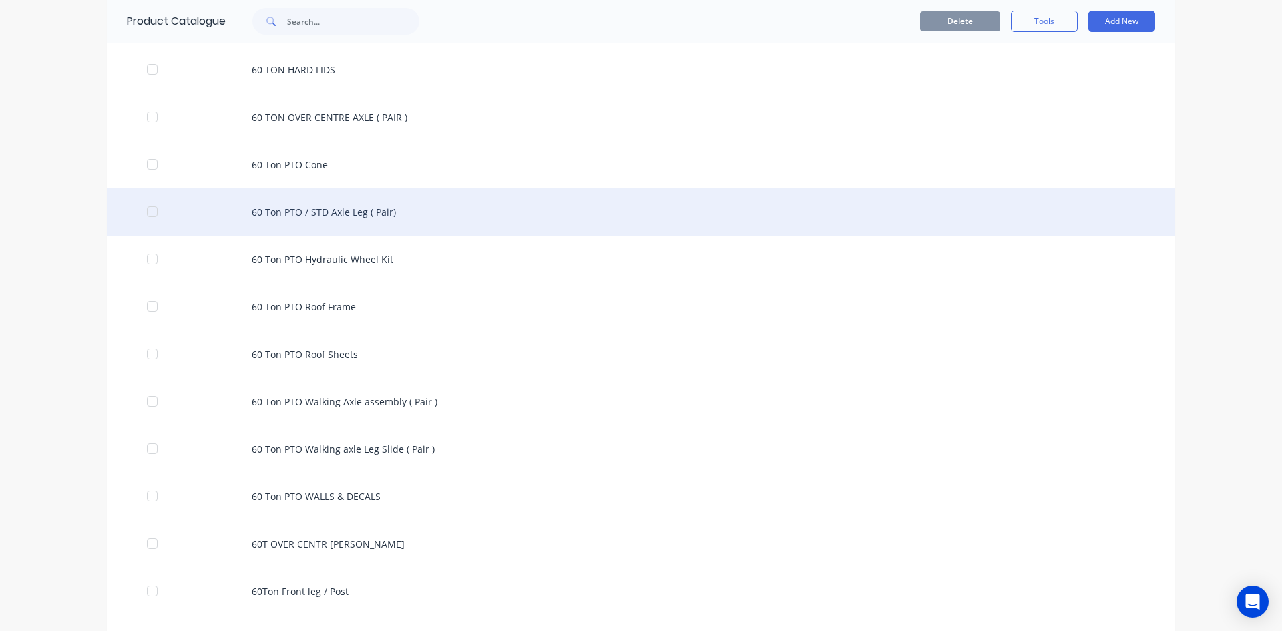
click at [360, 212] on div "60 Ton PTO / STD Axle Leg ( Pair)" at bounding box center [641, 211] width 1068 height 47
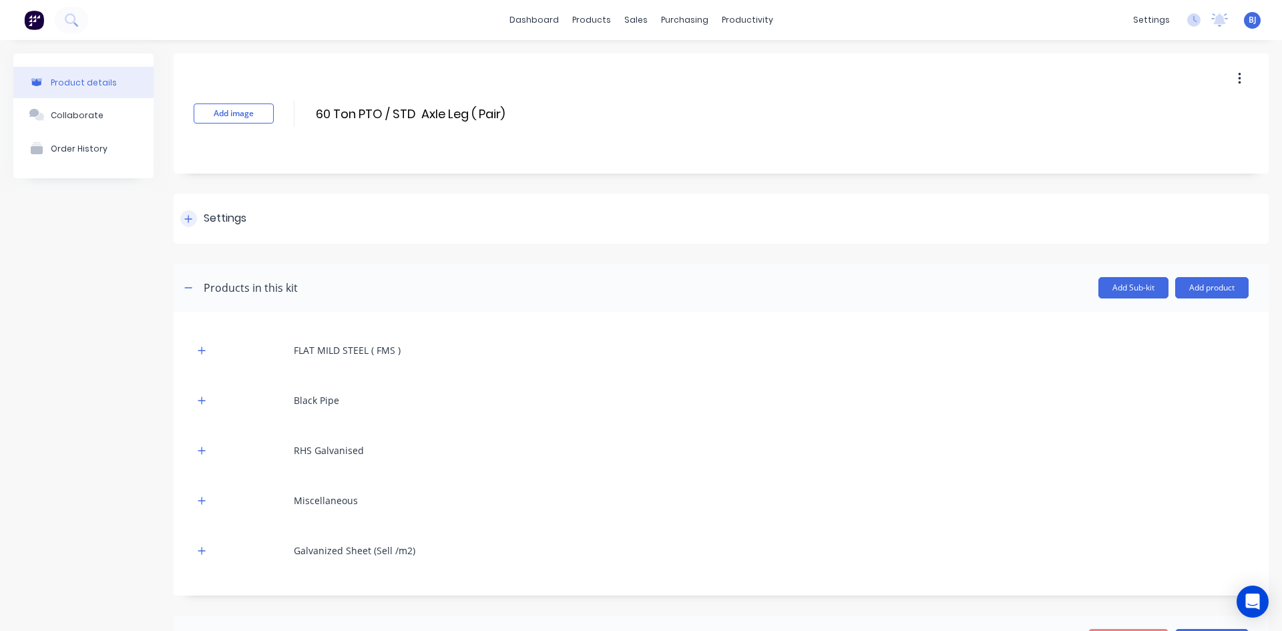
scroll to position [67, 0]
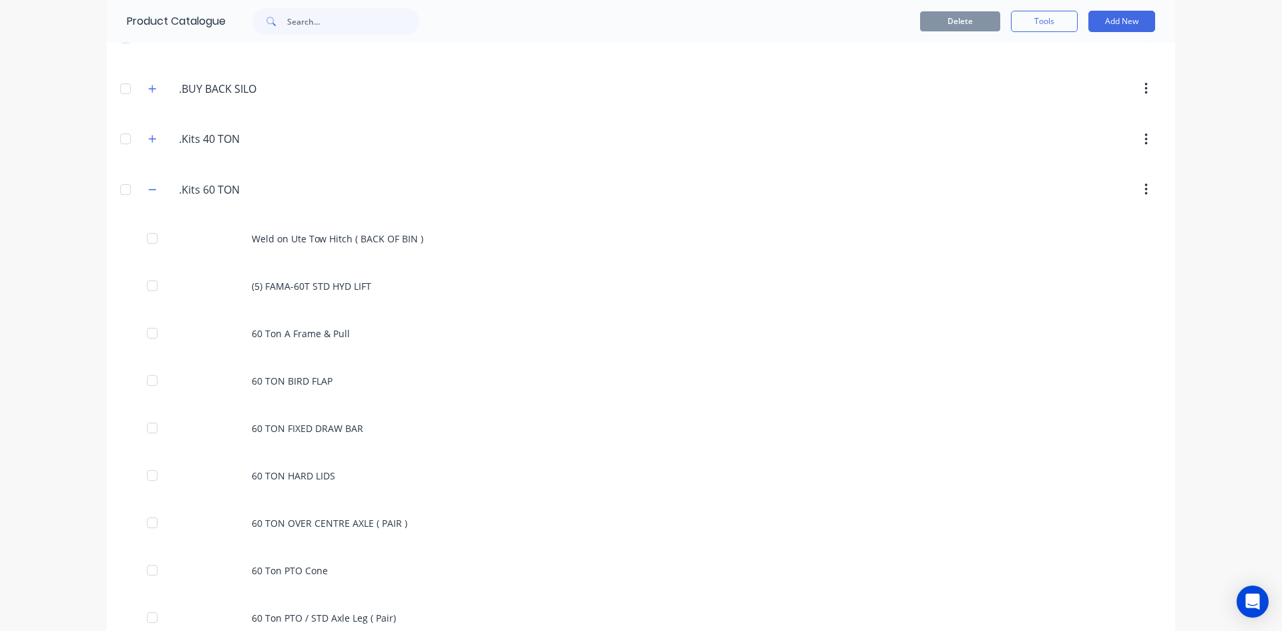
scroll to position [401, 0]
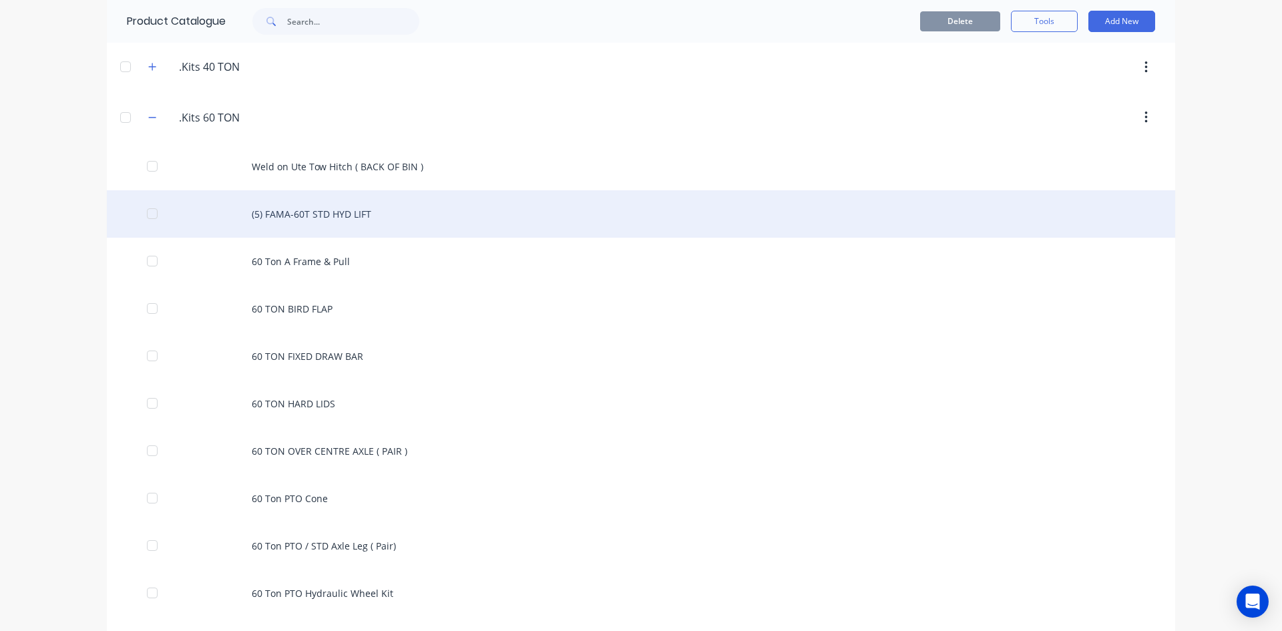
click at [334, 214] on div "(5) FAMA-60T STD HYD LIFT" at bounding box center [641, 213] width 1068 height 47
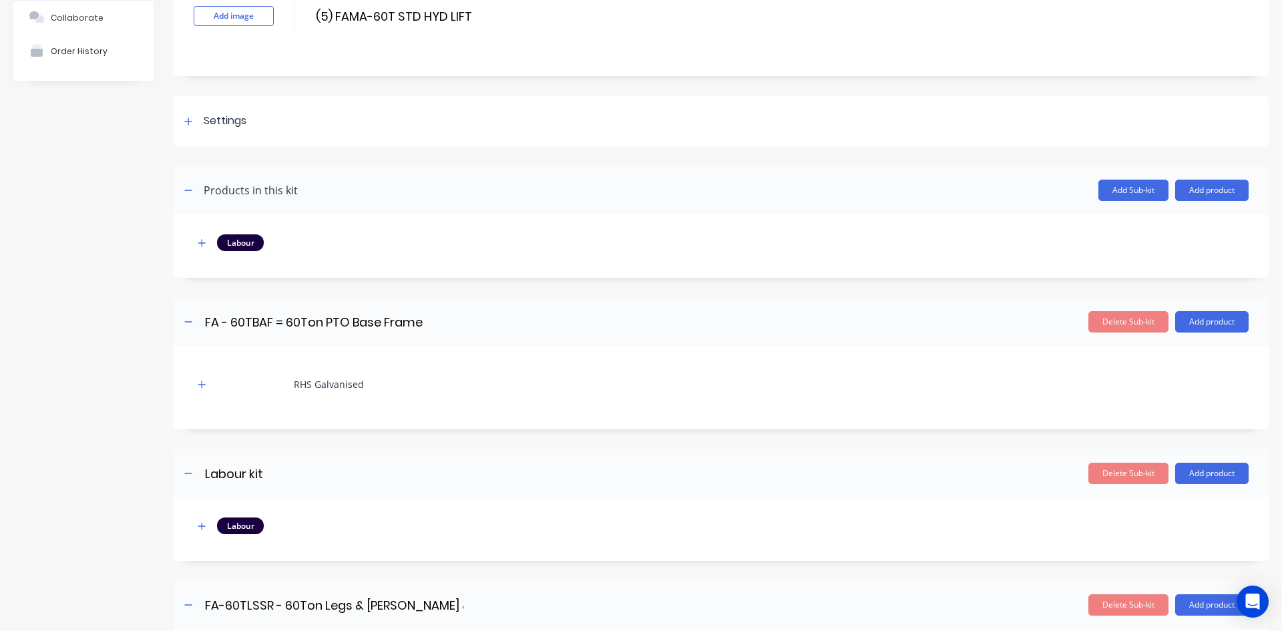
scroll to position [67, 0]
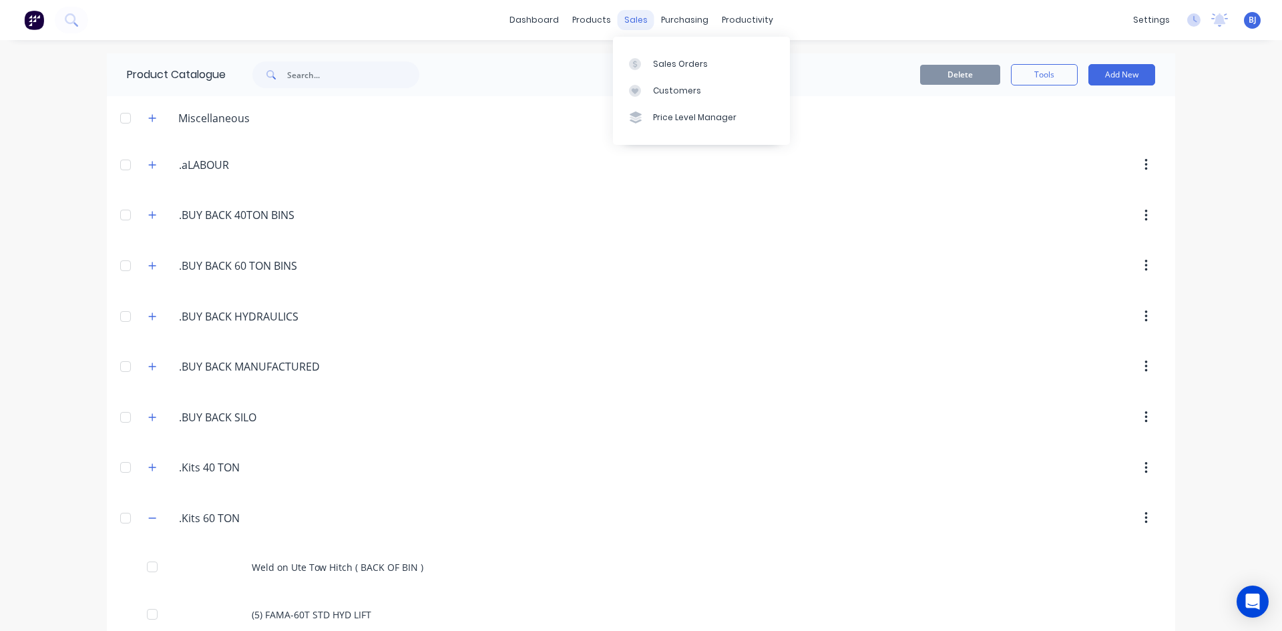
click at [632, 23] on div "sales" at bounding box center [636, 20] width 37 height 20
click at [636, 65] on icon at bounding box center [635, 63] width 4 height 7
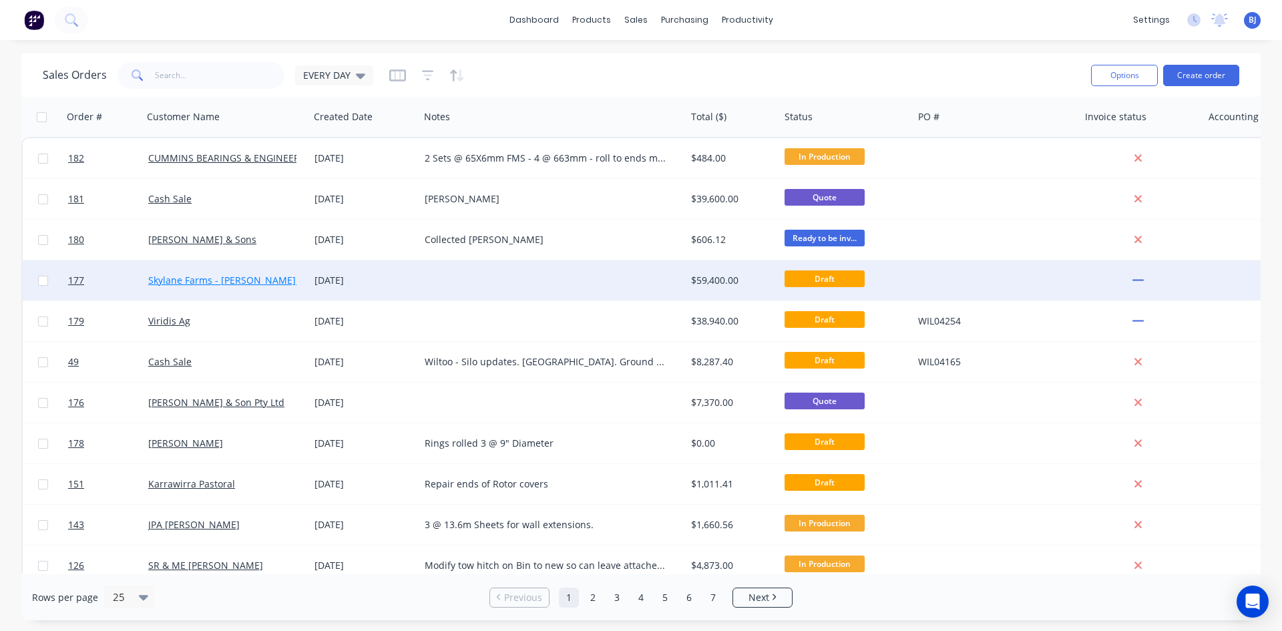
click at [251, 282] on link "Skylane Farms - [PERSON_NAME] Pty Ltd" at bounding box center [238, 280] width 180 height 13
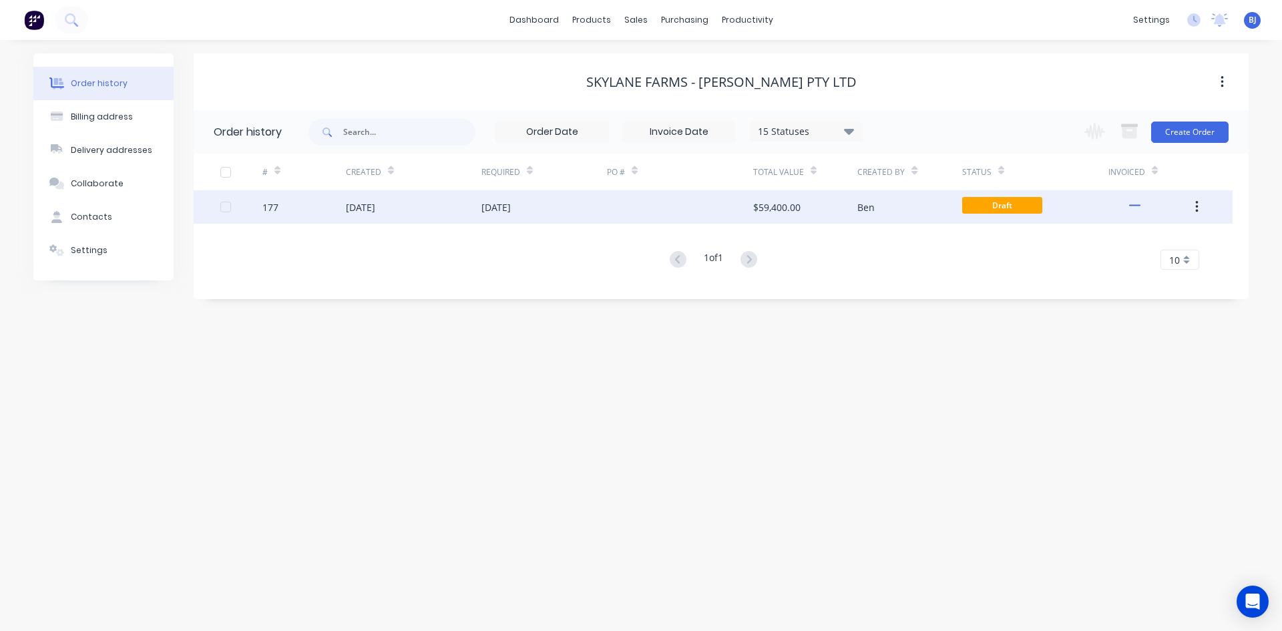
click at [373, 211] on div "[DATE]" at bounding box center [360, 207] width 29 height 14
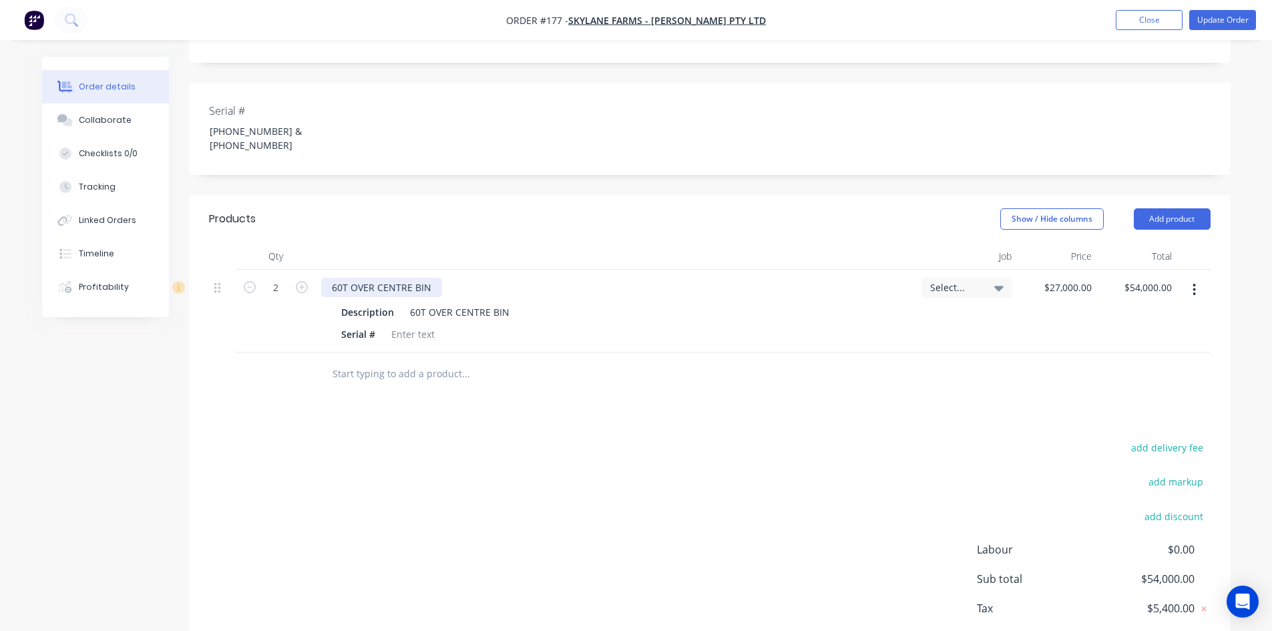
scroll to position [334, 0]
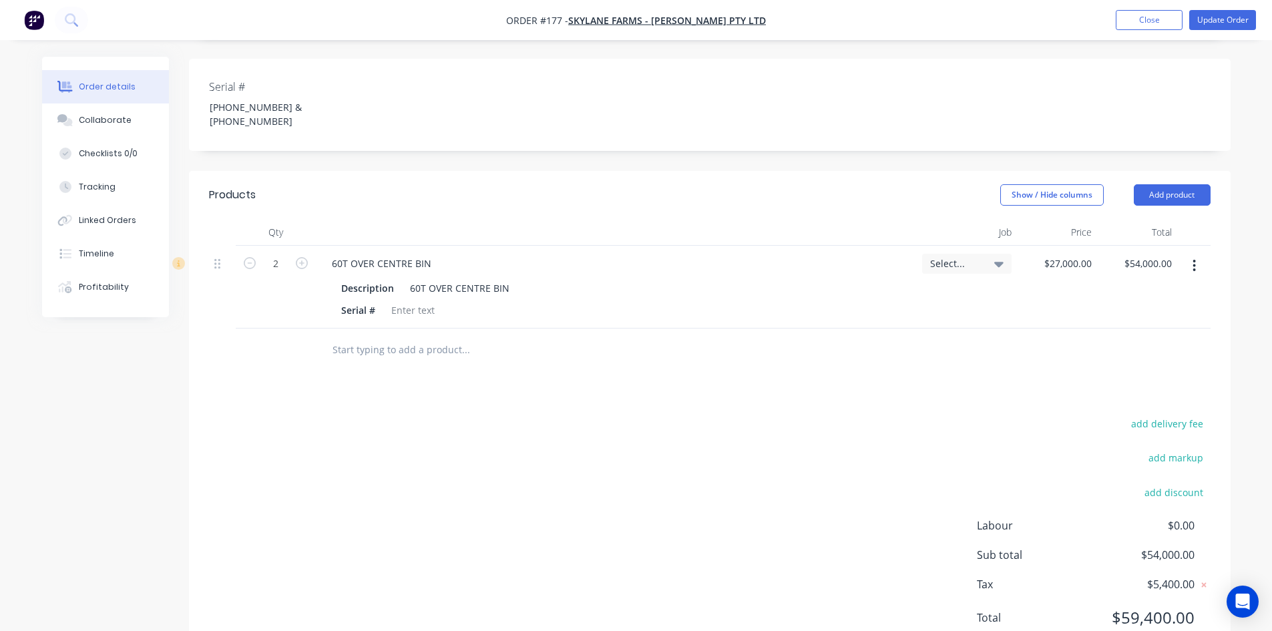
click at [1195, 258] on icon "button" at bounding box center [1194, 265] width 3 height 15
click at [1114, 371] on div "Delete" at bounding box center [1147, 380] width 103 height 19
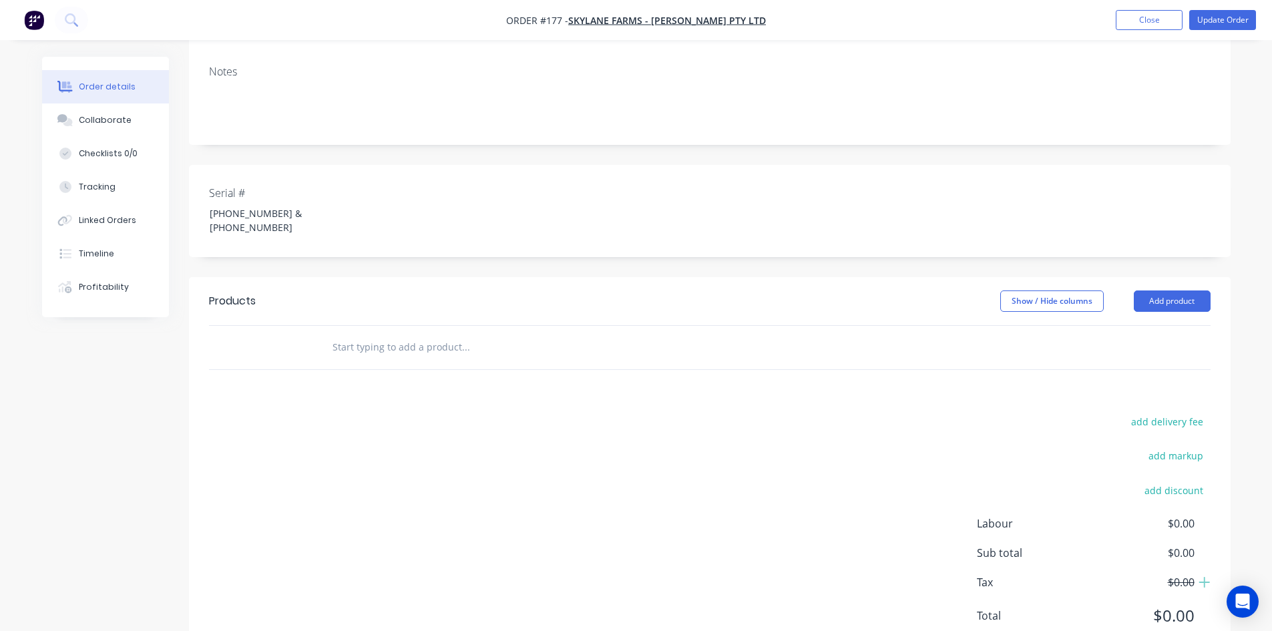
scroll to position [245, 0]
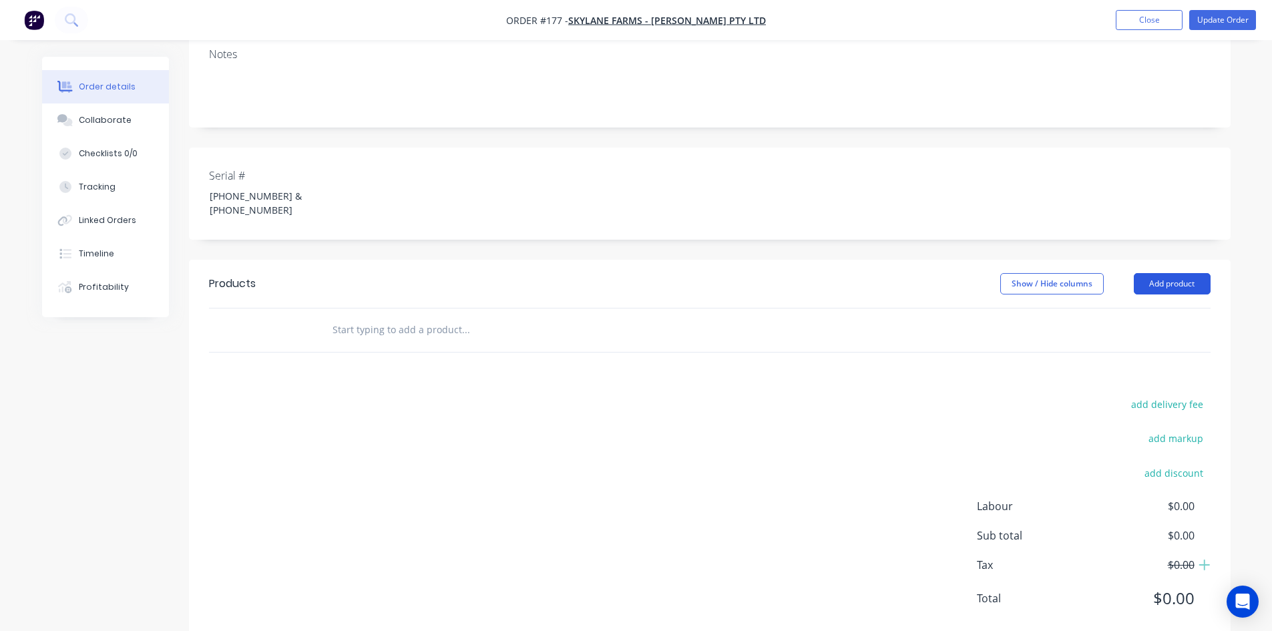
click at [1163, 273] on button "Add product" at bounding box center [1172, 283] width 77 height 21
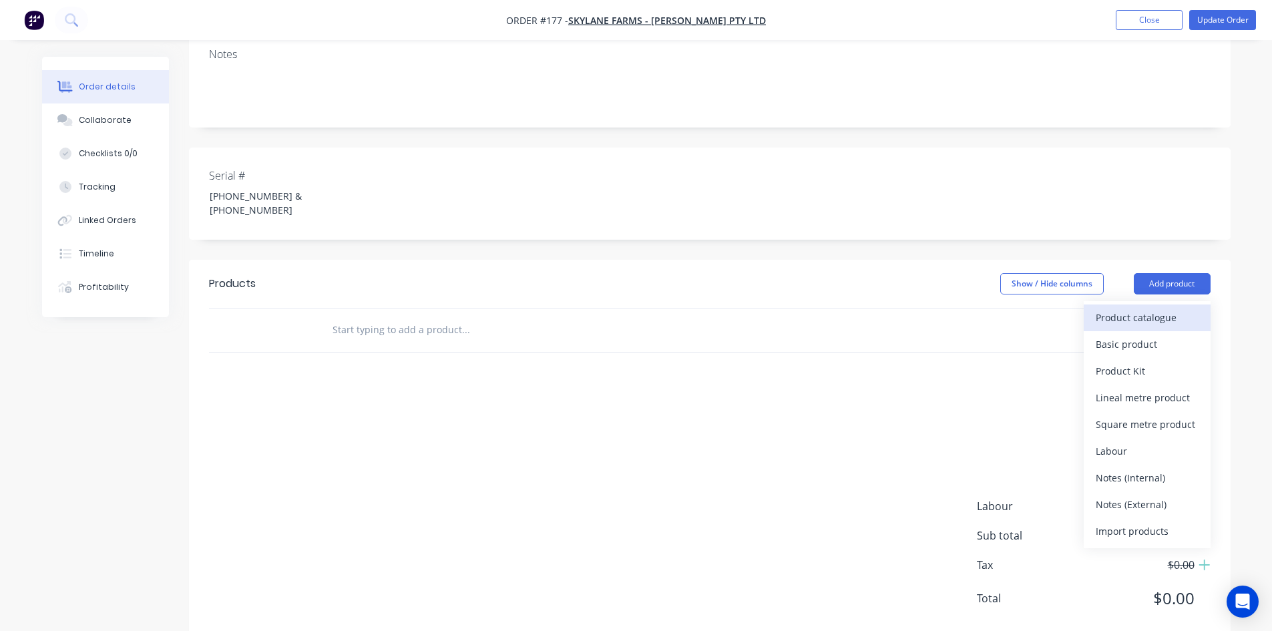
click at [1136, 308] on div "Product catalogue" at bounding box center [1147, 317] width 103 height 19
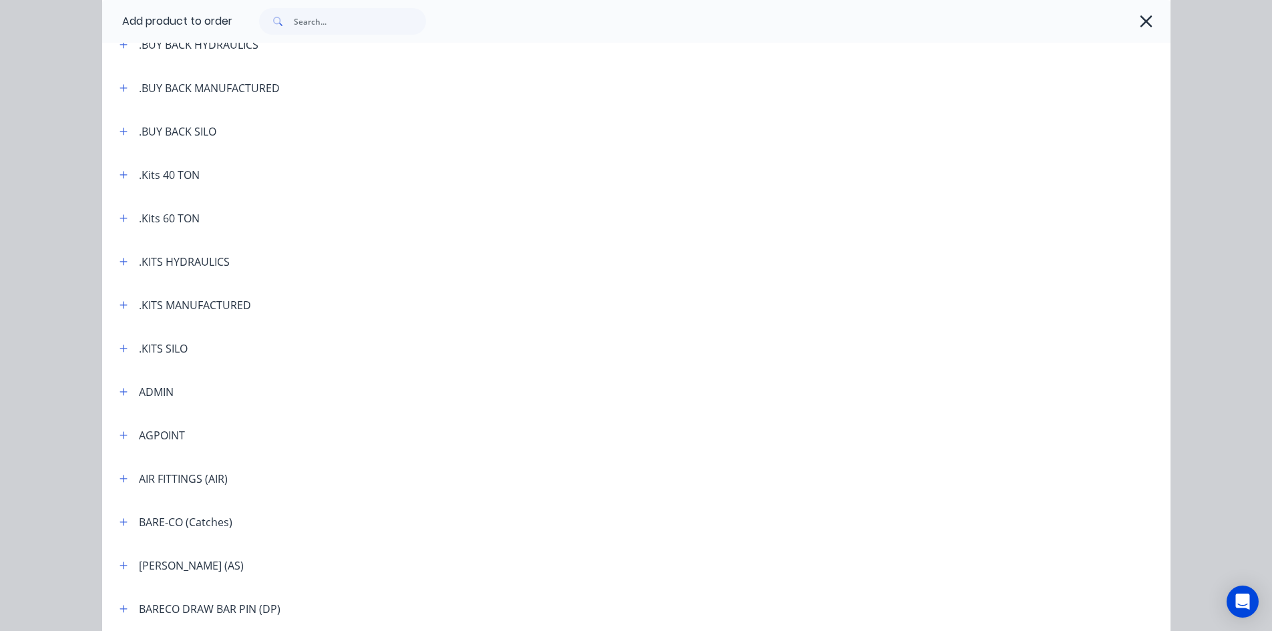
scroll to position [267, 0]
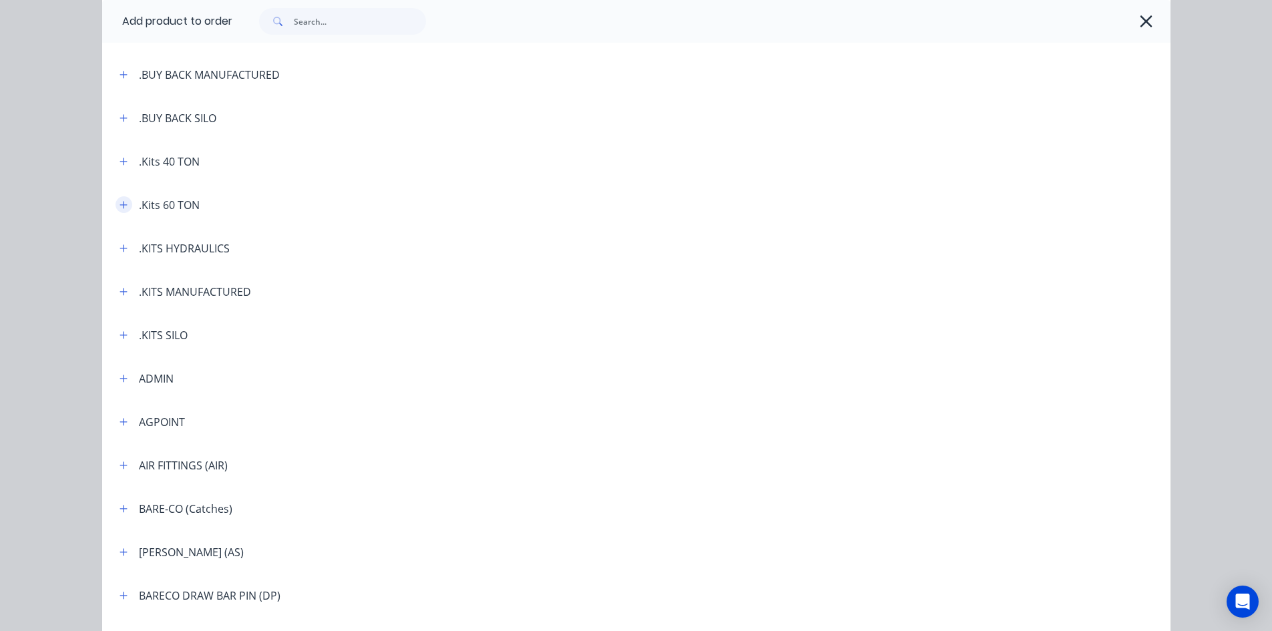
click at [120, 204] on icon "button" at bounding box center [123, 204] width 7 height 7
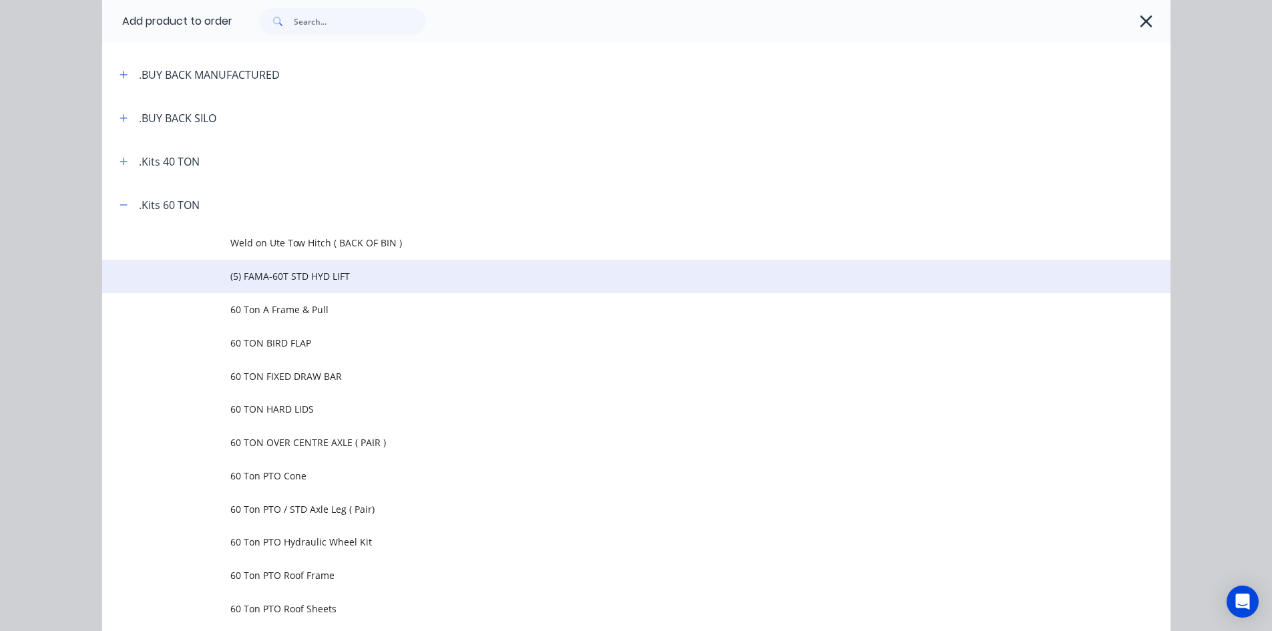
click at [233, 274] on span "(5) FAMA-60T STD HYD LIFT" at bounding box center [606, 276] width 752 height 14
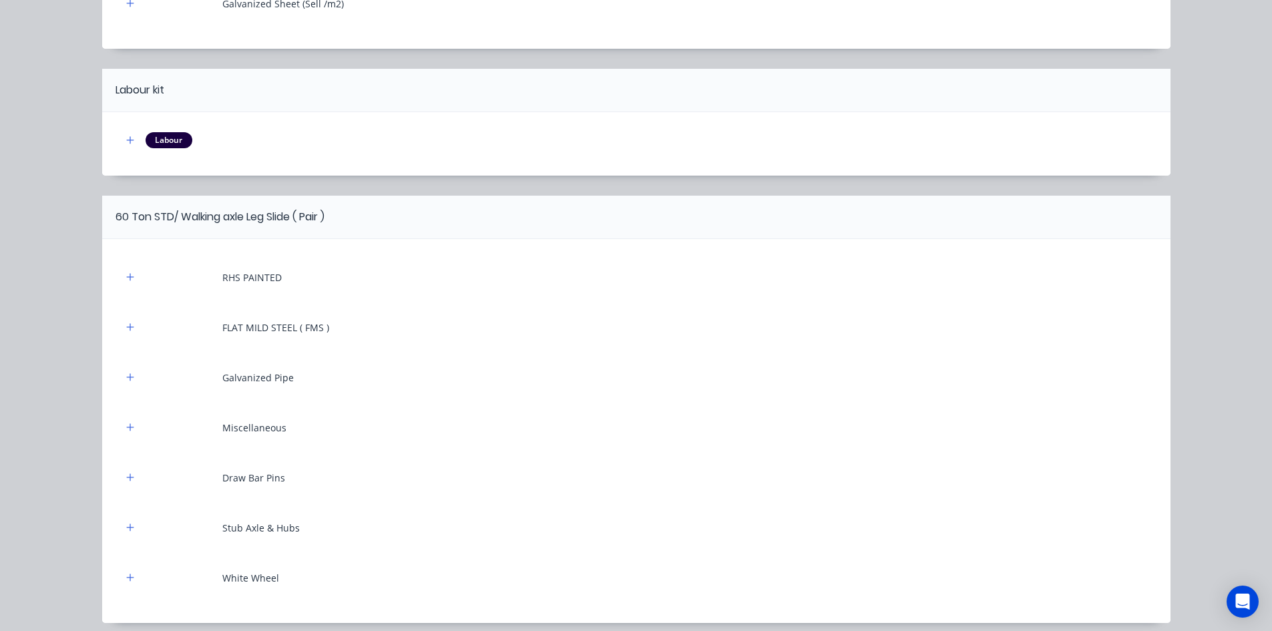
scroll to position [6021, 0]
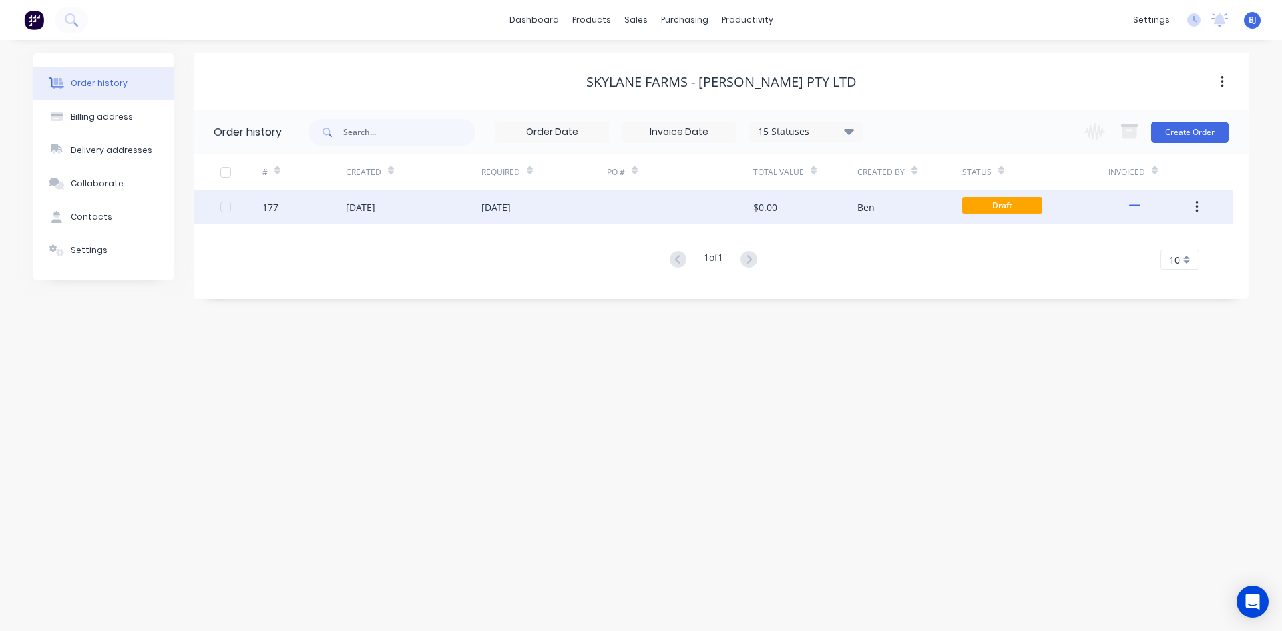
click at [375, 210] on div "[DATE]" at bounding box center [360, 207] width 29 height 14
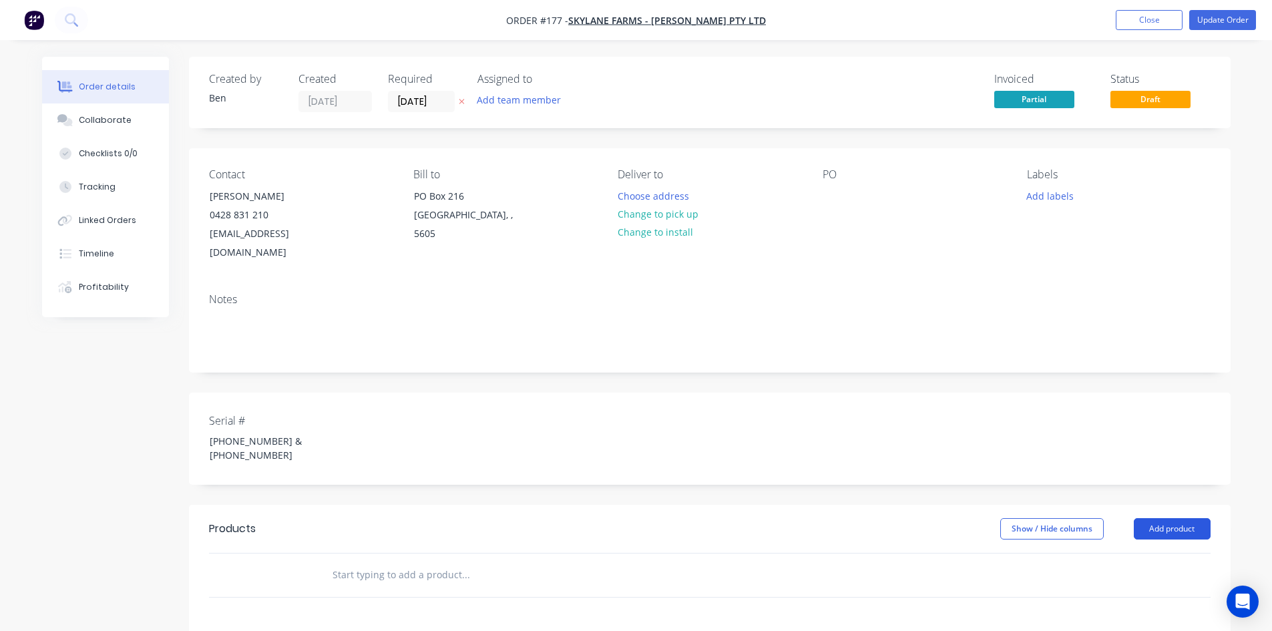
click at [1146, 518] on button "Add product" at bounding box center [1172, 528] width 77 height 21
click at [1126, 553] on div "Product catalogue" at bounding box center [1147, 562] width 103 height 19
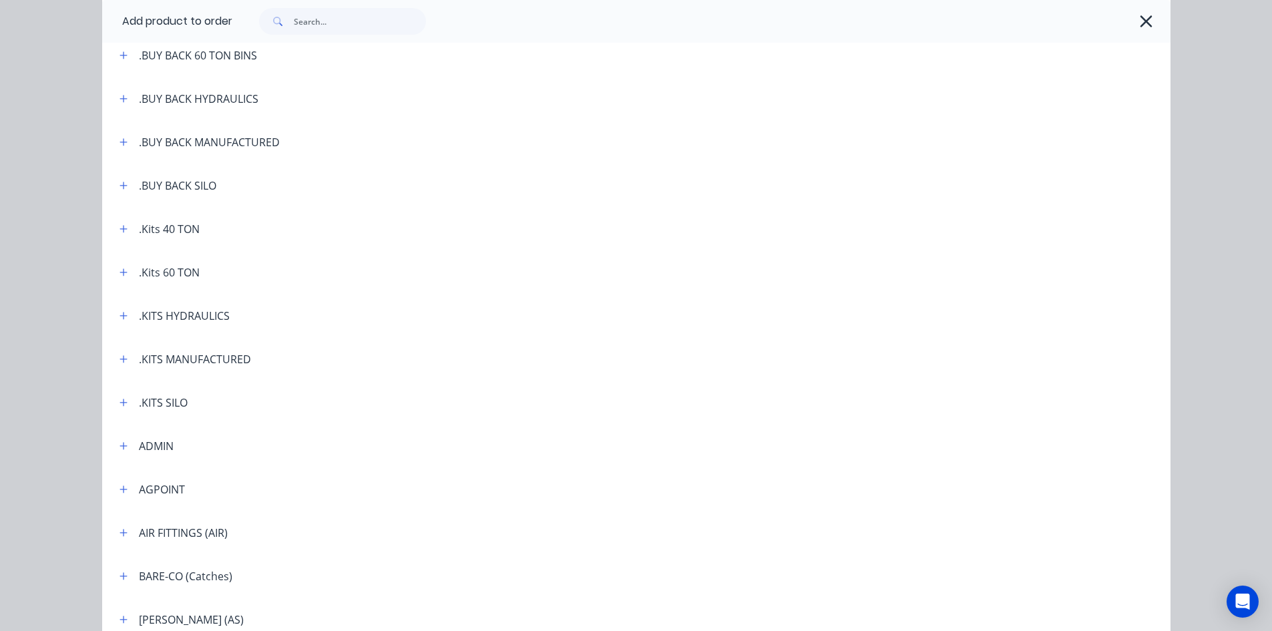
scroll to position [200, 0]
click at [120, 273] on icon "button" at bounding box center [124, 271] width 8 height 9
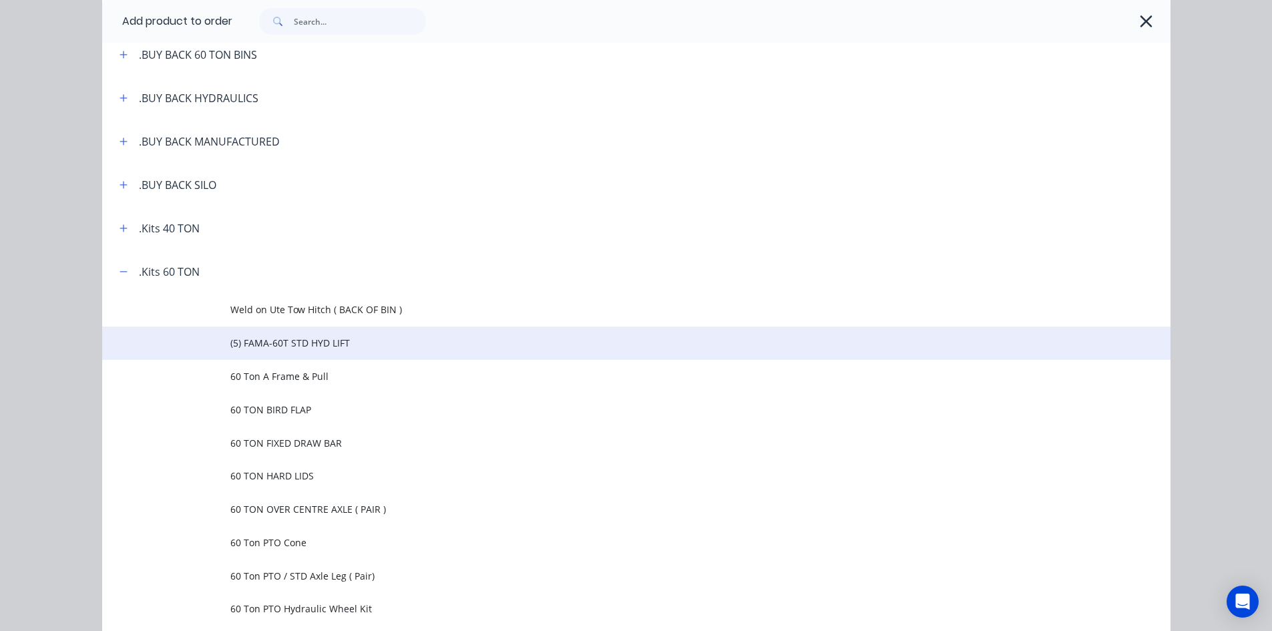
click at [231, 339] on span "(5) FAMA-60T STD HYD LIFT" at bounding box center [606, 343] width 752 height 14
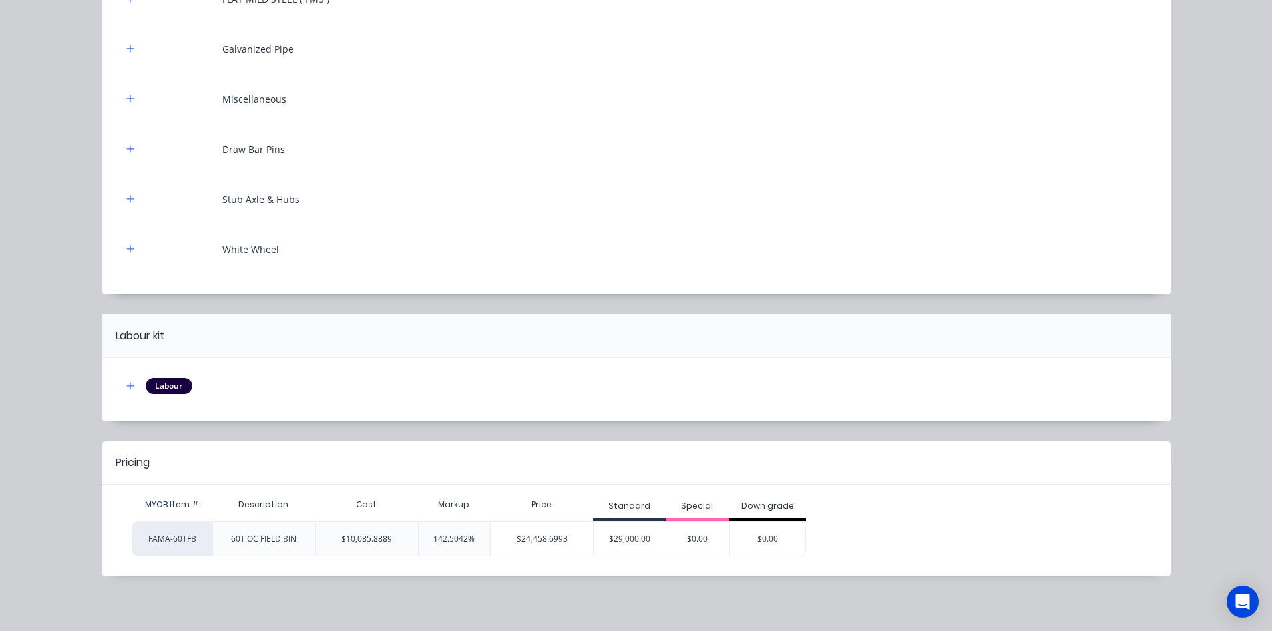
scroll to position [6228, 0]
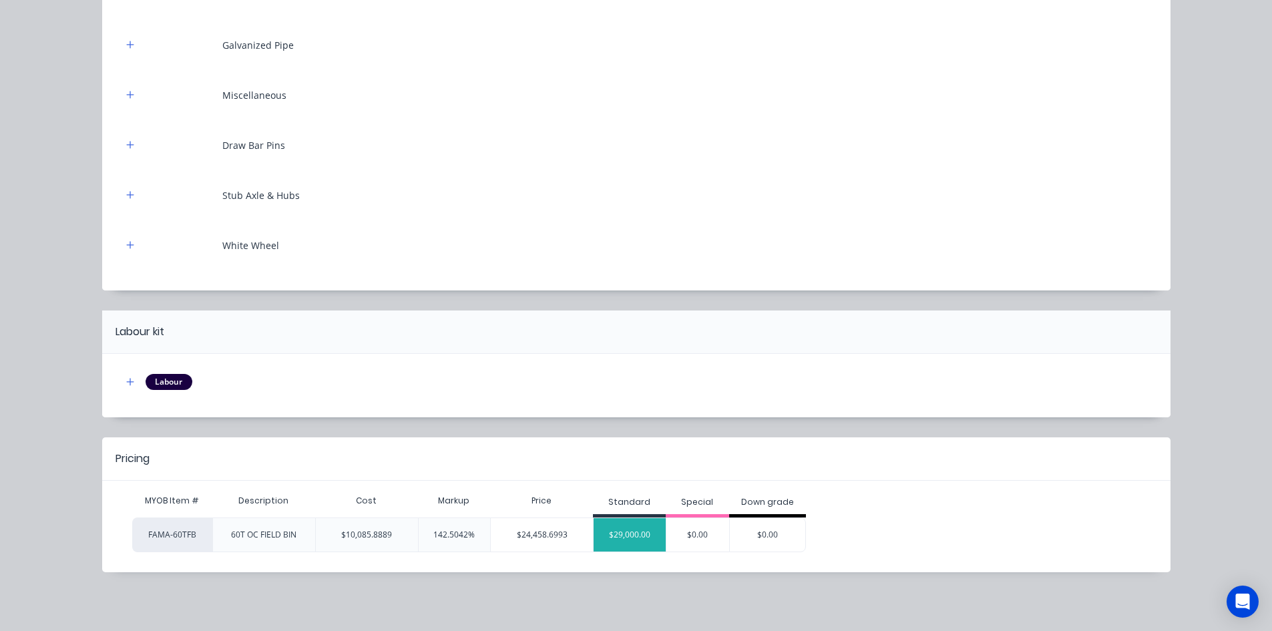
click at [611, 528] on div "$29,000.00" at bounding box center [630, 534] width 72 height 33
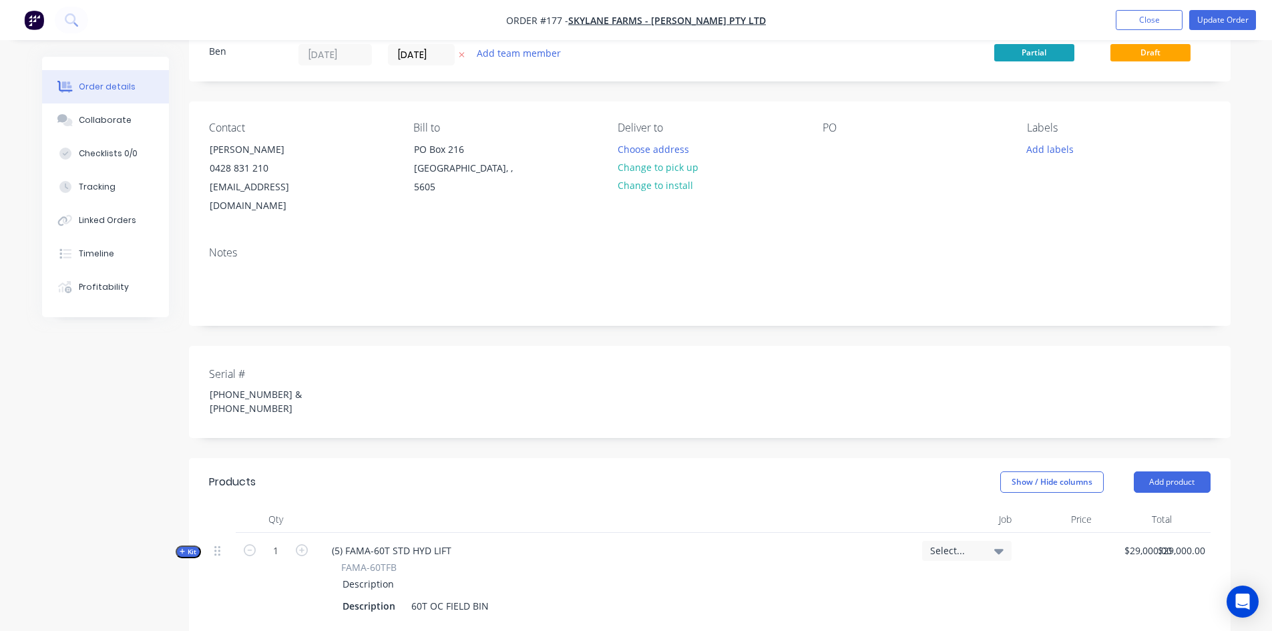
scroll to position [67, 0]
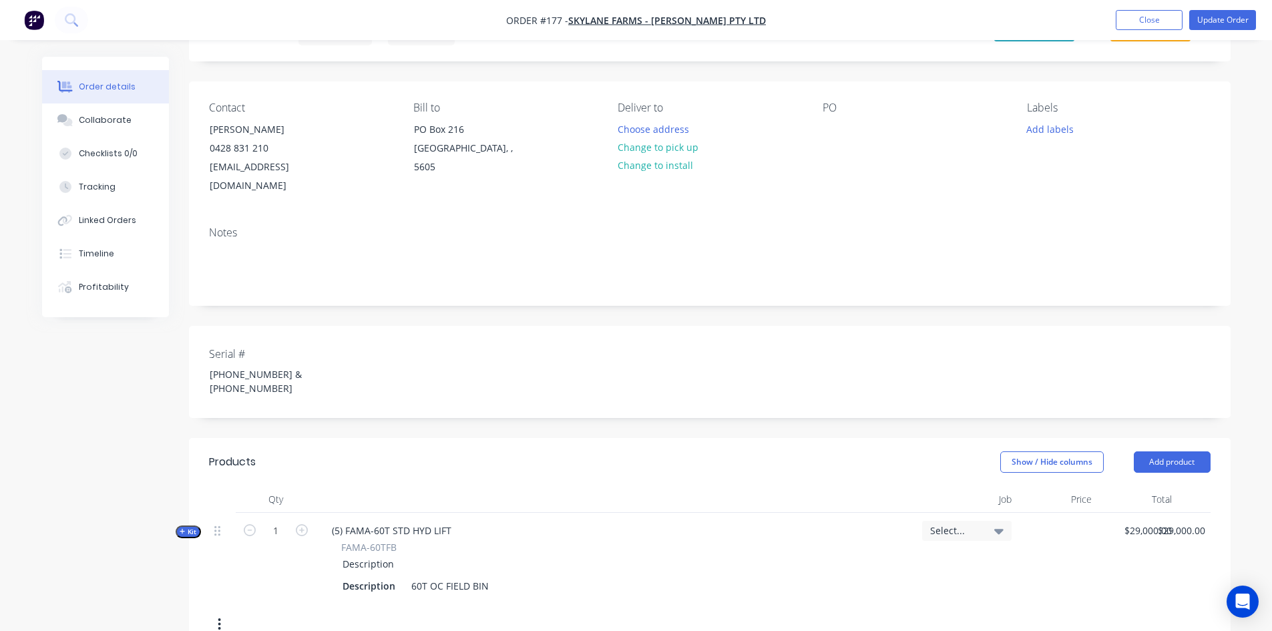
click at [222, 612] on button "button" at bounding box center [219, 624] width 31 height 24
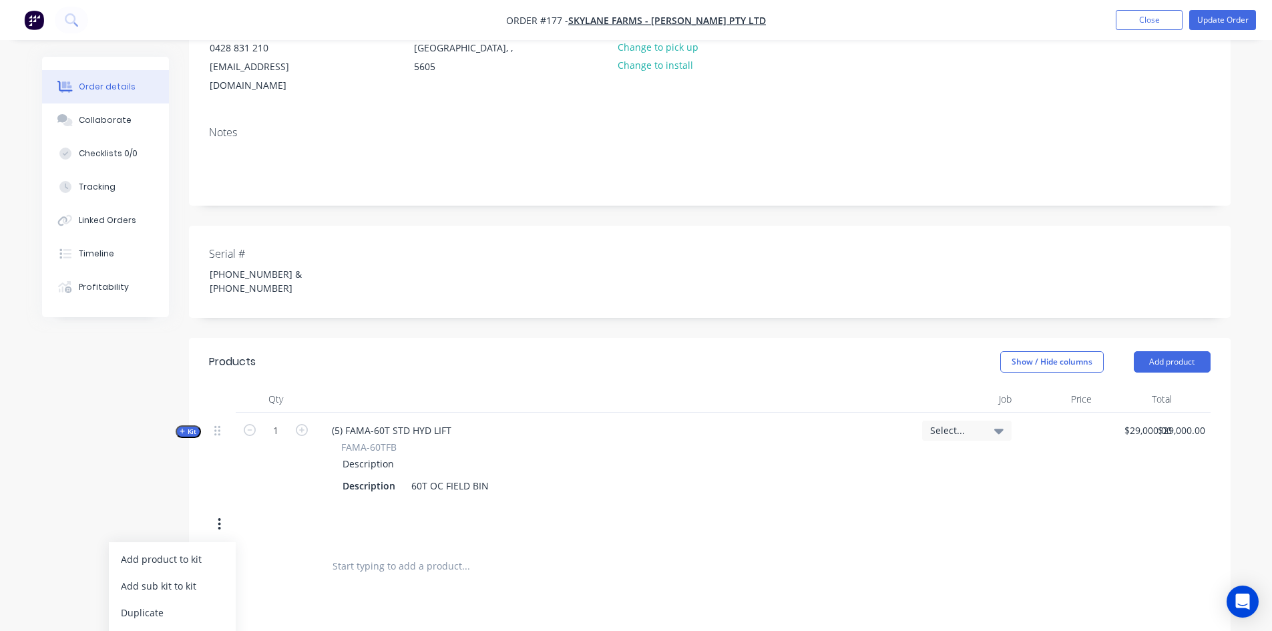
scroll to position [200, 0]
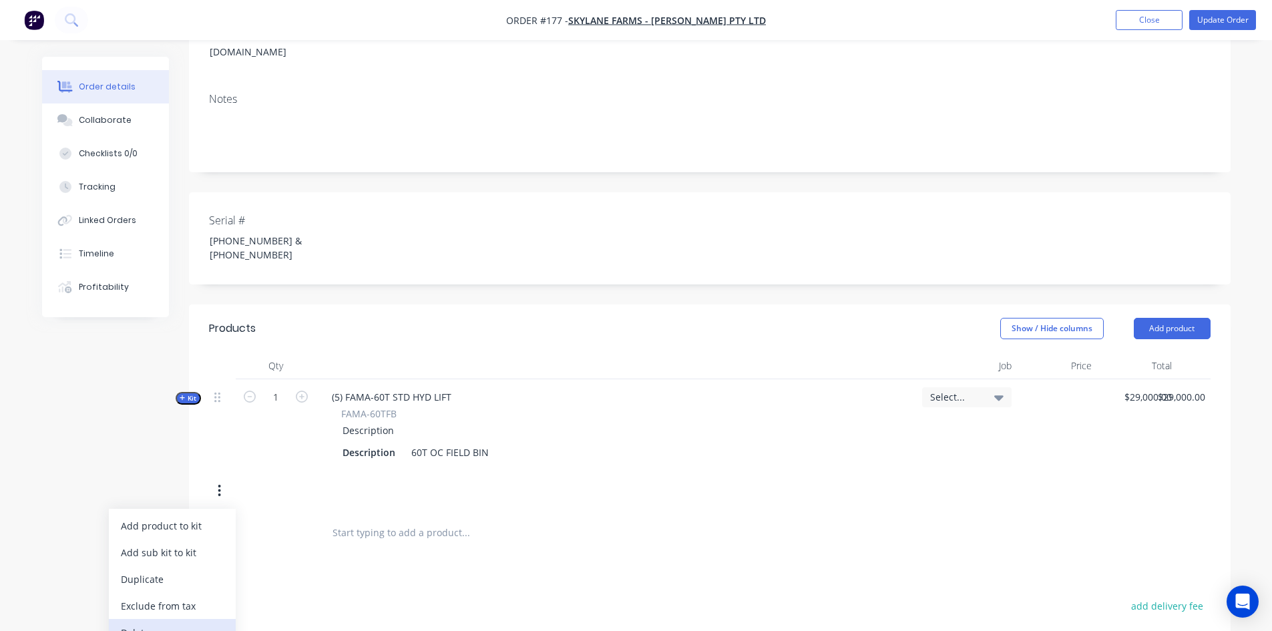
click at [174, 623] on div "Delete" at bounding box center [172, 632] width 103 height 19
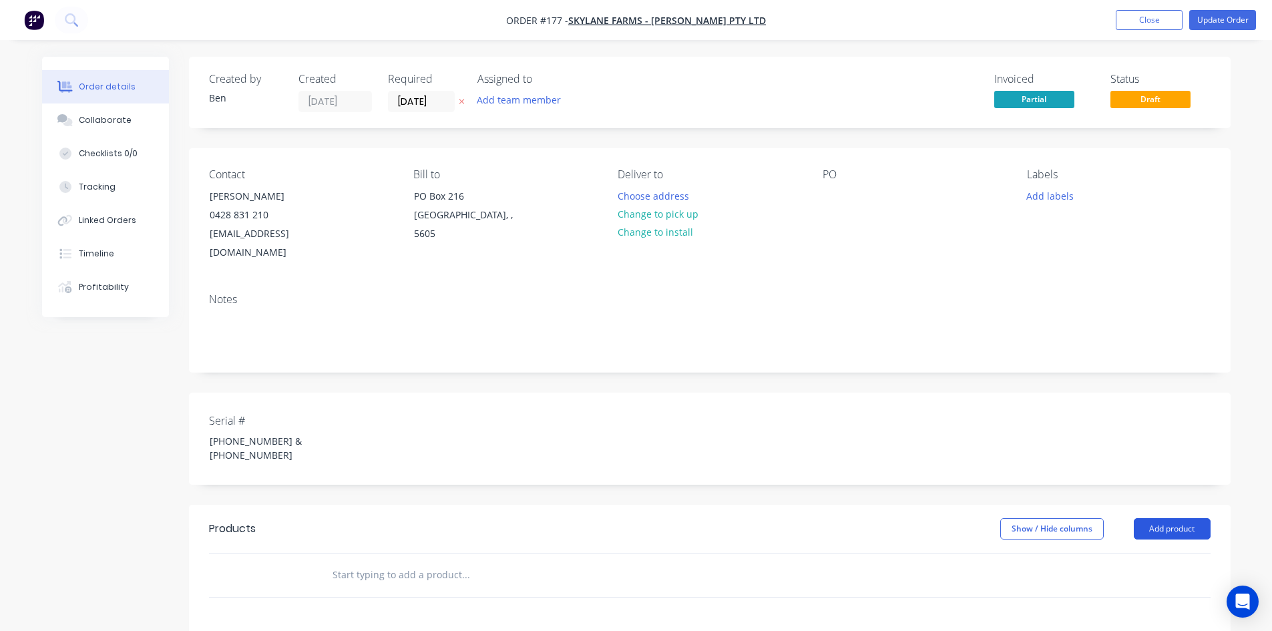
click at [1174, 518] on button "Add product" at bounding box center [1172, 528] width 77 height 21
click at [1126, 553] on div "Product catalogue" at bounding box center [1147, 562] width 103 height 19
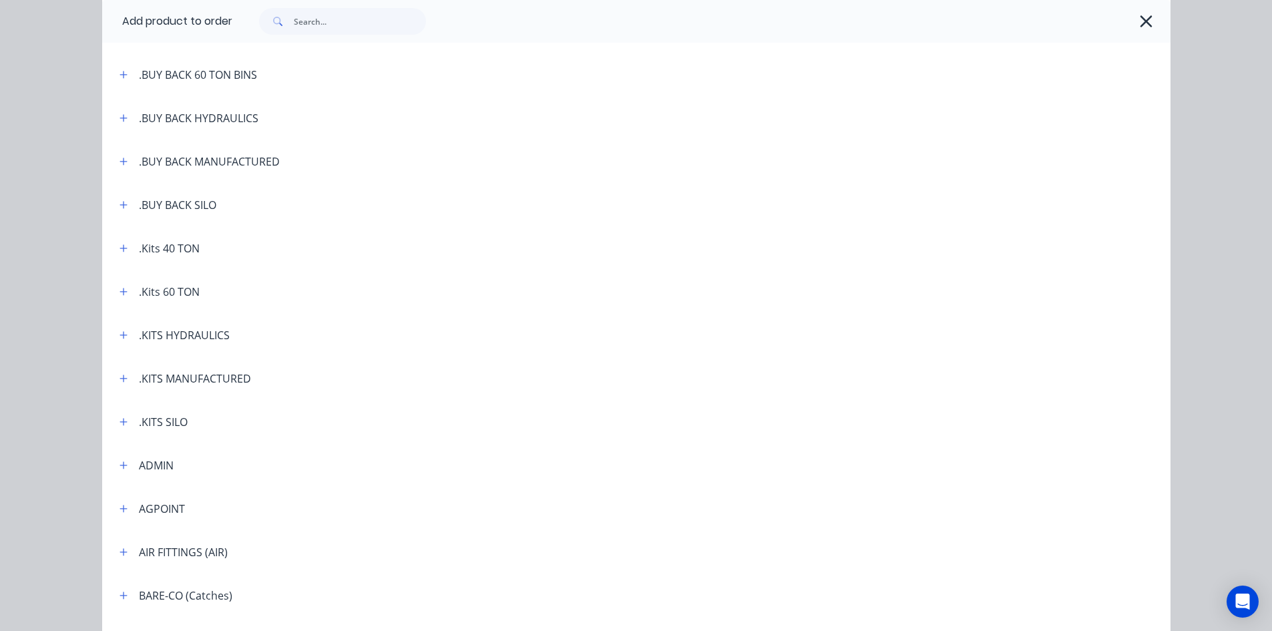
scroll to position [200, 0]
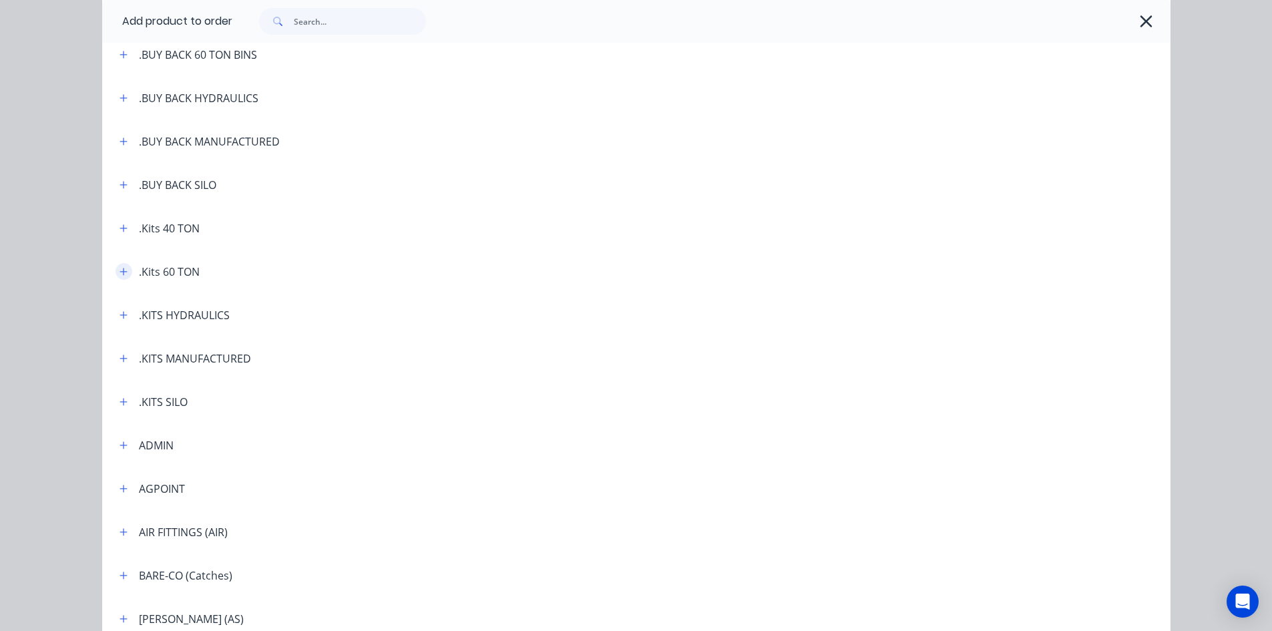
click at [124, 270] on button "button" at bounding box center [124, 271] width 17 height 17
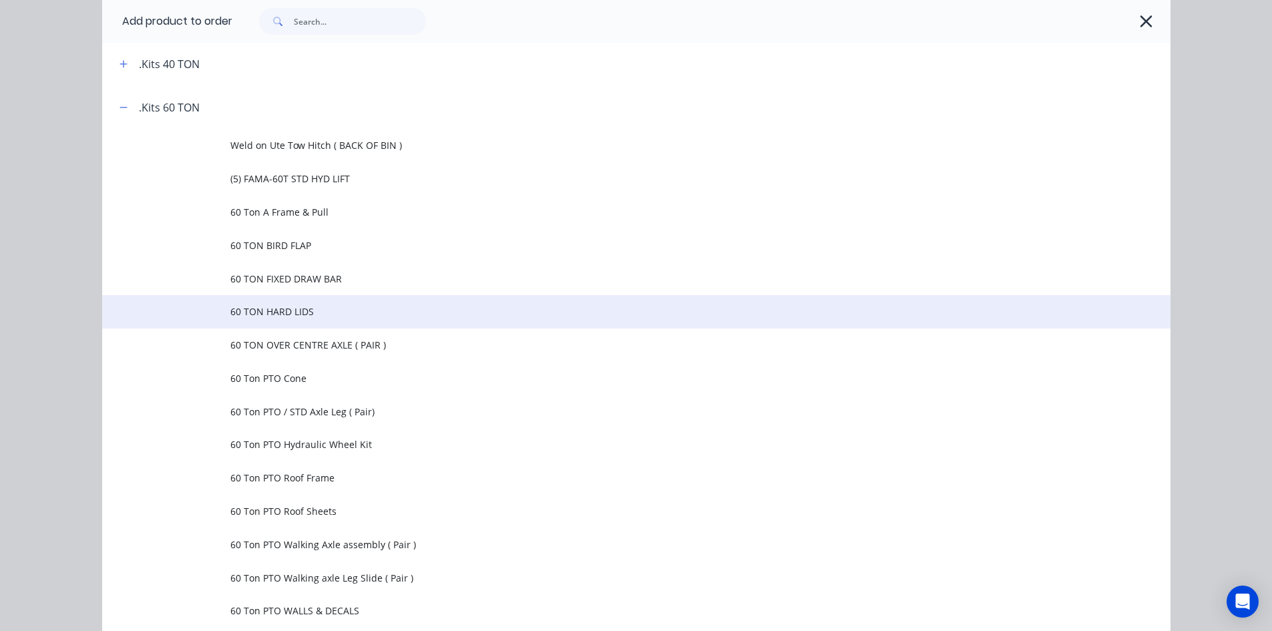
scroll to position [334, 0]
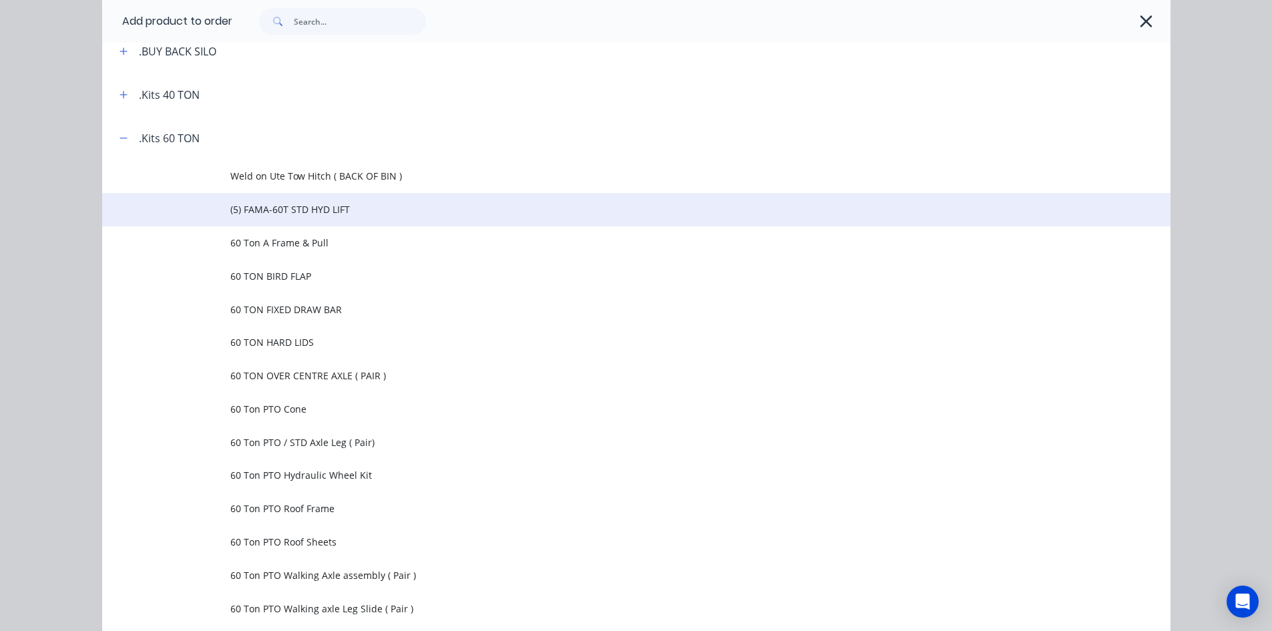
click at [306, 206] on span "(5) FAMA-60T STD HYD LIFT" at bounding box center [606, 209] width 752 height 14
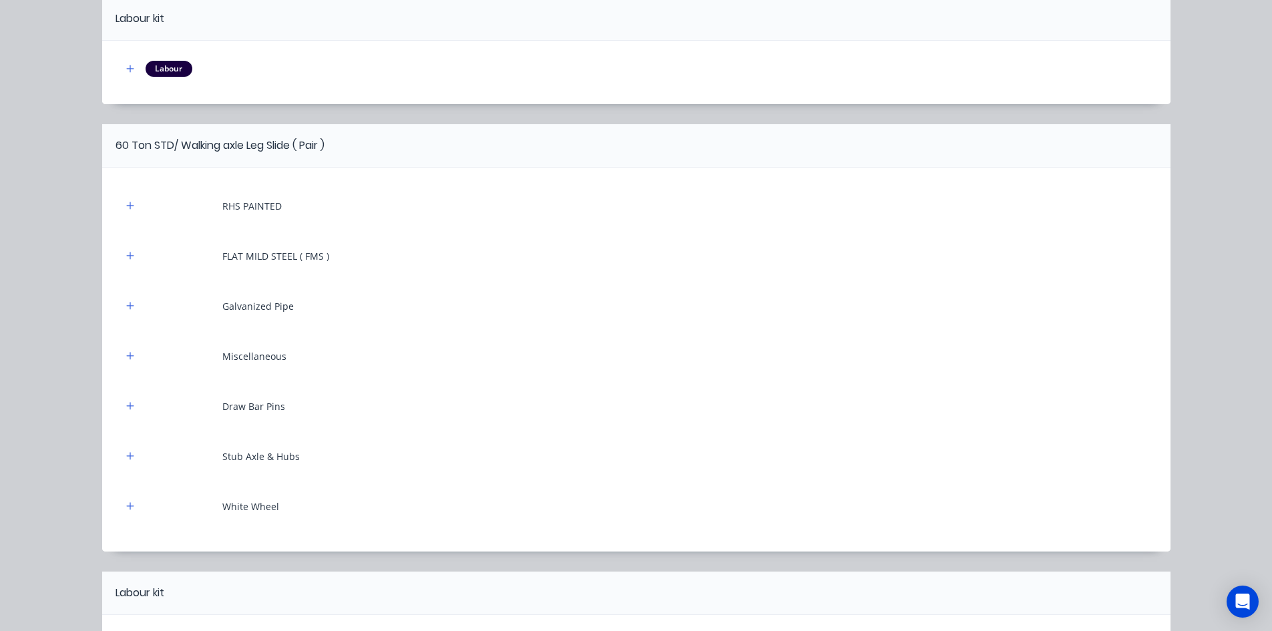
scroll to position [6228, 0]
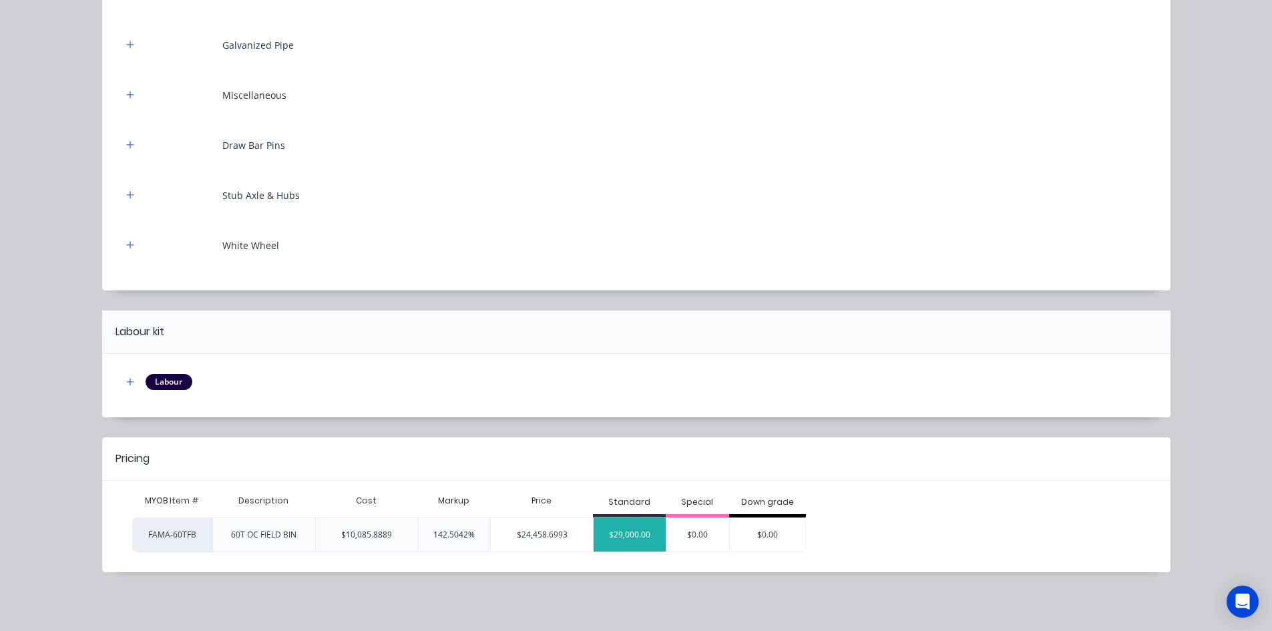
click at [630, 536] on div "$29,000.00" at bounding box center [630, 534] width 72 height 33
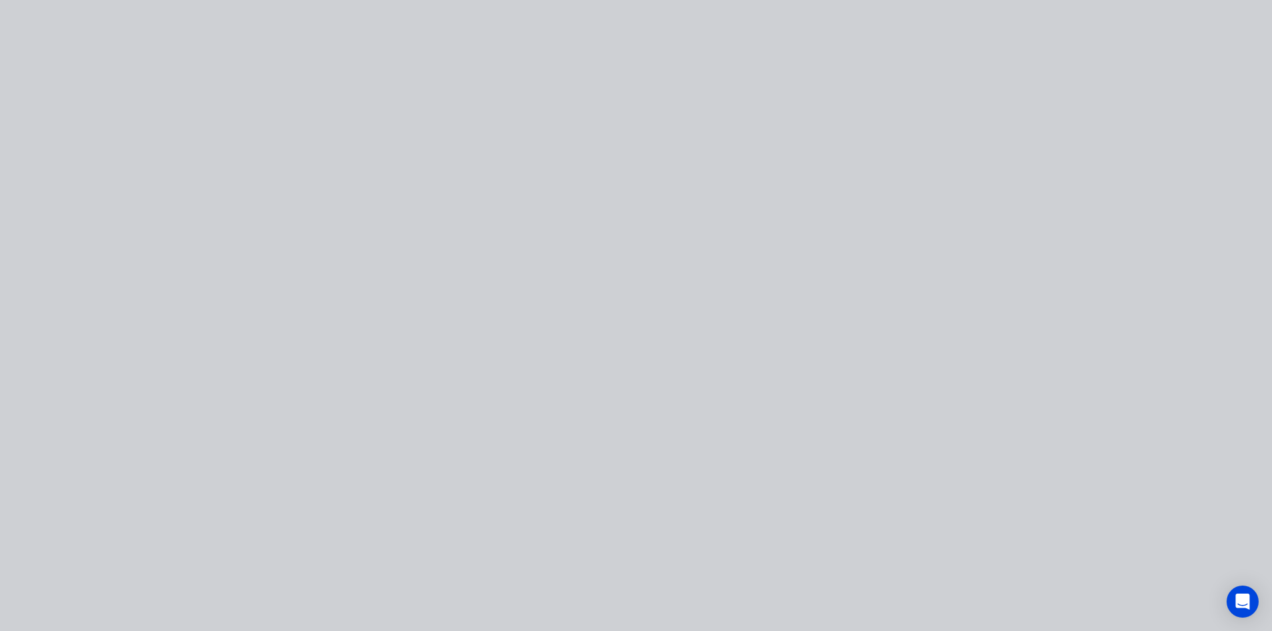
scroll to position [0, 0]
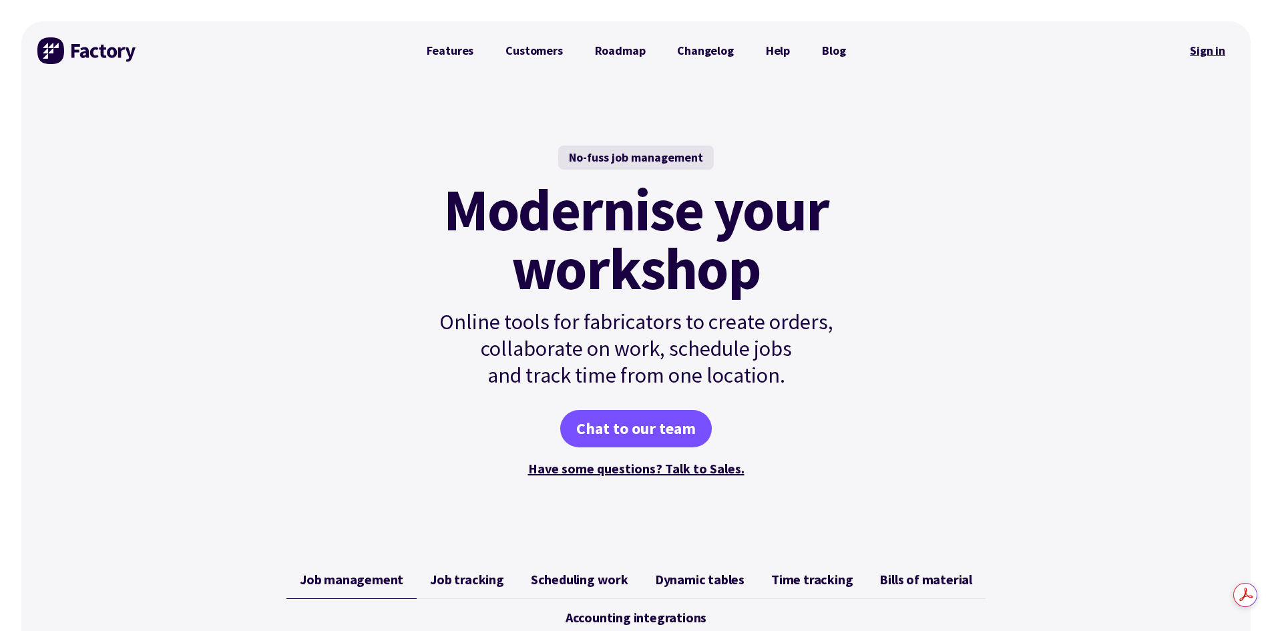
click at [1202, 51] on link "Sign in" at bounding box center [1208, 50] width 54 height 31
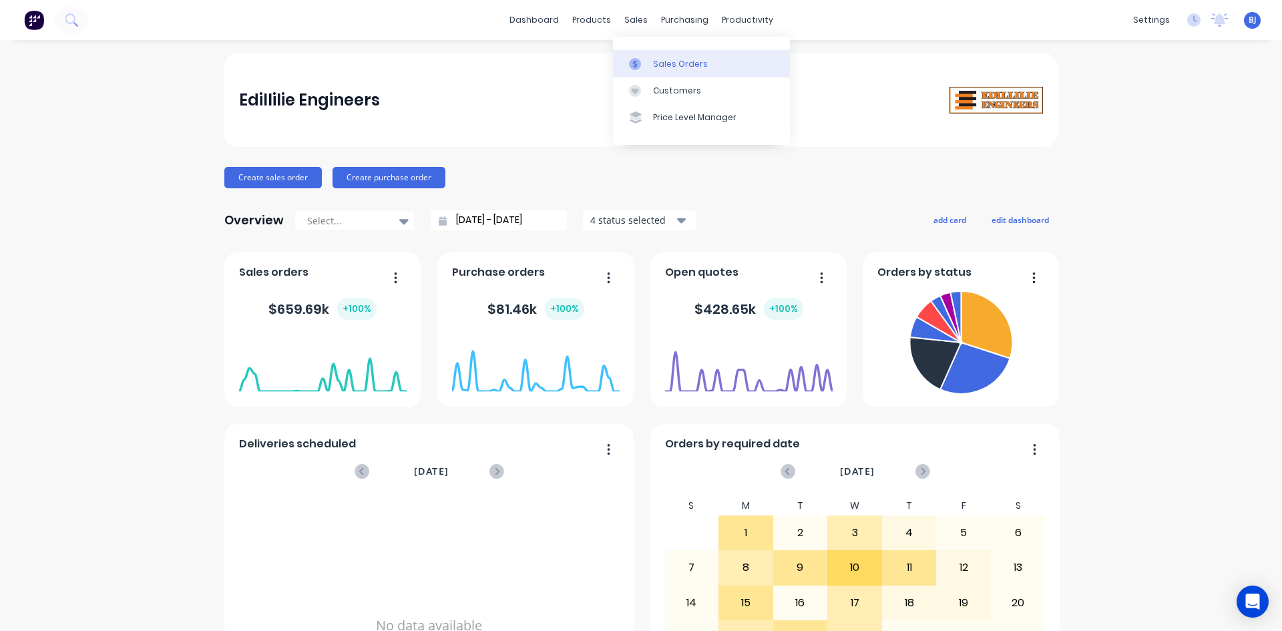
click at [637, 61] on icon at bounding box center [635, 64] width 12 height 12
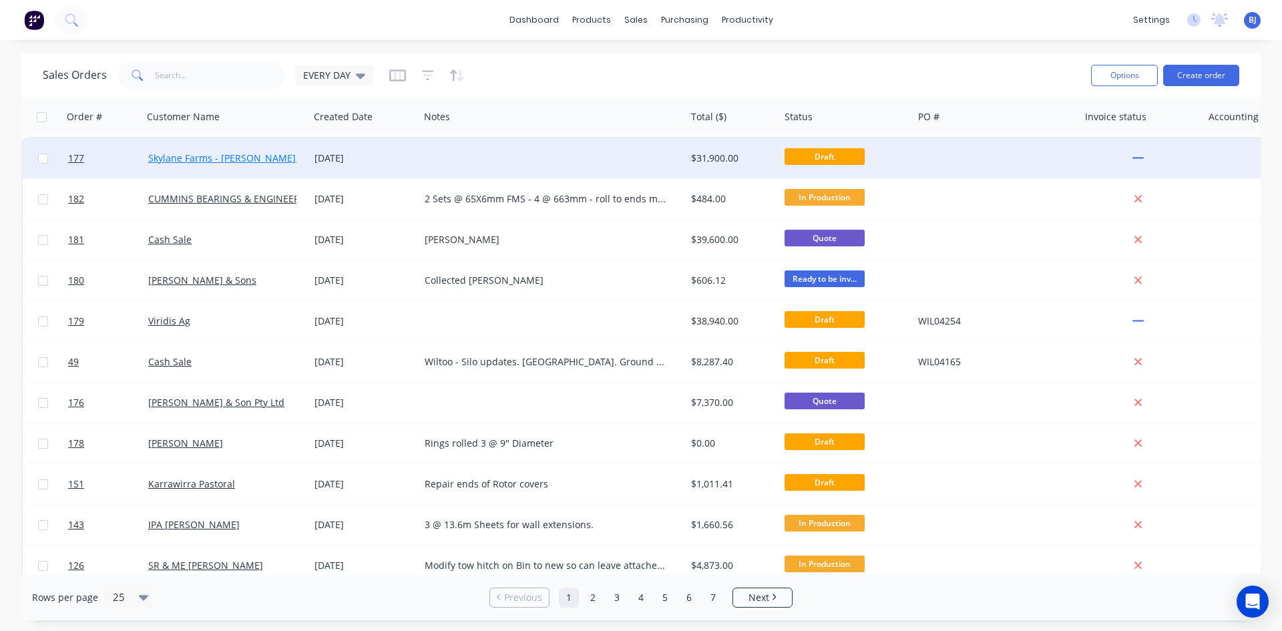
click at [272, 158] on link "Skylane Farms - [PERSON_NAME] Pty Ltd" at bounding box center [238, 158] width 180 height 13
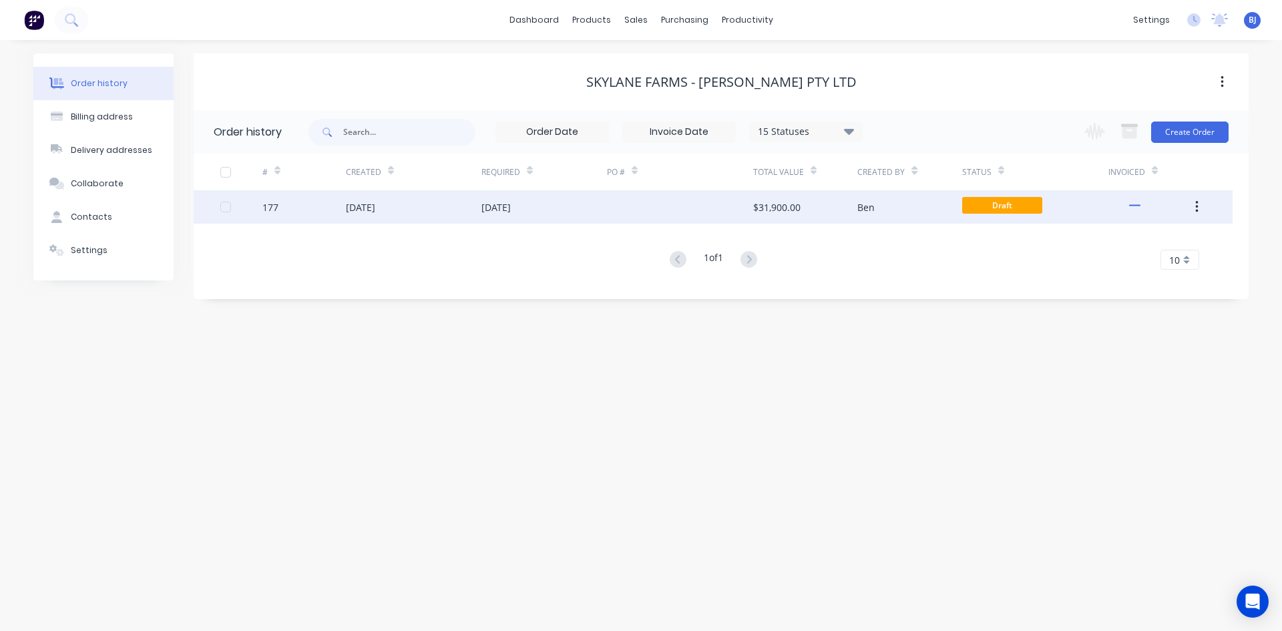
click at [511, 208] on div "[DATE]" at bounding box center [495, 207] width 29 height 14
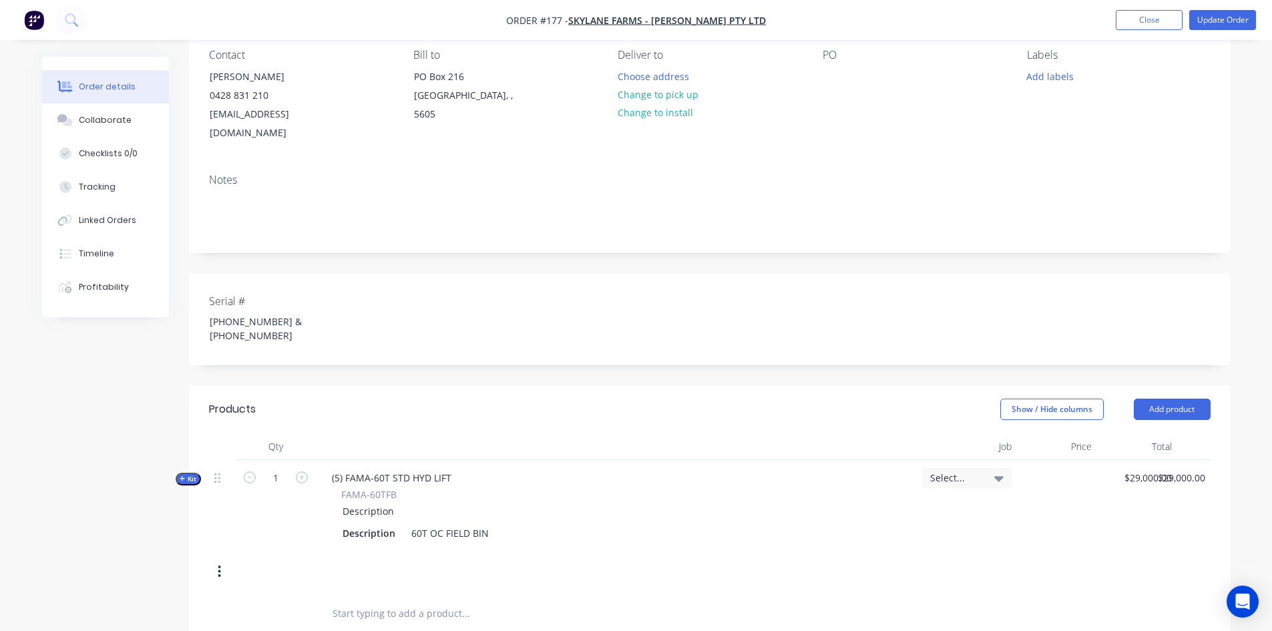
scroll to position [134, 0]
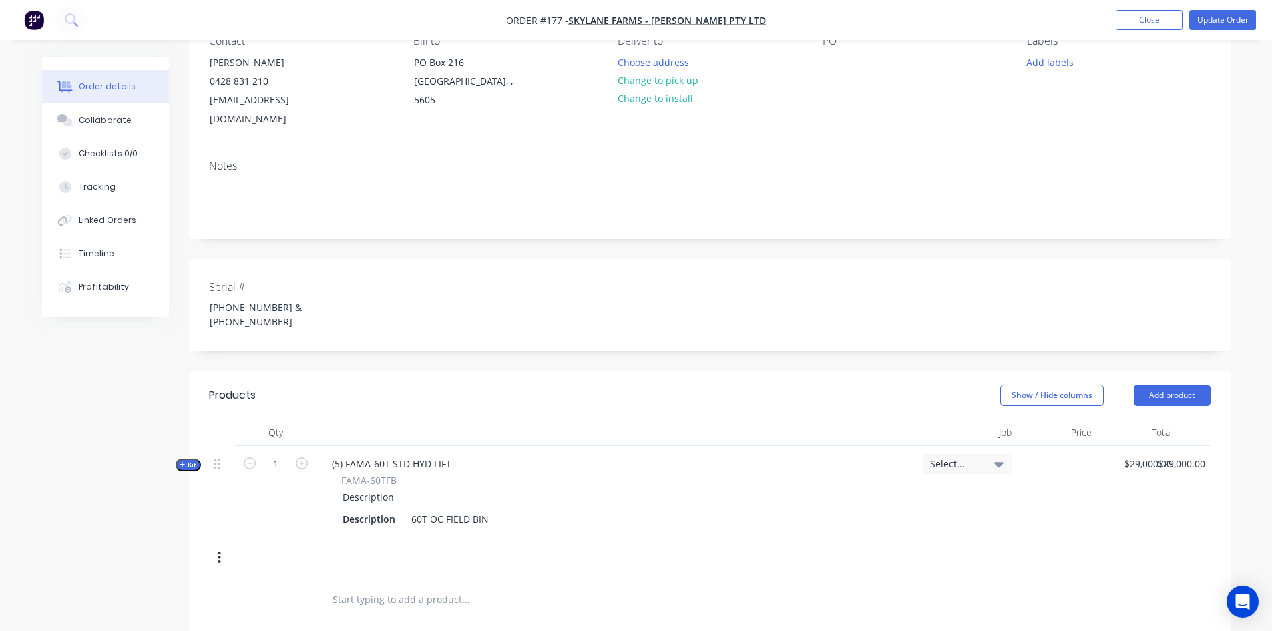
click at [222, 546] on button "button" at bounding box center [219, 558] width 31 height 24
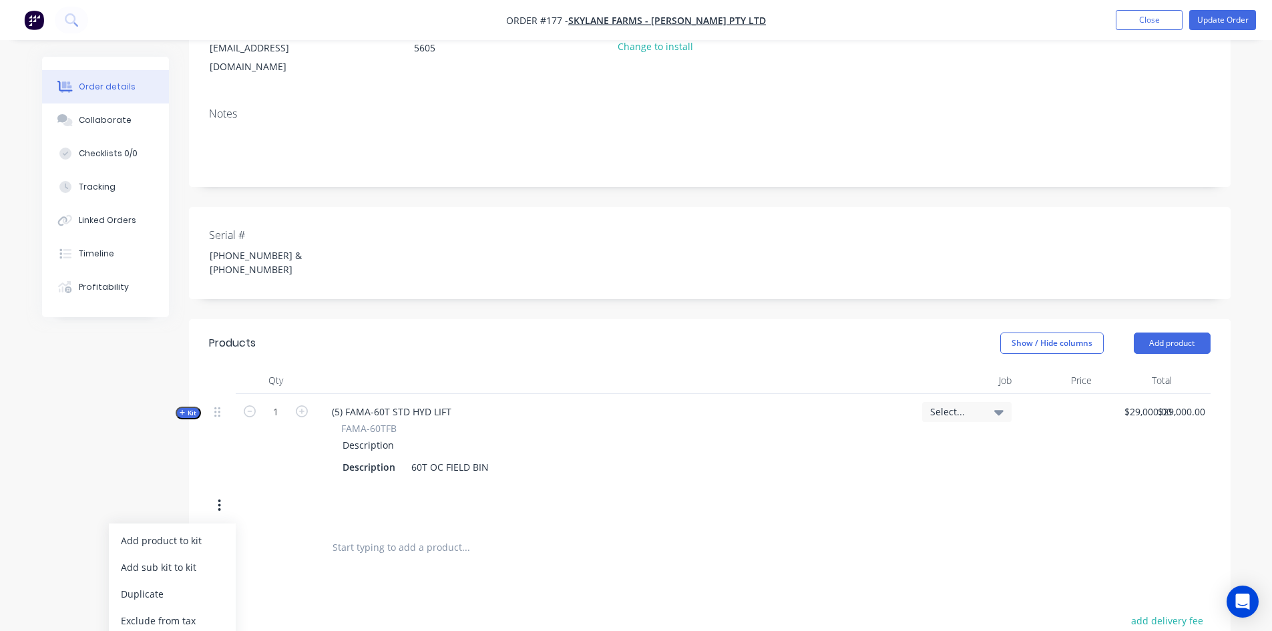
scroll to position [401, 0]
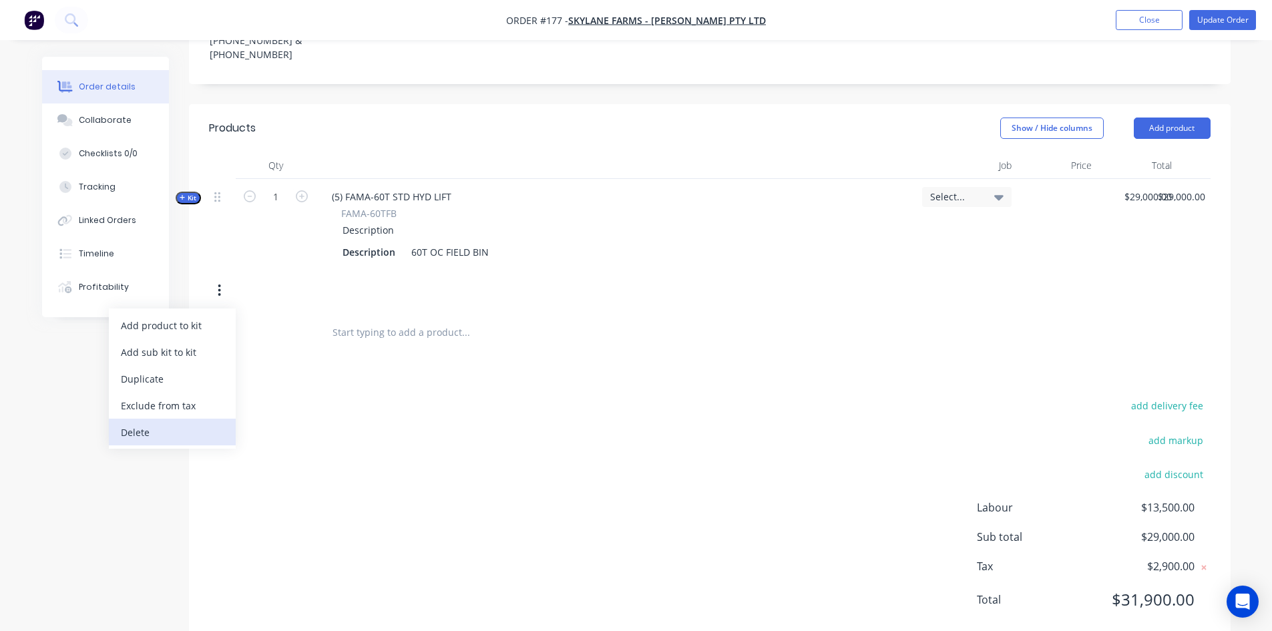
click at [150, 423] on div "Delete" at bounding box center [172, 432] width 103 height 19
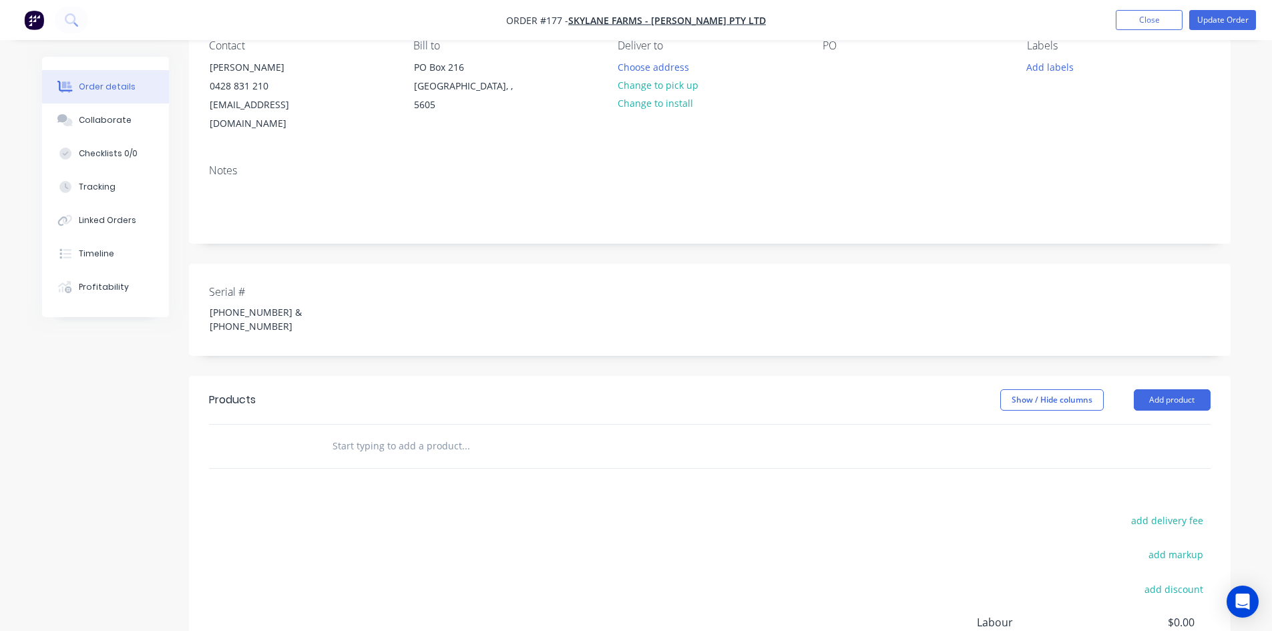
scroll to position [112, 0]
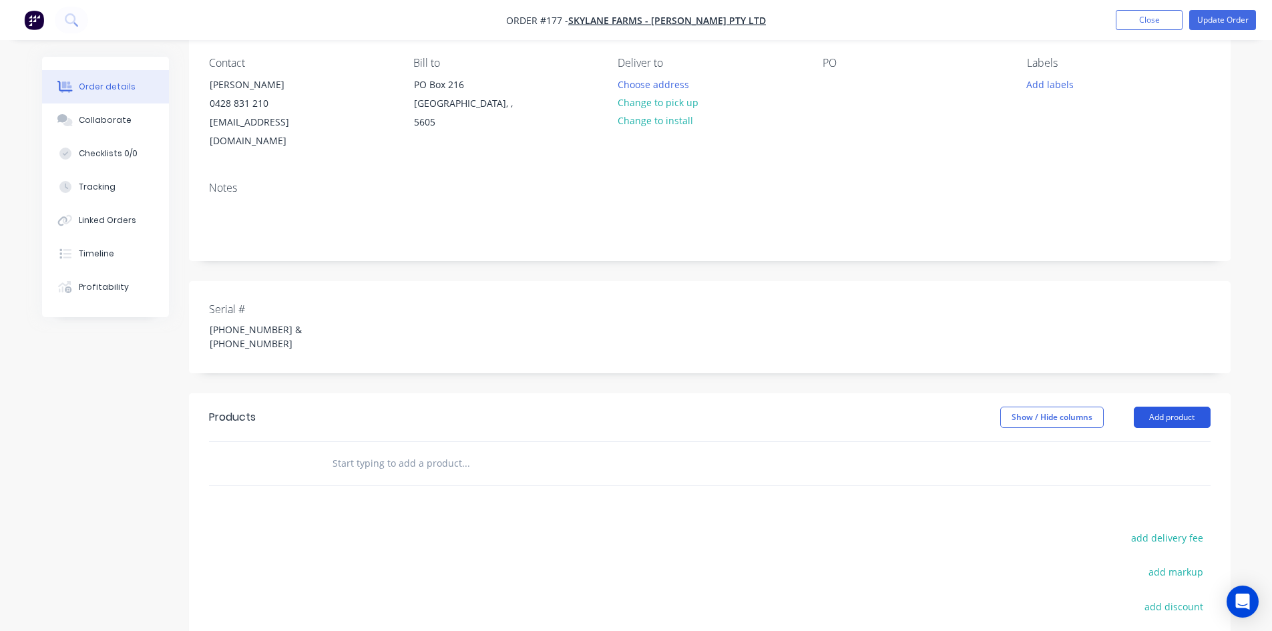
click at [1169, 407] on button "Add product" at bounding box center [1172, 417] width 77 height 21
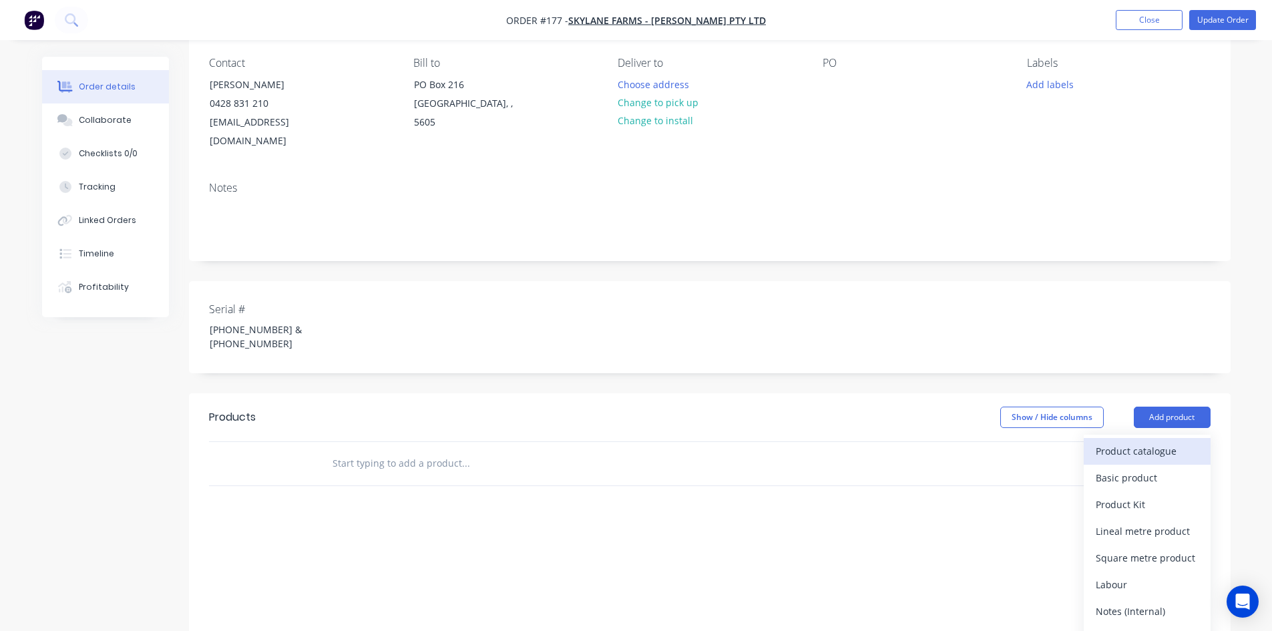
click at [1142, 441] on div "Product catalogue" at bounding box center [1147, 450] width 103 height 19
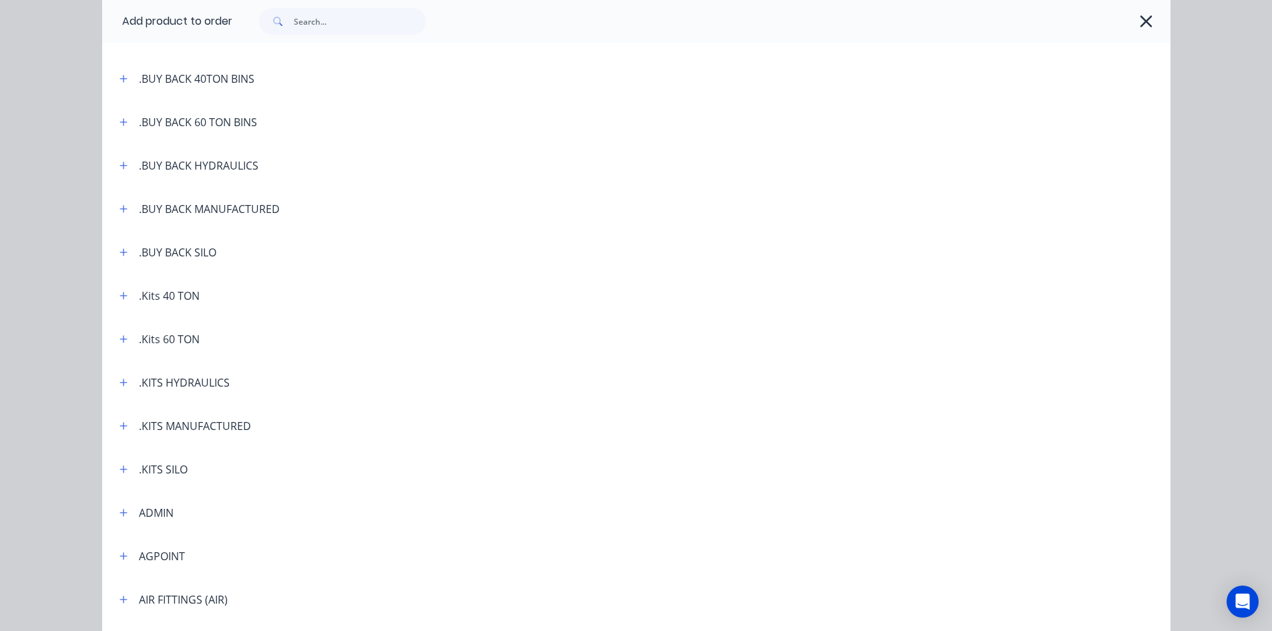
scroll to position [134, 0]
click at [120, 336] on icon "button" at bounding box center [124, 338] width 8 height 9
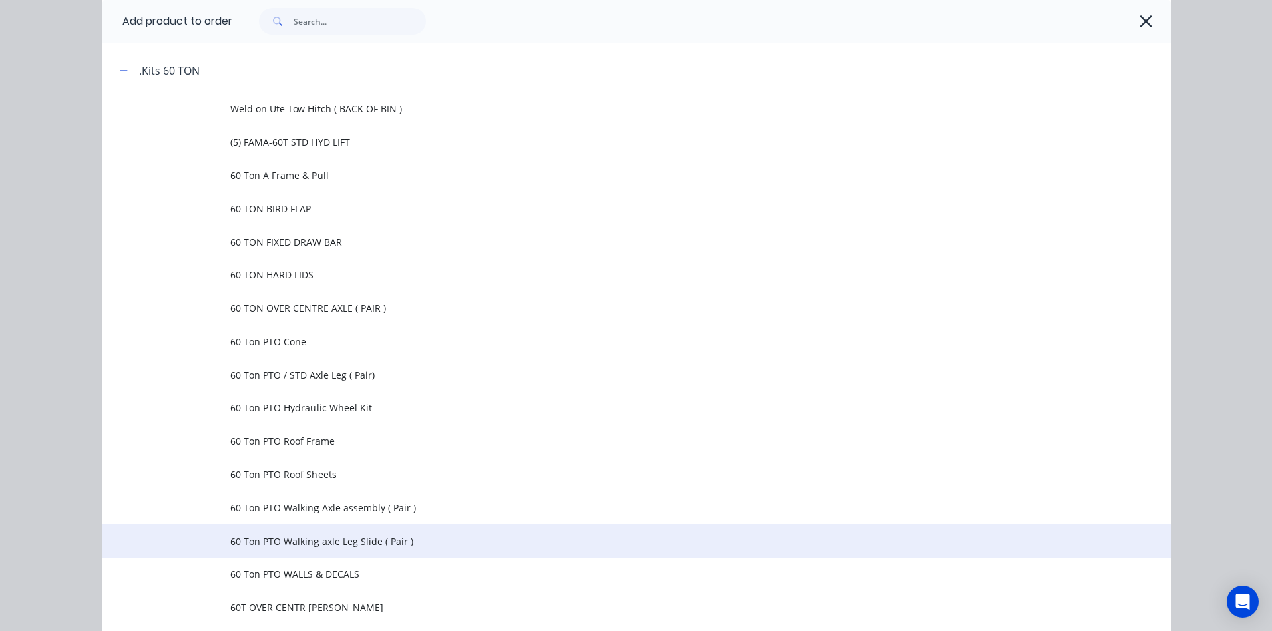
scroll to position [401, 0]
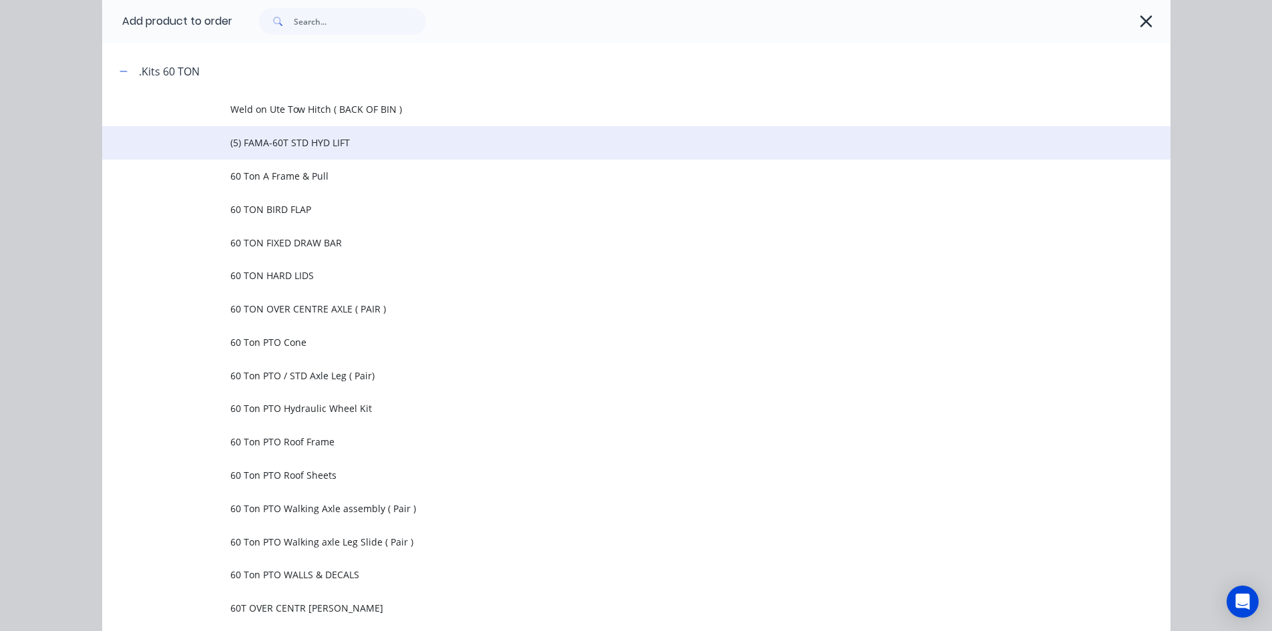
click at [288, 141] on span "(5) FAMA-60T STD HYD LIFT" at bounding box center [606, 143] width 752 height 14
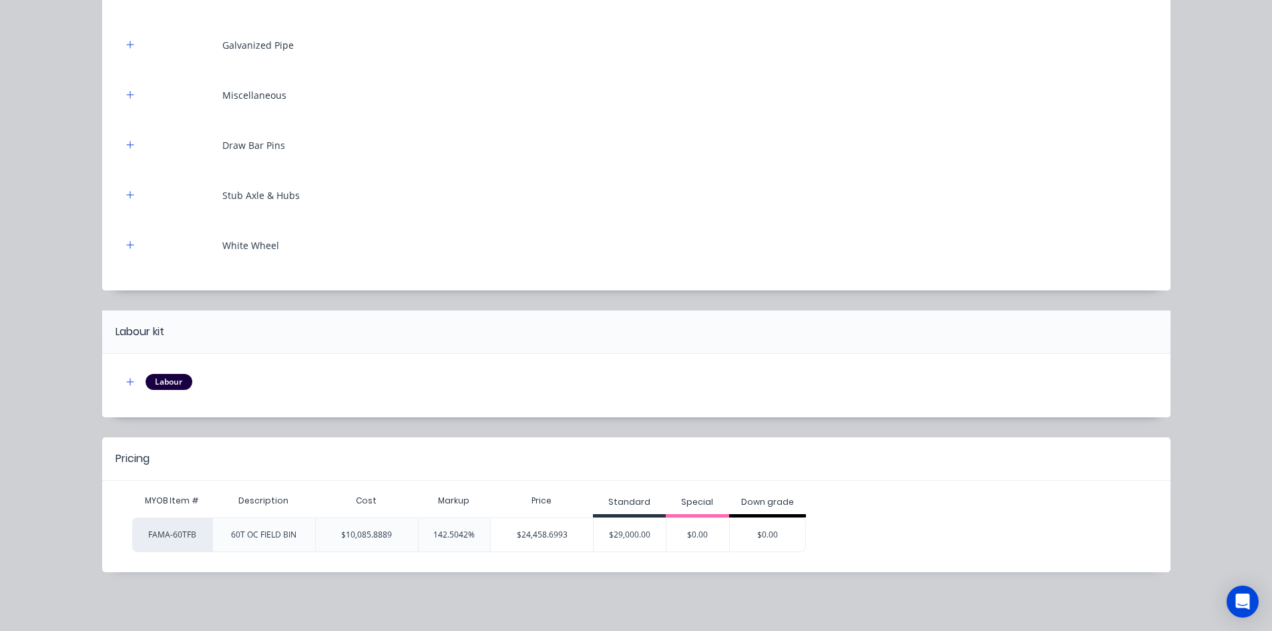
scroll to position [264, 0]
click at [252, 533] on div "60T OC FIELD BIN" at bounding box center [263, 535] width 65 height 12
click at [290, 534] on div "60T OC FIELD BIN" at bounding box center [263, 535] width 65 height 12
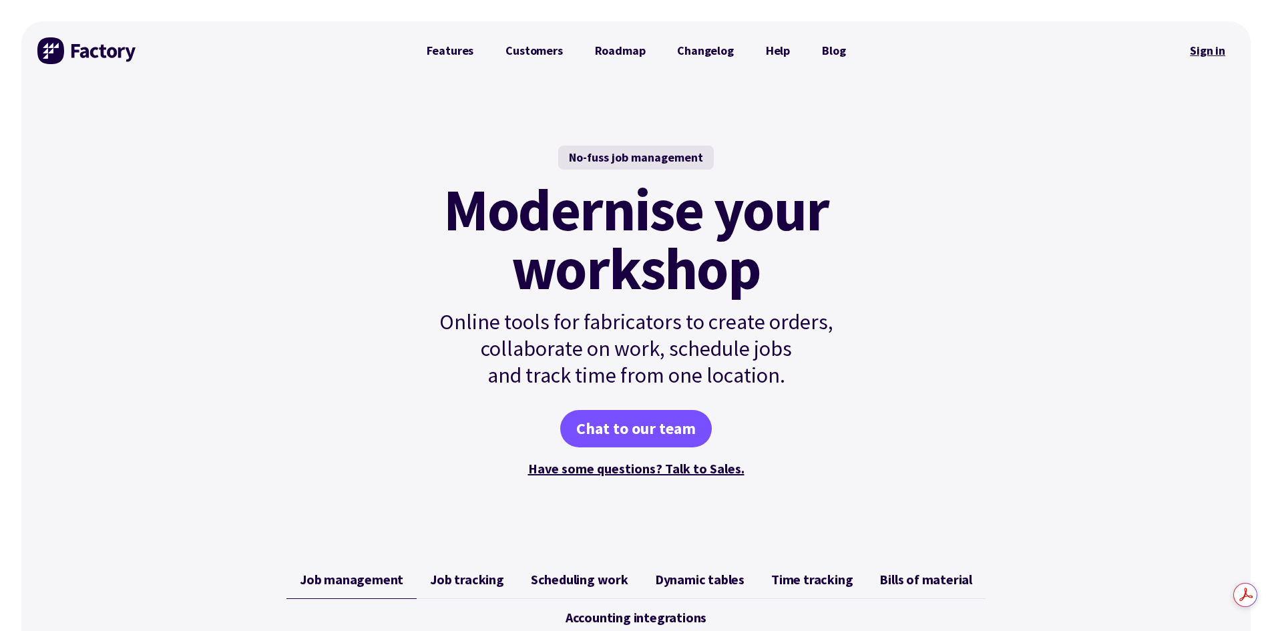
click at [1205, 54] on link "Sign in" at bounding box center [1208, 50] width 54 height 31
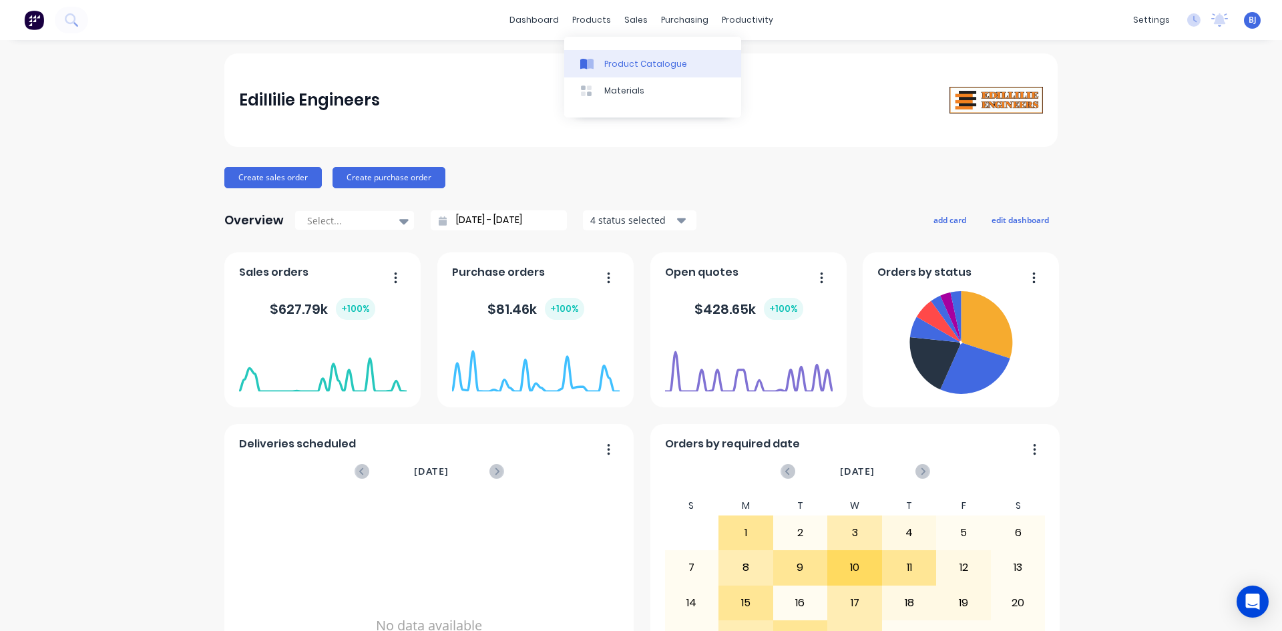
click at [589, 61] on icon at bounding box center [590, 64] width 7 height 11
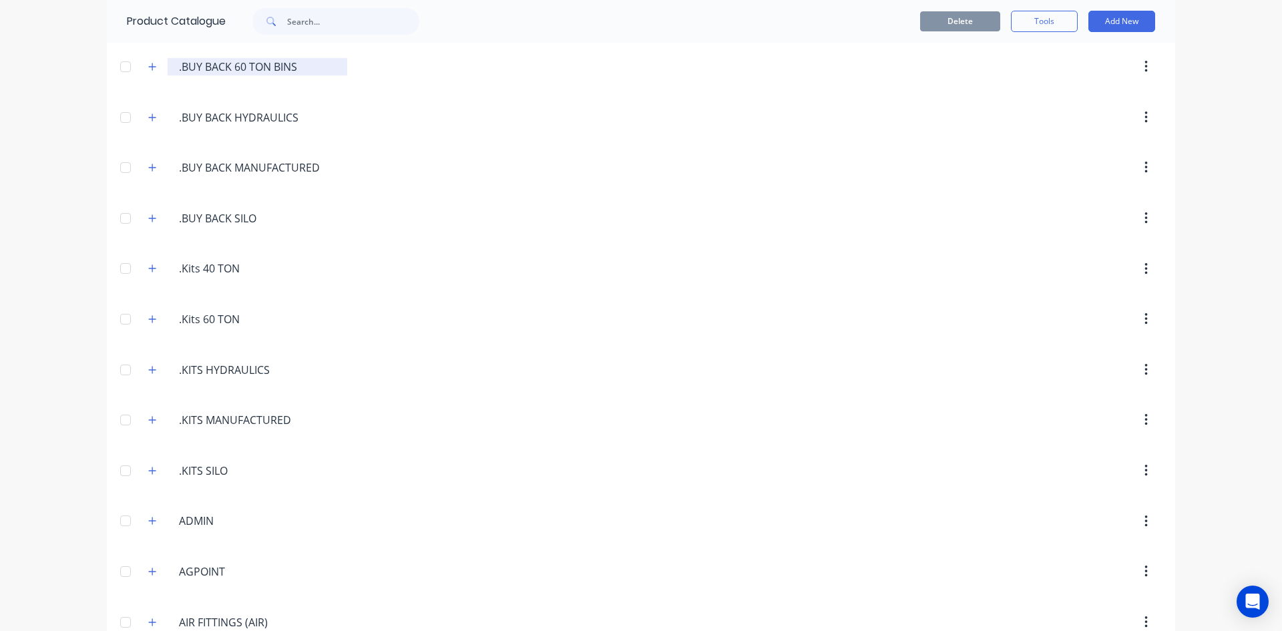
scroll to position [200, 0]
click at [151, 319] on icon "button" at bounding box center [152, 317] width 8 height 9
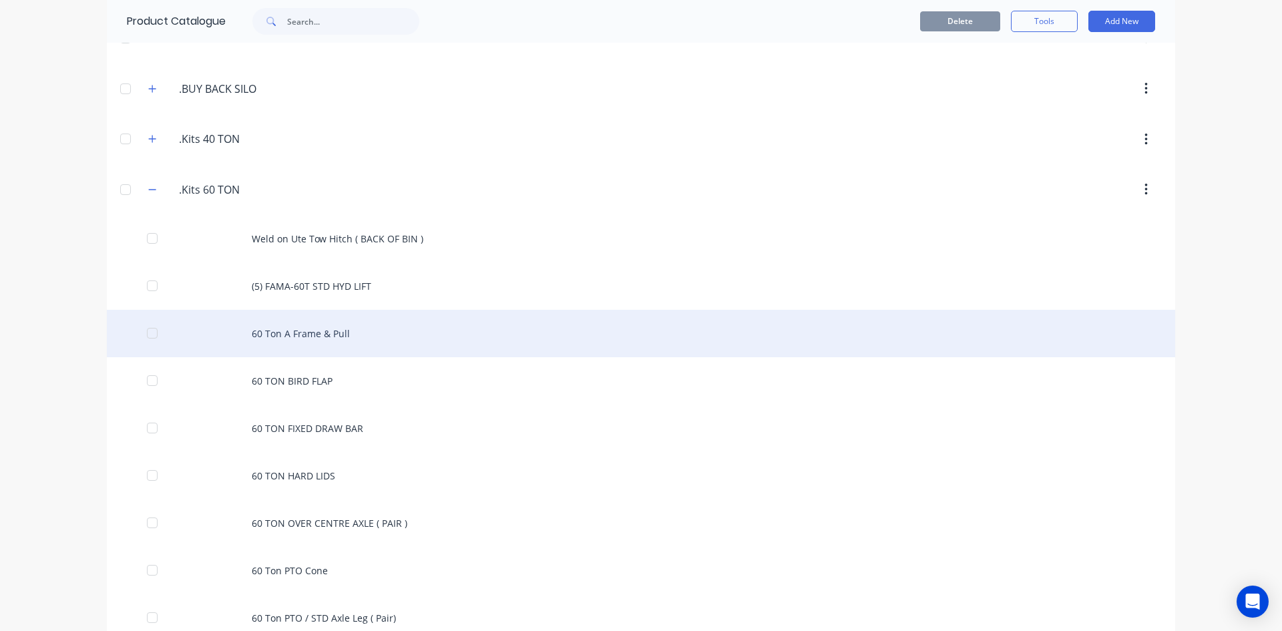
scroll to position [334, 0]
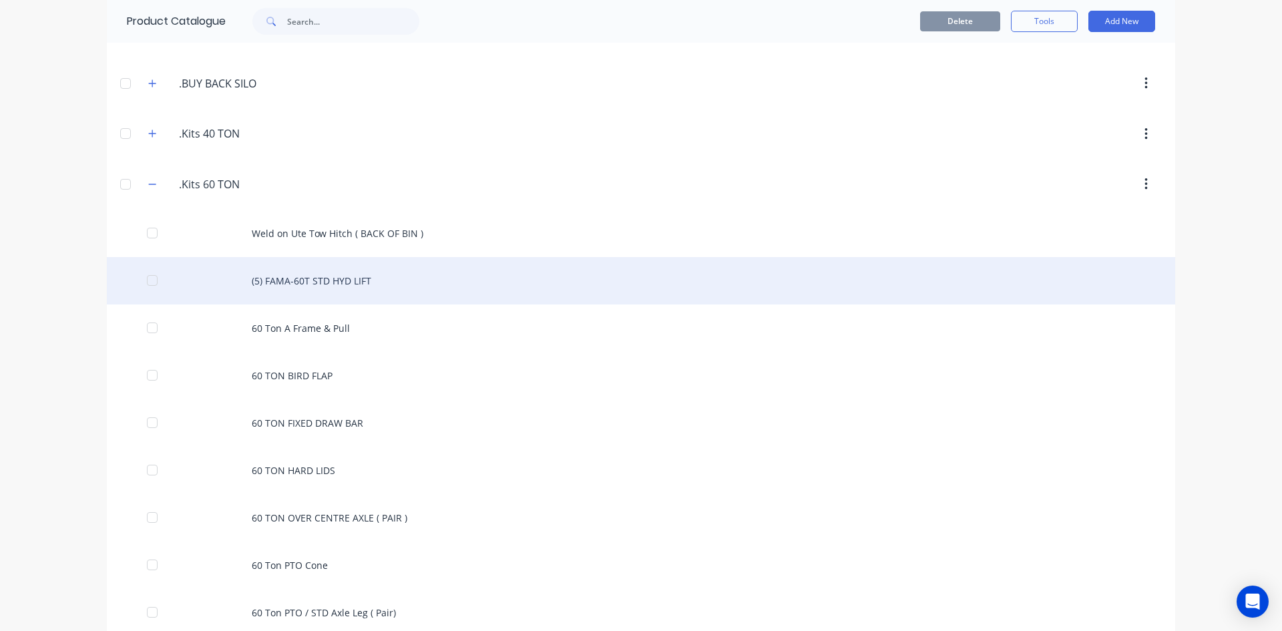
click at [268, 283] on div "(5) FAMA-60T STD HYD LIFT" at bounding box center [641, 280] width 1068 height 47
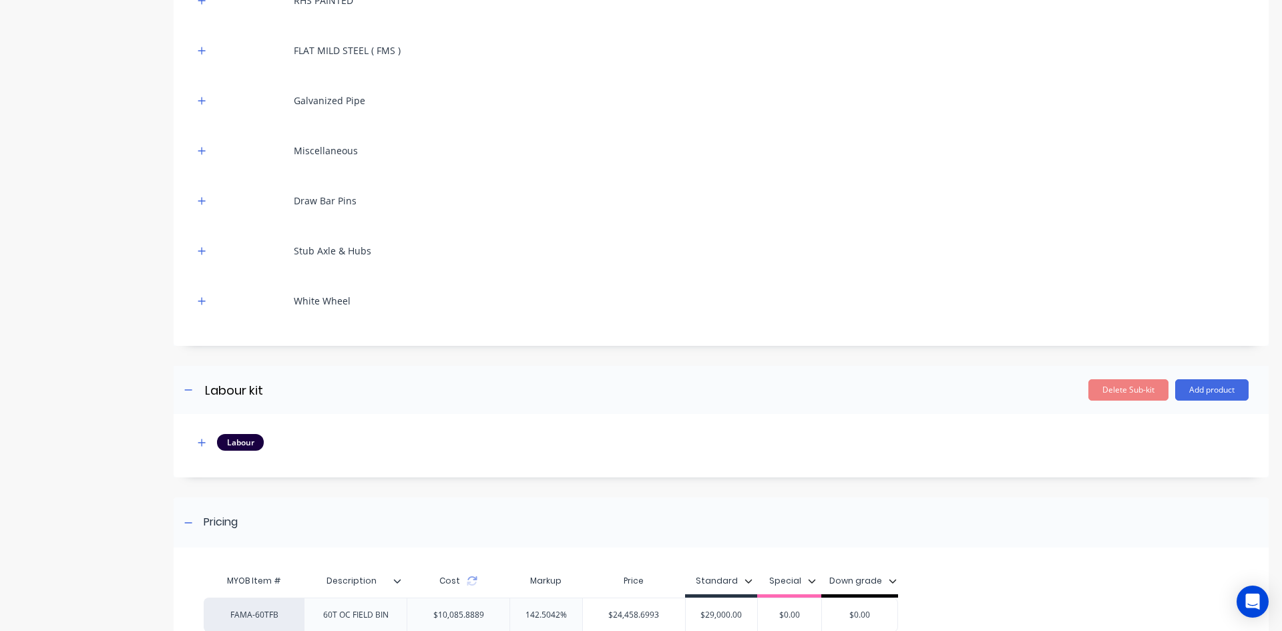
scroll to position [6563, 0]
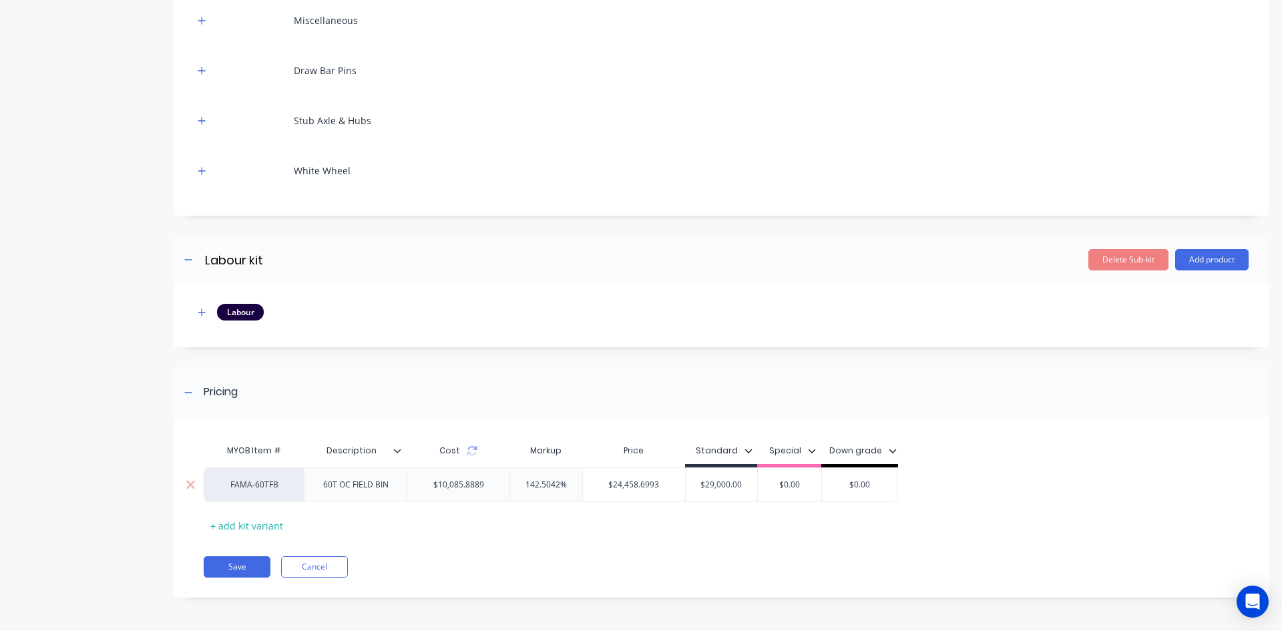
click at [386, 490] on div "60T OC FIELD BIN" at bounding box center [355, 484] width 87 height 17
click at [234, 574] on button "Save" at bounding box center [237, 573] width 67 height 21
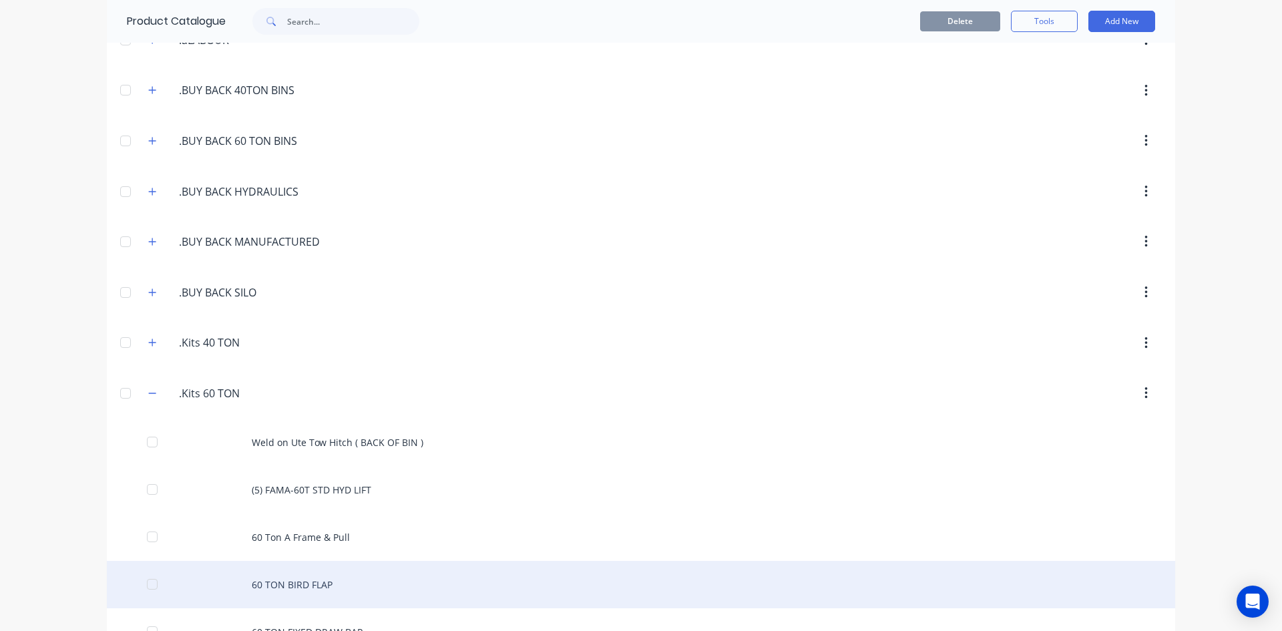
scroll to position [134, 0]
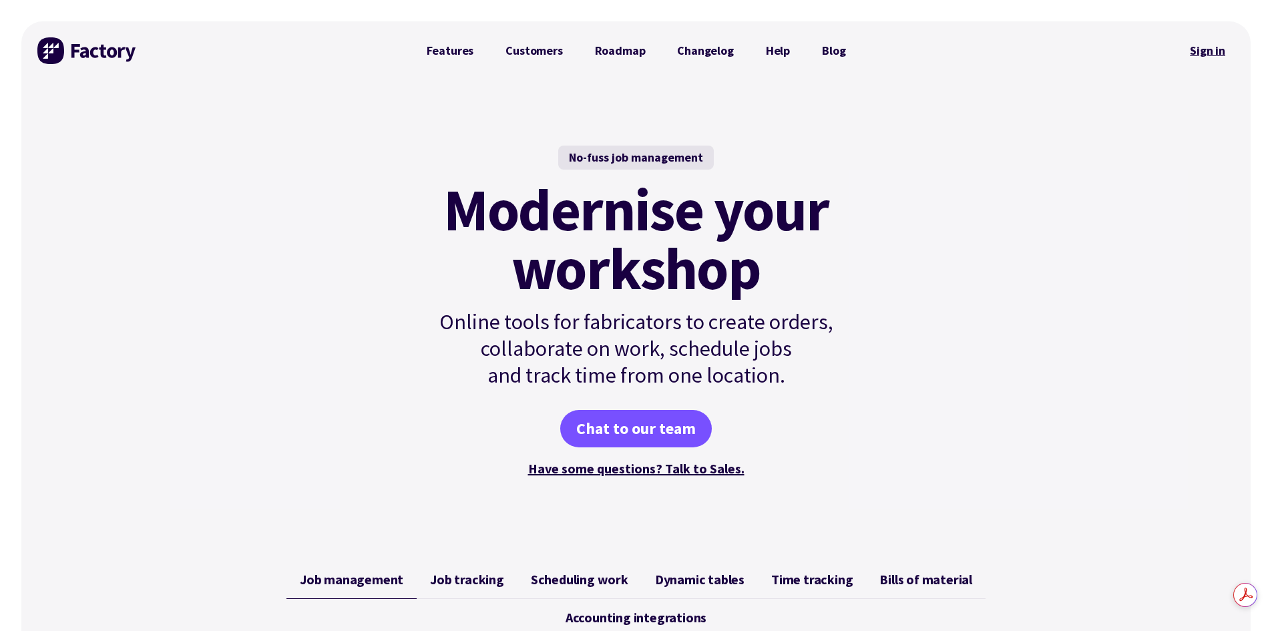
click at [1197, 52] on link "Sign in" at bounding box center [1208, 50] width 54 height 31
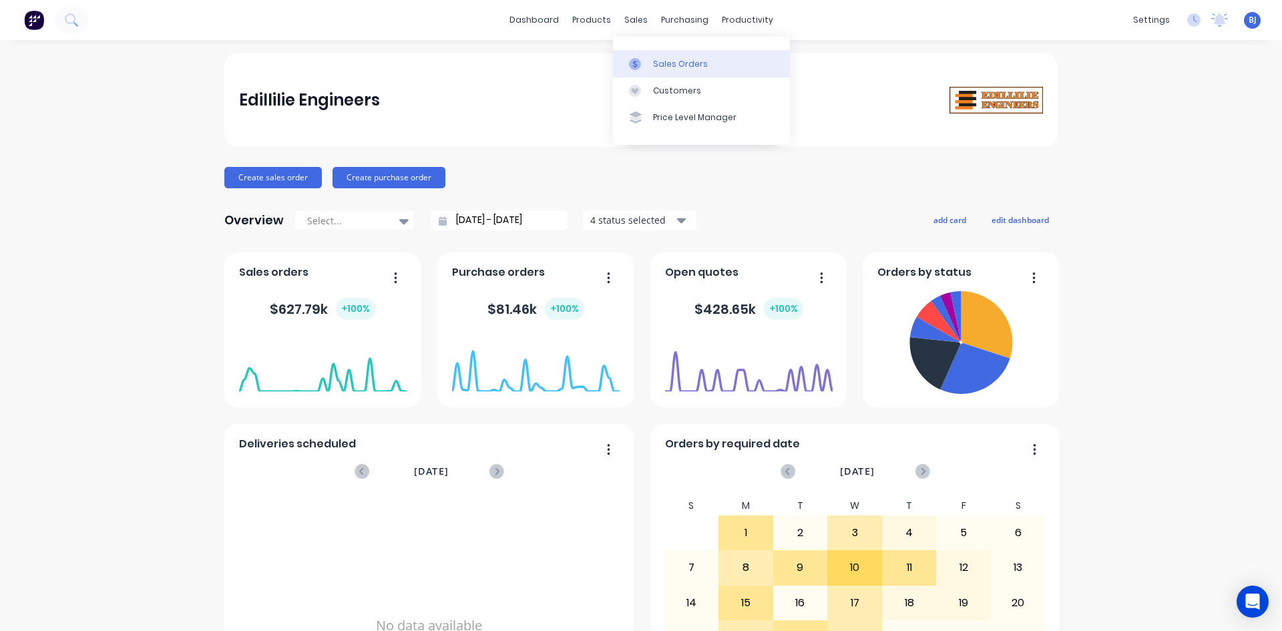
click at [636, 61] on icon at bounding box center [635, 63] width 4 height 7
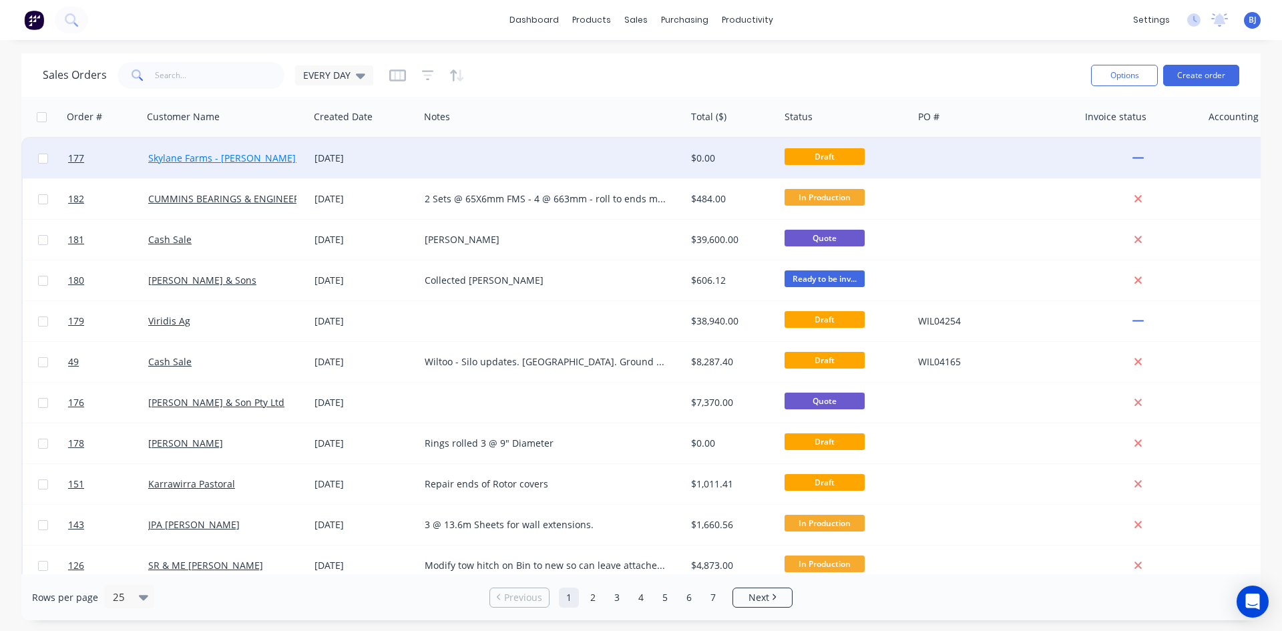
click at [232, 159] on link "Skylane Farms - [PERSON_NAME] Pty Ltd" at bounding box center [238, 158] width 180 height 13
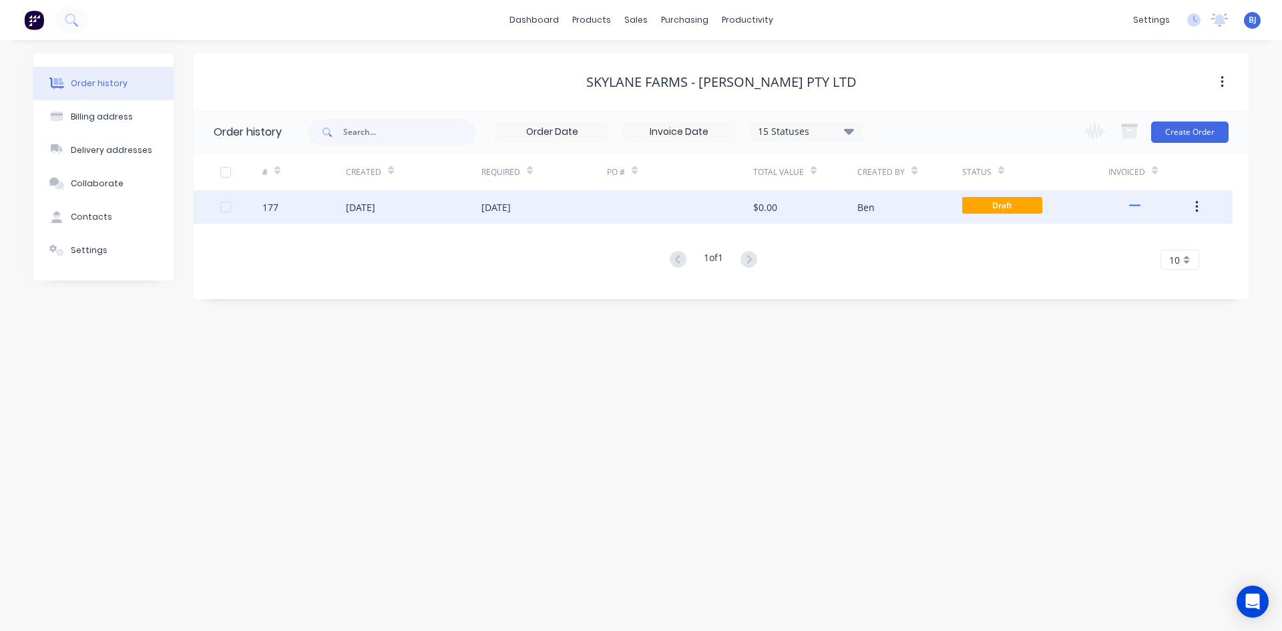
click at [375, 206] on div "[DATE]" at bounding box center [360, 207] width 29 height 14
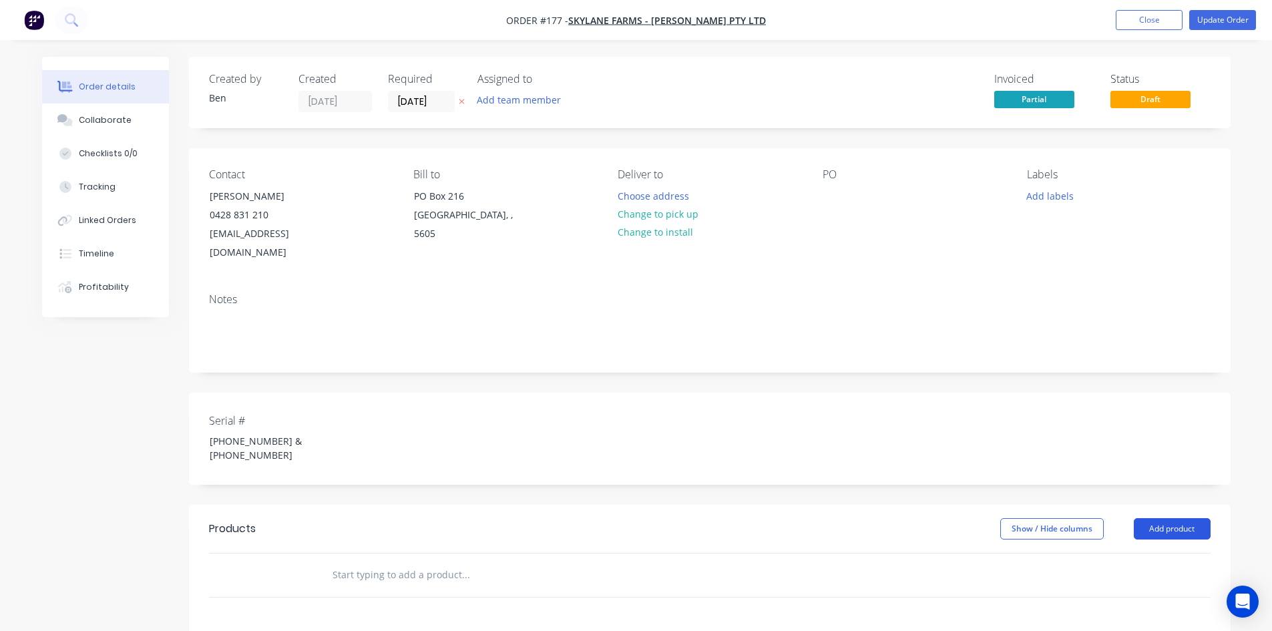
click at [1157, 518] on button "Add product" at bounding box center [1172, 528] width 77 height 21
click at [1135, 553] on div "Product catalogue" at bounding box center [1147, 562] width 103 height 19
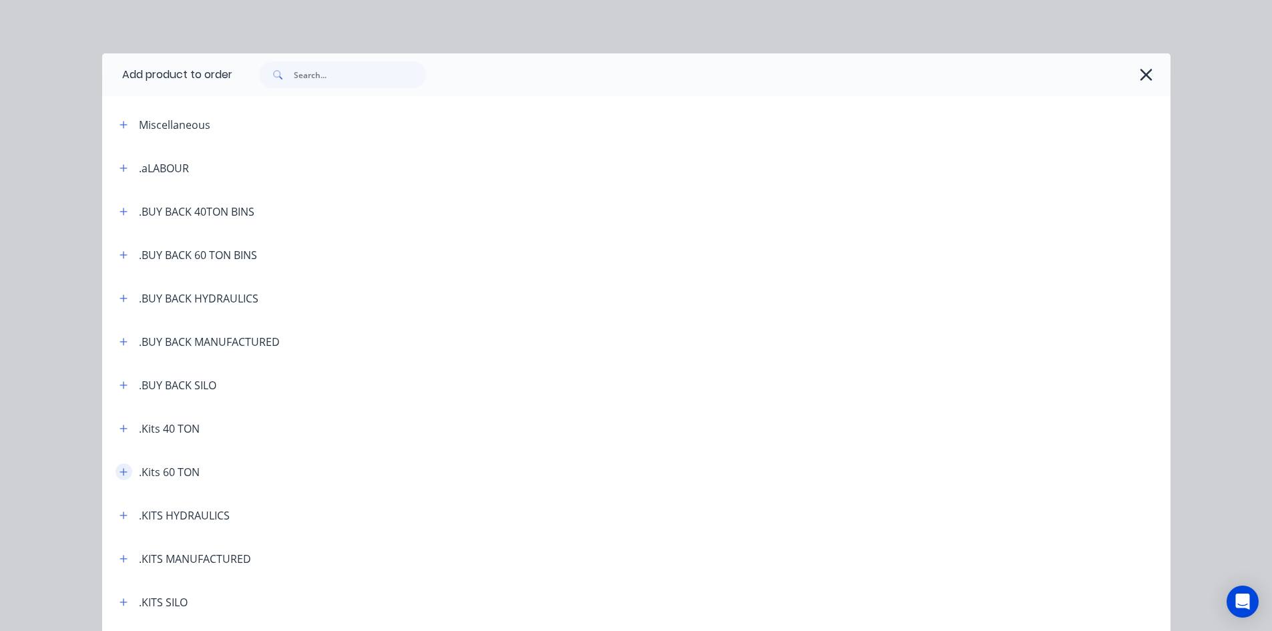
click at [120, 473] on icon "button" at bounding box center [124, 471] width 8 height 9
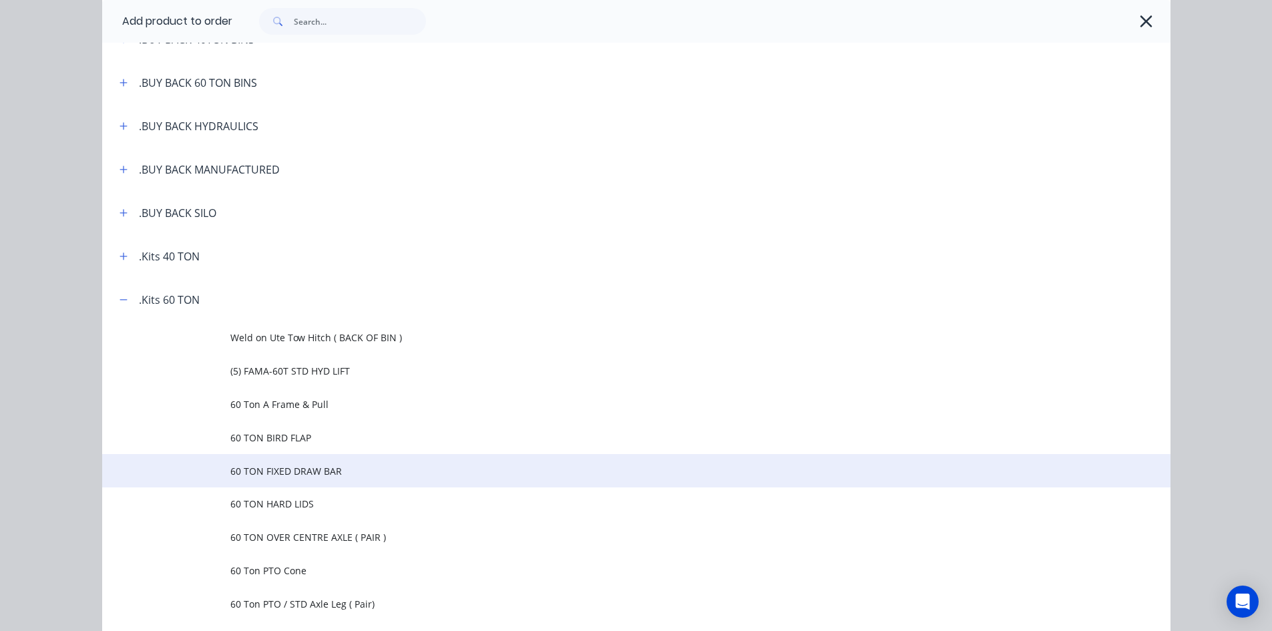
scroll to position [200, 0]
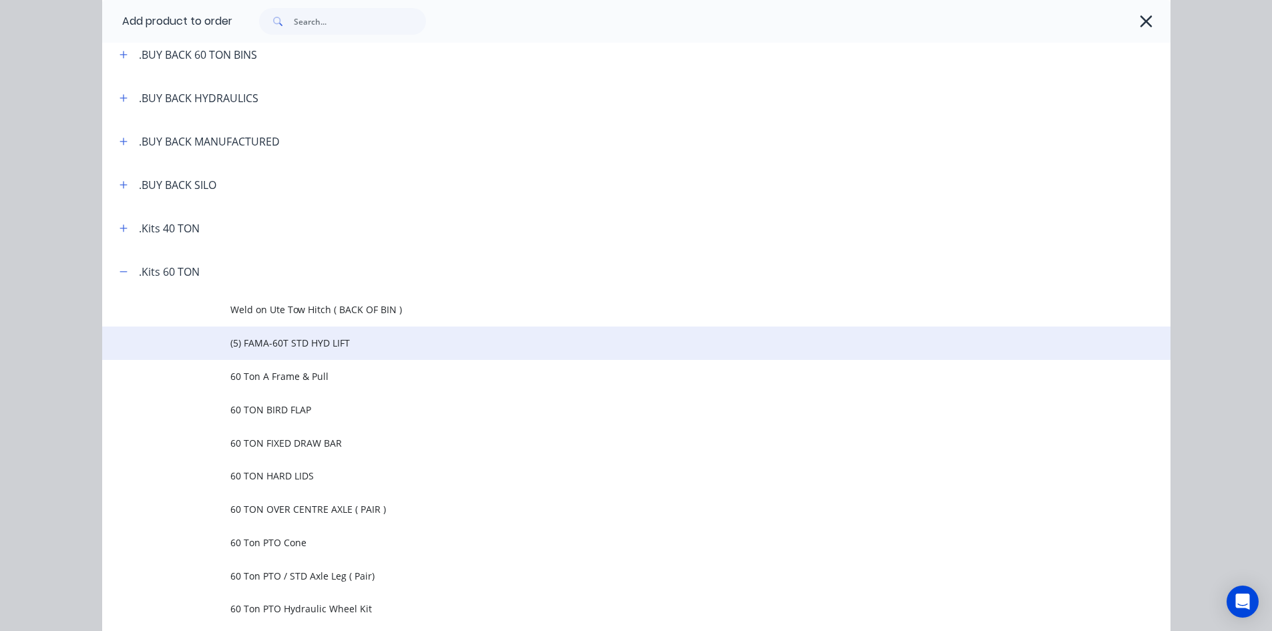
click at [255, 341] on span "(5) FAMA-60T STD HYD LIFT" at bounding box center [606, 343] width 752 height 14
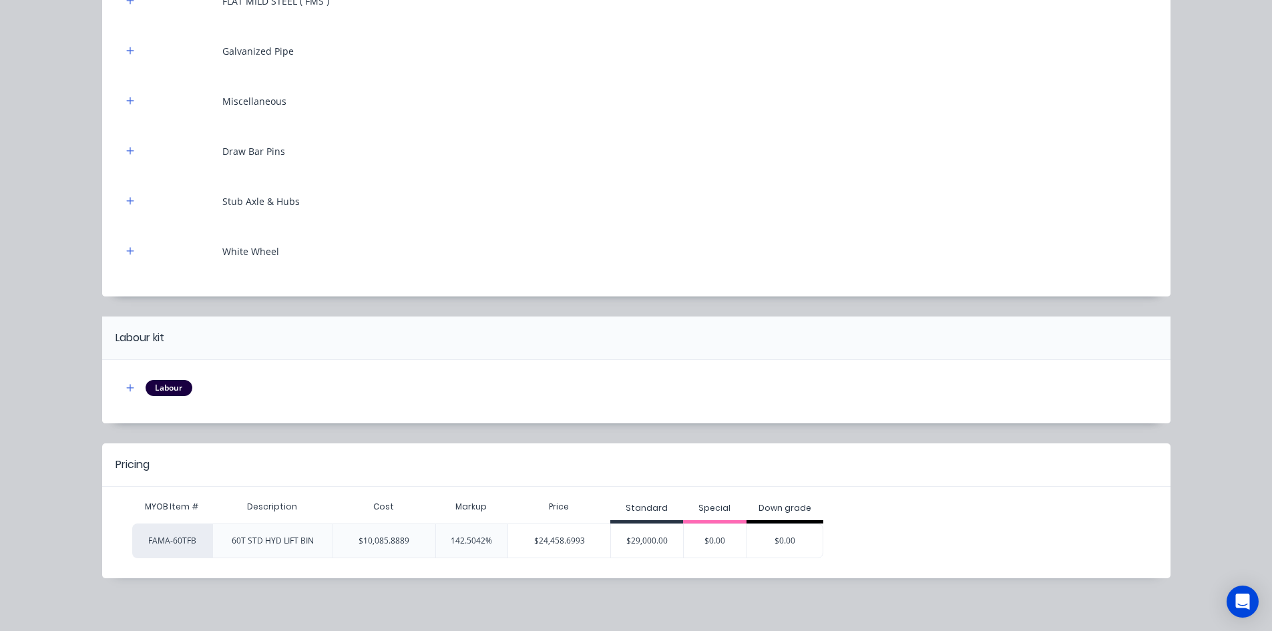
scroll to position [6228, 0]
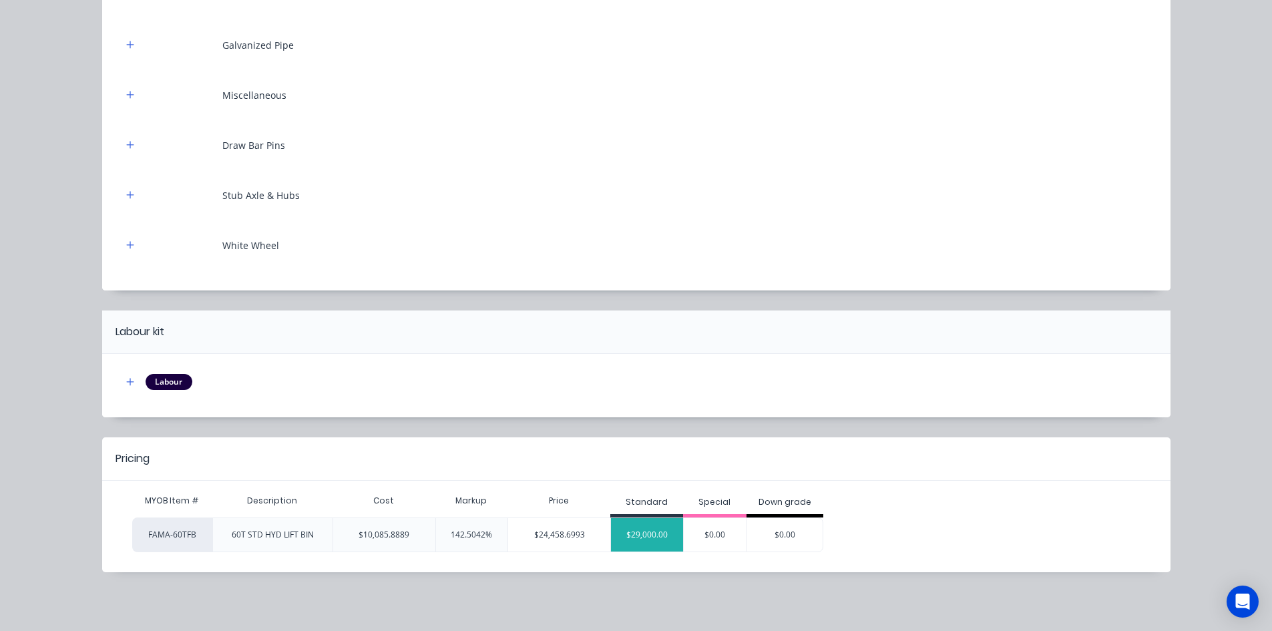
click at [624, 526] on div "$29,000.00" at bounding box center [647, 534] width 72 height 33
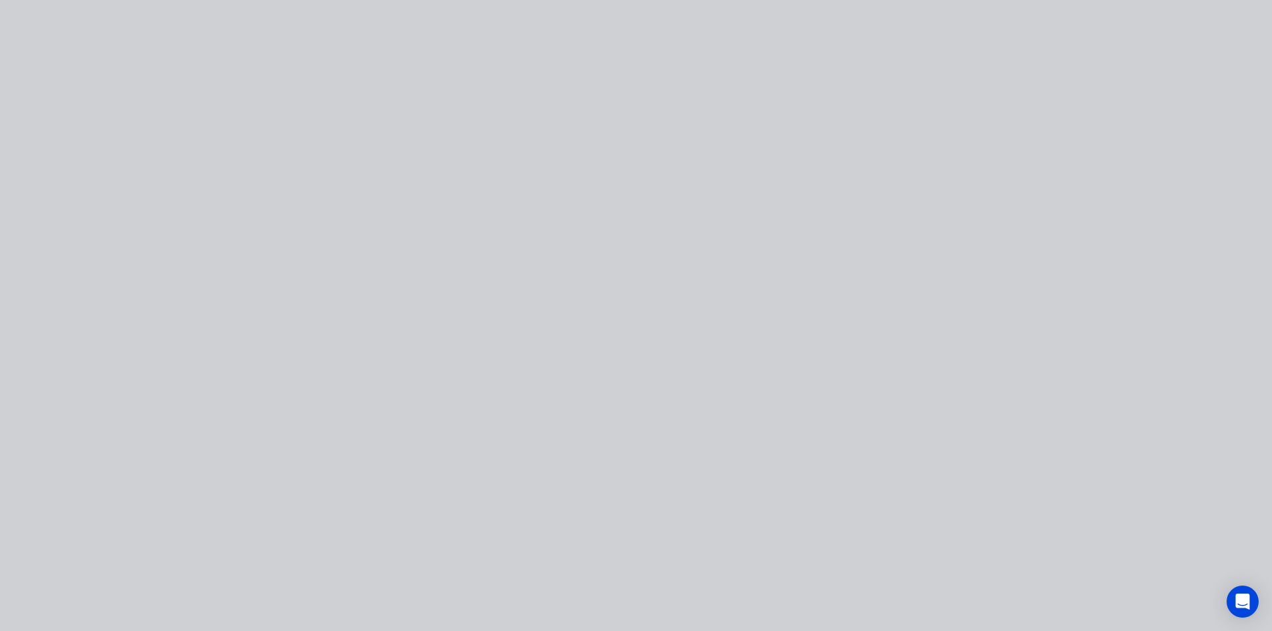
scroll to position [0, 0]
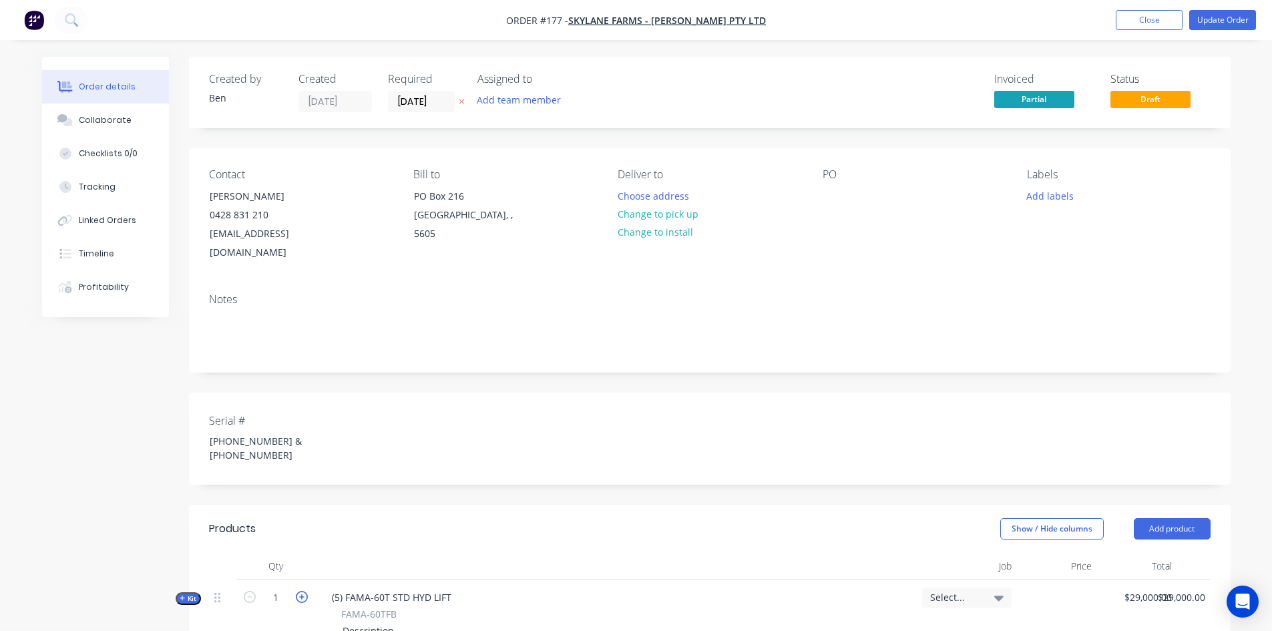
click at [303, 591] on icon "button" at bounding box center [302, 597] width 12 height 12
type input "2"
type input "$29,000.0007"
type input "$58,000.00"
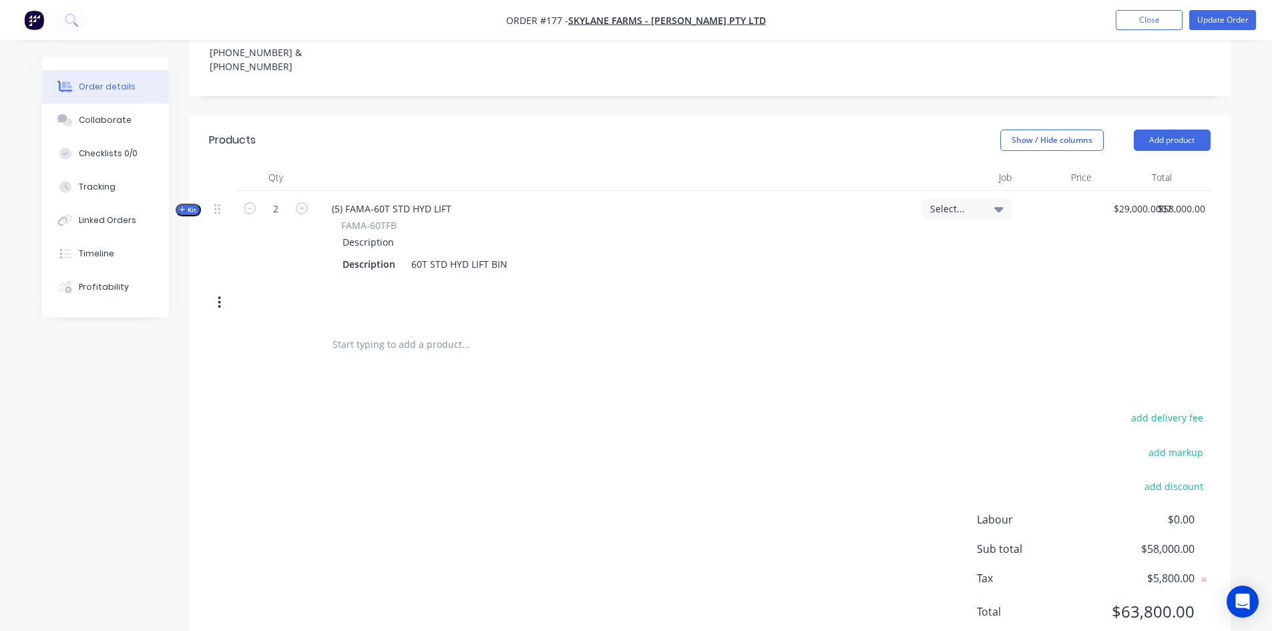
scroll to position [401, 0]
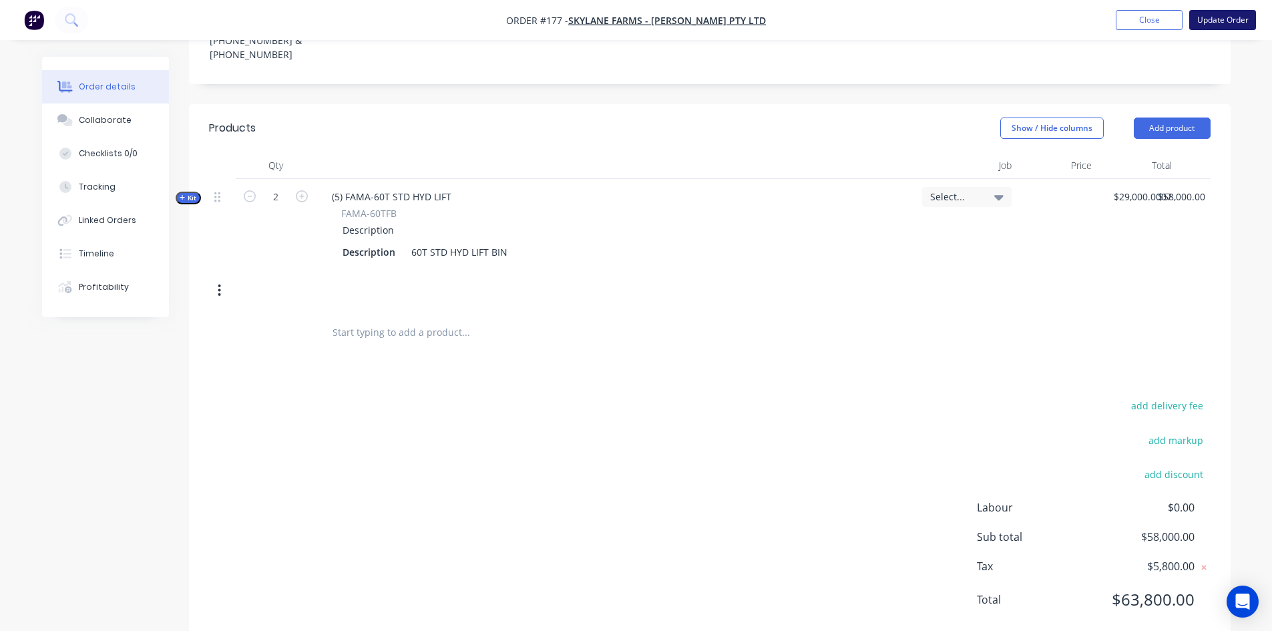
click at [1212, 19] on button "Update Order" at bounding box center [1222, 20] width 67 height 20
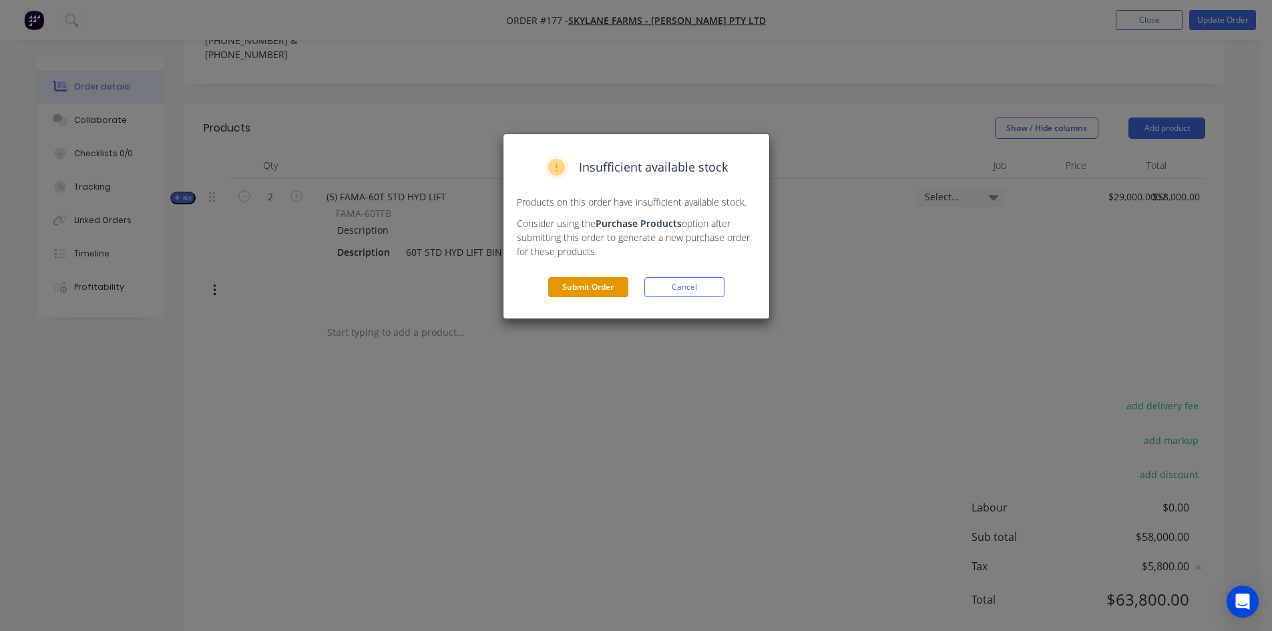
click at [594, 290] on button "Submit Order" at bounding box center [588, 287] width 80 height 20
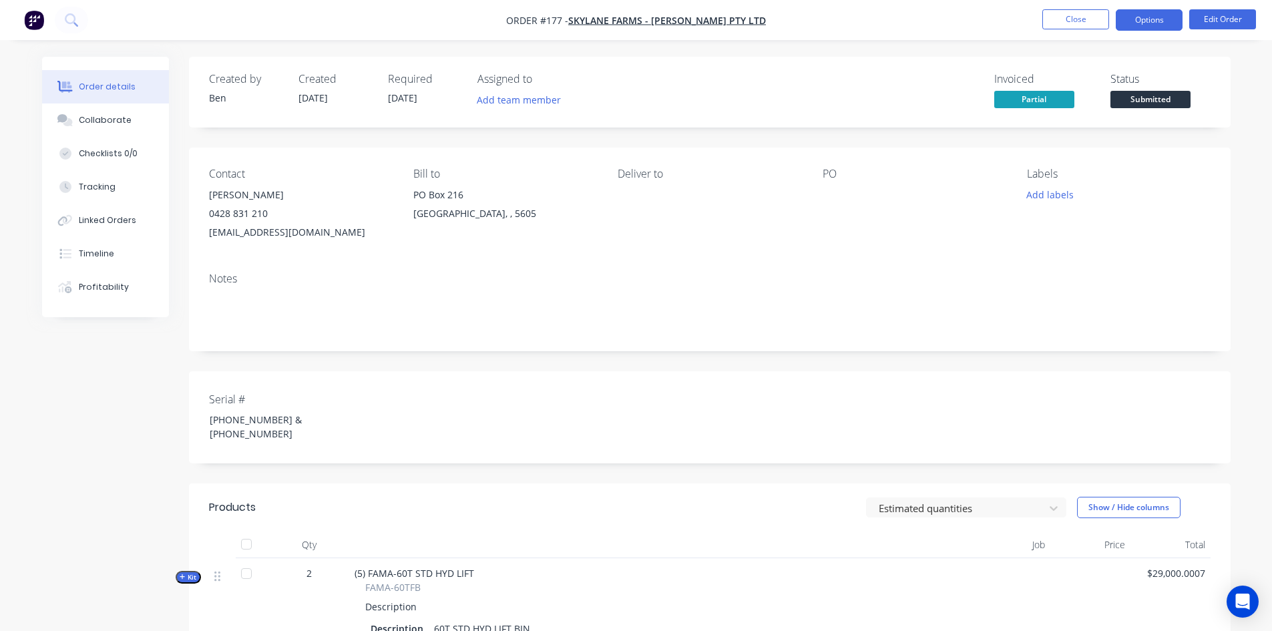
click at [1142, 23] on button "Options" at bounding box center [1149, 19] width 67 height 21
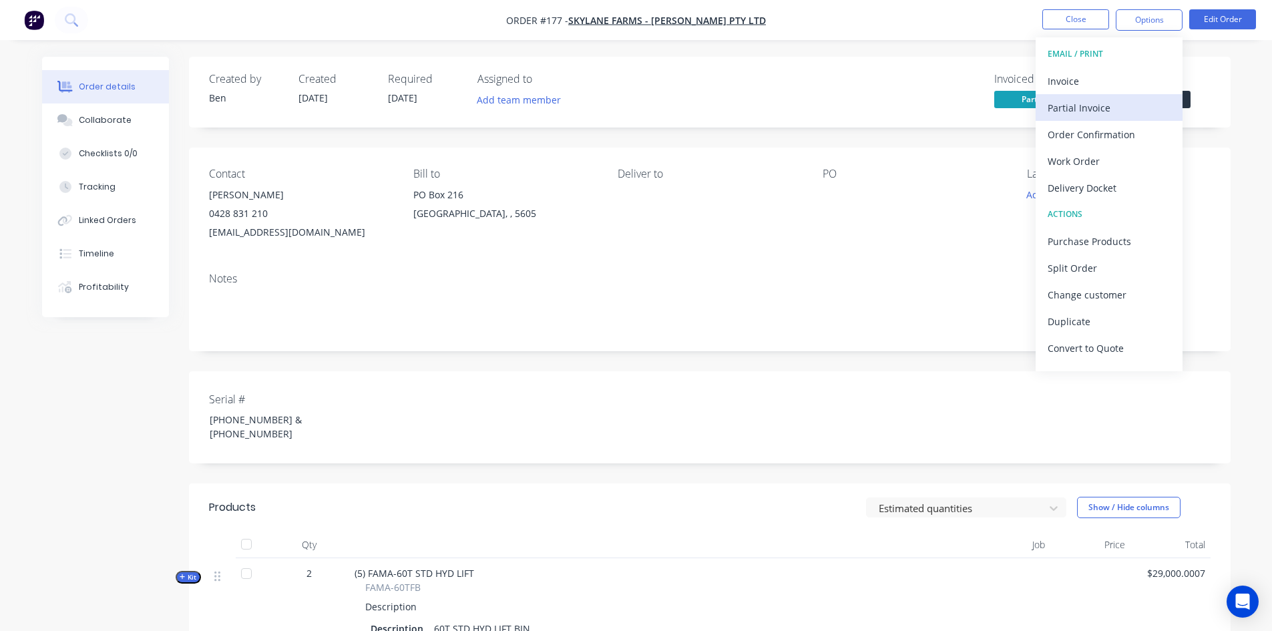
click at [1112, 104] on div "Partial Invoice" at bounding box center [1109, 107] width 123 height 19
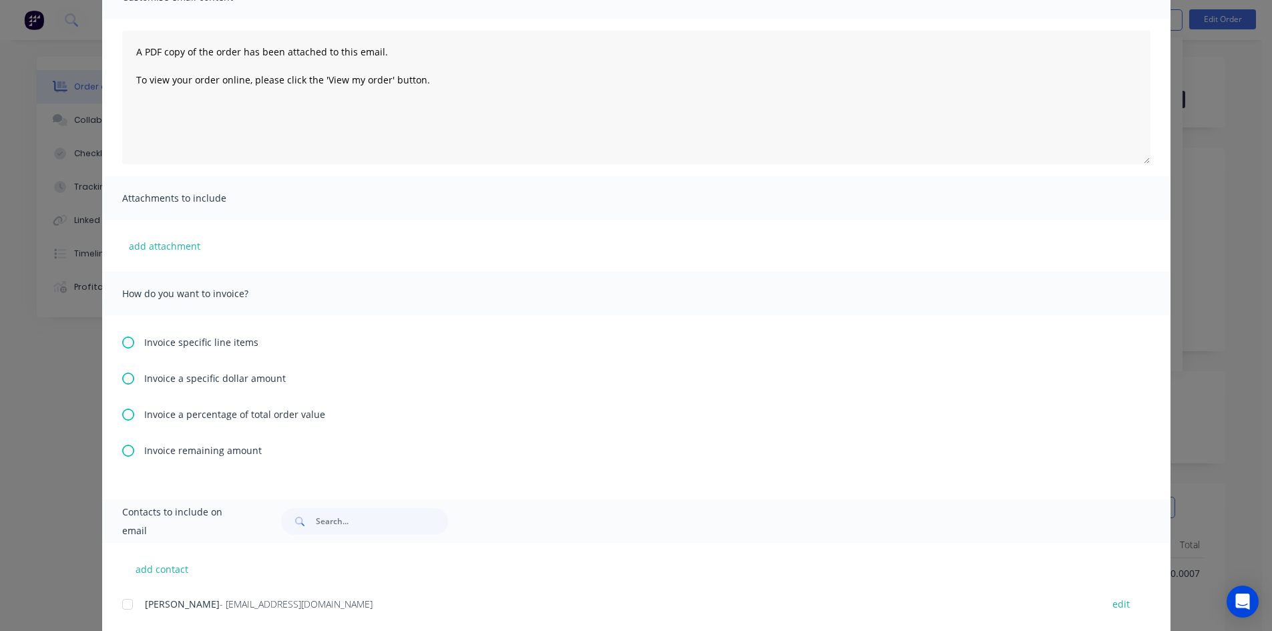
scroll to position [134, 0]
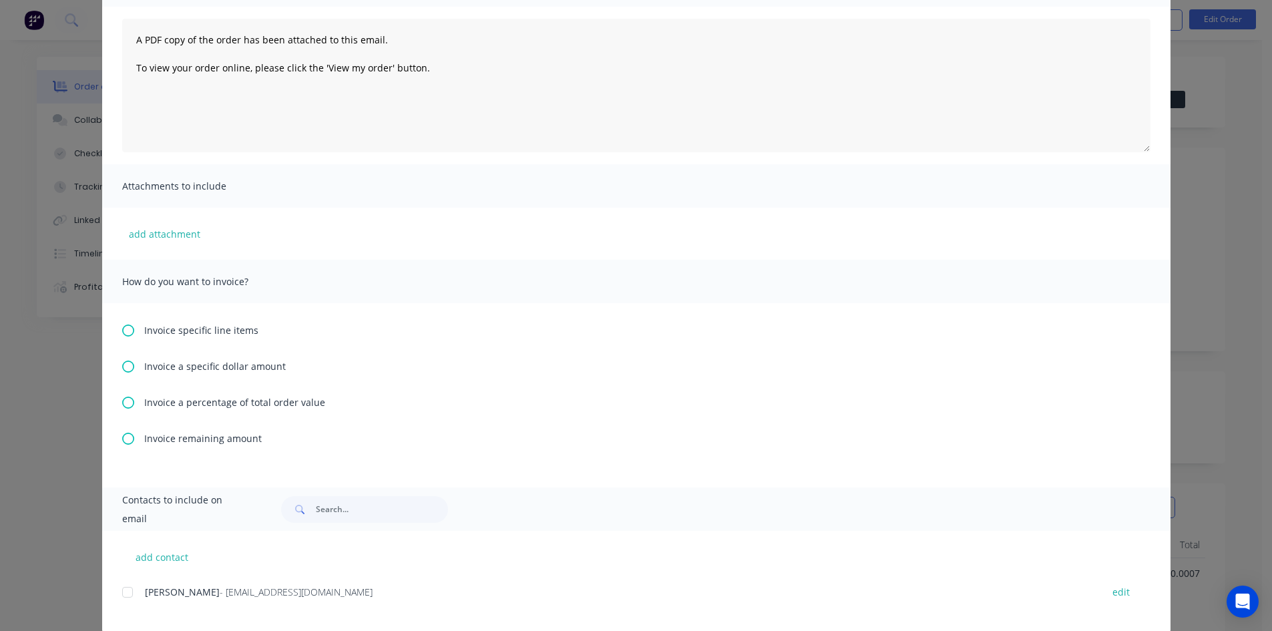
drag, startPoint x: 125, startPoint y: 400, endPoint x: 133, endPoint y: 408, distance: 11.3
click at [125, 401] on icon at bounding box center [128, 403] width 12 height 12
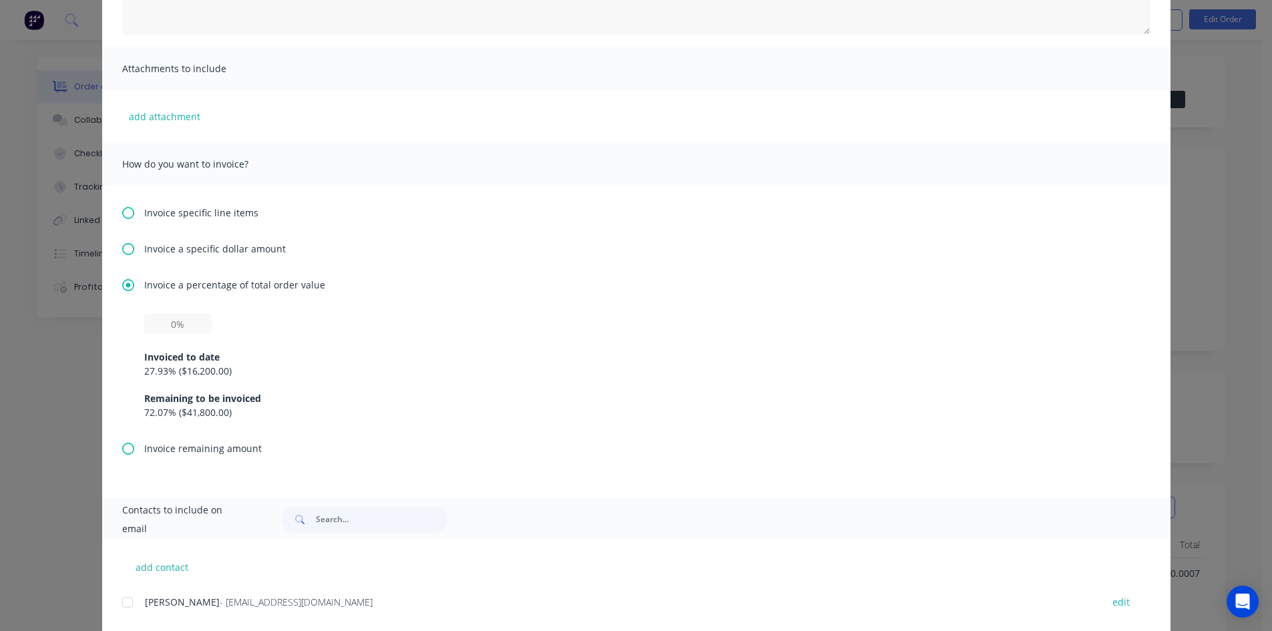
scroll to position [267, 0]
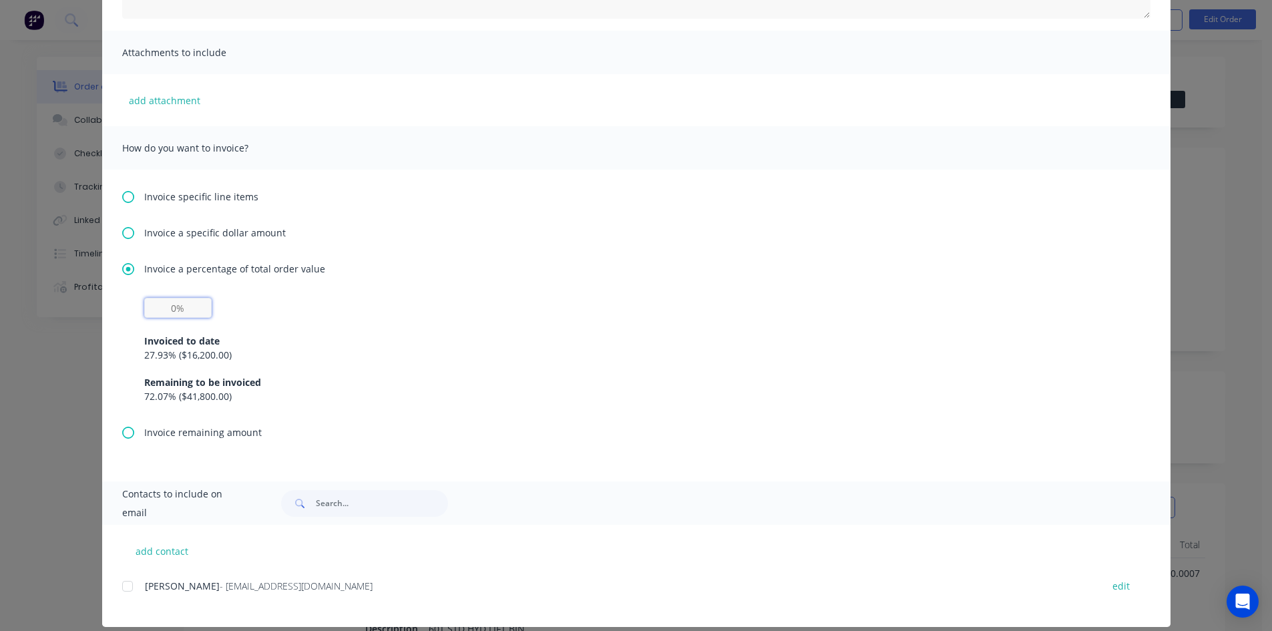
click at [181, 311] on input "text" at bounding box center [177, 308] width 67 height 20
type input "30%"
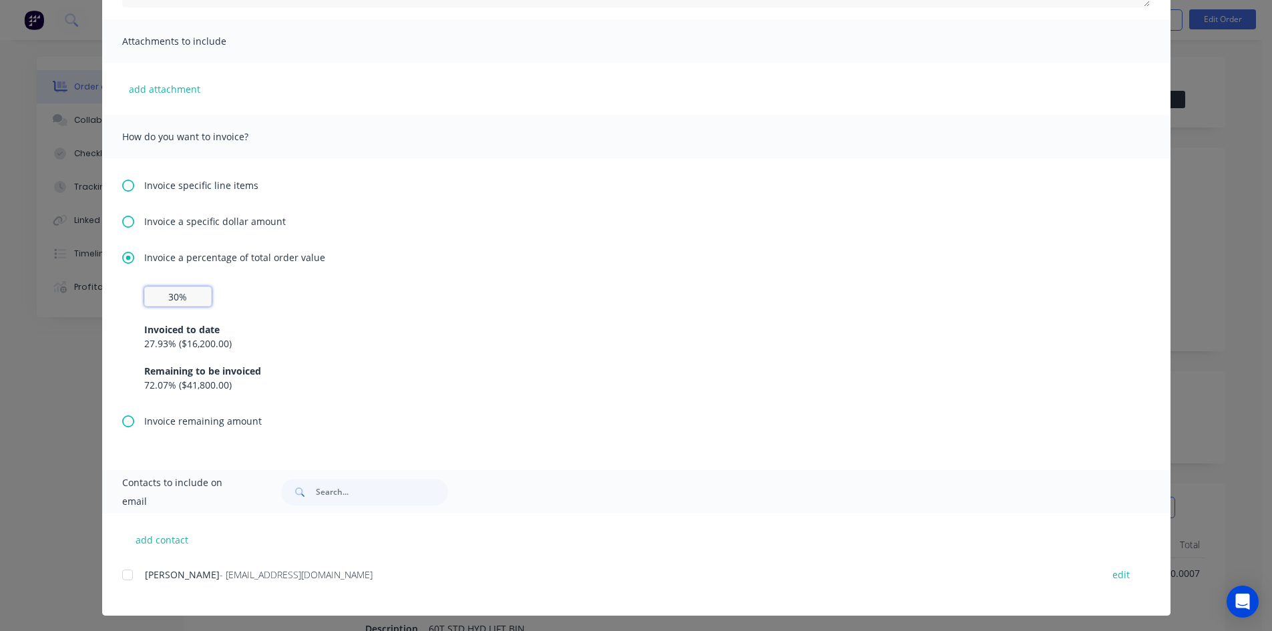
scroll to position [282, 0]
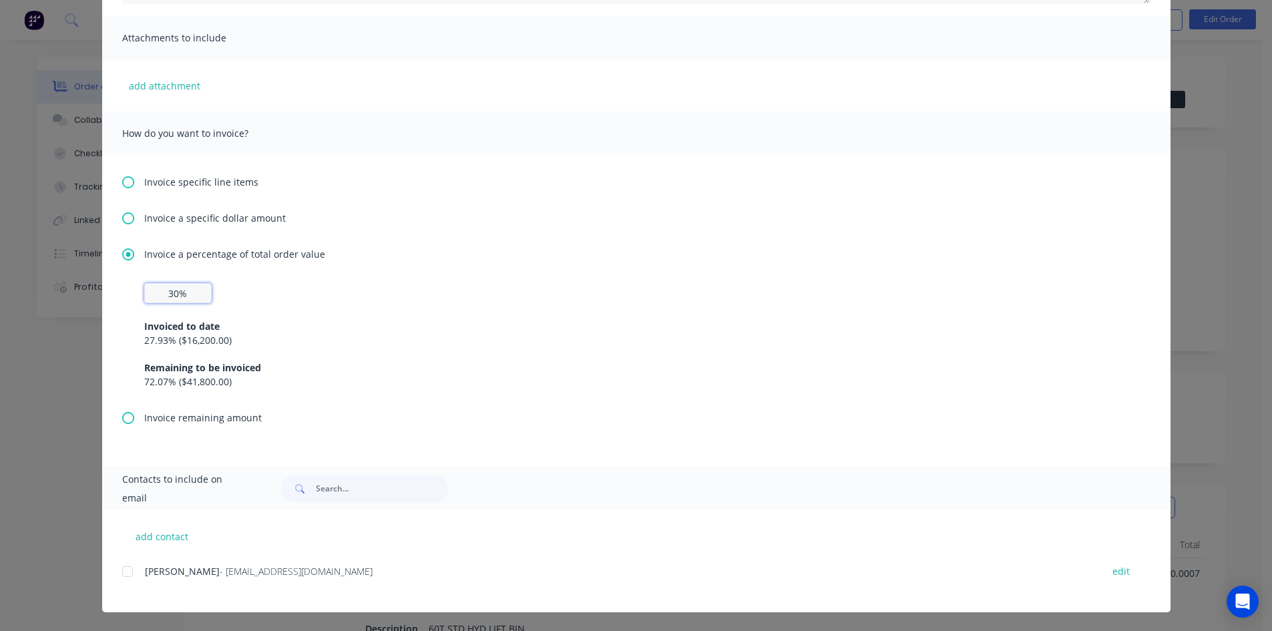
click at [120, 569] on div at bounding box center [127, 571] width 27 height 27
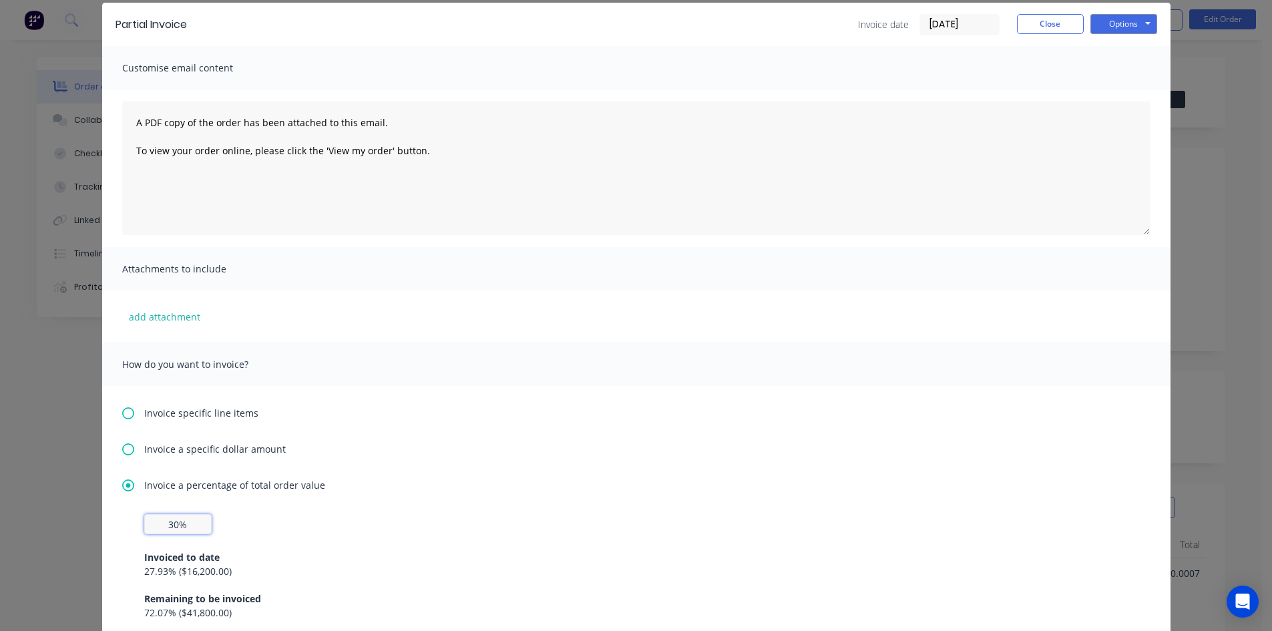
scroll to position [0, 0]
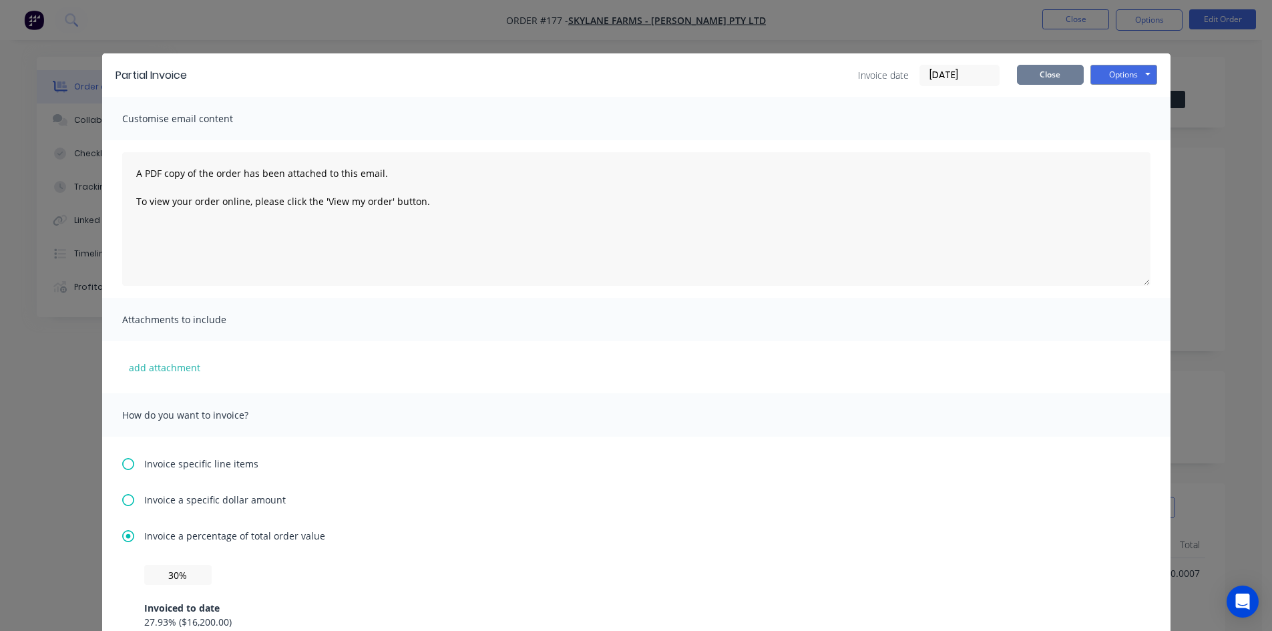
click at [1070, 77] on button "Close" at bounding box center [1050, 75] width 67 height 20
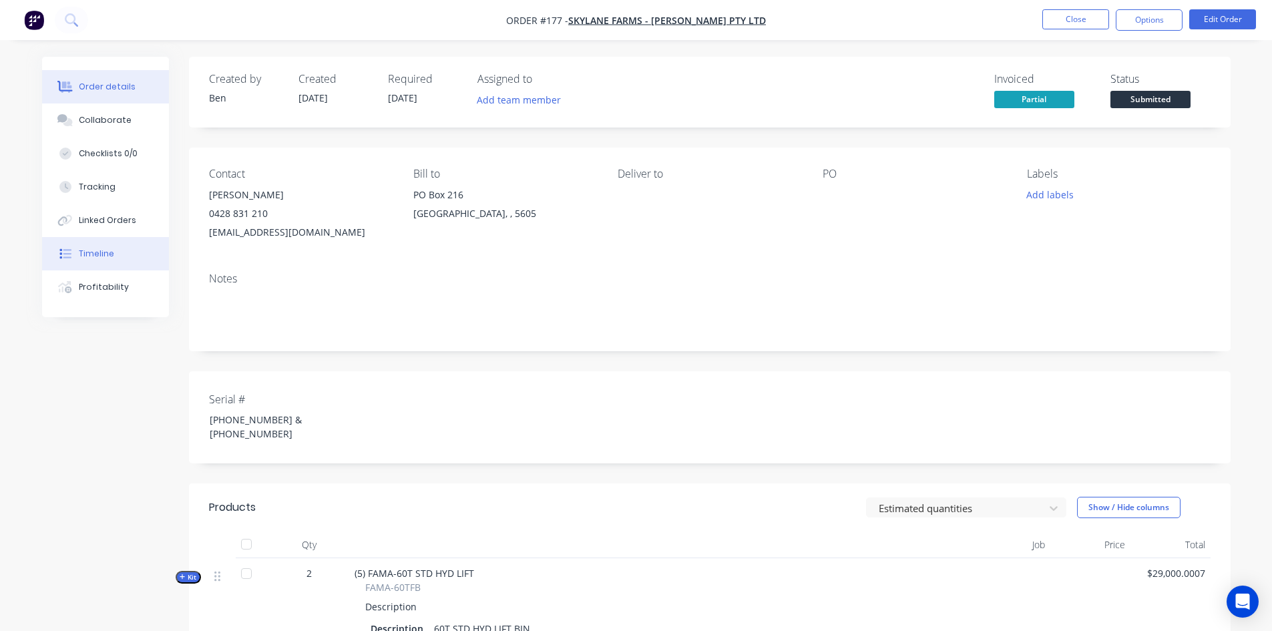
click at [95, 259] on div "Timeline" at bounding box center [96, 254] width 35 height 12
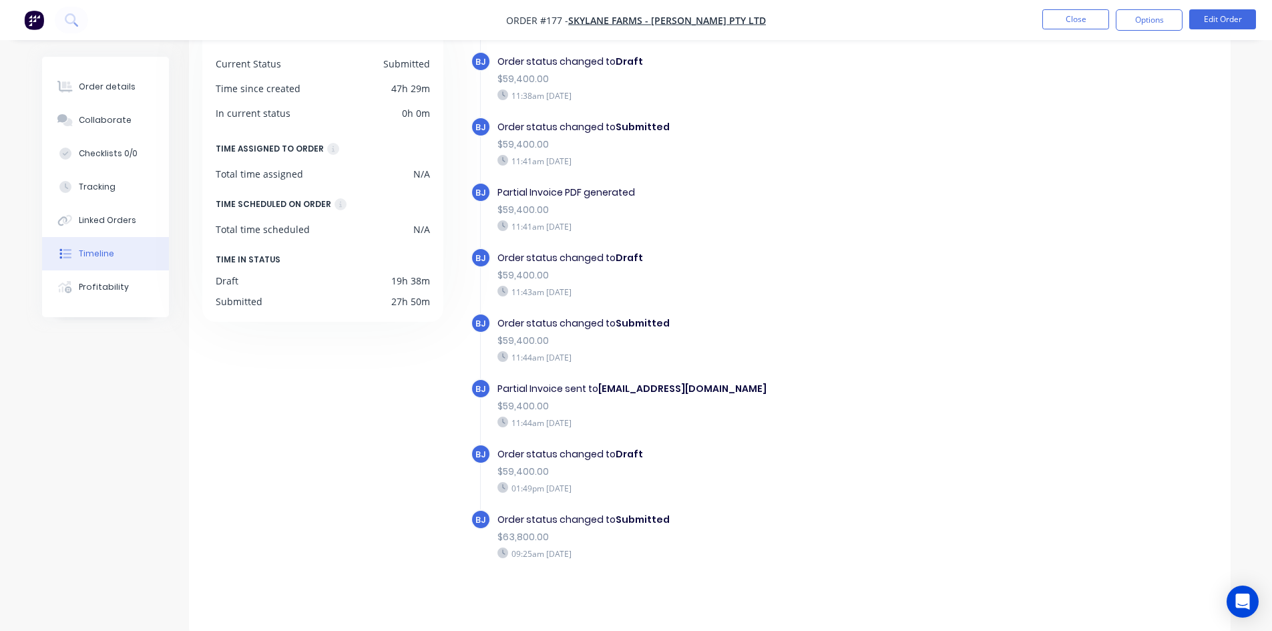
scroll to position [102, 0]
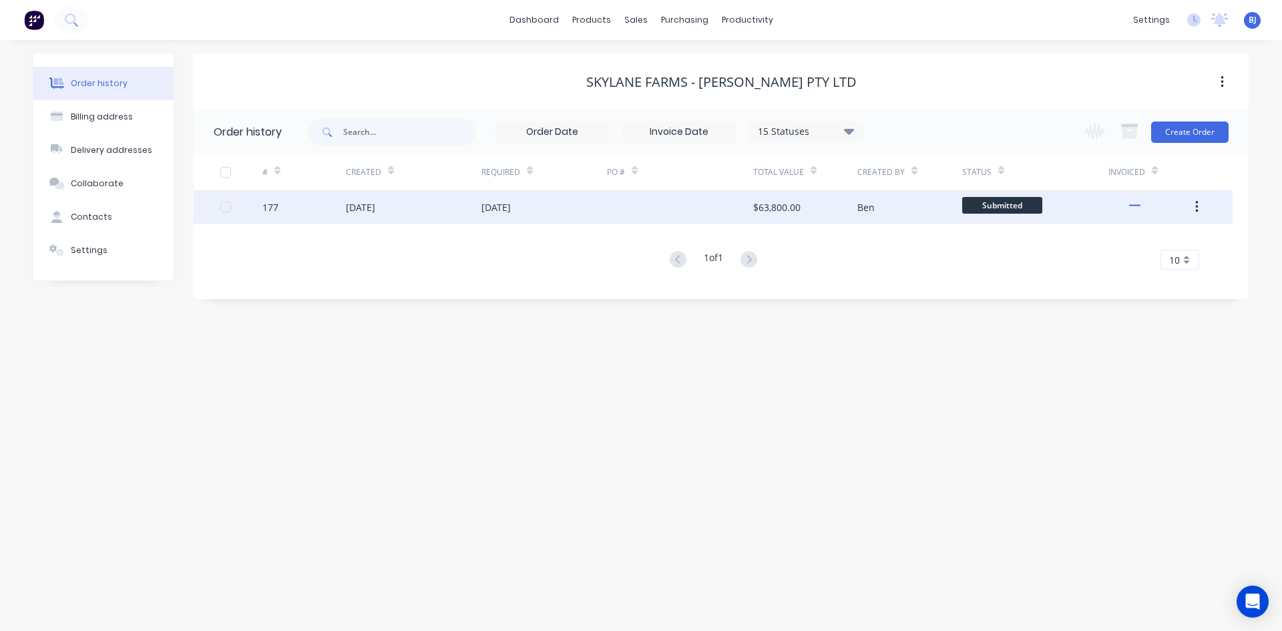
click at [351, 205] on div "23 Sep 2025" at bounding box center [360, 207] width 29 height 14
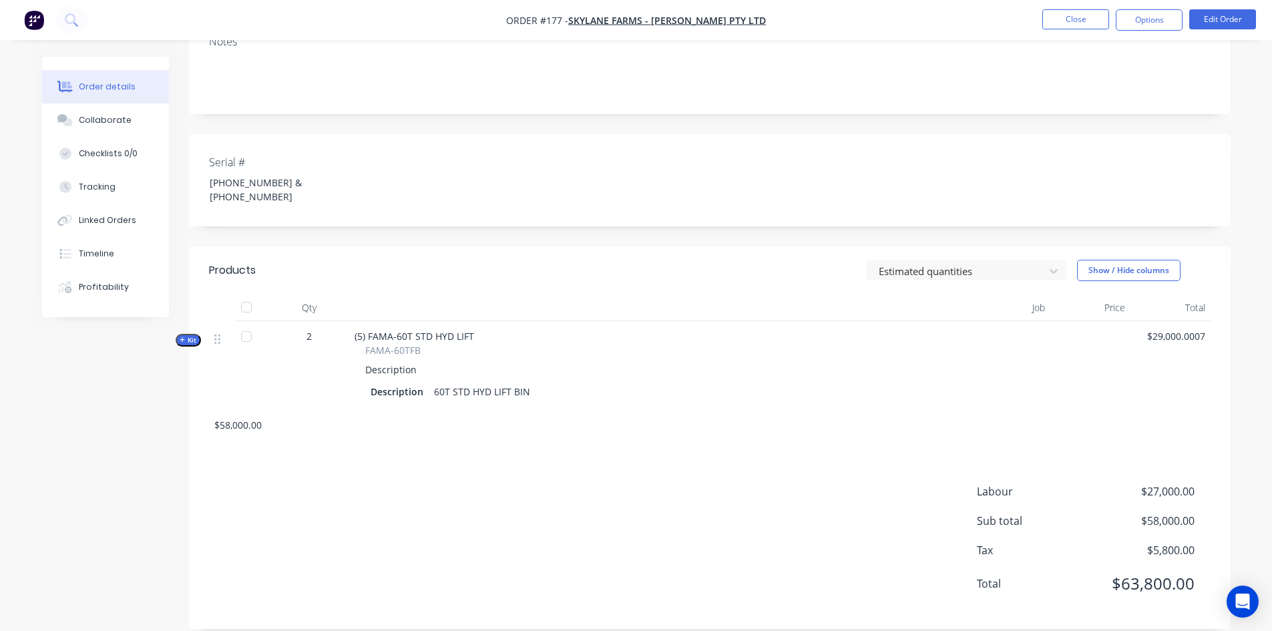
scroll to position [241, 0]
click at [1157, 25] on button "Options" at bounding box center [1149, 19] width 67 height 21
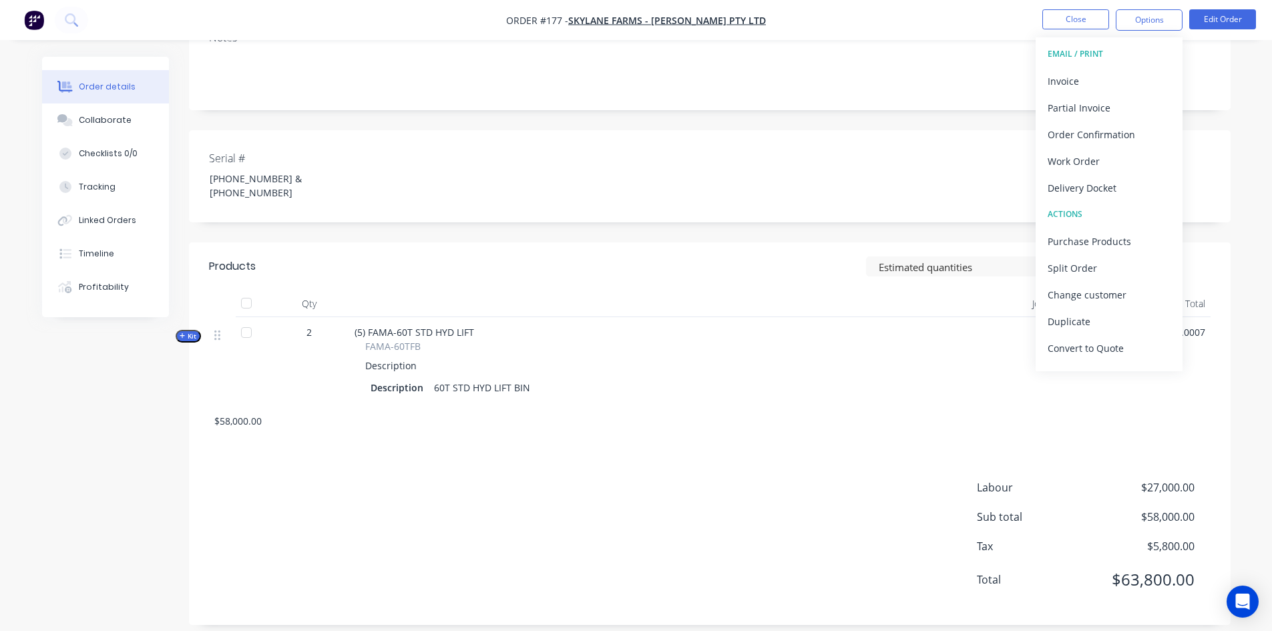
click at [1068, 54] on div "EMAIL / PRINT" at bounding box center [1109, 53] width 123 height 17
click at [1077, 108] on div "Partial Invoice" at bounding box center [1109, 107] width 123 height 19
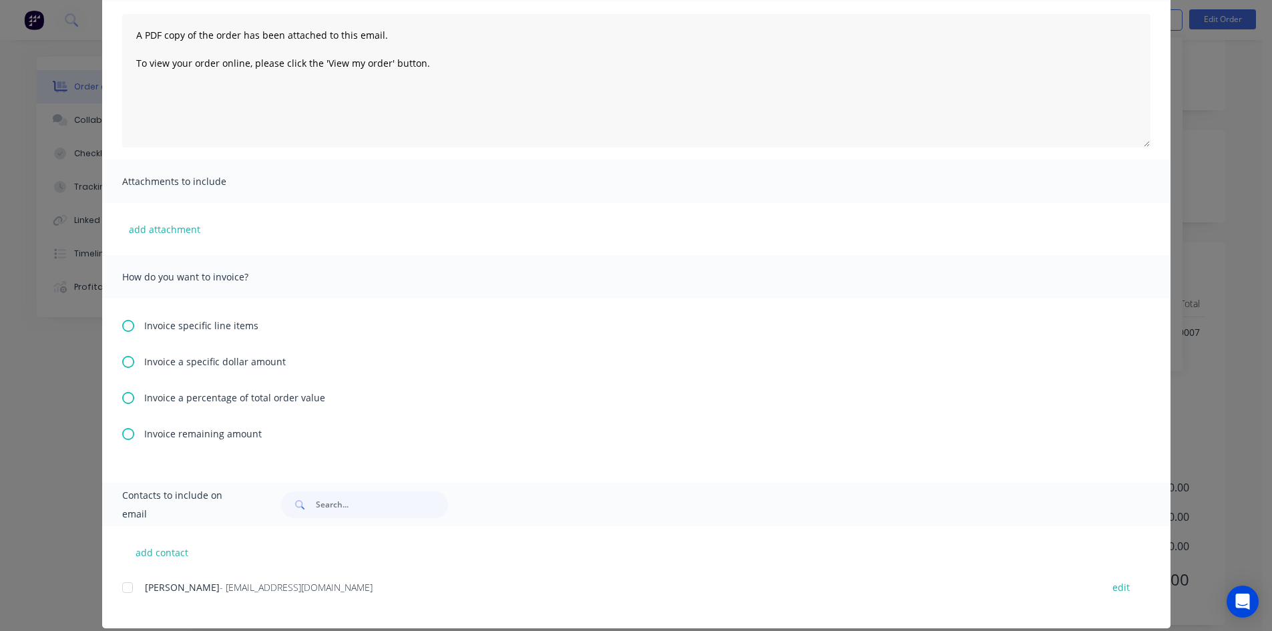
scroll to position [154, 0]
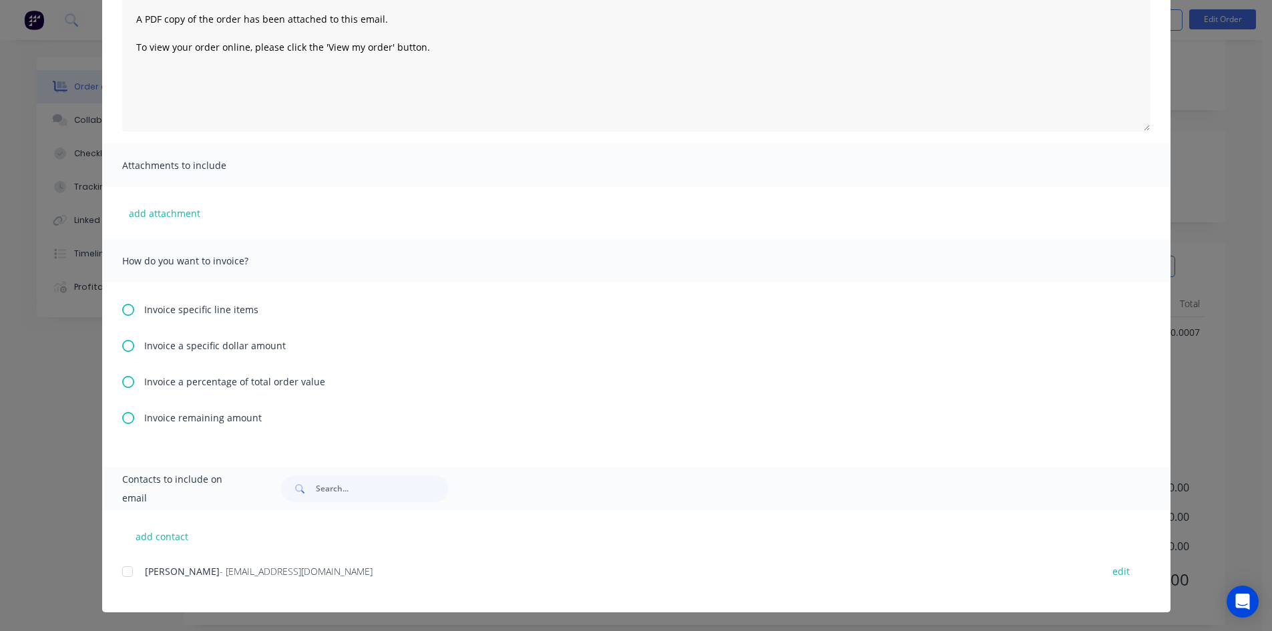
click at [128, 380] on icon at bounding box center [128, 382] width 12 height 12
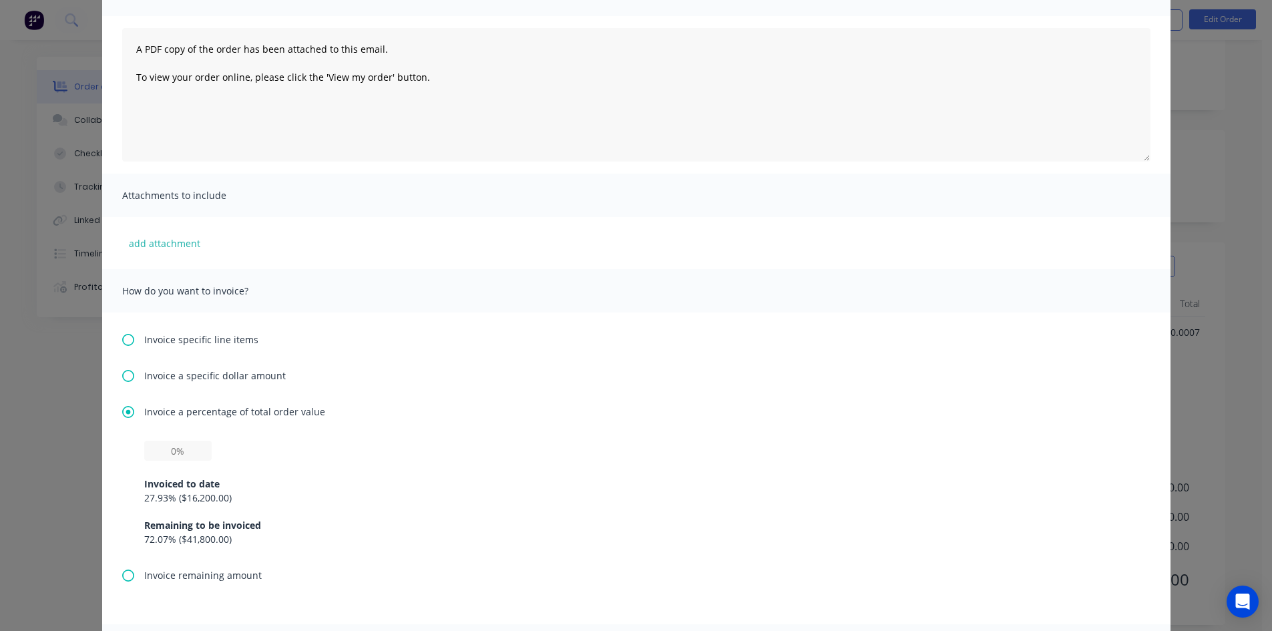
scroll to position [200, 0]
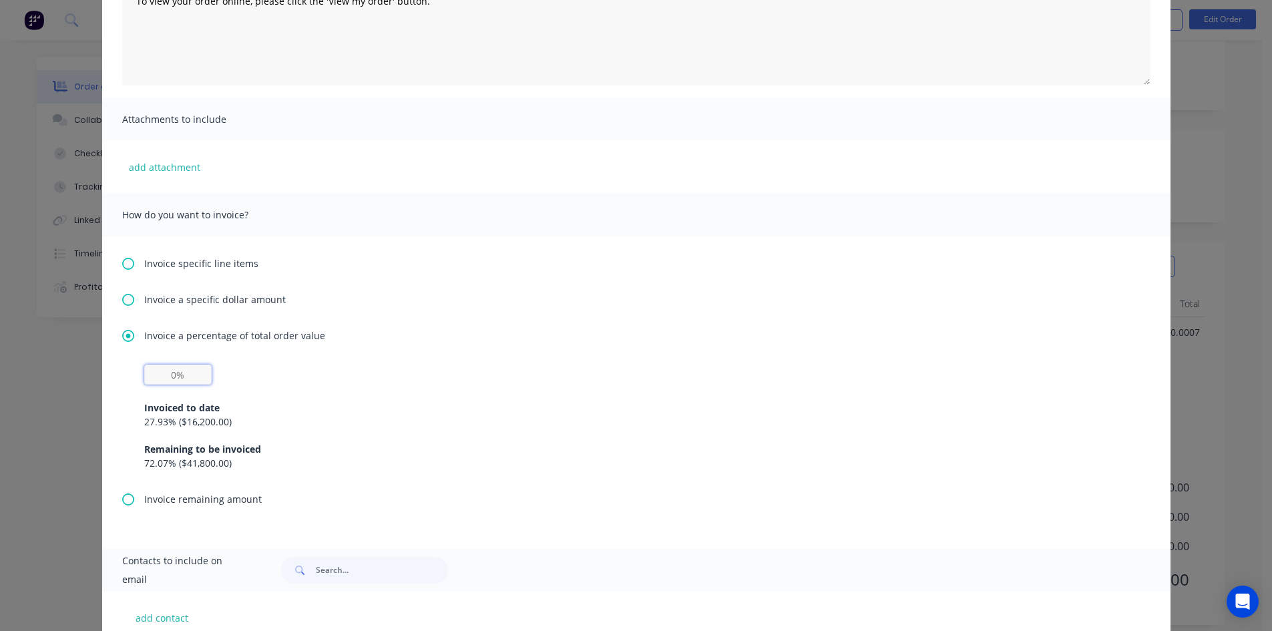
click at [178, 378] on input "text" at bounding box center [177, 375] width 67 height 20
type input "30%"
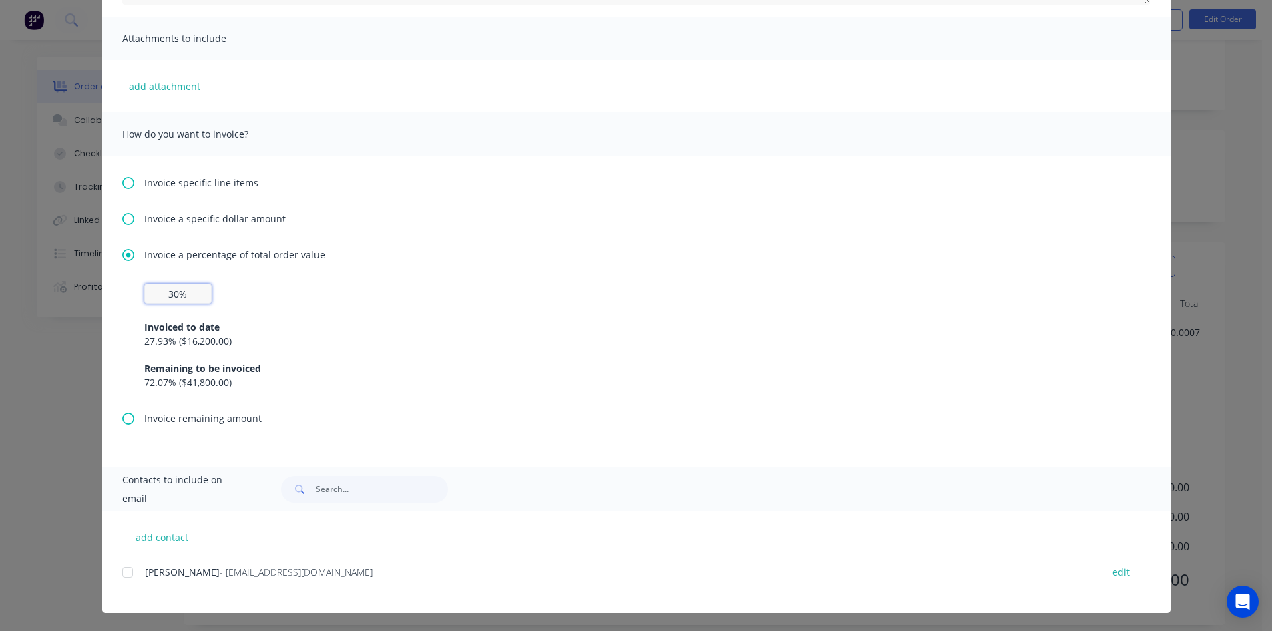
scroll to position [282, 0]
drag, startPoint x: 122, startPoint y: 568, endPoint x: 160, endPoint y: 562, distance: 38.4
click at [123, 567] on div at bounding box center [127, 571] width 27 height 27
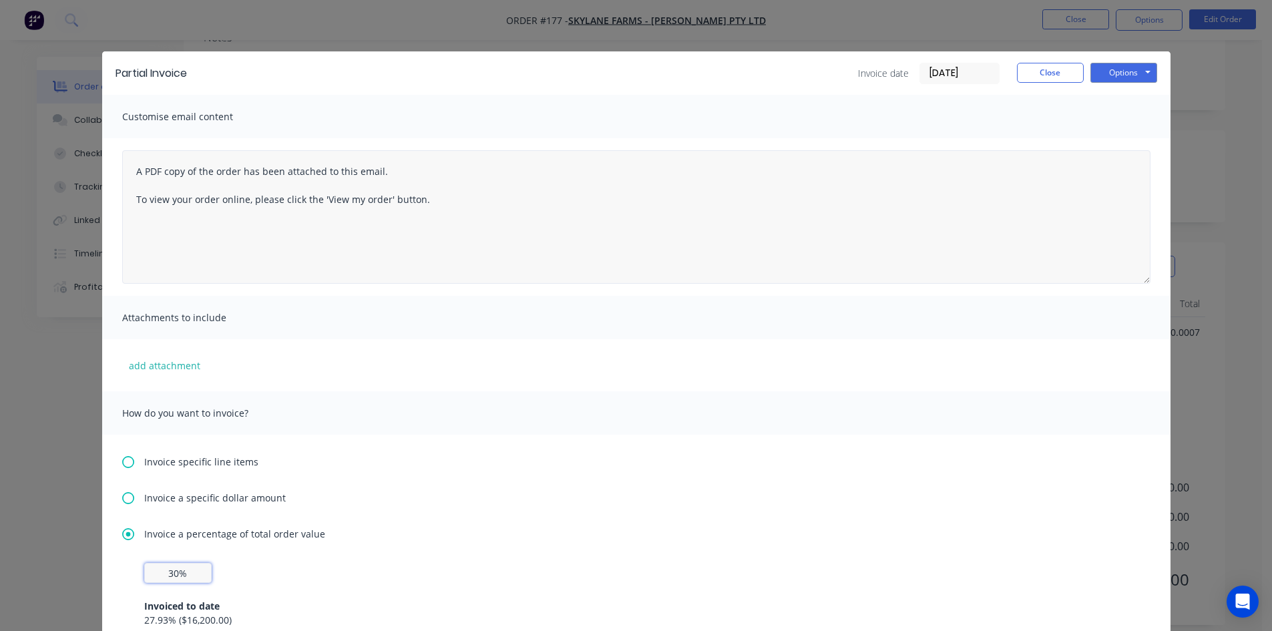
scroll to position [0, 0]
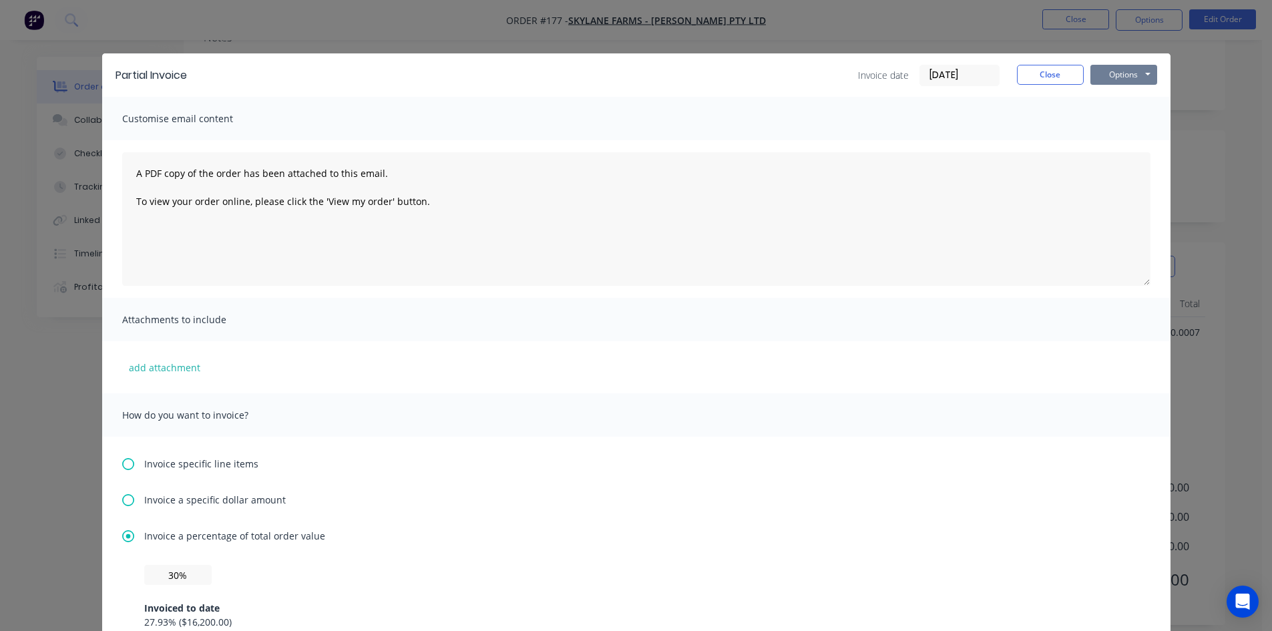
click at [1110, 79] on button "Options" at bounding box center [1123, 75] width 67 height 20
click at [1112, 97] on button "Preview" at bounding box center [1132, 98] width 85 height 22
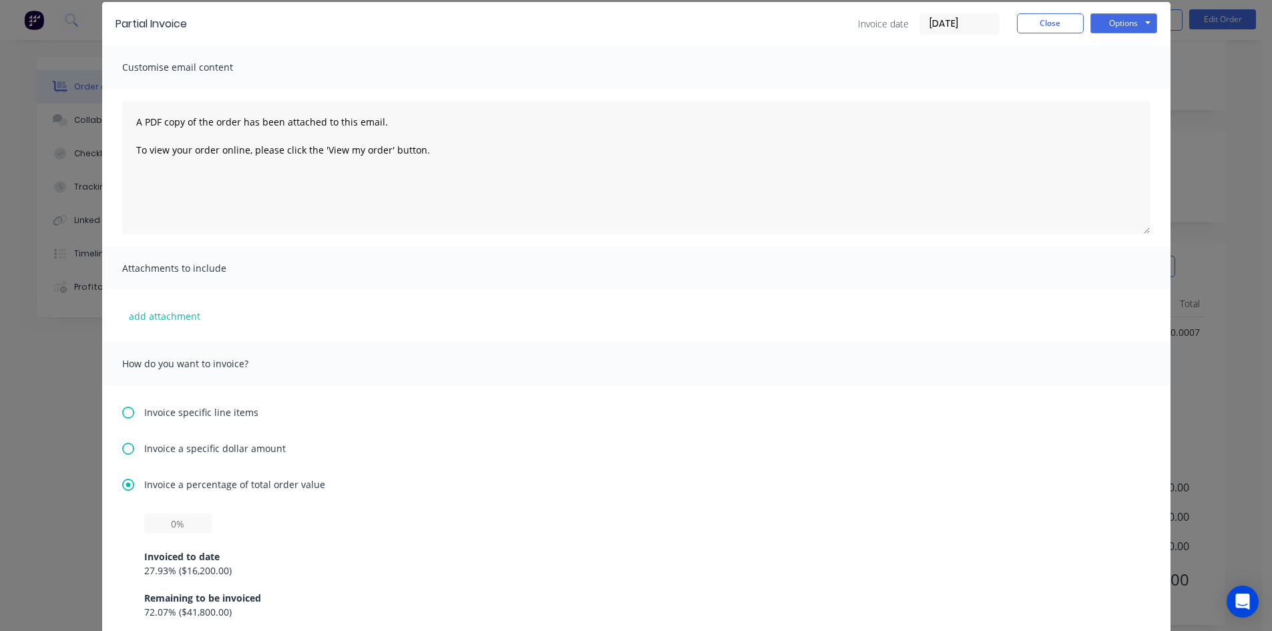
scroll to position [200, 0]
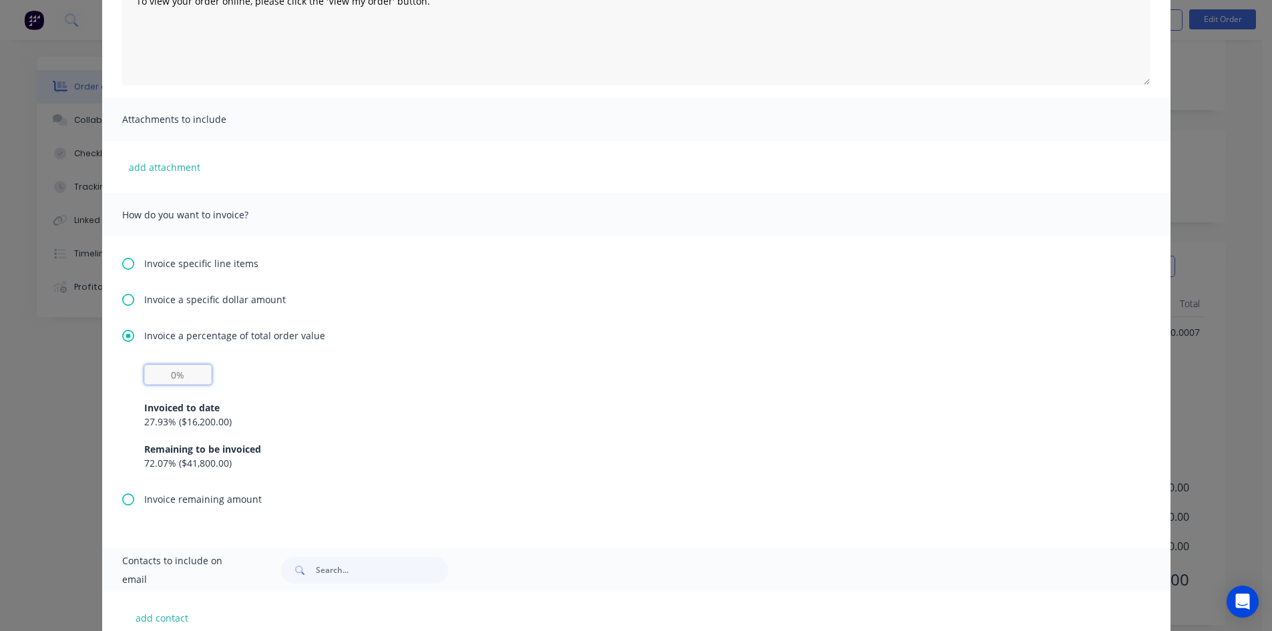
click at [169, 373] on input "text" at bounding box center [177, 375] width 67 height 20
type input "30%"
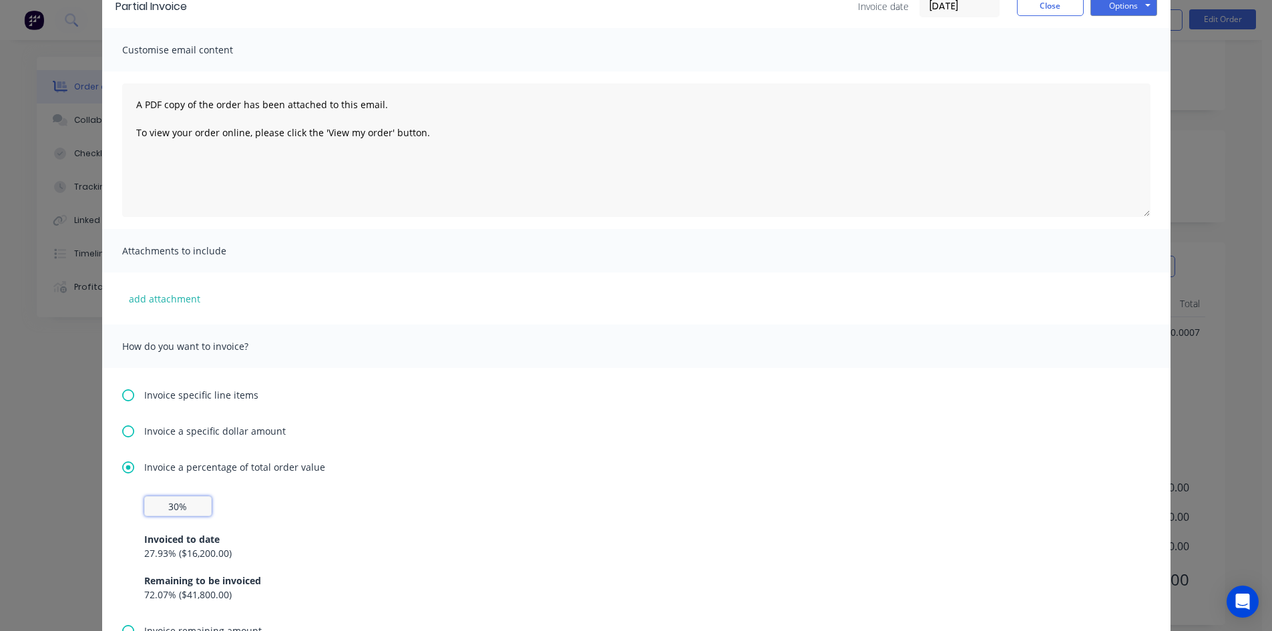
scroll to position [0, 0]
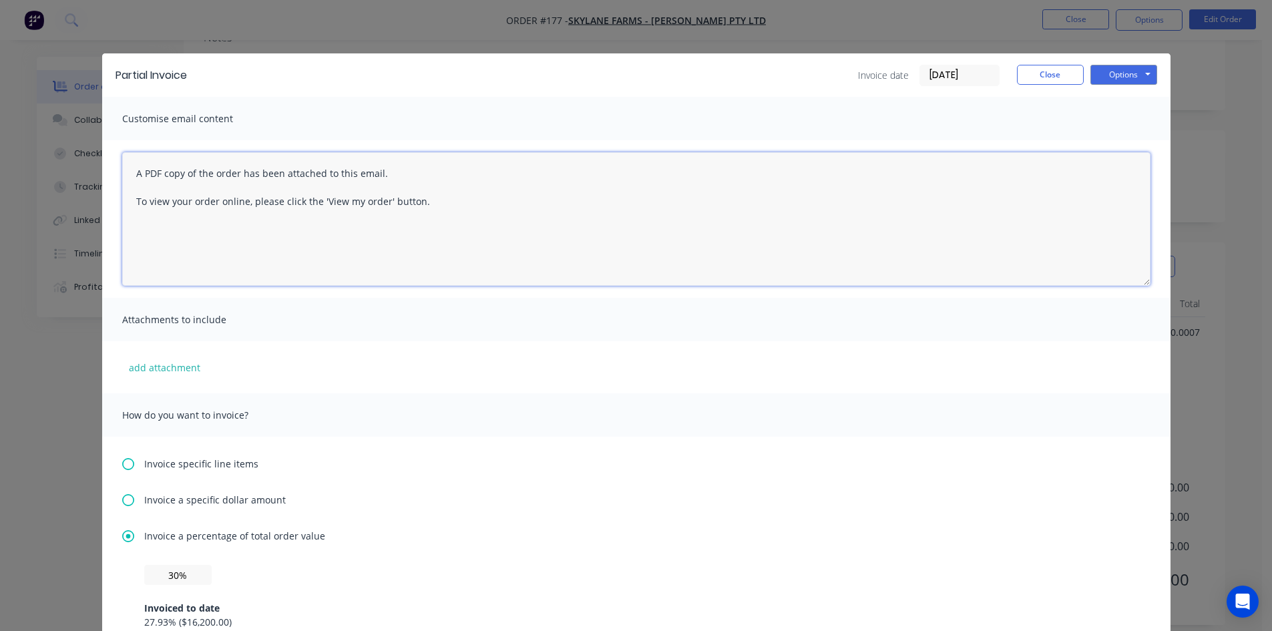
drag, startPoint x: 419, startPoint y: 206, endPoint x: 492, endPoint y: 219, distance: 74.0
click at [420, 205] on textarea "A PDF copy of the order has been attached to this email. To view your order onl…" at bounding box center [636, 219] width 1028 height 134
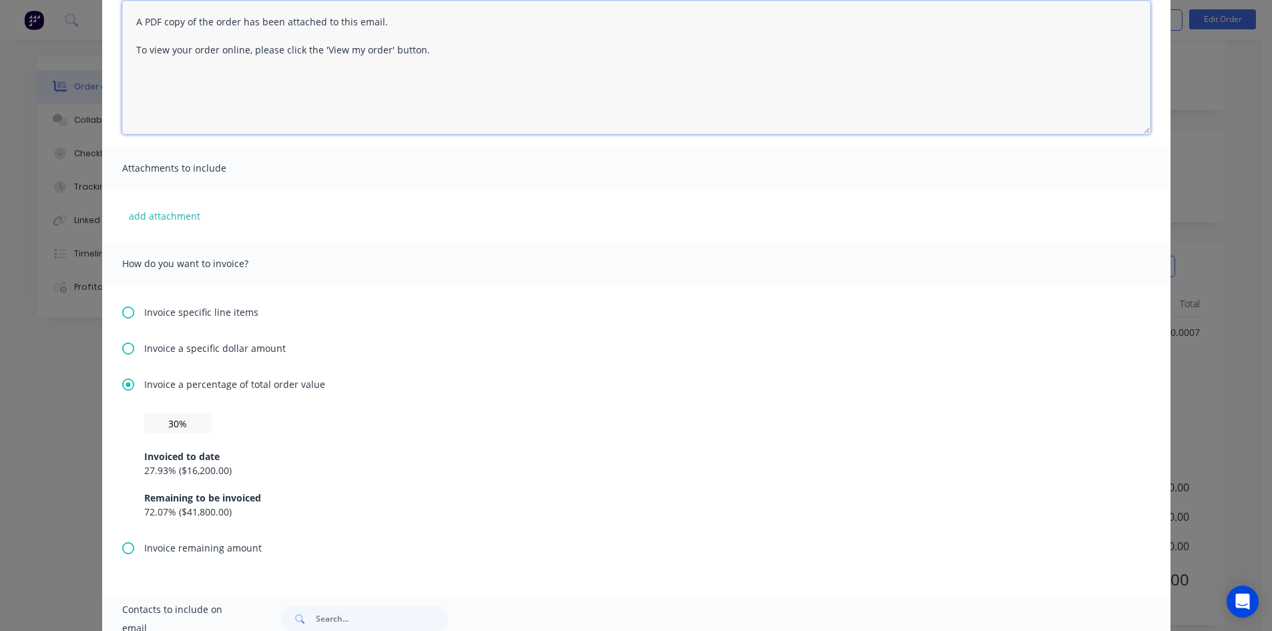
scroll to position [134, 0]
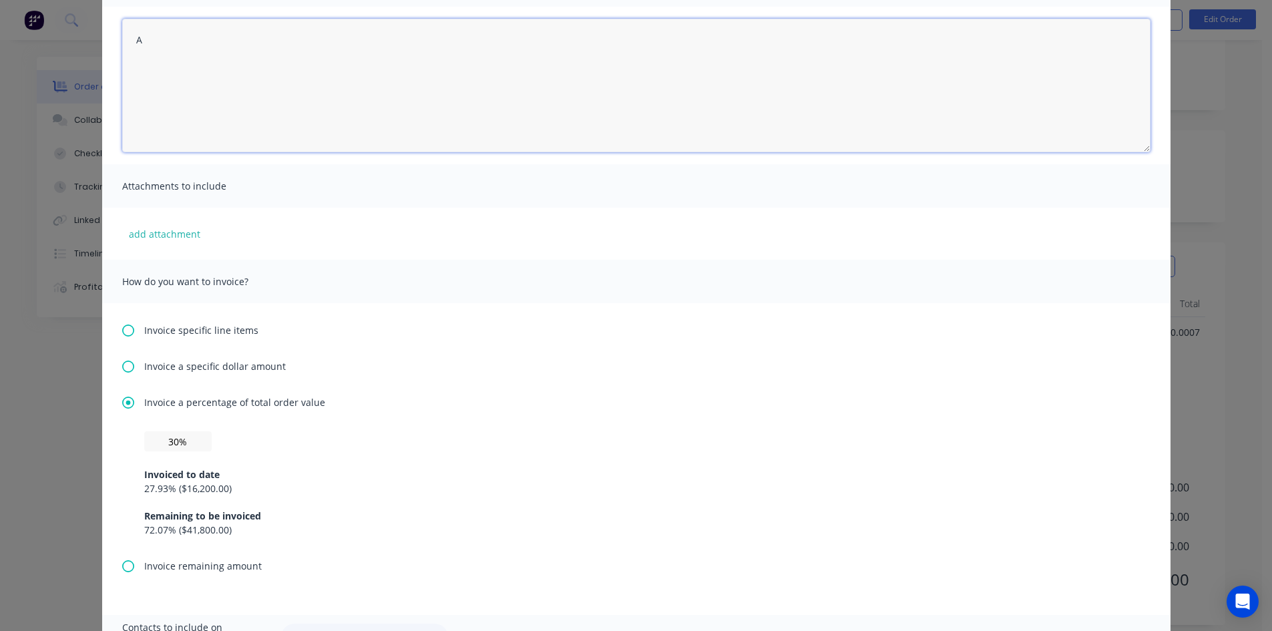
type textarea "A"
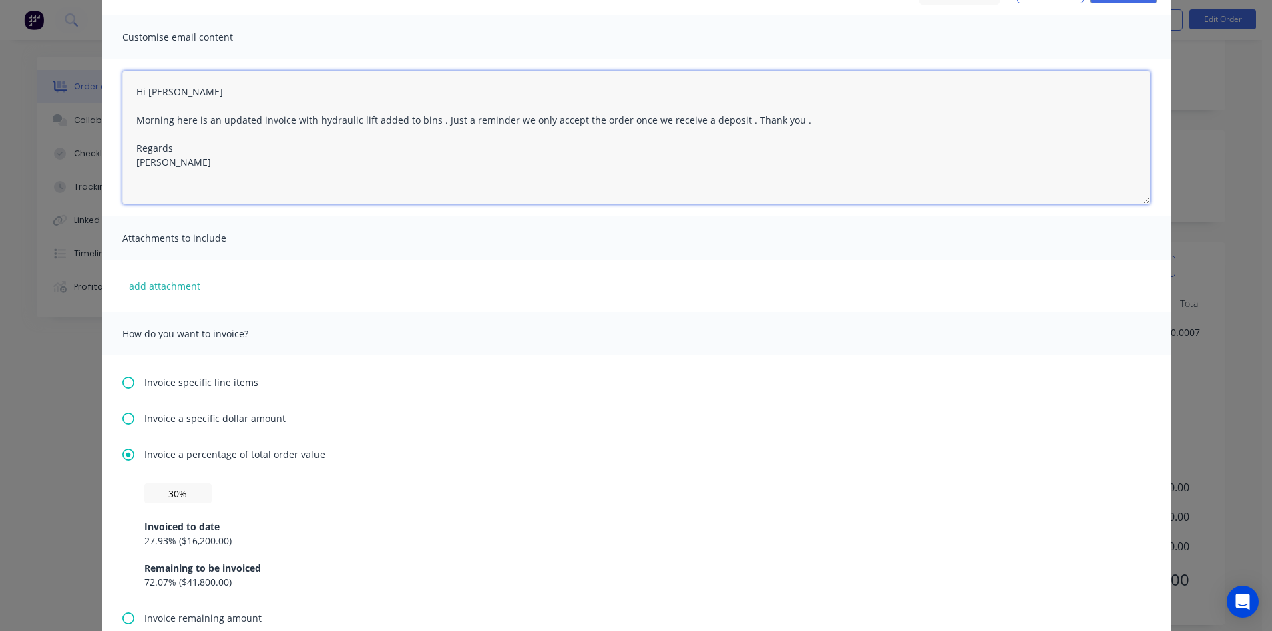
scroll to position [0, 0]
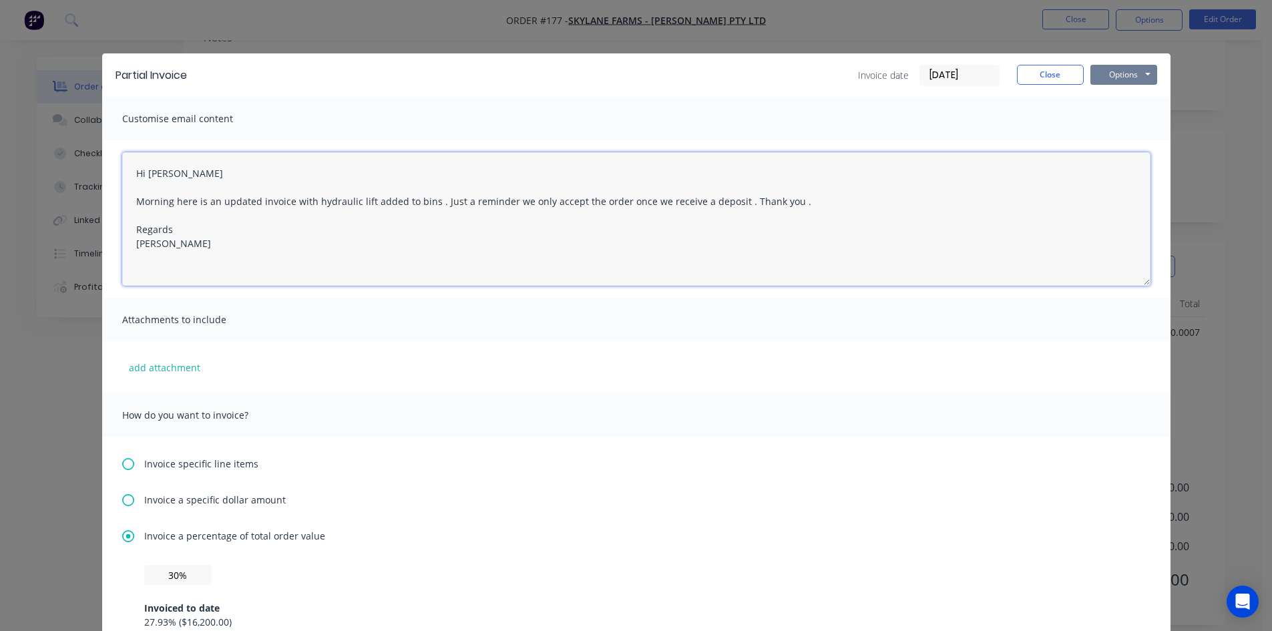
type textarea "Hi Nigel Morning here is an updated invoice with hydraulic lift added to bins .…"
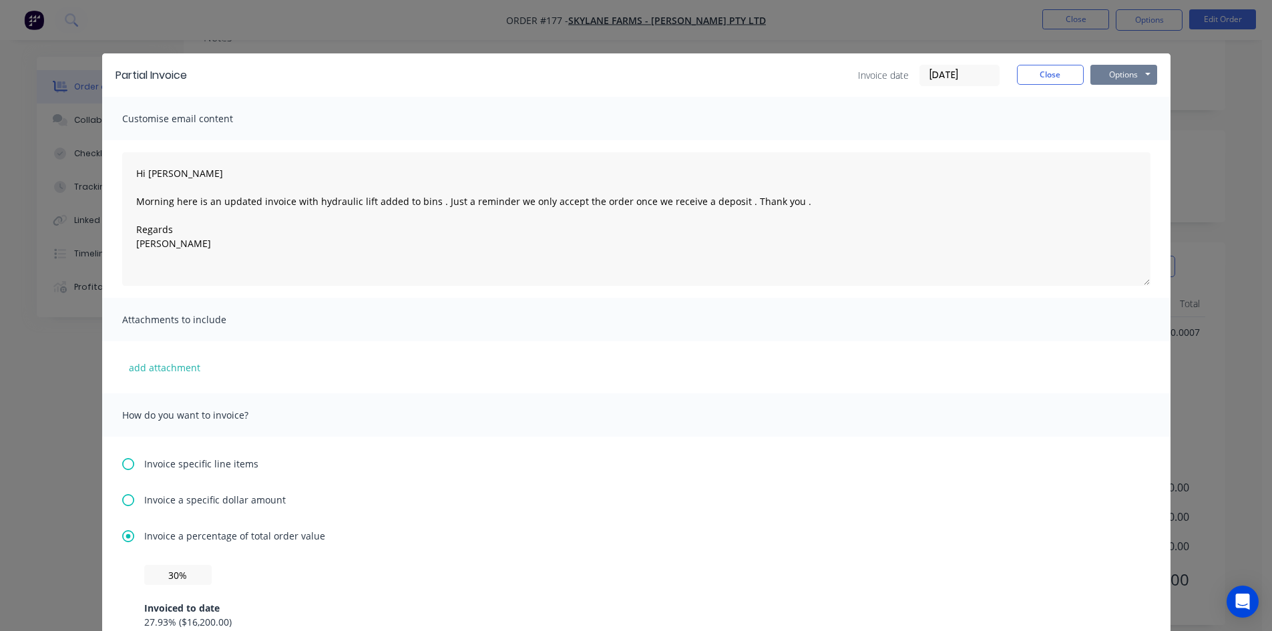
click at [1118, 77] on button "Options" at bounding box center [1123, 75] width 67 height 20
click at [1114, 140] on button "Email" at bounding box center [1132, 143] width 85 height 22
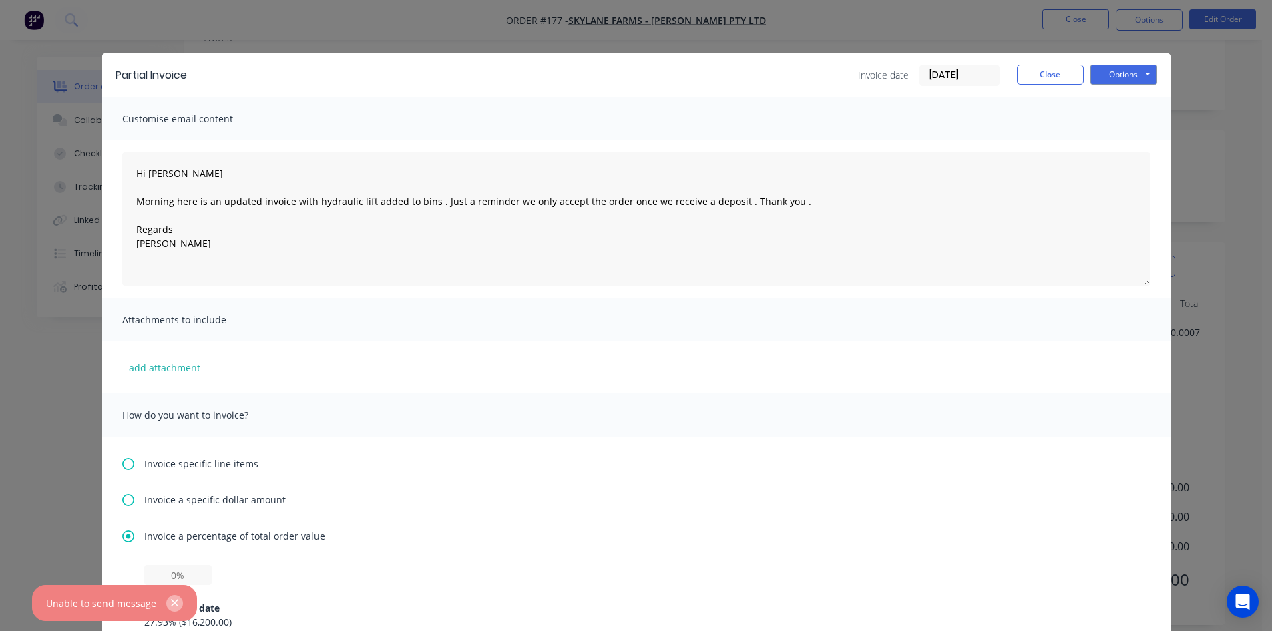
click at [172, 603] on icon "button" at bounding box center [174, 603] width 9 height 12
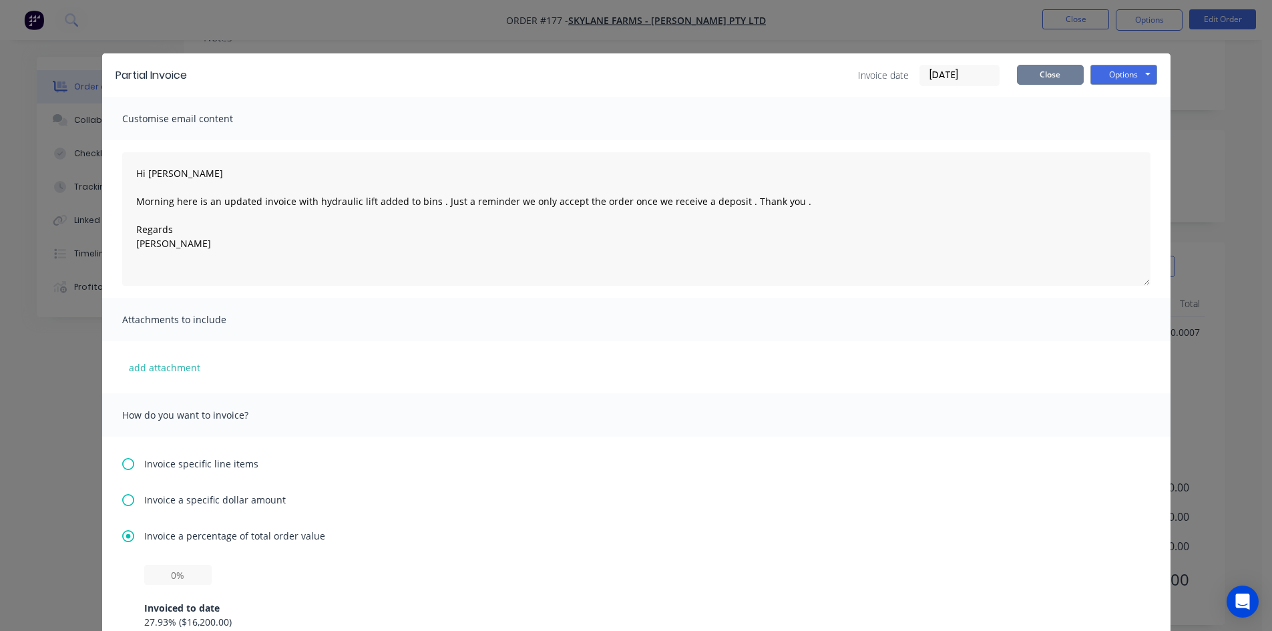
click at [1061, 75] on button "Close" at bounding box center [1050, 75] width 67 height 20
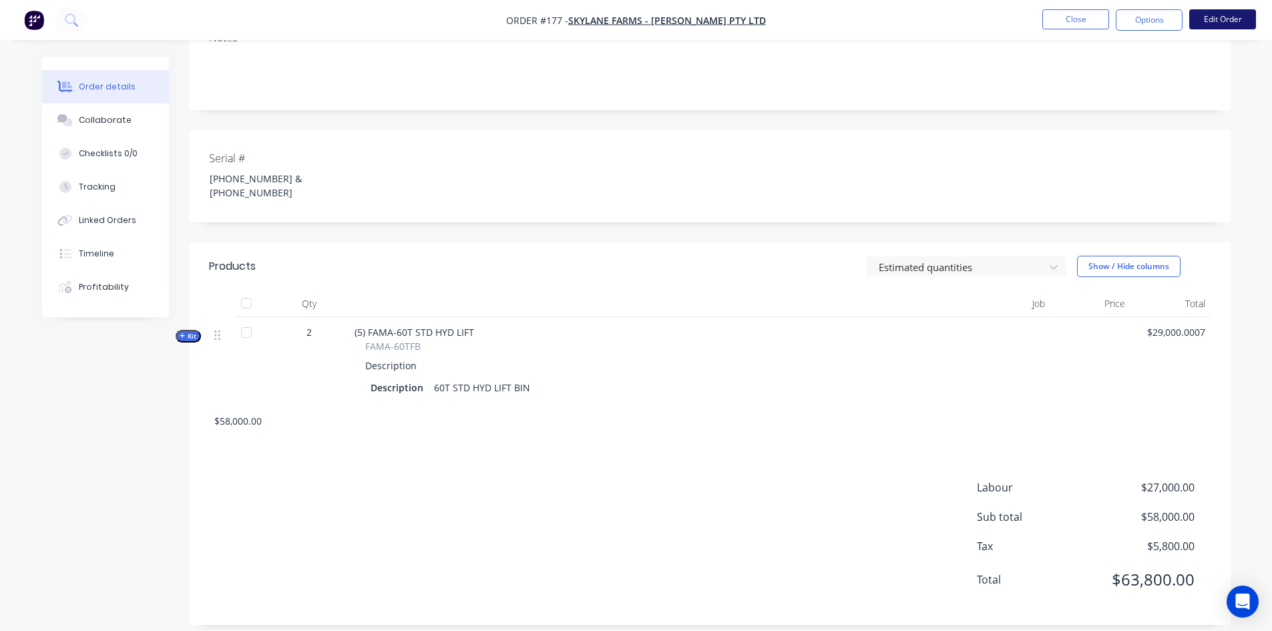
click at [1220, 21] on button "Edit Order" at bounding box center [1222, 19] width 67 height 20
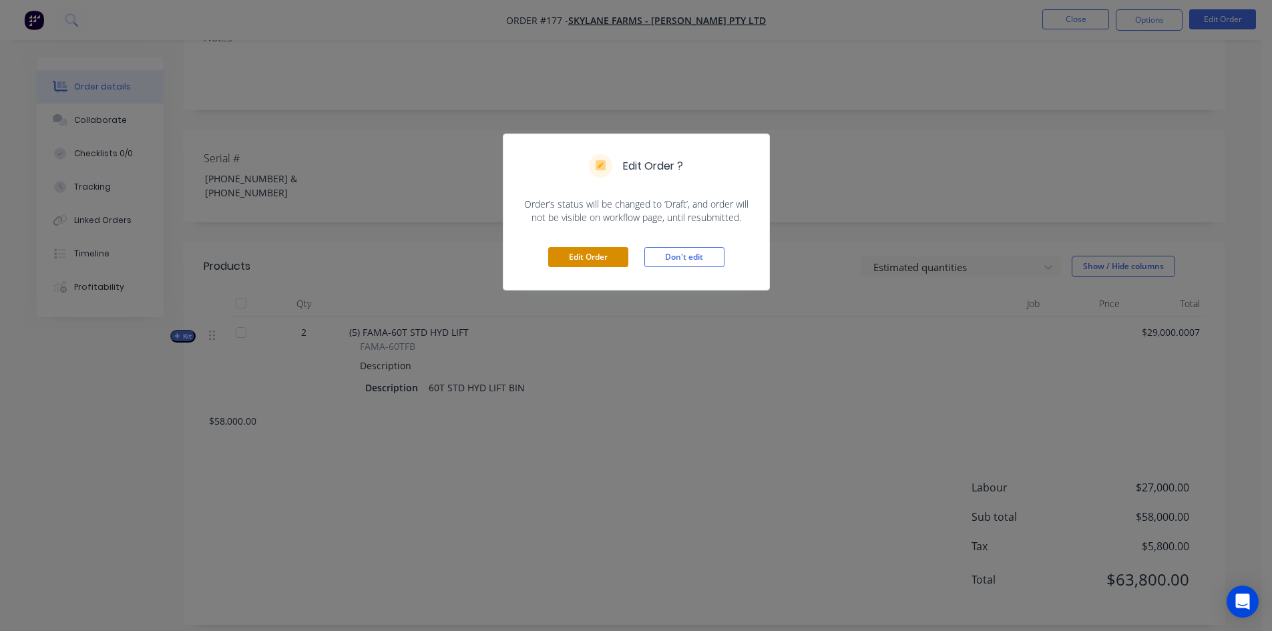
click at [588, 256] on button "Edit Order" at bounding box center [588, 257] width 80 height 20
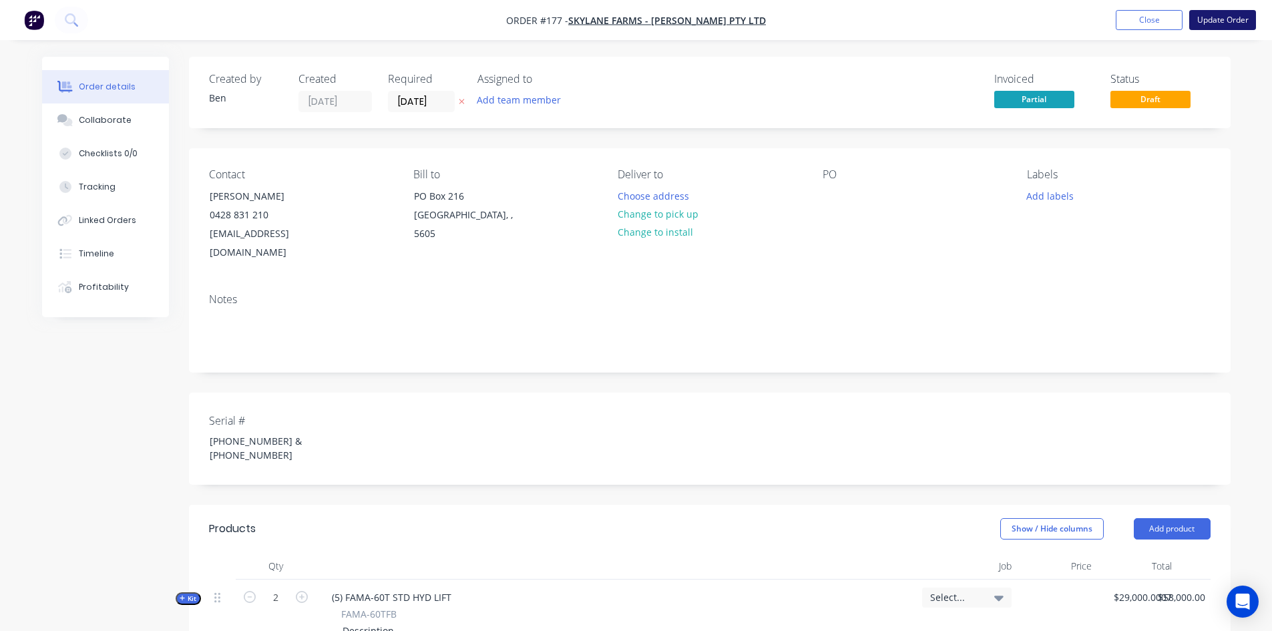
click at [1208, 23] on button "Update Order" at bounding box center [1222, 20] width 67 height 20
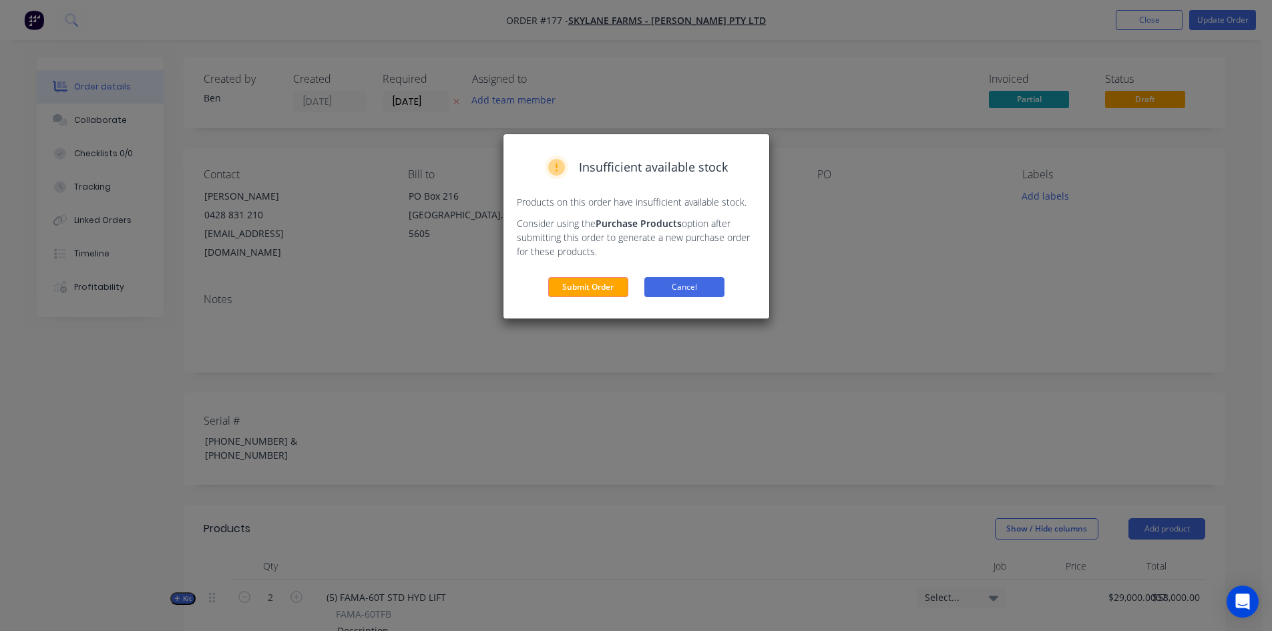
click at [661, 286] on button "Cancel" at bounding box center [684, 287] width 80 height 20
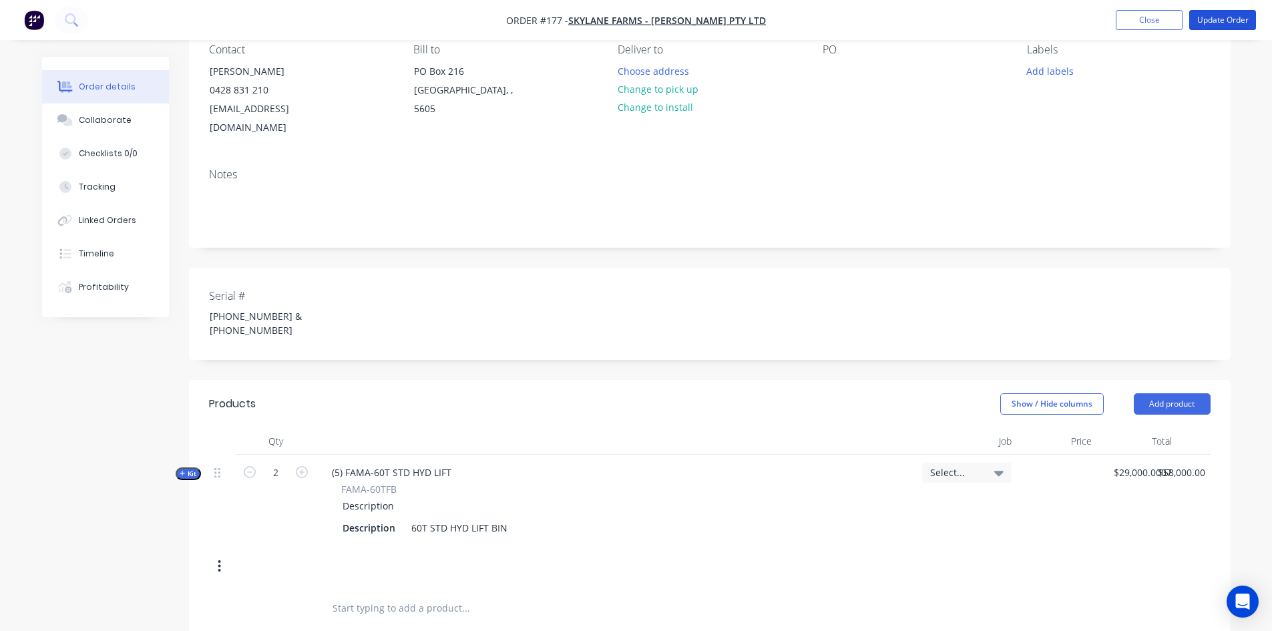
scroll to position [134, 0]
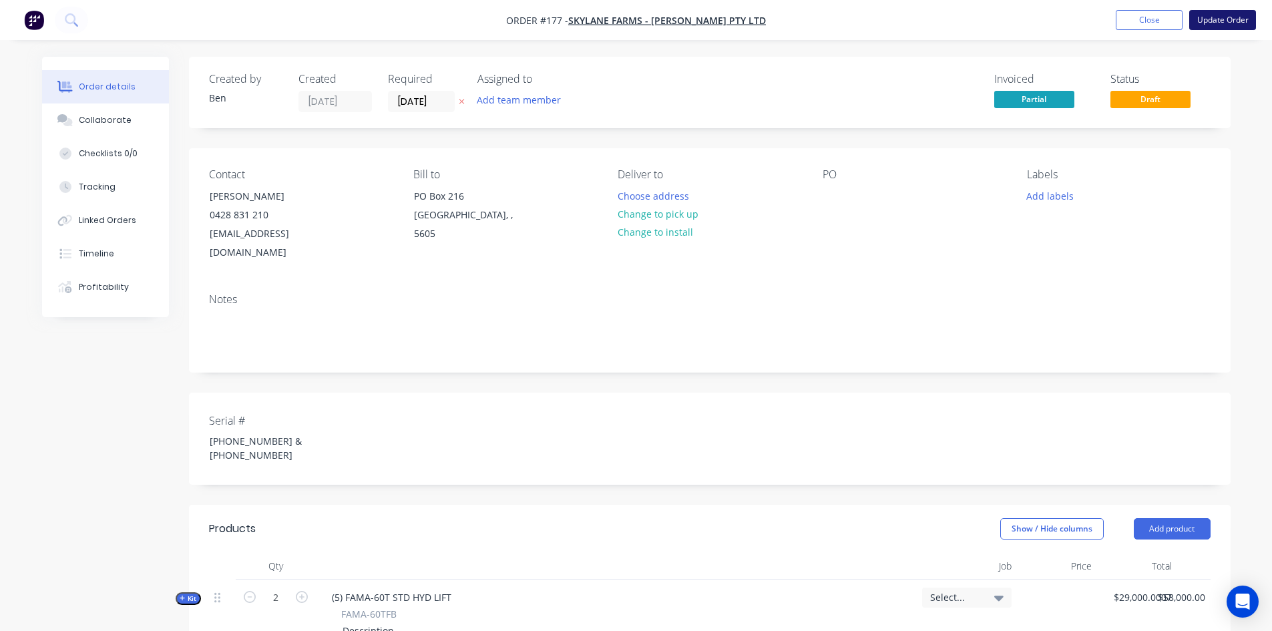
click at [1199, 24] on button "Update Order" at bounding box center [1222, 20] width 67 height 20
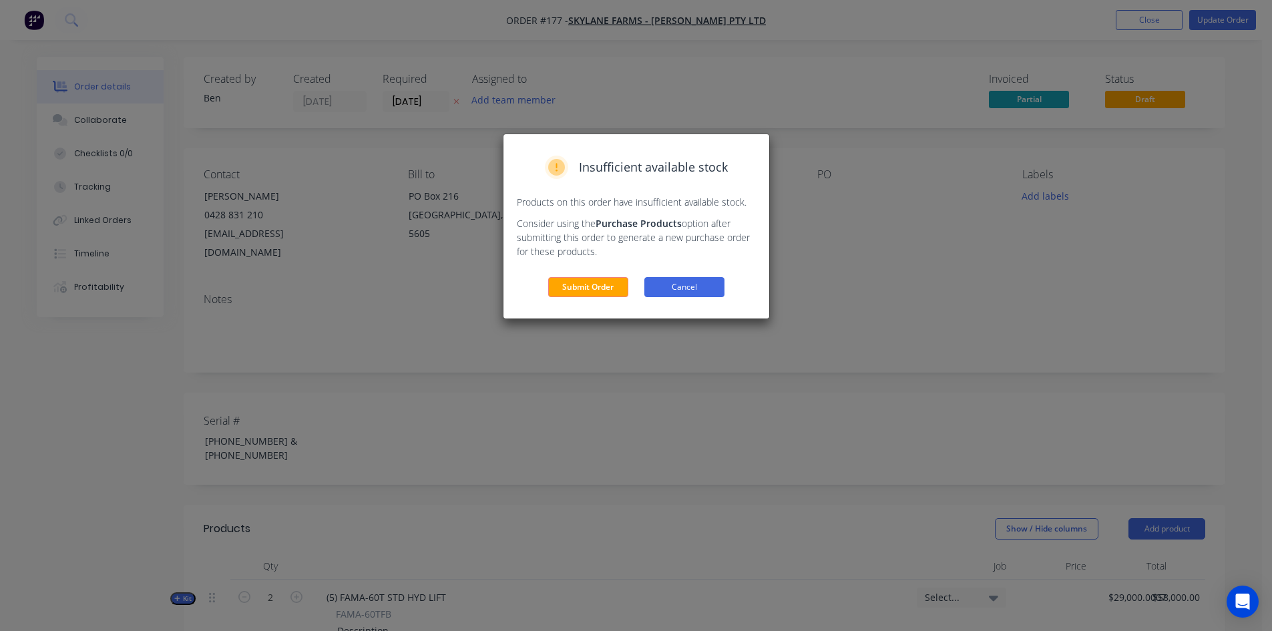
click at [656, 289] on button "Cancel" at bounding box center [684, 287] width 80 height 20
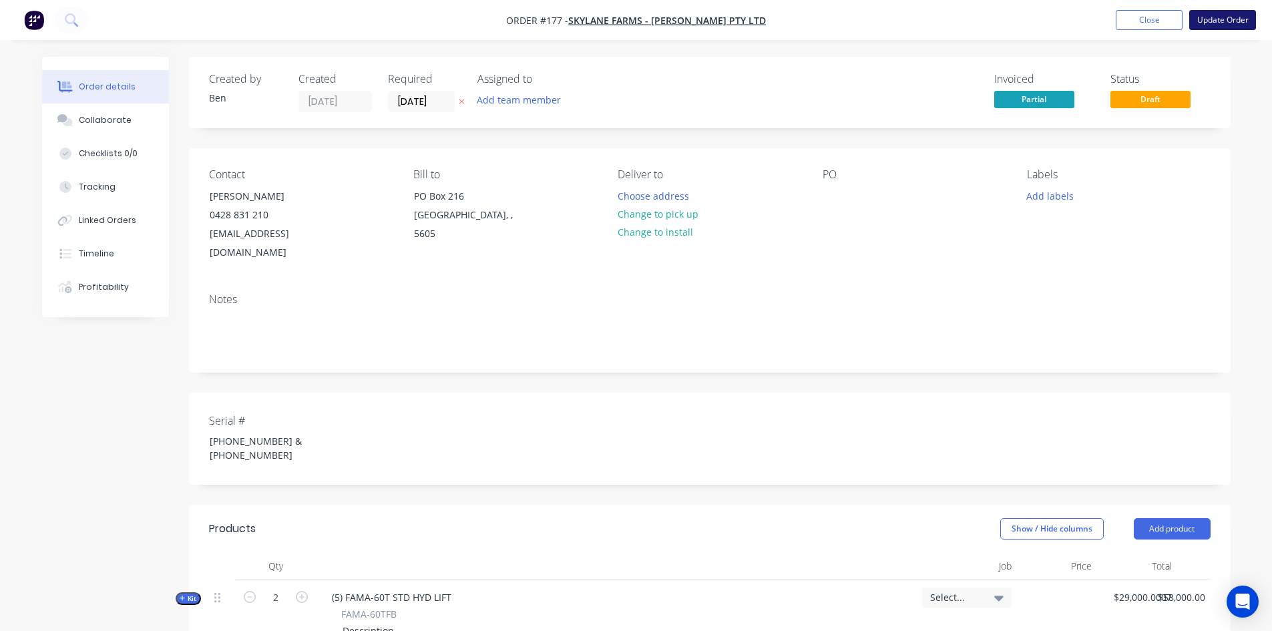
click at [1204, 25] on button "Update Order" at bounding box center [1222, 20] width 67 height 20
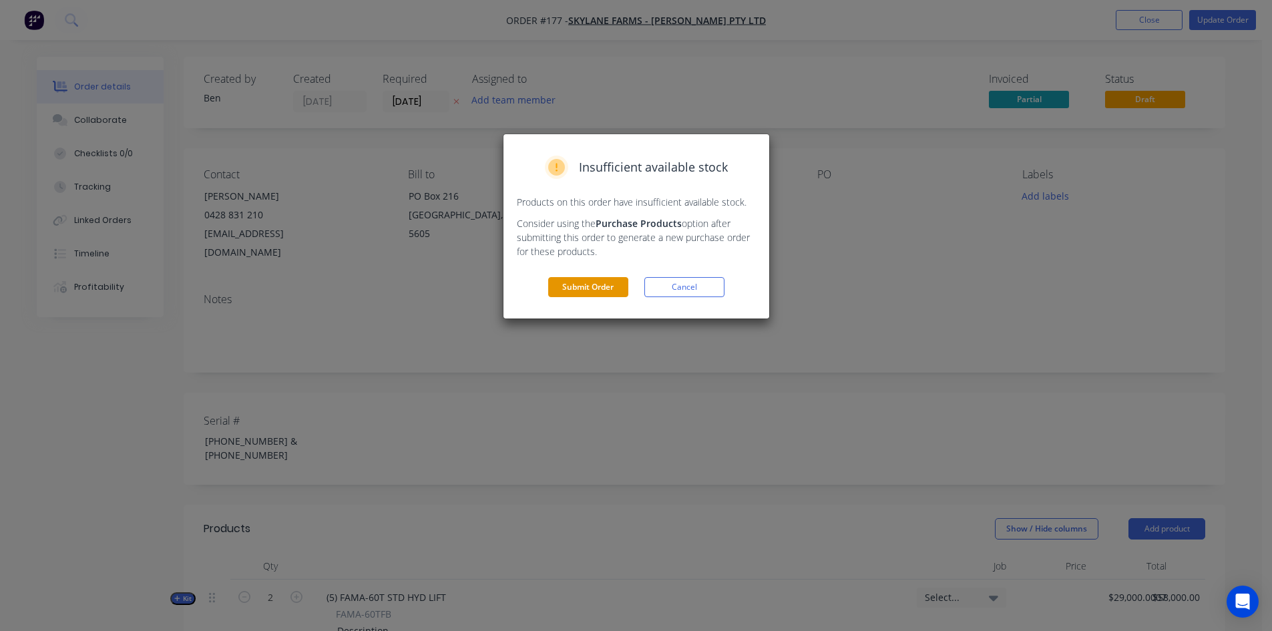
click at [595, 288] on button "Submit Order" at bounding box center [588, 287] width 80 height 20
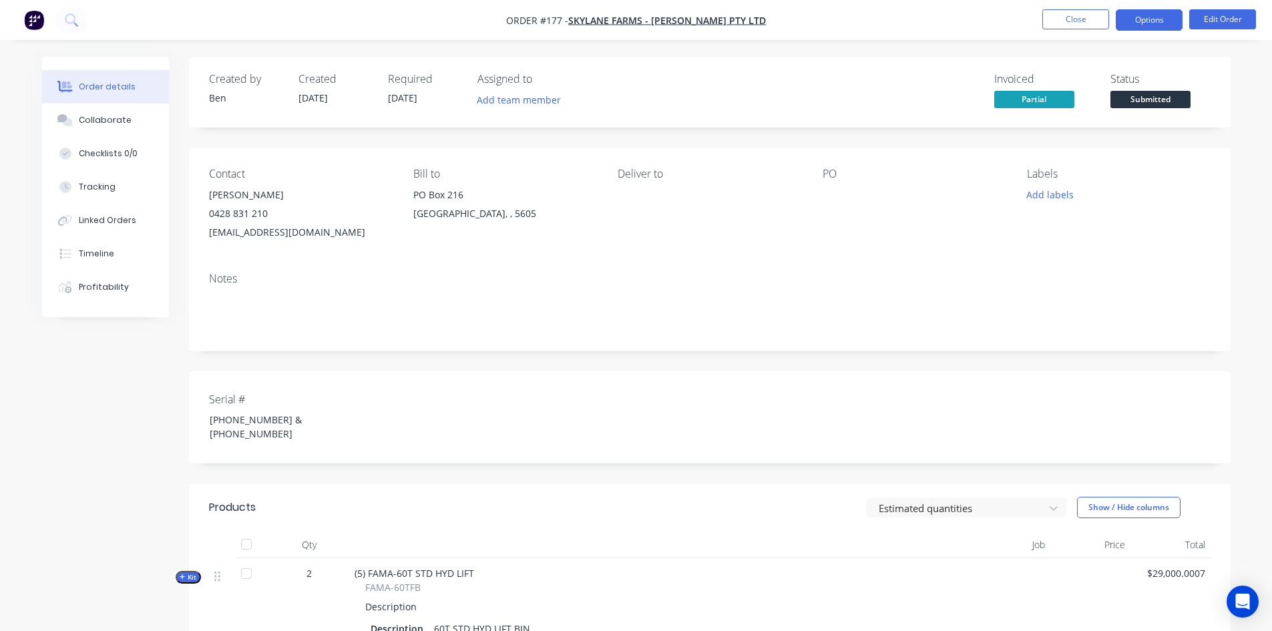
click at [1154, 28] on button "Options" at bounding box center [1149, 19] width 67 height 21
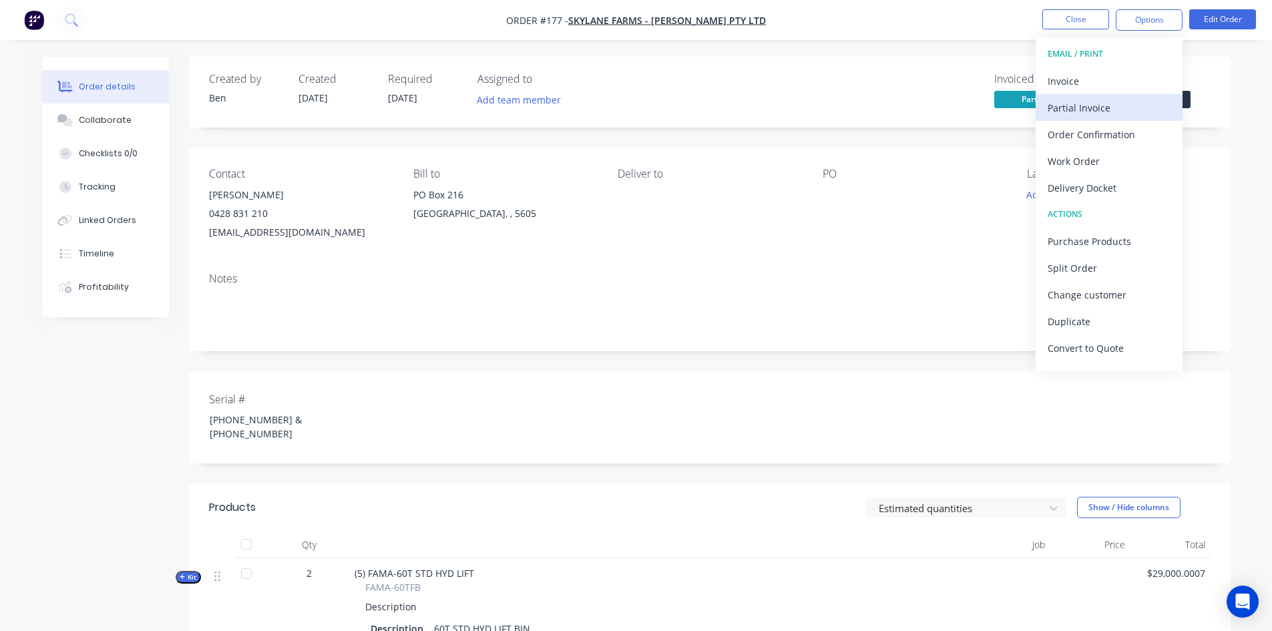
click at [1096, 106] on div "Partial Invoice" at bounding box center [1109, 107] width 123 height 19
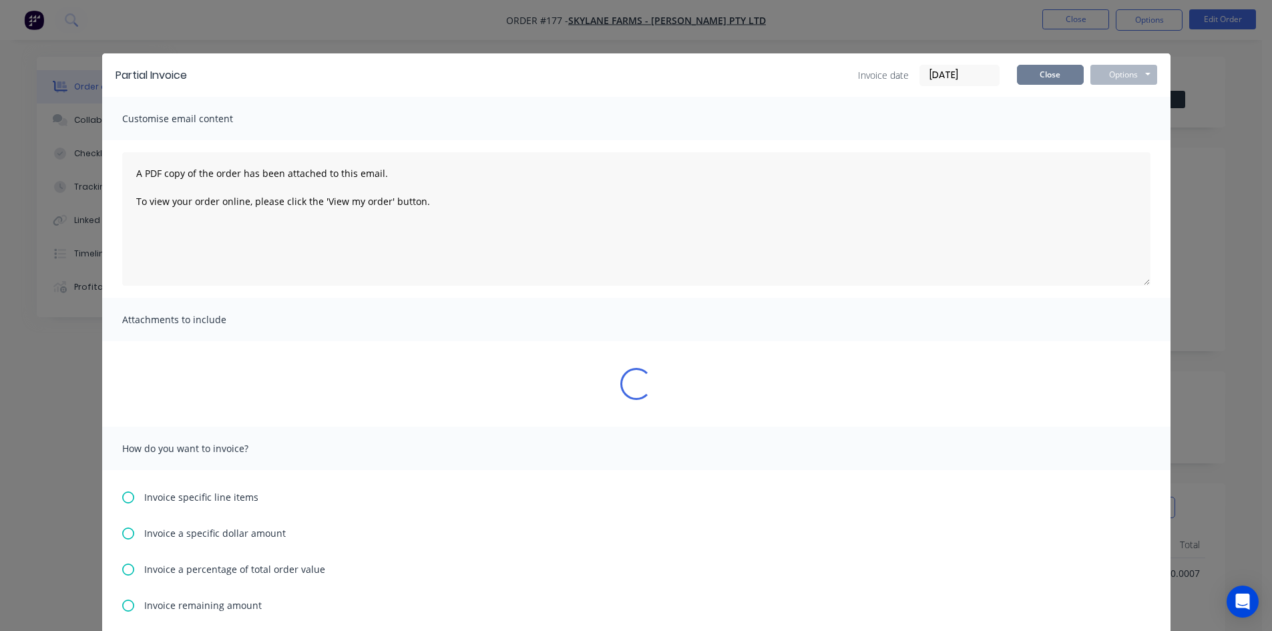
click at [1065, 79] on button "Close" at bounding box center [1050, 75] width 67 height 20
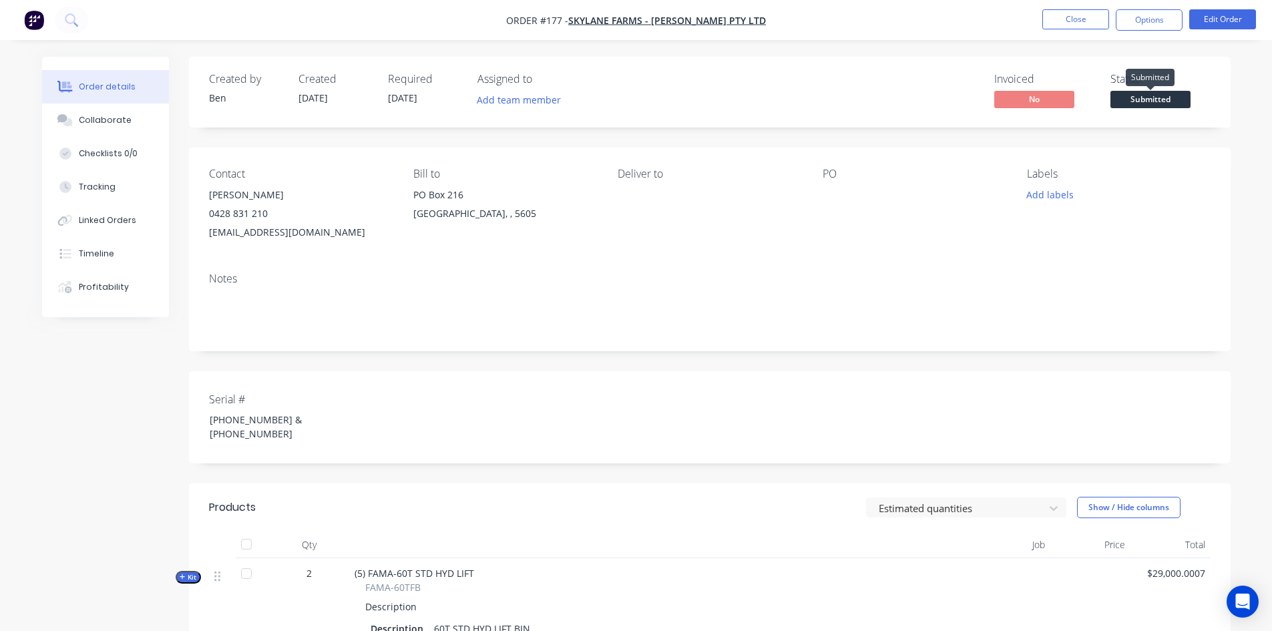
click at [1124, 97] on span "Submitted" at bounding box center [1150, 99] width 80 height 17
click at [1202, 22] on button "Edit Order" at bounding box center [1222, 19] width 67 height 20
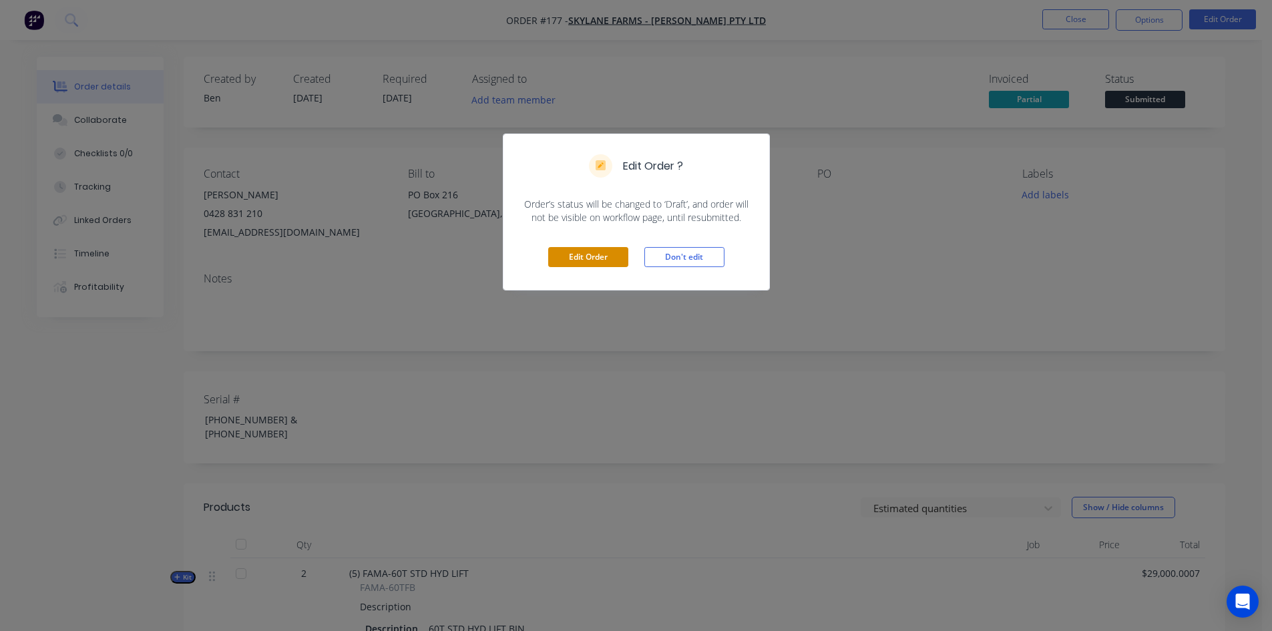
click at [610, 256] on button "Edit Order" at bounding box center [588, 257] width 80 height 20
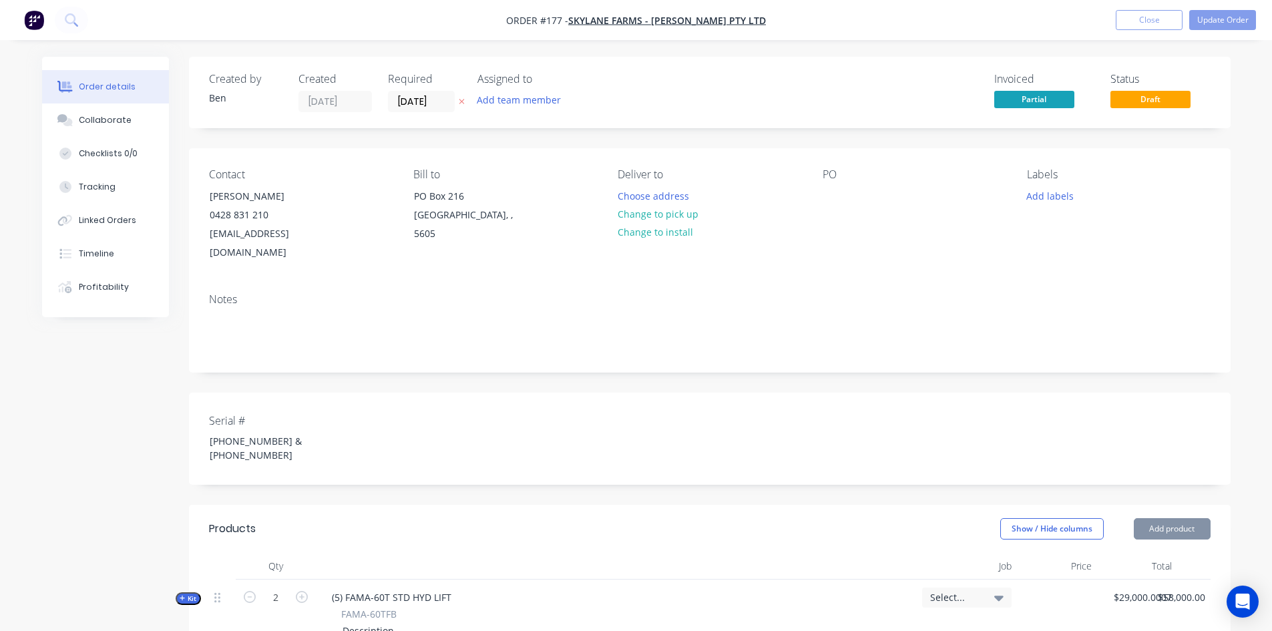
click at [1185, 57] on div "Created by [PERSON_NAME] Created [DATE] Required [DATE] Assigned to Add team me…" at bounding box center [710, 92] width 1042 height 71
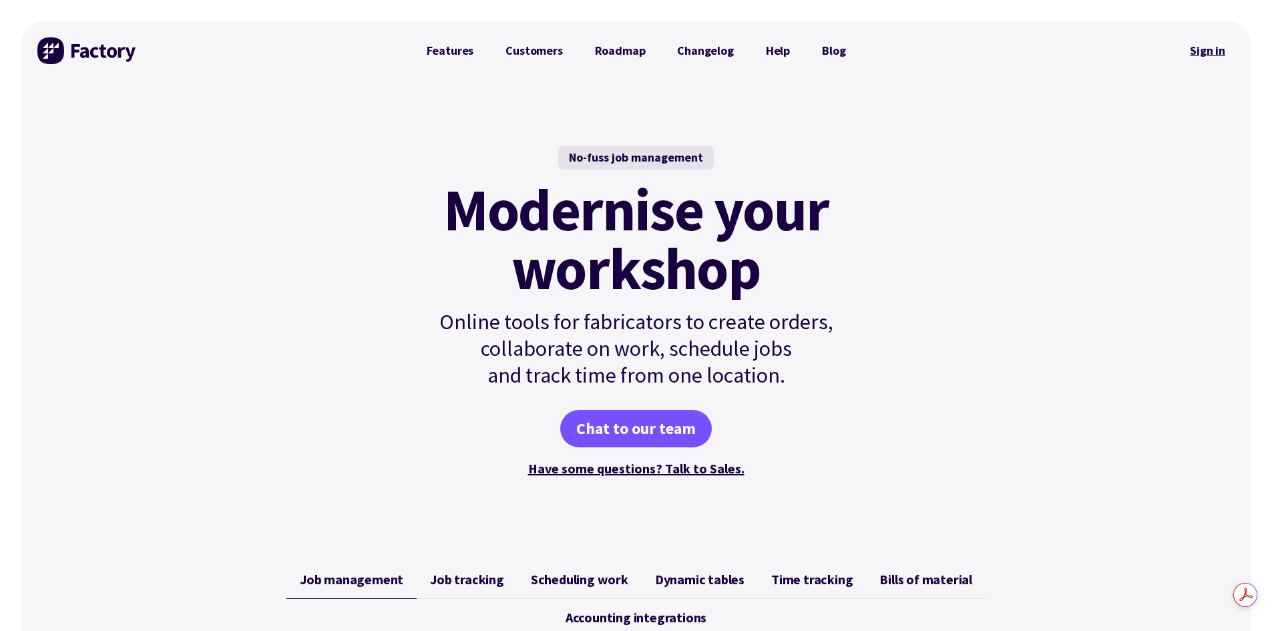
click at [1211, 53] on link "Sign in" at bounding box center [1208, 50] width 54 height 31
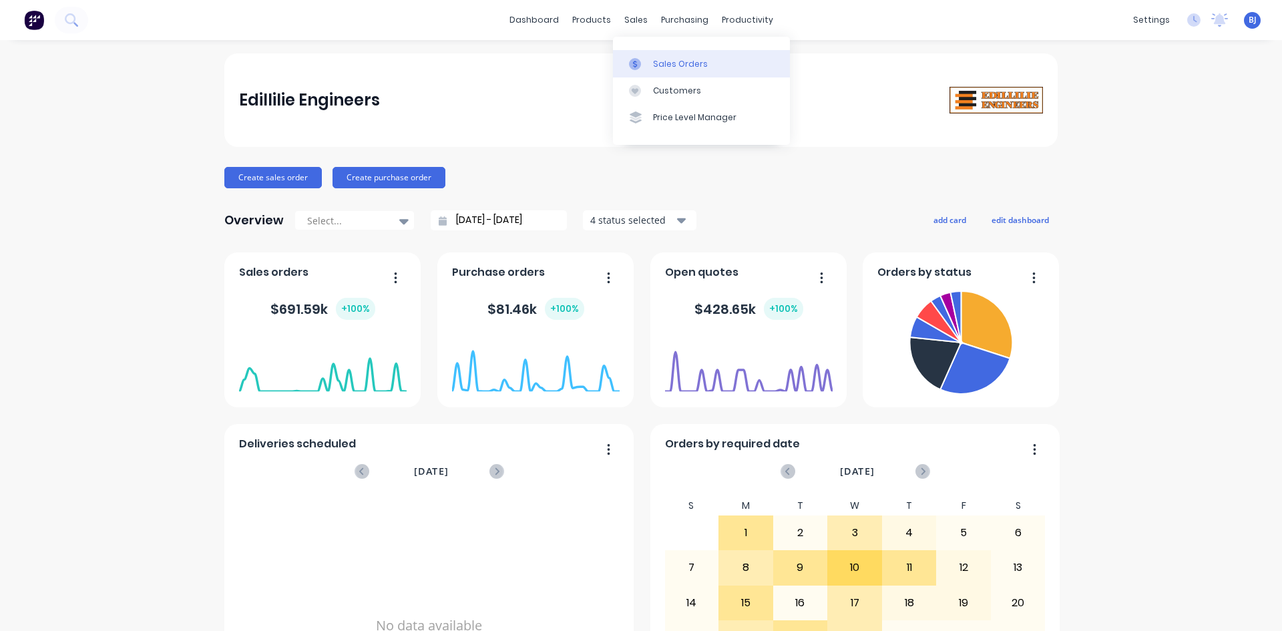
click at [651, 63] on link "Sales Orders" at bounding box center [701, 63] width 177 height 27
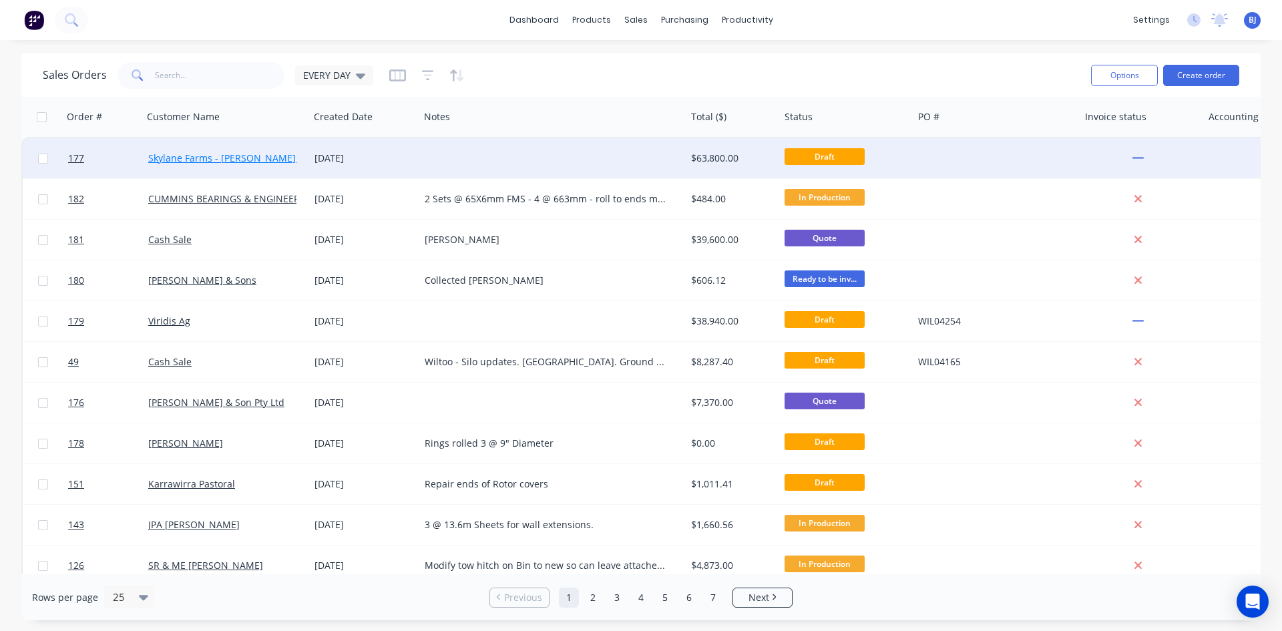
click at [255, 158] on link "Skylane Farms - [PERSON_NAME] Pty Ltd" at bounding box center [238, 158] width 180 height 13
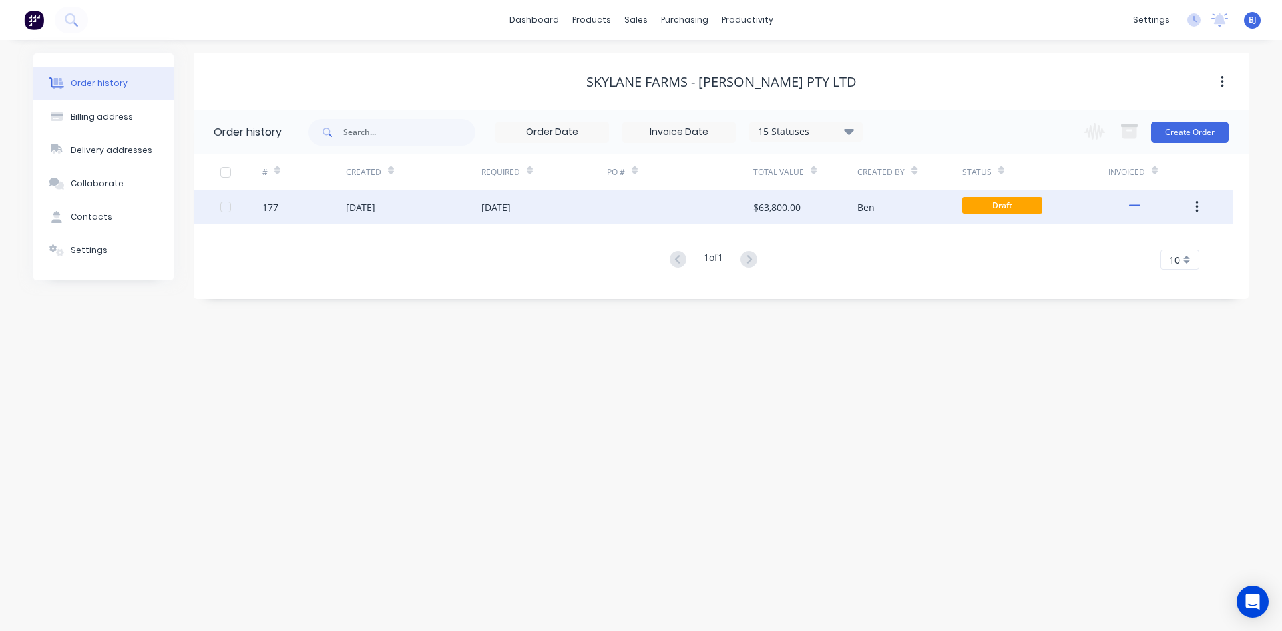
click at [375, 208] on div "[DATE]" at bounding box center [360, 207] width 29 height 14
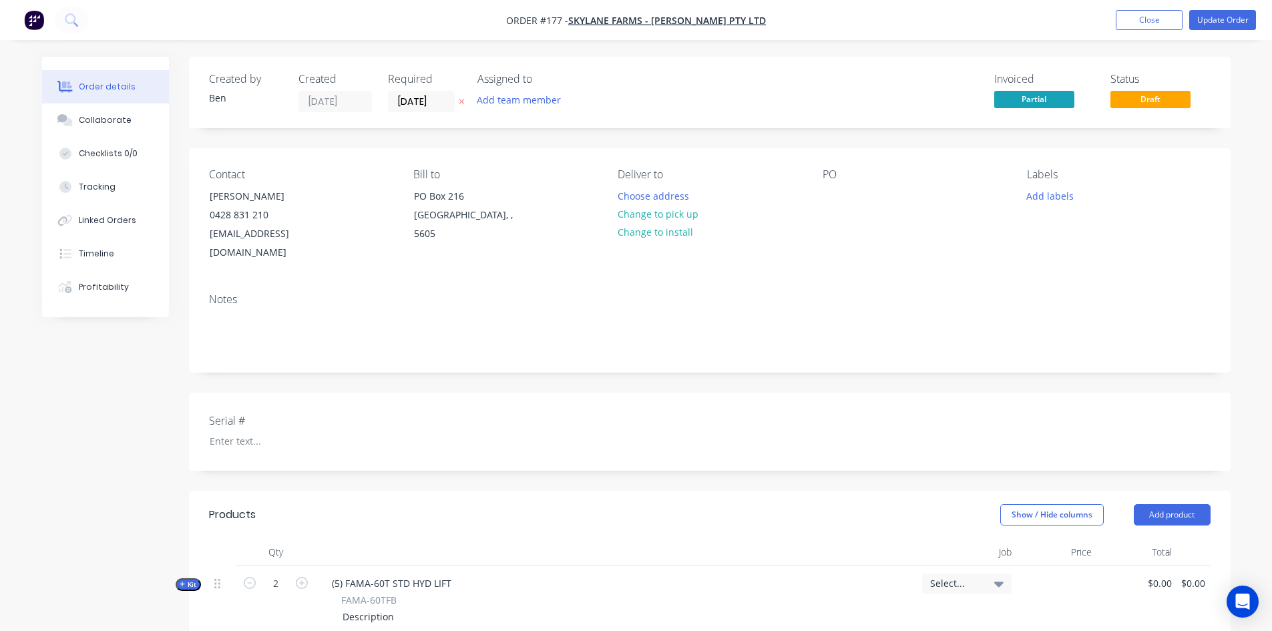
type input "$29,000.0007"
type input "$58,000.00"
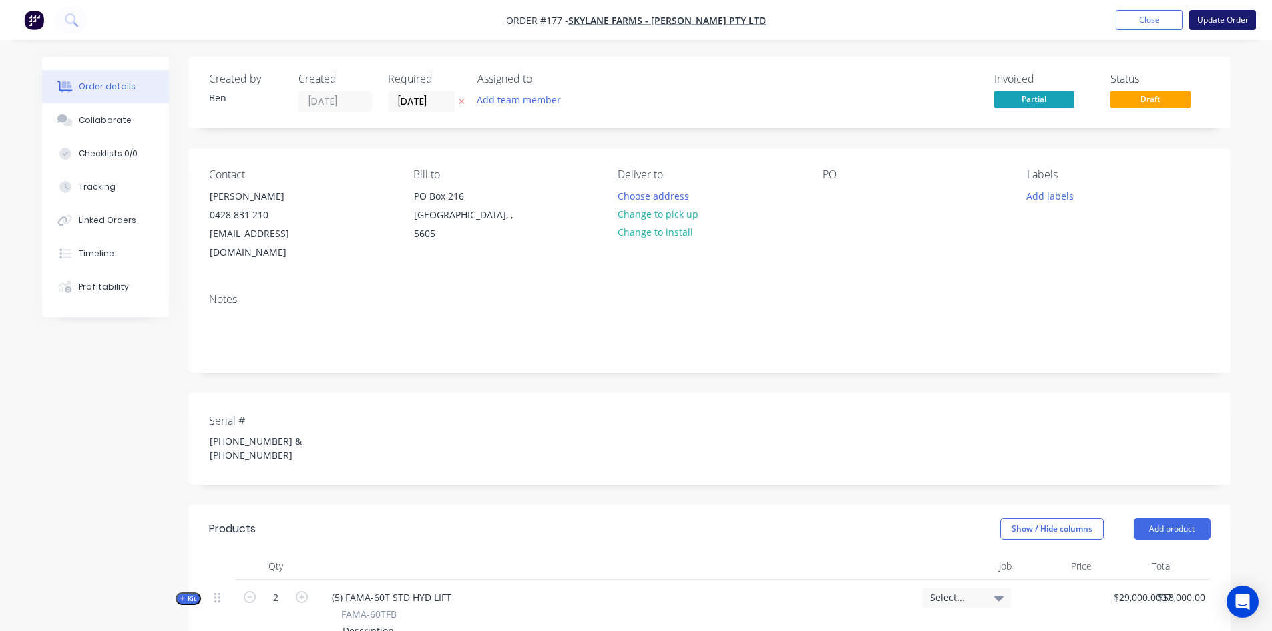
click at [1213, 22] on button "Update Order" at bounding box center [1222, 20] width 67 height 20
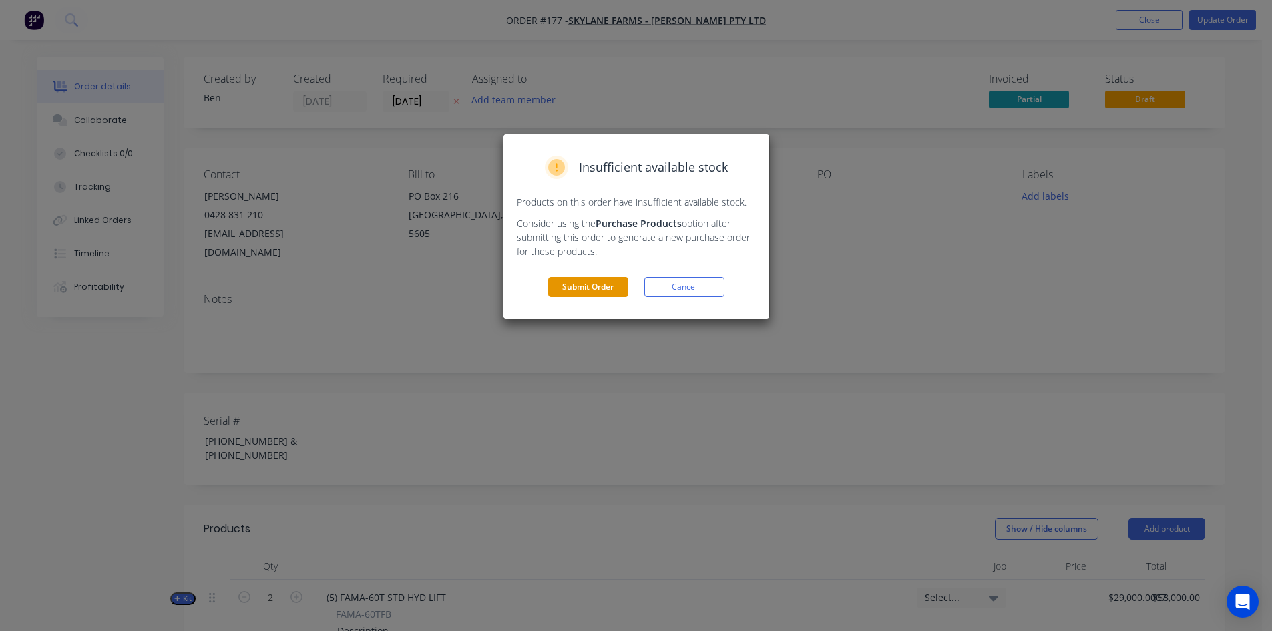
click at [578, 288] on button "Submit Order" at bounding box center [588, 287] width 80 height 20
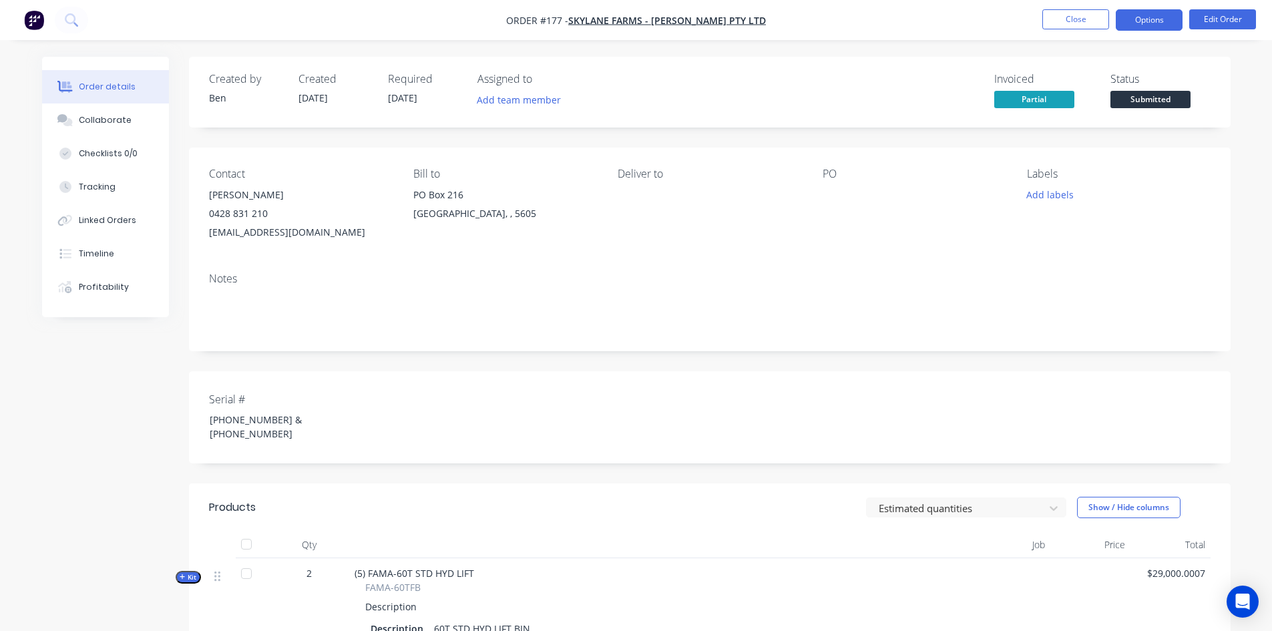
click at [1160, 27] on button "Options" at bounding box center [1149, 19] width 67 height 21
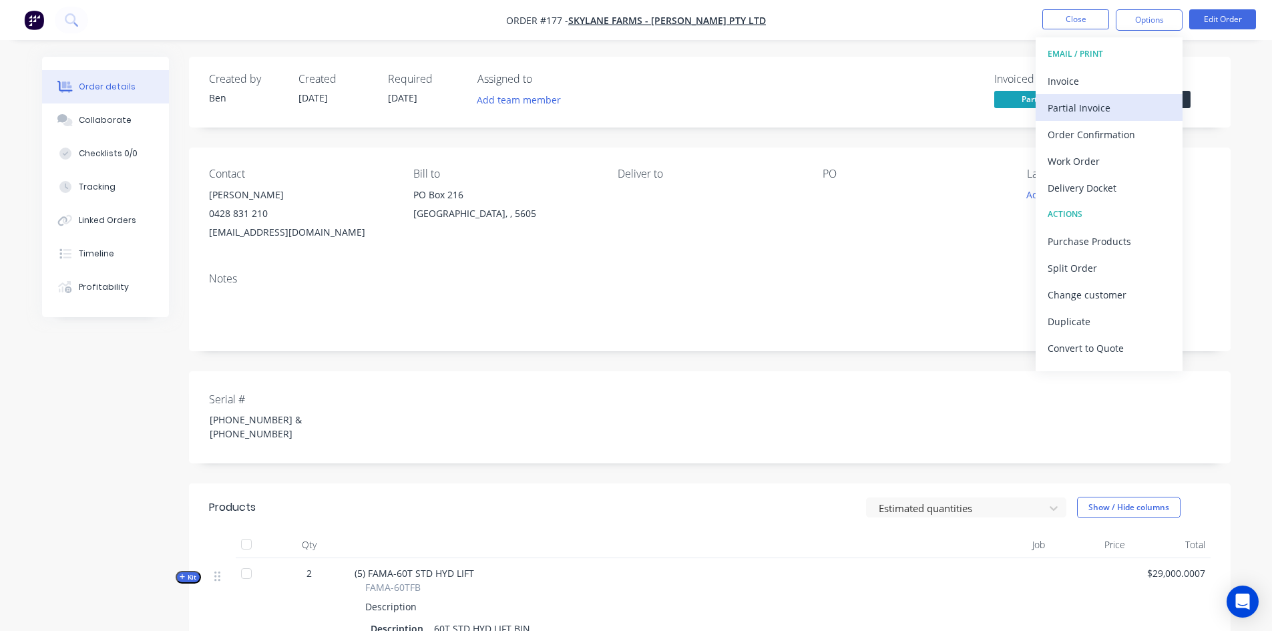
click at [1092, 112] on div "Partial Invoice" at bounding box center [1109, 107] width 123 height 19
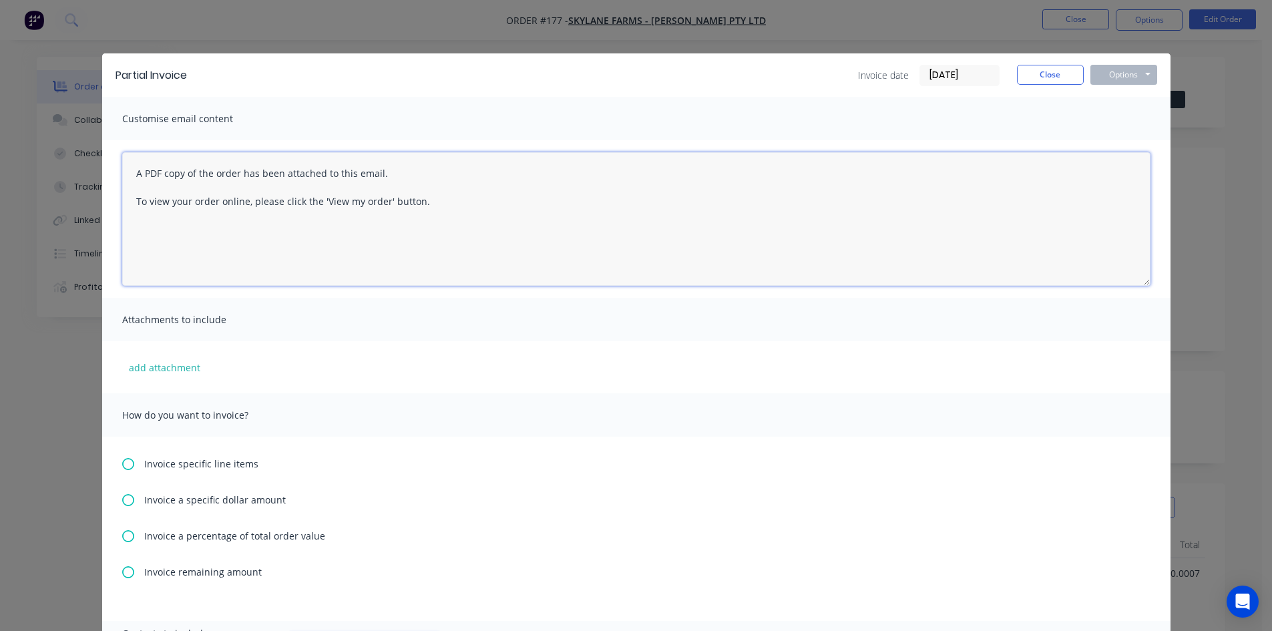
click at [422, 201] on textarea "A PDF copy of the order has been attached to this email. To view your order onl…" at bounding box center [636, 219] width 1028 height 134
type textarea "A"
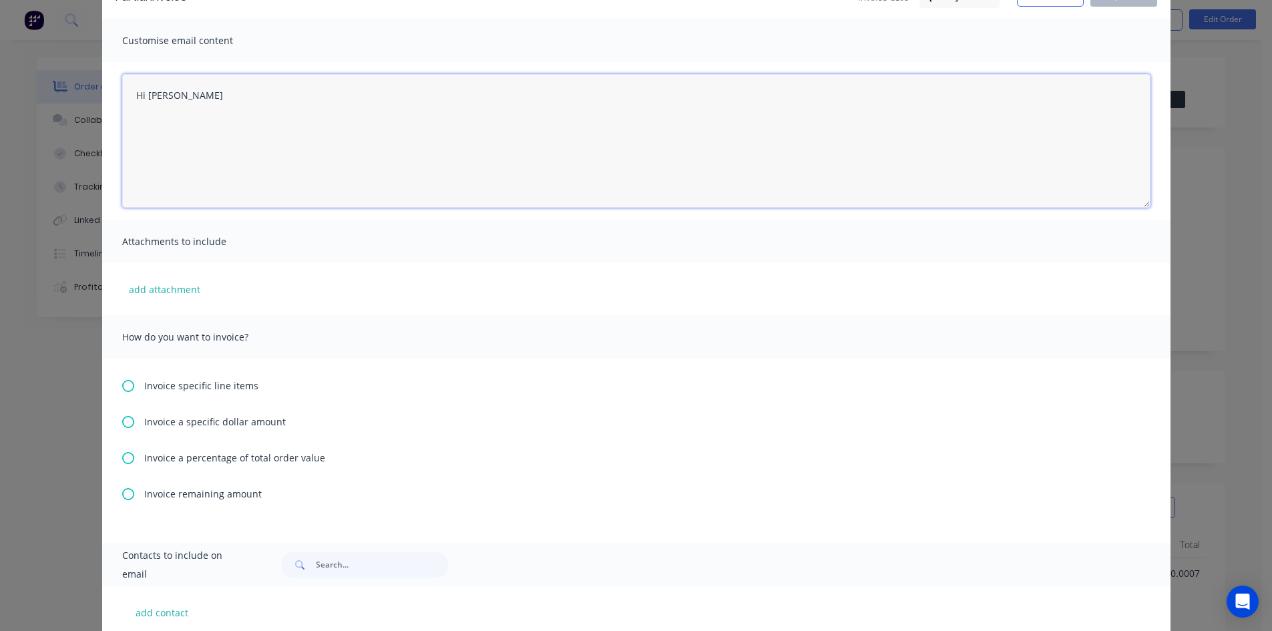
scroll to position [21, 0]
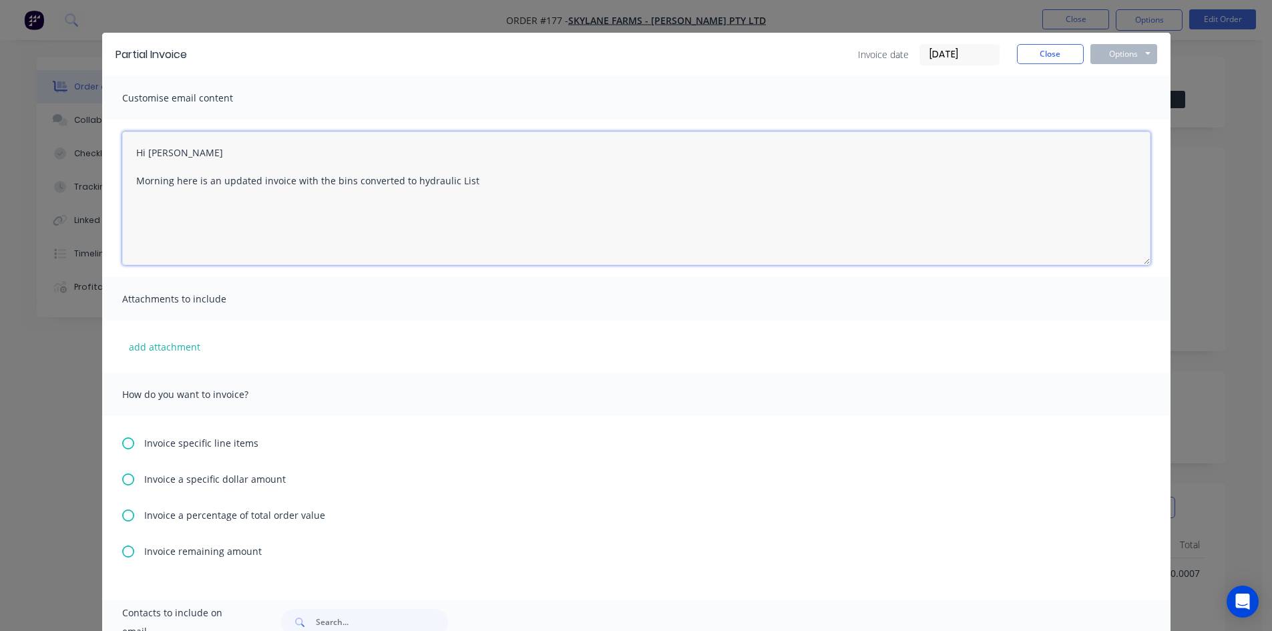
drag, startPoint x: 464, startPoint y: 183, endPoint x: 485, endPoint y: 190, distance: 21.7
click at [465, 183] on textarea "Hi [PERSON_NAME] Morning here is an updated invoice with the bins converted to …" at bounding box center [636, 199] width 1028 height 134
drag, startPoint x: 457, startPoint y: 180, endPoint x: 462, endPoint y: 204, distance: 25.3
click at [457, 183] on textarea "Hi [PERSON_NAME] Morning here is an updated invoice with the bins converted to …" at bounding box center [636, 199] width 1028 height 134
click at [722, 182] on textarea "Hi [PERSON_NAME] Morning here is an updated invoice with the bins converted to …" at bounding box center [636, 199] width 1028 height 134
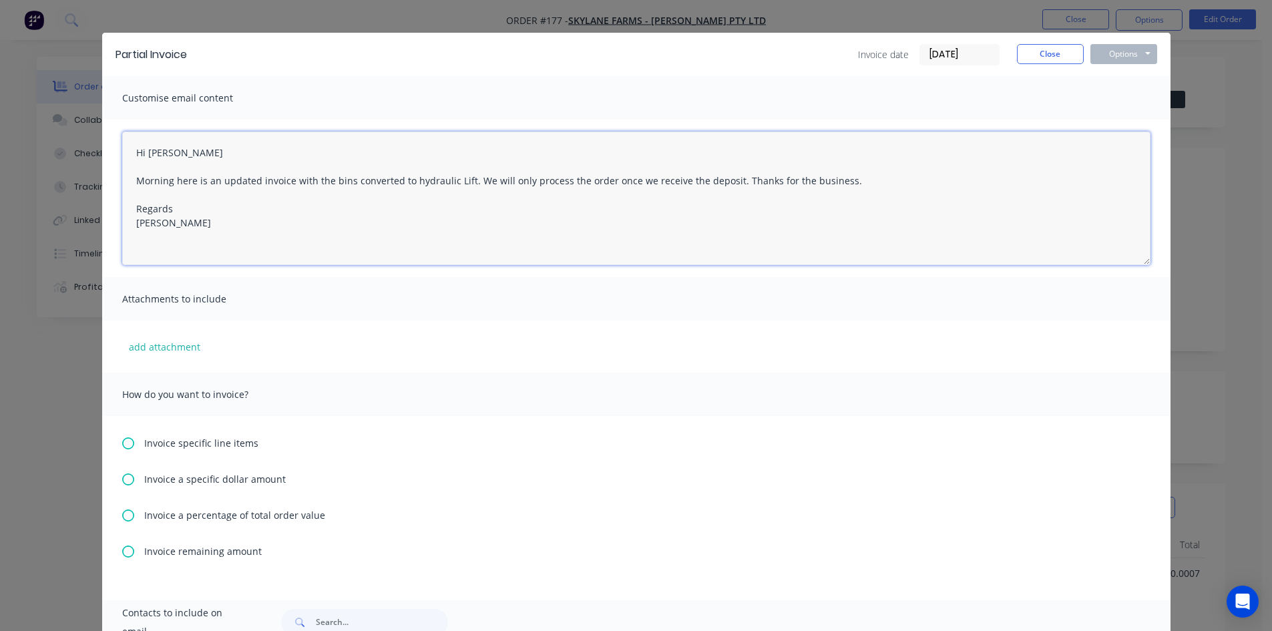
type textarea "Hi [PERSON_NAME] Morning here is an updated invoice with the bins converted to …"
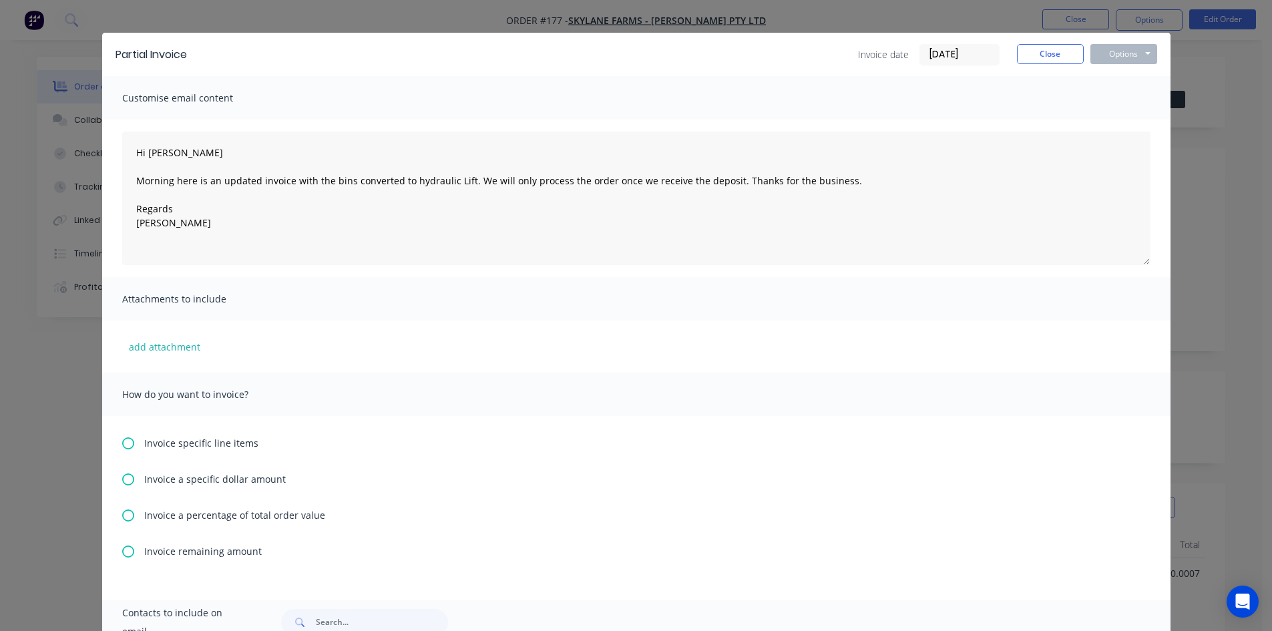
click at [126, 513] on icon at bounding box center [128, 515] width 12 height 12
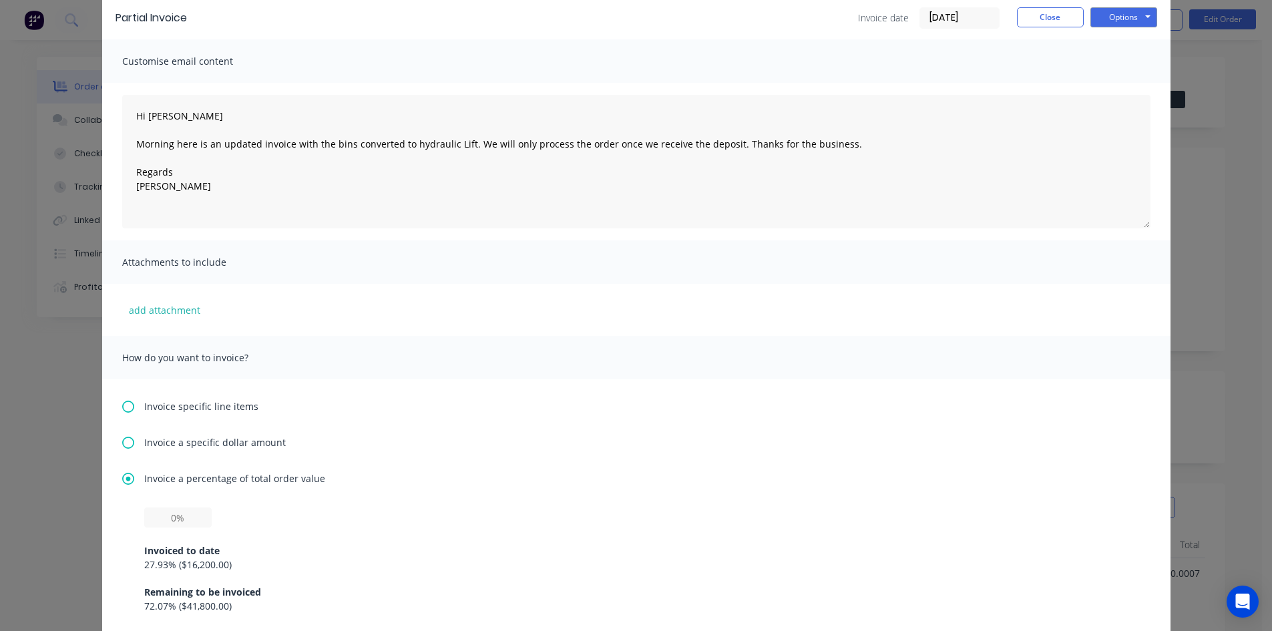
scroll to position [134, 0]
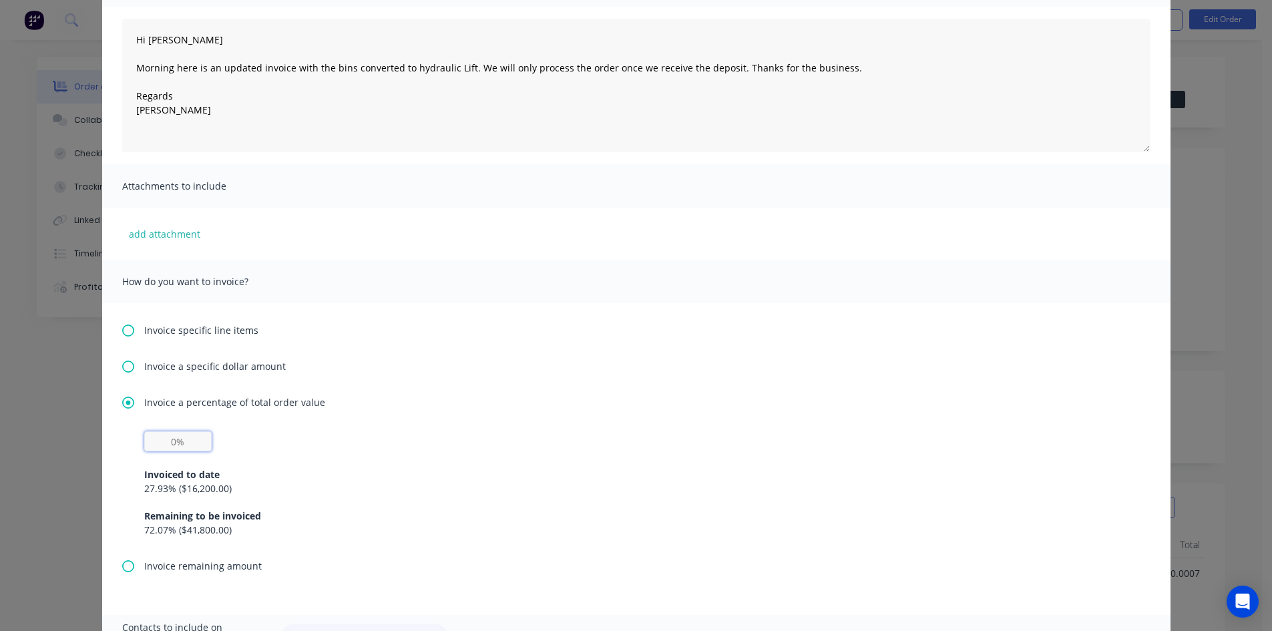
click at [190, 443] on input "text" at bounding box center [177, 441] width 67 height 20
type input "30%"
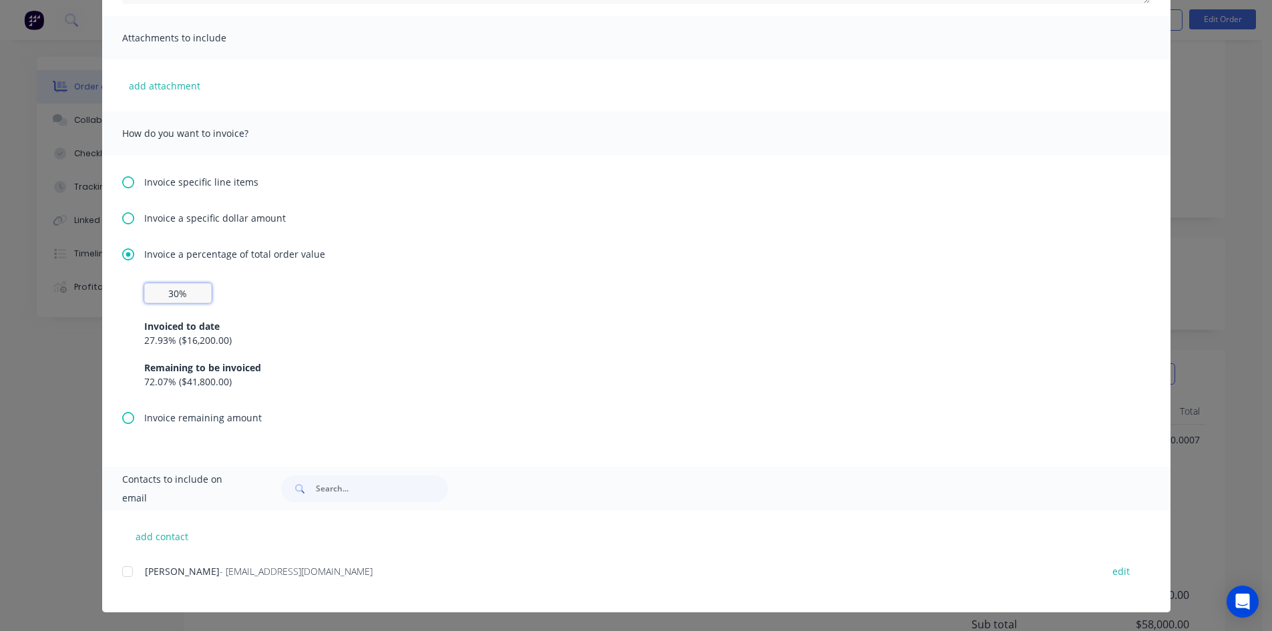
drag, startPoint x: 122, startPoint y: 571, endPoint x: 142, endPoint y: 564, distance: 22.0
click at [123, 570] on div at bounding box center [127, 571] width 27 height 27
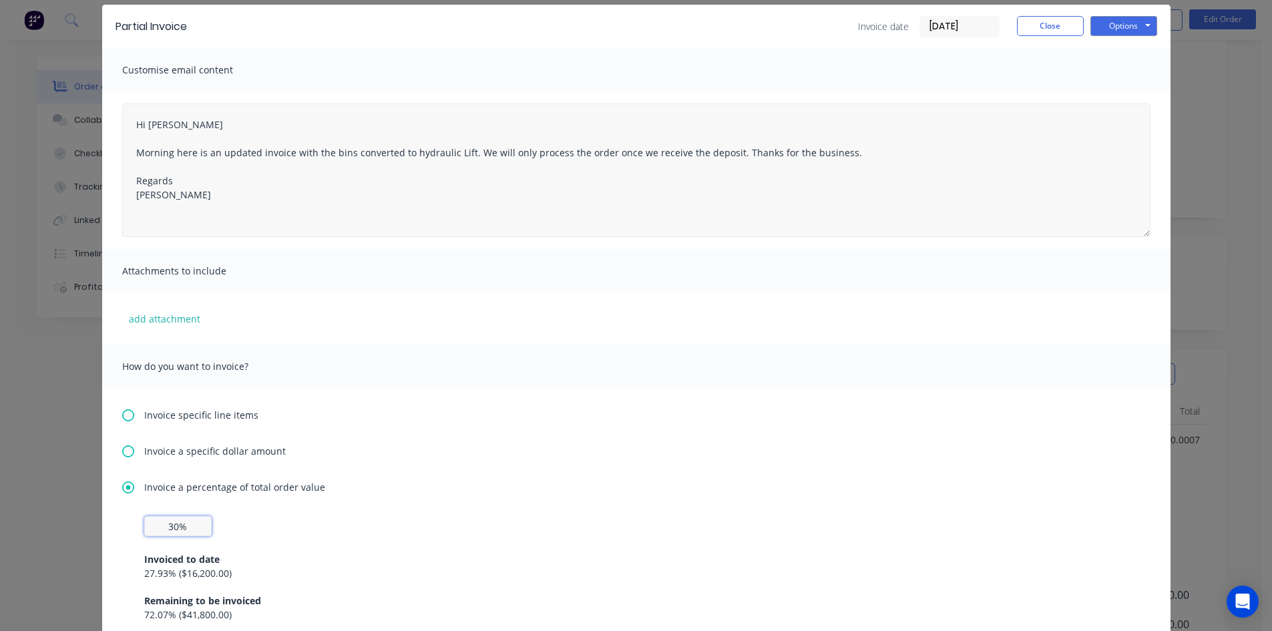
scroll to position [0, 0]
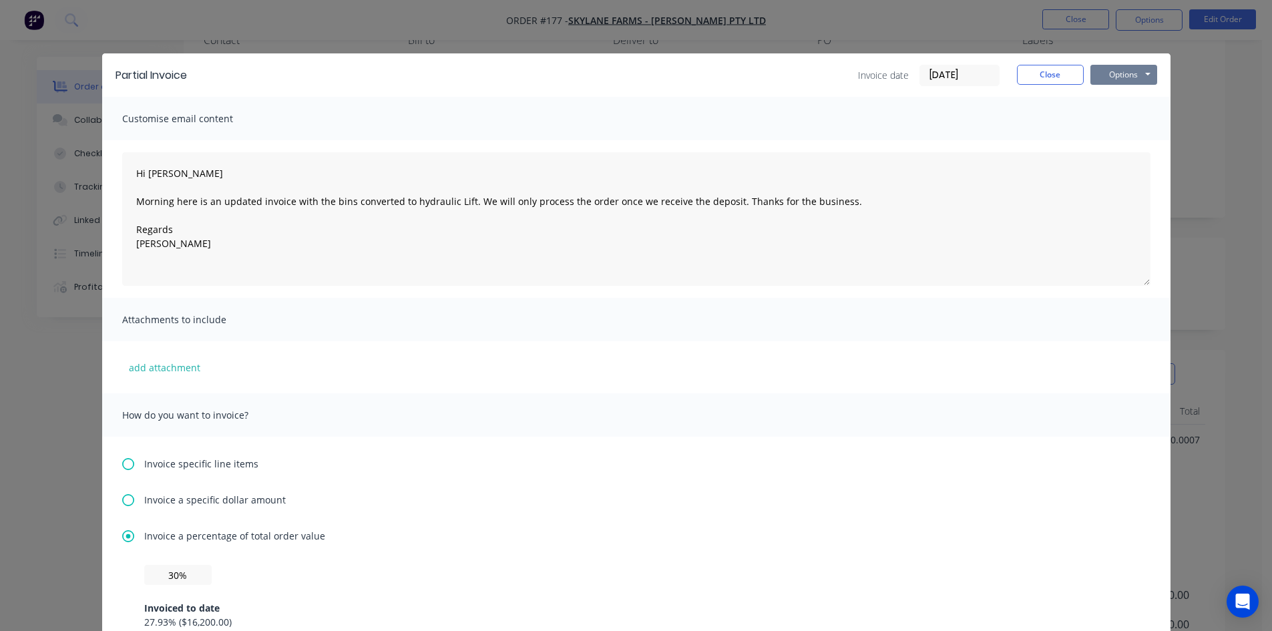
click at [1124, 79] on button "Options" at bounding box center [1123, 75] width 67 height 20
click at [1114, 144] on button "Email" at bounding box center [1132, 143] width 85 height 22
click at [1056, 75] on button "Close" at bounding box center [1050, 75] width 67 height 20
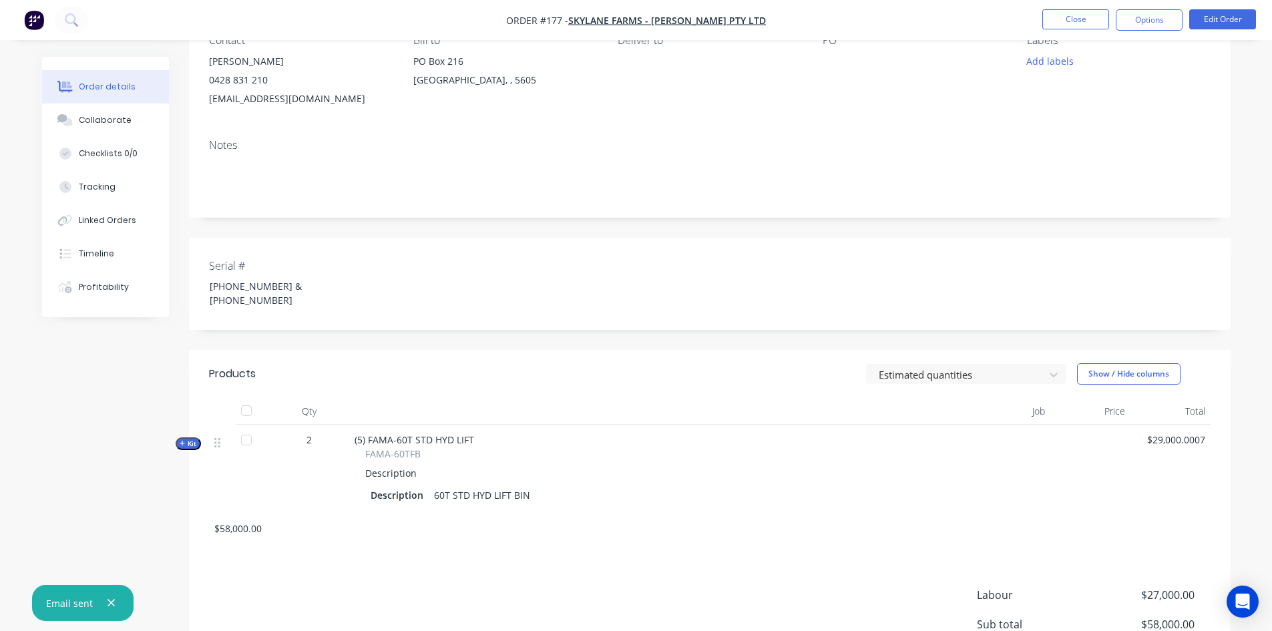
click at [110, 602] on icon "button" at bounding box center [111, 603] width 7 height 7
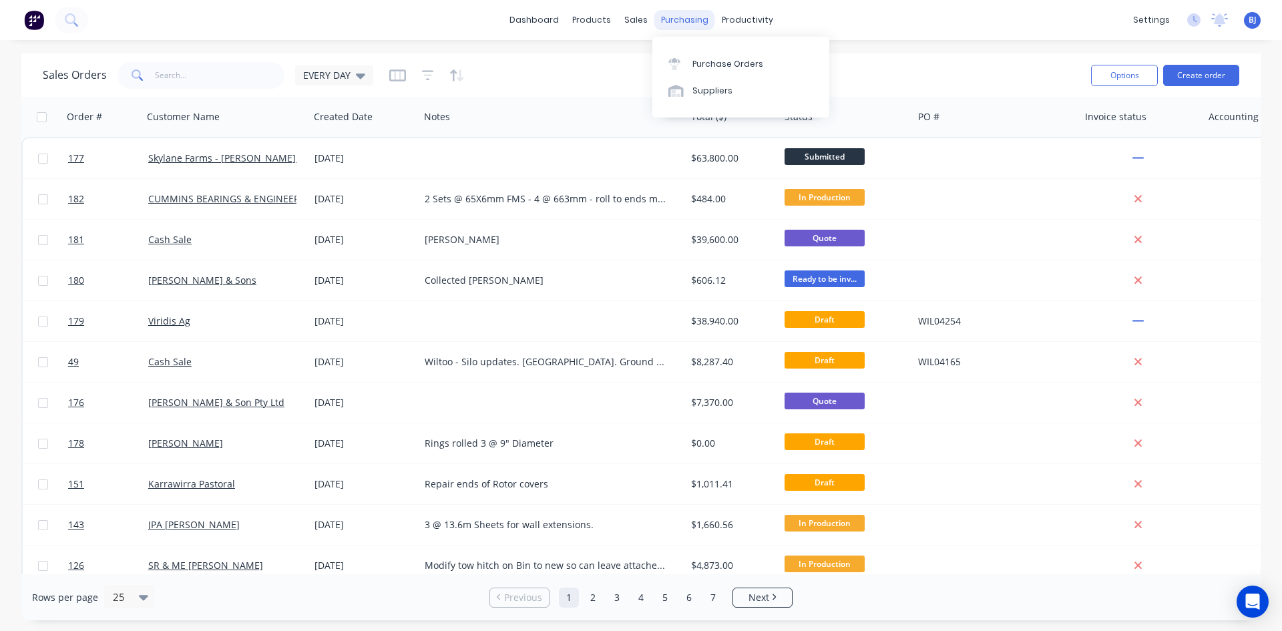
click at [685, 21] on div "purchasing" at bounding box center [684, 20] width 61 height 20
click at [690, 62] on link "Purchase Orders" at bounding box center [740, 63] width 177 height 27
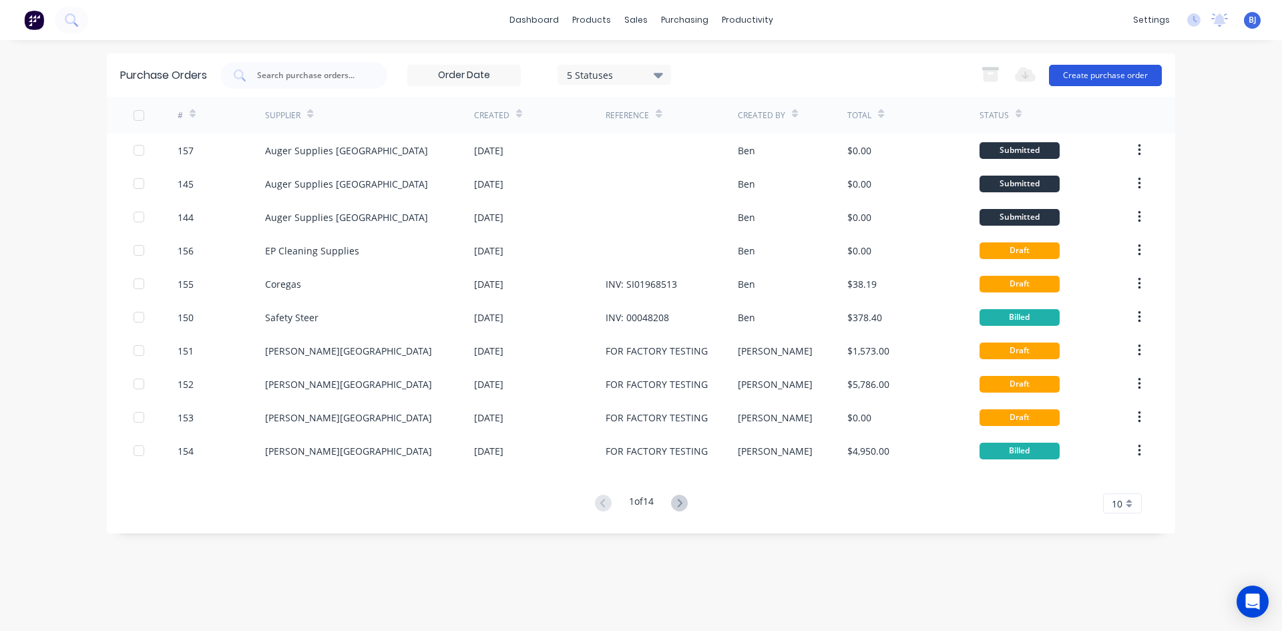
click at [1124, 72] on button "Create purchase order" at bounding box center [1105, 75] width 113 height 21
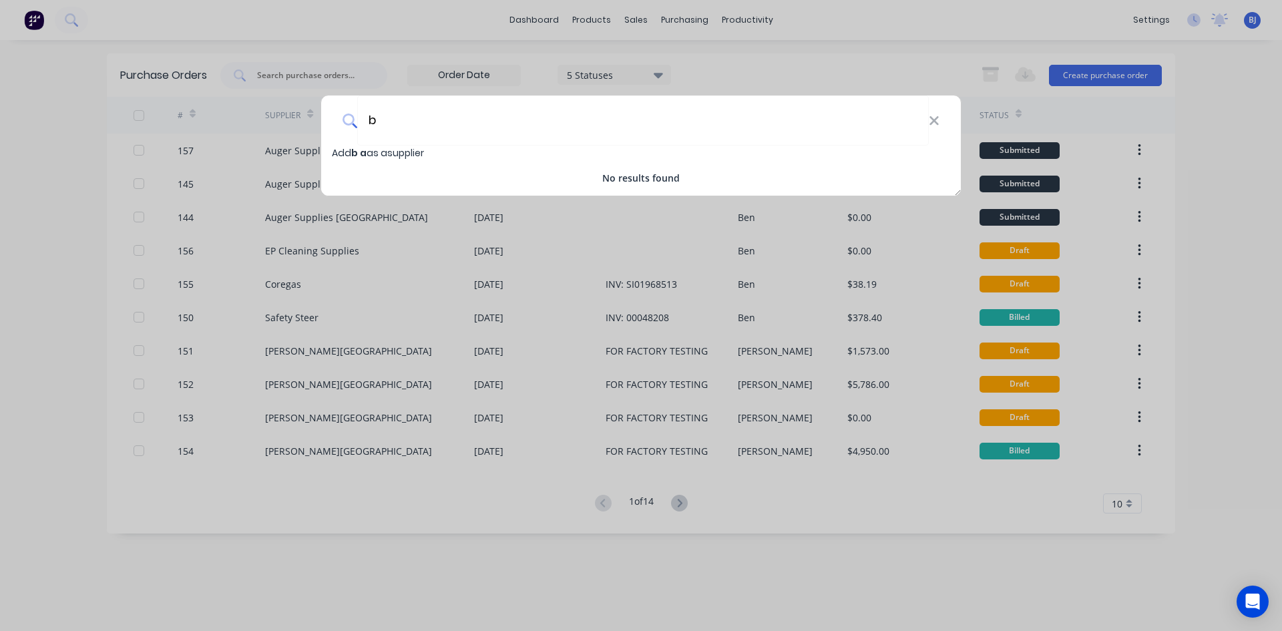
type input "b"
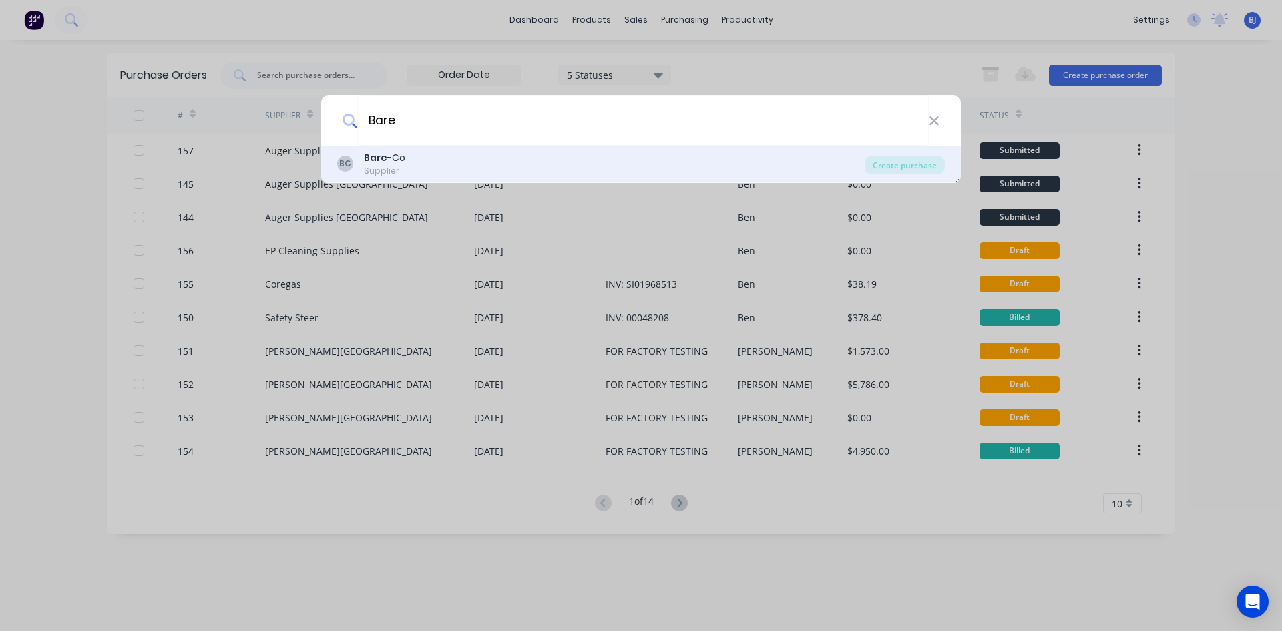
type input "Bare"
click at [383, 154] on b "Bare" at bounding box center [375, 157] width 23 height 13
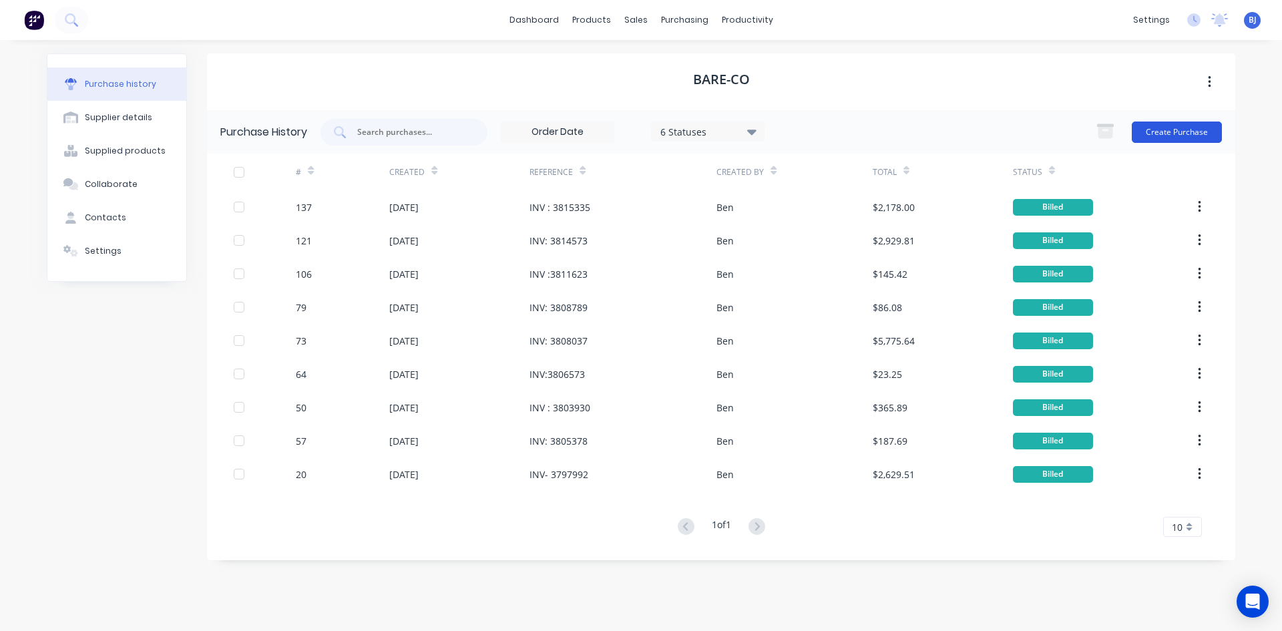
click at [1179, 126] on button "Create Purchase" at bounding box center [1177, 132] width 90 height 21
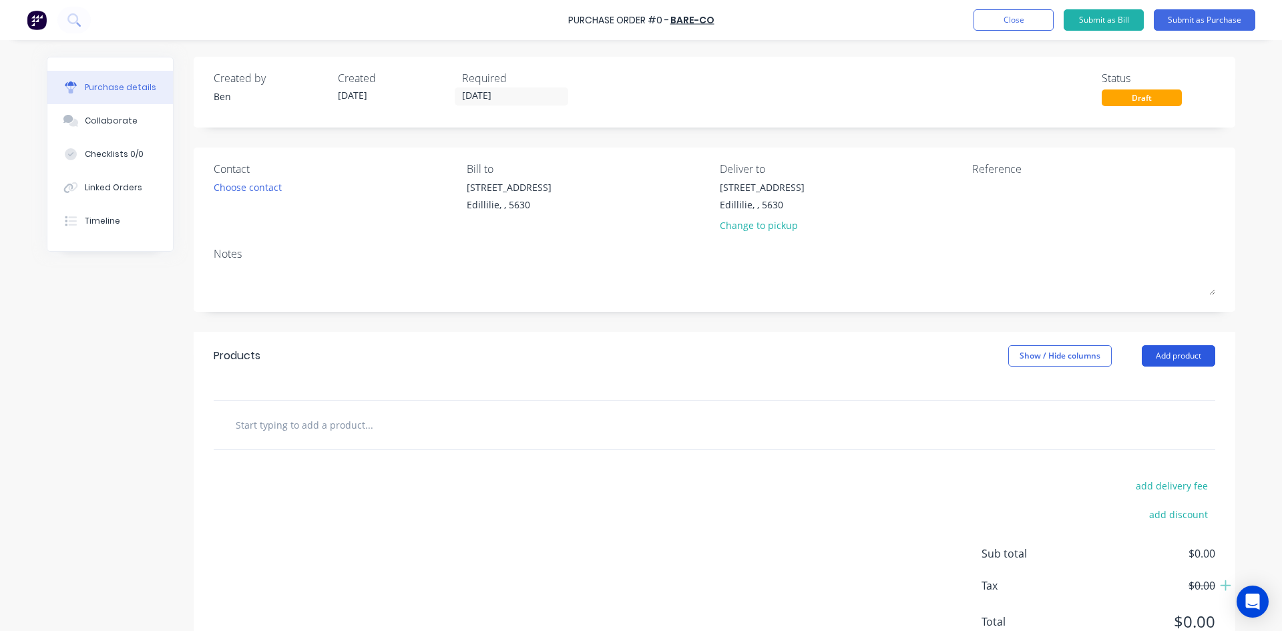
click at [1160, 360] on button "Add product" at bounding box center [1178, 355] width 73 height 21
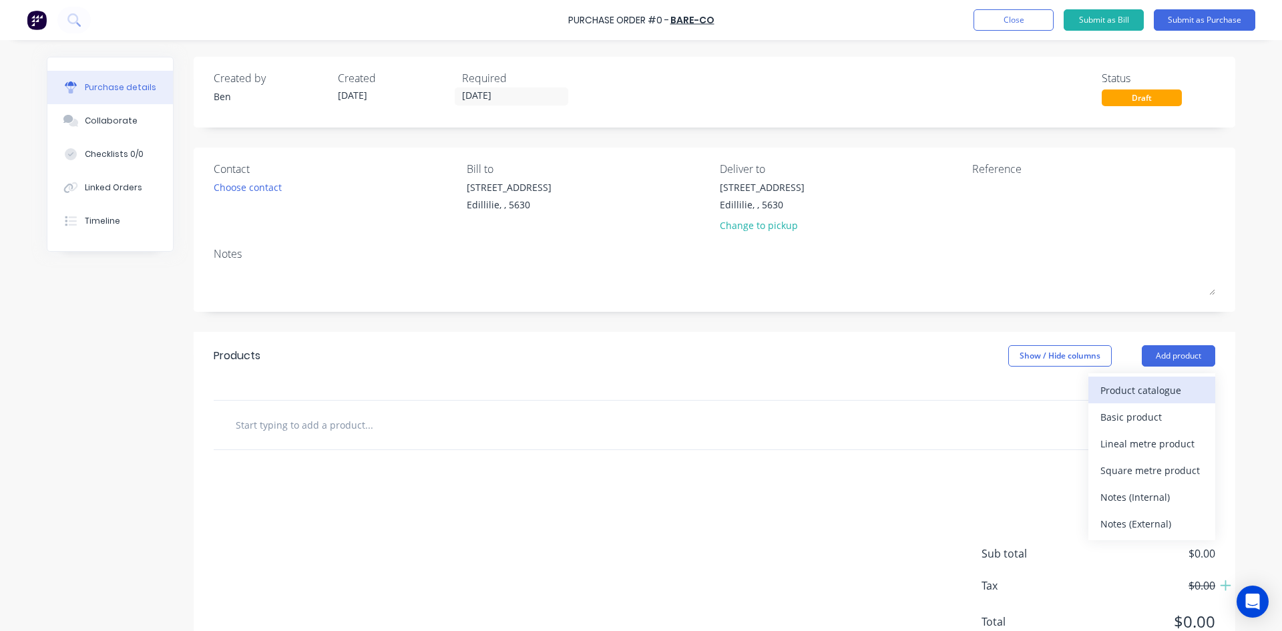
click at [1126, 392] on div "Product catalogue" at bounding box center [1151, 390] width 103 height 19
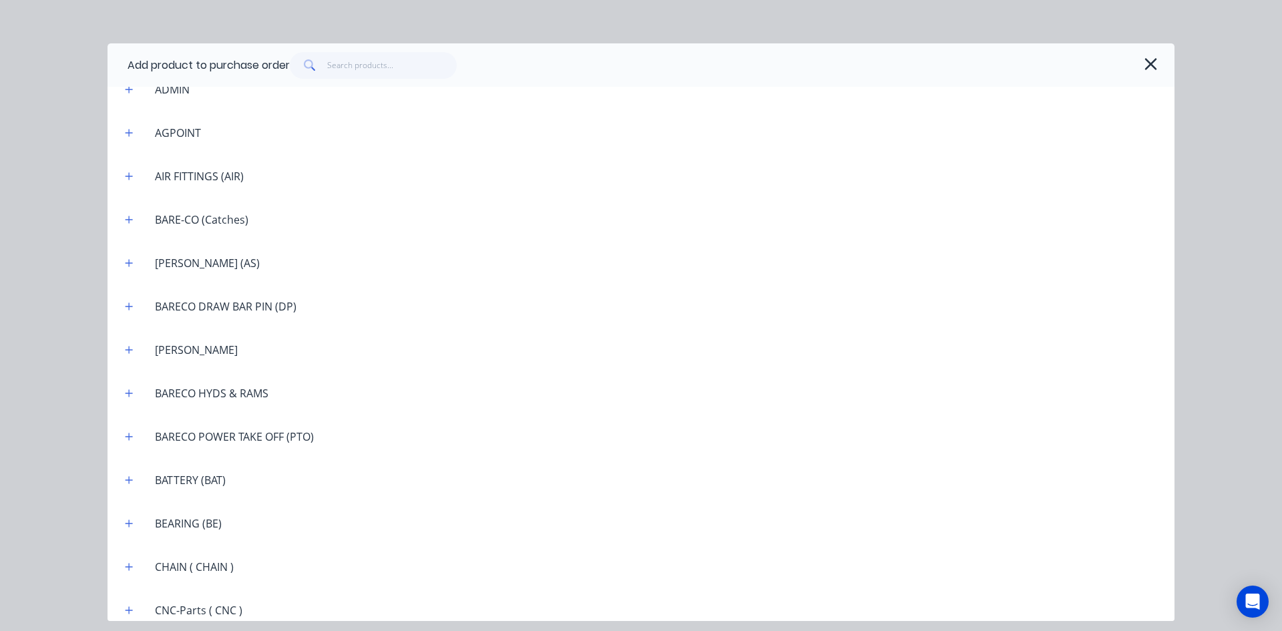
scroll to position [734, 0]
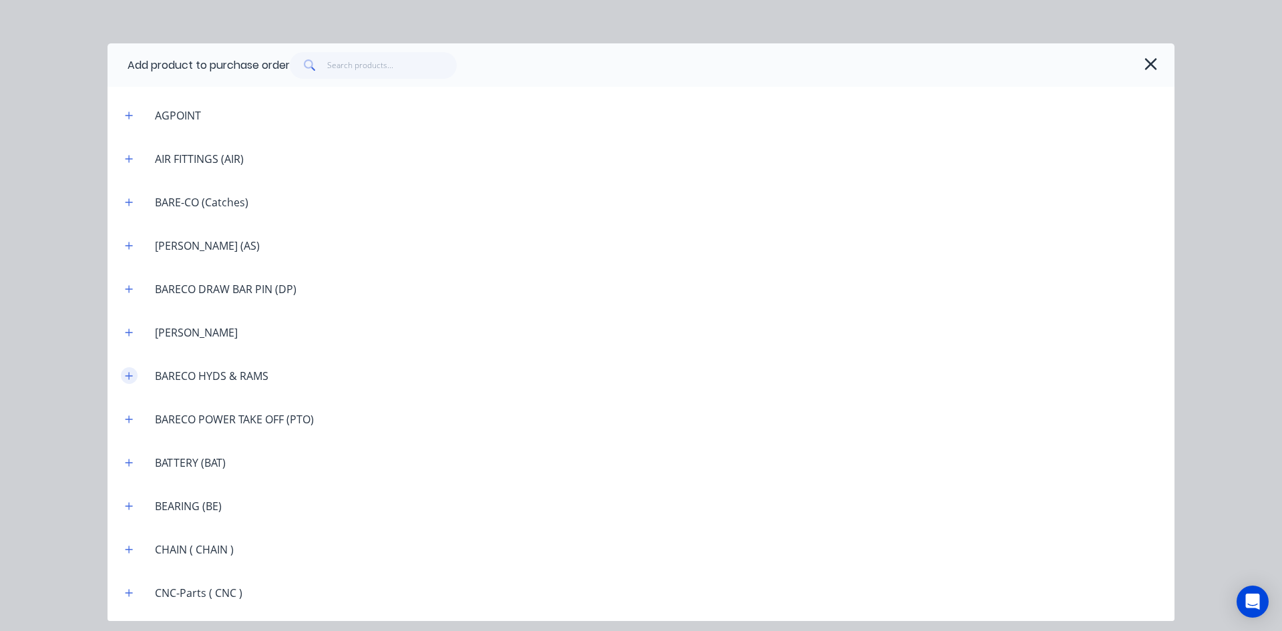
click at [132, 377] on icon "button" at bounding box center [129, 375] width 8 height 9
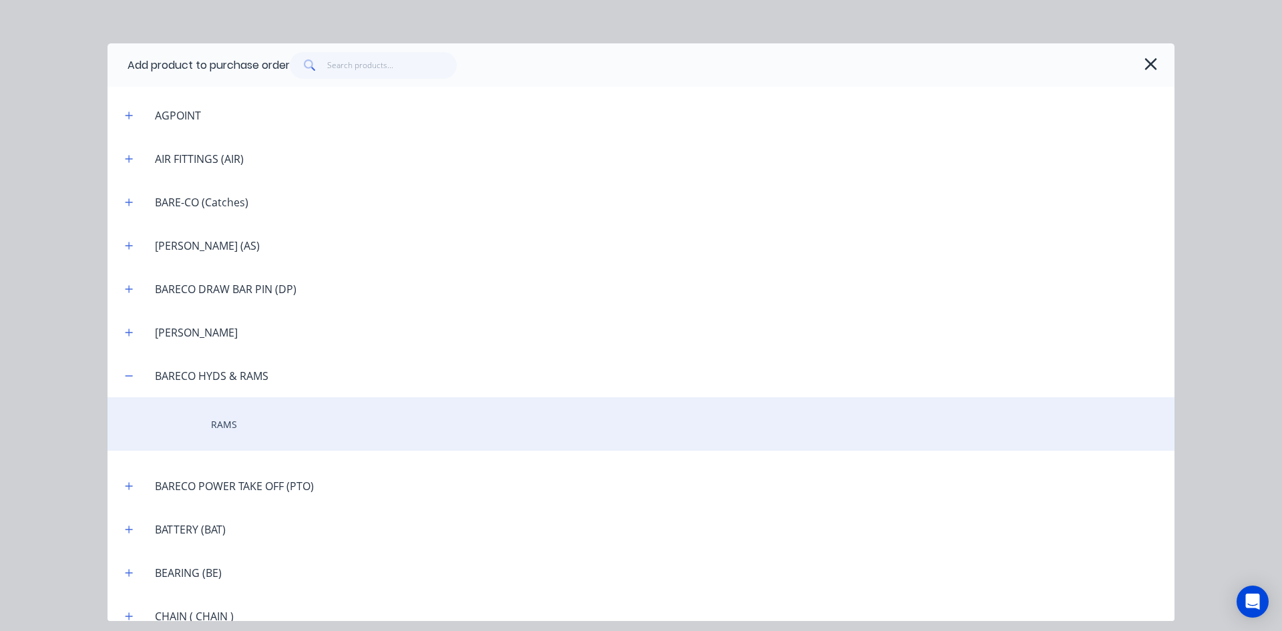
click at [216, 423] on div "RAMS" at bounding box center [641, 423] width 1067 height 53
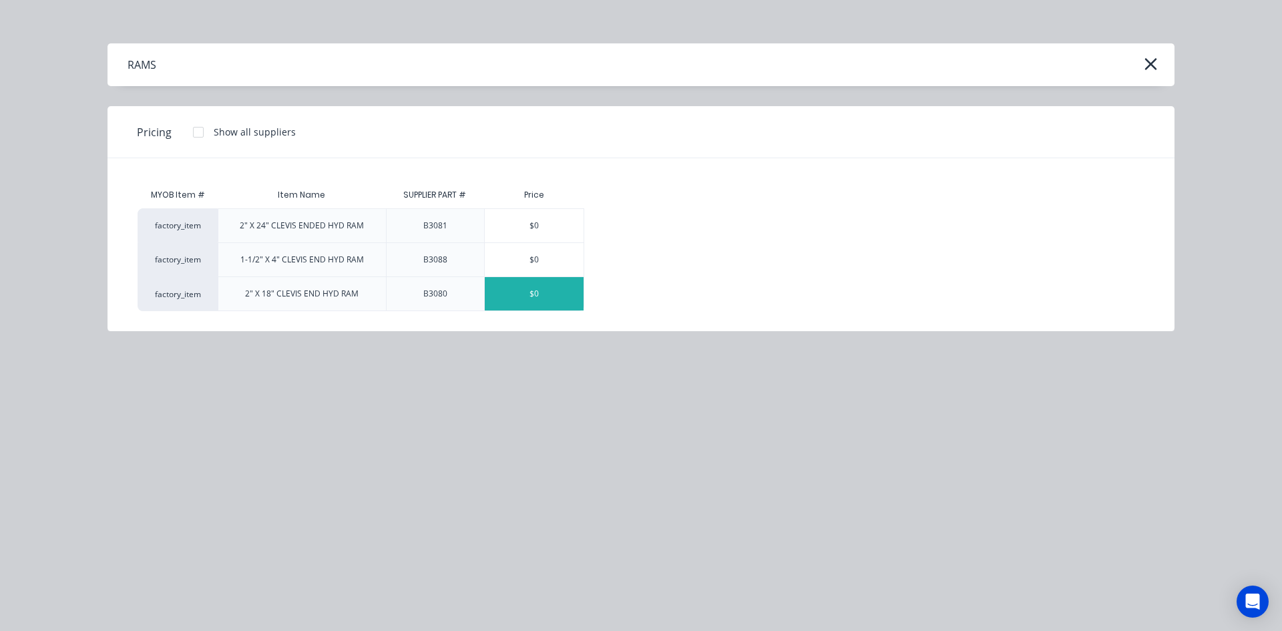
click at [528, 289] on div "$0" at bounding box center [534, 293] width 99 height 33
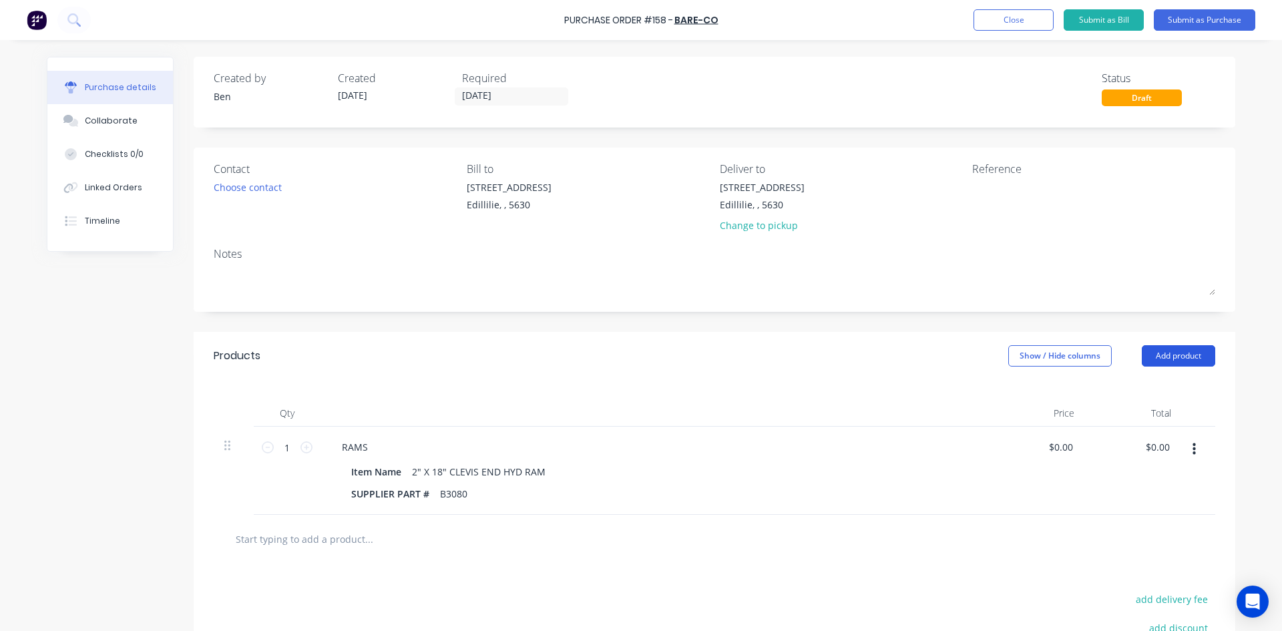
click at [1159, 355] on button "Add product" at bounding box center [1178, 355] width 73 height 21
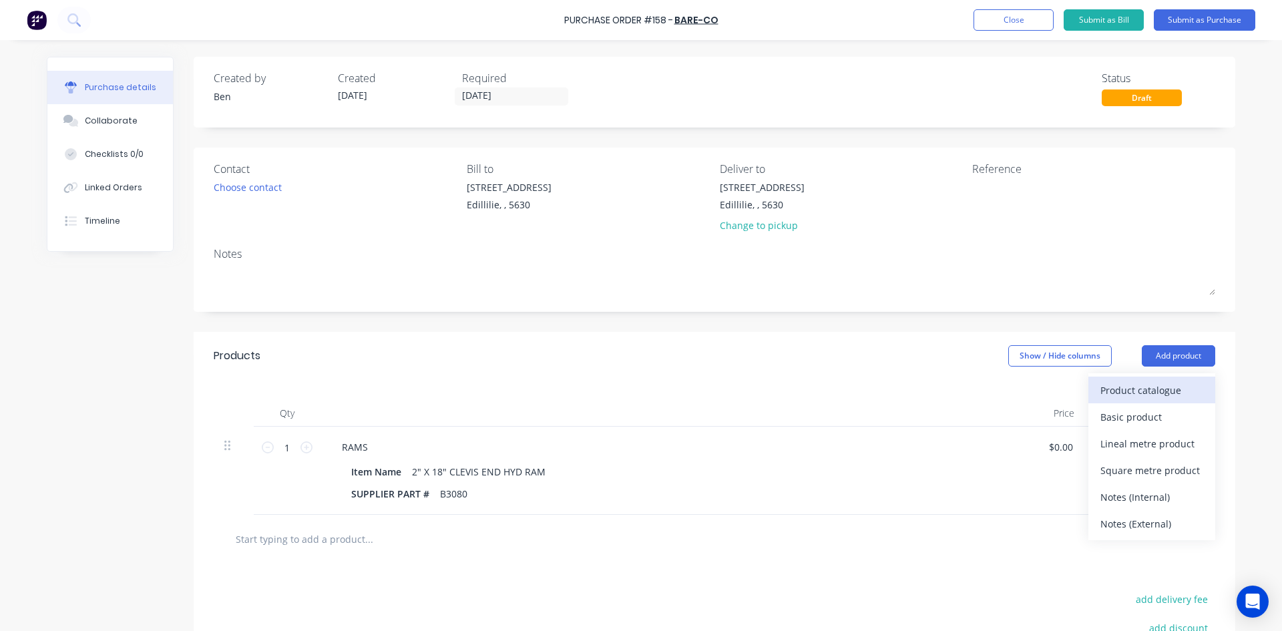
click at [1129, 386] on div "Product catalogue" at bounding box center [1151, 390] width 103 height 19
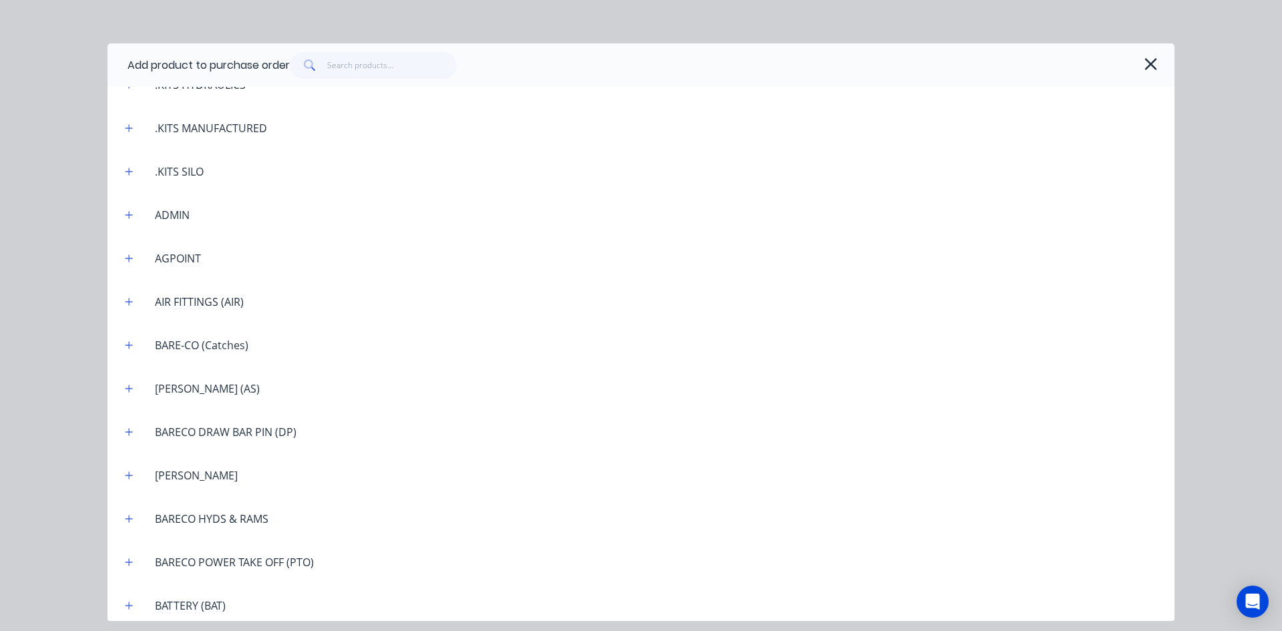
scroll to position [601, 0]
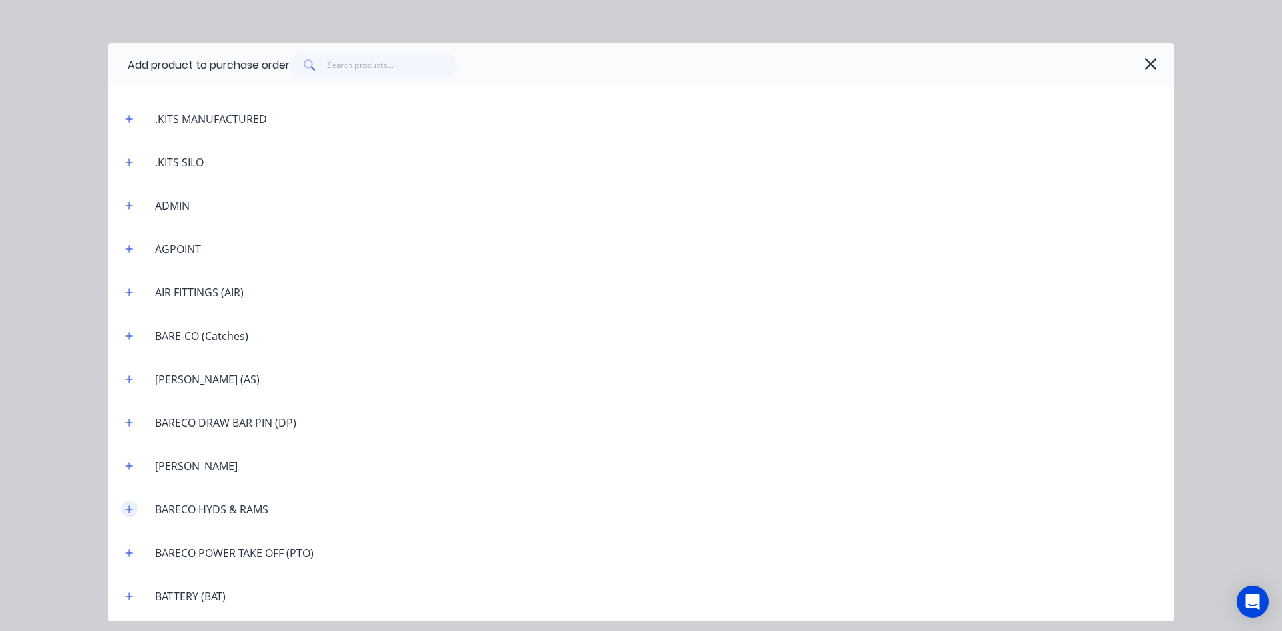
click at [130, 511] on icon "button" at bounding box center [129, 509] width 8 height 9
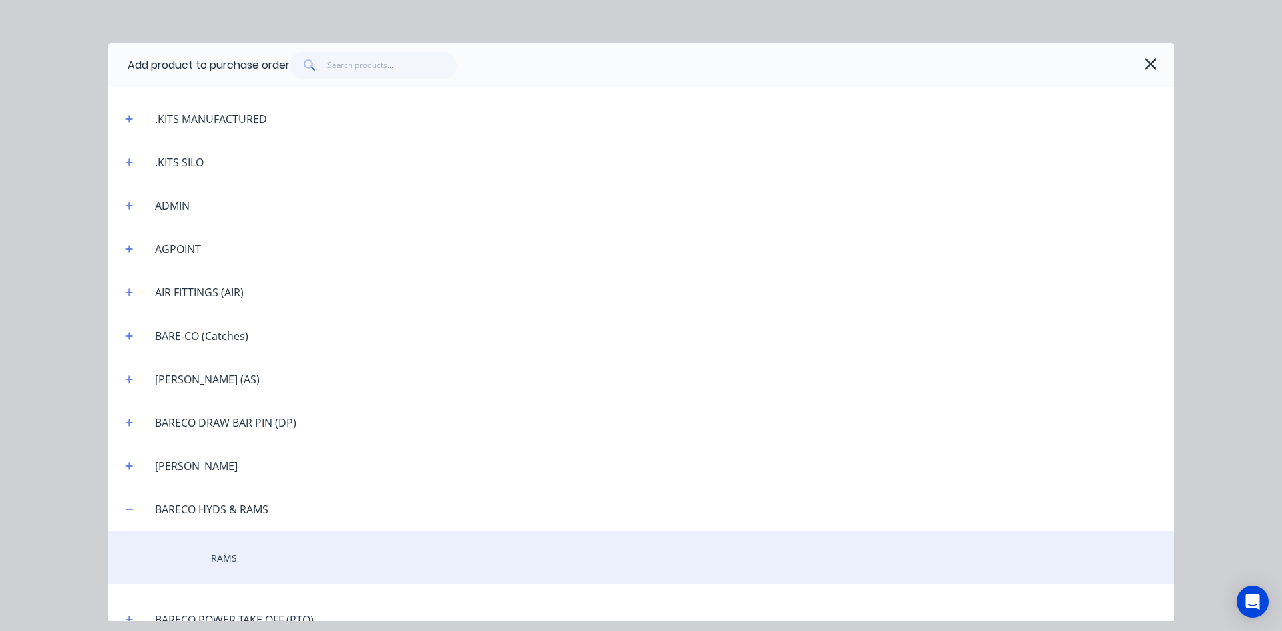
click at [214, 550] on div "RAMS" at bounding box center [641, 557] width 1067 height 53
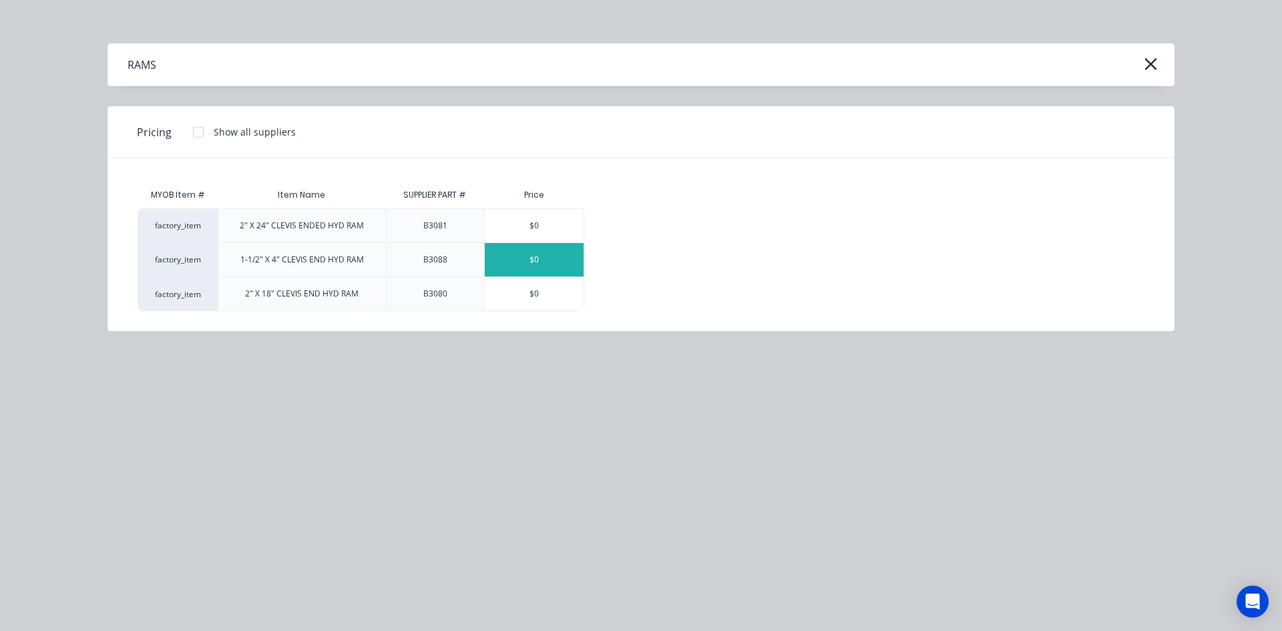
click at [546, 260] on div "$0" at bounding box center [534, 259] width 99 height 33
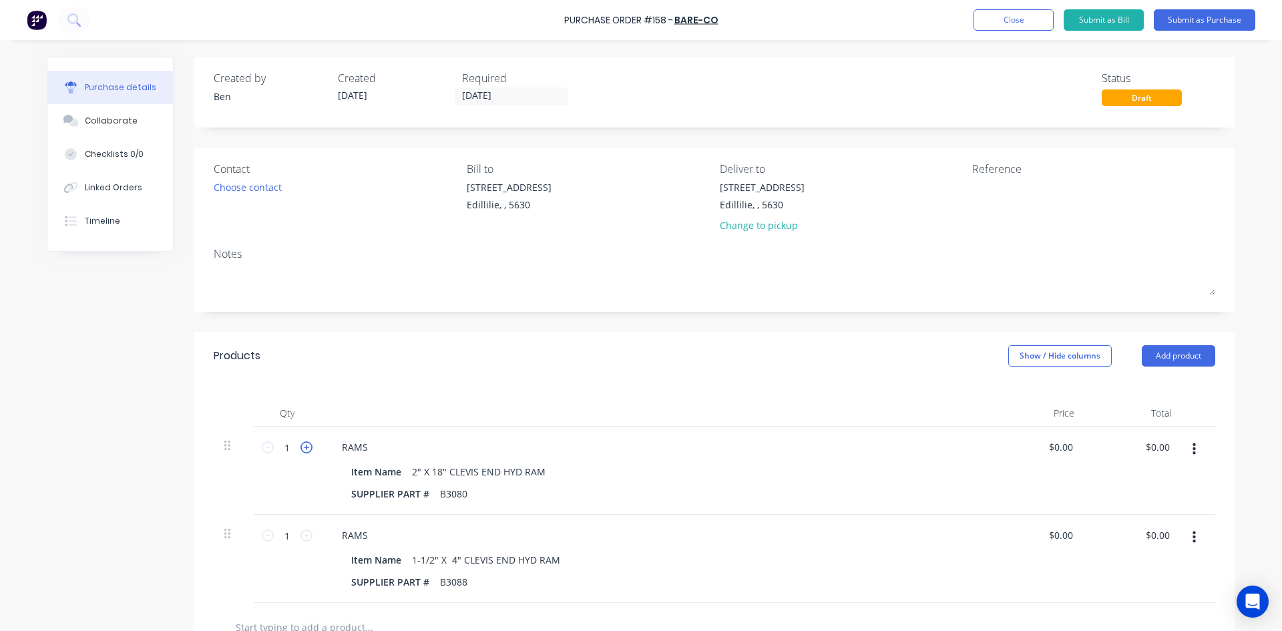
click at [300, 446] on icon at bounding box center [306, 447] width 12 height 12
type input "3"
click at [301, 536] on icon at bounding box center [306, 535] width 12 height 12
type input "2"
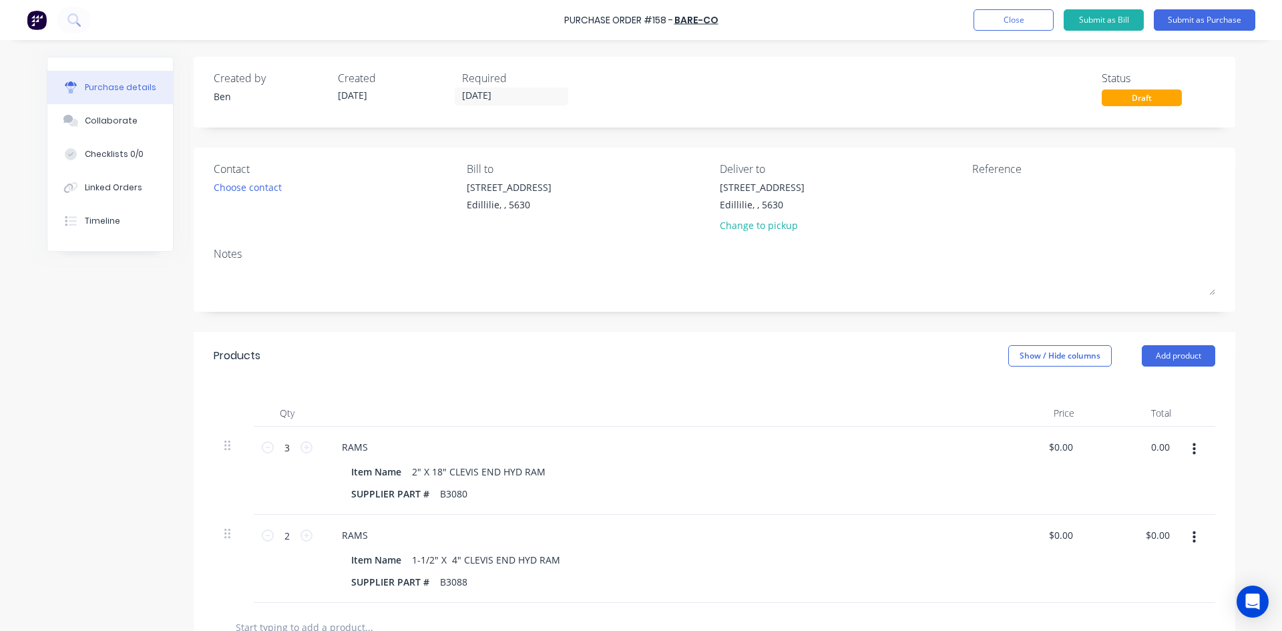
drag, startPoint x: 1166, startPoint y: 448, endPoint x: 1133, endPoint y: 457, distance: 34.5
click at [1133, 457] on div "0.00 0.00" at bounding box center [1133, 471] width 97 height 88
type input "583.98"
type input "$194.66"
type input "$583.98"
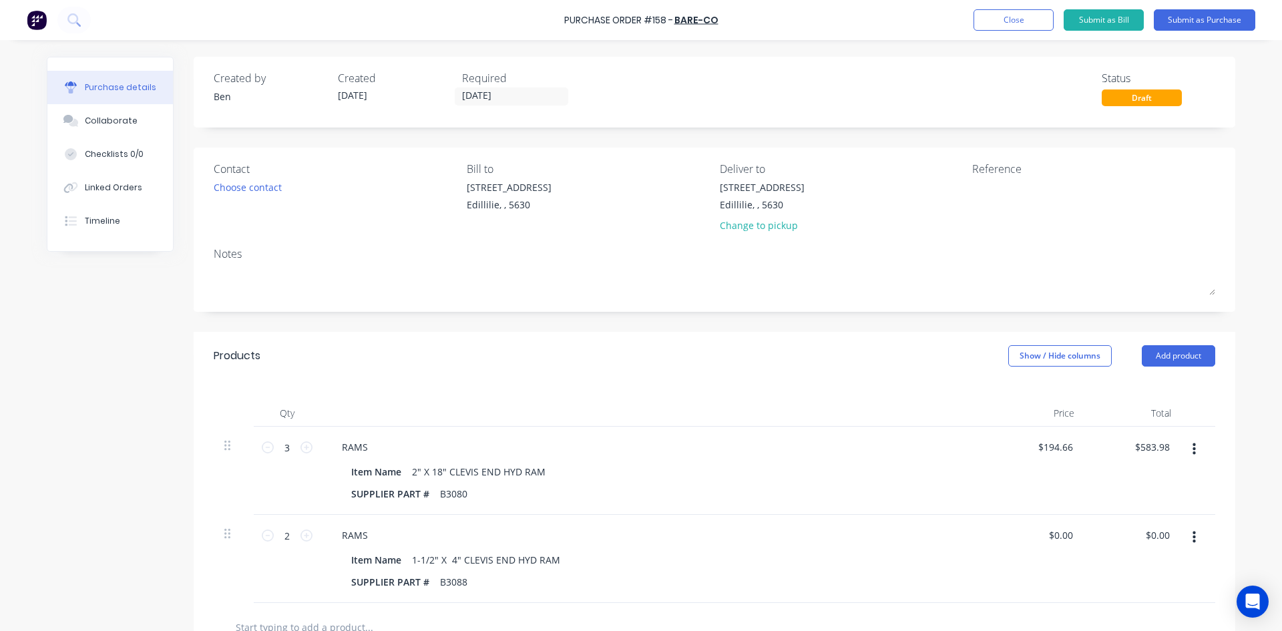
click at [1204, 484] on div at bounding box center [1198, 471] width 33 height 88
click at [1168, 531] on div "$0.00 $0.00" at bounding box center [1160, 534] width 36 height 19
drag, startPoint x: 1164, startPoint y: 533, endPoint x: 1122, endPoint y: 548, distance: 44.8
click at [1122, 548] on div "0.00 0.00" at bounding box center [1133, 559] width 97 height 88
type input "273.0"
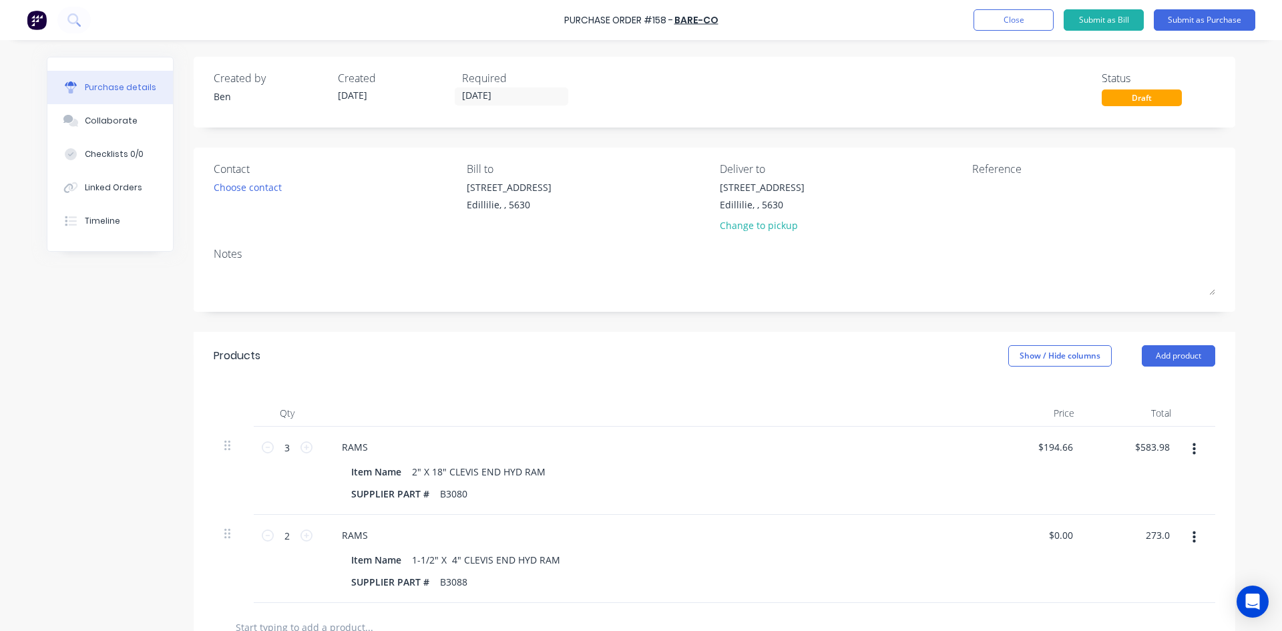
type input "$136.50"
type input "$273.00"
click at [929, 535] on div "RAMS" at bounding box center [654, 534] width 646 height 19
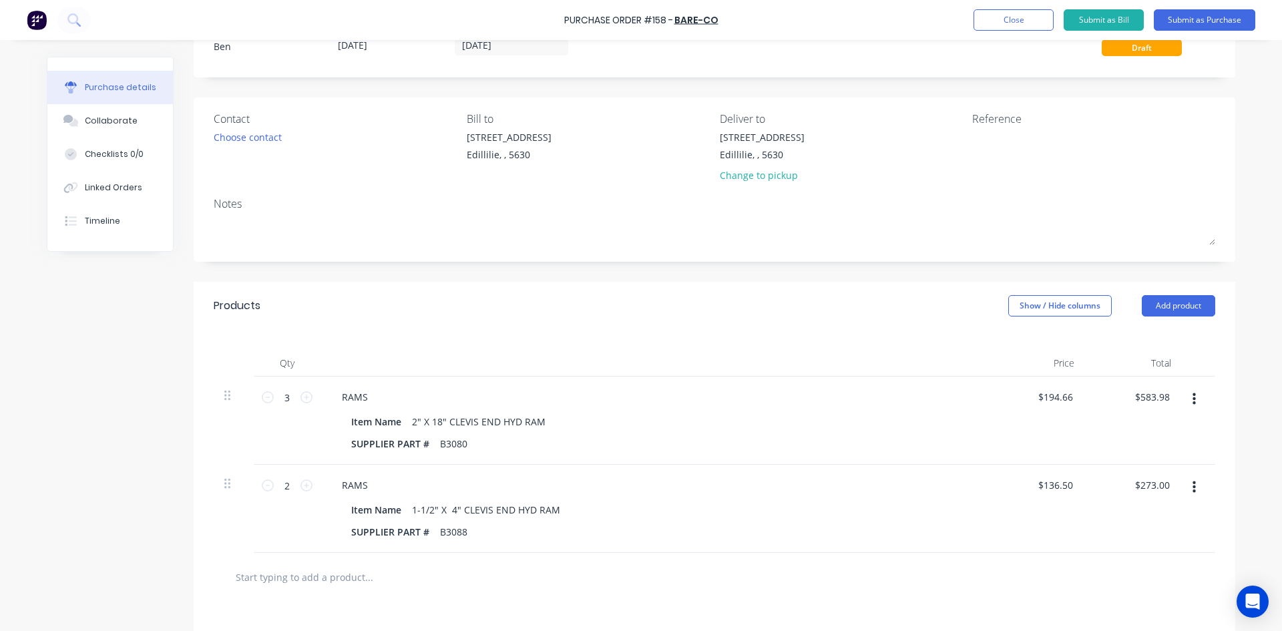
scroll to position [0, 0]
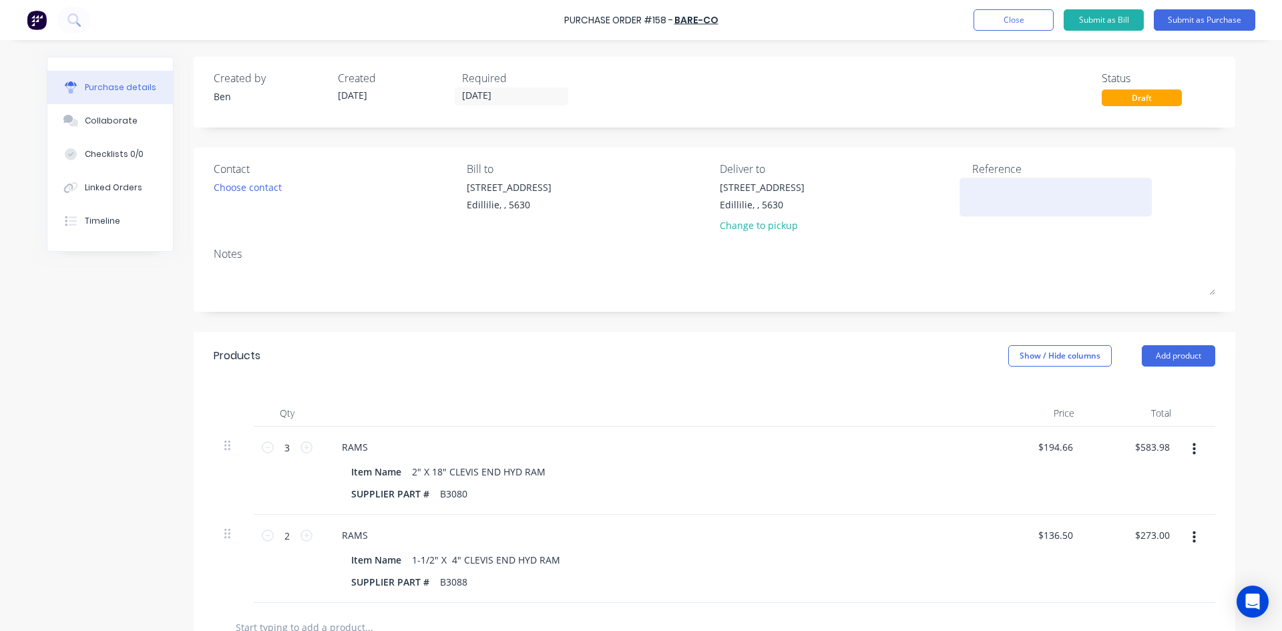
drag, startPoint x: 961, startPoint y: 190, endPoint x: 966, endPoint y: 195, distance: 7.6
click at [972, 192] on div at bounding box center [1055, 196] width 167 height 33
click at [980, 195] on textarea at bounding box center [1055, 195] width 167 height 30
type textarea "Inv: 3817736"
click at [1207, 22] on button "Submit as Purchase" at bounding box center [1204, 19] width 101 height 21
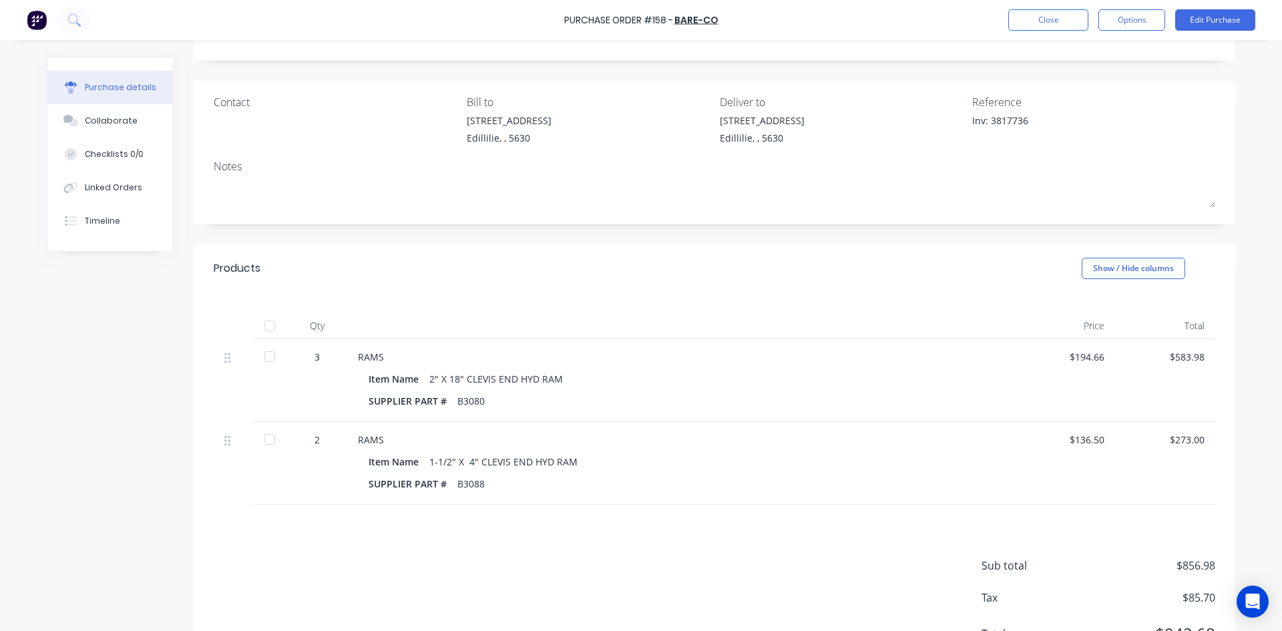
scroll to position [131, 0]
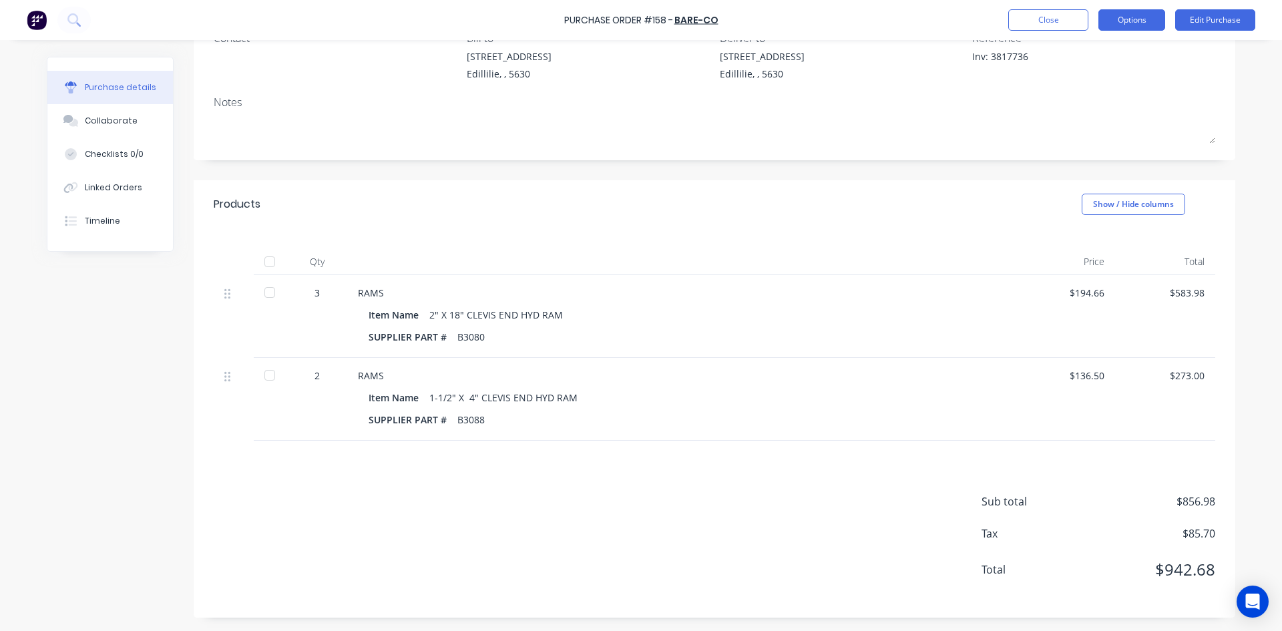
click at [1152, 21] on button "Options" at bounding box center [1131, 19] width 67 height 21
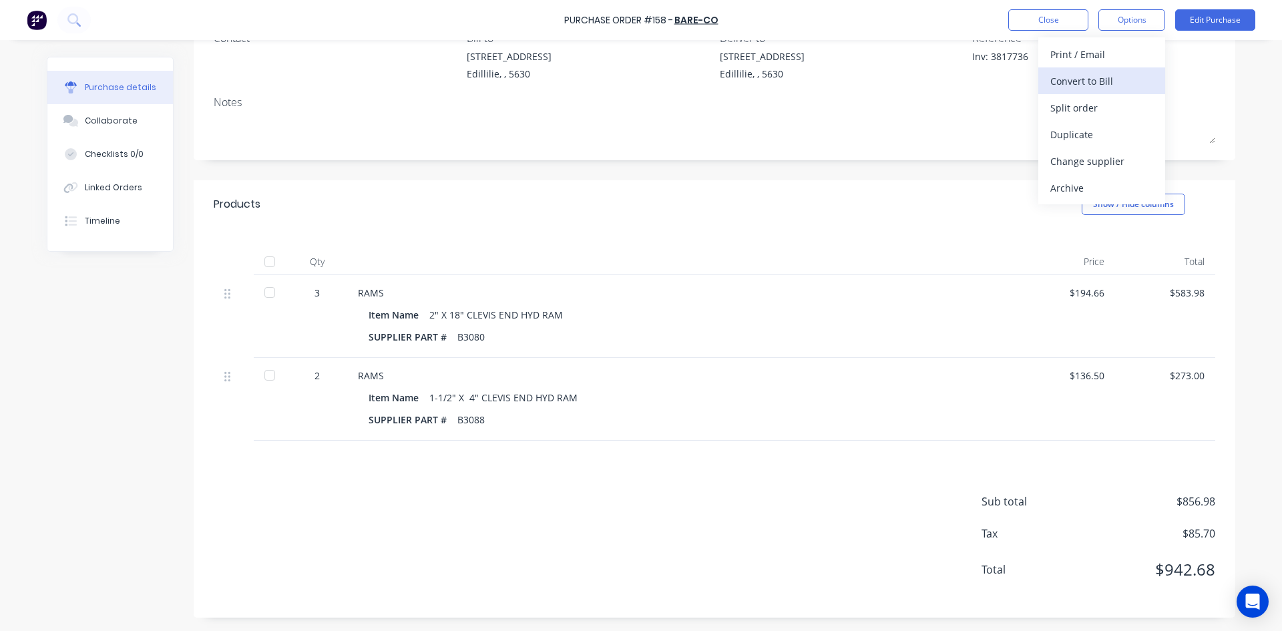
click at [1103, 83] on div "Convert to Bill" at bounding box center [1101, 80] width 103 height 19
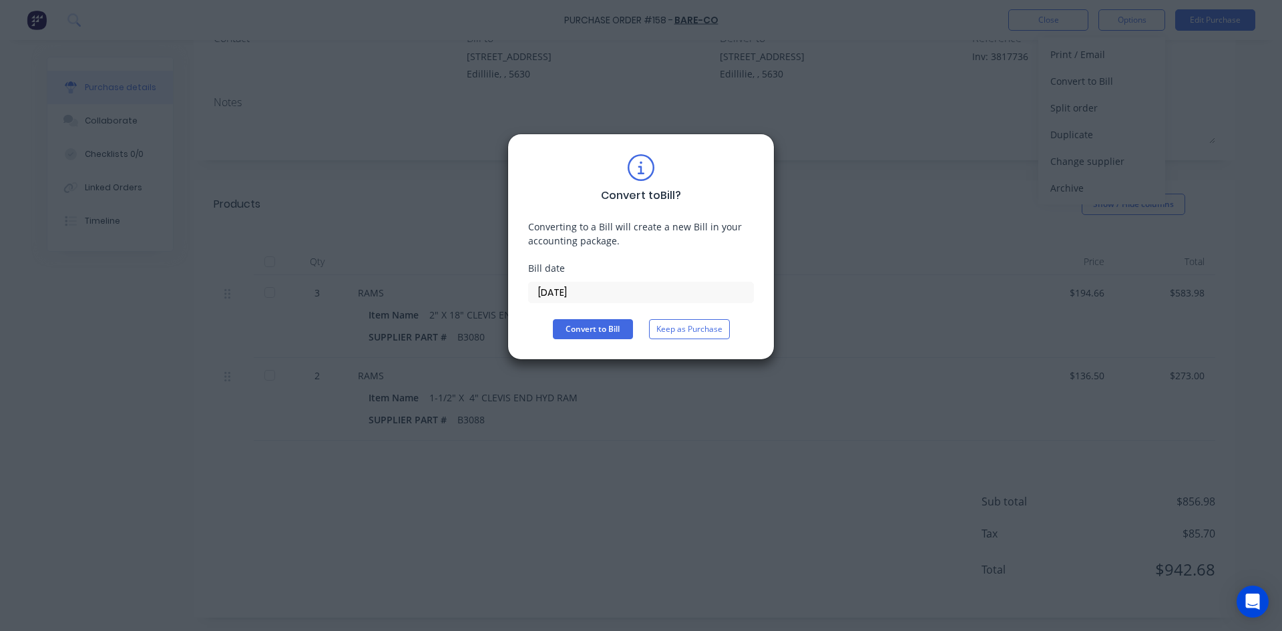
click at [584, 292] on input "[DATE]" at bounding box center [641, 292] width 224 height 20
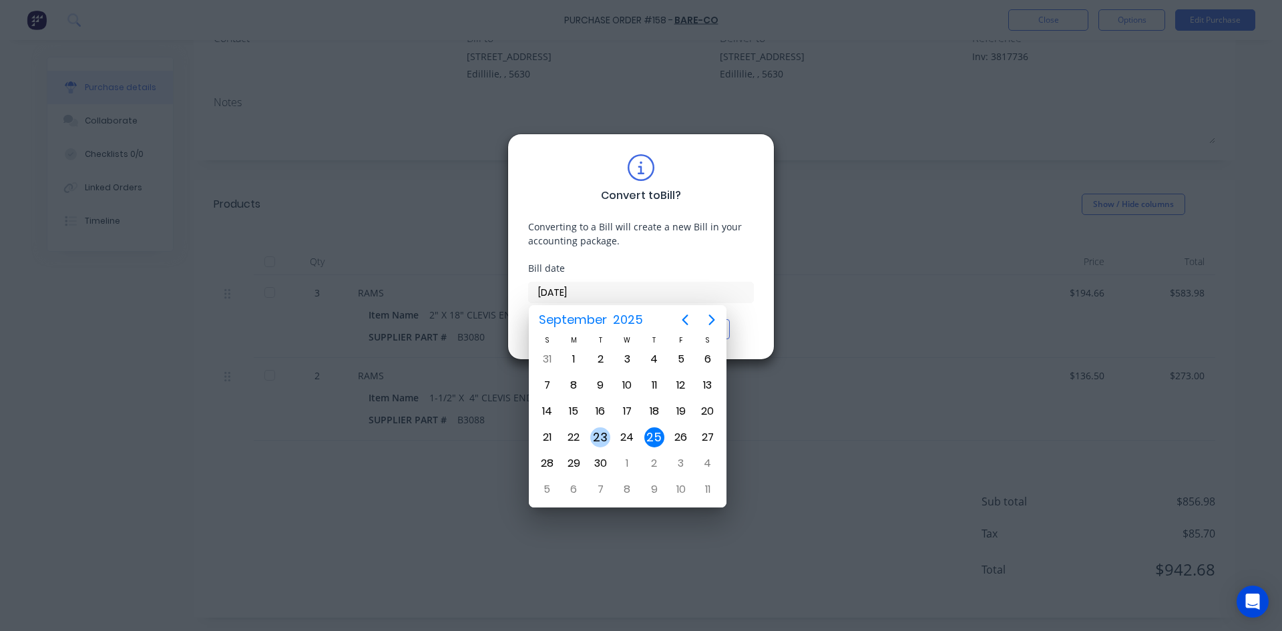
click at [608, 439] on div "23" at bounding box center [600, 437] width 20 height 20
type input "[DATE]"
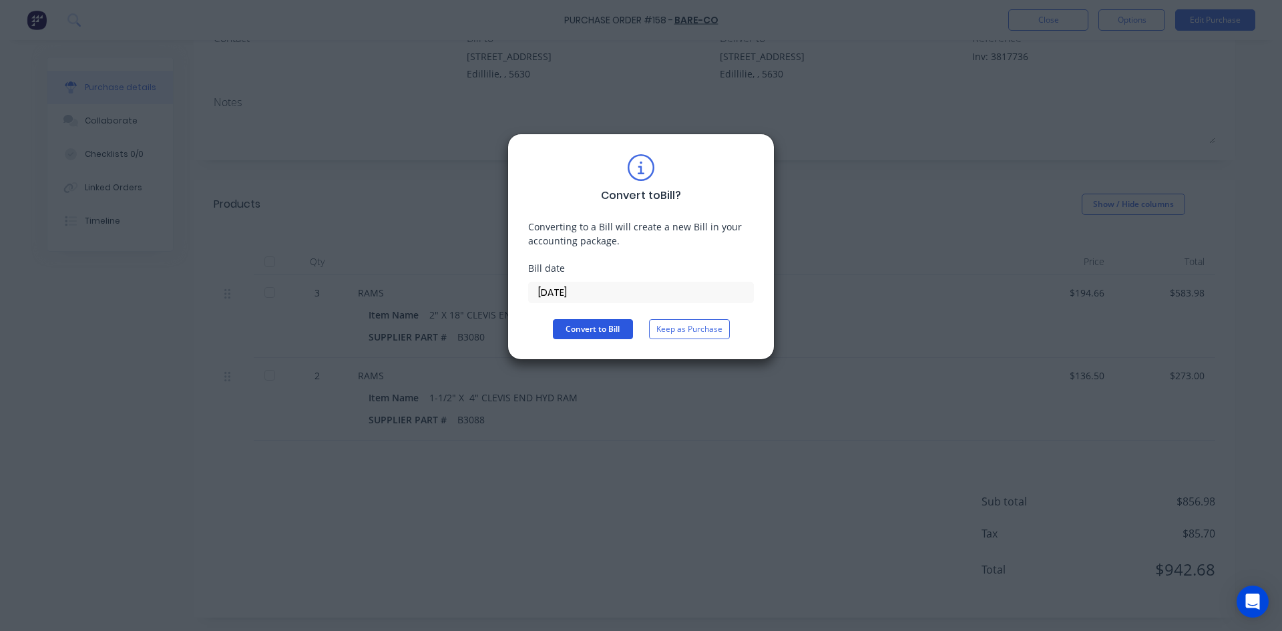
click at [608, 329] on button "Convert to Bill" at bounding box center [593, 329] width 80 height 20
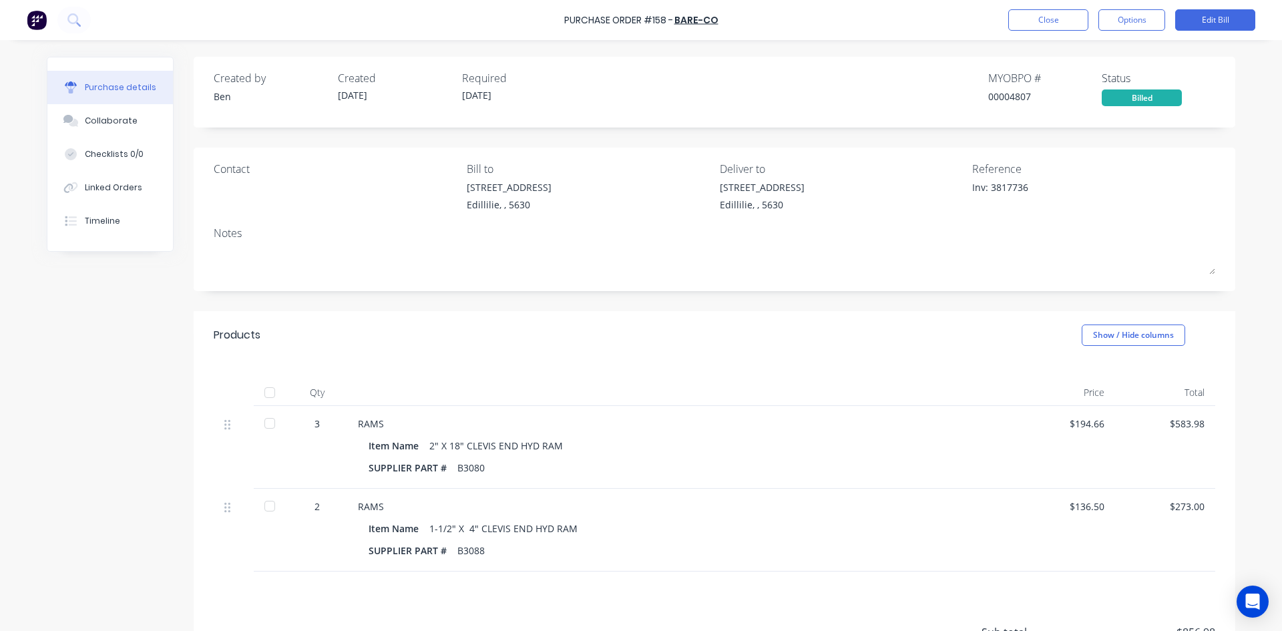
drag, startPoint x: 264, startPoint y: 388, endPoint x: 292, endPoint y: 398, distance: 29.8
click at [266, 390] on div at bounding box center [269, 392] width 27 height 27
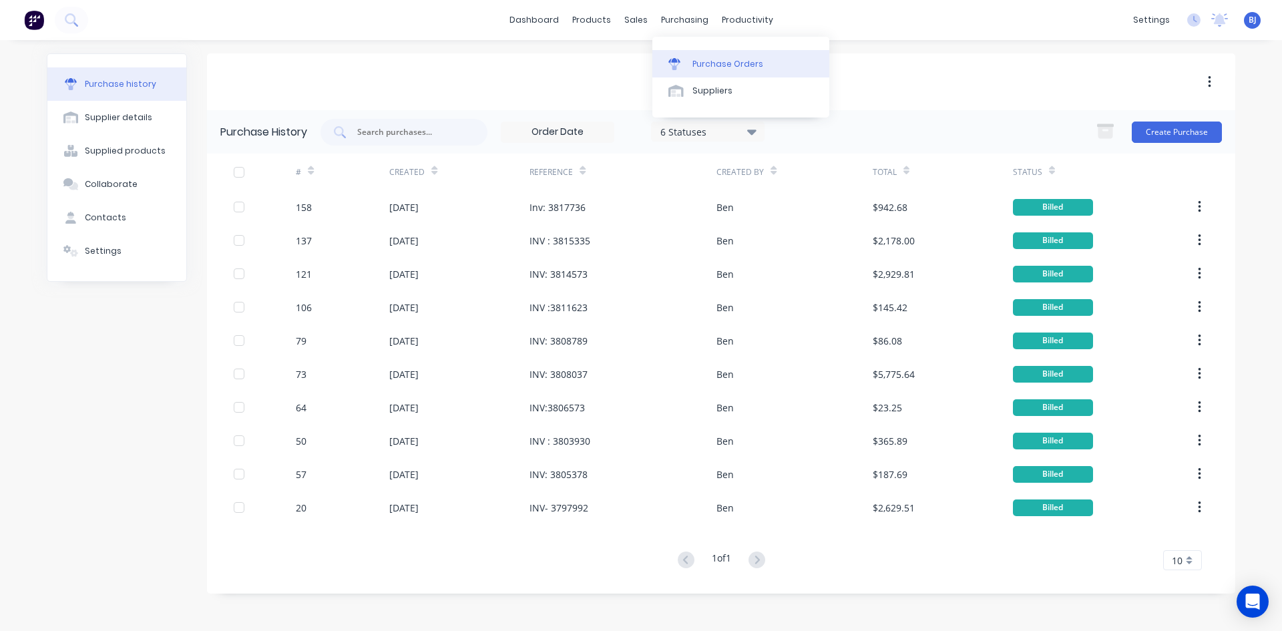
click at [691, 61] on link "Purchase Orders" at bounding box center [740, 63] width 177 height 27
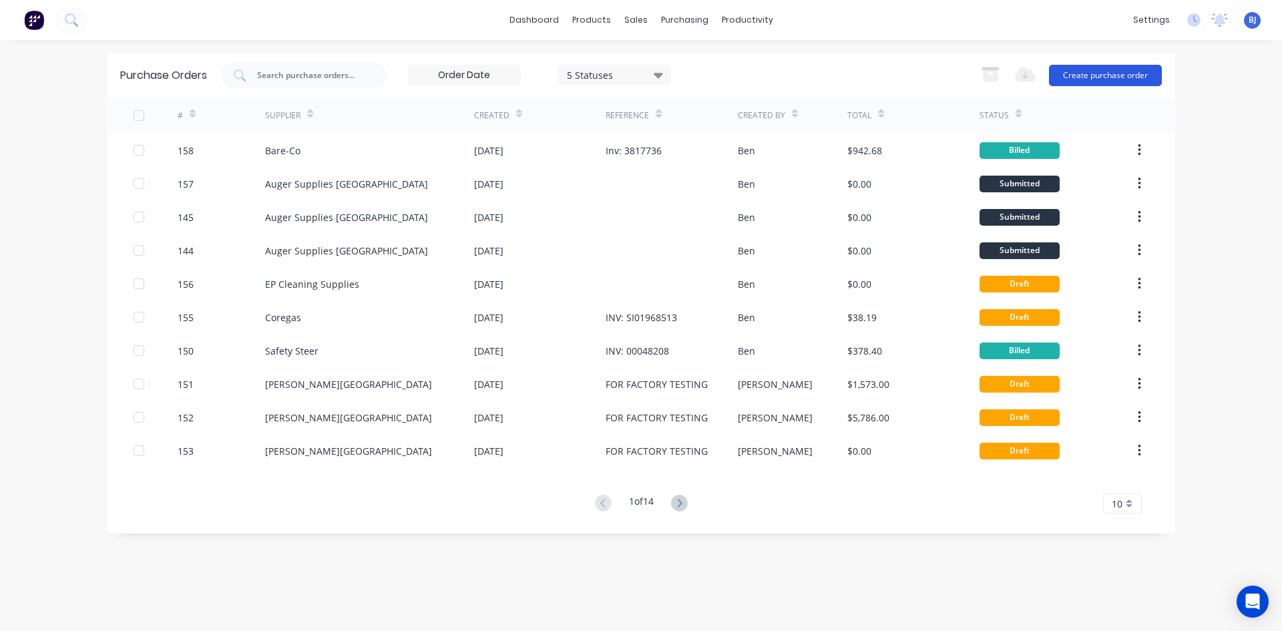
click at [1083, 74] on button "Create purchase order" at bounding box center [1105, 75] width 113 height 21
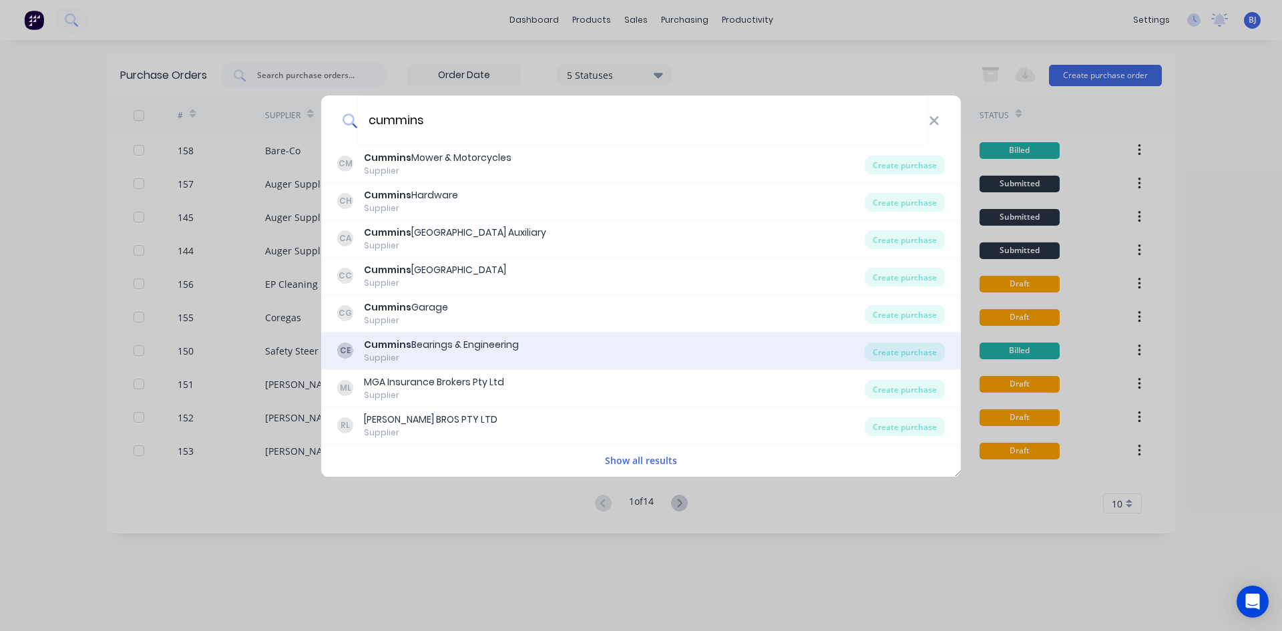
type input "cummins"
click at [441, 347] on div "Cummins Bearings & Engineering" at bounding box center [441, 345] width 155 height 14
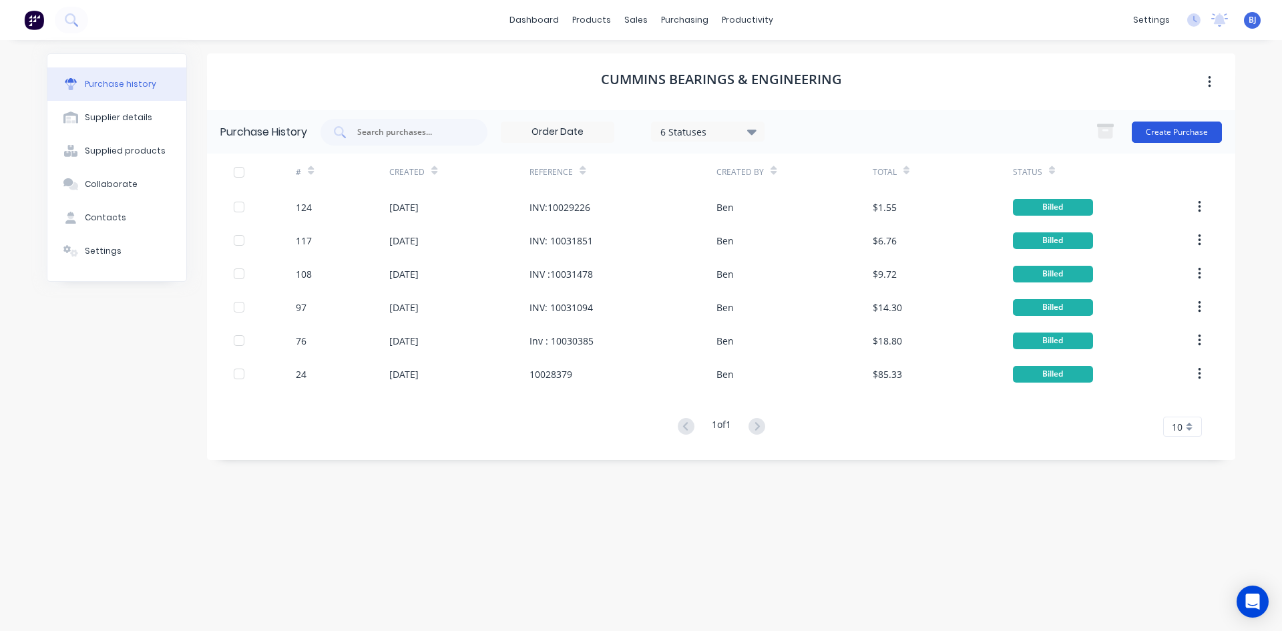
click at [1190, 134] on button "Create Purchase" at bounding box center [1177, 132] width 90 height 21
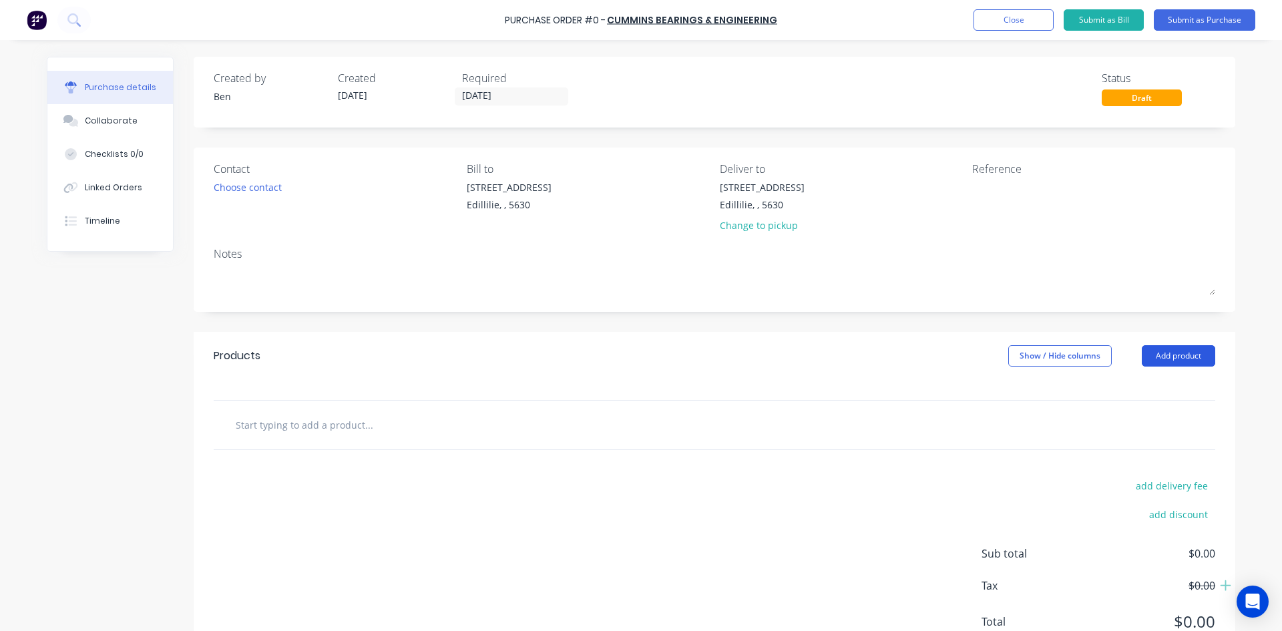
click at [1183, 357] on button "Add product" at bounding box center [1178, 355] width 73 height 21
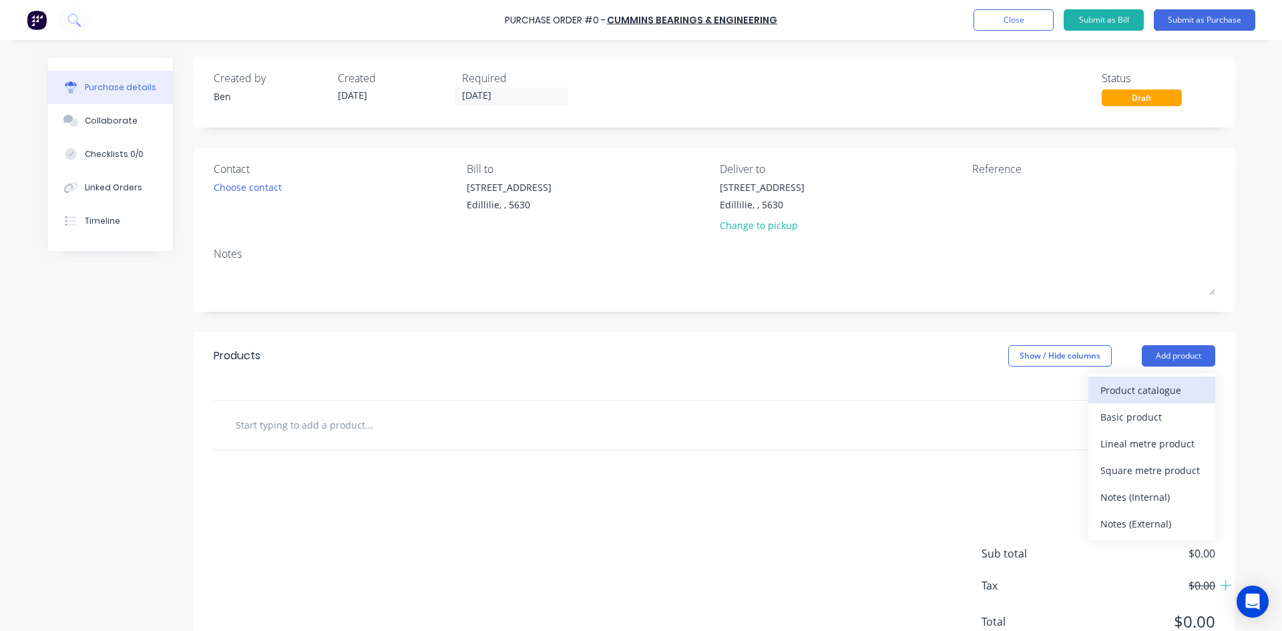
click at [1138, 387] on div "Product catalogue" at bounding box center [1151, 390] width 103 height 19
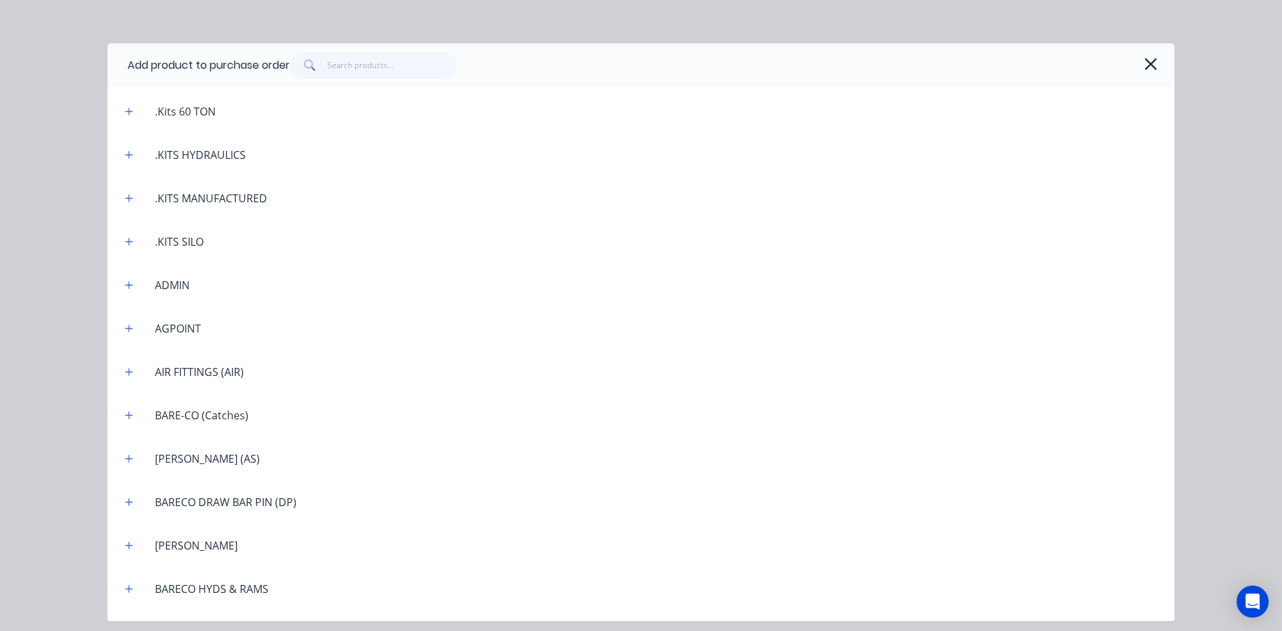
scroll to position [401, 0]
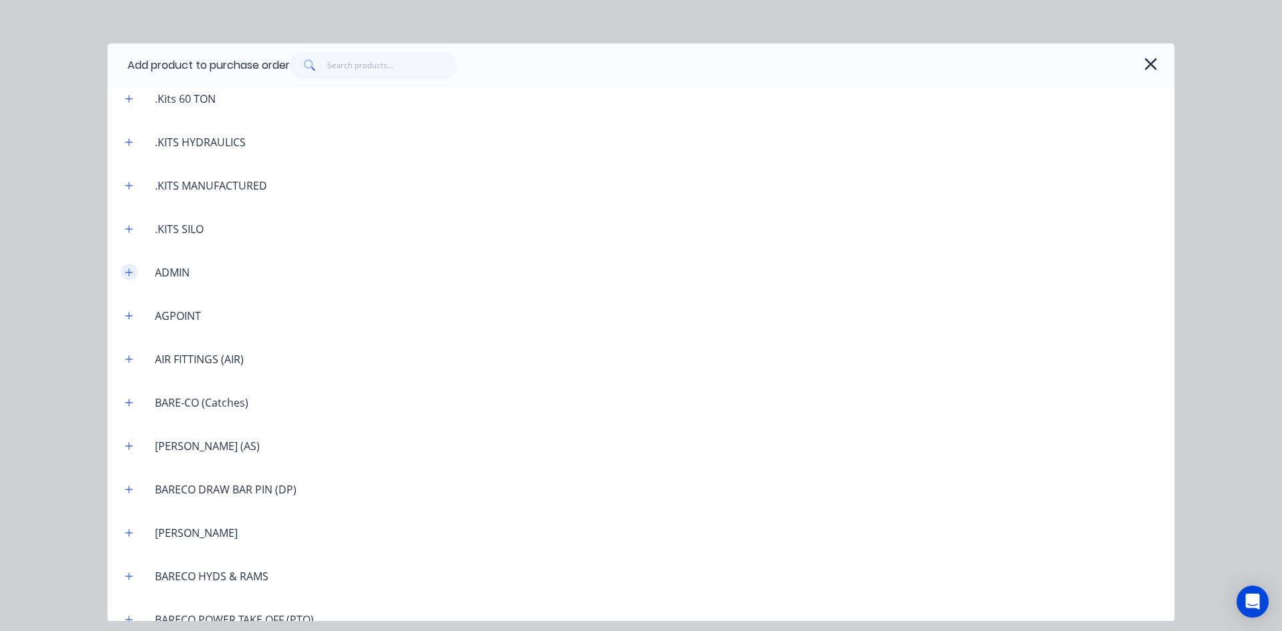
click at [128, 270] on icon "button" at bounding box center [129, 272] width 8 height 9
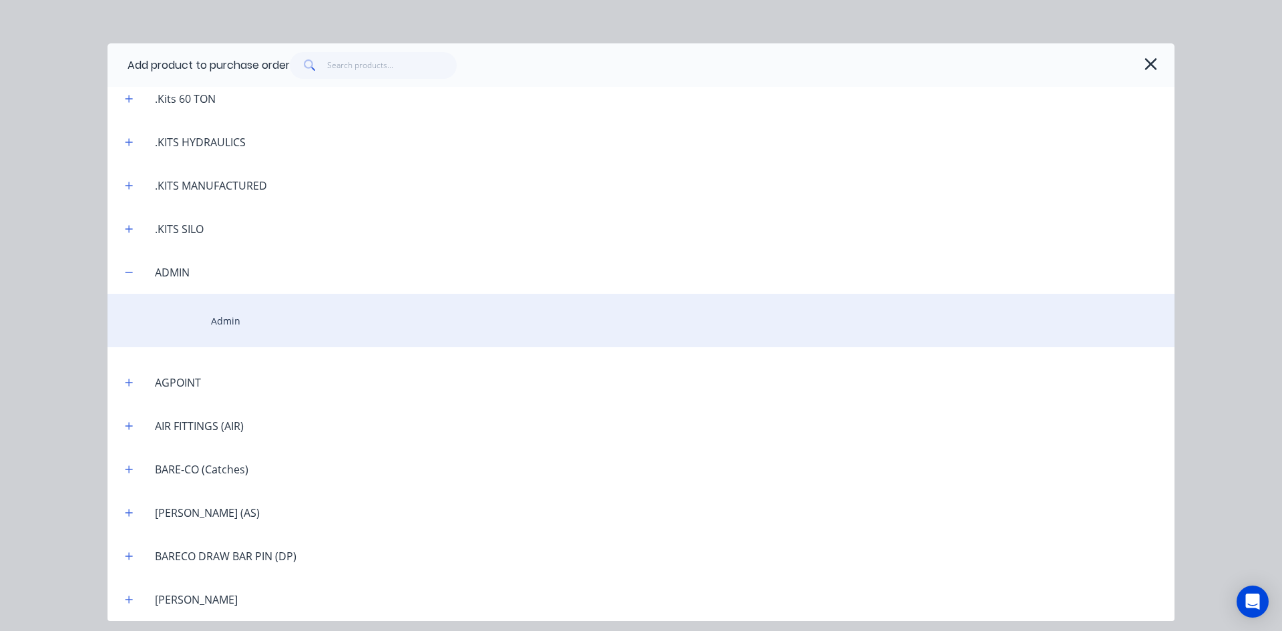
click at [216, 316] on div "Admin" at bounding box center [641, 320] width 1067 height 53
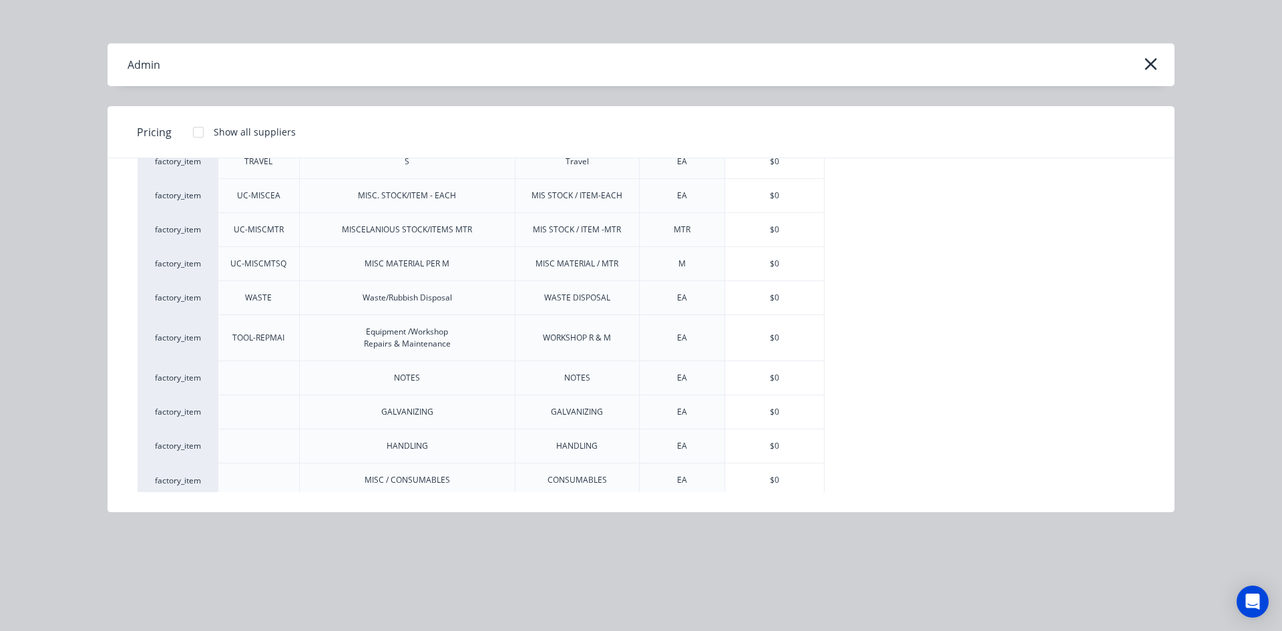
scroll to position [206, 0]
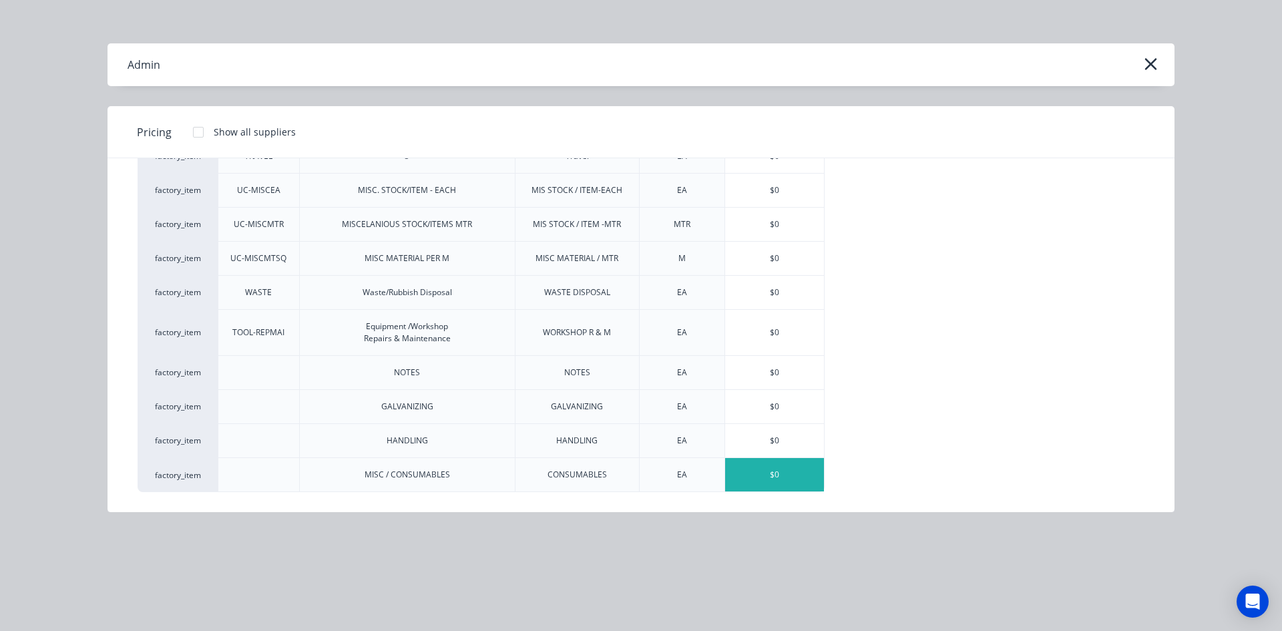
click at [772, 476] on div "$0" at bounding box center [774, 474] width 99 height 33
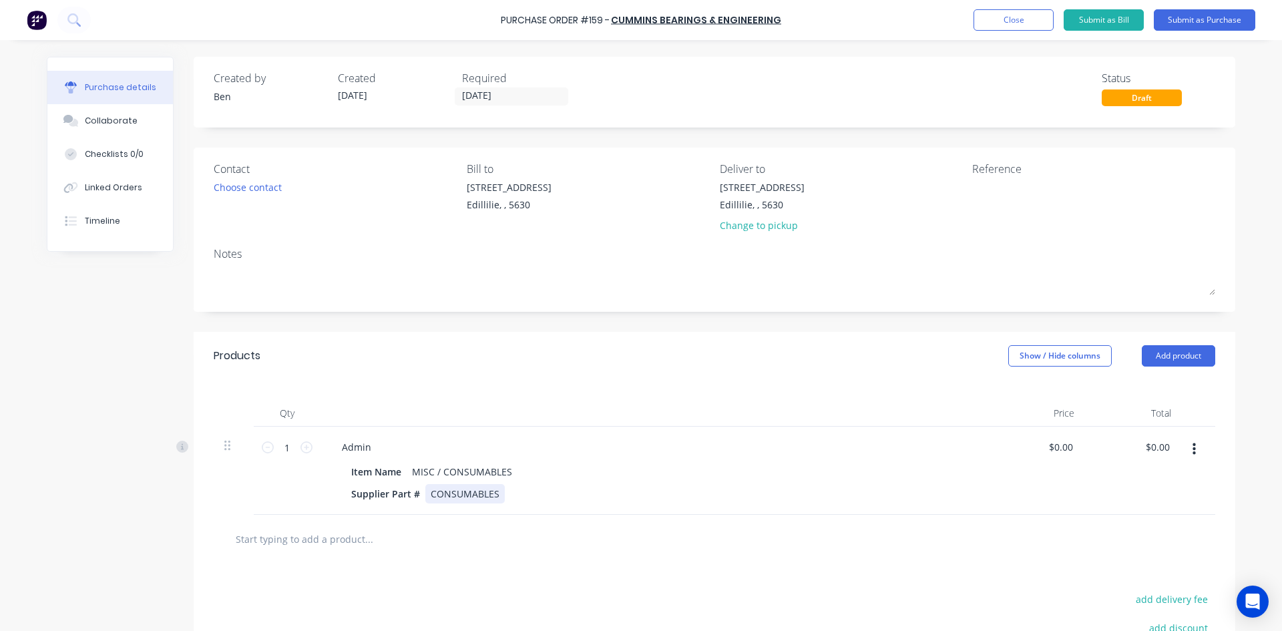
click at [512, 490] on div "Supplier Part # CONSUMABLES" at bounding box center [652, 493] width 612 height 19
drag, startPoint x: 1154, startPoint y: 451, endPoint x: 1126, endPoint y: 461, distance: 30.0
click at [1123, 461] on div "0.00 0.00" at bounding box center [1133, 471] width 97 height 88
type input "105.78"
type input "$105.78"
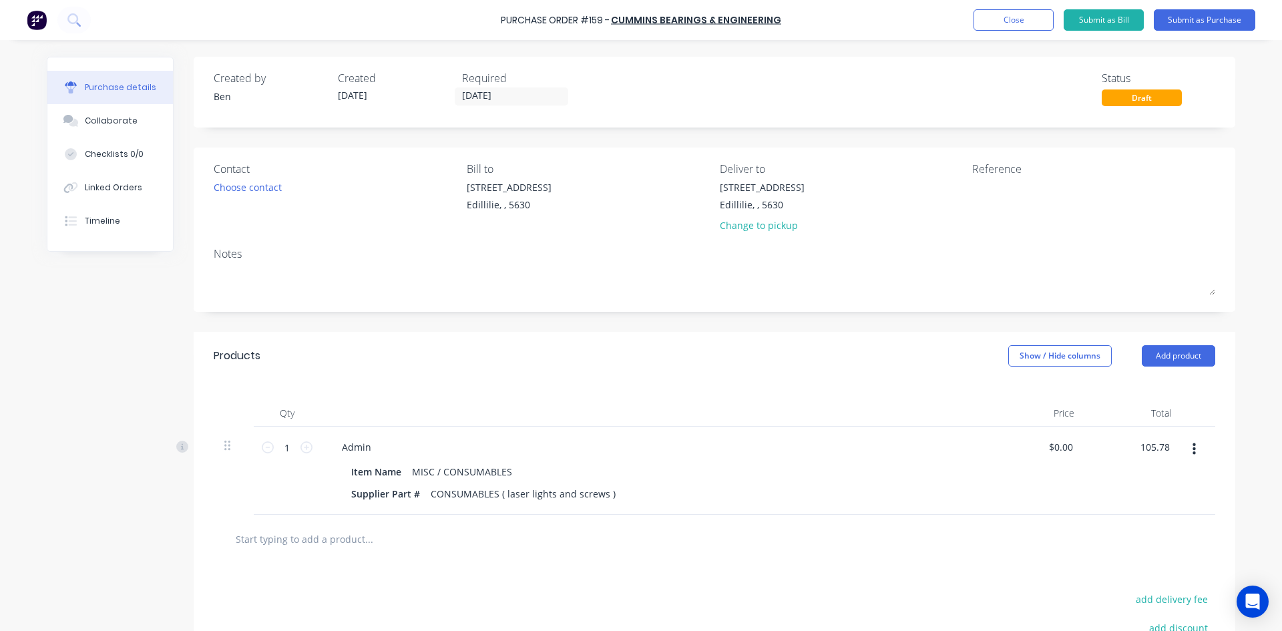
type input "$105.78"
click at [1140, 472] on div "$105.78 $105.78" at bounding box center [1133, 471] width 97 height 88
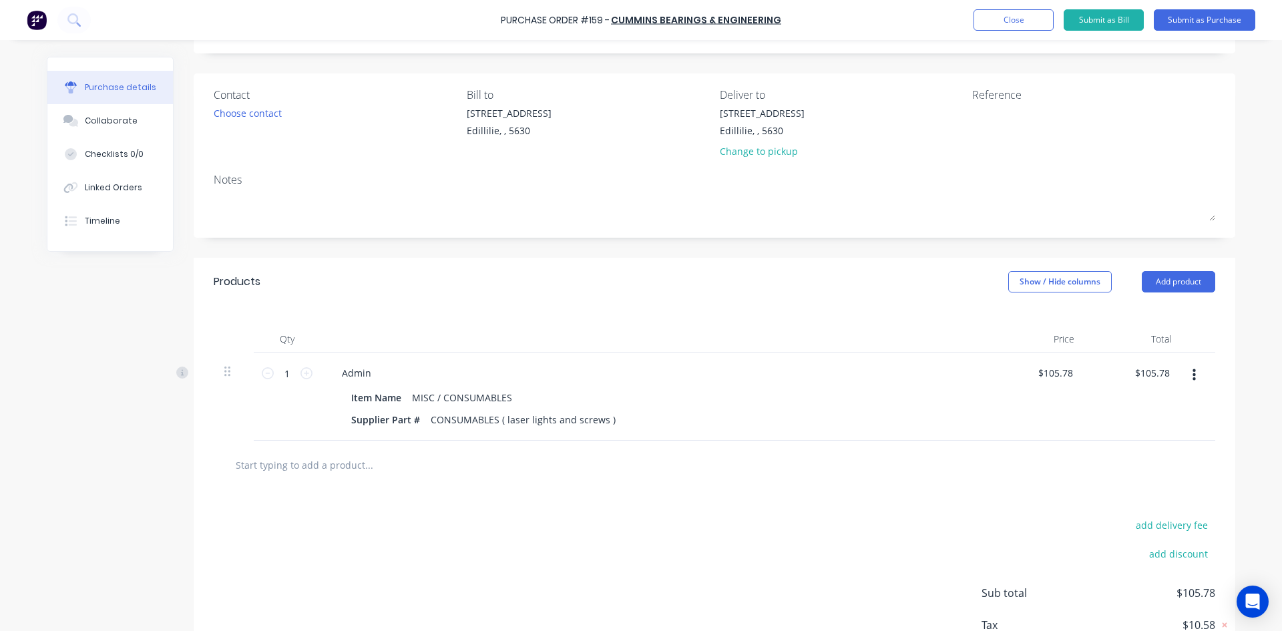
scroll to position [166, 0]
